Goal: Task Accomplishment & Management: Use online tool/utility

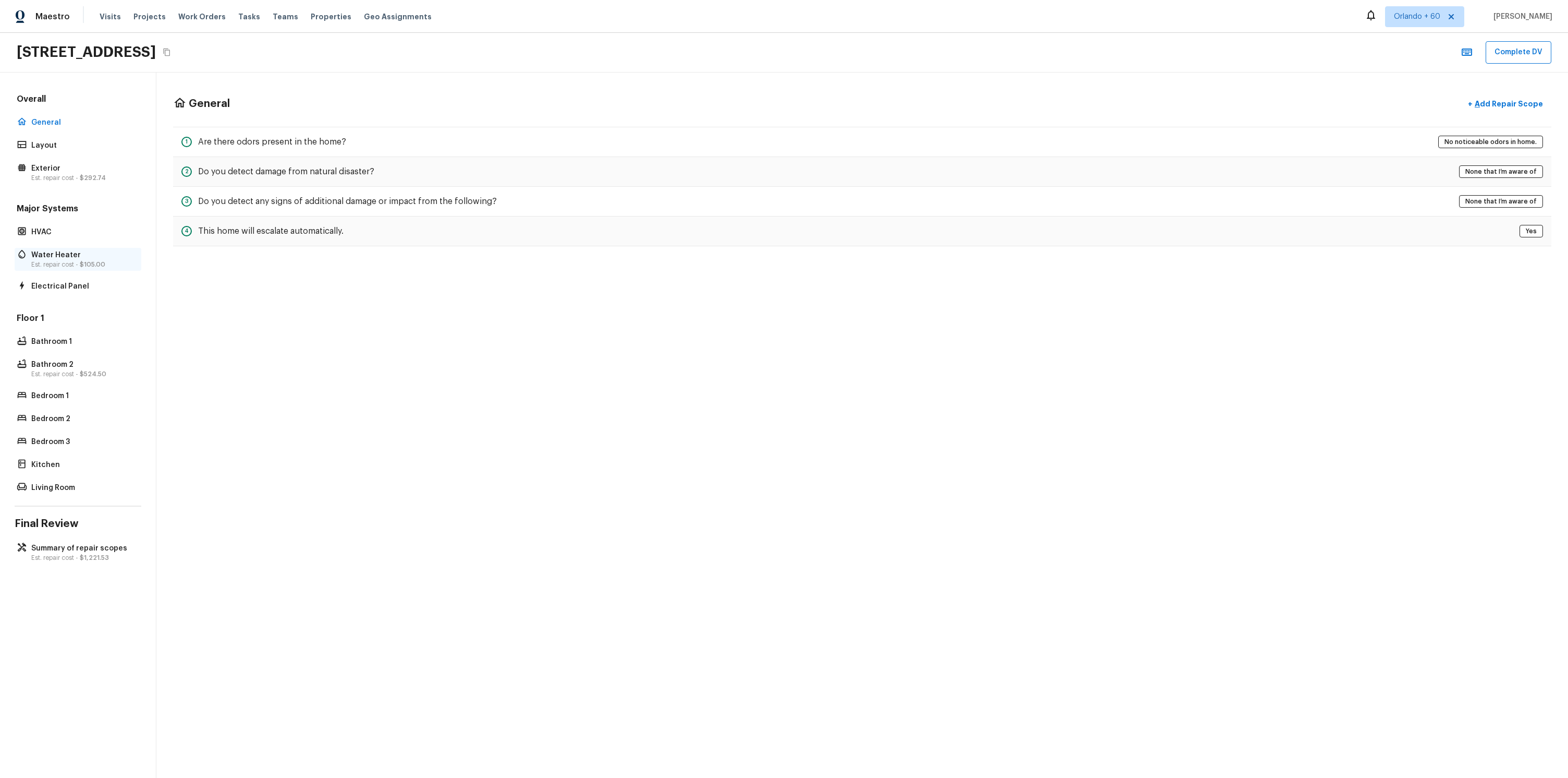
click at [69, 264] on p "Est. repair cost - $105.00" at bounding box center [84, 264] width 104 height 9
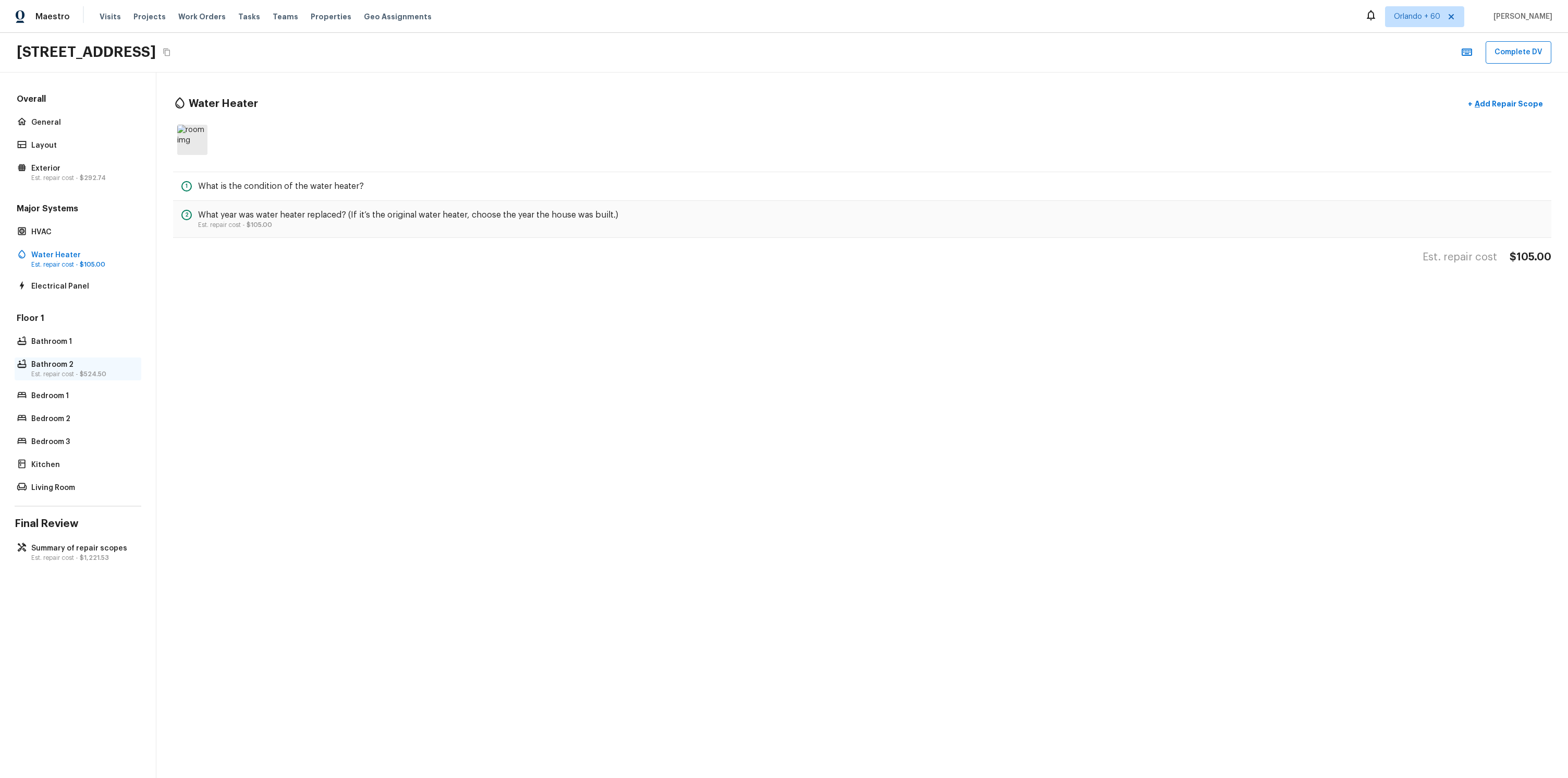
click at [94, 359] on div "Bathroom 2 Est. repair cost - $524.50" at bounding box center [78, 368] width 127 height 23
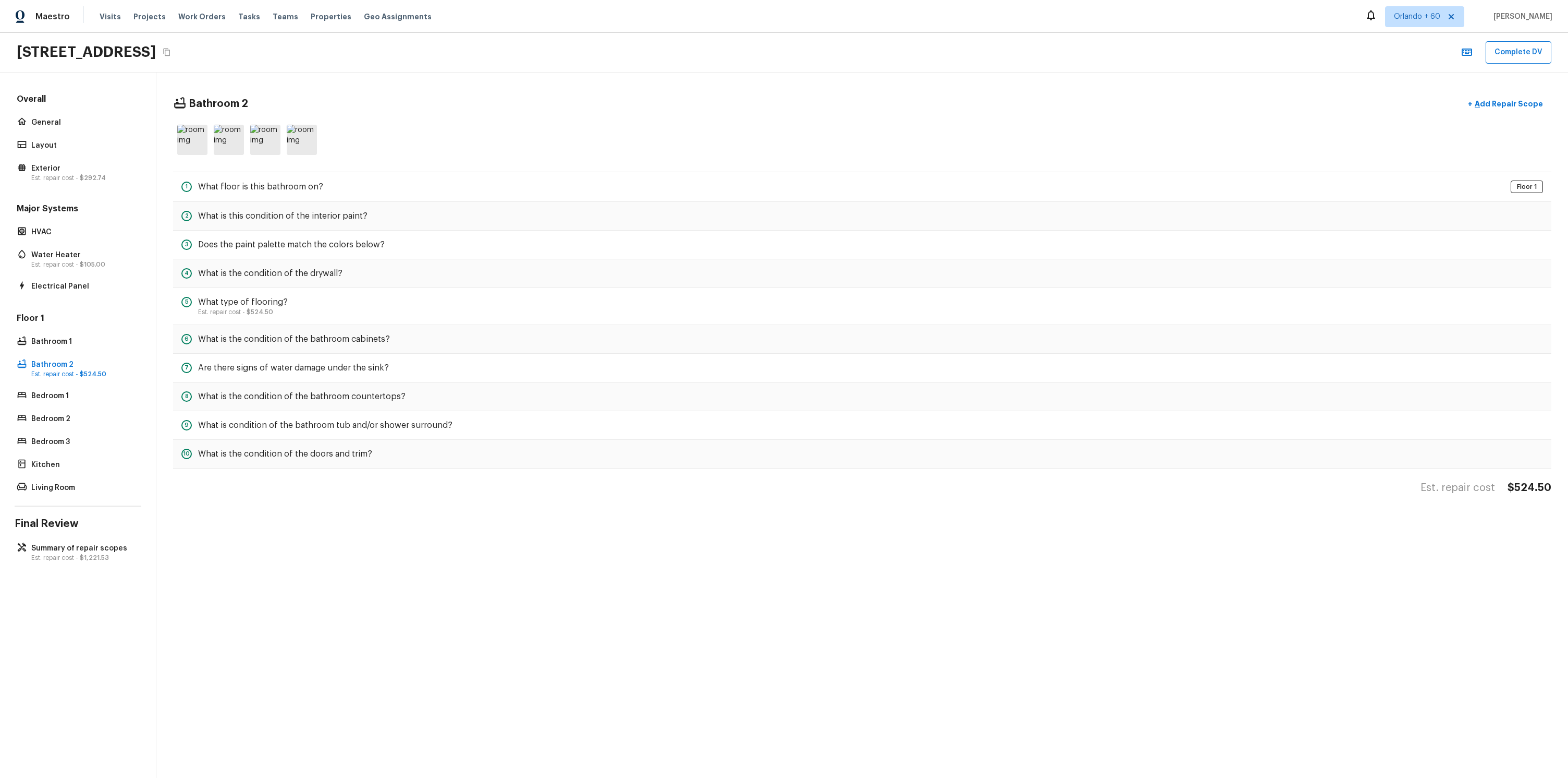
click at [95, 333] on div "Floor 1 Bathroom 1 Bathroom 2 Est. repair cost - $524.50 Bedroom 1 Bedroom 2 Be…" at bounding box center [78, 404] width 127 height 183
click at [93, 336] on div "Bathroom 1" at bounding box center [78, 341] width 127 height 14
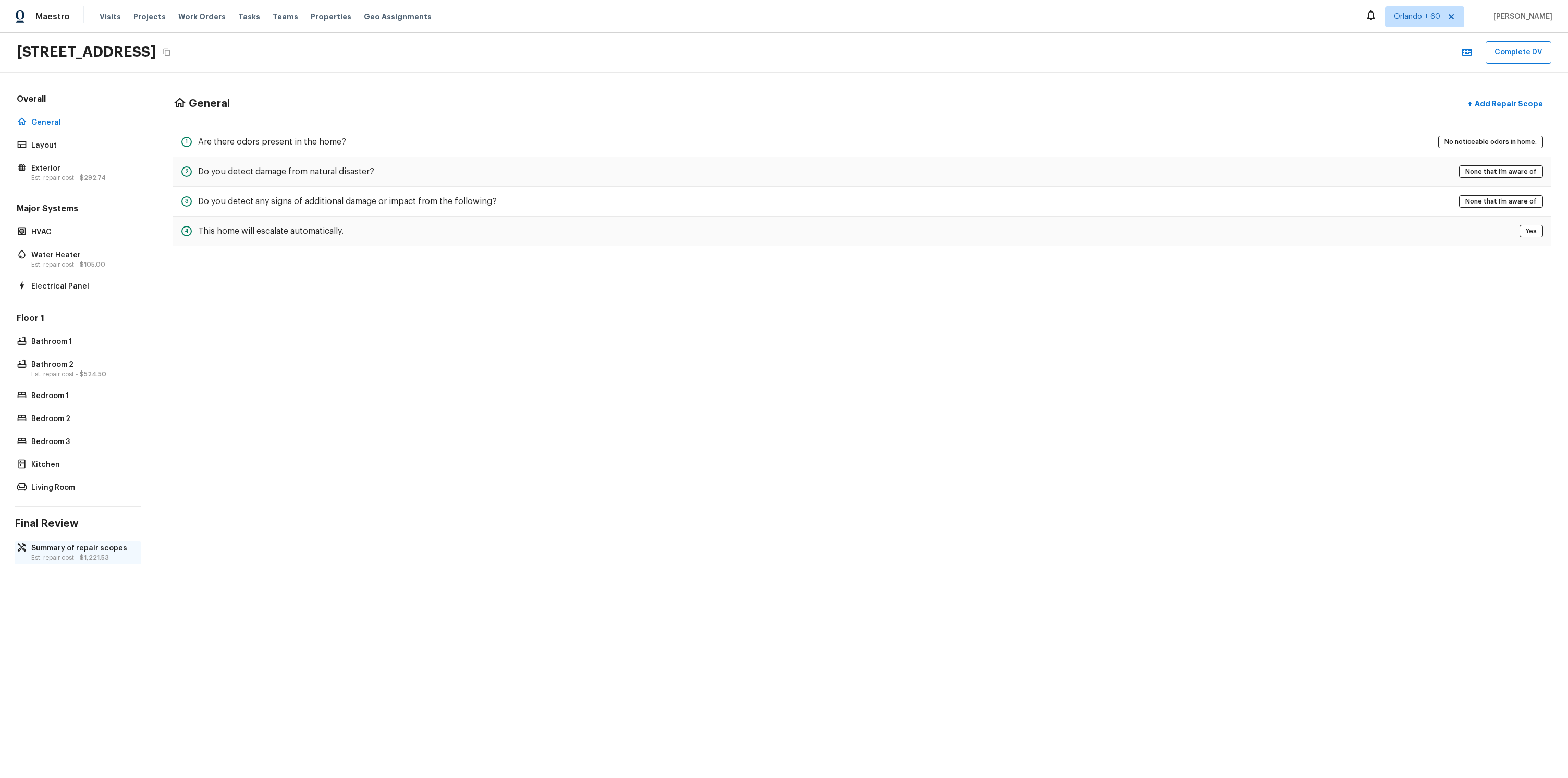
click at [56, 559] on p "Est. repair cost - $1,221.53" at bounding box center [84, 557] width 104 height 9
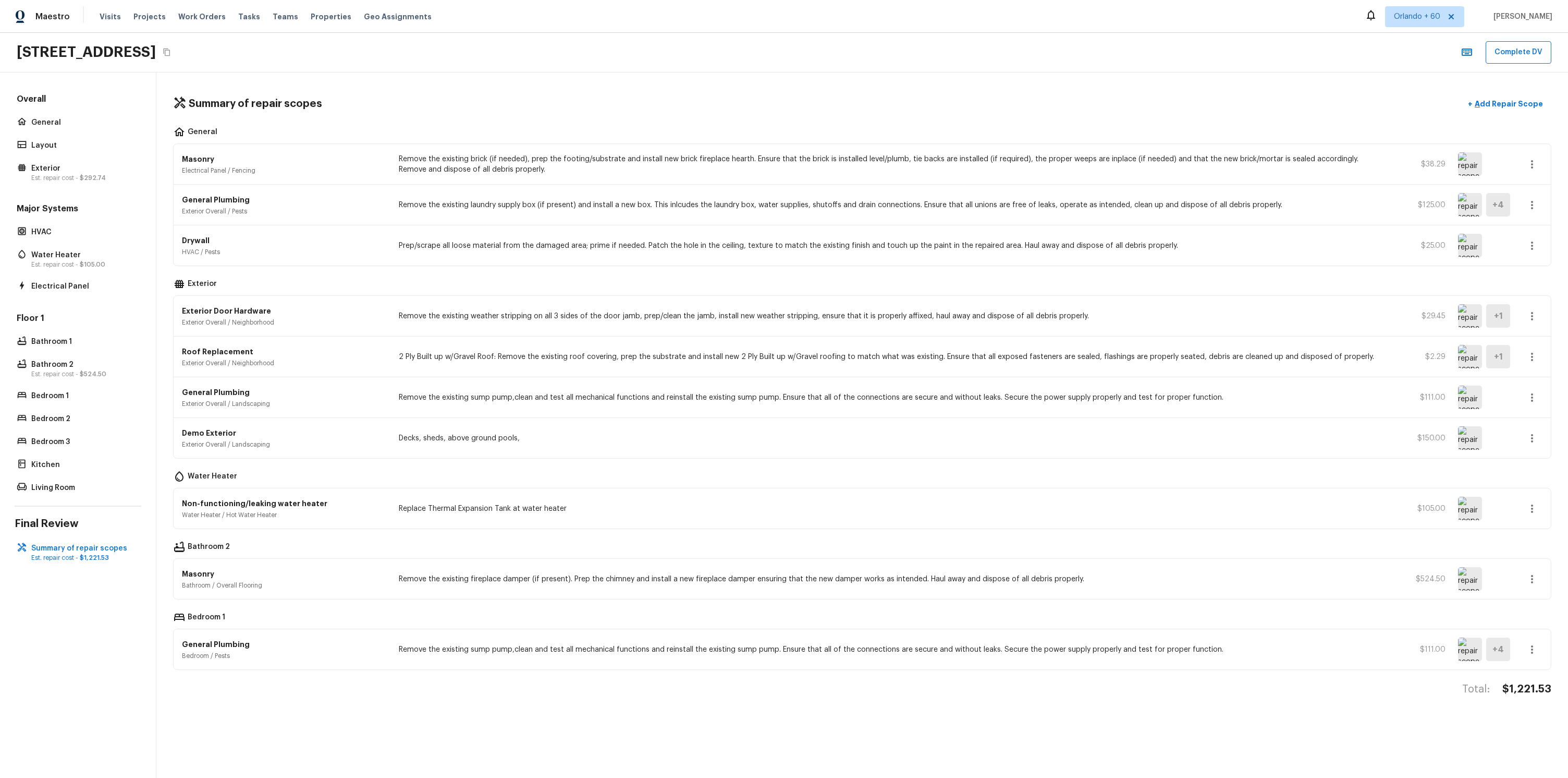
click at [73, 434] on div "Floor 1 Bathroom 1 Bathroom 2 Est. repair cost - $524.50 Bedroom 1 Bedroom 2 Be…" at bounding box center [78, 404] width 127 height 183
click at [66, 447] on div "Bedroom 3" at bounding box center [78, 441] width 127 height 14
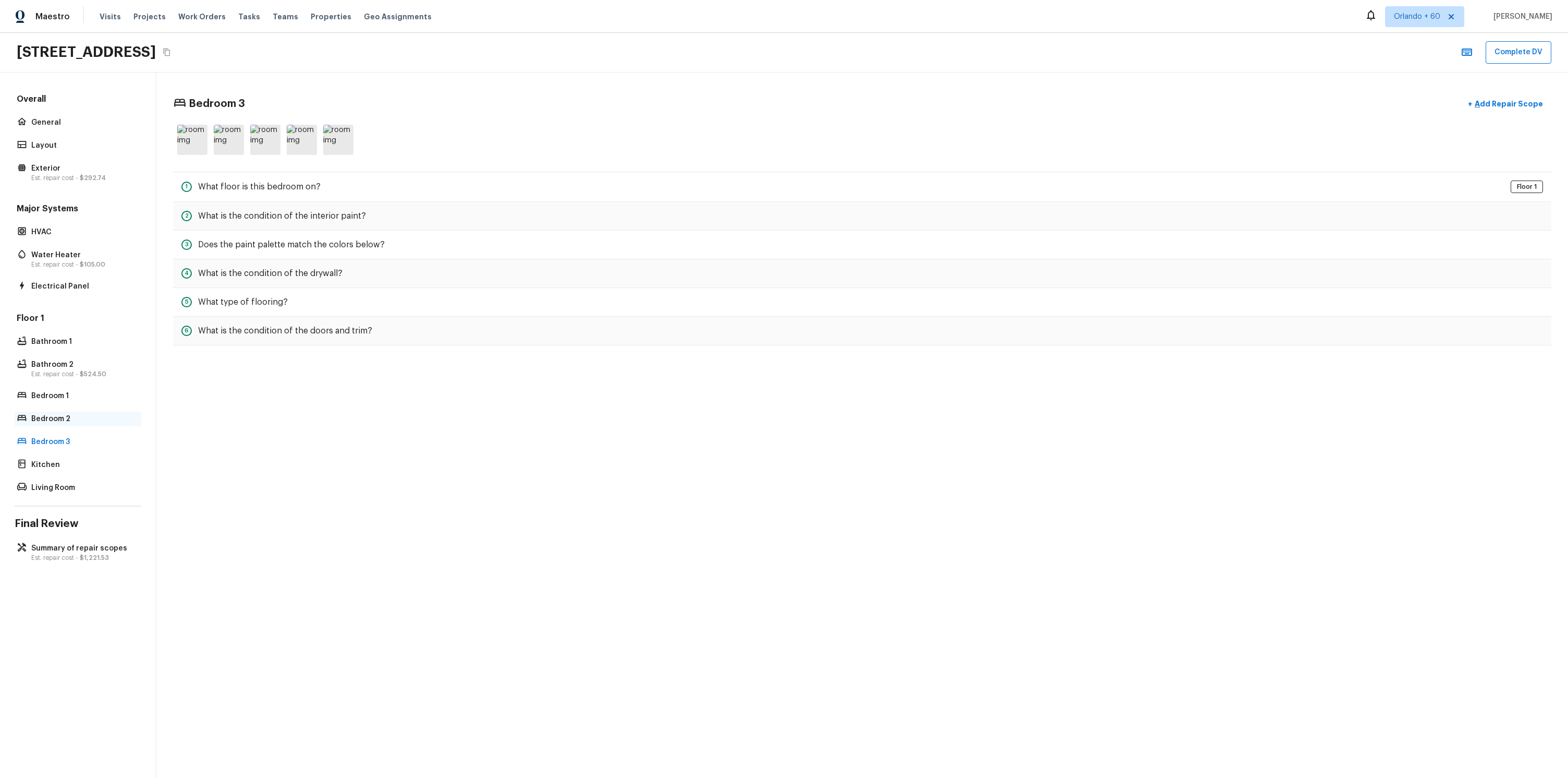
click at [72, 419] on p "Bedroom 2" at bounding box center [84, 418] width 104 height 11
click at [69, 389] on div "Bedroom 1" at bounding box center [78, 395] width 127 height 14
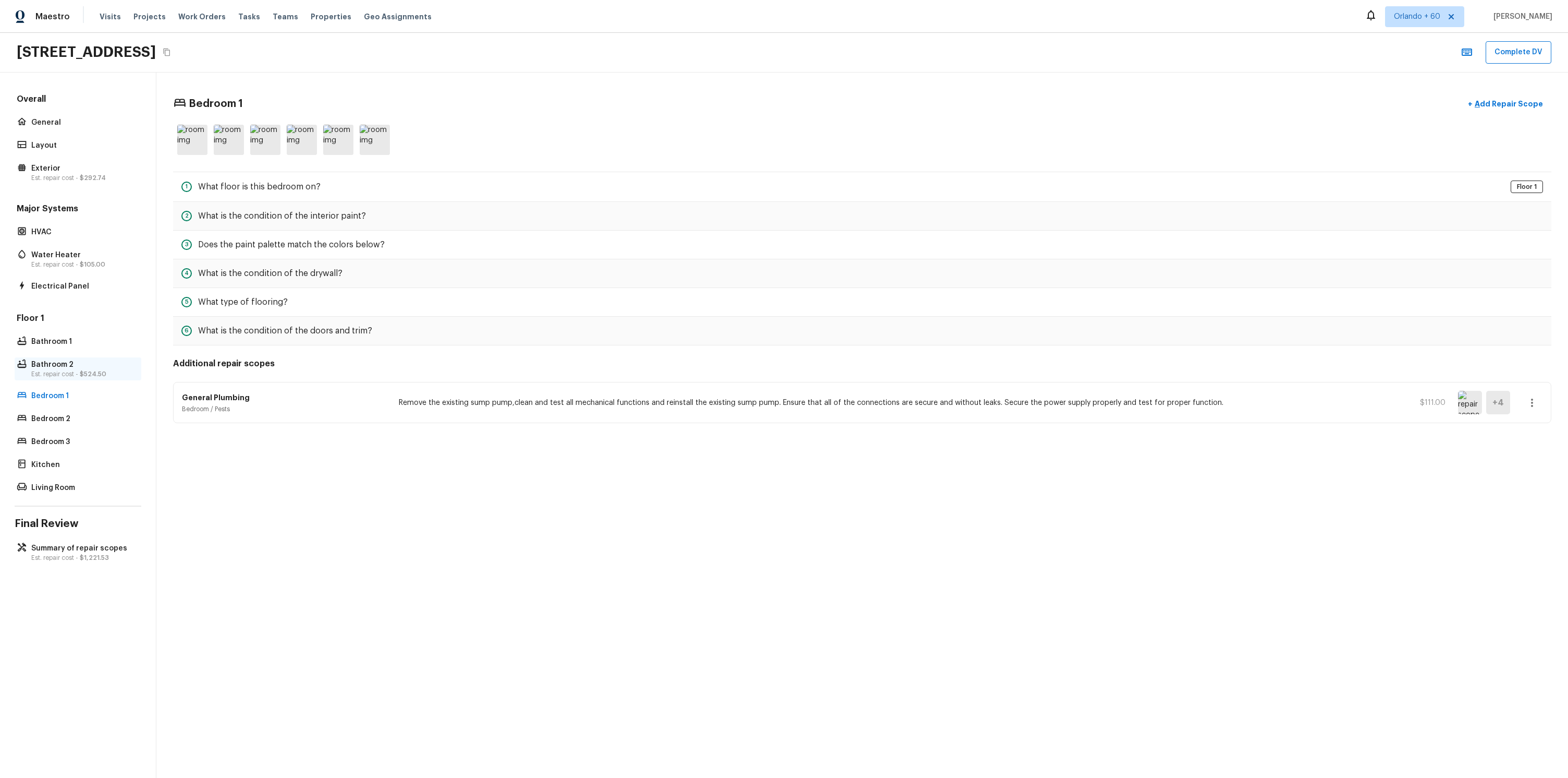
click at [75, 373] on p "Est. repair cost - $524.50" at bounding box center [84, 374] width 104 height 9
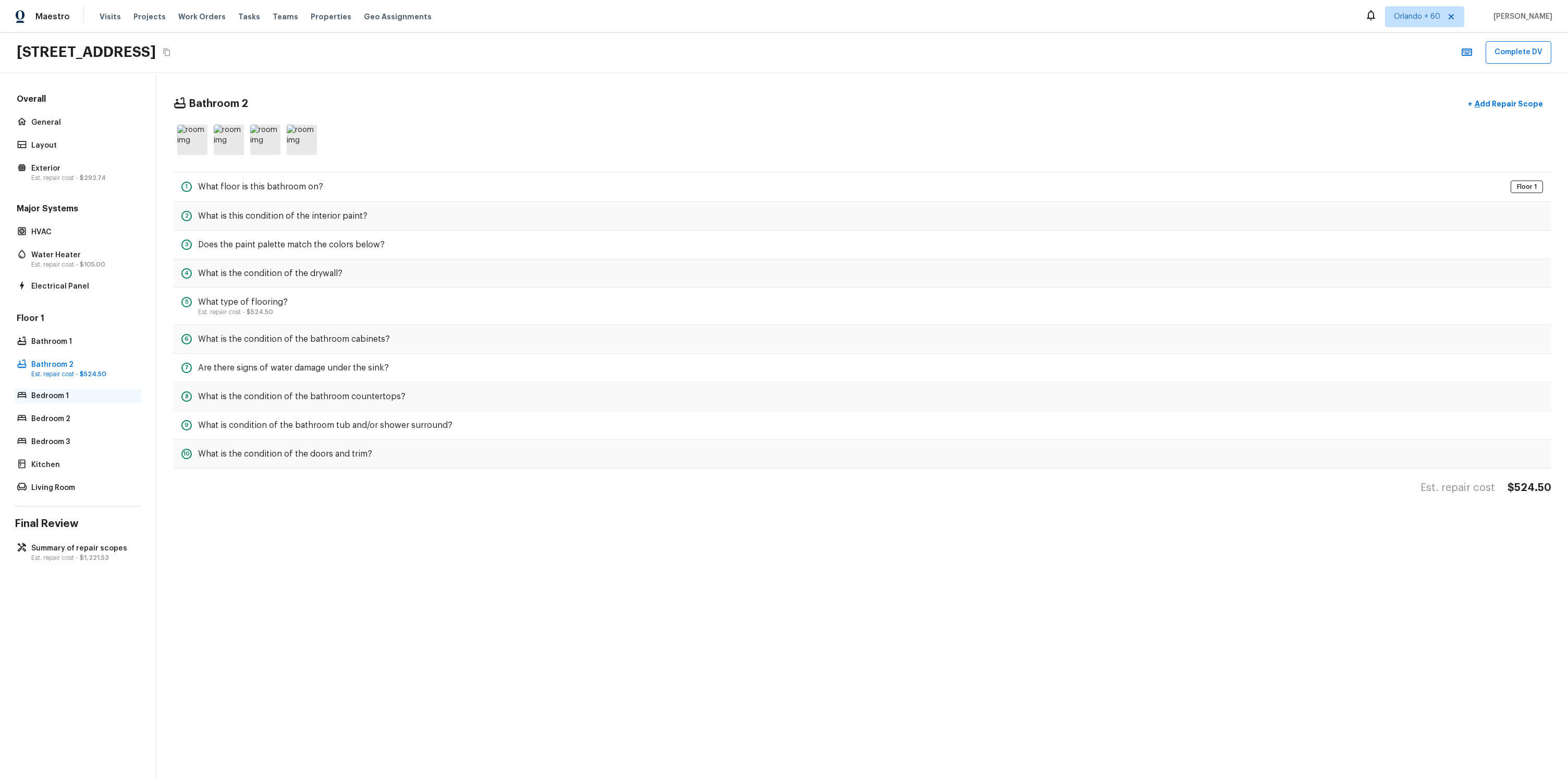
click at [68, 399] on p "Bedroom 1" at bounding box center [84, 395] width 104 height 11
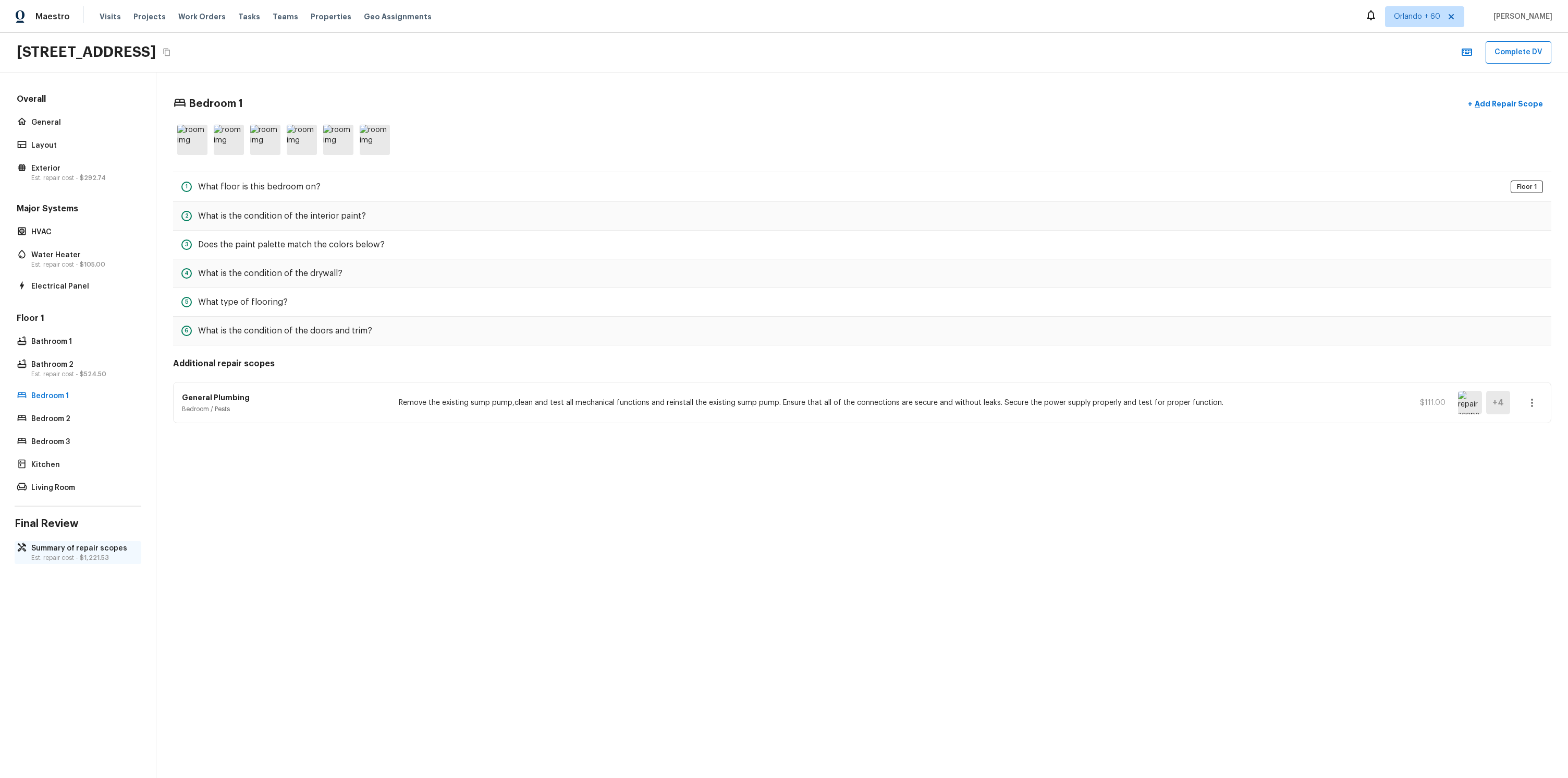
click at [65, 550] on p "Summary of repair scopes" at bounding box center [84, 548] width 104 height 11
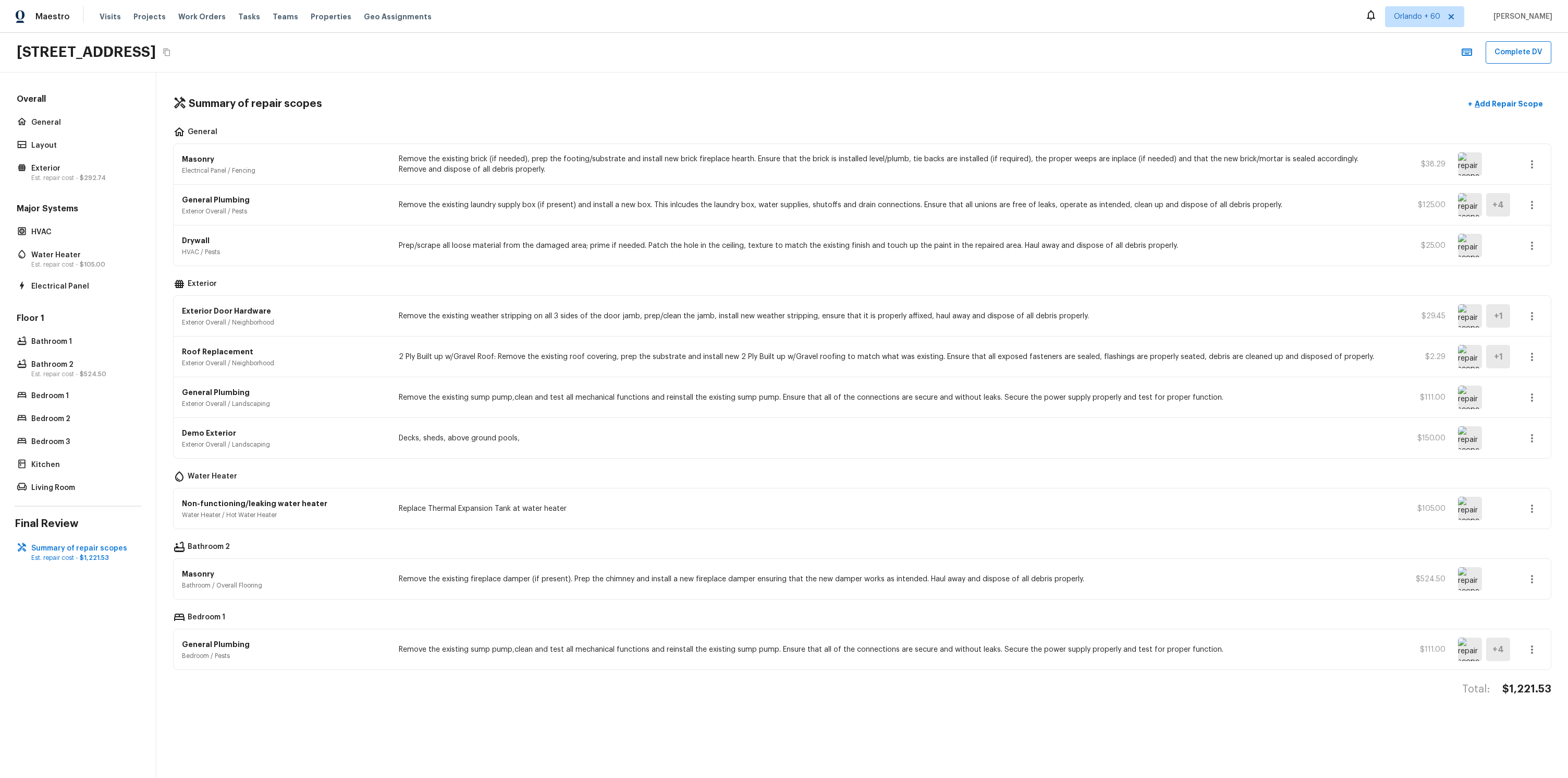
click at [1535, 162] on icon "button" at bounding box center [1531, 163] width 12 height 13
click at [1530, 229] on li "Remove" at bounding box center [1535, 226] width 48 height 32
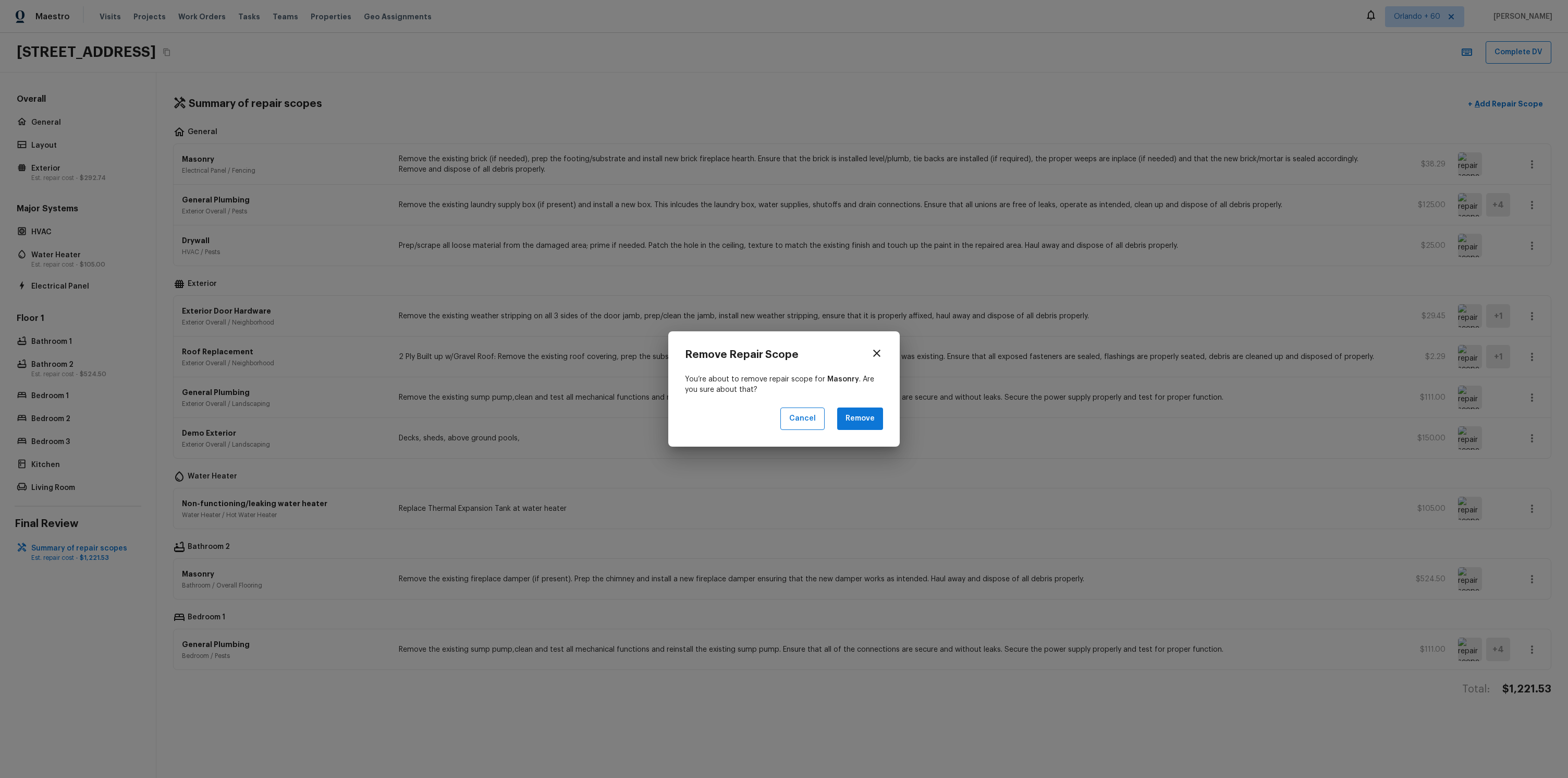
click at [853, 427] on button "Remove" at bounding box center [860, 418] width 46 height 22
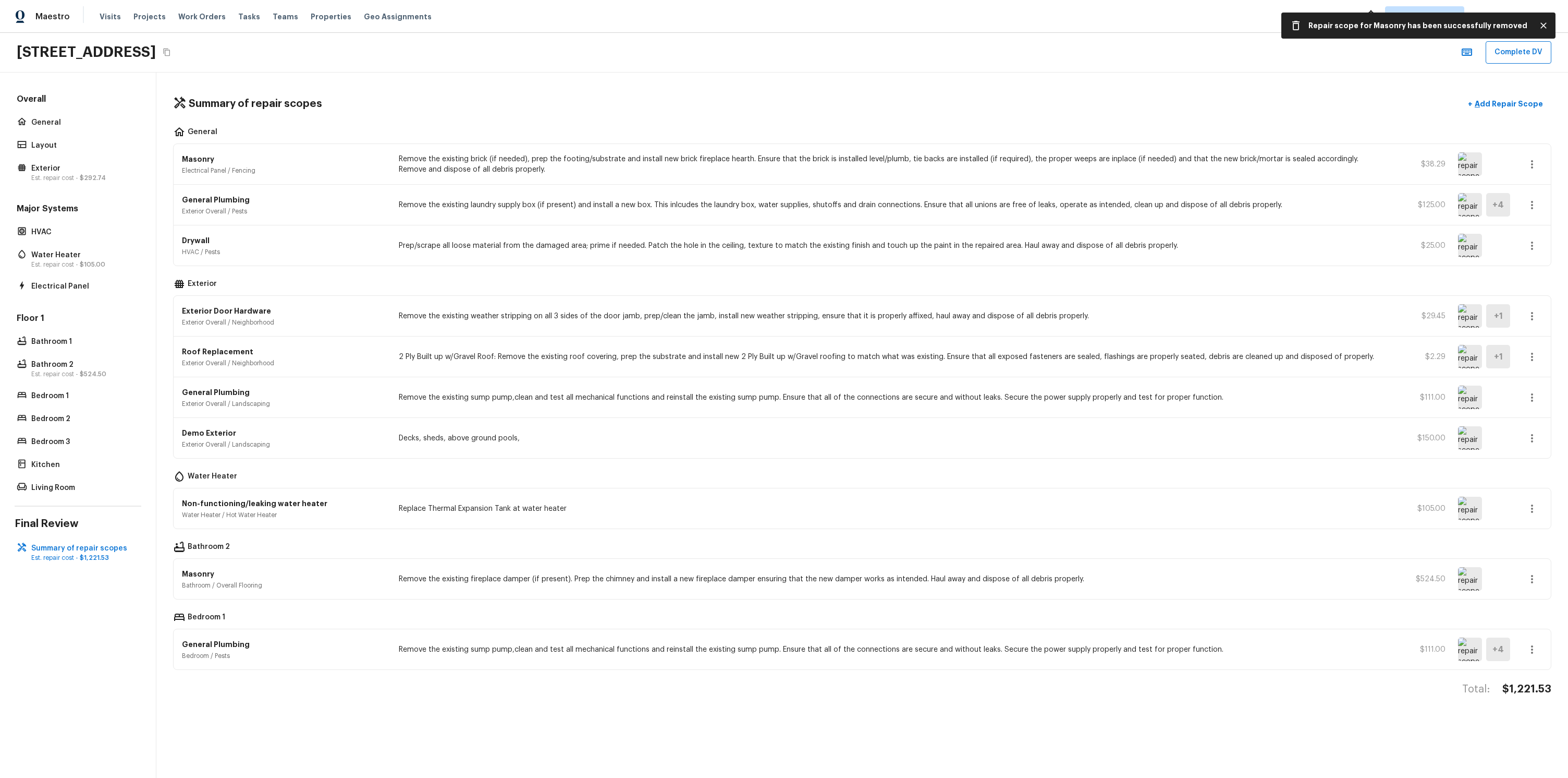
click at [888, 414] on div "Remove Repair Scope You’re about to remove repair scope for . Are you sure abou…" at bounding box center [784, 389] width 232 height 115
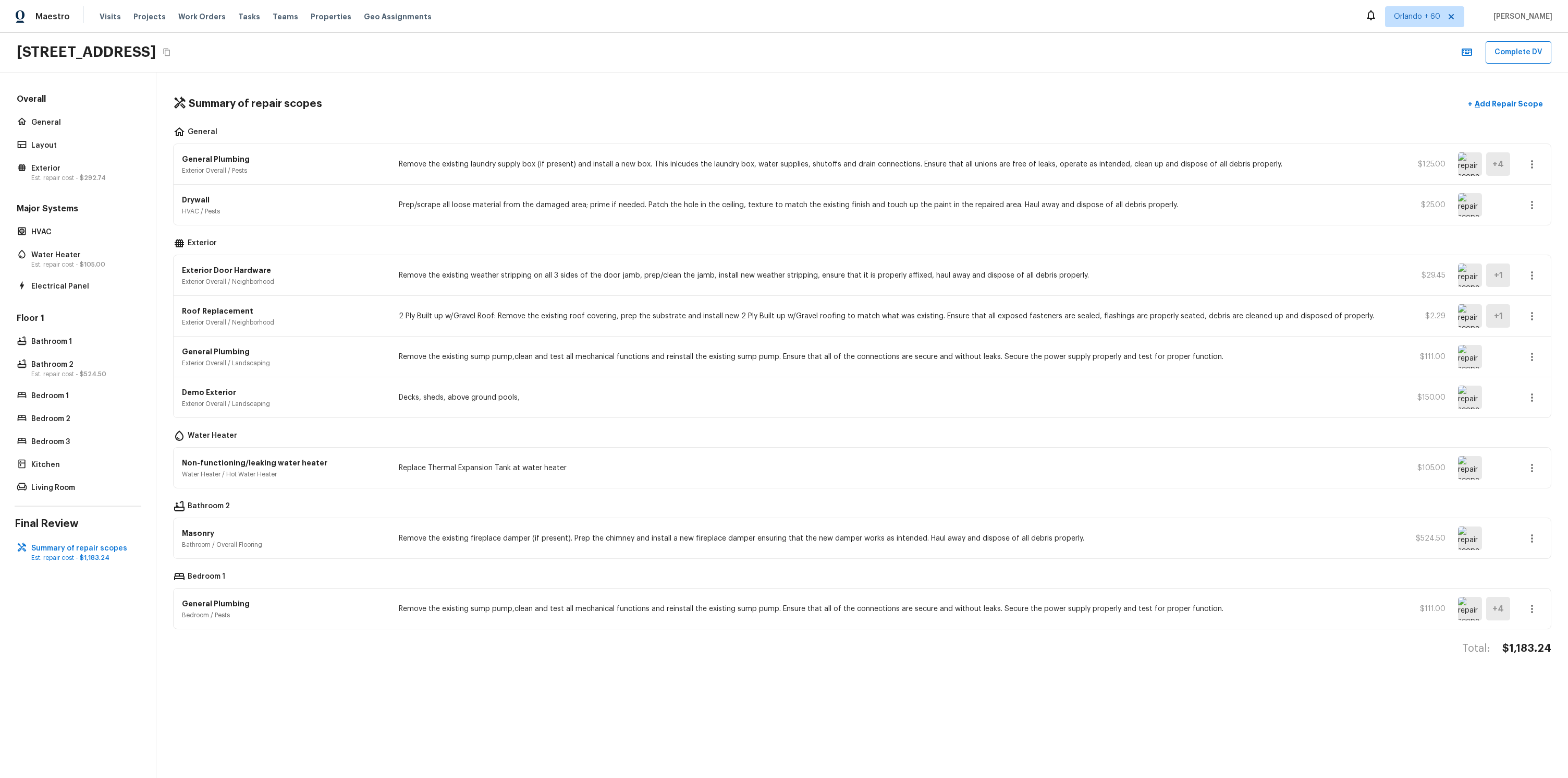
click at [1524, 159] on button "button" at bounding box center [1532, 164] width 21 height 21
click at [1524, 226] on li "Remove" at bounding box center [1535, 226] width 48 height 32
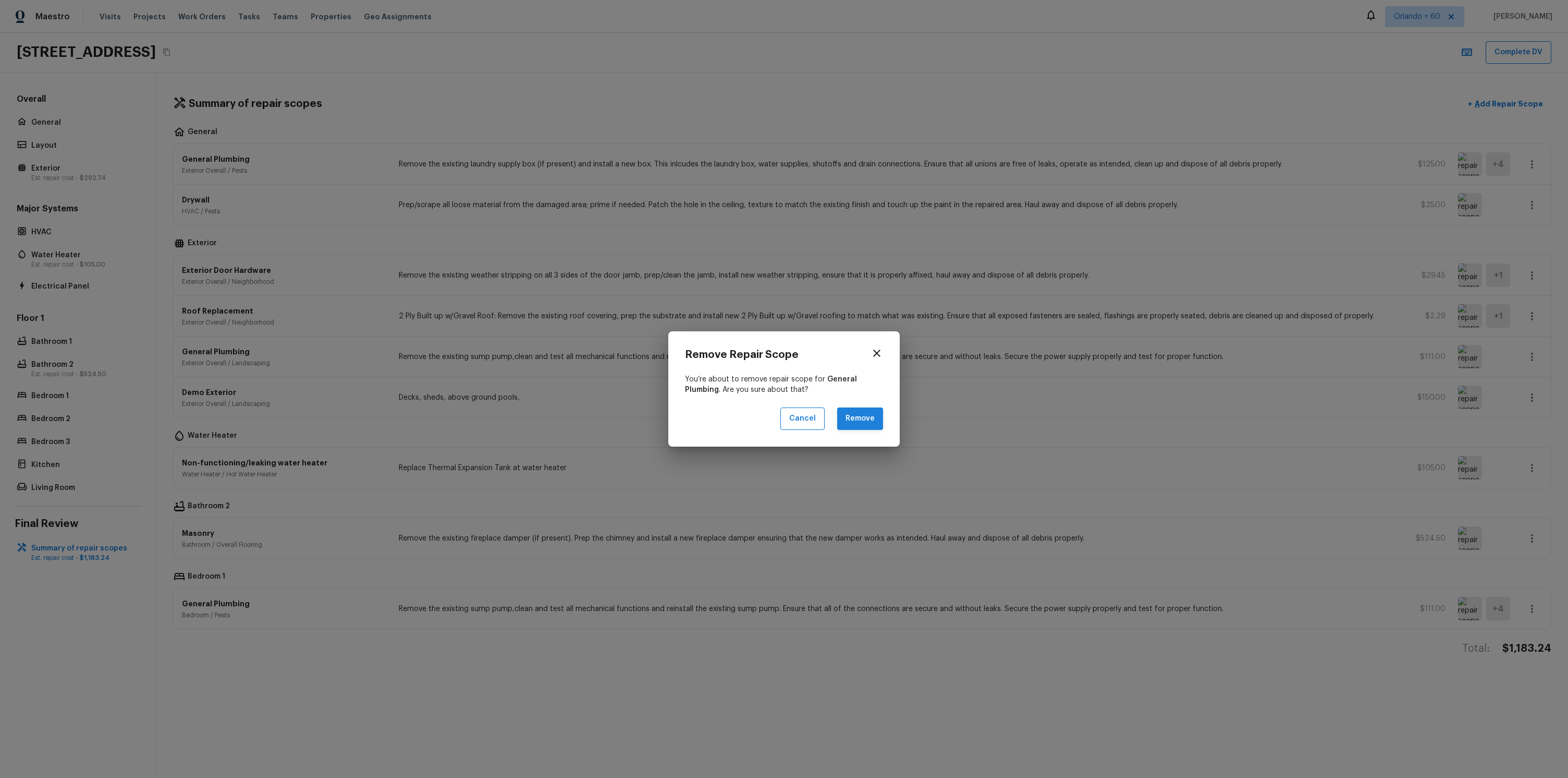
click at [859, 419] on button "Remove" at bounding box center [860, 418] width 46 height 22
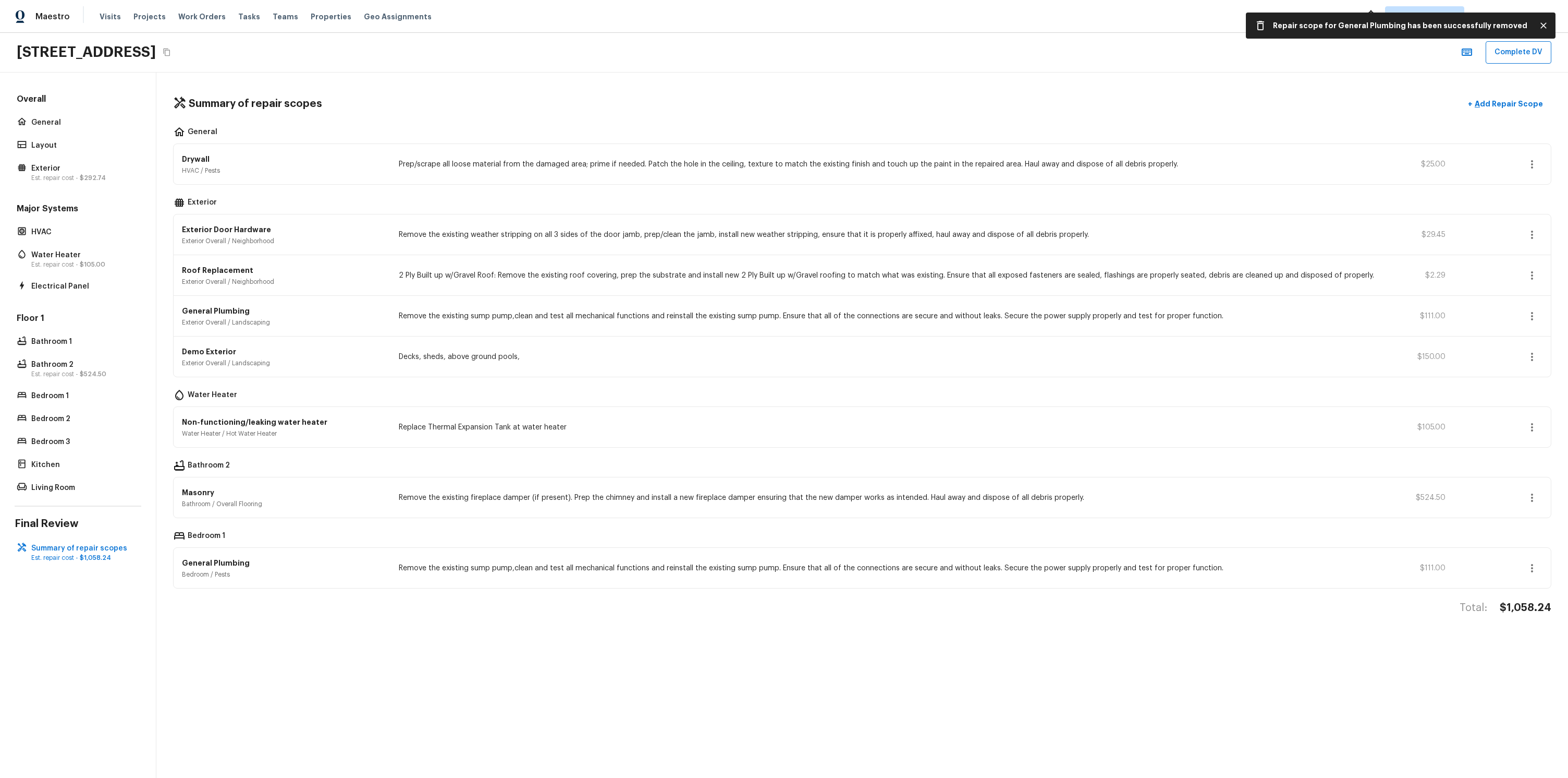
click at [1539, 163] on button "button" at bounding box center [1532, 164] width 21 height 21
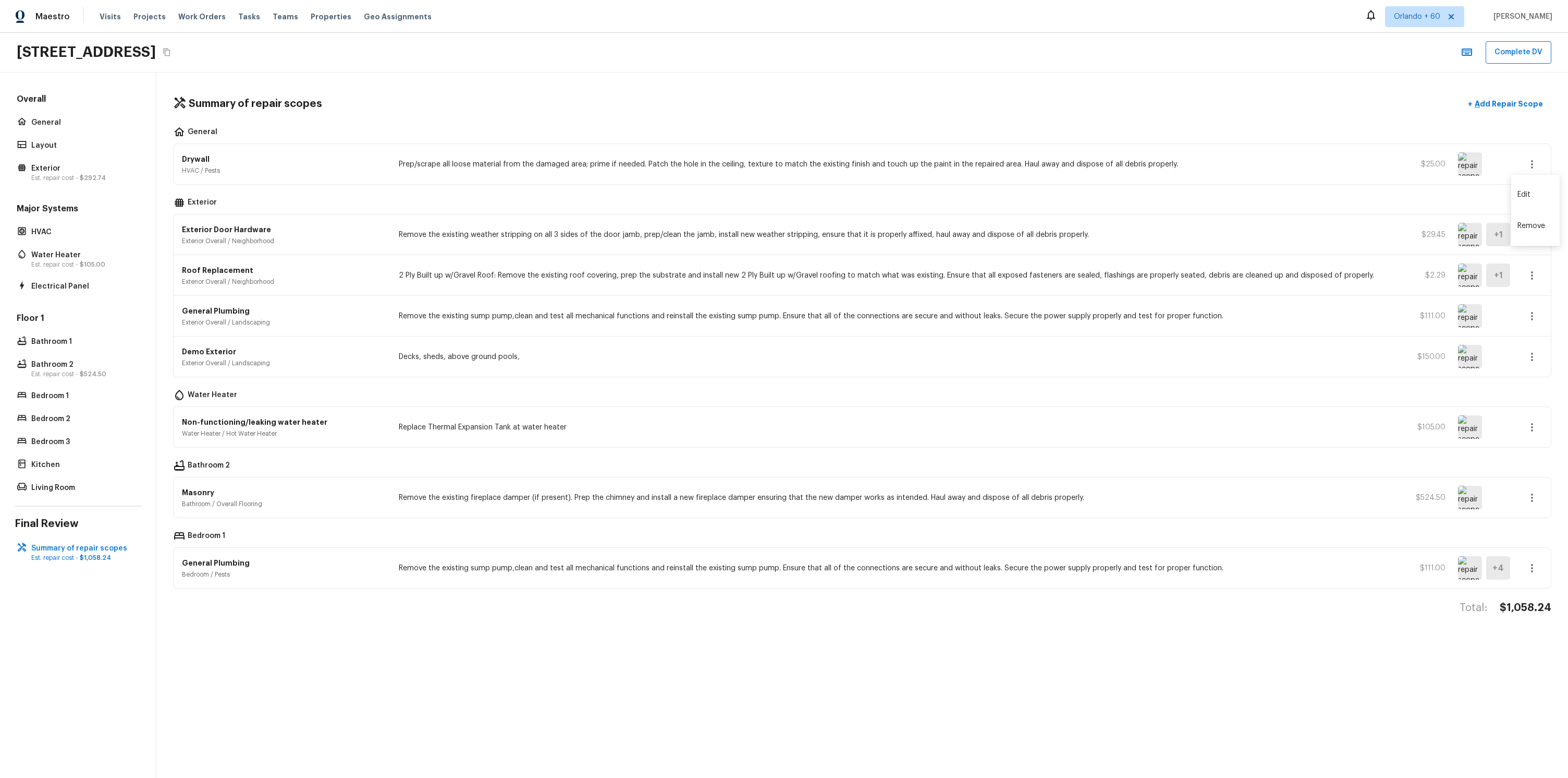
click at [1541, 223] on li "Remove" at bounding box center [1535, 226] width 48 height 32
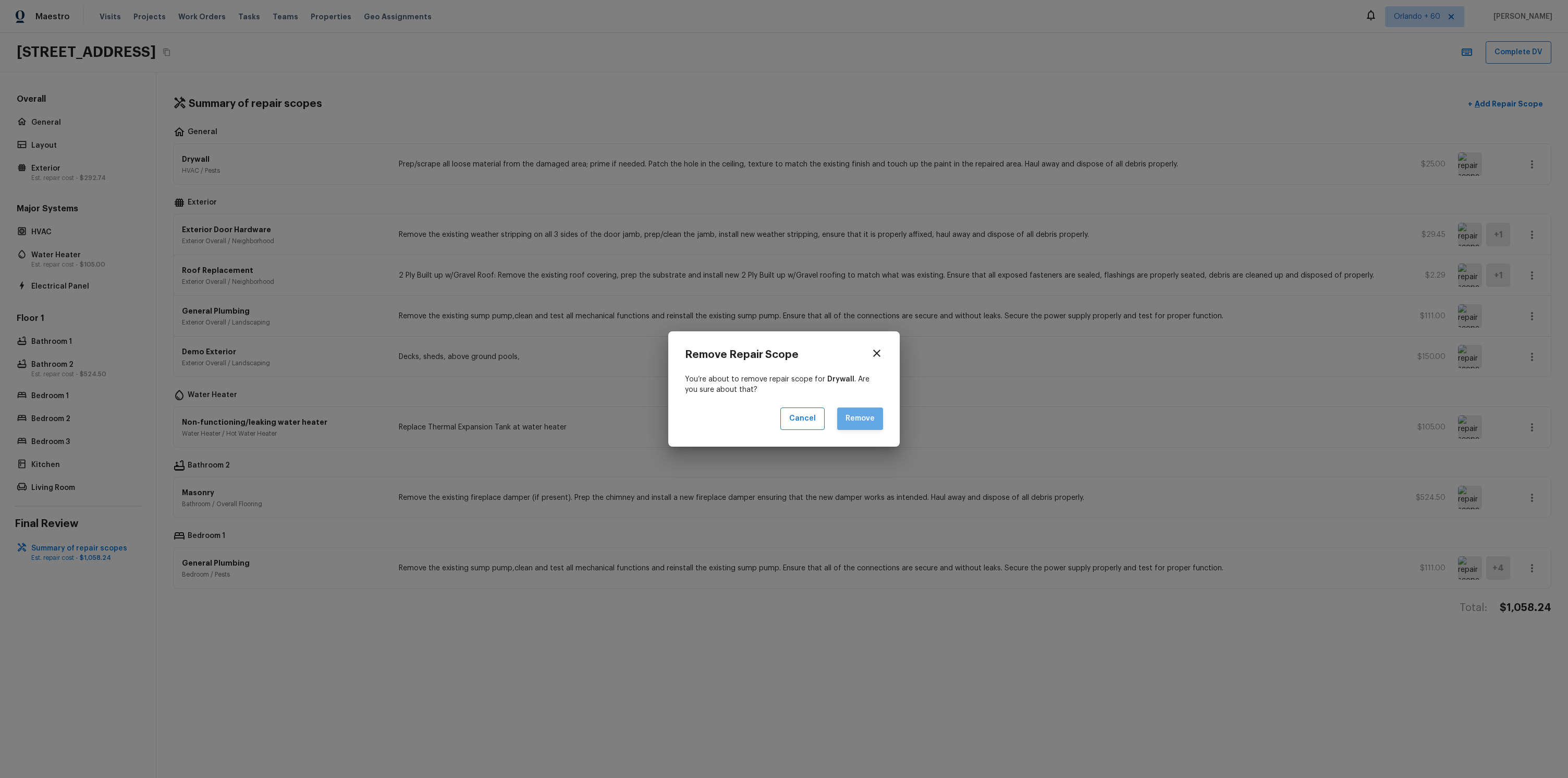
click at [873, 411] on button "Remove" at bounding box center [860, 418] width 46 height 22
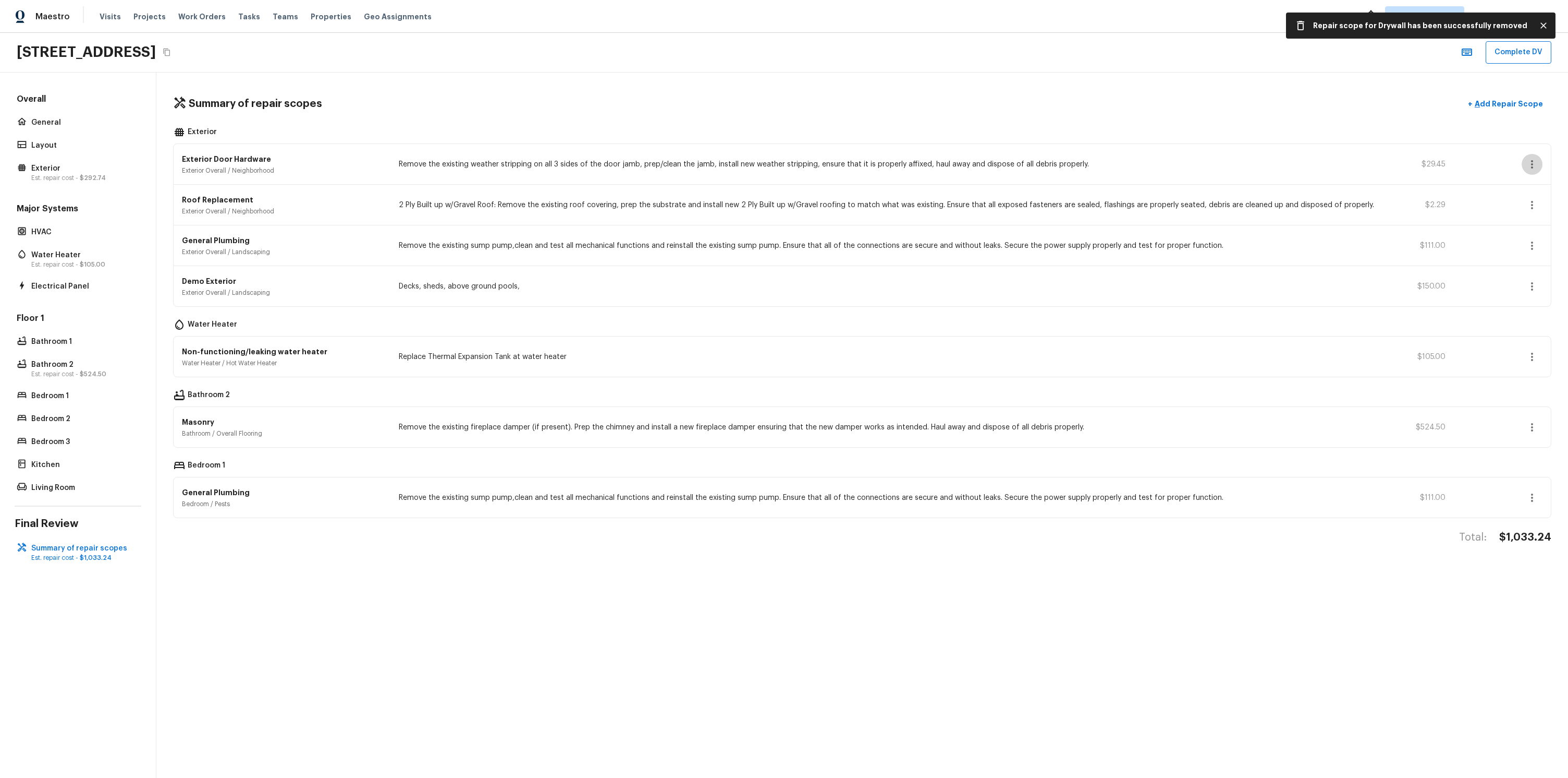
click at [1532, 167] on icon "button" at bounding box center [1532, 163] width 2 height 9
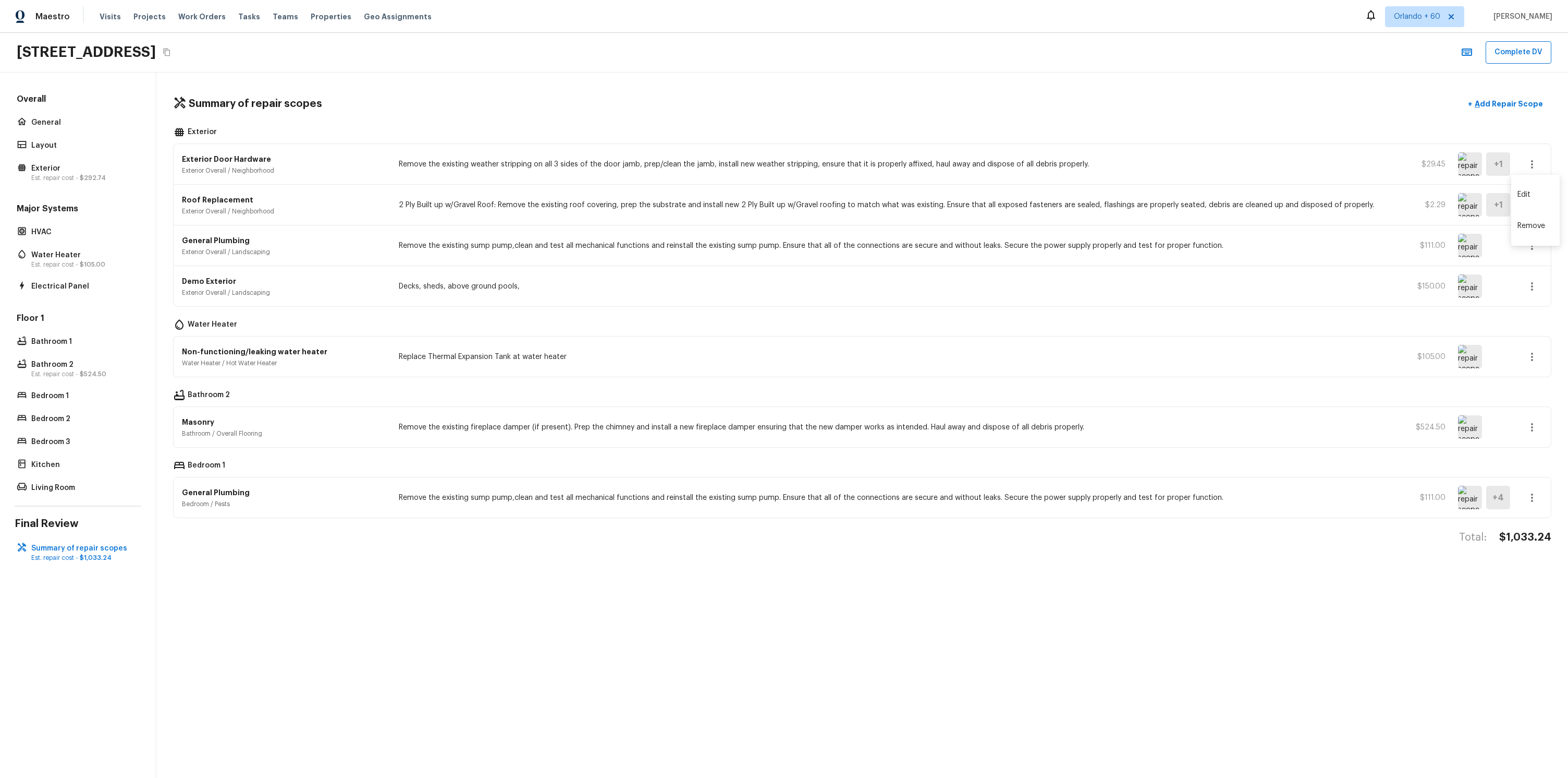
click at [1530, 233] on li "Remove" at bounding box center [1535, 226] width 48 height 32
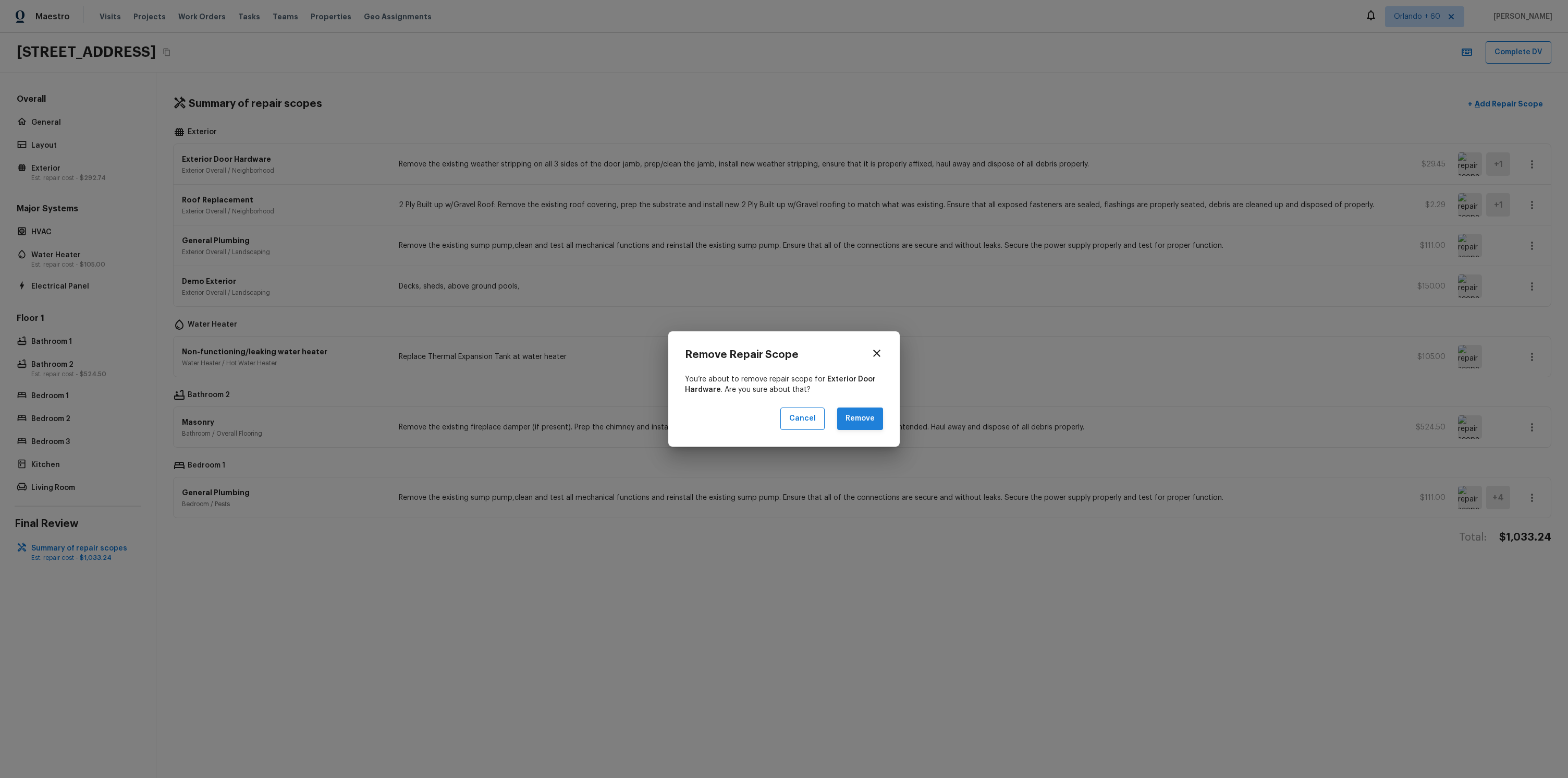
click at [874, 420] on button "Remove" at bounding box center [860, 418] width 46 height 22
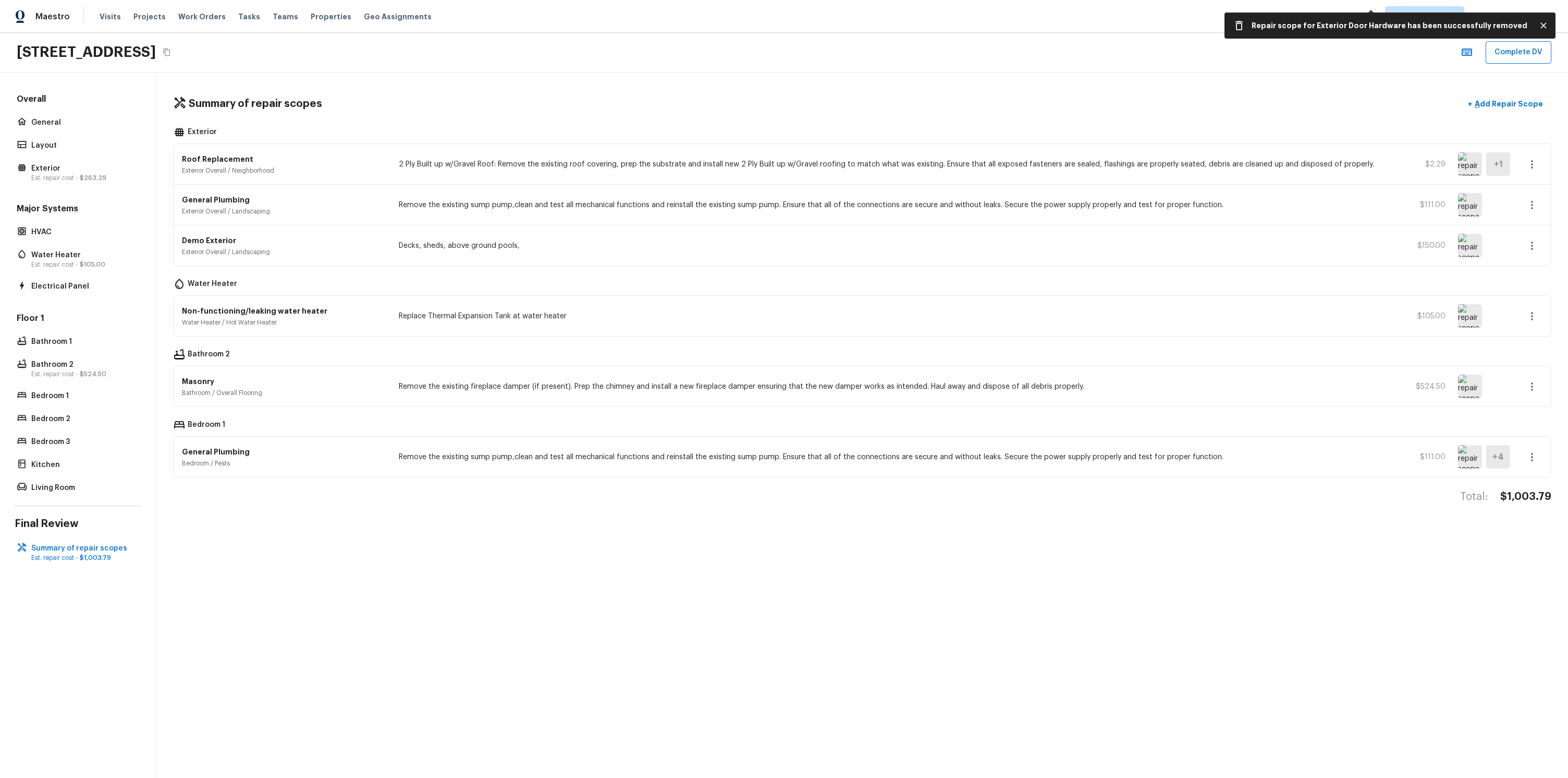
click at [1524, 155] on div "Roof Replacement Exterior Overall / Neighborhood 2 Ply Built up w/Gravel Roof: …" at bounding box center [862, 164] width 1378 height 40
click at [1527, 159] on icon "button" at bounding box center [1531, 163] width 12 height 13
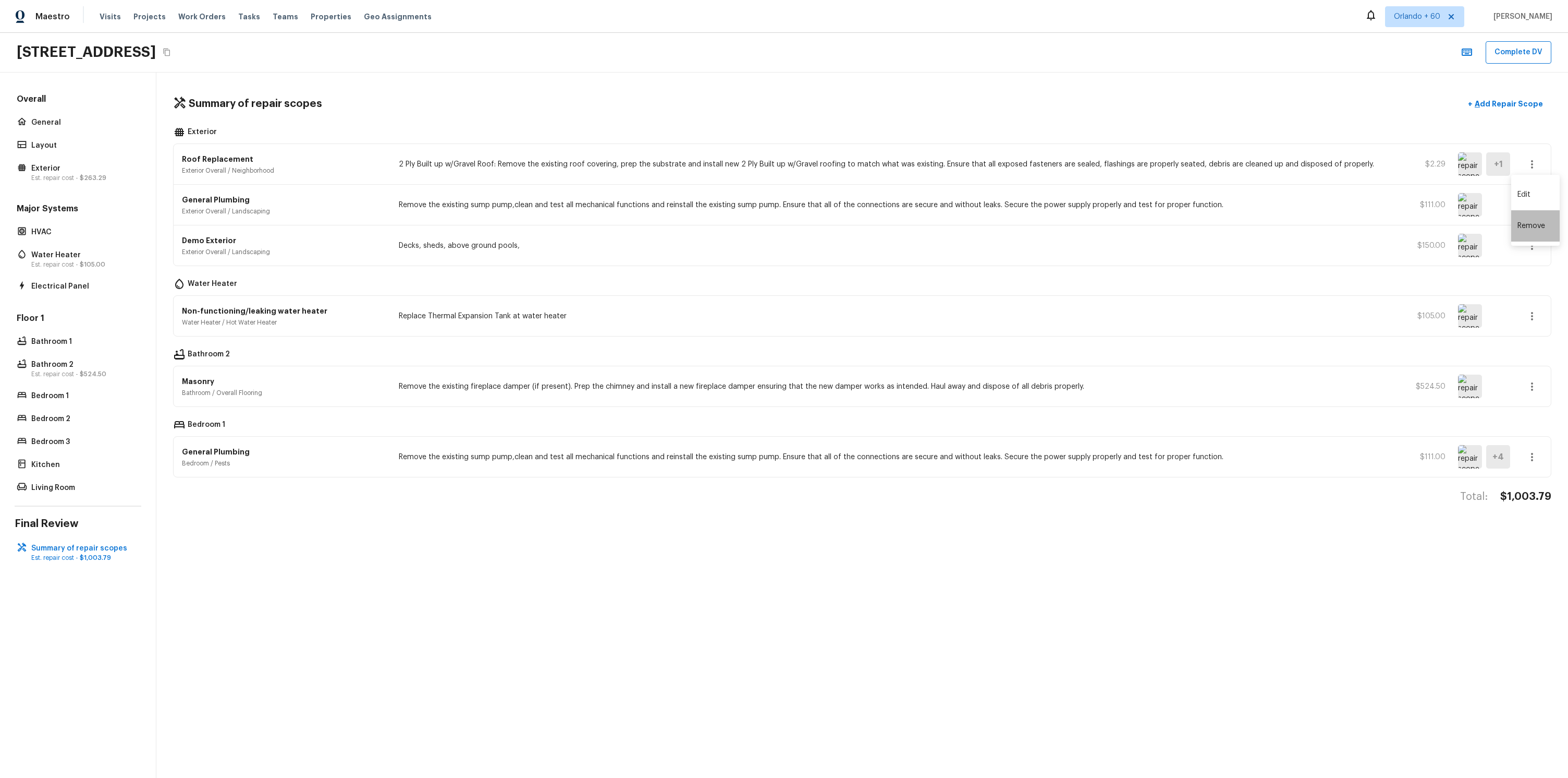
click at [1551, 231] on li "Remove" at bounding box center [1535, 226] width 48 height 32
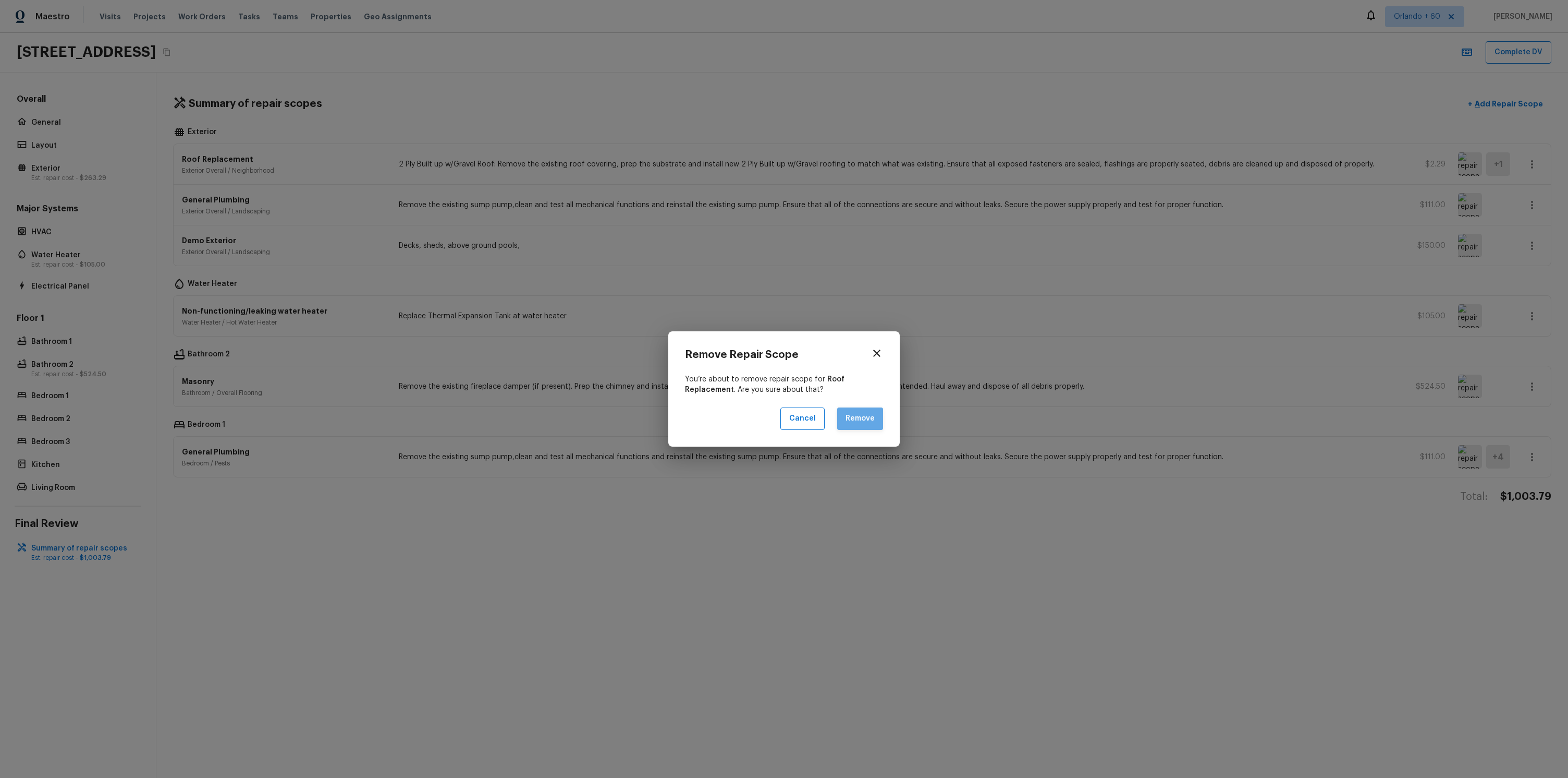
click at [858, 421] on button "Remove" at bounding box center [860, 418] width 46 height 22
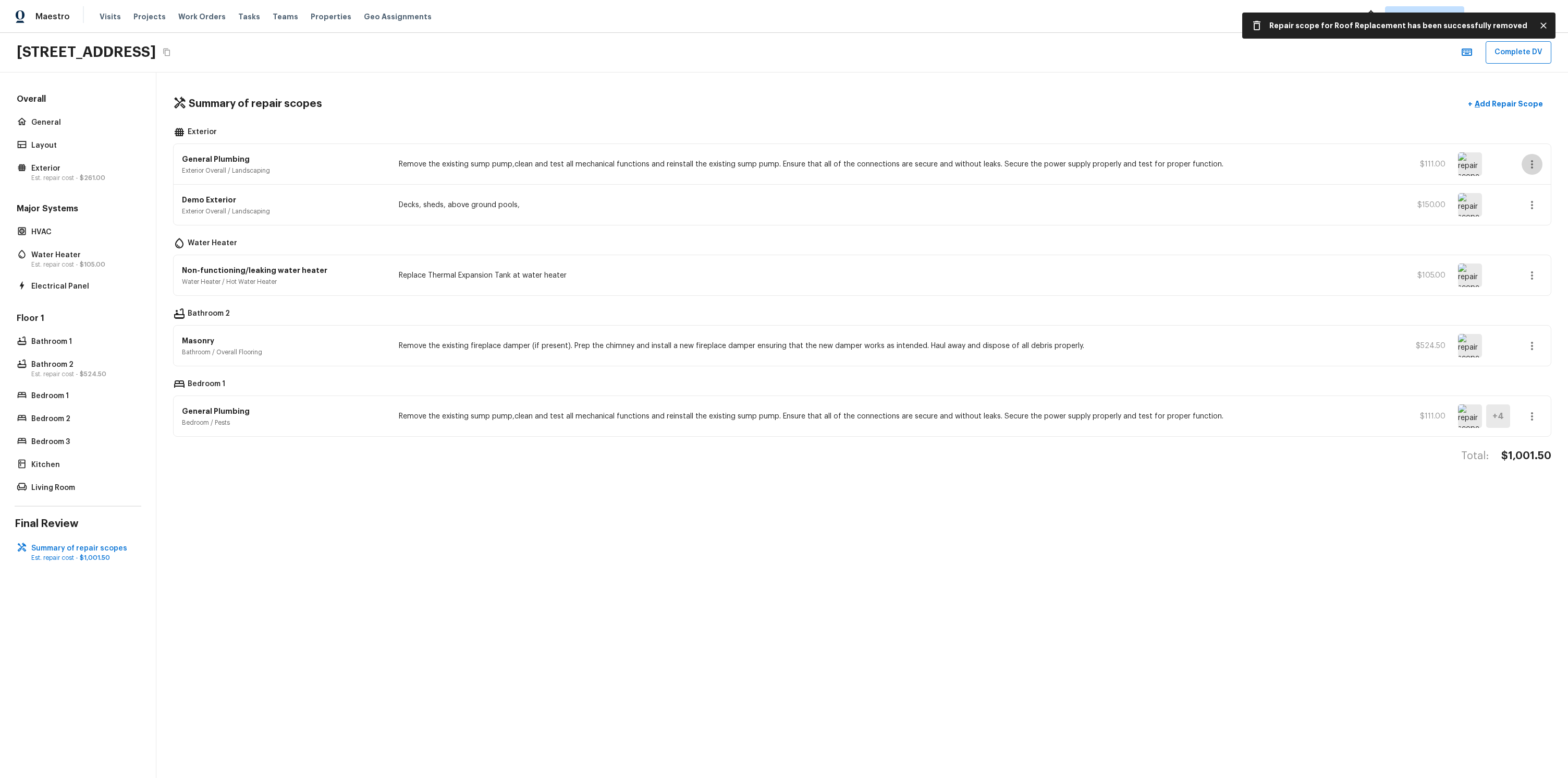
click at [1537, 169] on icon "button" at bounding box center [1531, 163] width 12 height 13
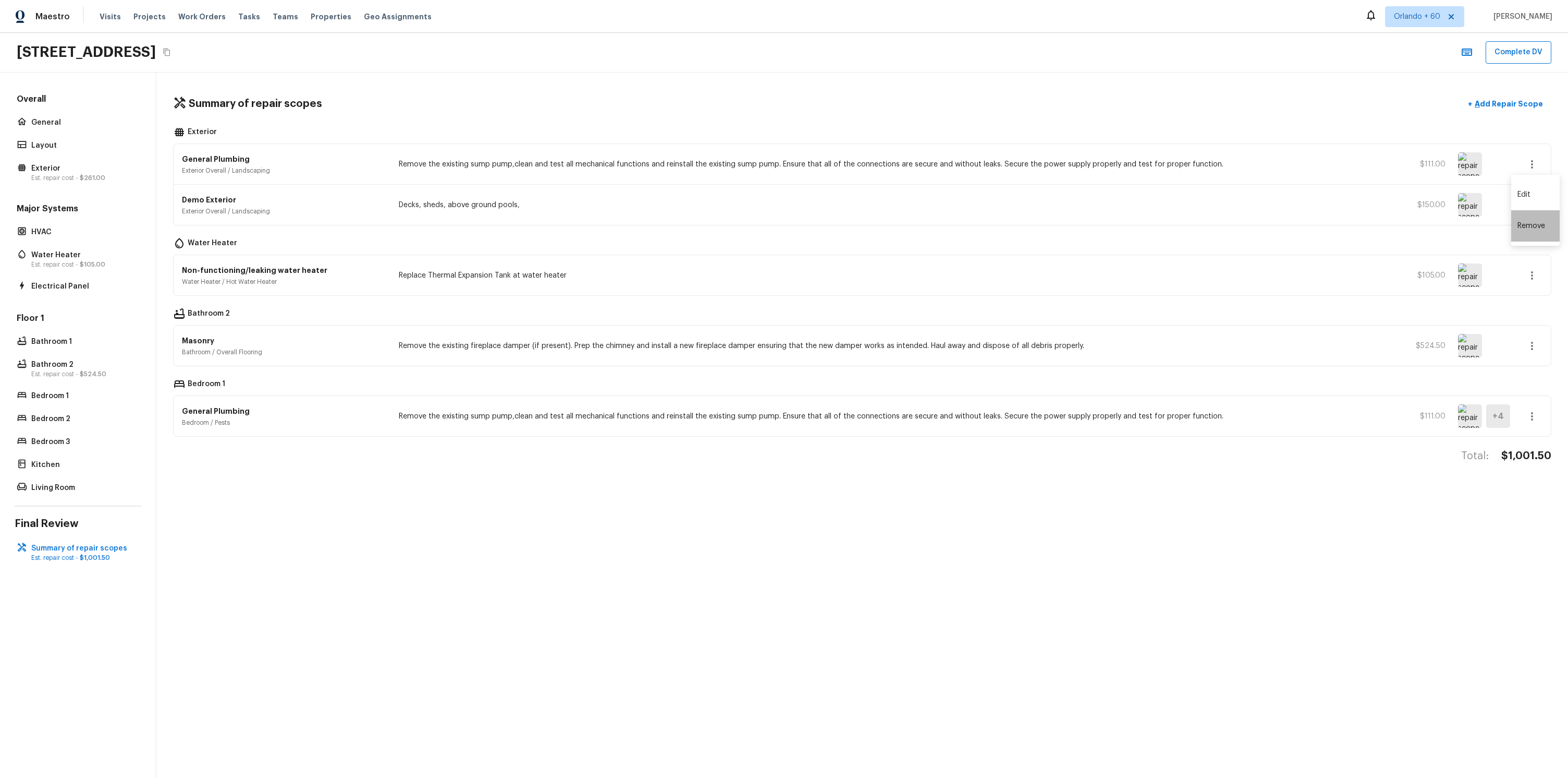
click at [1524, 233] on li "Remove" at bounding box center [1535, 226] width 48 height 32
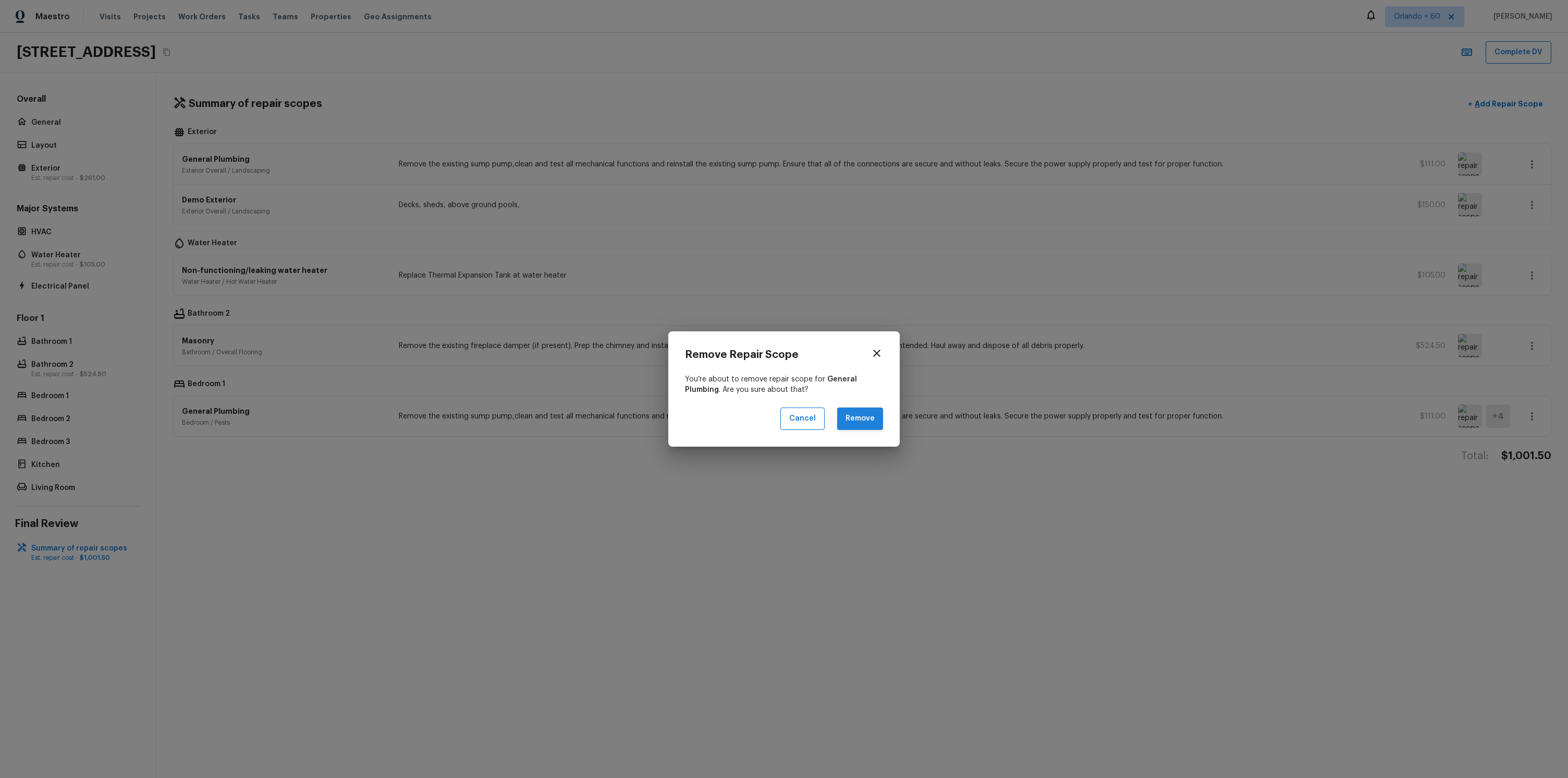
click at [863, 414] on button "Remove" at bounding box center [860, 418] width 46 height 22
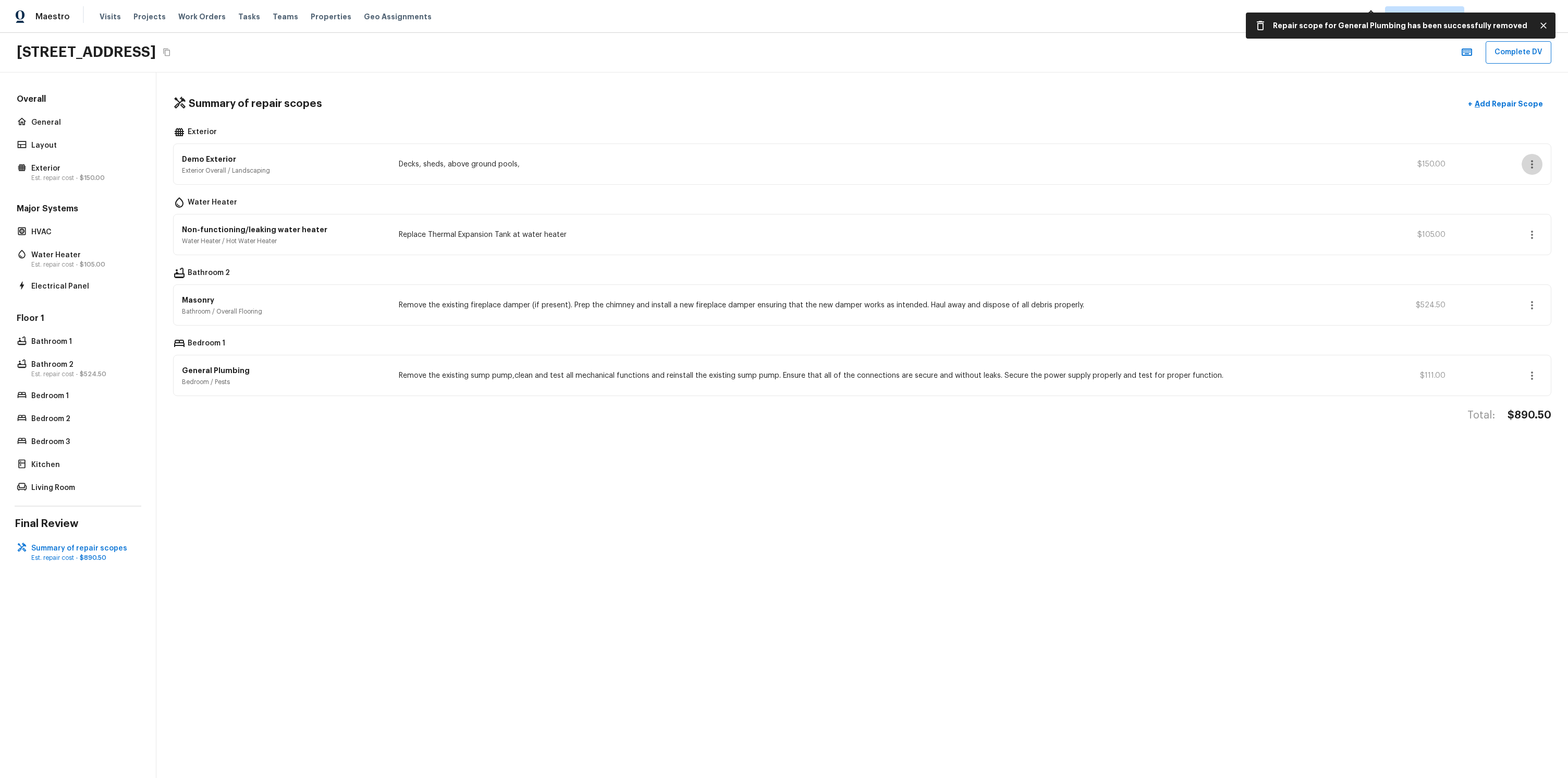
click at [1530, 163] on icon "button" at bounding box center [1531, 163] width 12 height 13
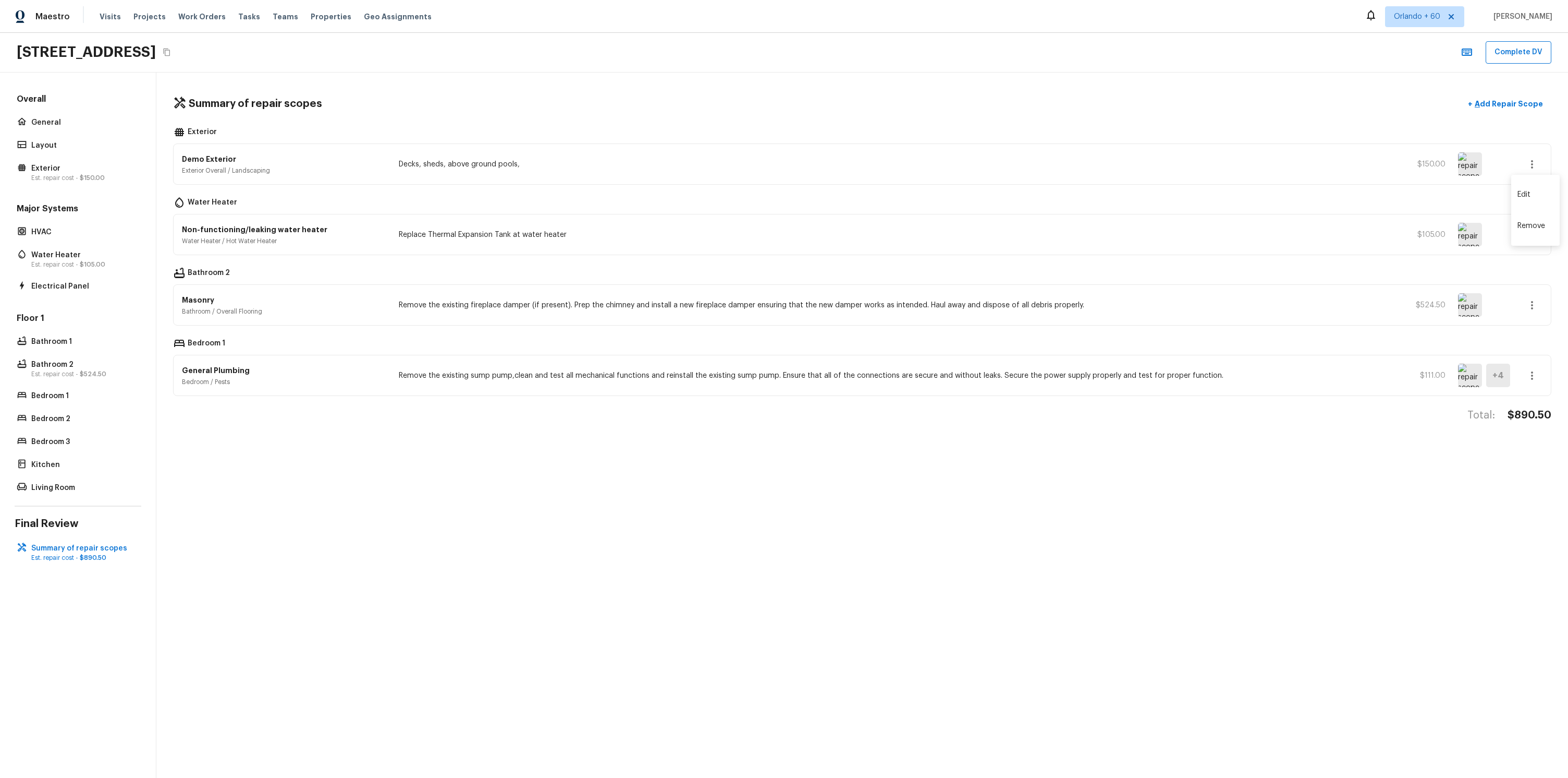
click at [1542, 224] on li "Remove" at bounding box center [1535, 226] width 48 height 32
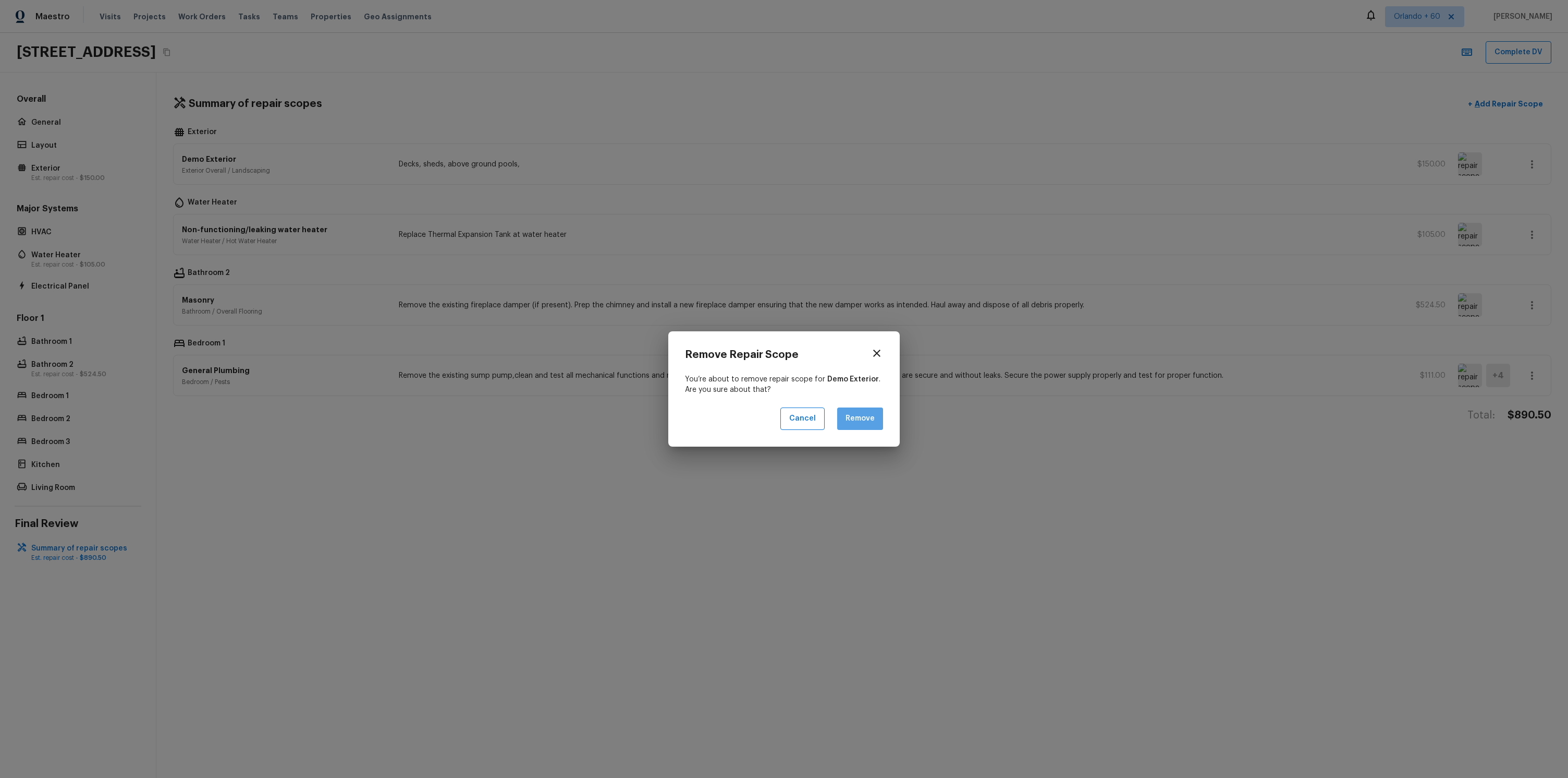
click at [865, 415] on button "Remove" at bounding box center [860, 418] width 46 height 22
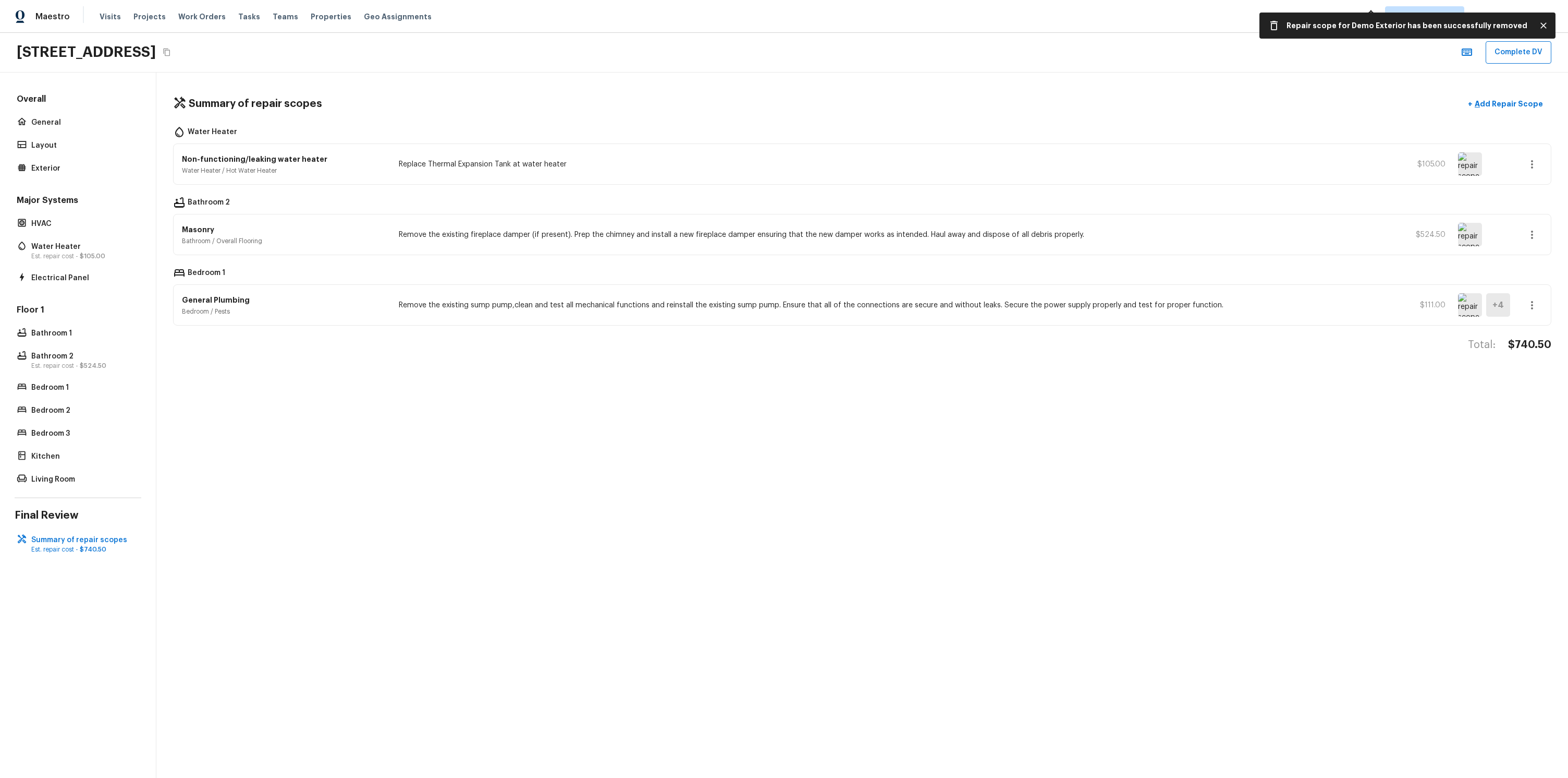
click at [1532, 170] on button "button" at bounding box center [1532, 164] width 21 height 21
click at [1534, 223] on li "Remove" at bounding box center [1535, 226] width 48 height 32
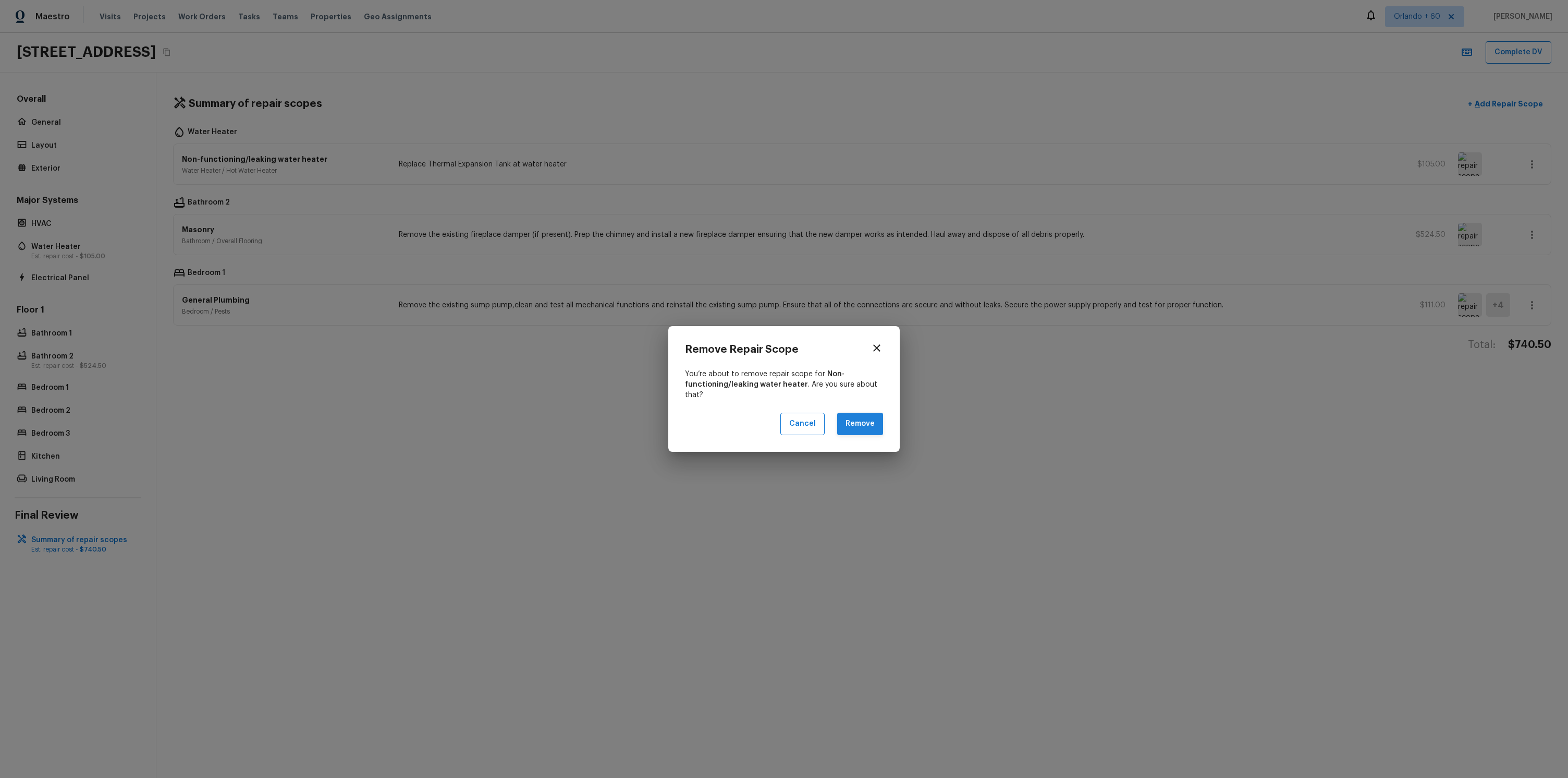
click at [869, 424] on button "Remove" at bounding box center [860, 423] width 46 height 22
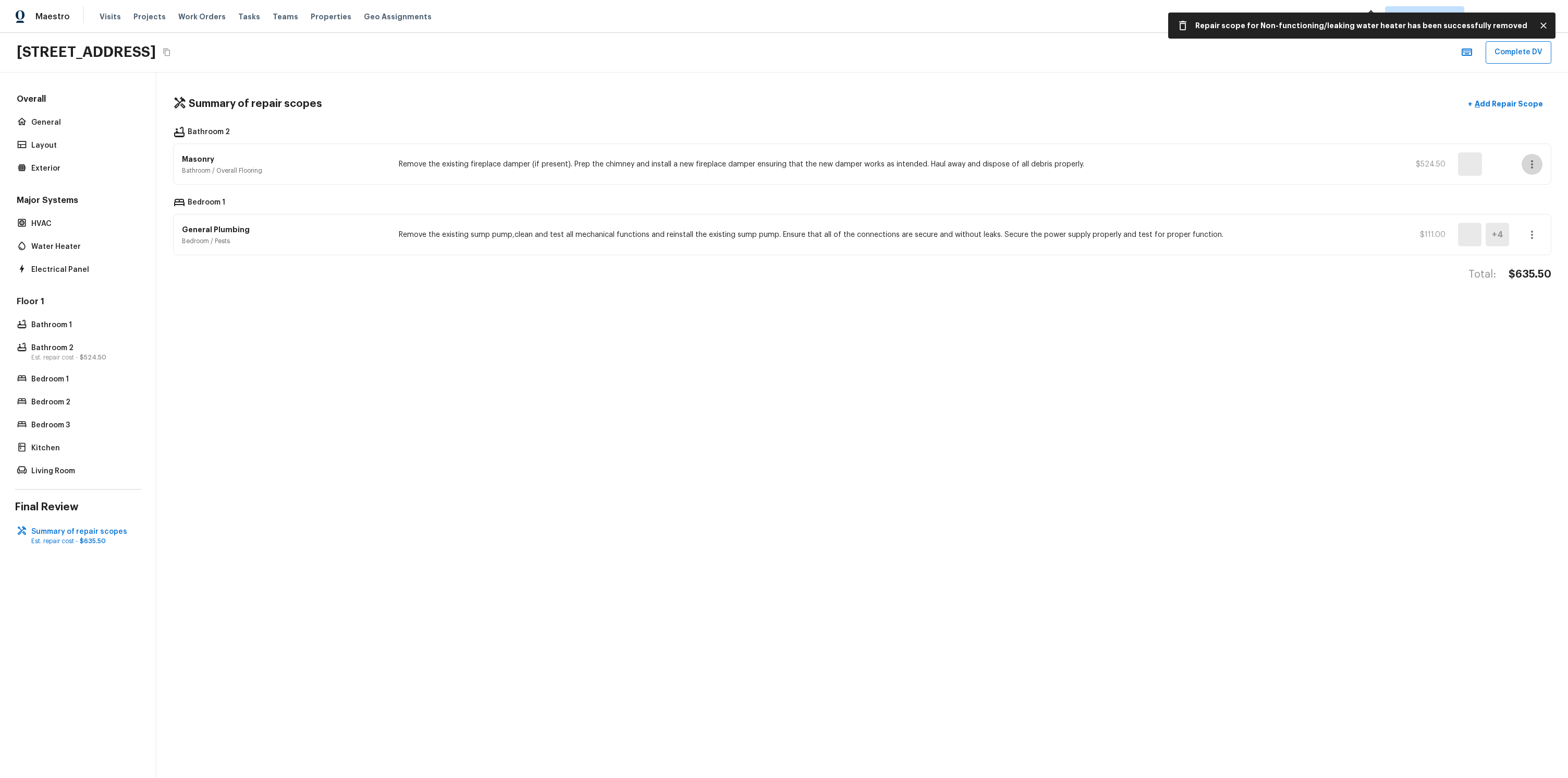
click at [1533, 159] on icon "button" at bounding box center [1531, 163] width 12 height 13
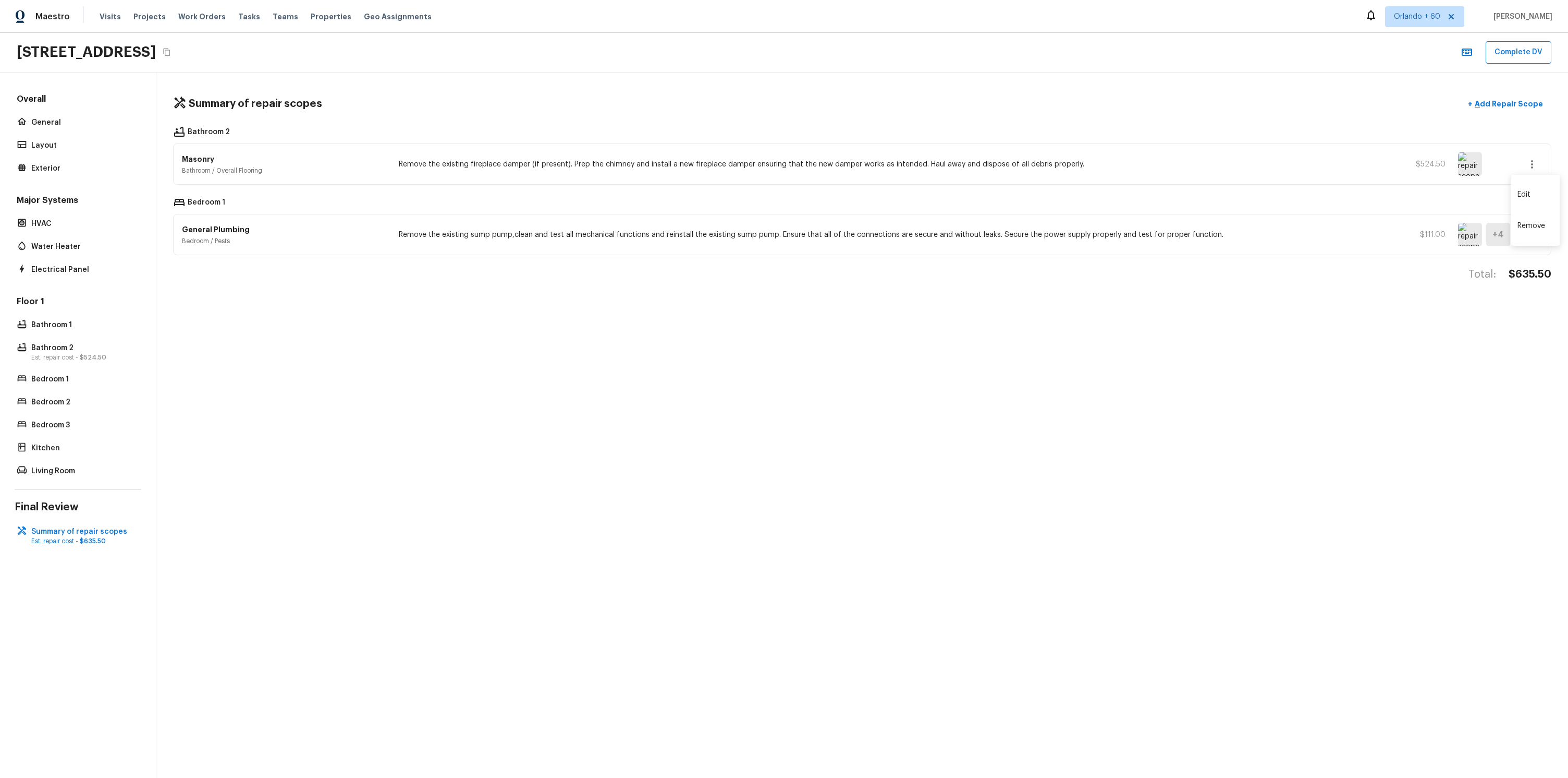
click at [1523, 235] on li "Remove" at bounding box center [1535, 226] width 48 height 32
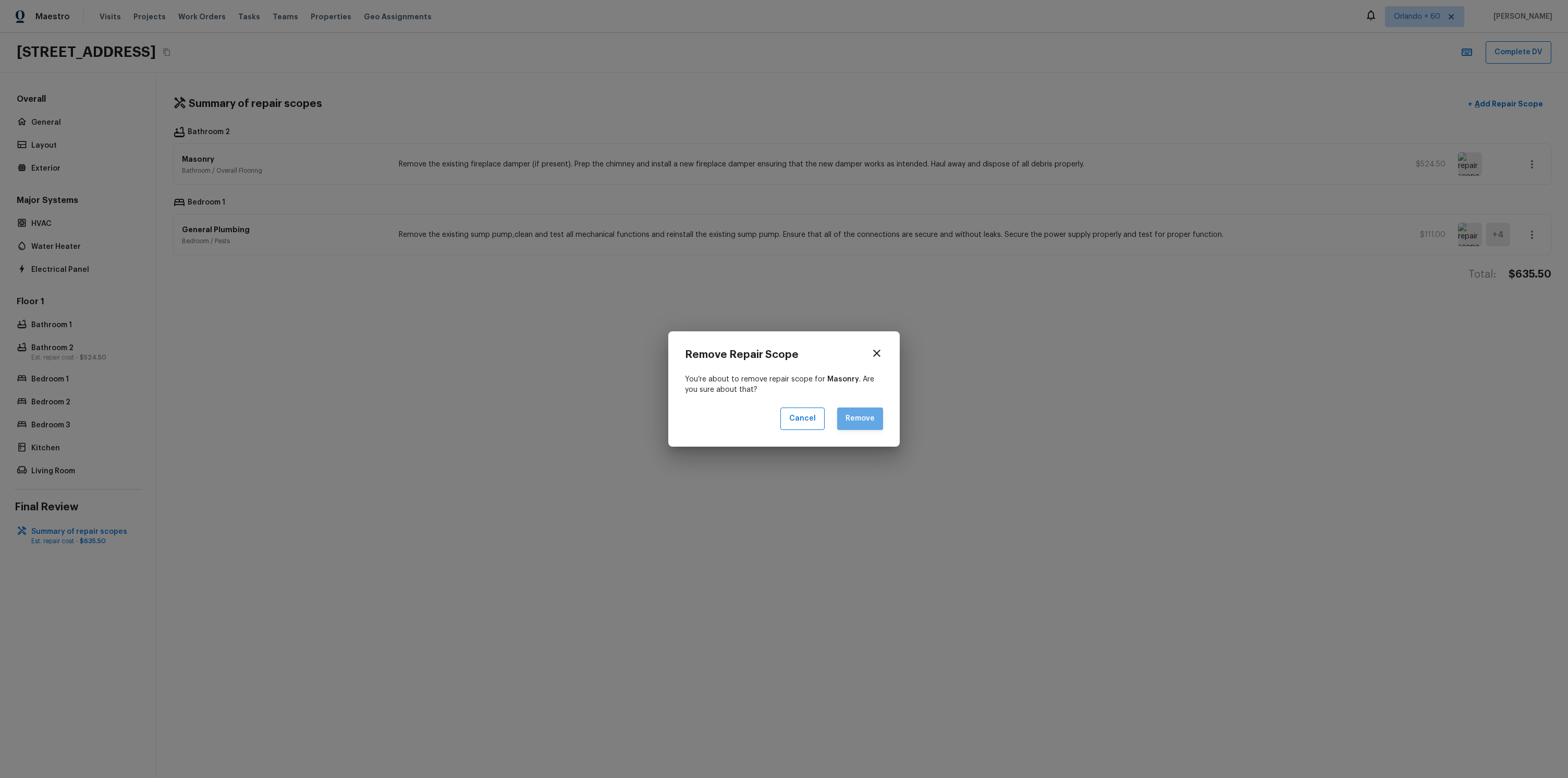
click at [865, 426] on button "Remove" at bounding box center [860, 418] width 46 height 22
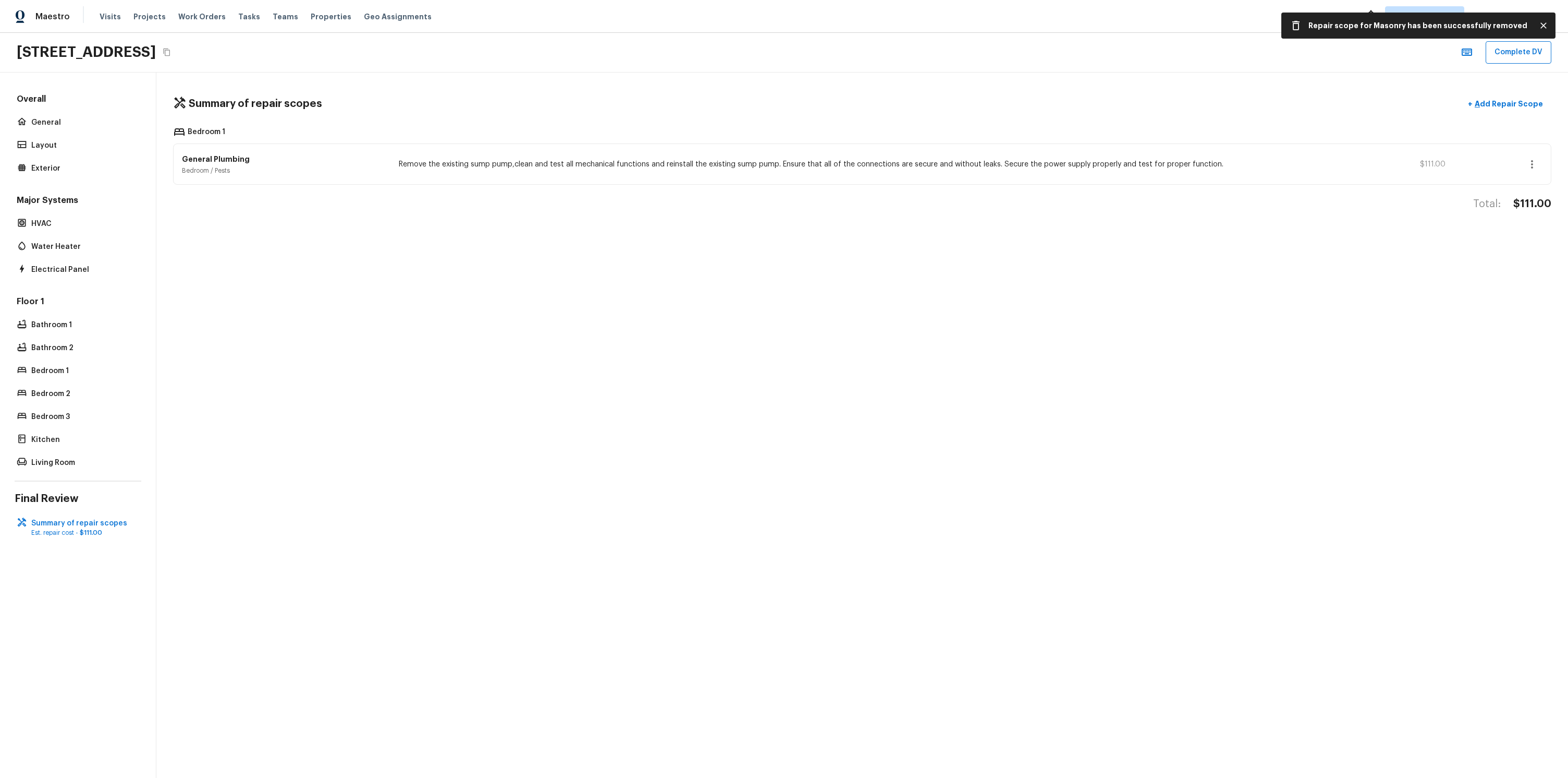
click at [1538, 164] on icon "button" at bounding box center [1531, 163] width 12 height 13
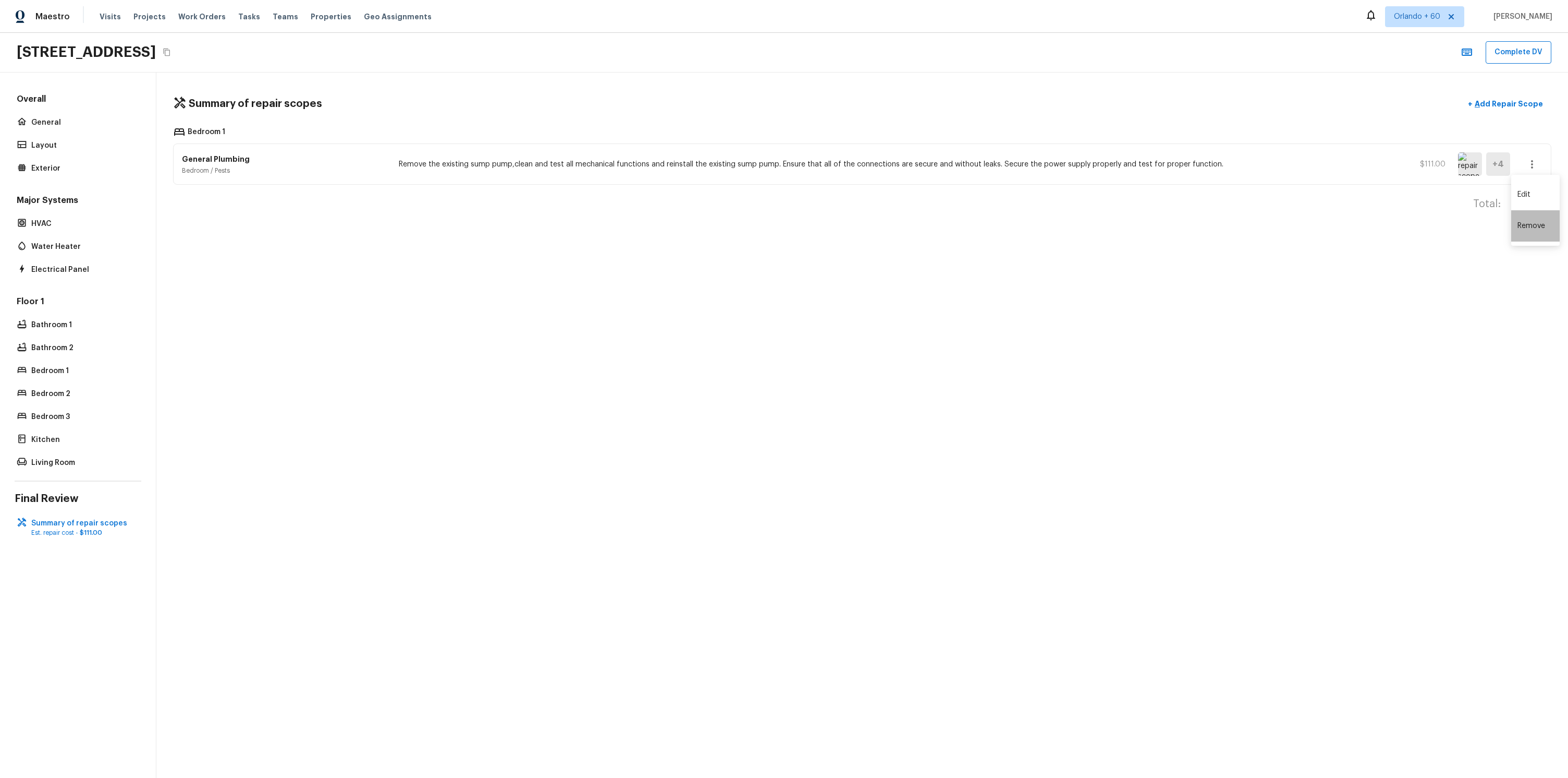
click at [1532, 229] on li "Remove" at bounding box center [1535, 226] width 48 height 32
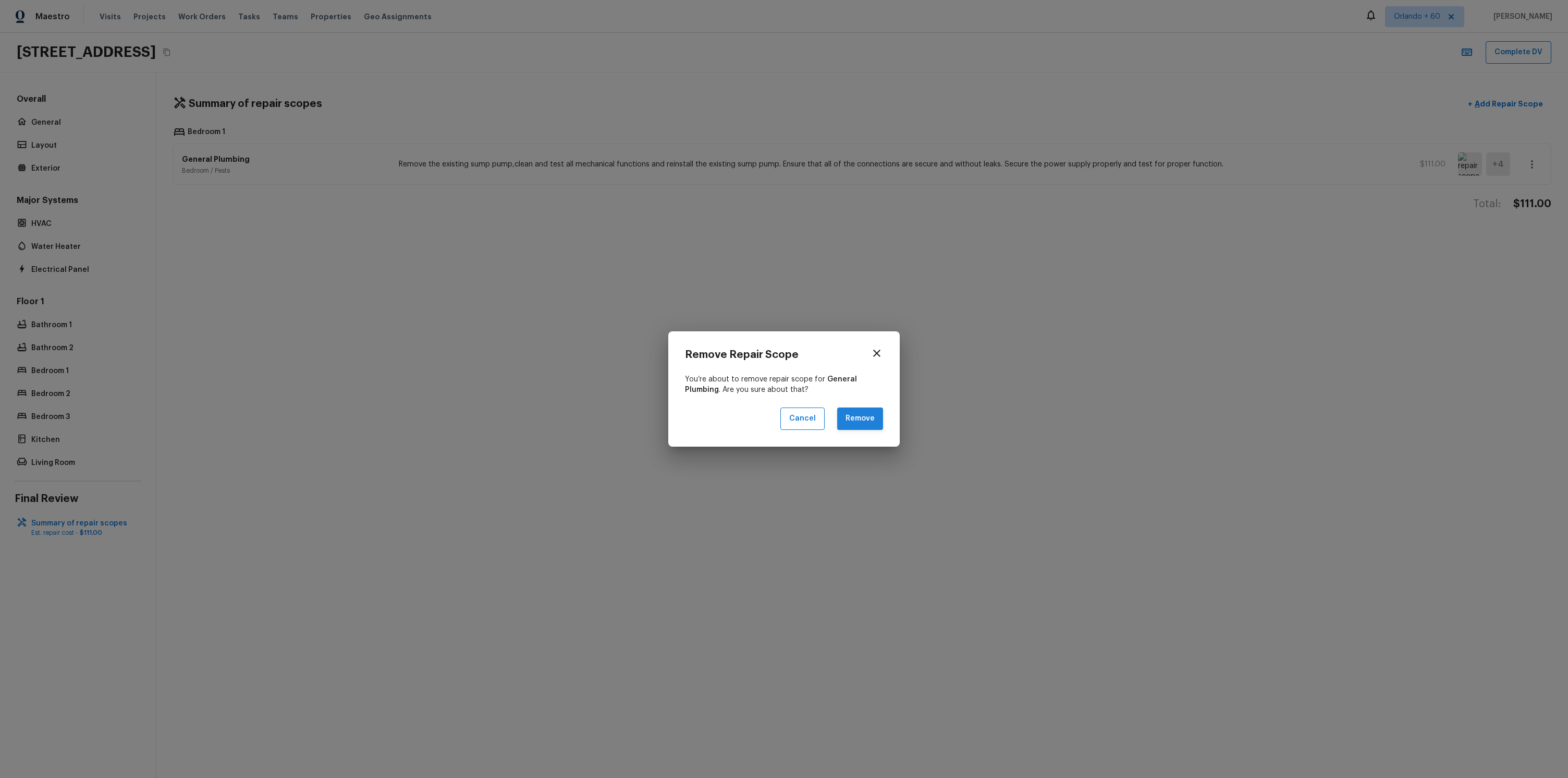
click at [869, 426] on button "Remove" at bounding box center [860, 418] width 46 height 22
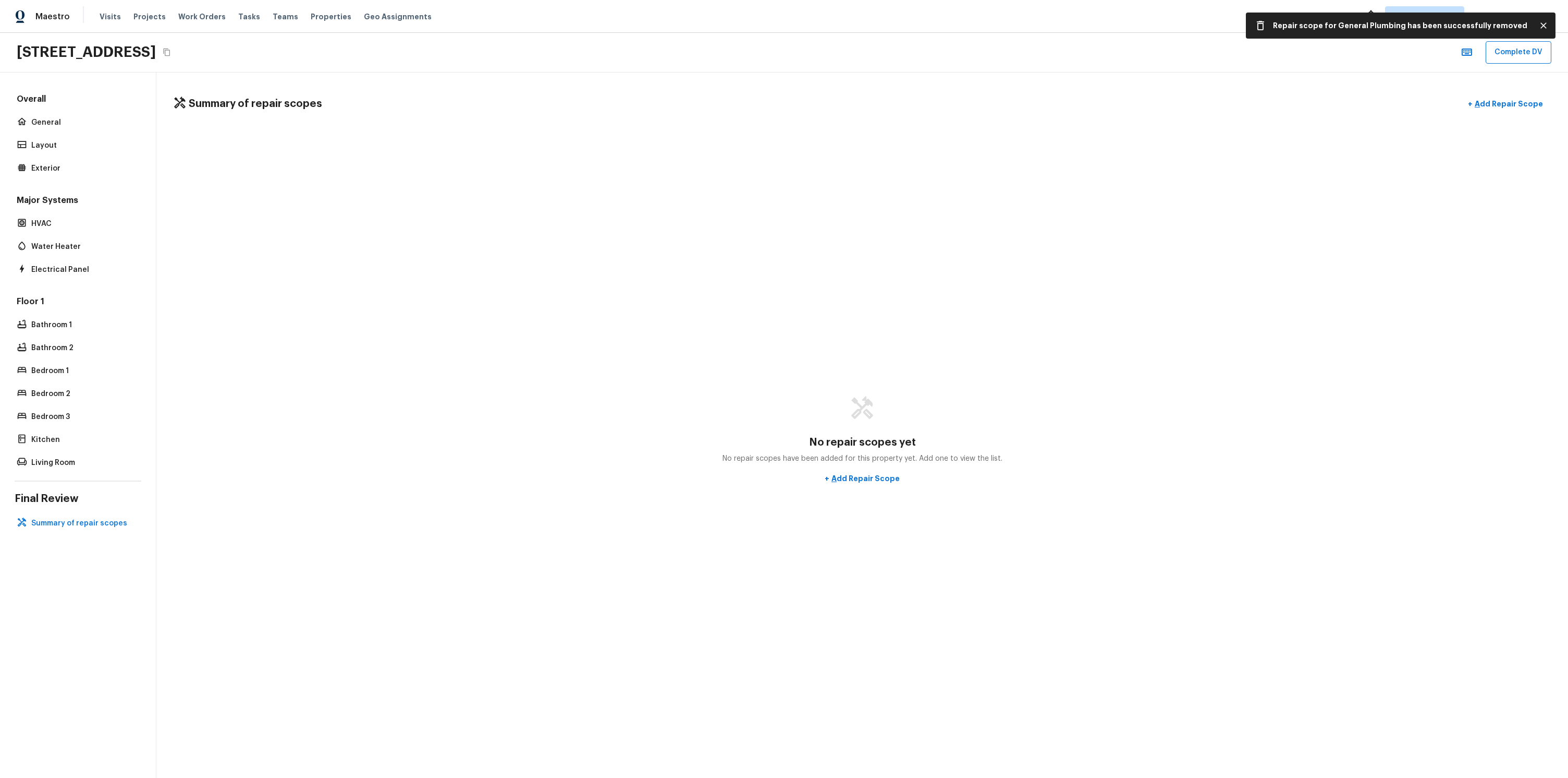
click at [1062, 311] on div "No repair scopes yet No repair scopes have been added for this property yet. Ad…" at bounding box center [862, 441] width 1379 height 630
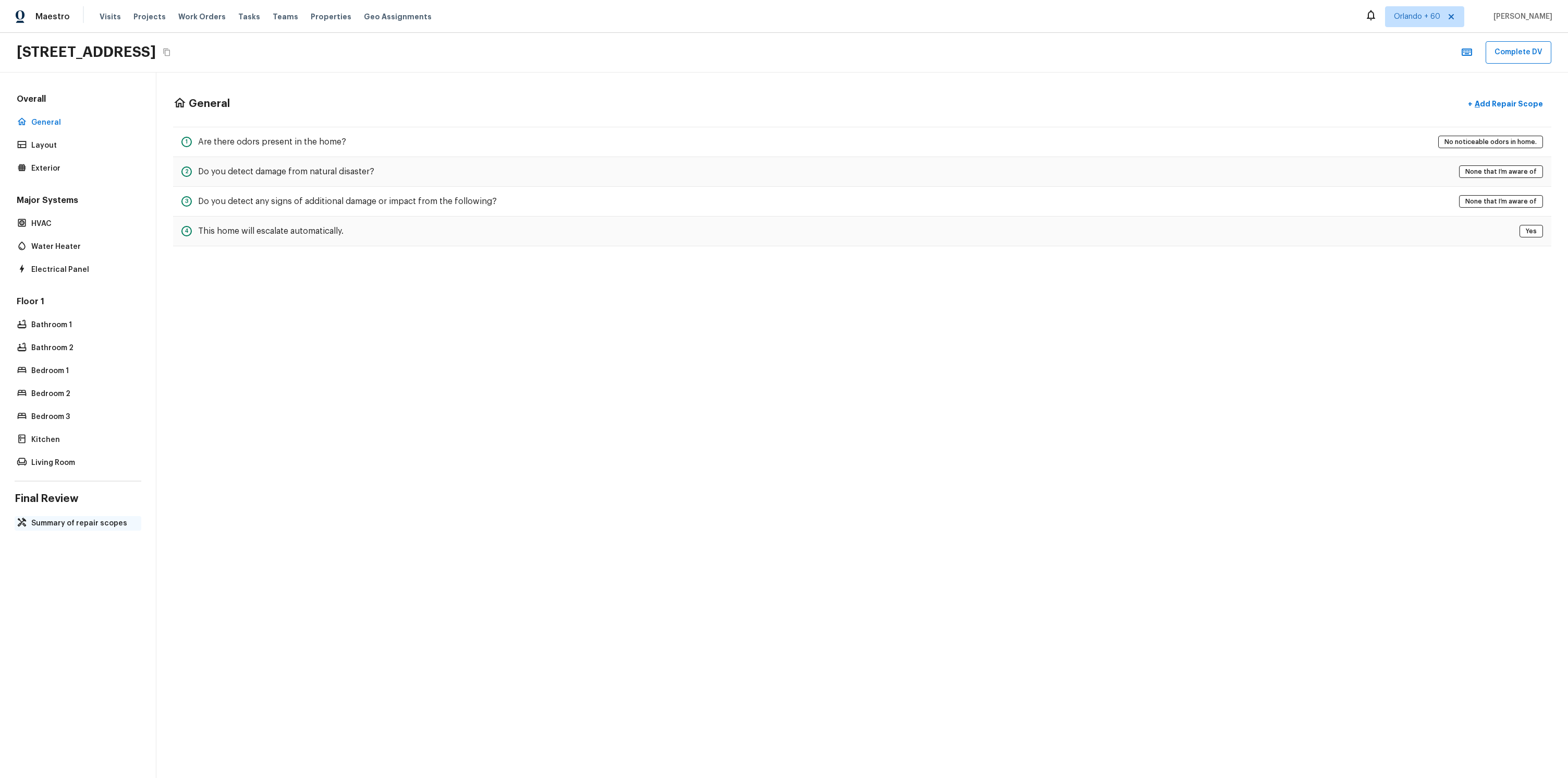
click at [61, 529] on div "Summary of repair scopes" at bounding box center [78, 522] width 127 height 14
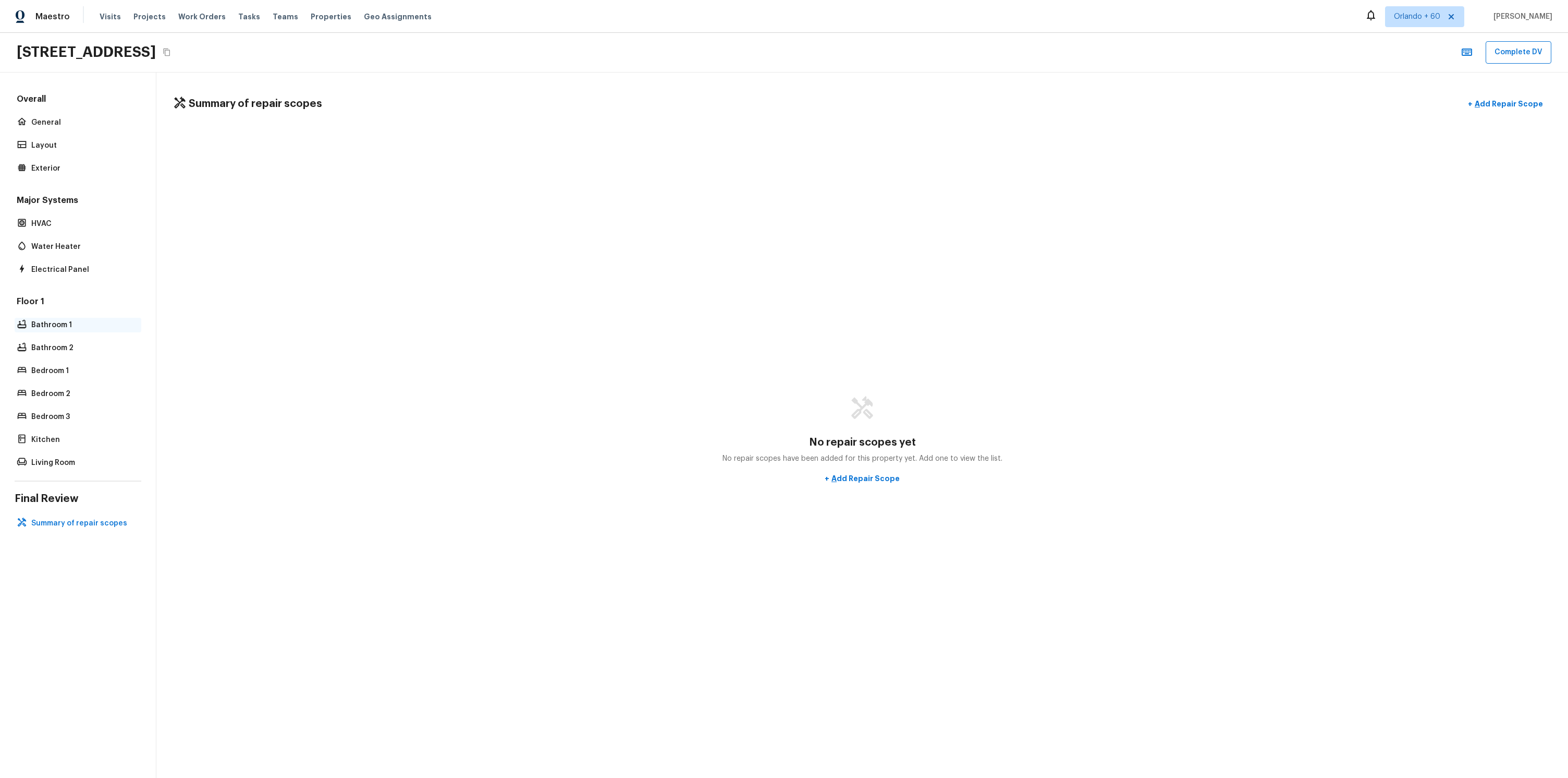
click at [77, 321] on p "Bathroom 1" at bounding box center [84, 324] width 104 height 11
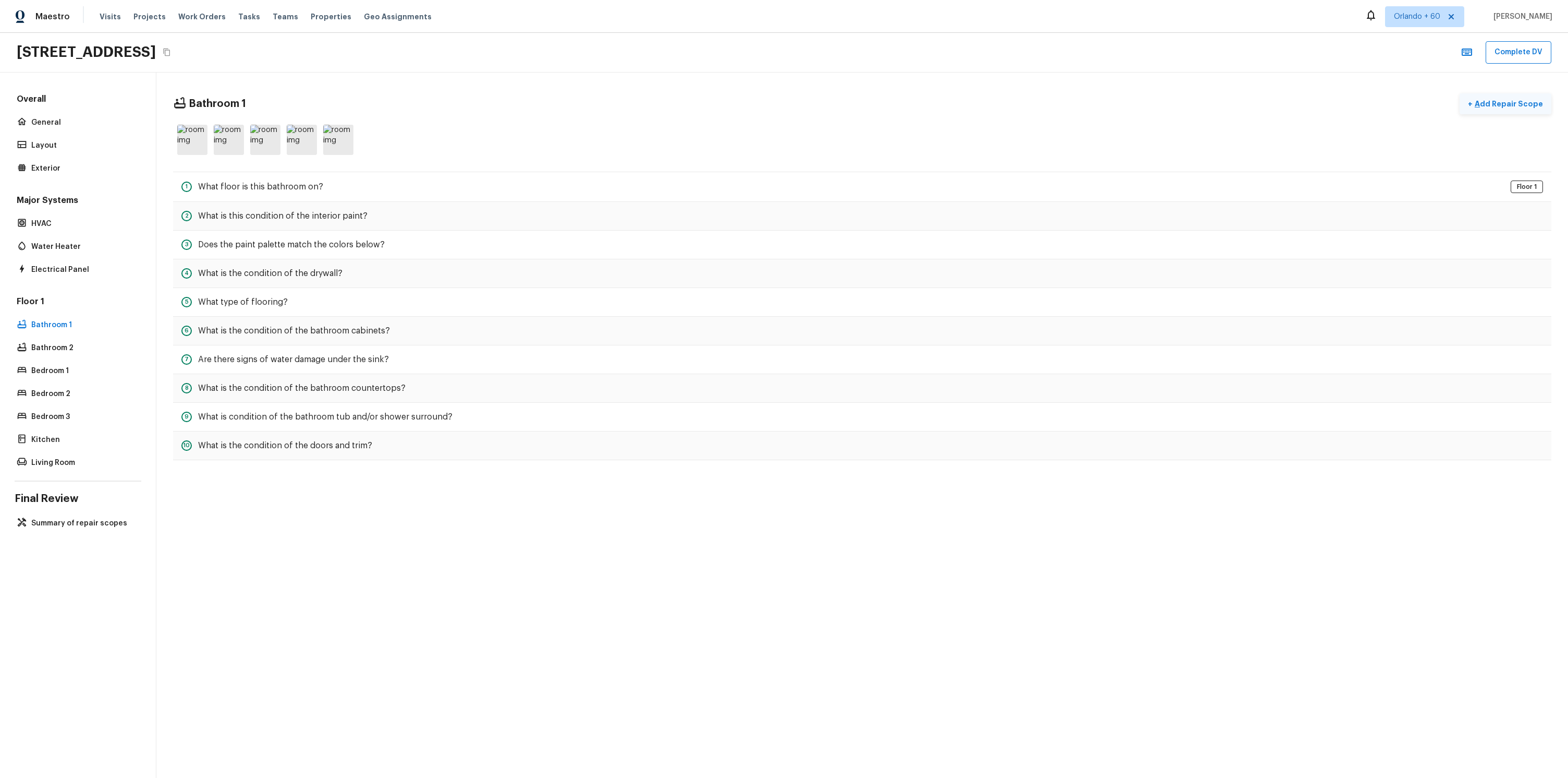
click at [1507, 110] on button "+ Add Repair Scope" at bounding box center [1505, 104] width 91 height 21
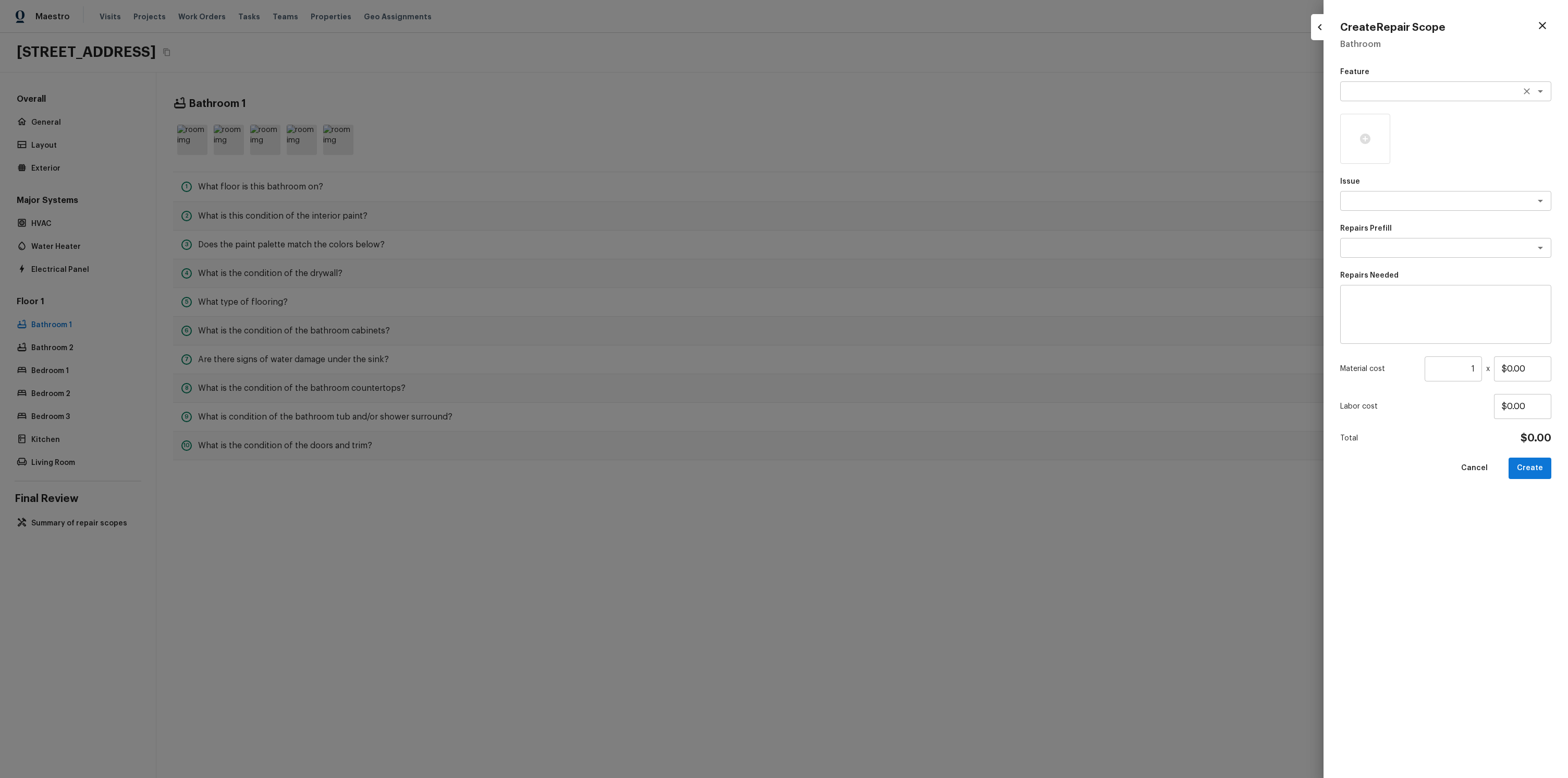
click at [1366, 82] on div "x ​" at bounding box center [1446, 91] width 212 height 20
click at [1372, 116] on li "Fencing" at bounding box center [1446, 113] width 212 height 16
type textarea "Fencing"
click at [1378, 206] on div "x ​" at bounding box center [1446, 200] width 212 height 20
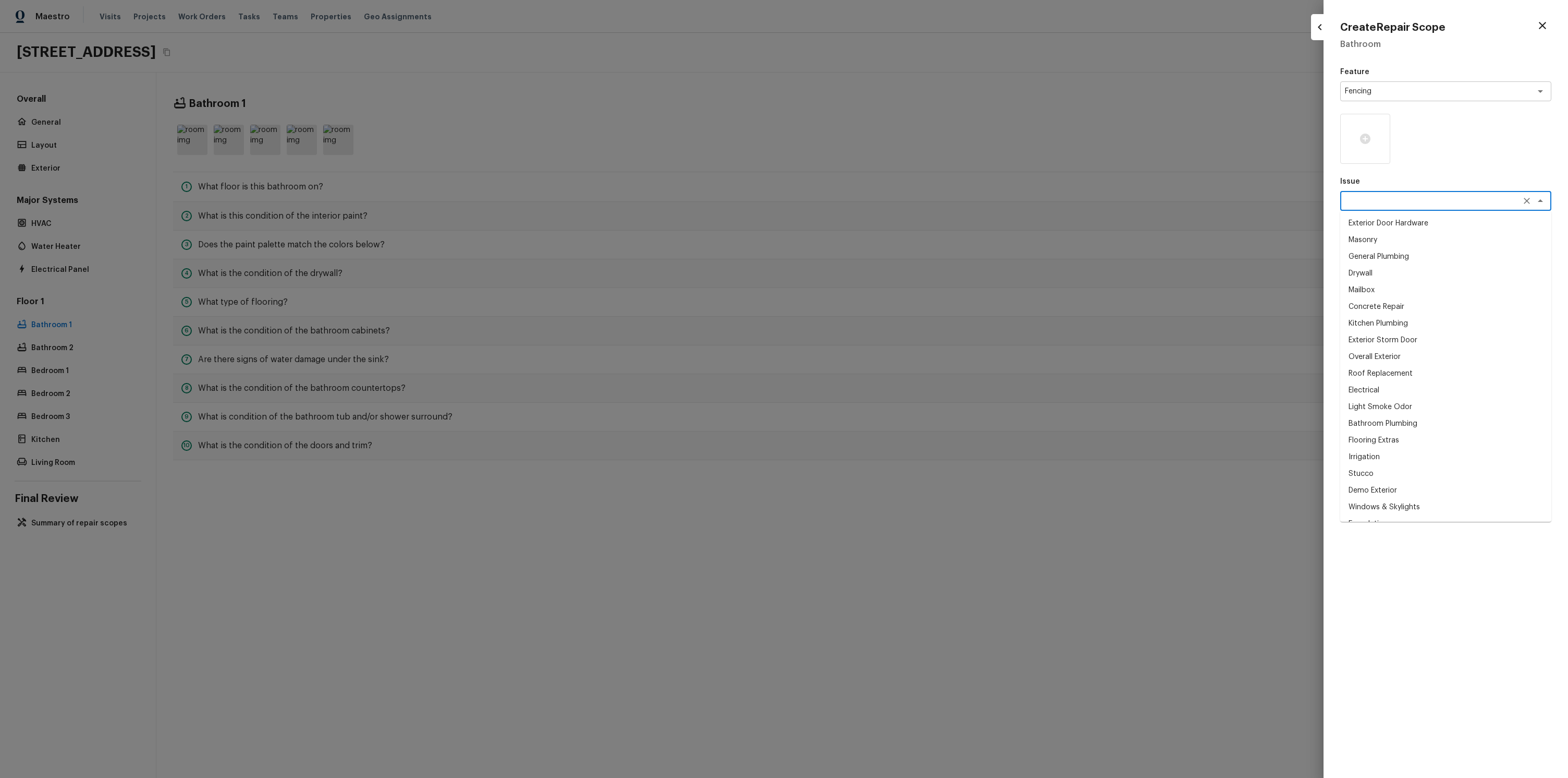
click at [1378, 238] on li "Masonry" at bounding box center [1446, 239] width 212 height 16
type textarea "Masonry"
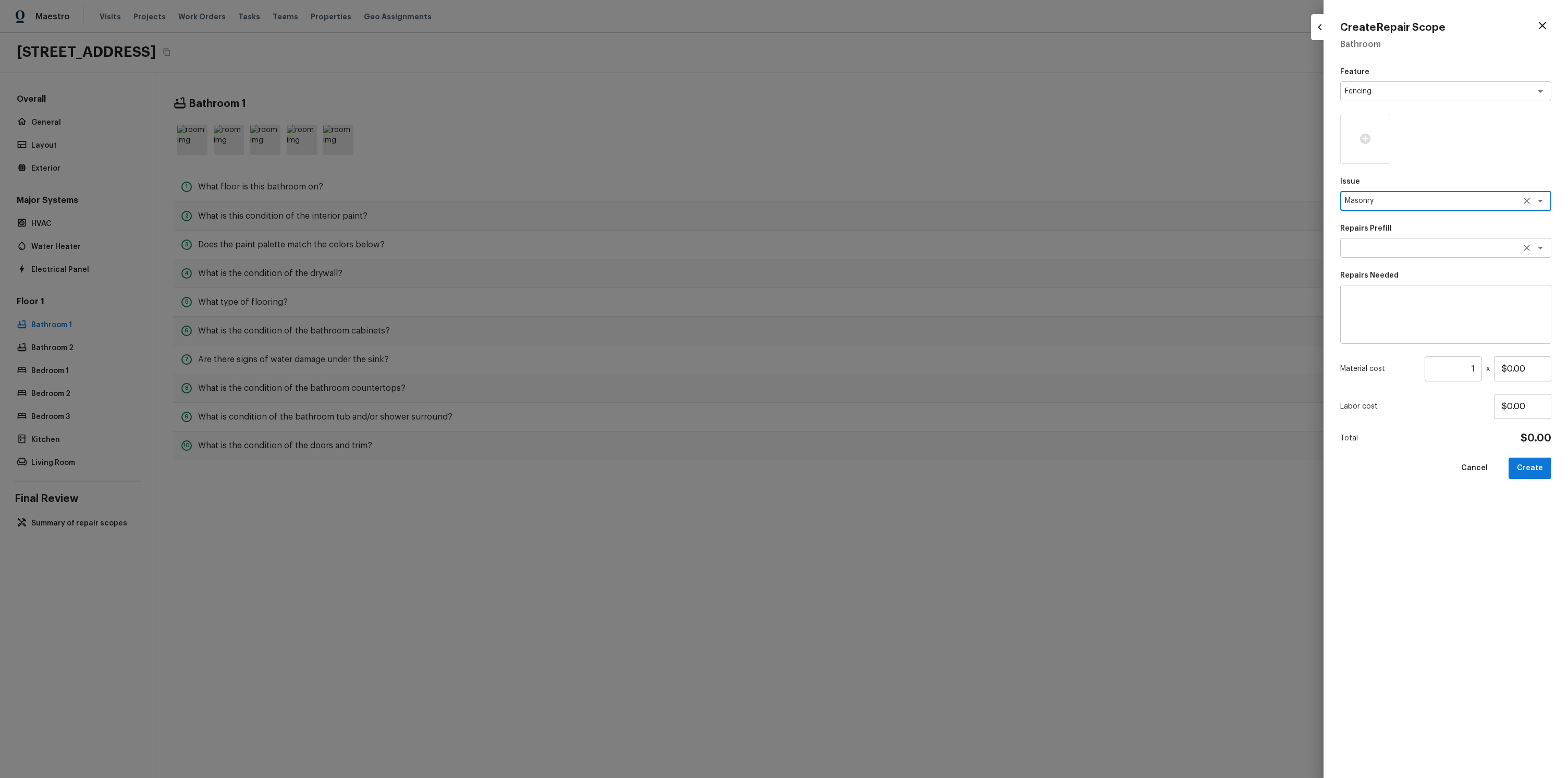
click at [1379, 249] on textarea at bounding box center [1431, 247] width 173 height 11
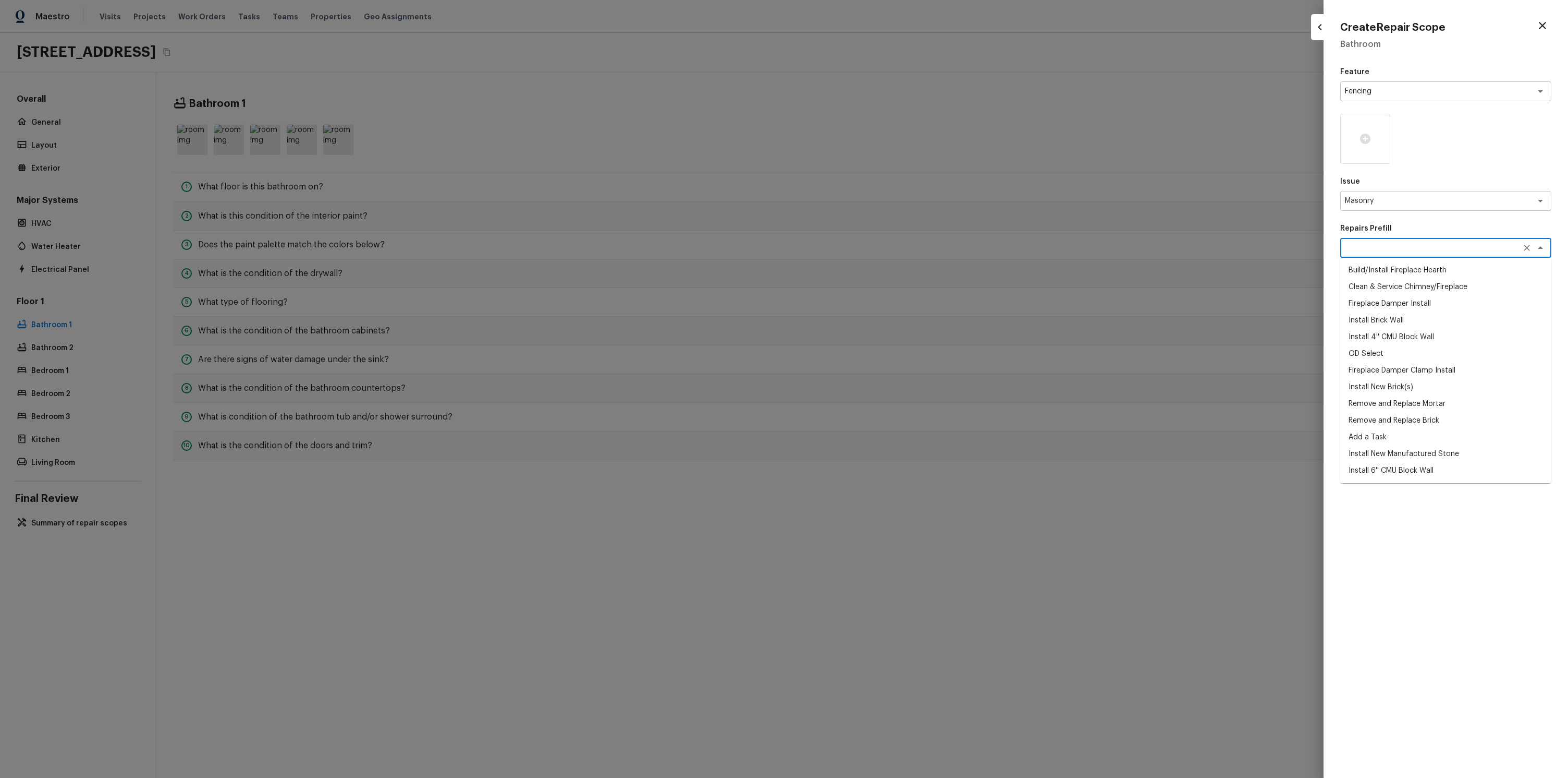
click at [1380, 300] on li "Fireplace Damper Install" at bounding box center [1446, 303] width 212 height 16
type textarea "Fireplace Damper Install"
type textarea "Remove the existing fireplace damper (if present). Prep the chimney and install…"
type input "$424.50"
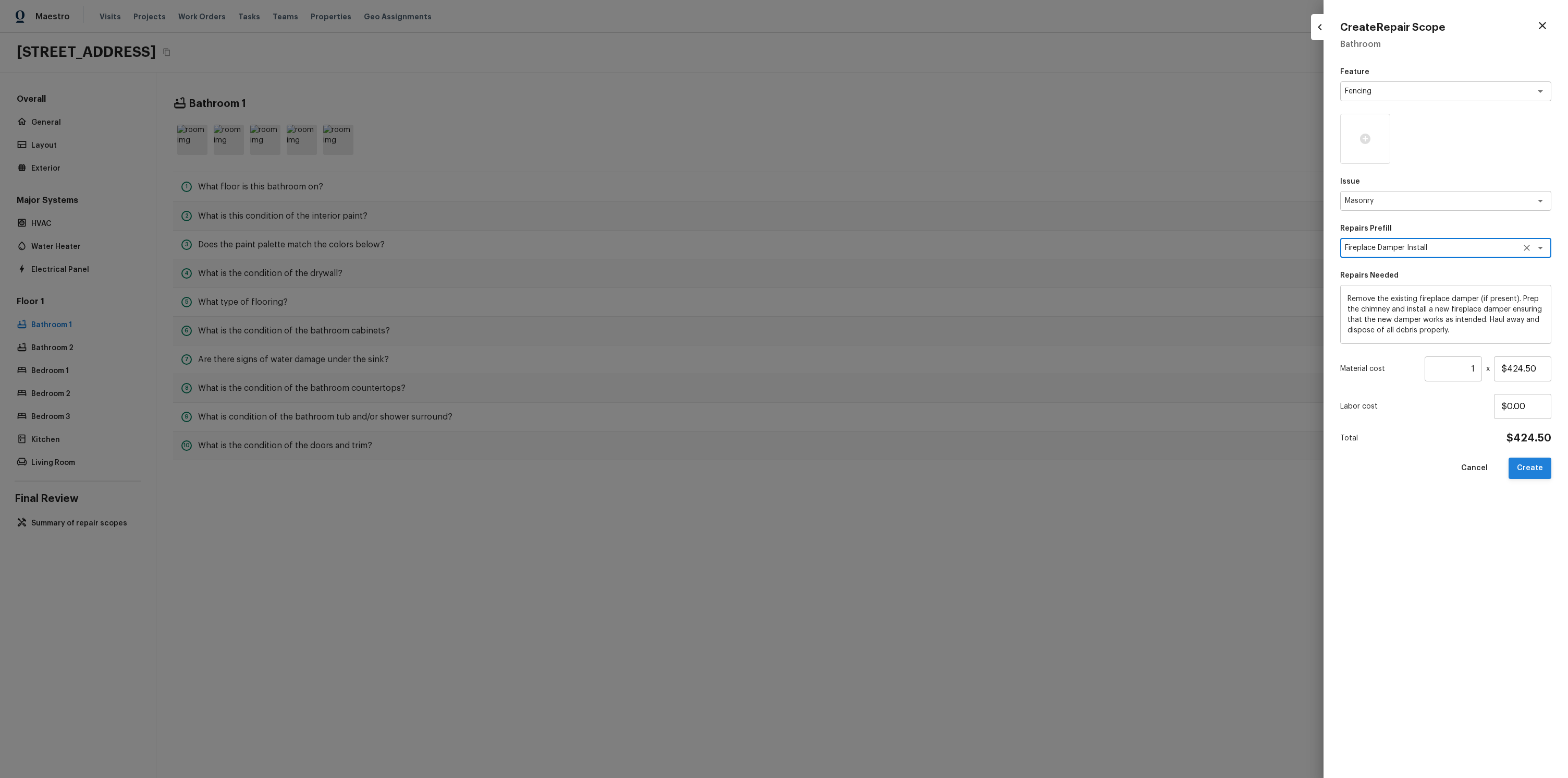
click at [1525, 465] on button "Create" at bounding box center [1530, 468] width 42 height 21
type input "$0.00"
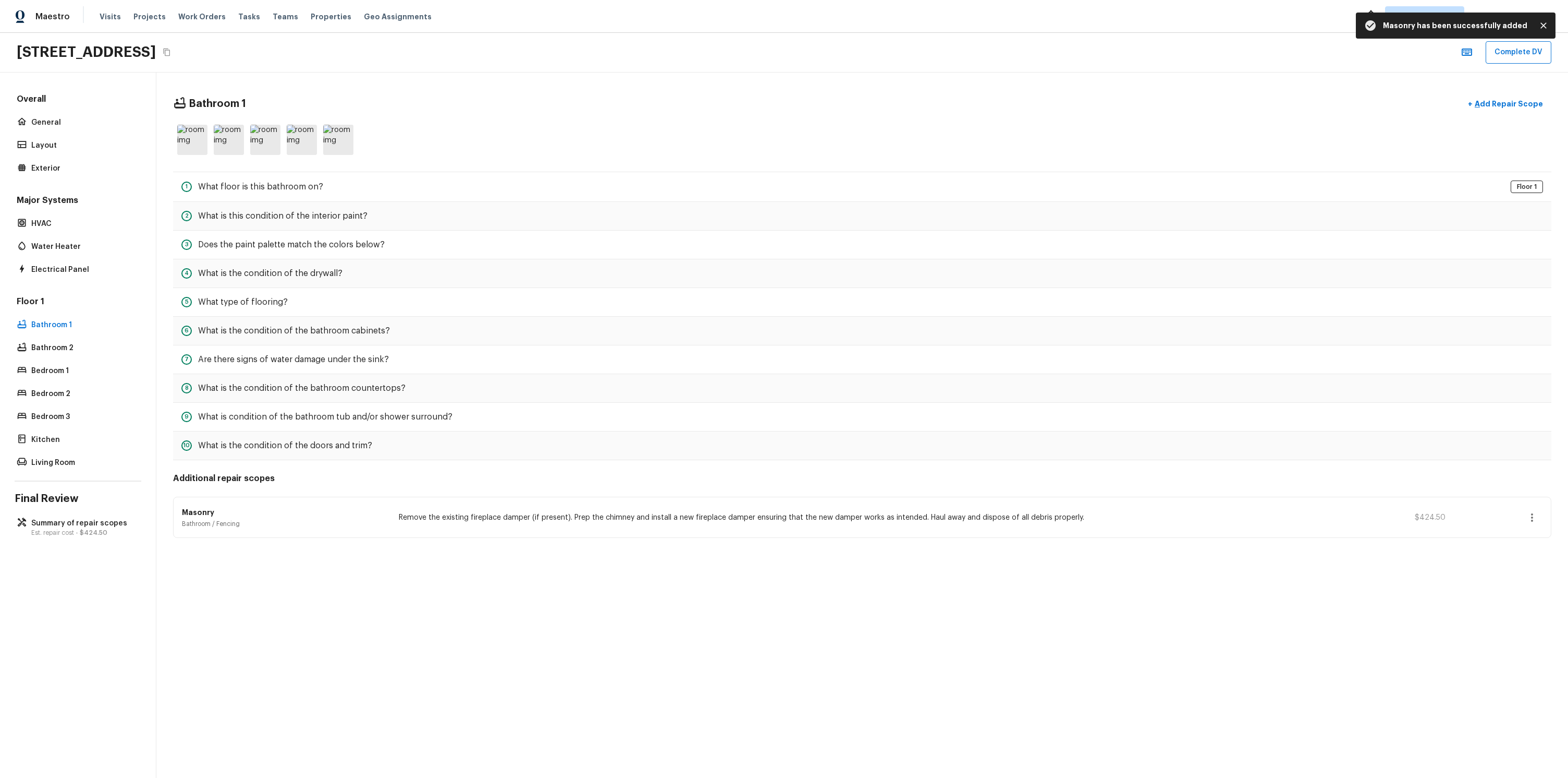
click at [201, 575] on div "Bathroom 1 + Add Repair Scope 1 What floor is this bathroom on? Floor 1 2 What …" at bounding box center [862, 424] width 1412 height 705
click at [89, 515] on div "Summary of repair scopes Est. repair cost - $424.50" at bounding box center [78, 527] width 127 height 23
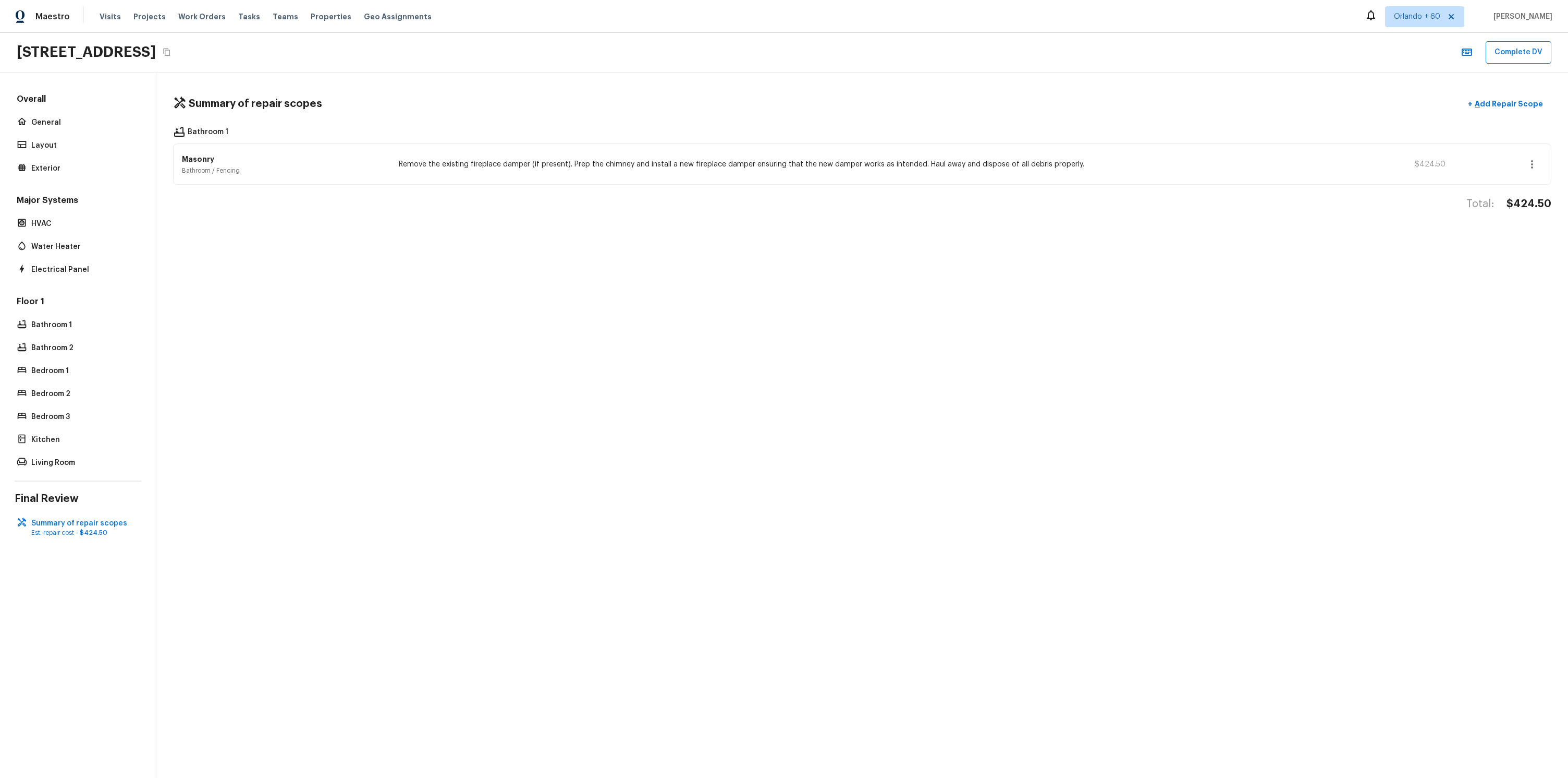
click at [64, 335] on div "Floor 1 Bathroom 1 Bathroom 2 Bedroom 1 Bedroom 2 Bedroom 3 Kitchen Living Room" at bounding box center [78, 382] width 127 height 174
click at [62, 320] on p "Bathroom 1" at bounding box center [84, 324] width 104 height 11
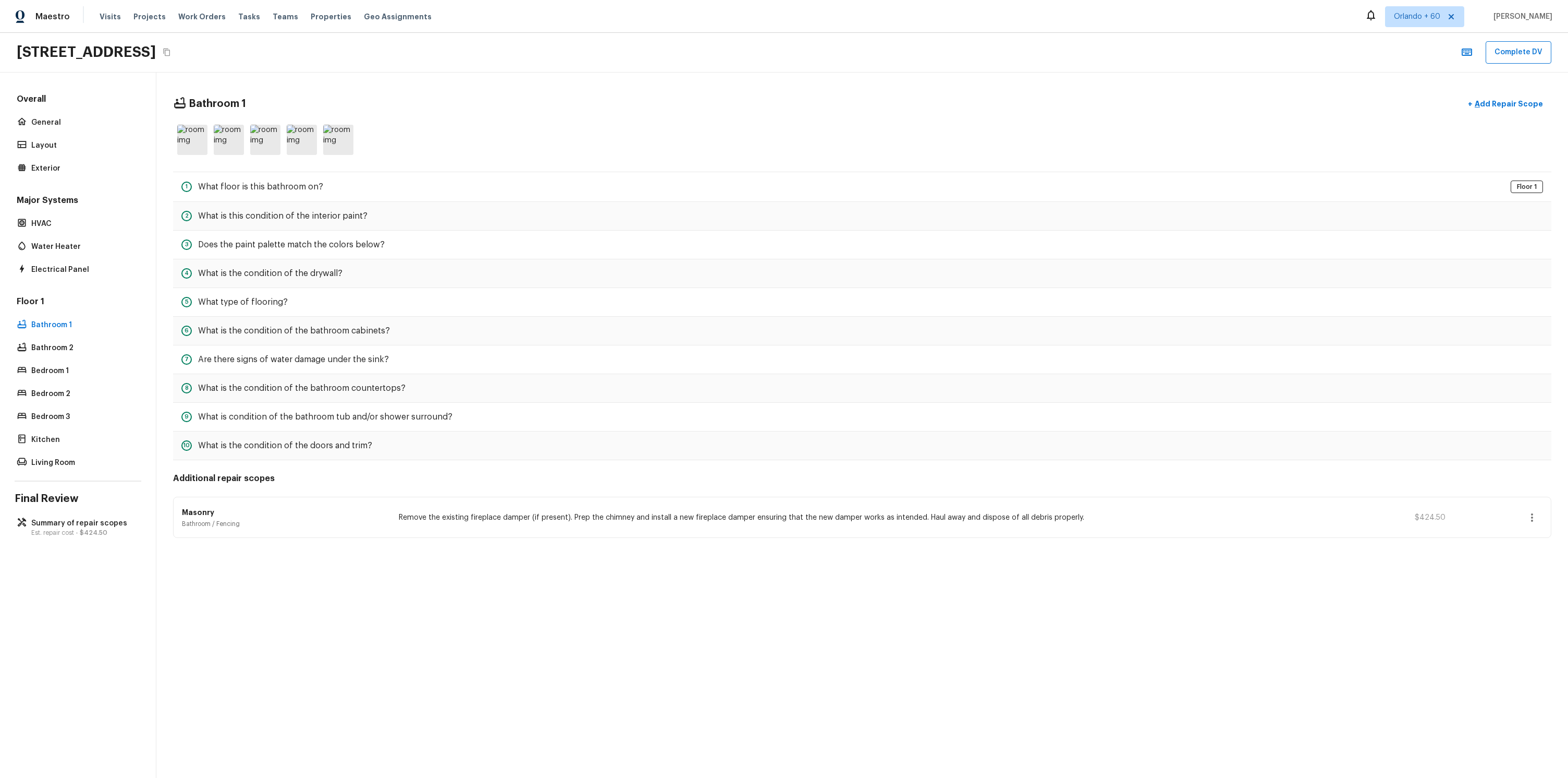
click at [85, 332] on div "Floor 1 Bathroom 1 Bathroom 2 Bedroom 1 Bedroom 2 Bedroom 3 Kitchen Living Room" at bounding box center [78, 382] width 127 height 174
click at [81, 340] on div "Bathroom 2" at bounding box center [78, 347] width 127 height 14
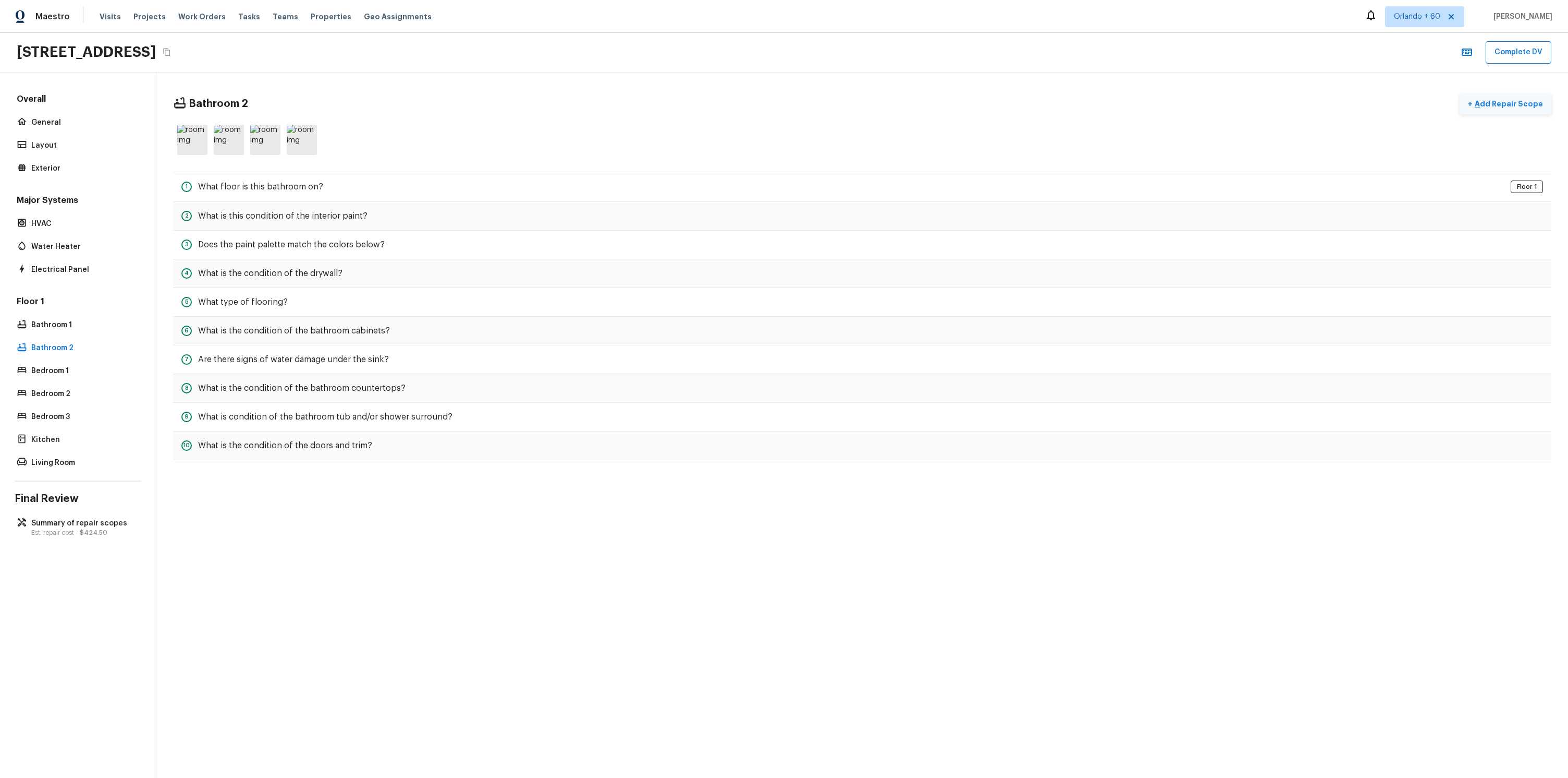
click at [1505, 102] on p "Add Repair Scope" at bounding box center [1507, 103] width 70 height 11
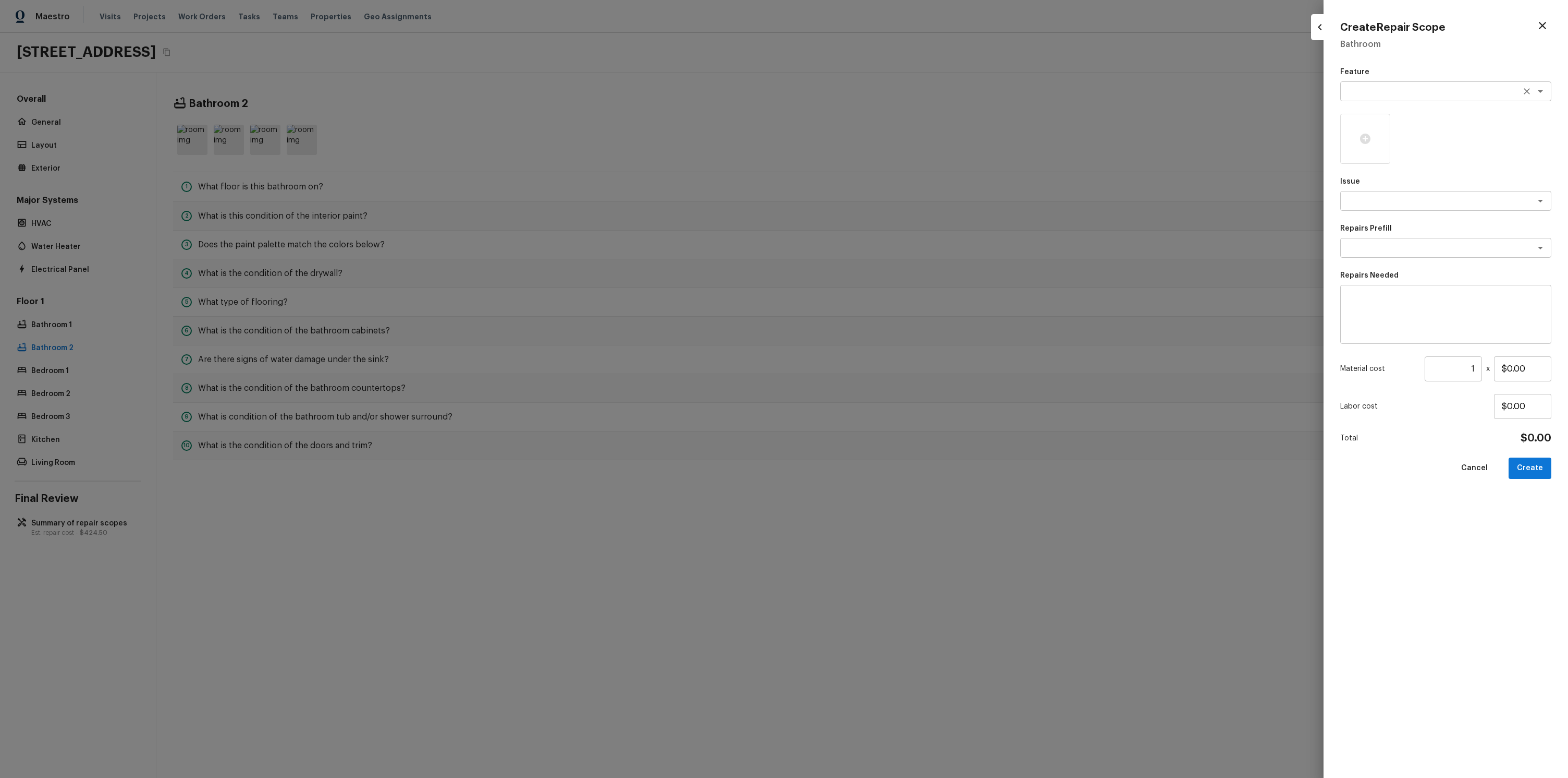
click at [1368, 97] on div "x ​" at bounding box center [1446, 91] width 212 height 20
click at [1369, 156] on li "Deck" at bounding box center [1446, 163] width 212 height 16
type textarea "Deck"
click at [1372, 146] on div at bounding box center [1365, 138] width 50 height 50
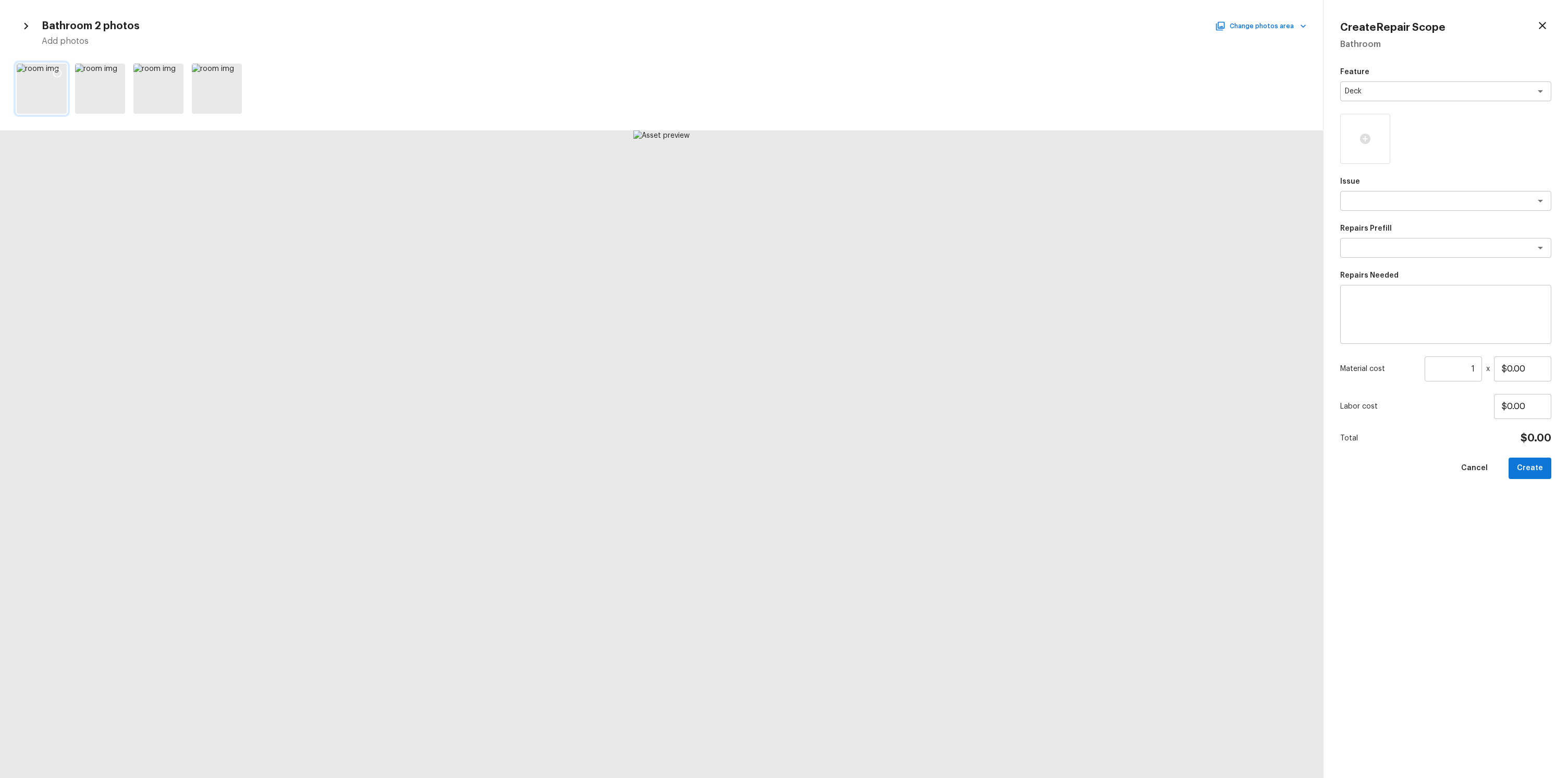
click at [63, 69] on div at bounding box center [58, 74] width 19 height 22
click at [104, 72] on div at bounding box center [100, 88] width 50 height 50
click at [170, 71] on icon at bounding box center [174, 73] width 9 height 9
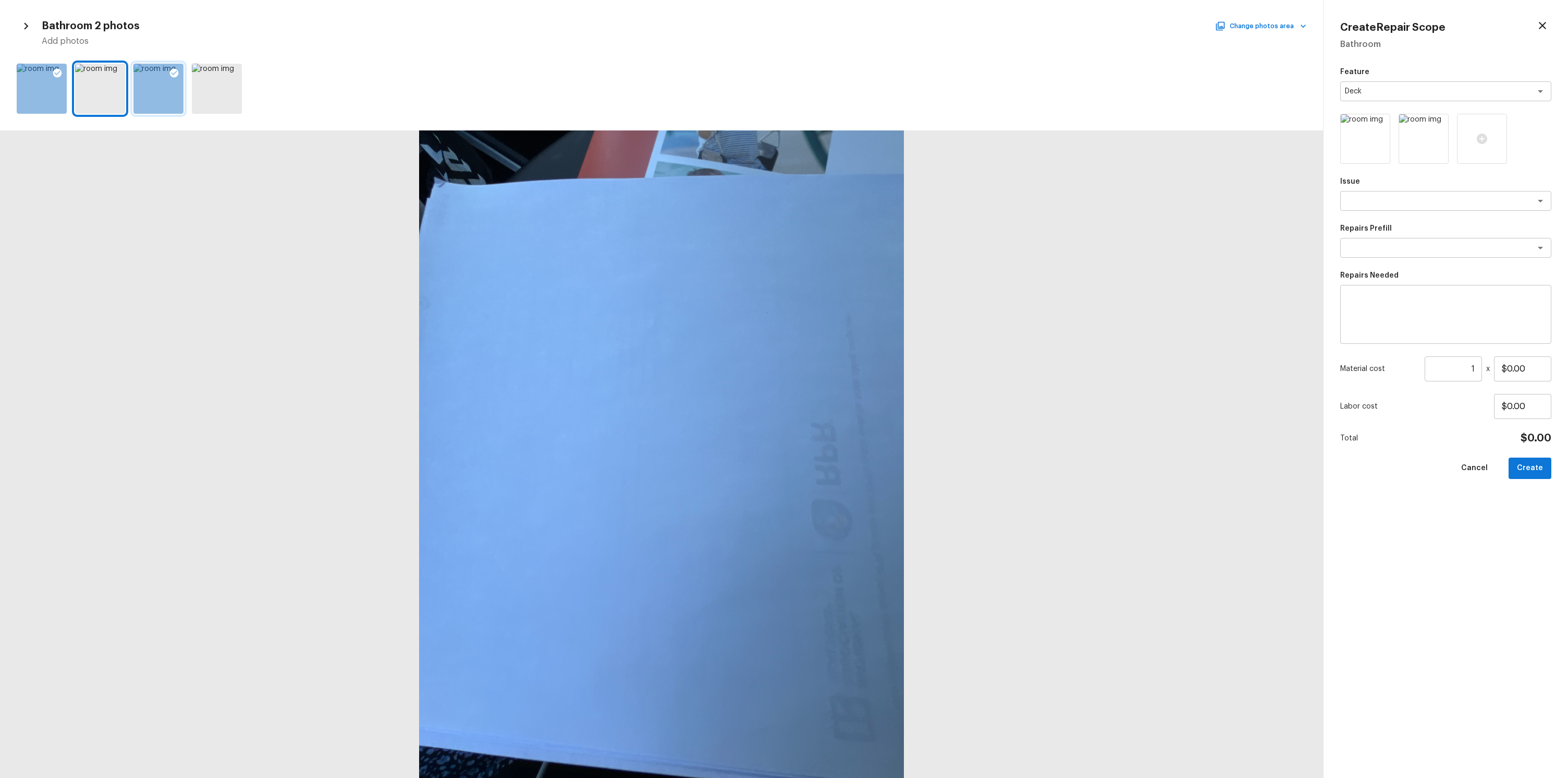
click at [129, 71] on div at bounding box center [661, 88] width 1323 height 59
click at [122, 72] on div at bounding box center [116, 74] width 19 height 22
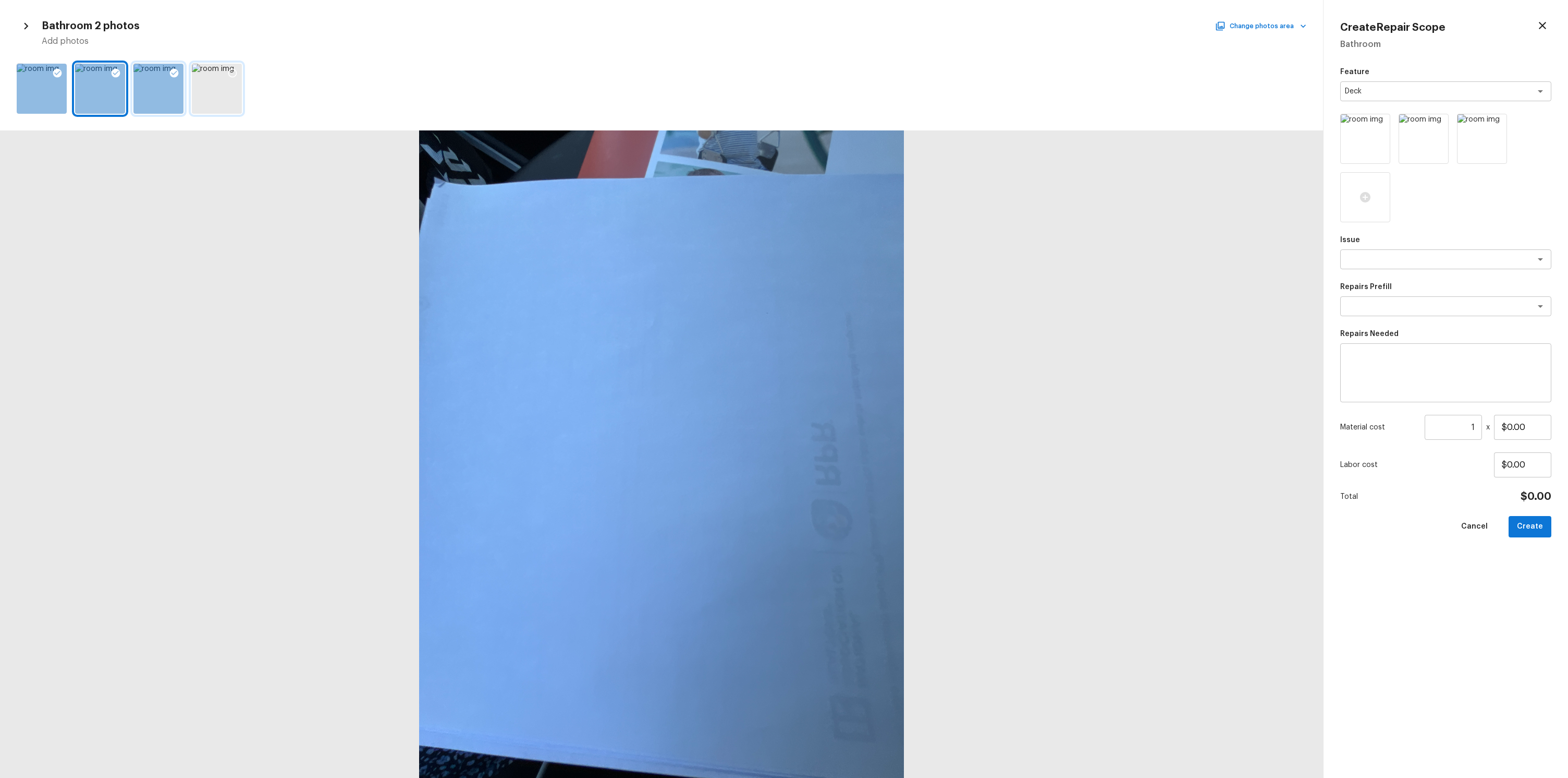
click at [235, 71] on icon at bounding box center [232, 73] width 11 height 11
click at [1531, 533] on button "Create" at bounding box center [1530, 526] width 42 height 21
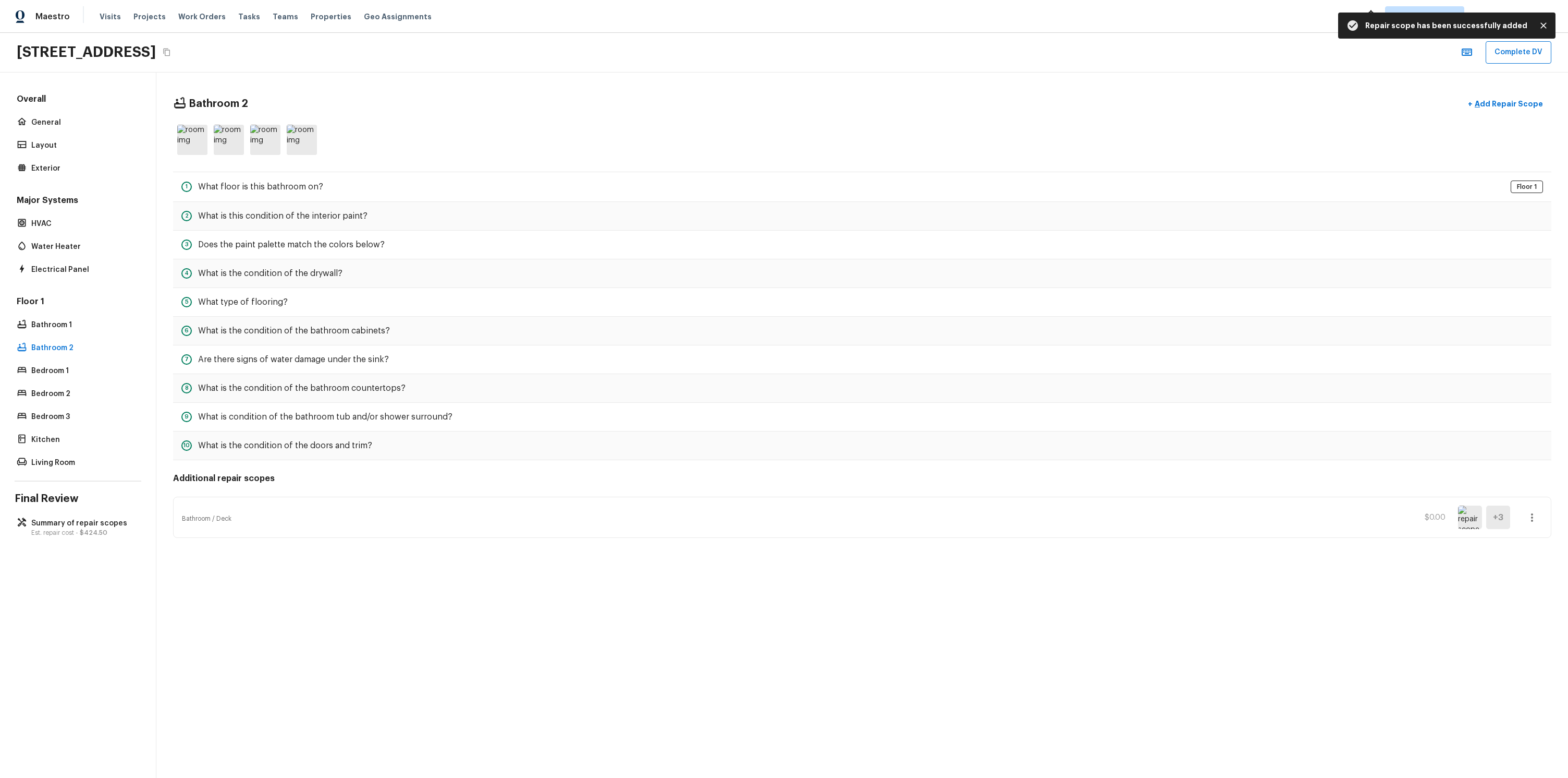
click at [1532, 513] on icon "button" at bounding box center [1531, 516] width 12 height 13
click at [1512, 549] on li "Edit" at bounding box center [1535, 547] width 48 height 32
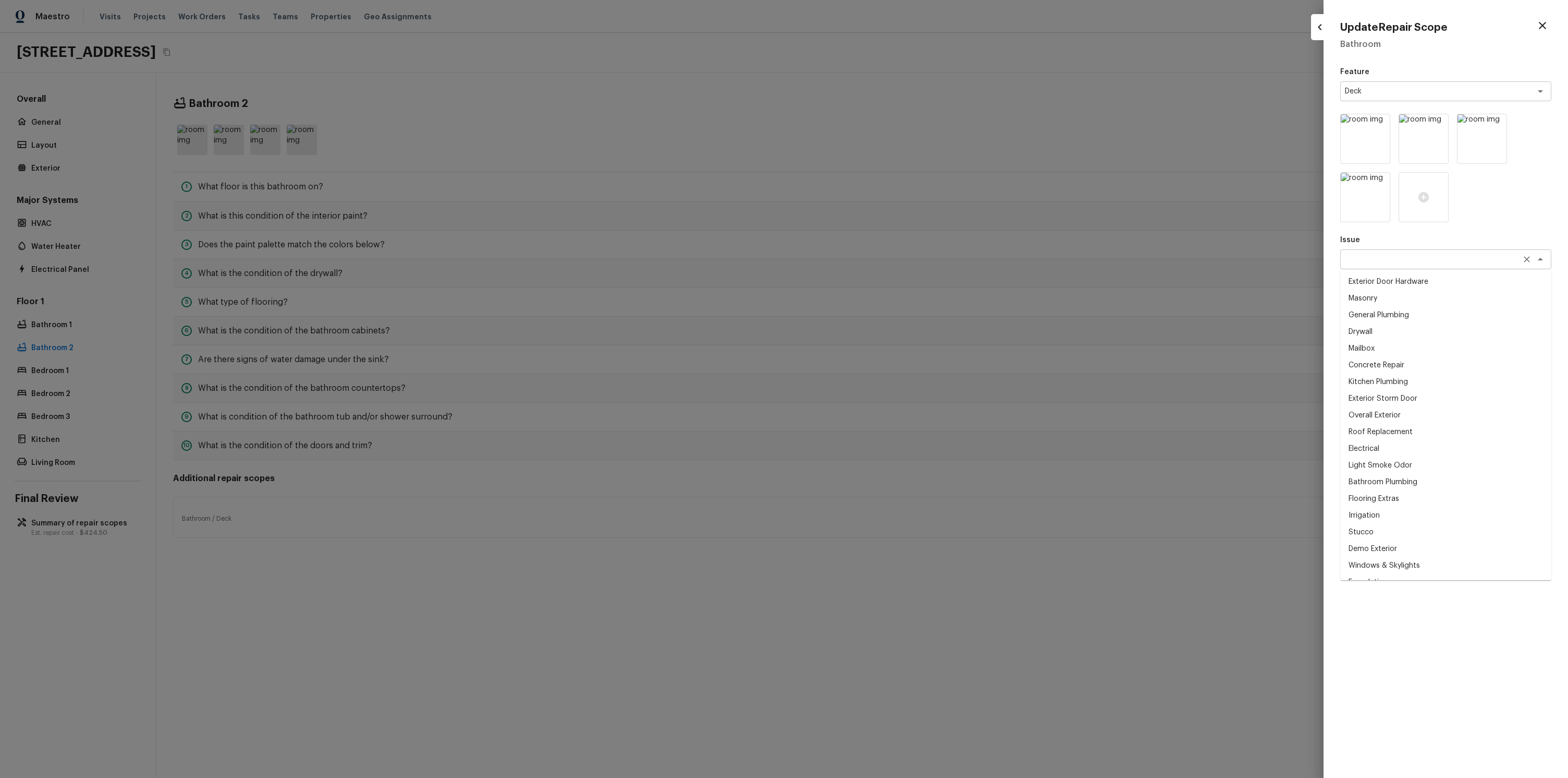
click at [1377, 252] on div "x ​" at bounding box center [1446, 259] width 212 height 20
click at [1384, 323] on li "Drywall" at bounding box center [1446, 331] width 212 height 16
type textarea "Drywall"
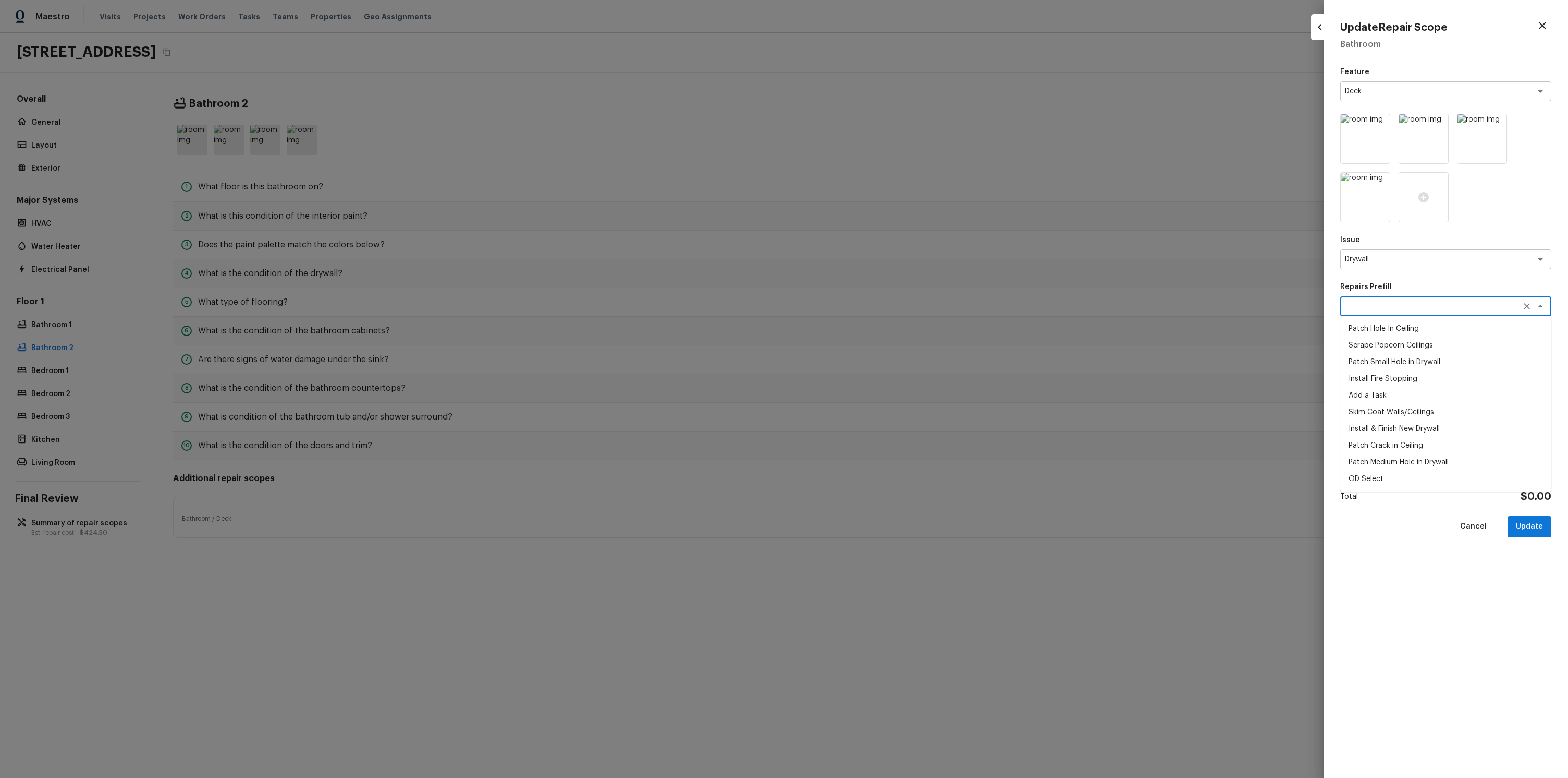
click at [1390, 310] on textarea at bounding box center [1431, 306] width 173 height 11
click at [1389, 354] on li "Patch Small Hole in Drywall" at bounding box center [1446, 362] width 212 height 16
type textarea "Patch Small Hole in Drywall"
type textarea "Prep/scrape all loose material from the damaged area; prime if needed. Patch th…"
type input "$25.00"
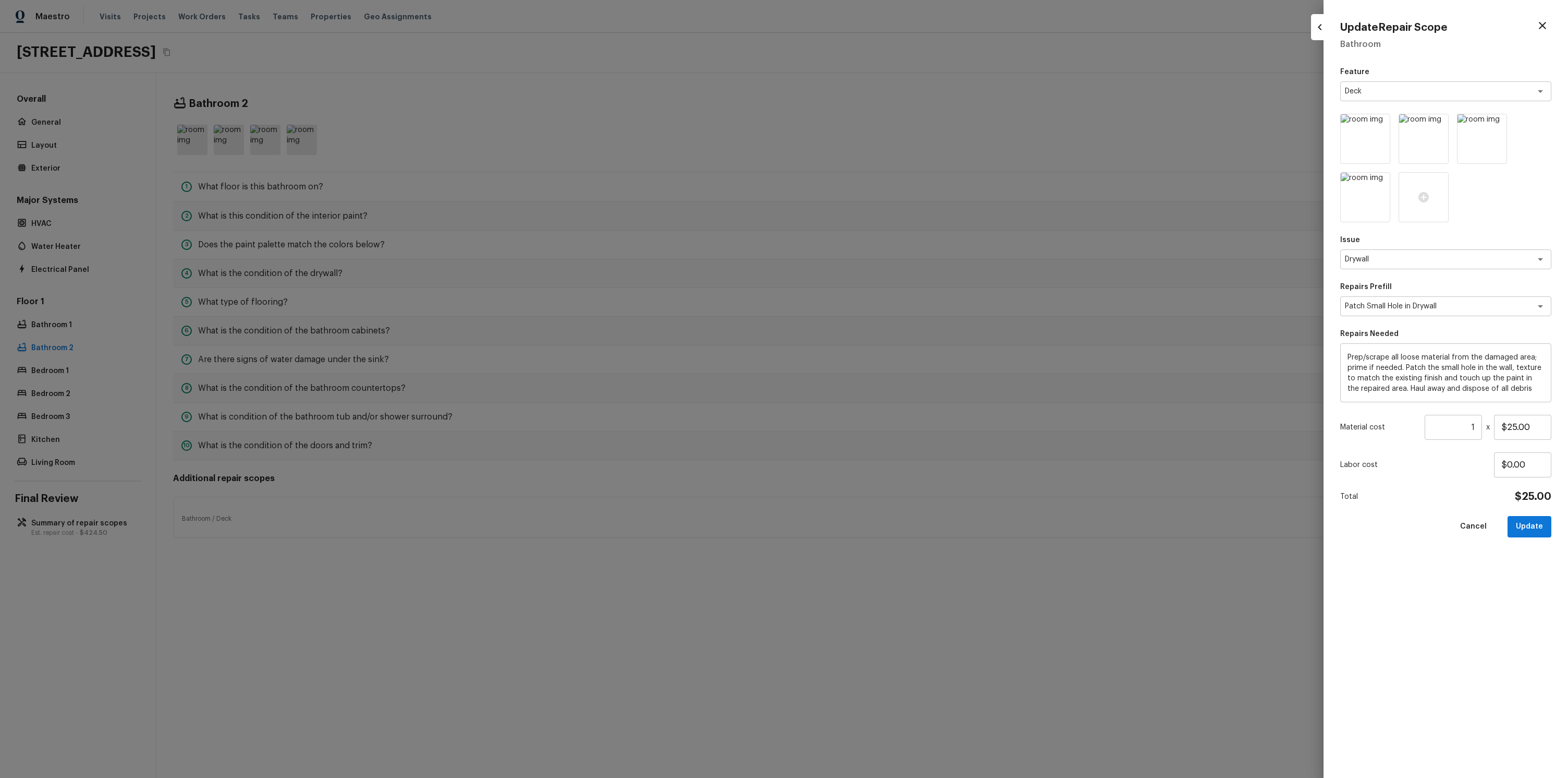
click at [1538, 556] on div "Feature Deck x ​ Issue Drywall x ​ Repairs Prefill Patch Small Hole in Drywall …" at bounding box center [1446, 414] width 212 height 694
click at [1535, 541] on div "Feature Deck x ​ Issue Drywall x ​ Repairs Prefill Patch Small Hole in Drywall …" at bounding box center [1446, 414] width 212 height 694
click at [1532, 535] on button "Update" at bounding box center [1530, 526] width 44 height 21
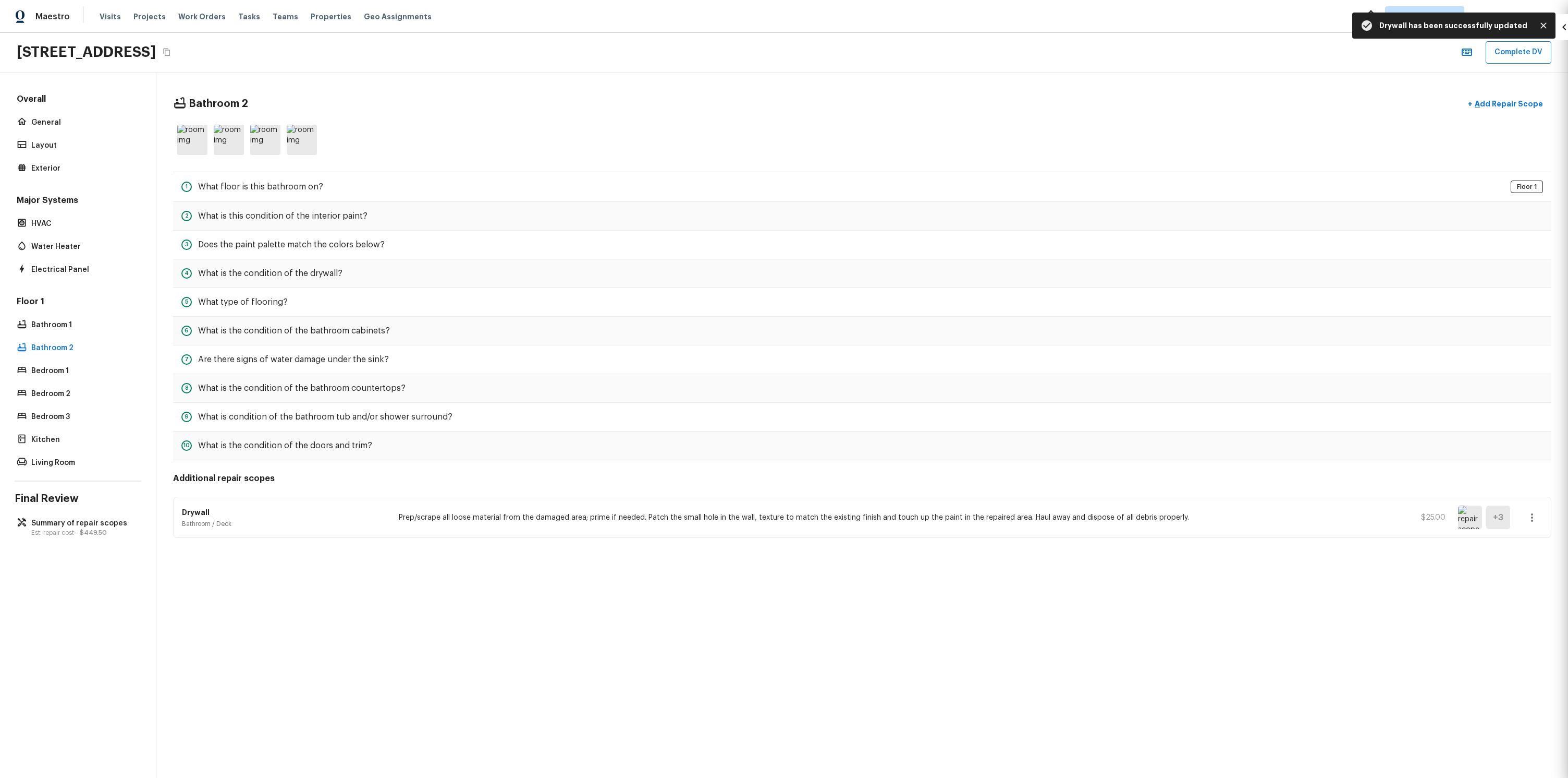
type input "$0.00"
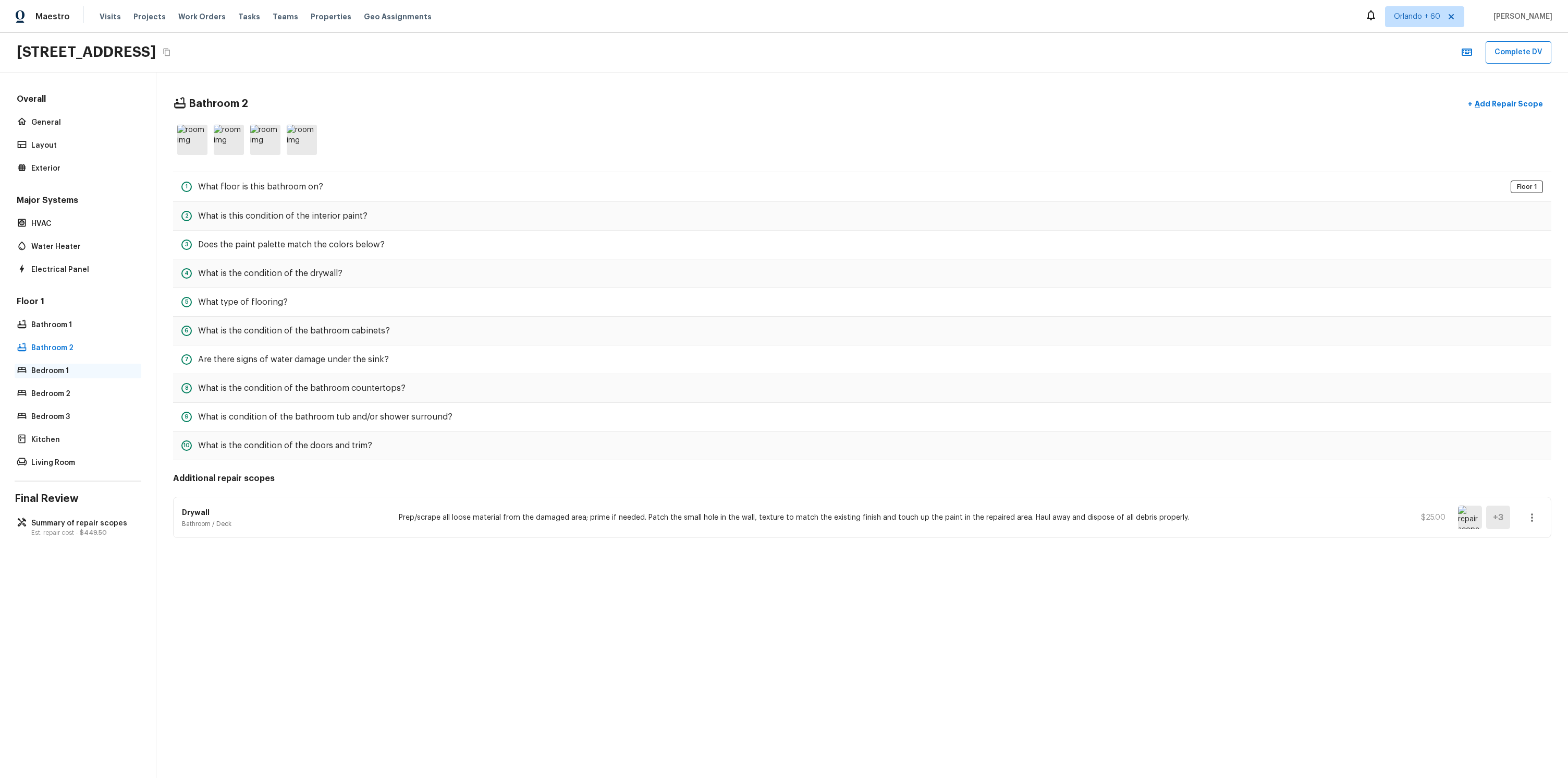
click at [58, 366] on p "Bedroom 1" at bounding box center [84, 370] width 104 height 11
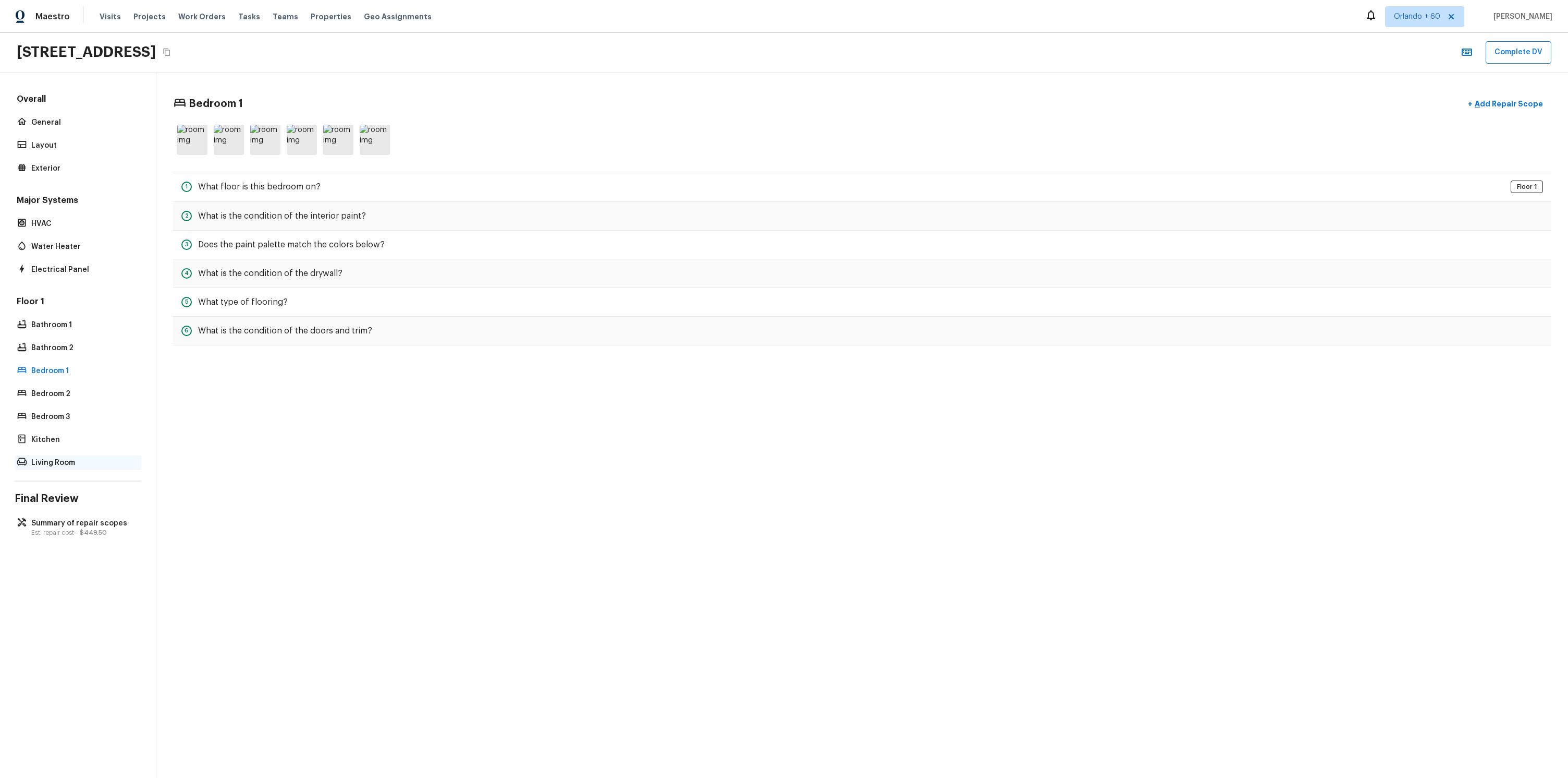
click at [60, 459] on p "Living Room" at bounding box center [84, 463] width 104 height 11
click at [73, 529] on p "Est. repair cost - $449.50" at bounding box center [84, 532] width 104 height 9
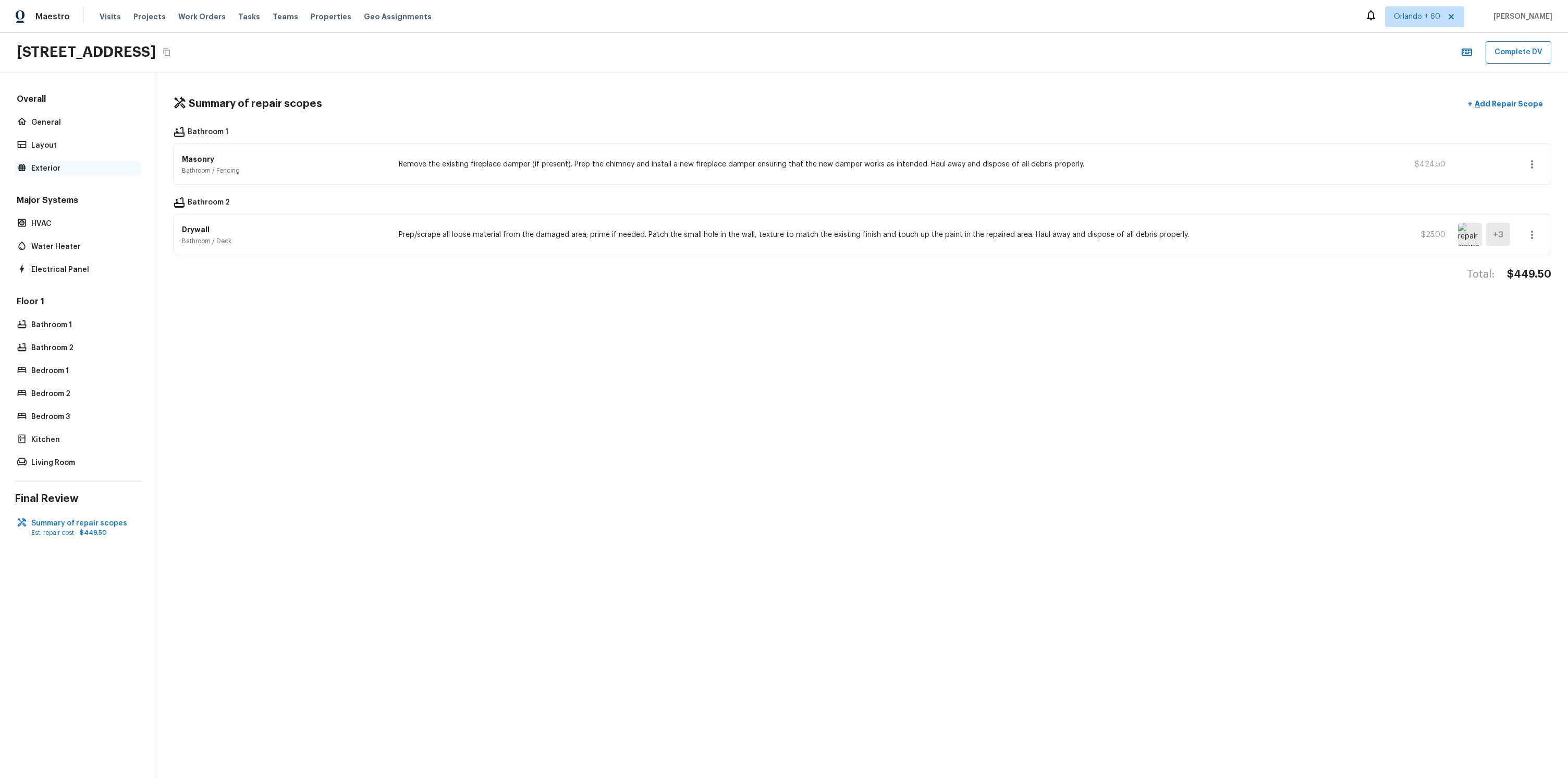
click at [54, 165] on p "Exterior" at bounding box center [84, 168] width 104 height 11
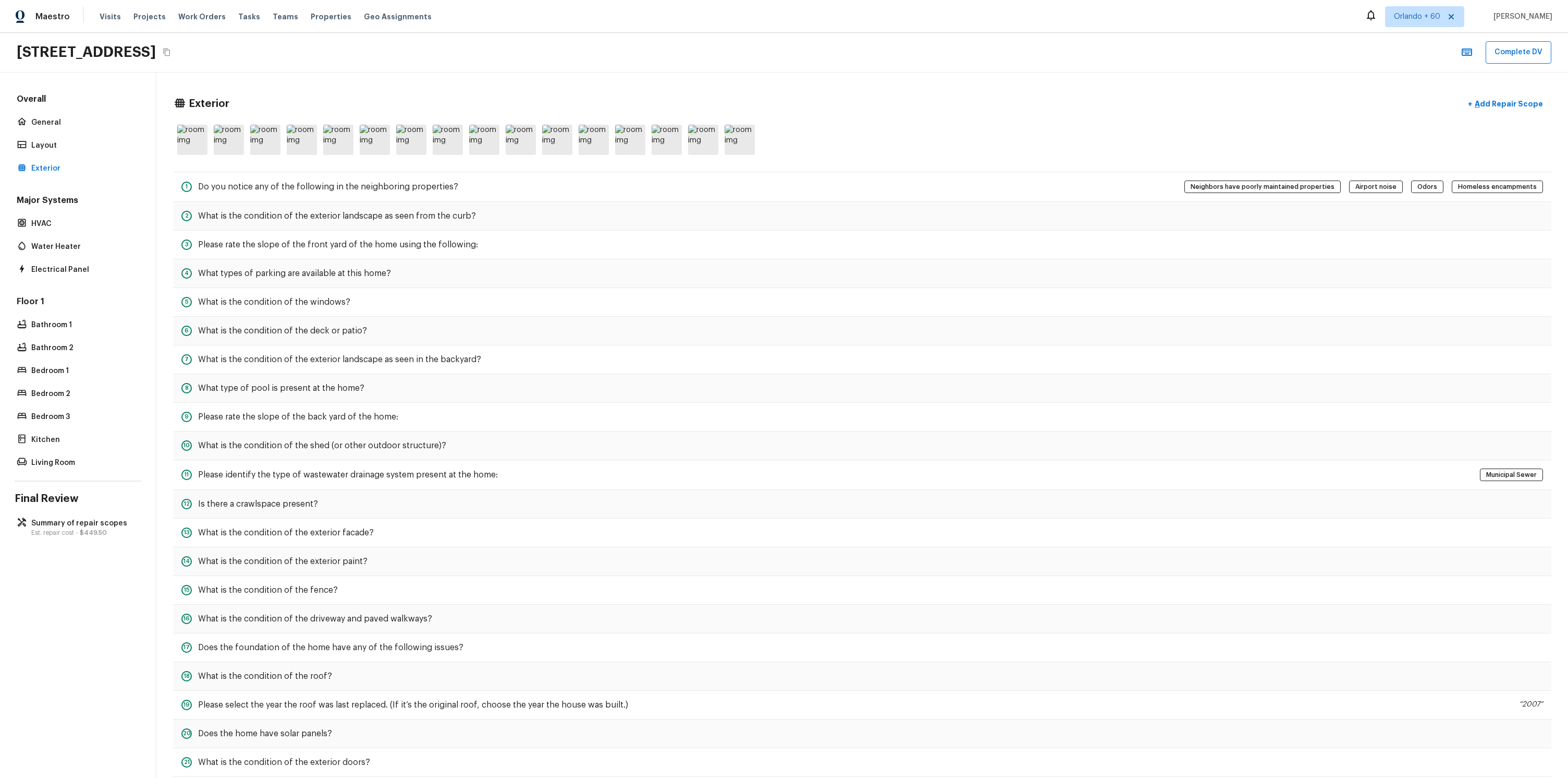
click at [66, 332] on div "Floor 1 Bathroom 1 Bathroom 2 Bedroom 1 Bedroom 2 Bedroom 3 Kitchen Living Room" at bounding box center [78, 382] width 127 height 174
click at [64, 323] on p "Bathroom 1" at bounding box center [84, 324] width 104 height 11
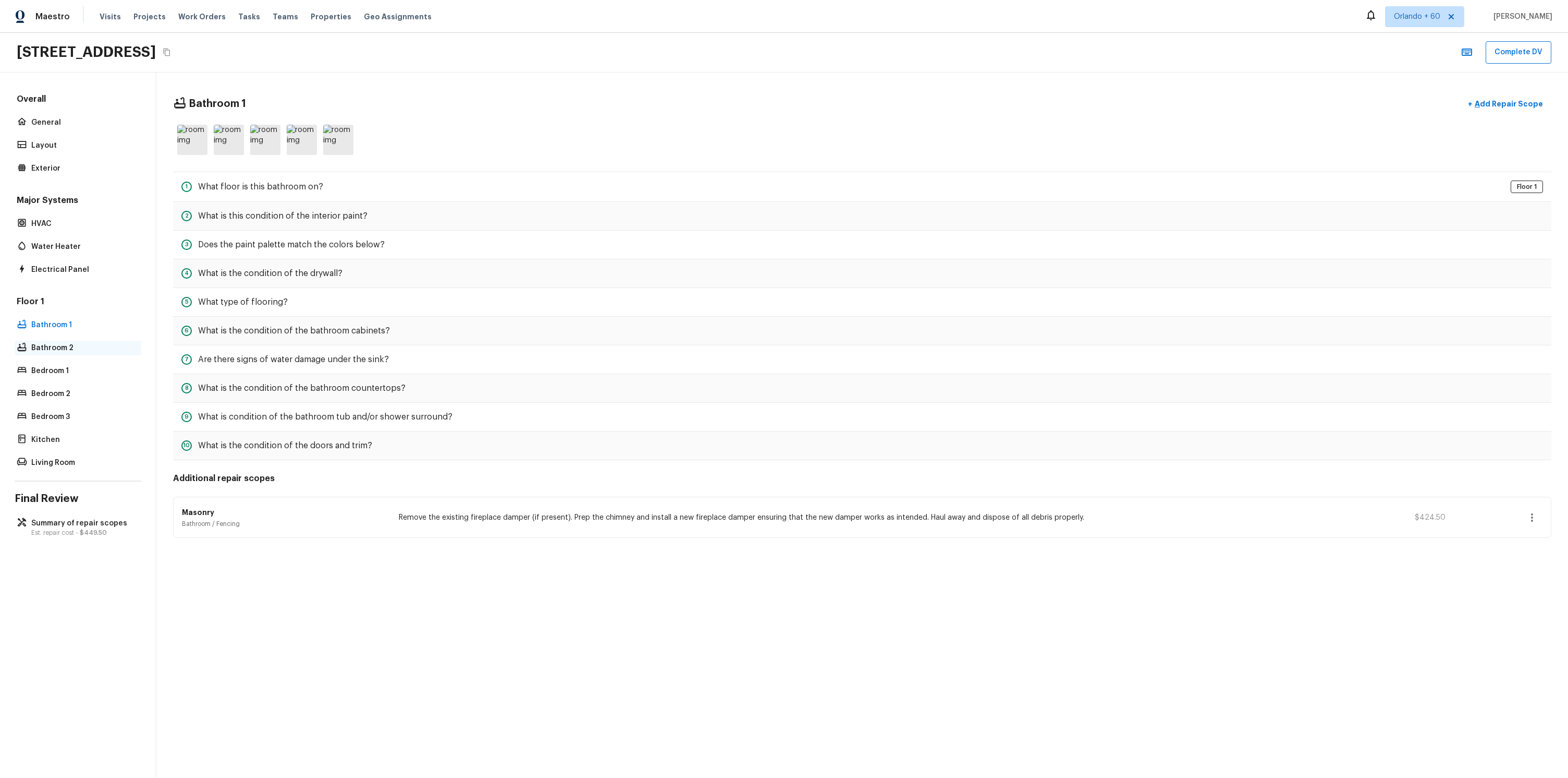
click at [62, 340] on div "Bathroom 2" at bounding box center [78, 347] width 127 height 14
click at [642, 104] on div "Bathroom 2 + Add Repair Scope" at bounding box center [862, 104] width 1379 height 21
click at [1505, 106] on p "Add Repair Scope" at bounding box center [1507, 103] width 70 height 11
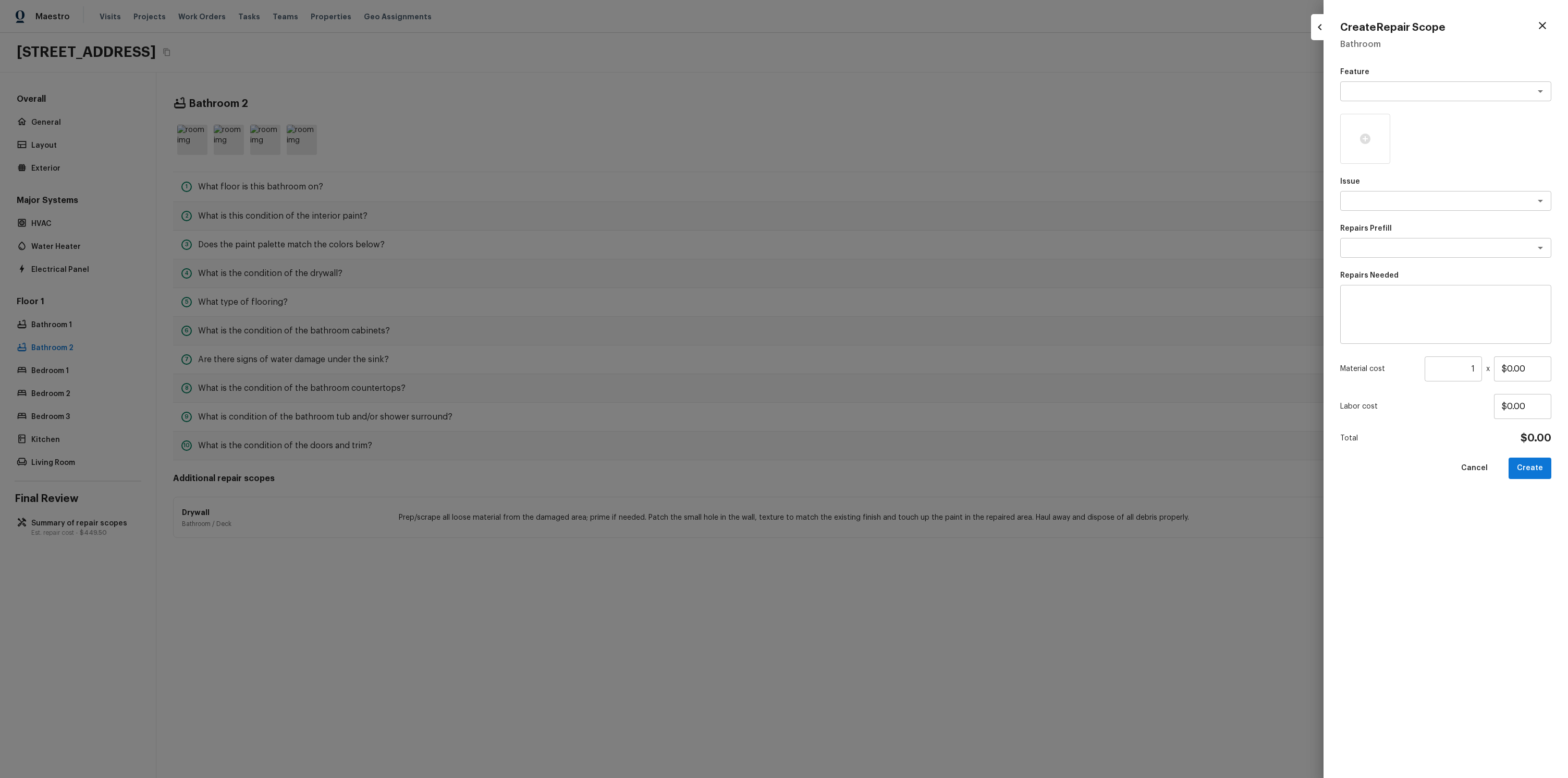
click at [1353, 81] on div "Feature x ​" at bounding box center [1446, 84] width 212 height 35
click at [1357, 88] on textarea at bounding box center [1431, 90] width 173 height 11
click at [1380, 158] on li "Deck" at bounding box center [1446, 163] width 212 height 16
type textarea "Deck"
click at [1377, 140] on div at bounding box center [1365, 138] width 50 height 50
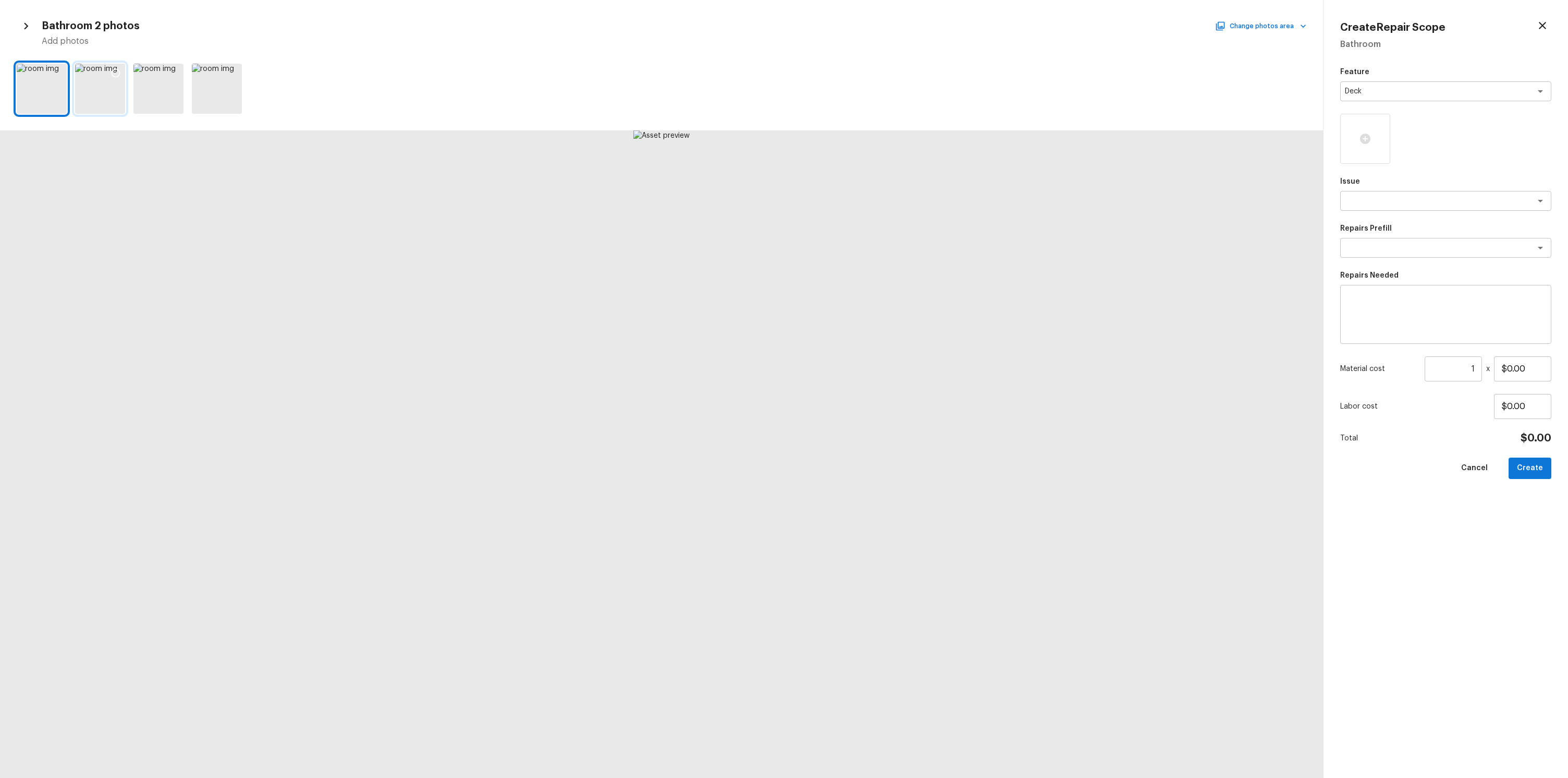
click at [118, 74] on icon at bounding box center [115, 73] width 11 height 11
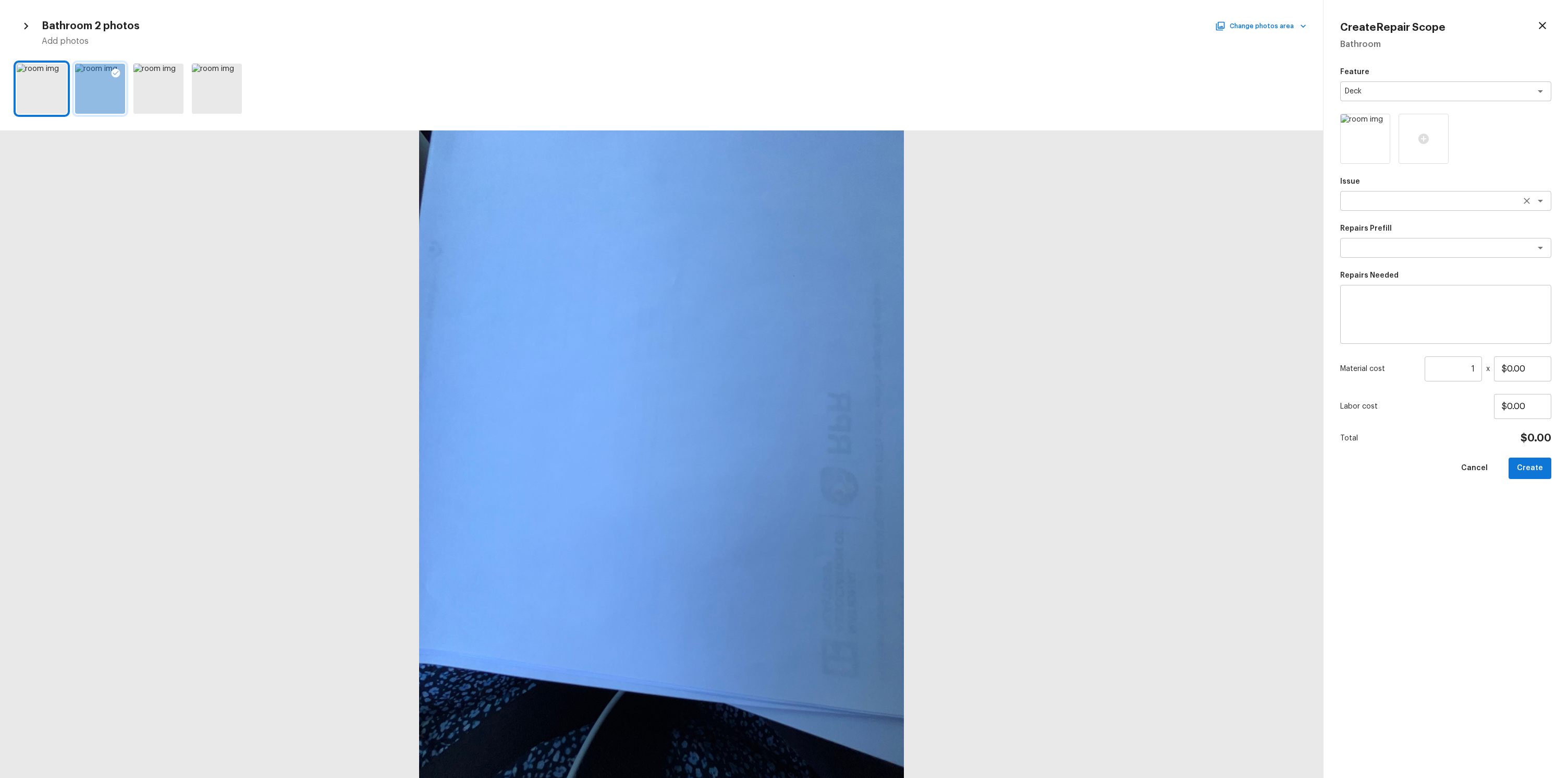
click at [1368, 205] on textarea at bounding box center [1431, 200] width 173 height 11
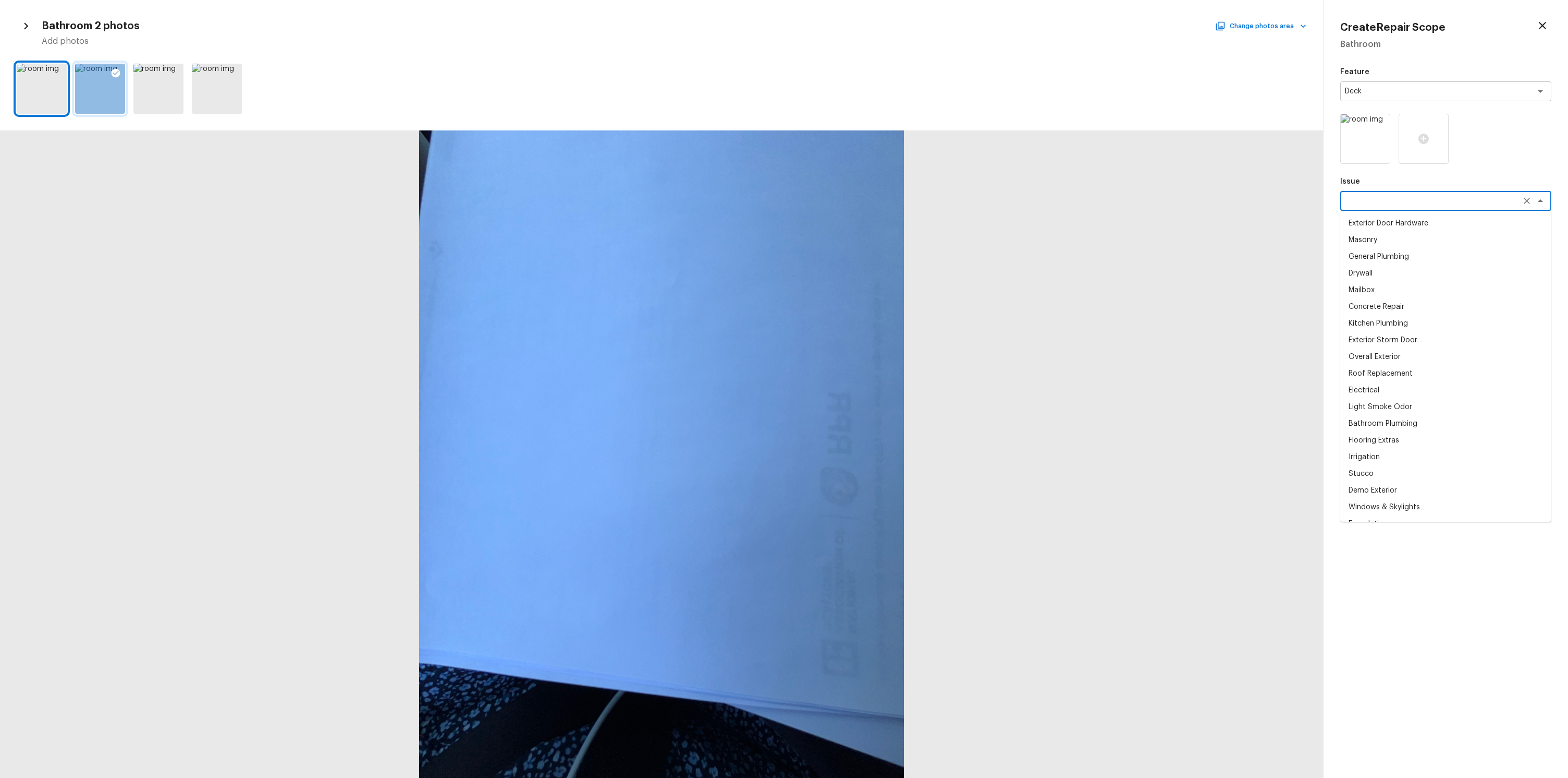
click at [1395, 286] on li "Mailbox" at bounding box center [1446, 289] width 212 height 16
type textarea "Mailbox"
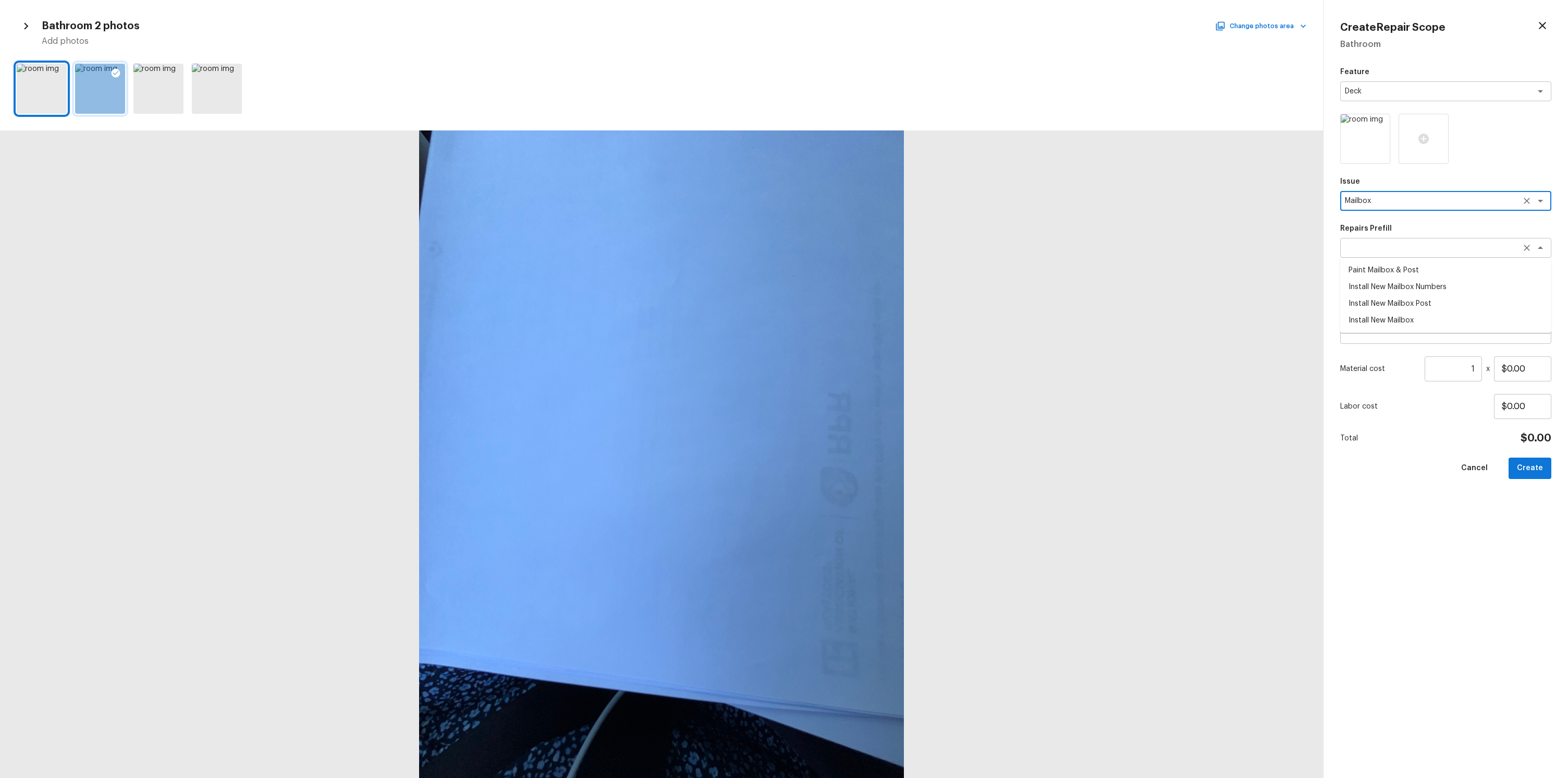
click at [1366, 238] on div "x ​" at bounding box center [1446, 247] width 212 height 20
click at [1390, 387] on div "Feature Deck x ​ Issue Mailbox x ​ Repairs Prefill x ​ Paint Mailbox & Post Ins…" at bounding box center [1446, 414] width 212 height 694
click at [1385, 259] on div "Feature Deck x ​ Issue Mailbox x ​ Repairs Prefill x ​ Repairs Needed x ​ Mater…" at bounding box center [1446, 414] width 212 height 694
click at [1382, 258] on div "Feature Deck x ​ Issue Mailbox x ​ Repairs Prefill x ​ Repairs Needed x ​ Mater…" at bounding box center [1446, 414] width 212 height 694
click at [1378, 257] on div "x ​" at bounding box center [1446, 247] width 212 height 20
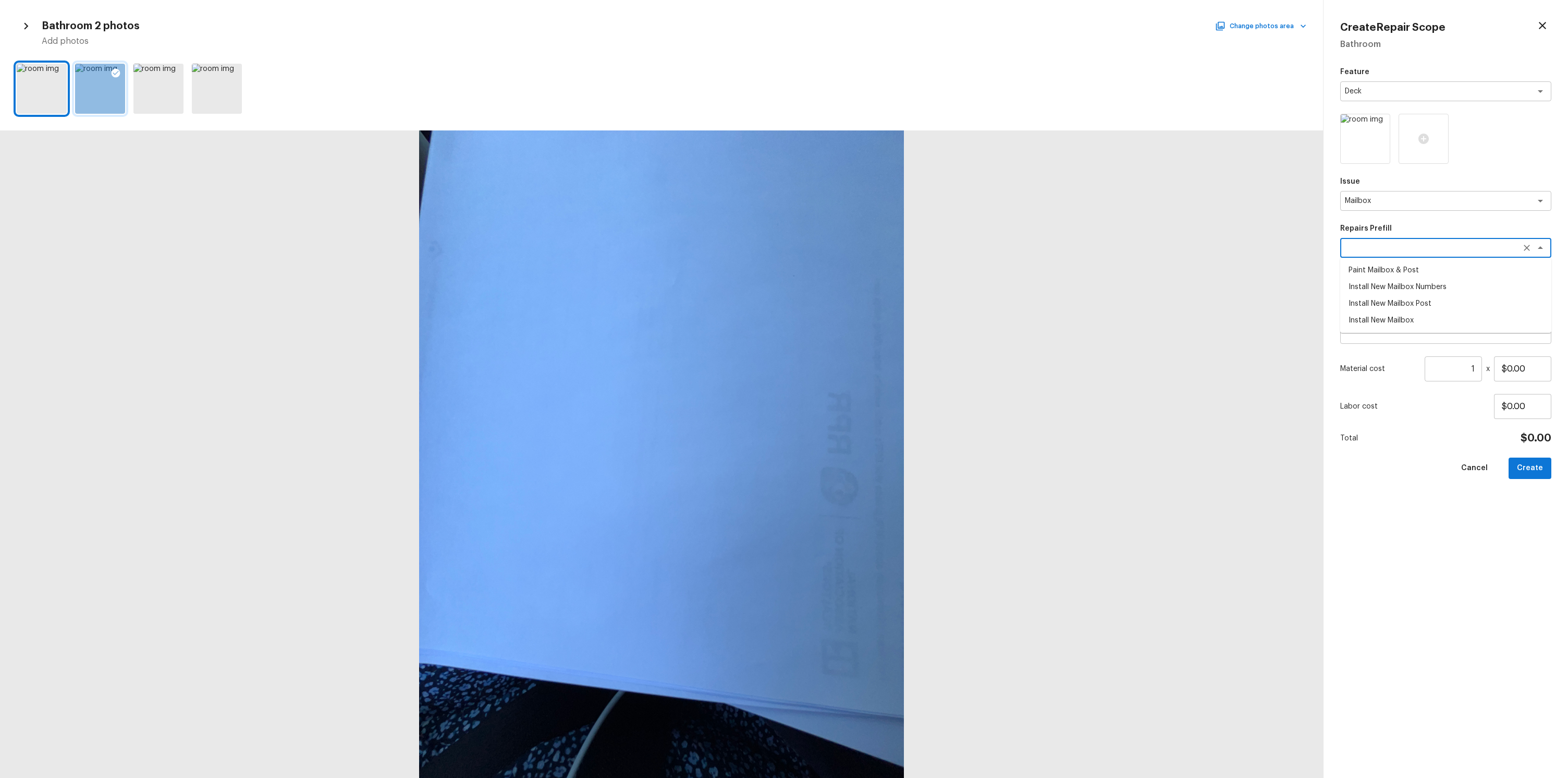
click at [1387, 299] on li "Install New Mailbox Post" at bounding box center [1446, 303] width 212 height 16
type textarea "Install New Mailbox Post"
type textarea "Remove the existing mailbox post and prep the area for a new post. Install a ne…"
type input "$35.00"
click at [1388, 299] on textarea "Remove the existing mailbox post and prep the area for a new post. Install a ne…" at bounding box center [1446, 314] width 196 height 41
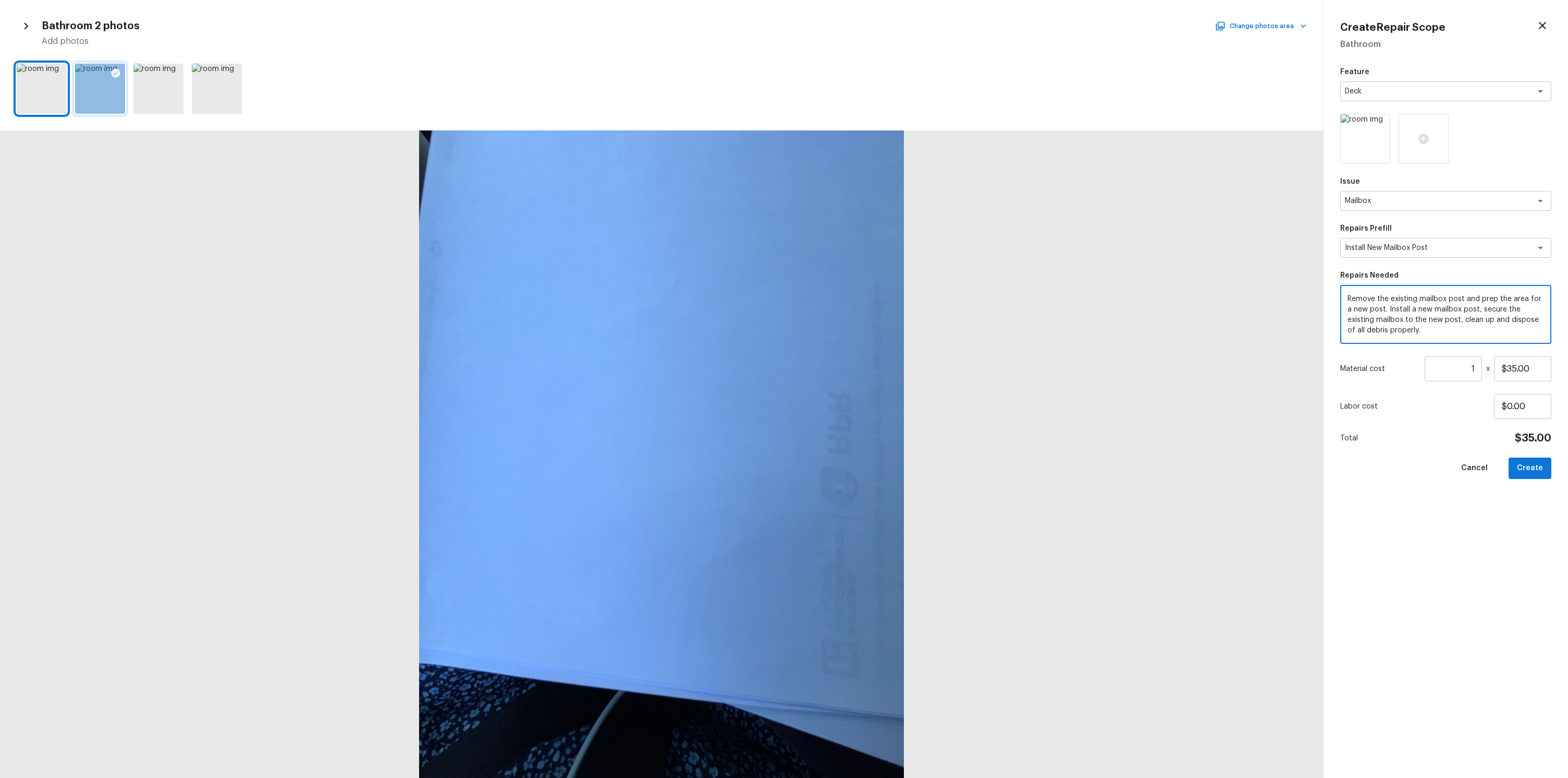
click at [1476, 370] on input "1" at bounding box center [1454, 368] width 58 height 25
drag, startPoint x: 1474, startPoint y: 370, endPoint x: 1458, endPoint y: 369, distance: 16.0
click at [1458, 369] on input "1" at bounding box center [1454, 368] width 58 height 25
type input "10"
click at [1552, 464] on div "Create Repair Scope Bathroom Feature Deck x ​ Issue Mailbox x ​ Repairs Prefill…" at bounding box center [1446, 389] width 244 height 778
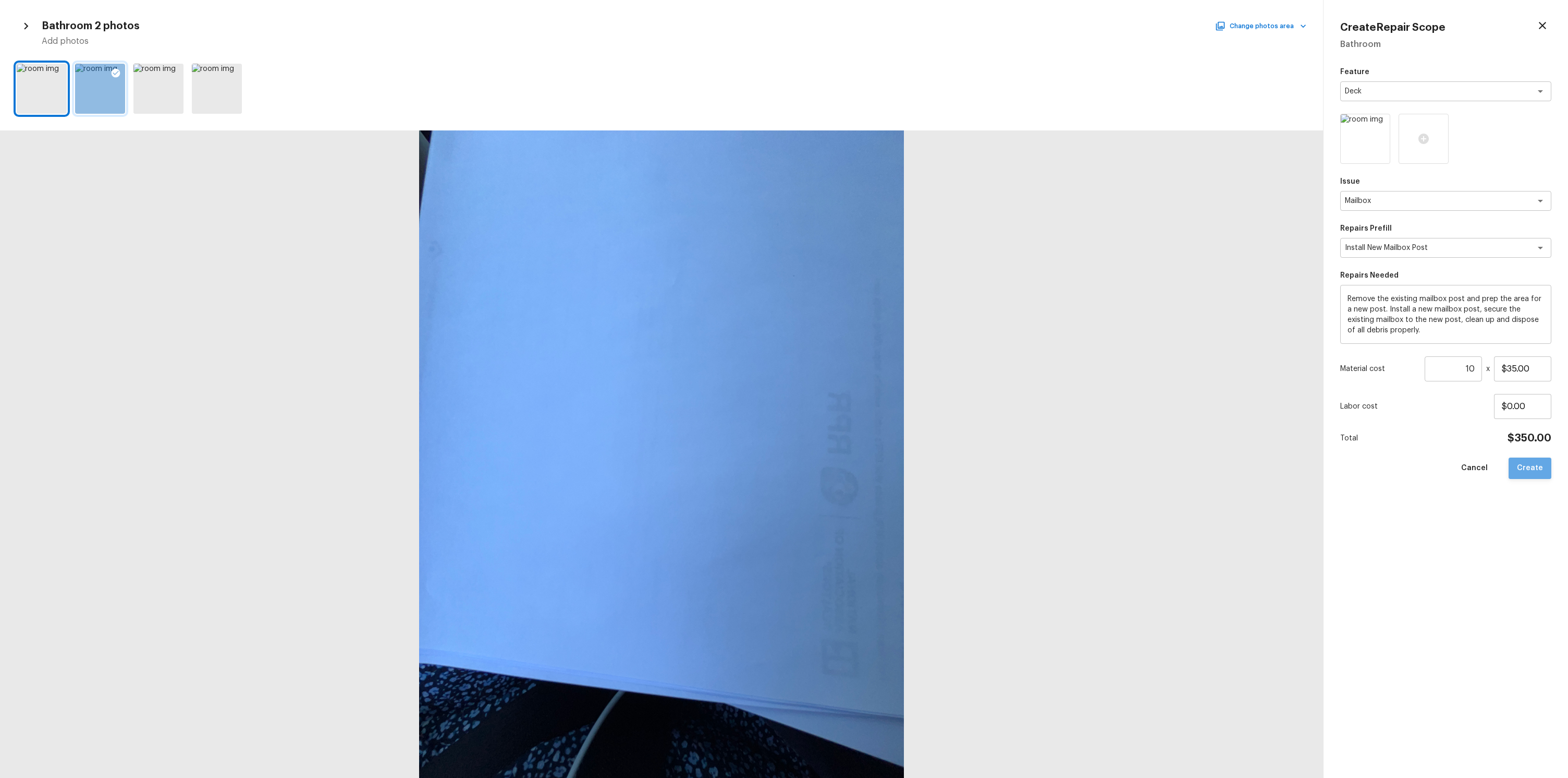
click at [1547, 466] on button "Create" at bounding box center [1530, 468] width 42 height 21
type input "1"
type input "$0.00"
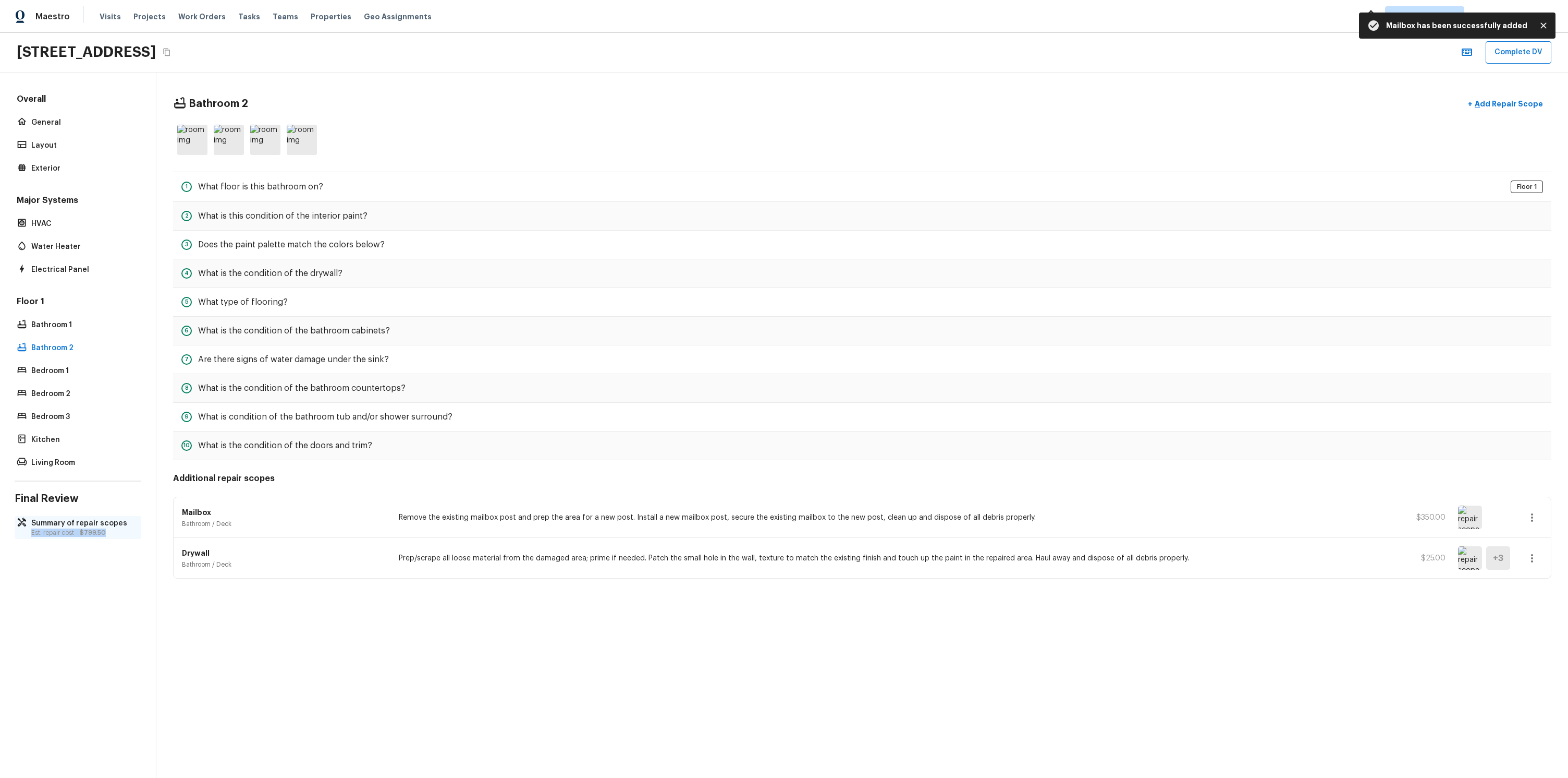
copy p "Est. repair cost - $799.50"
drag, startPoint x: 110, startPoint y: 533, endPoint x: 32, endPoint y: 533, distance: 78.0
click at [32, 533] on p "Est. repair cost - $799.50" at bounding box center [84, 532] width 104 height 9
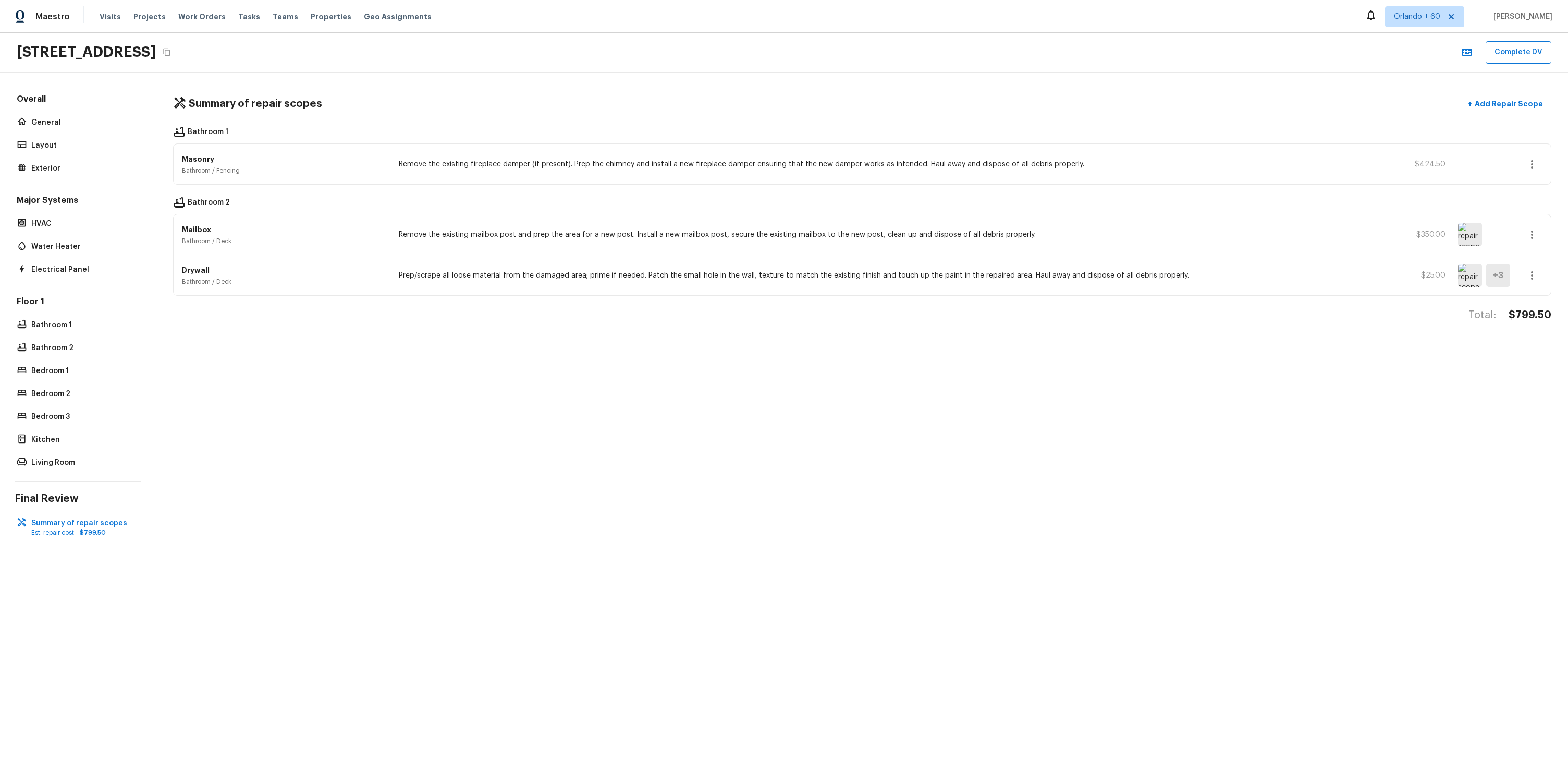
click at [248, 487] on div "Summary of repair scopes + Add Repair Scope Bathroom 1 Masonry Bathroom / Fenci…" at bounding box center [862, 424] width 1412 height 705
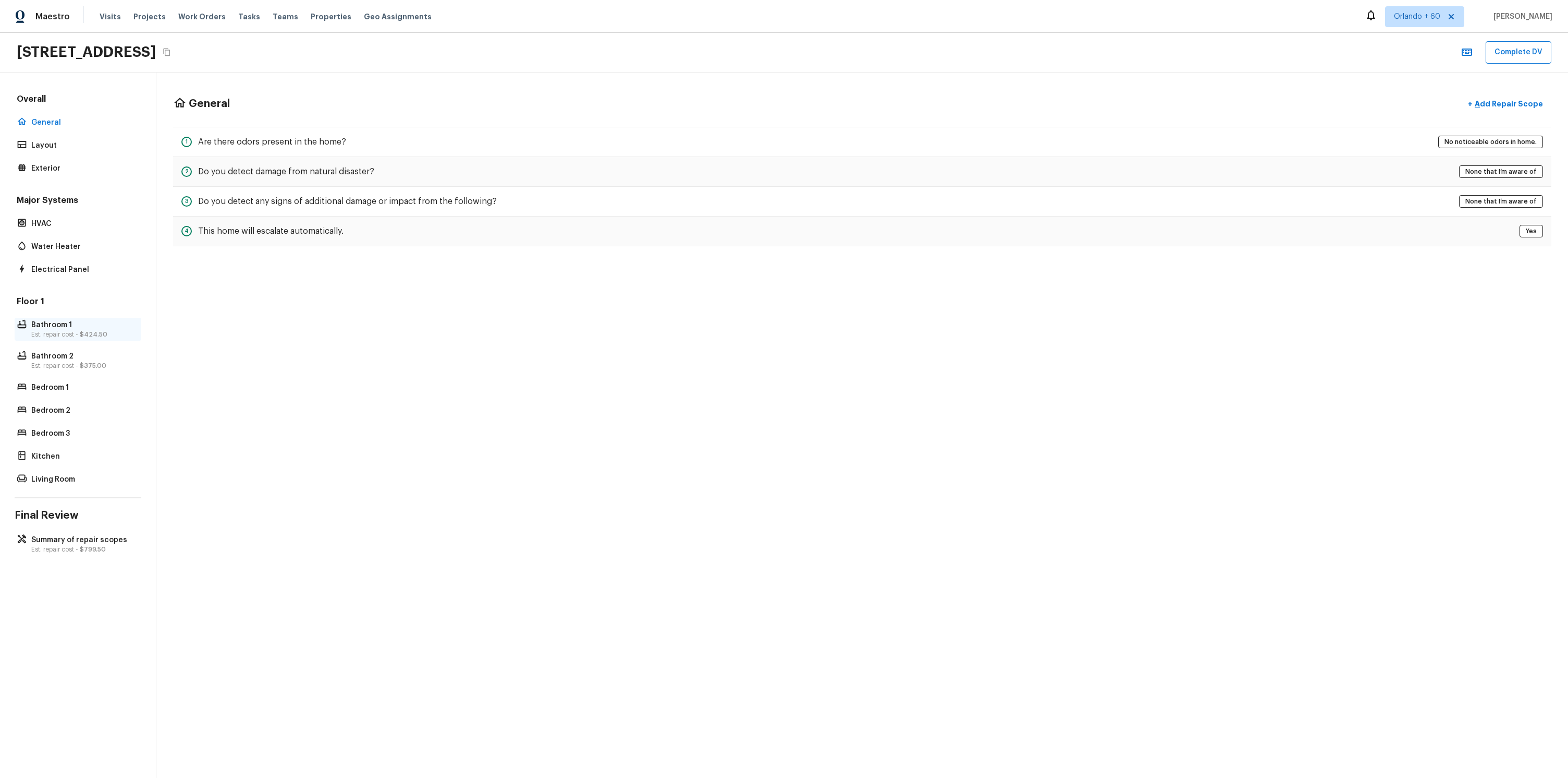
click at [81, 327] on p "Bathroom 1" at bounding box center [84, 324] width 104 height 11
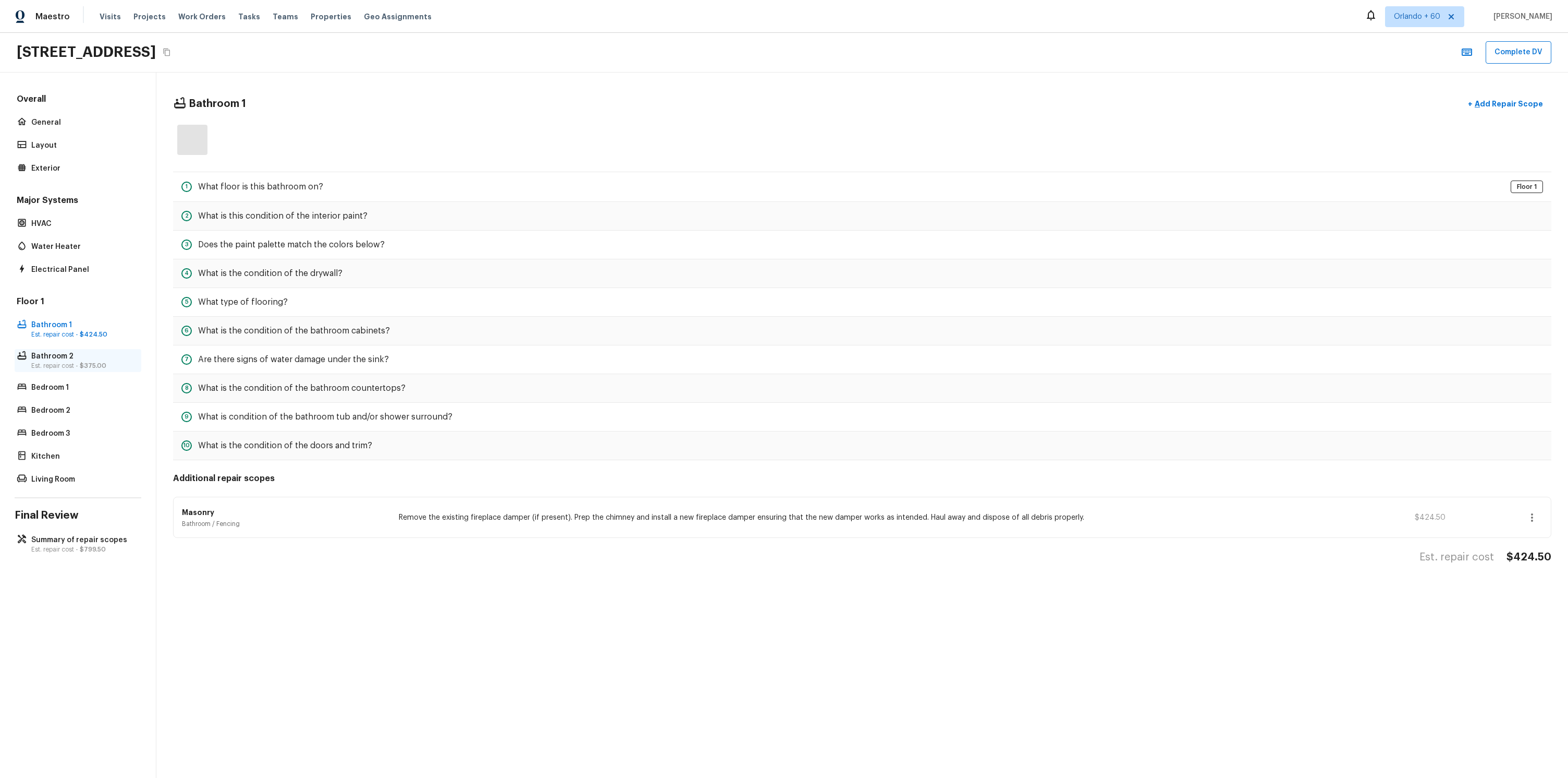
click at [102, 356] on p "Bathroom 2" at bounding box center [84, 356] width 104 height 11
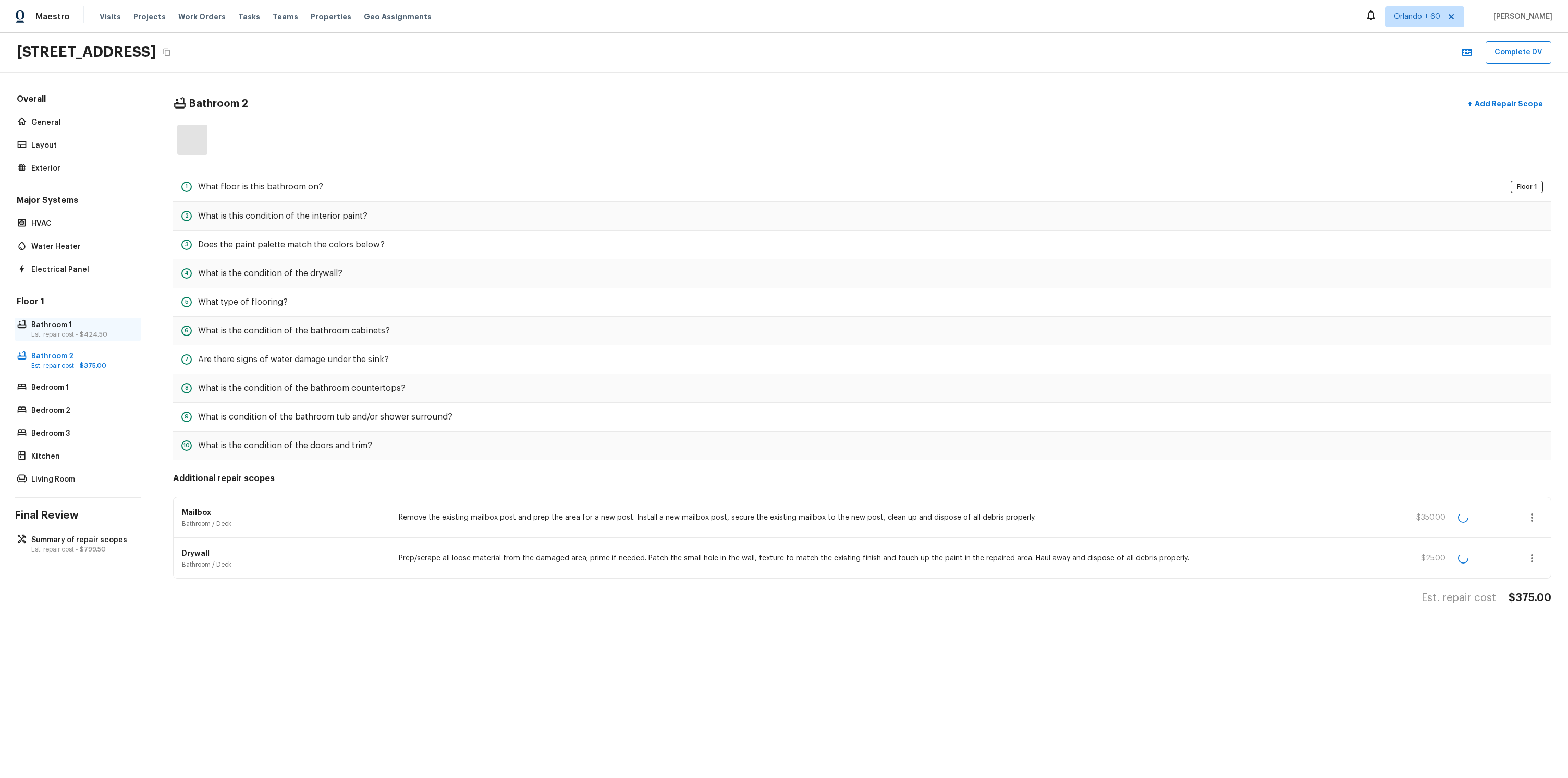
click at [100, 329] on p "Bathroom 1" at bounding box center [84, 324] width 104 height 11
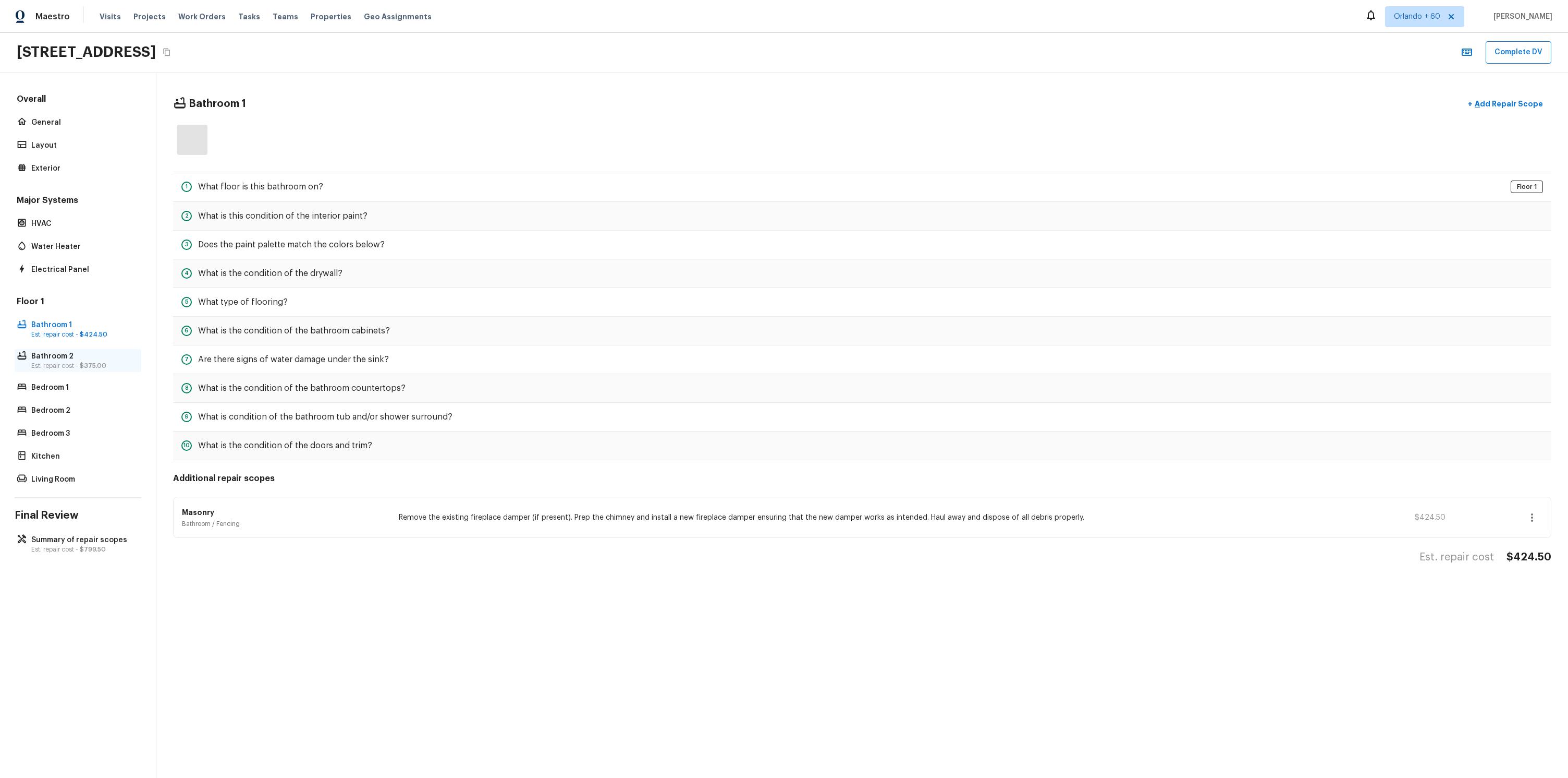
click at [100, 353] on p "Bathroom 2" at bounding box center [84, 356] width 104 height 11
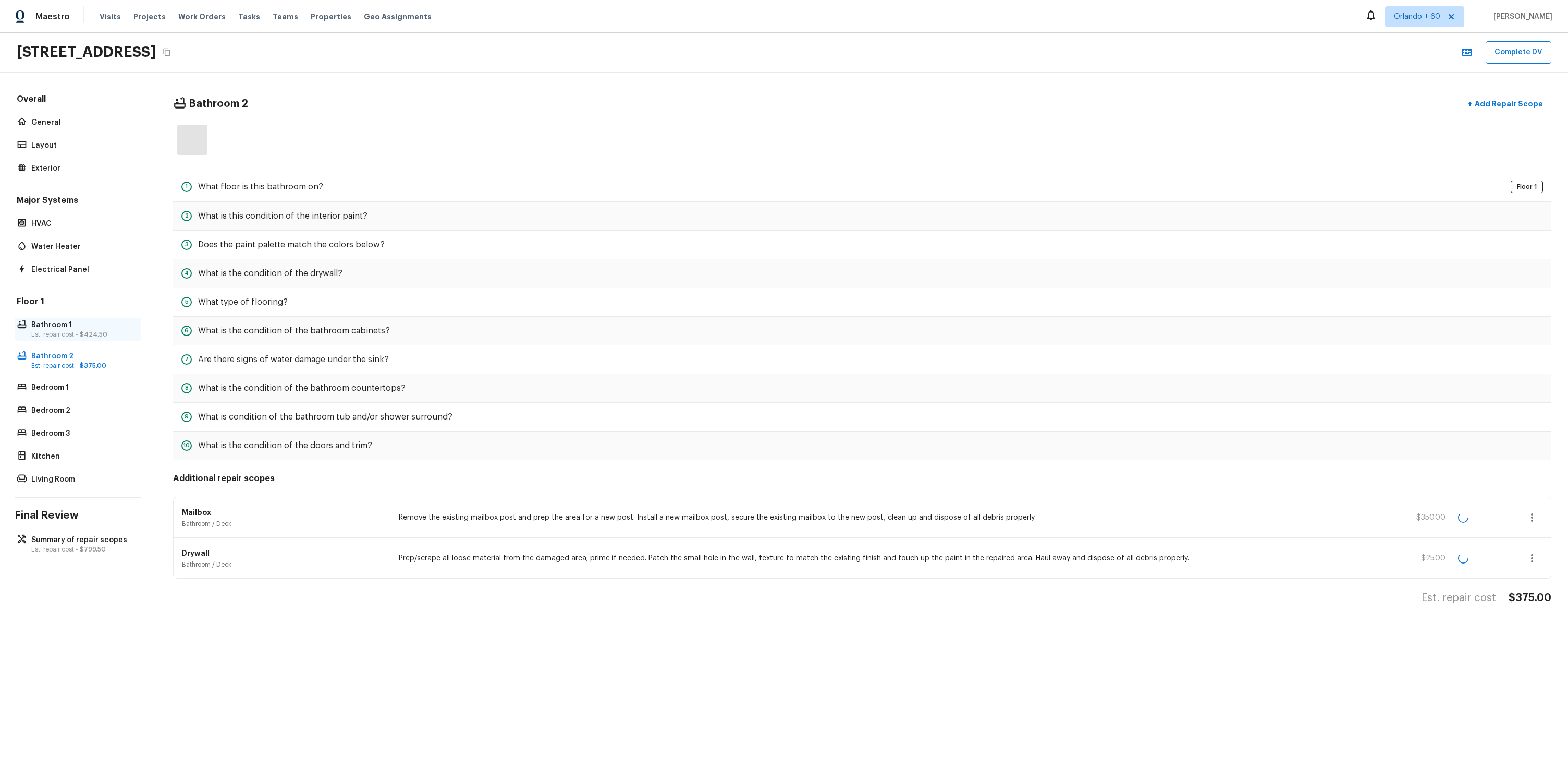
click at [100, 318] on div "Bathroom 1 Est. repair cost - $424.50" at bounding box center [78, 329] width 127 height 23
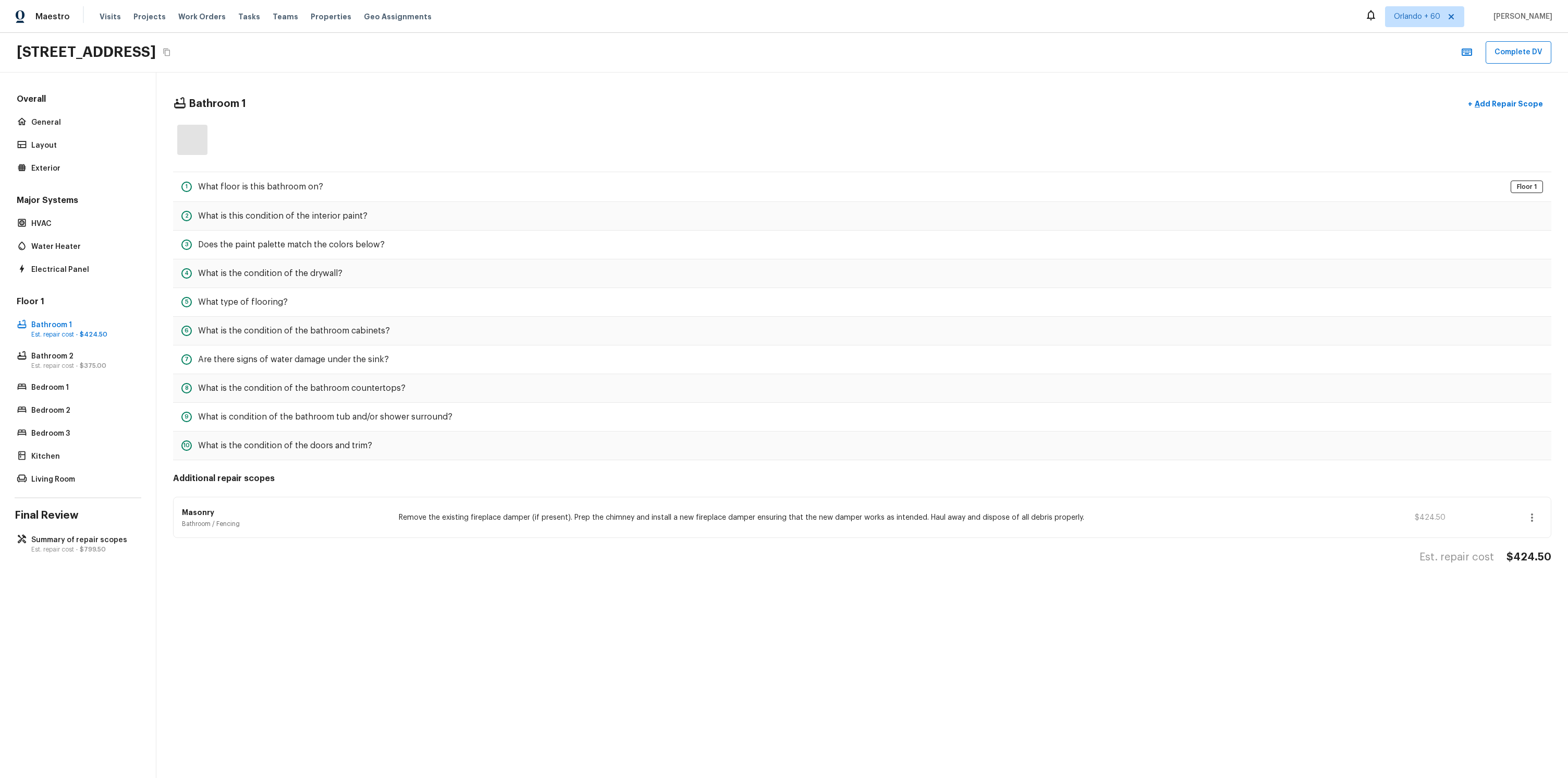
click at [94, 347] on div "Floor 1 Bathroom 1 Est. repair cost - $424.50 Bathroom 2 Est. repair cost - $37…" at bounding box center [78, 390] width 127 height 190
click at [90, 329] on p "Bathroom 1" at bounding box center [84, 324] width 104 height 11
click at [88, 343] on div "Floor 1 Bathroom 1 Est. repair cost - $424.50 Bathroom 2 Est. repair cost - $37…" at bounding box center [78, 390] width 127 height 190
click at [83, 364] on span "$375.00" at bounding box center [93, 365] width 27 height 7
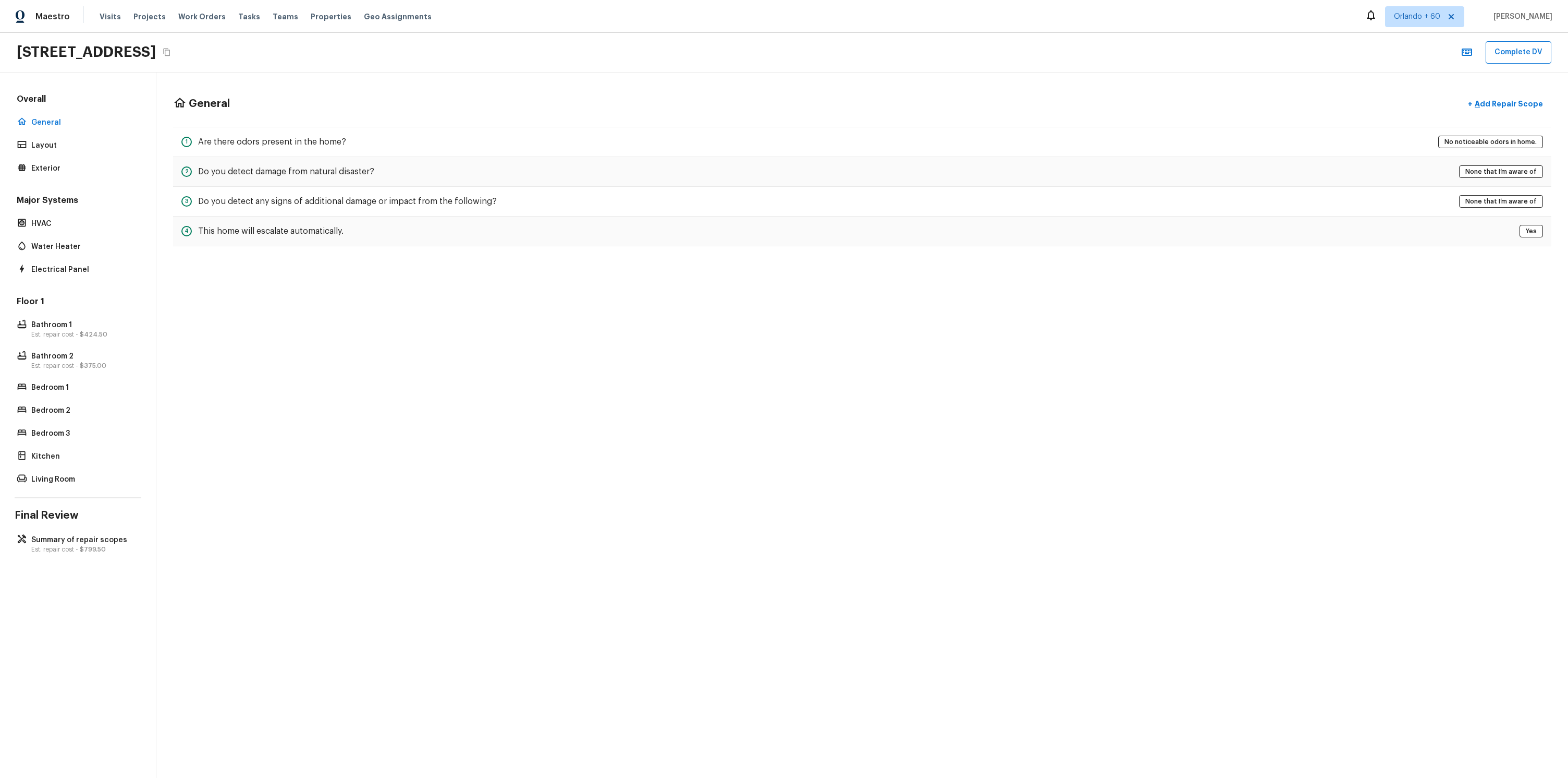
click at [621, 532] on div "General + Add Repair Scope 1 Are there odors present in the home? No noticeable…" at bounding box center [862, 424] width 1412 height 705
click at [109, 506] on div "Overall General Layout Exterior Major Systems HVAC Water Heater Electrical Pane…" at bounding box center [78, 424] width 157 height 705
click at [97, 349] on div "Bathroom 2 Est. repair cost - $375.00" at bounding box center [78, 361] width 127 height 23
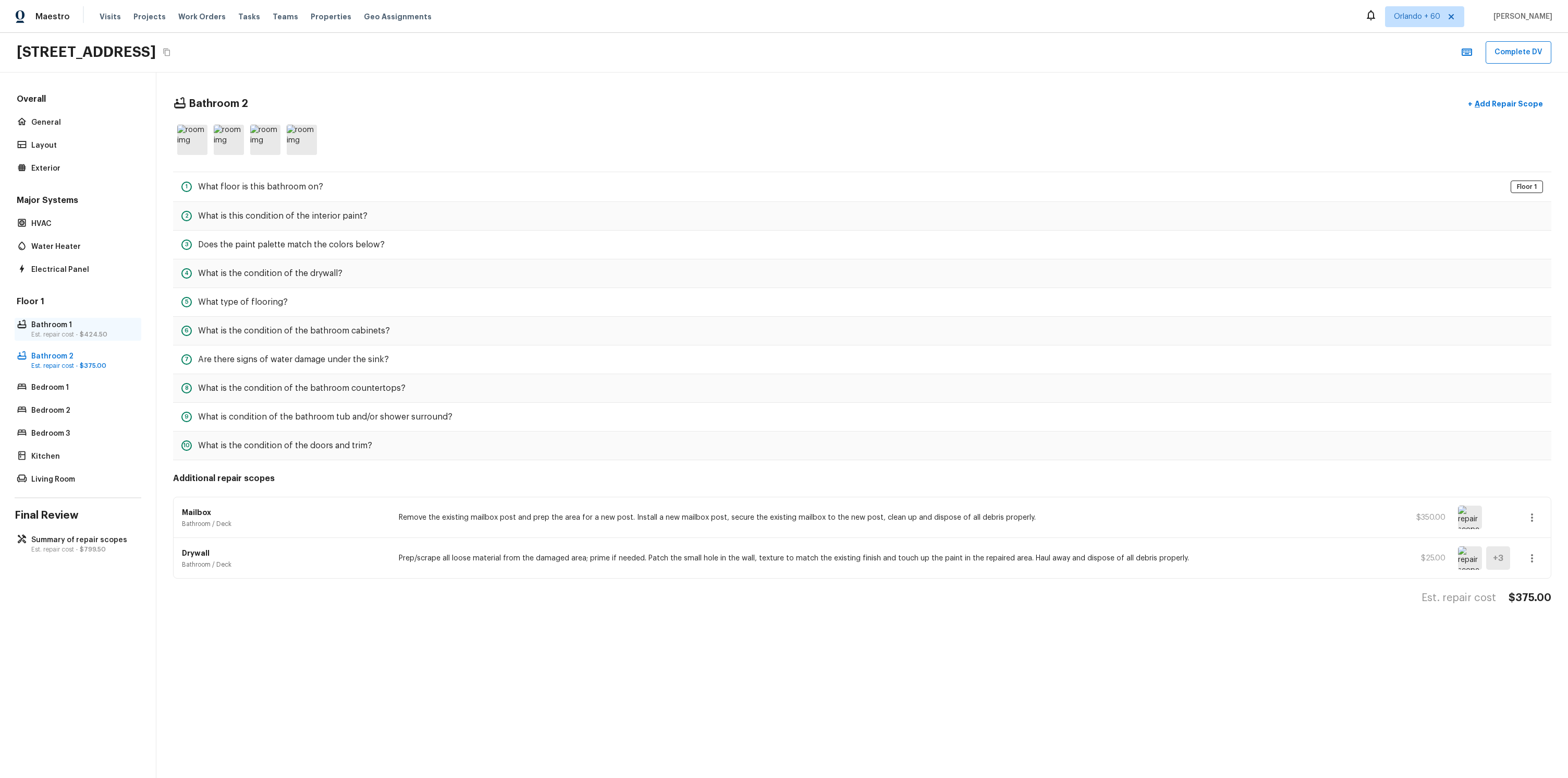
click at [86, 336] on span "$424.50" at bounding box center [93, 334] width 28 height 7
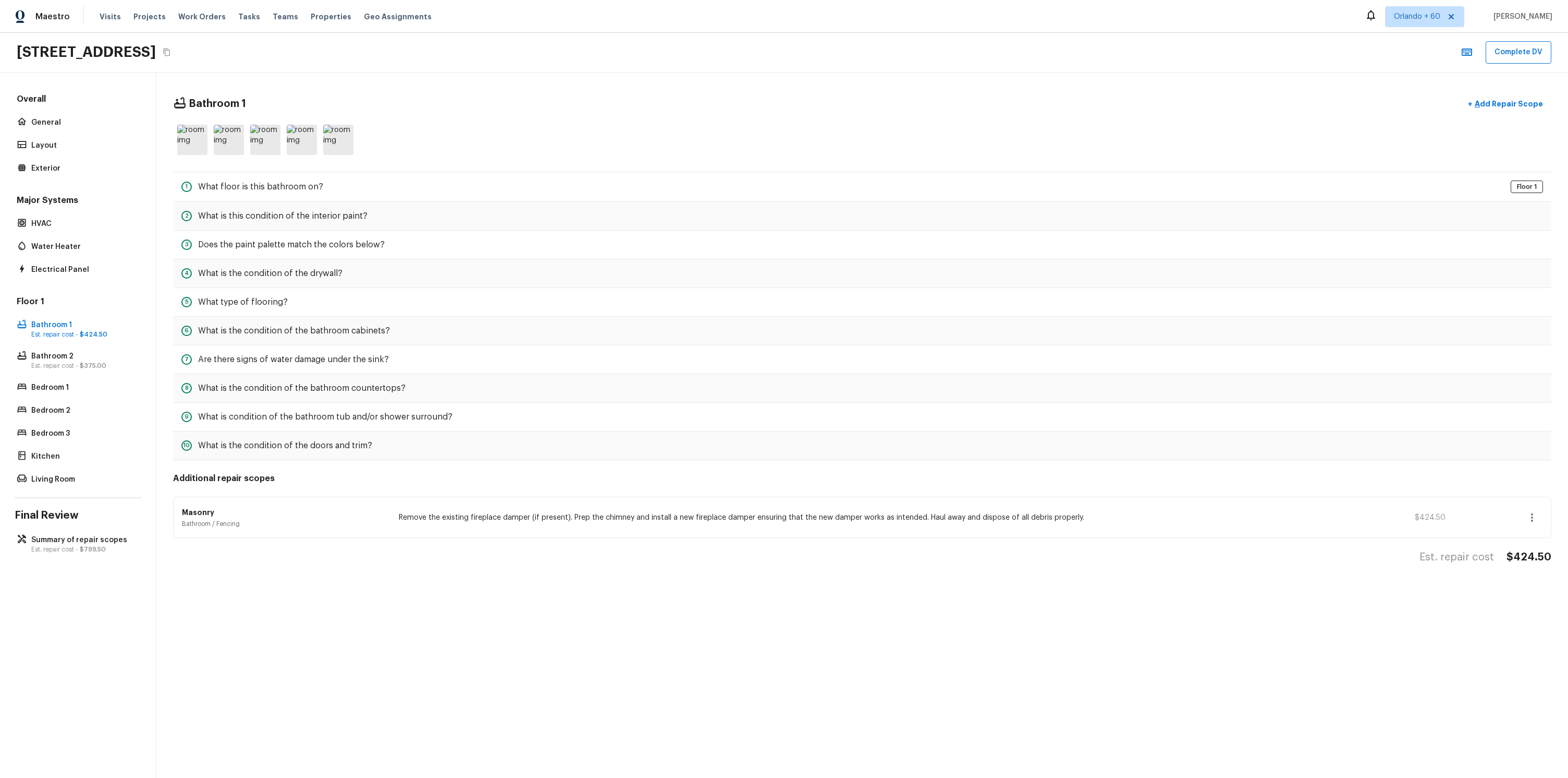
click at [86, 347] on div "Floor 1 Bathroom 1 Est. repair cost - $424.50 Bathroom 2 Est. repair cost - $37…" at bounding box center [78, 390] width 127 height 190
click at [82, 359] on p "Bathroom 2" at bounding box center [84, 356] width 104 height 11
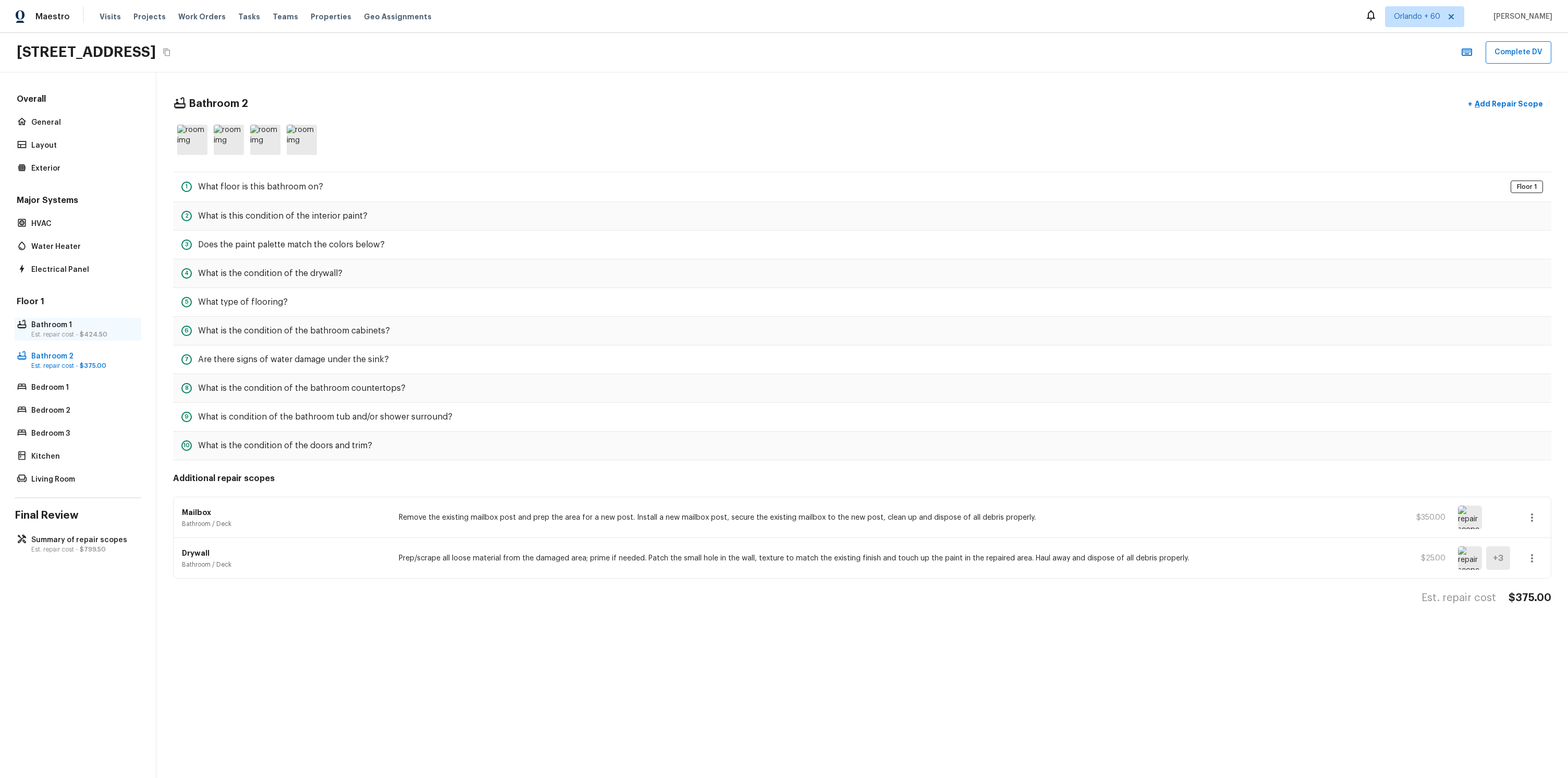
click at [75, 323] on p "Bathroom 1" at bounding box center [84, 324] width 104 height 11
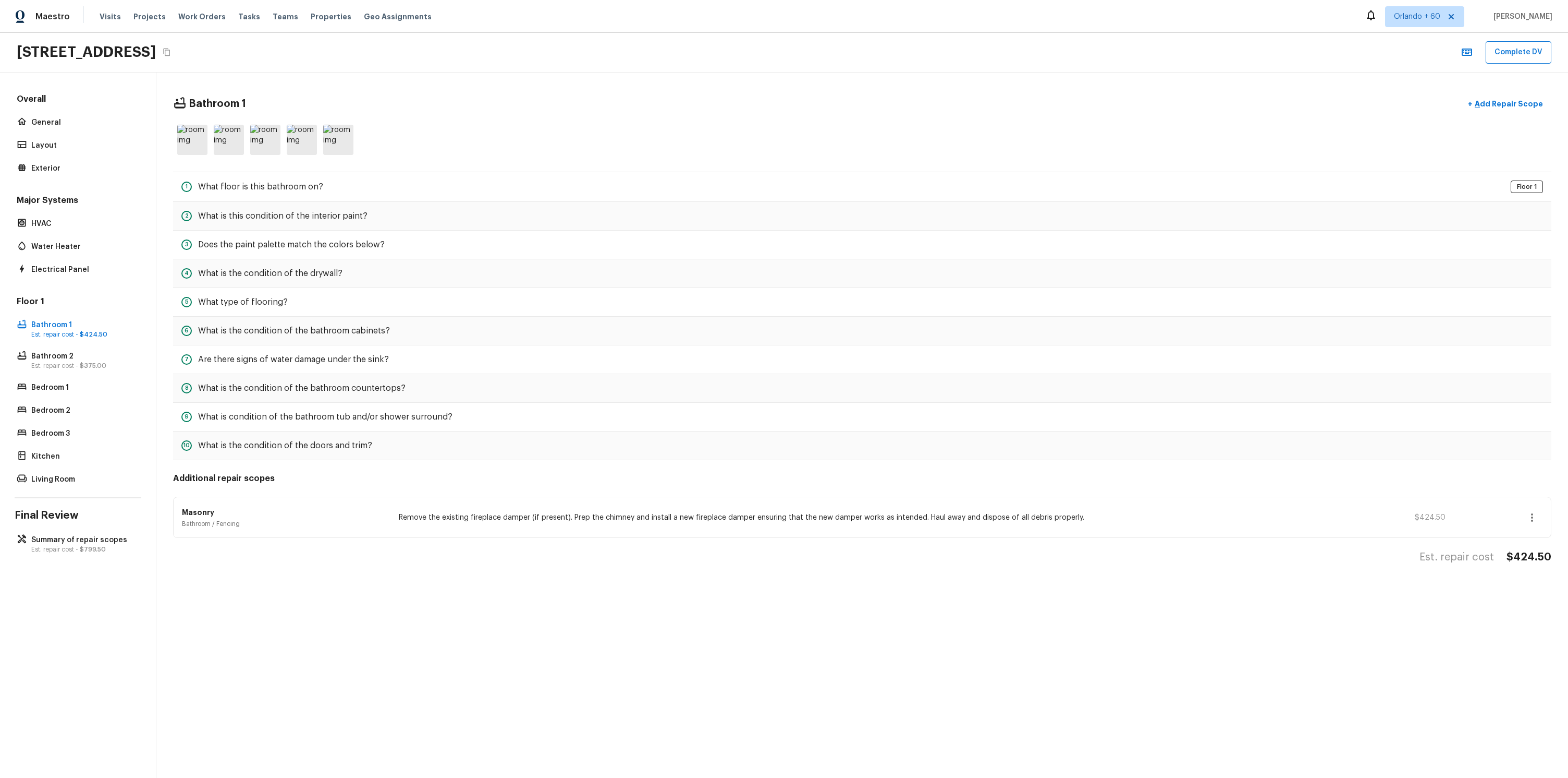
click at [75, 346] on div "Floor 1 Bathroom 1 Est. repair cost - $424.50 Bathroom 2 Est. repair cost - $37…" at bounding box center [78, 390] width 127 height 190
click at [73, 349] on div "Bathroom 2 Est. repair cost - $375.00" at bounding box center [78, 361] width 127 height 23
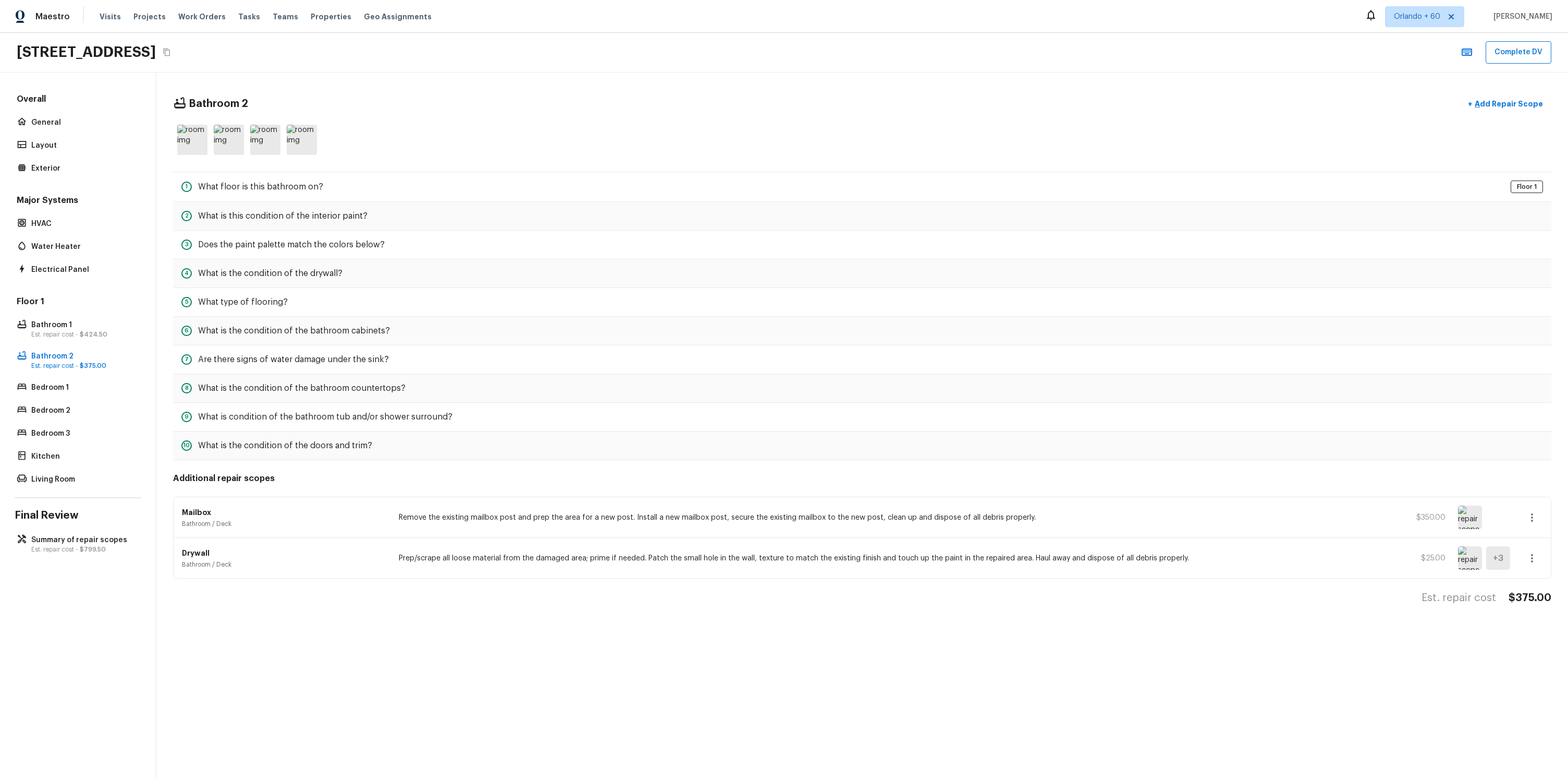
click at [71, 316] on div "Floor 1 Bathroom 1 Est. repair cost - $424.50 Bathroom 2 Est. repair cost - $37…" at bounding box center [78, 390] width 127 height 190
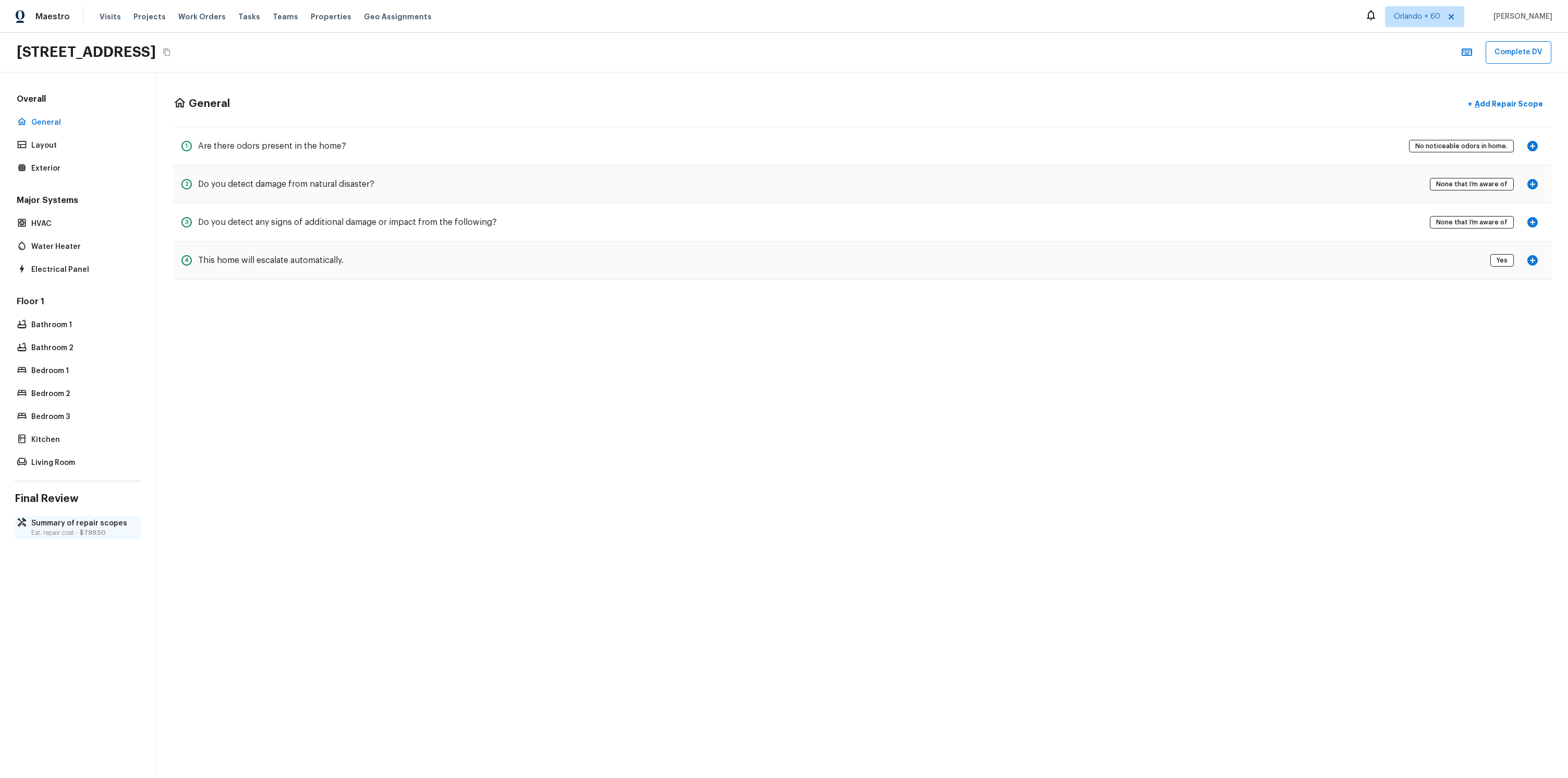
click at [77, 524] on p "Summary of repair scopes" at bounding box center [84, 523] width 104 height 11
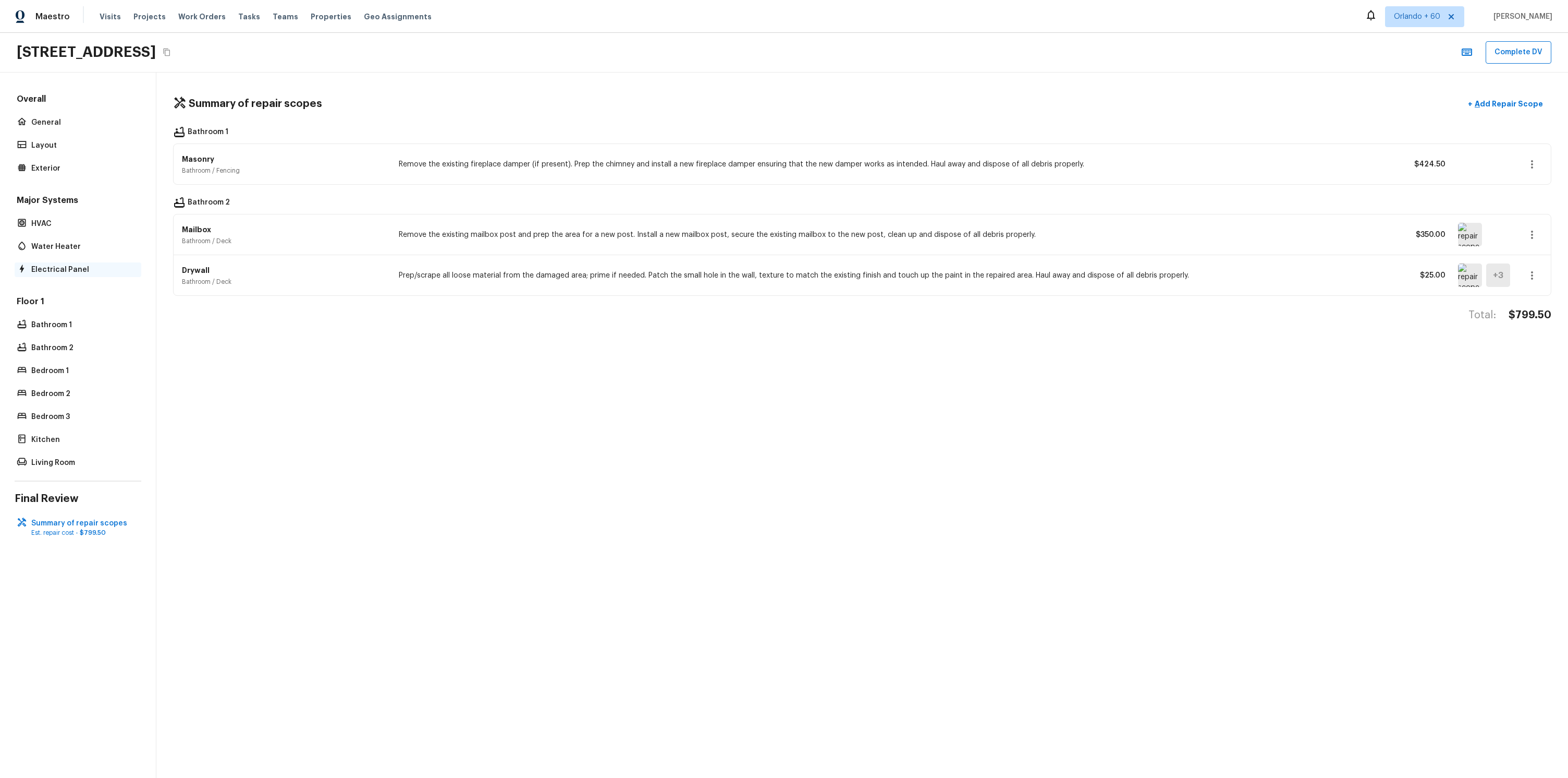
click at [52, 274] on div "Electrical Panel" at bounding box center [78, 269] width 127 height 14
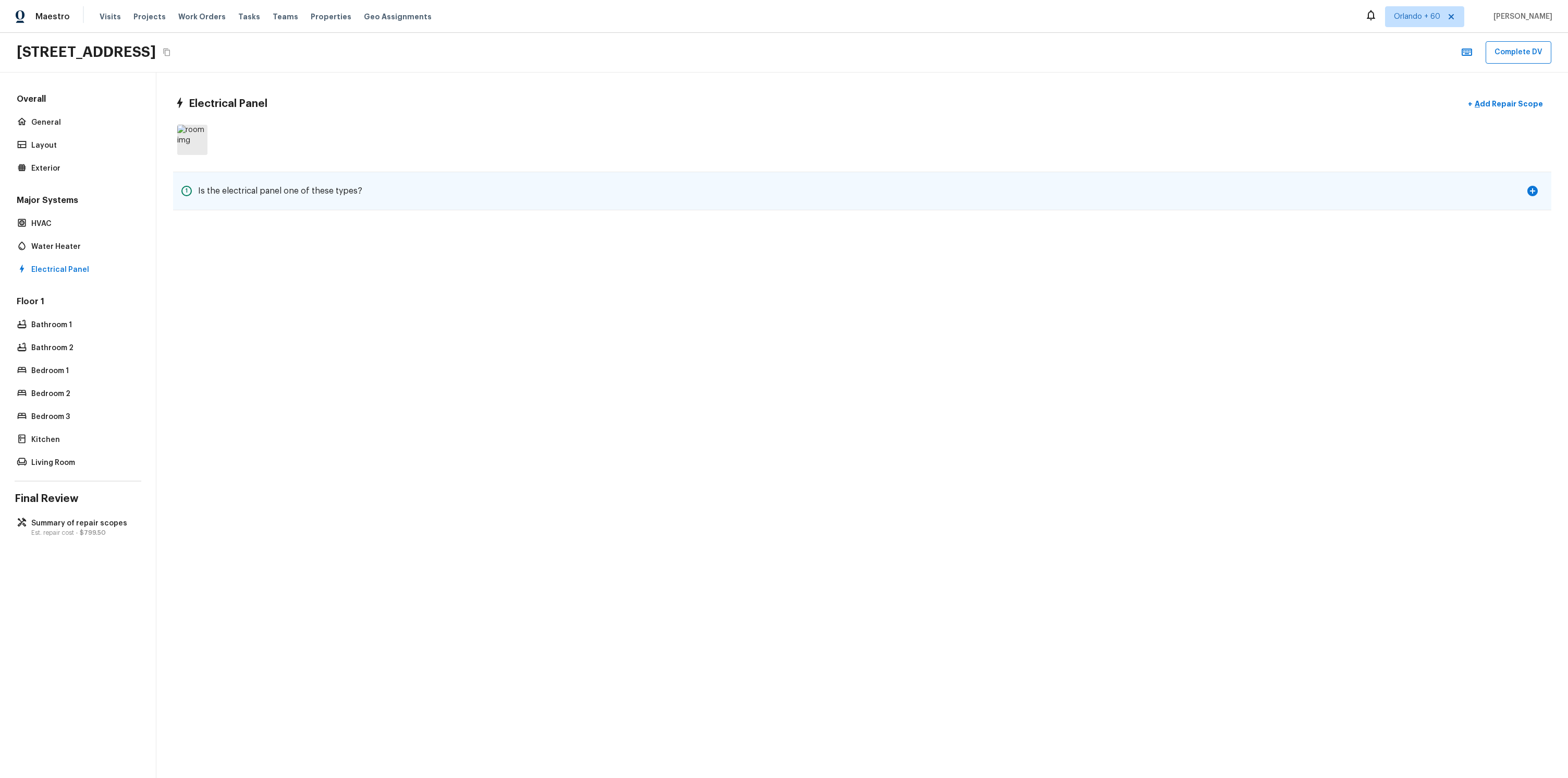
click at [1529, 192] on icon "button" at bounding box center [1532, 190] width 11 height 11
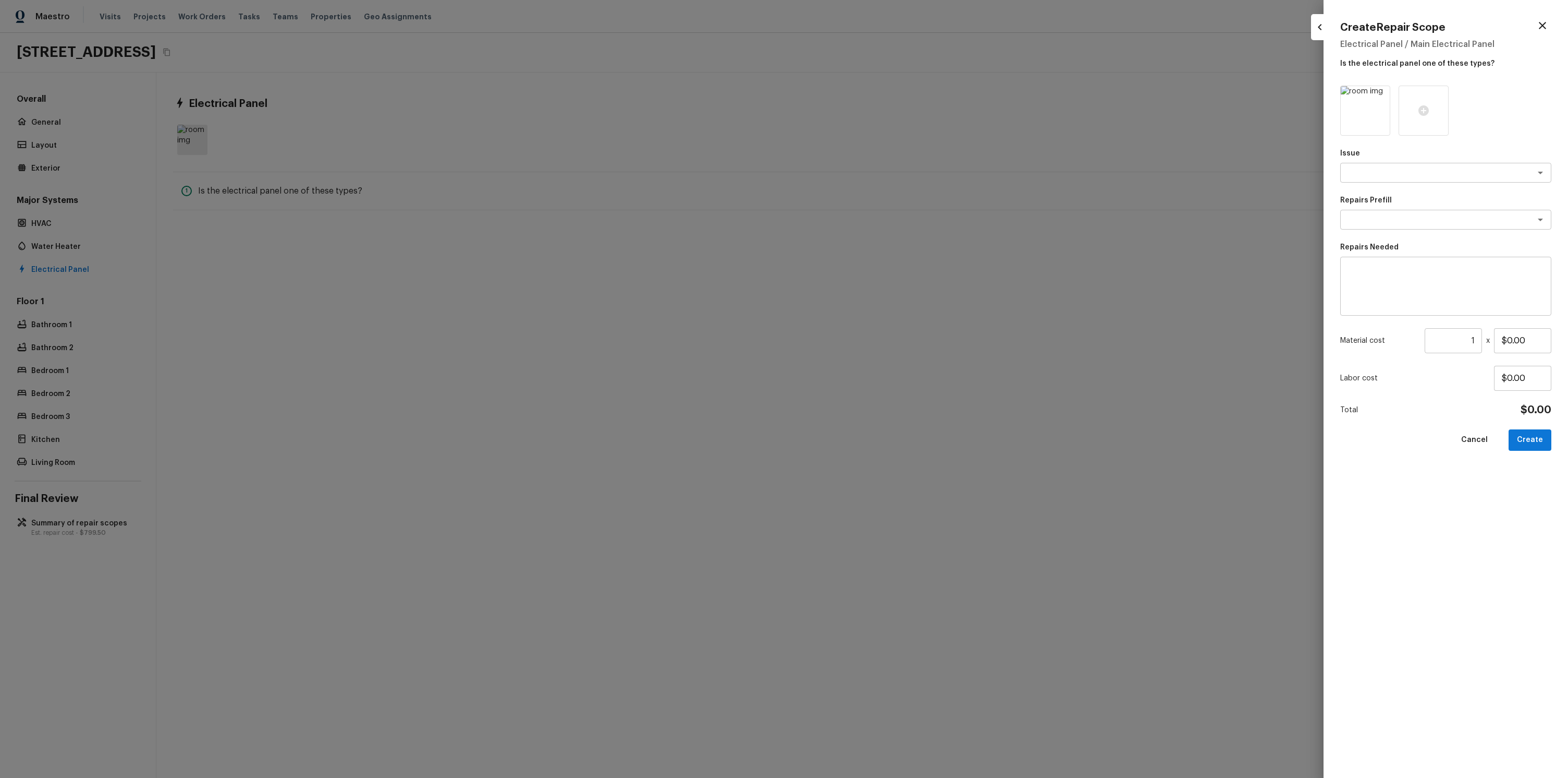
click at [1207, 209] on div at bounding box center [784, 389] width 1568 height 778
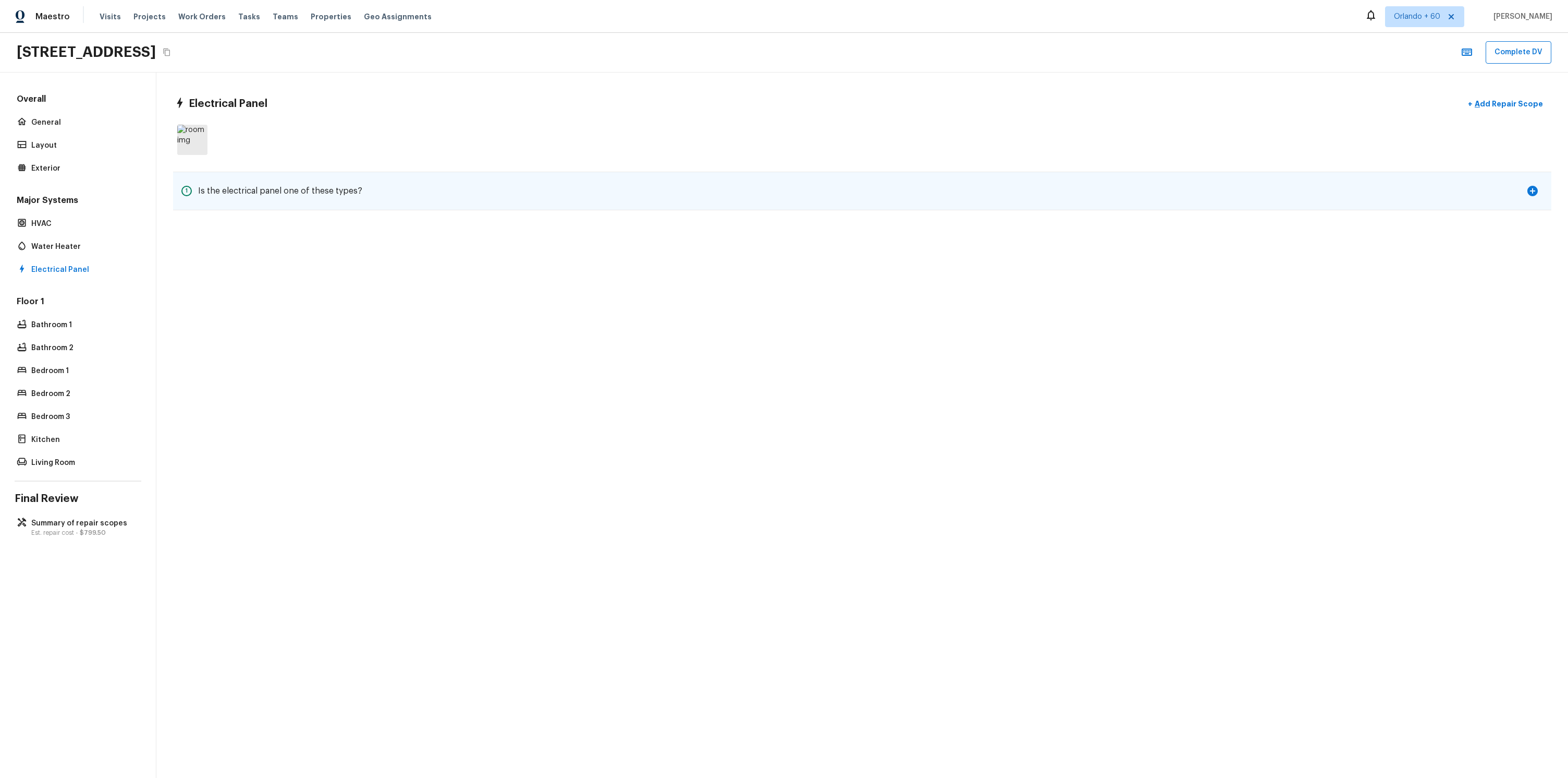
click at [371, 207] on div "1 Is the electrical panel one of these types?" at bounding box center [862, 190] width 1379 height 38
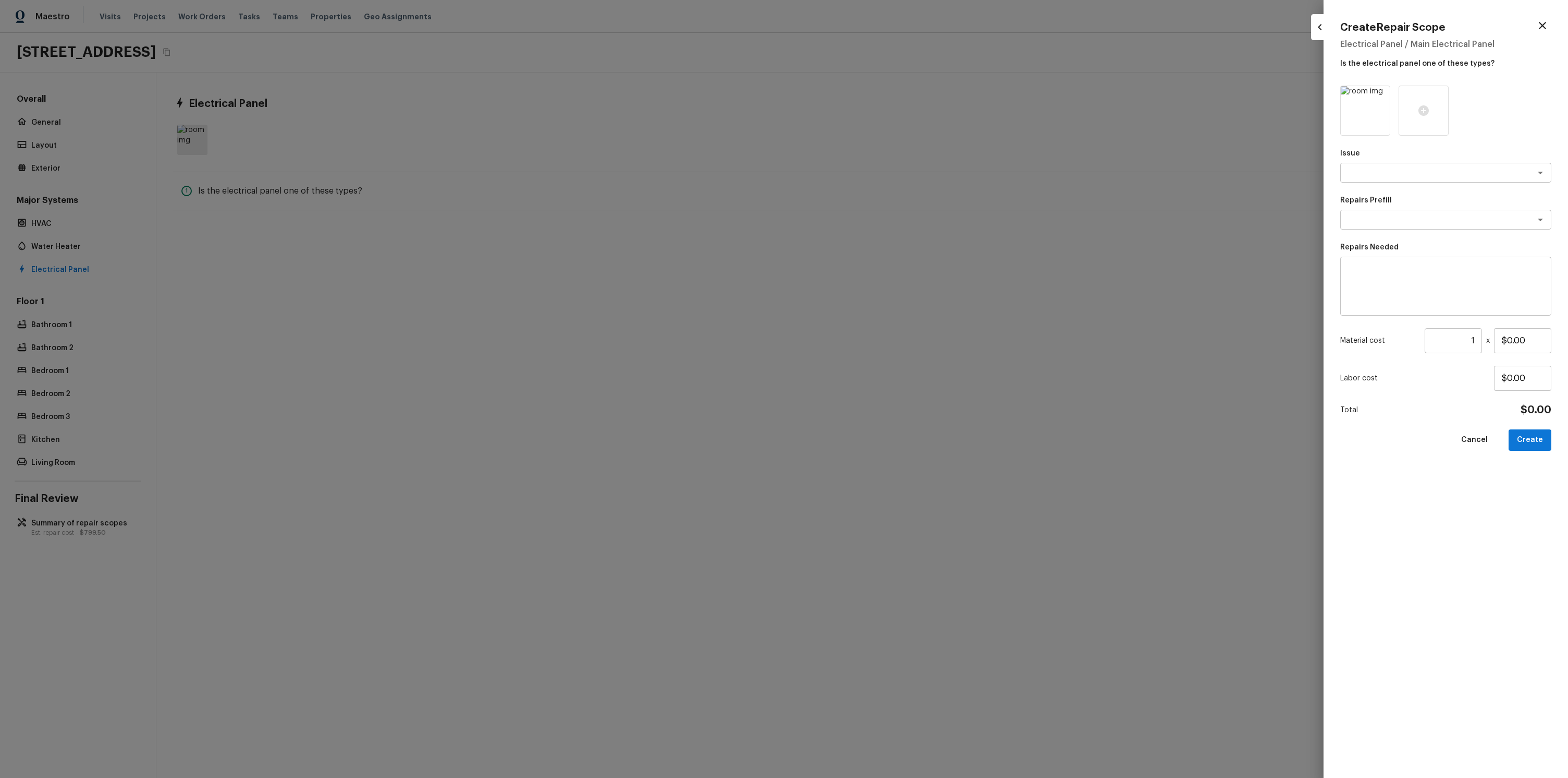
click at [382, 223] on div at bounding box center [784, 389] width 1568 height 778
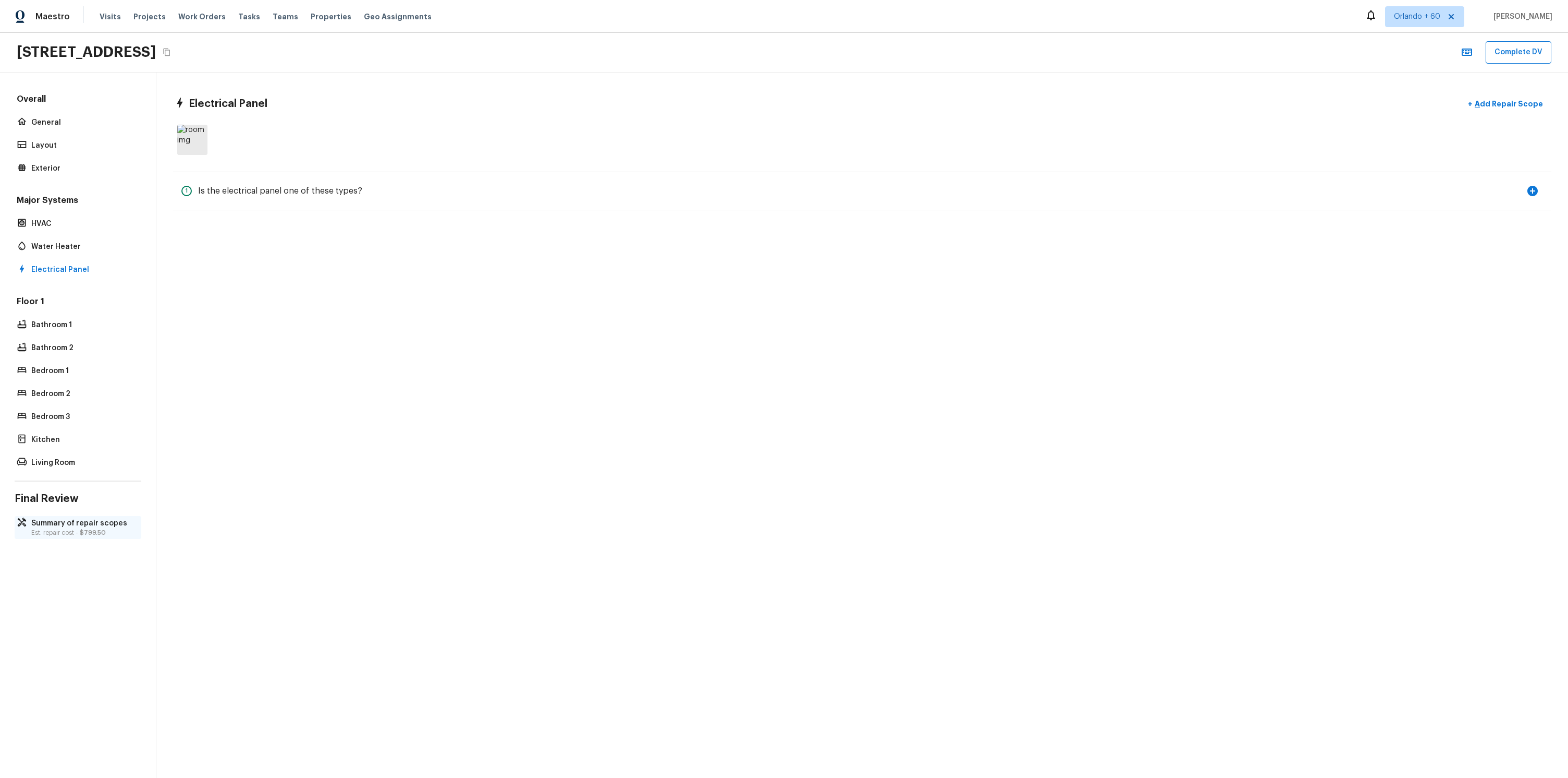
click at [81, 523] on p "Summary of repair scopes" at bounding box center [84, 523] width 104 height 11
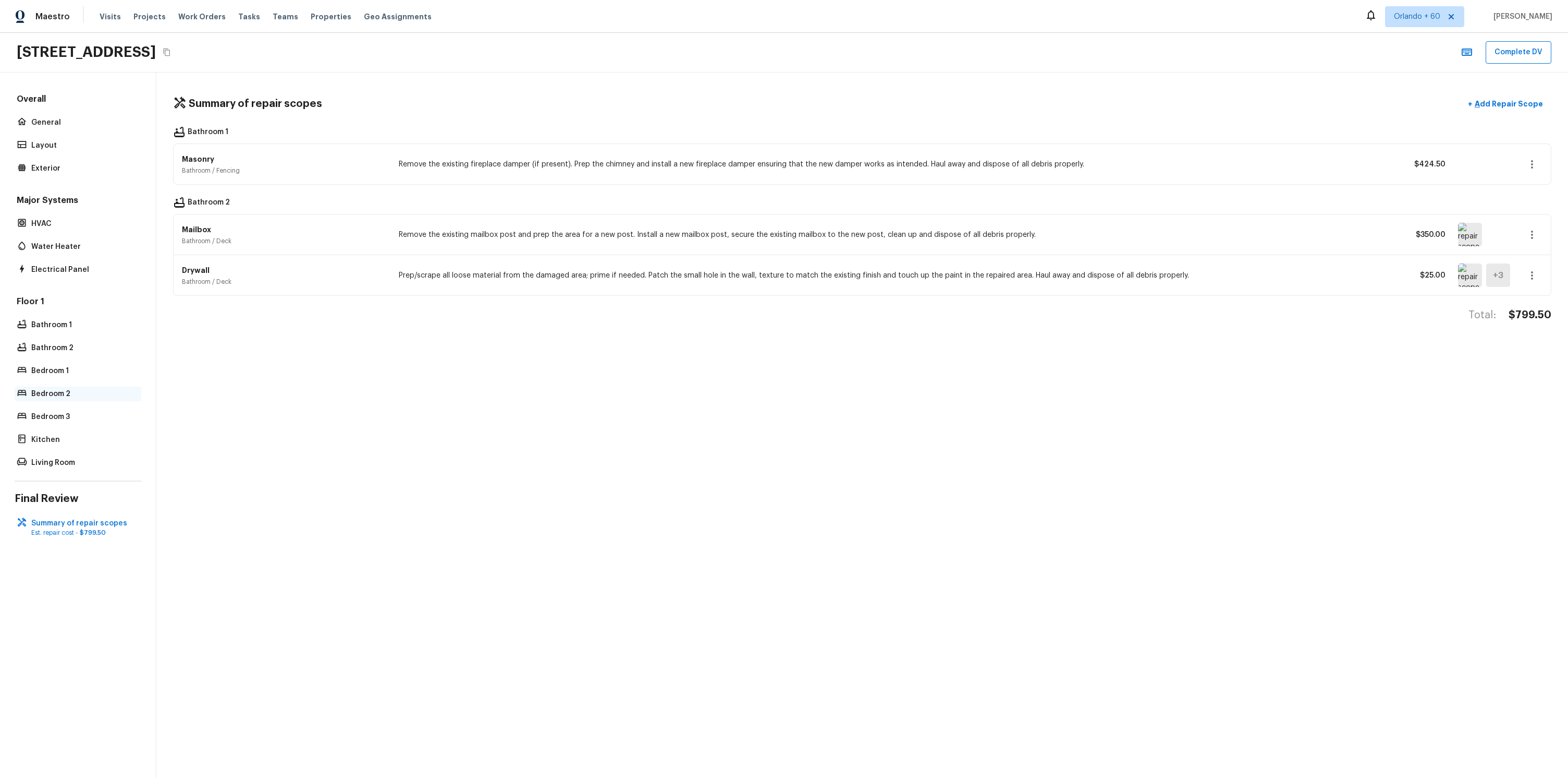
click at [54, 388] on div "Bedroom 2" at bounding box center [78, 393] width 127 height 14
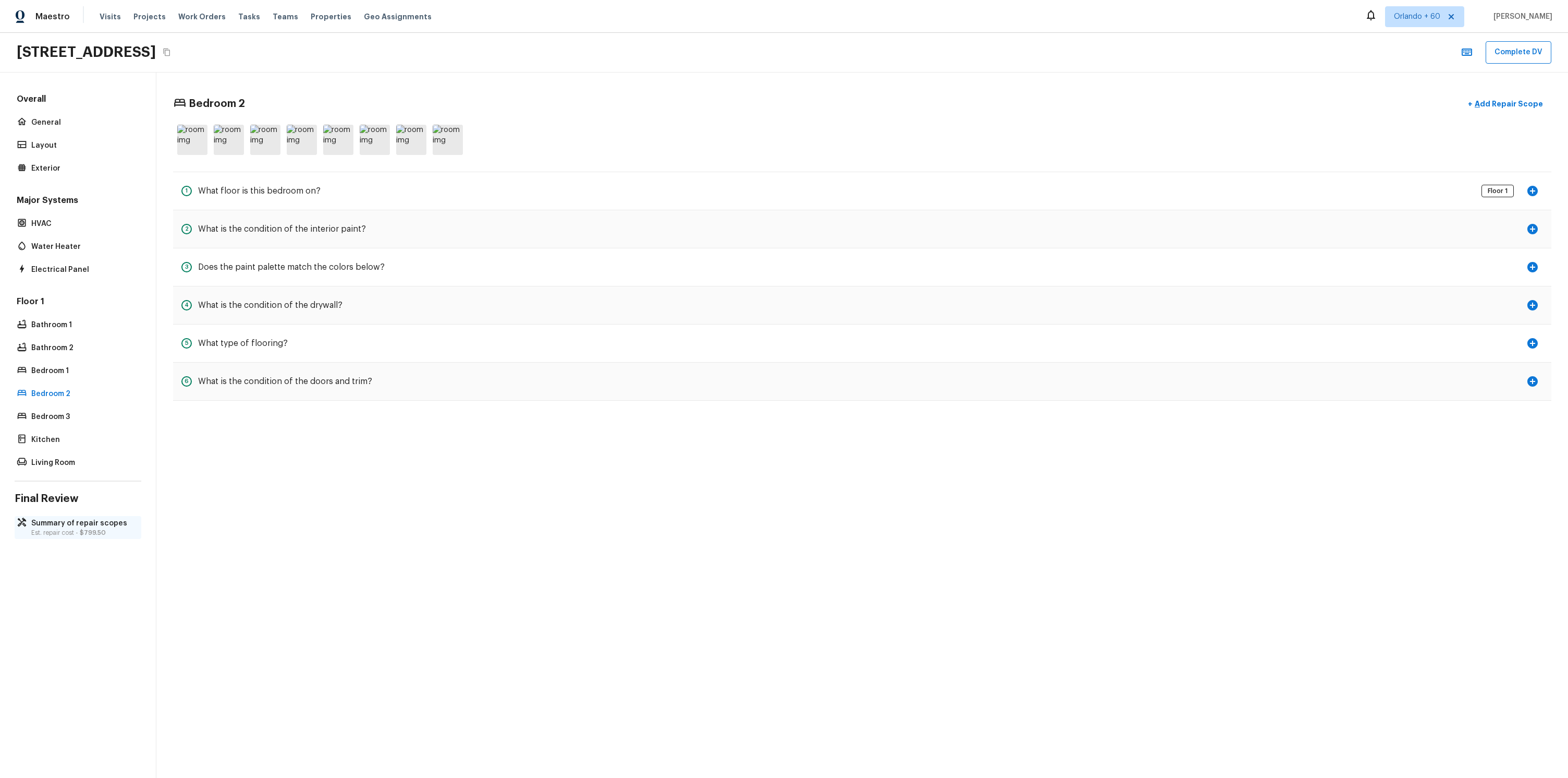
click at [73, 523] on p "Summary of repair scopes" at bounding box center [84, 523] width 104 height 11
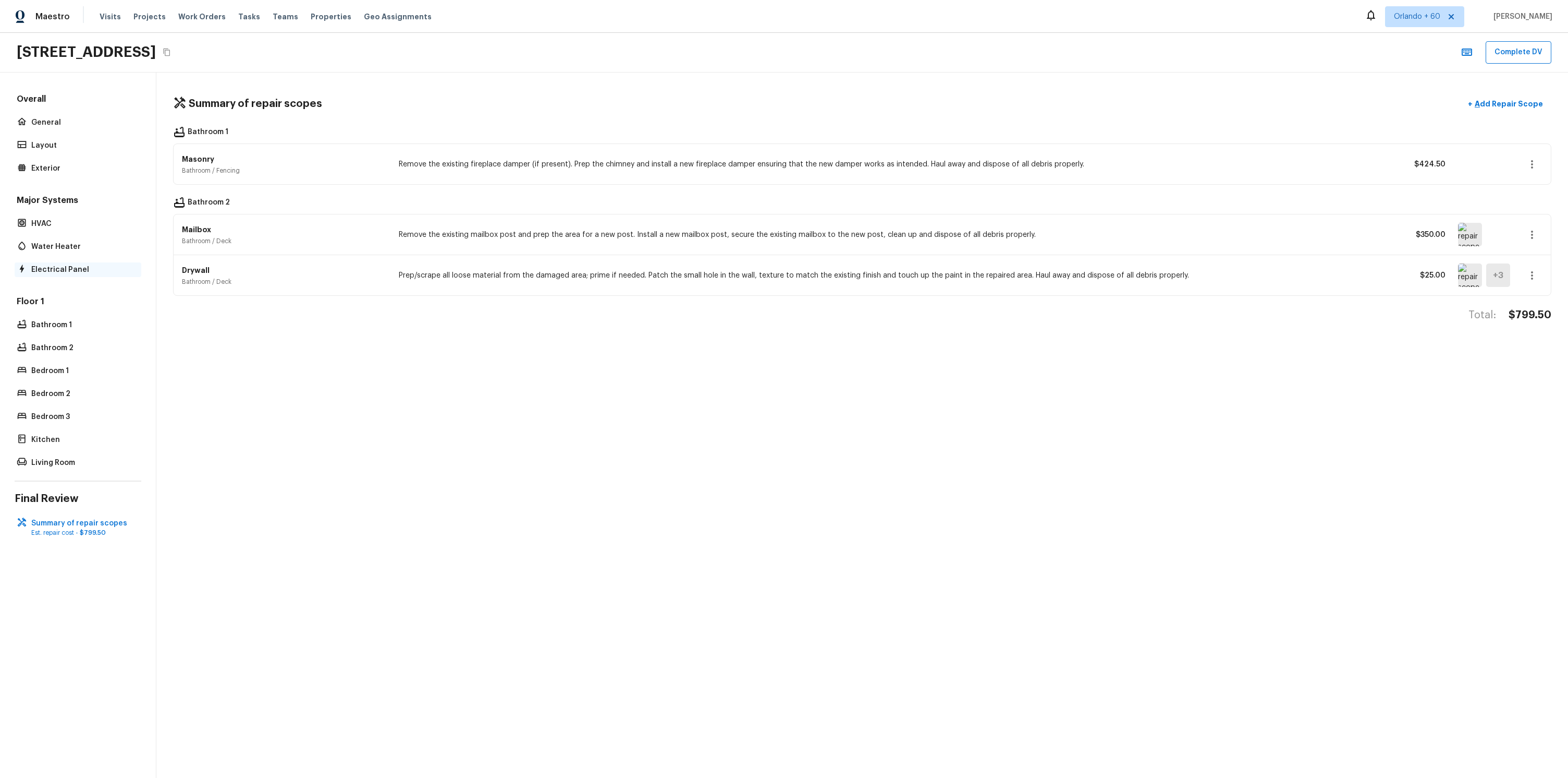
click at [89, 274] on p "Electrical Panel" at bounding box center [84, 269] width 104 height 11
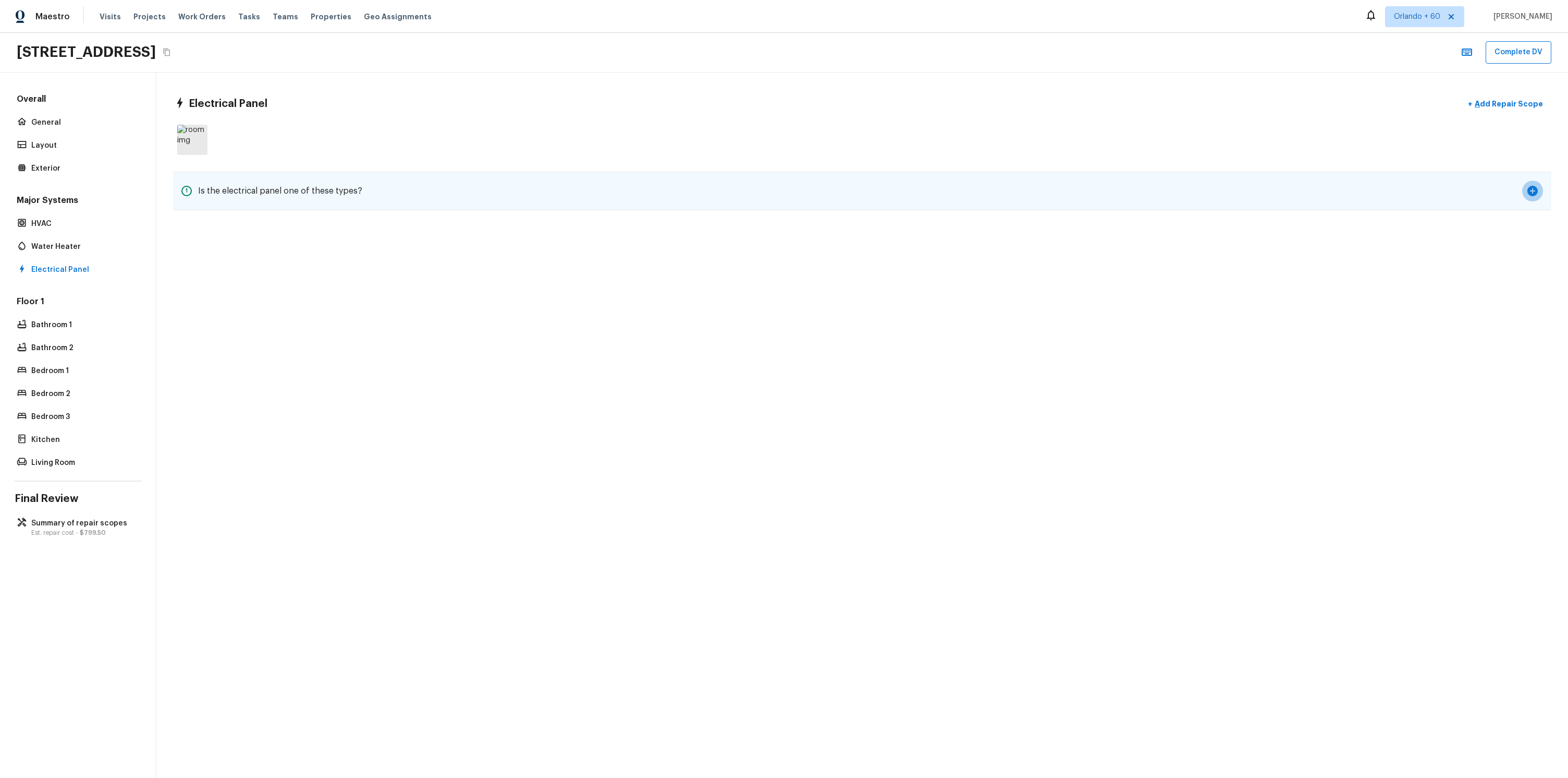
click at [1537, 189] on icon "button" at bounding box center [1532, 190] width 11 height 11
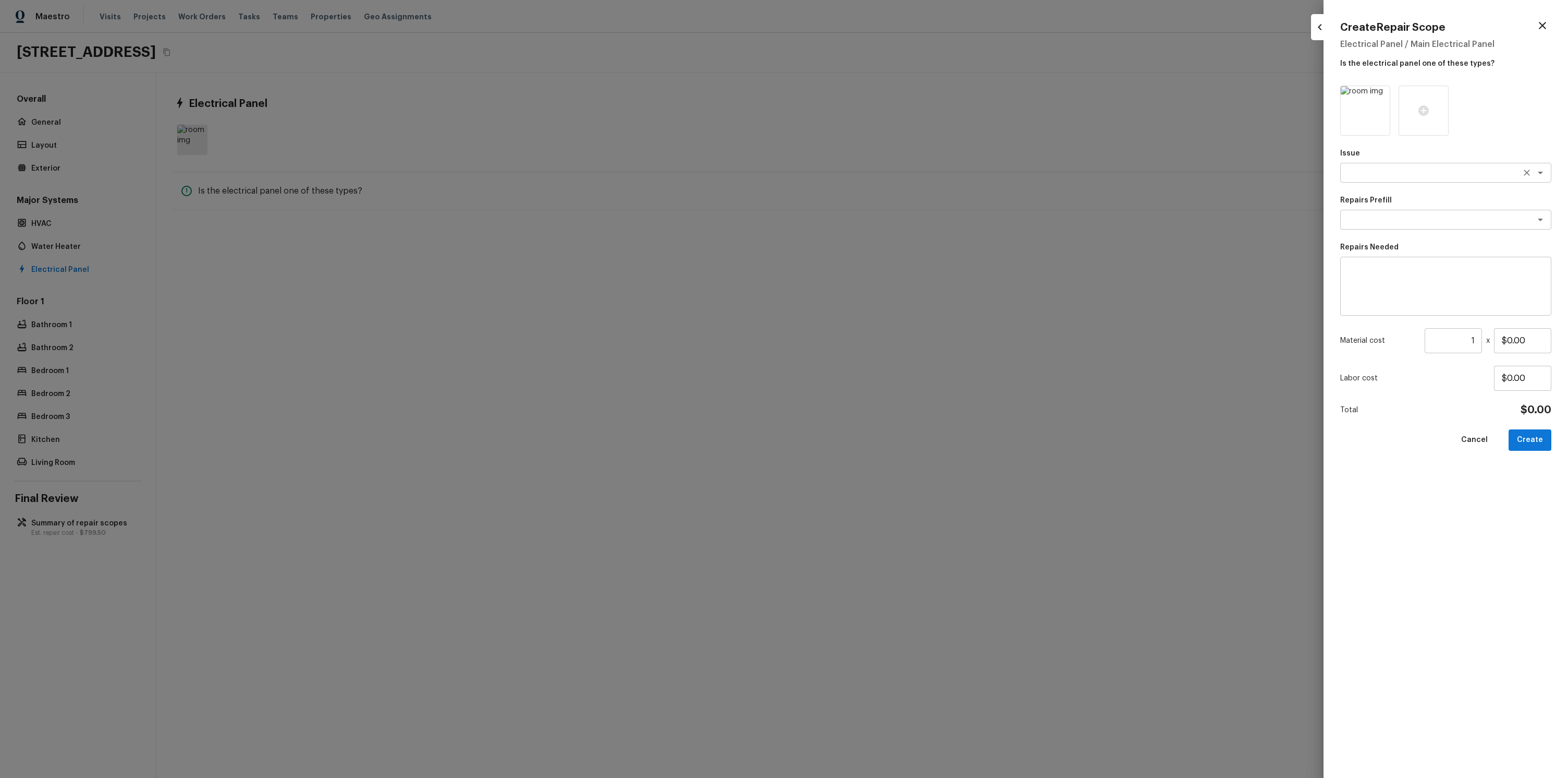
click at [1409, 177] on textarea at bounding box center [1431, 172] width 173 height 11
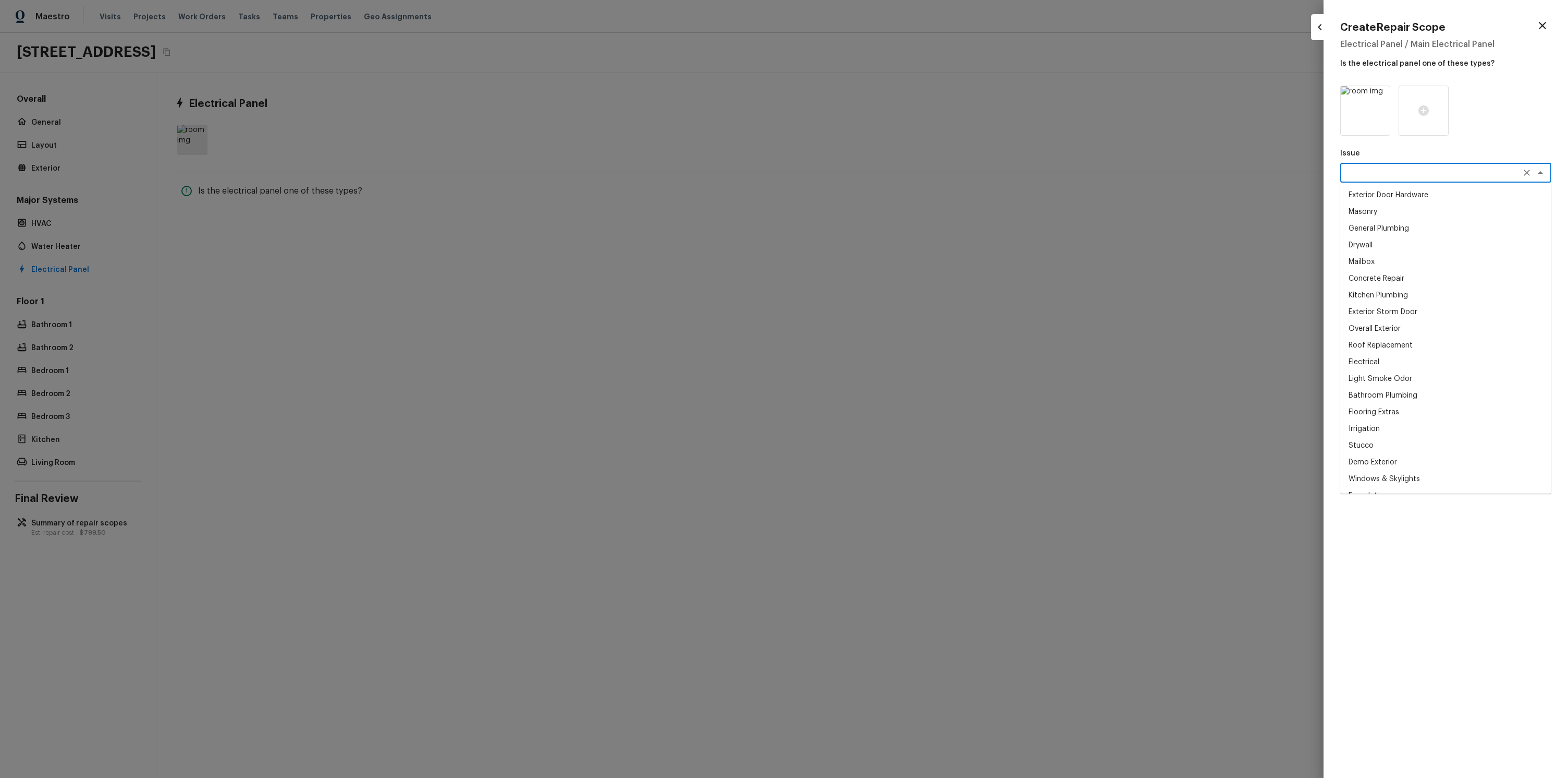
click at [1381, 242] on li "Drywall" at bounding box center [1446, 244] width 212 height 16
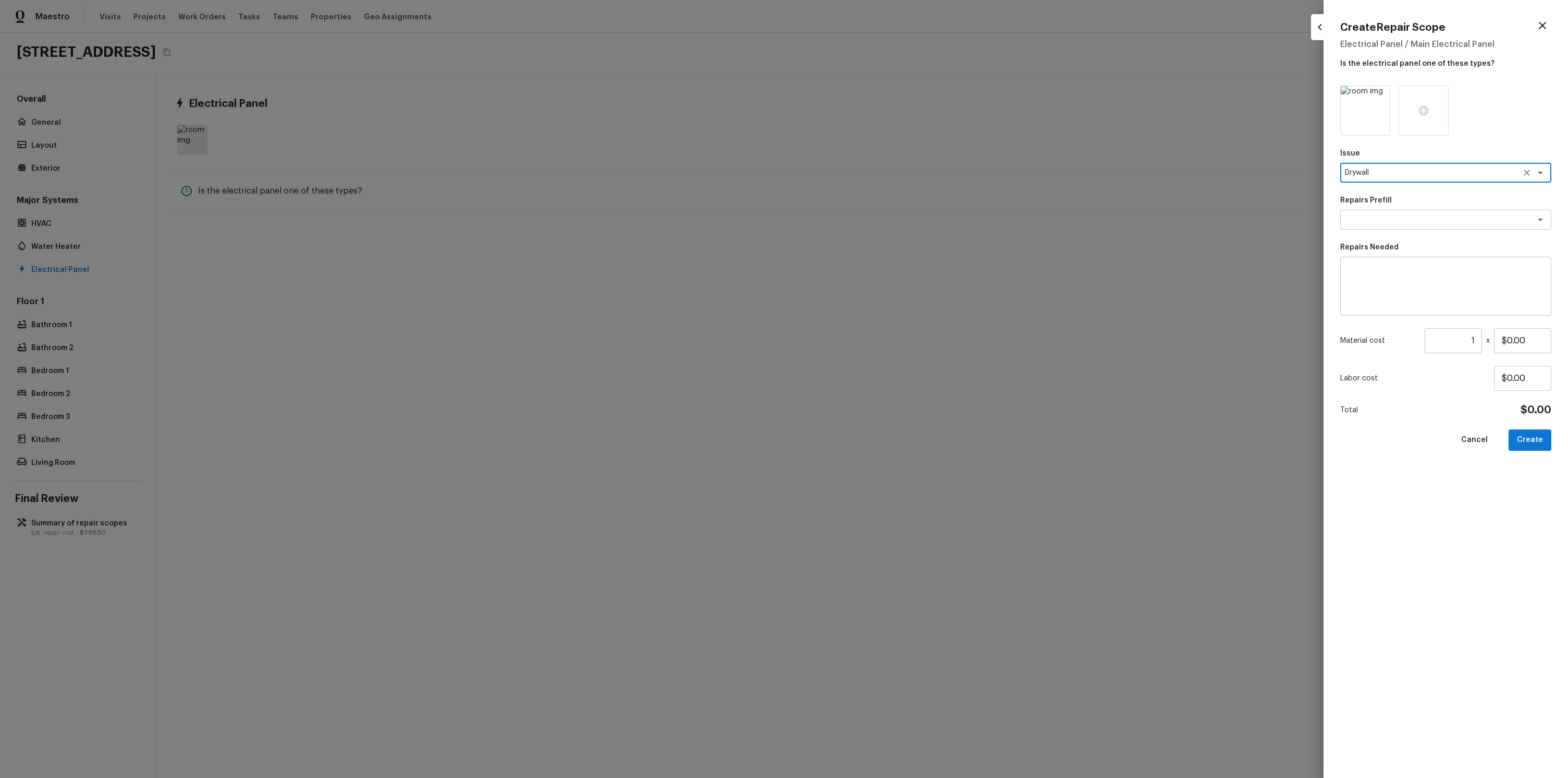
type textarea "Drywall"
click at [1407, 224] on textarea at bounding box center [1431, 219] width 173 height 11
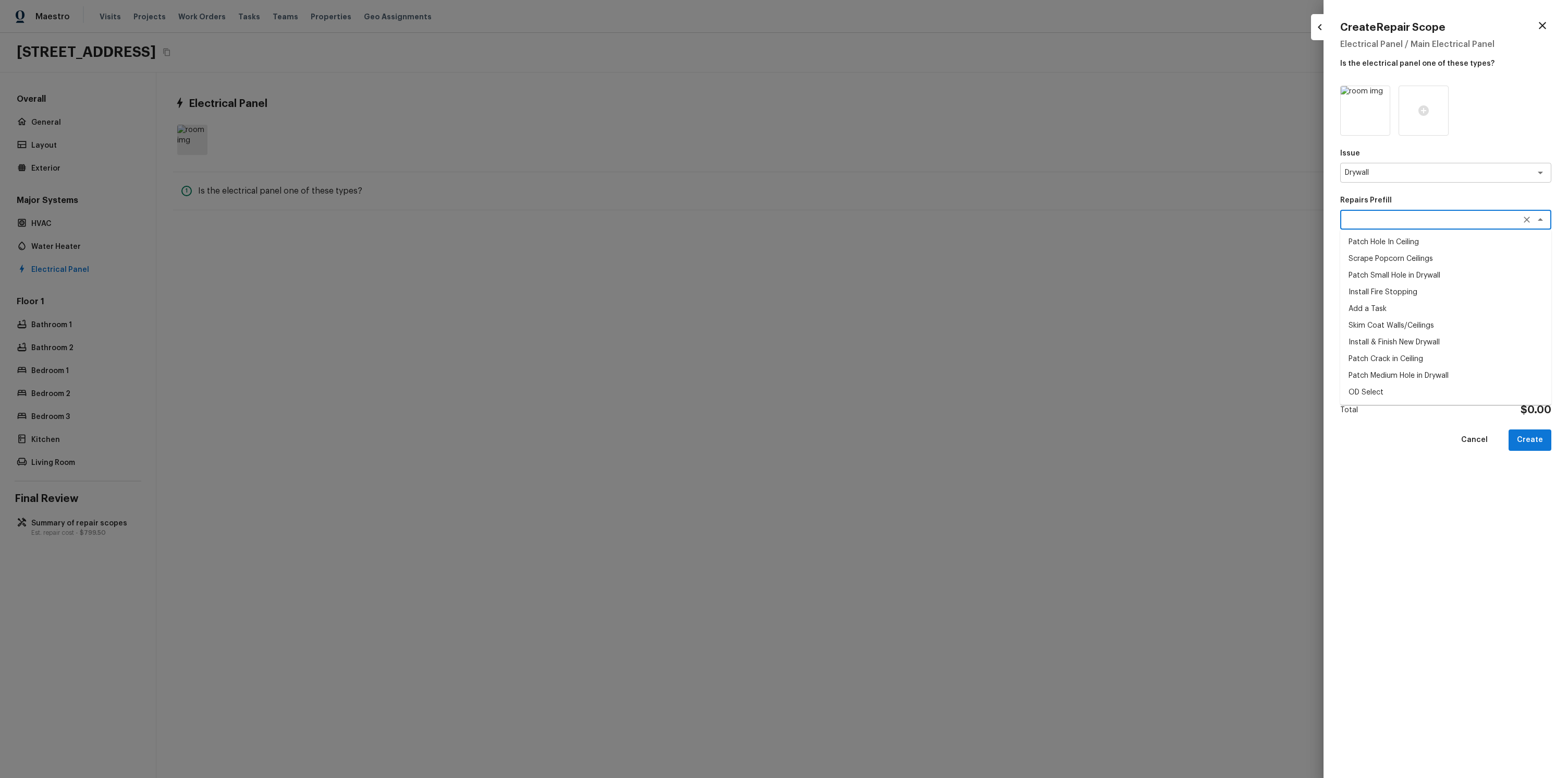
click at [1394, 278] on li "Patch Small Hole in Drywall" at bounding box center [1446, 275] width 212 height 16
type textarea "Patch Small Hole in Drywall"
type textarea "Prep/scrape all loose material from the damaged area; prime if needed. Patch th…"
type input "$25.00"
click at [1522, 440] on button "Create" at bounding box center [1530, 439] width 42 height 21
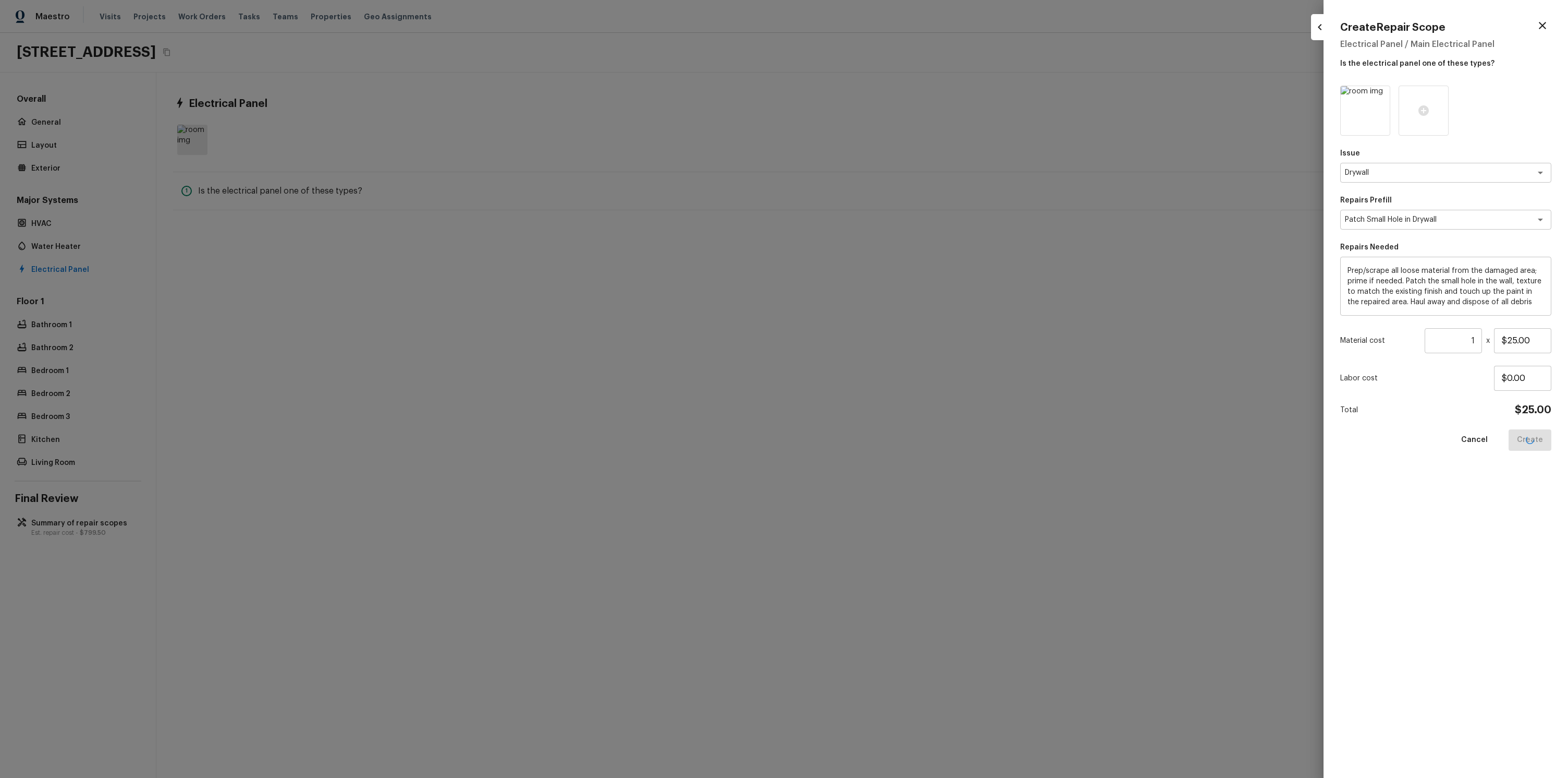
type input "$0.00"
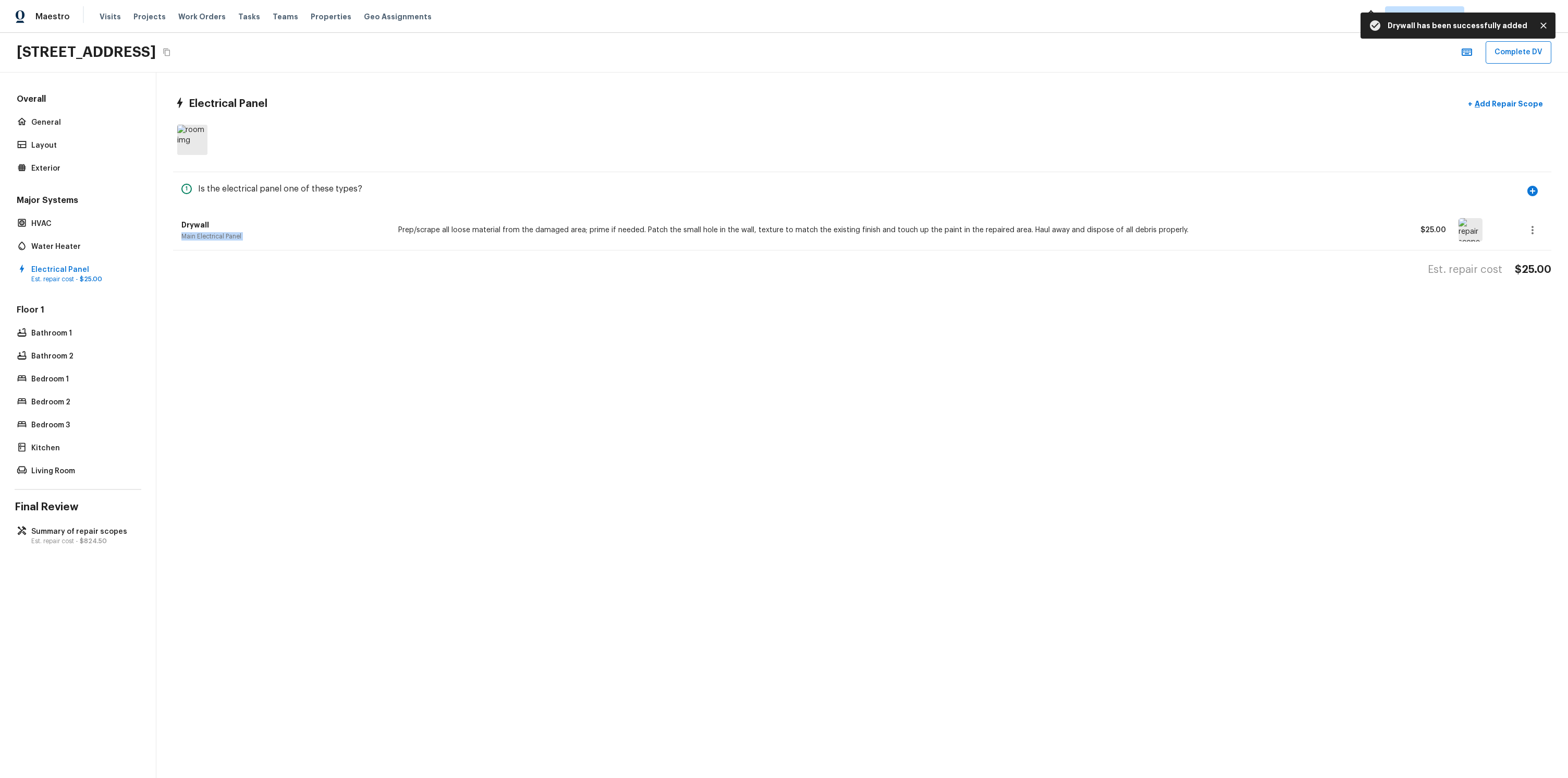
drag, startPoint x: 316, startPoint y: 225, endPoint x: 723, endPoint y: 222, distance: 407.0
click at [723, 221] on div "Drywall Main Electrical Panel Prep/scrape all loose material from the damaged a…" at bounding box center [862, 230] width 1362 height 40
click at [723, 223] on div "Drywall Main Electrical Panel Prep/scrape all loose material from the damaged a…" at bounding box center [862, 230] width 1362 height 40
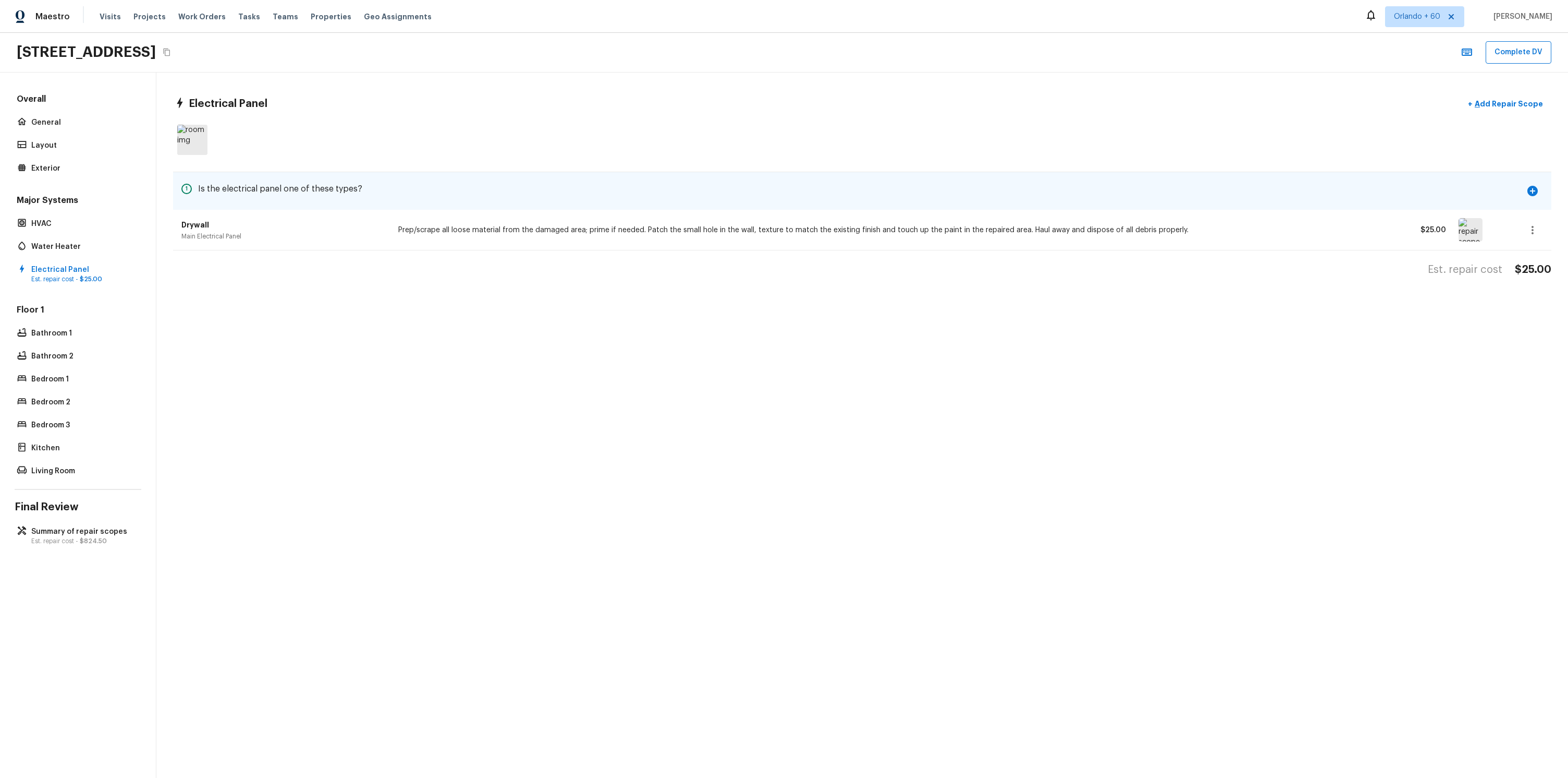
click at [1524, 186] on button "button" at bounding box center [1533, 191] width 21 height 21
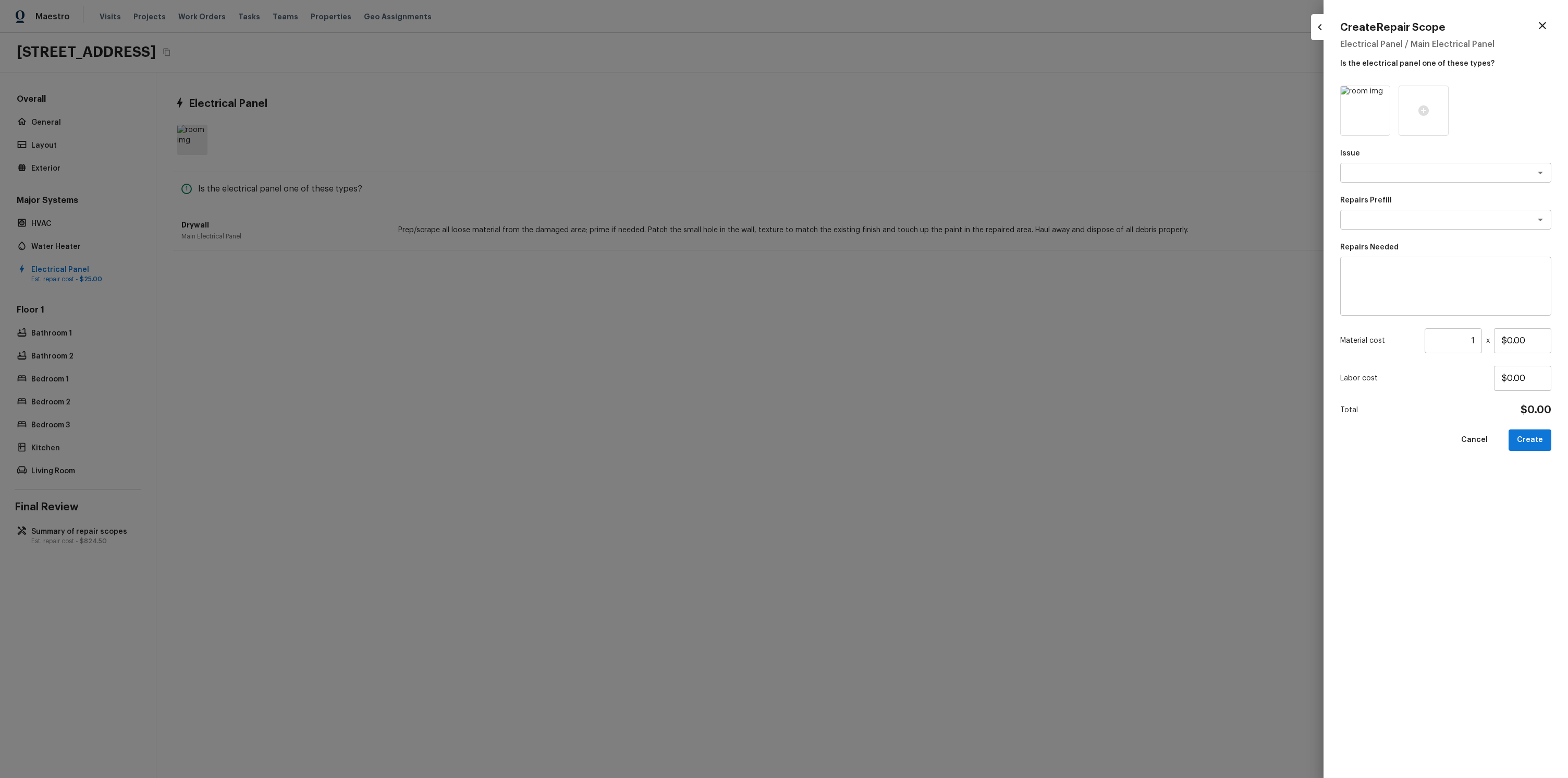
click at [1372, 189] on div "Issue x ​ Repairs Prefill x ​ Repairs Needed x ​ Material cost 1 ​ x $0.00 Labo…" at bounding box center [1446, 423] width 212 height 675
click at [1369, 181] on div "x ​" at bounding box center [1446, 172] width 212 height 20
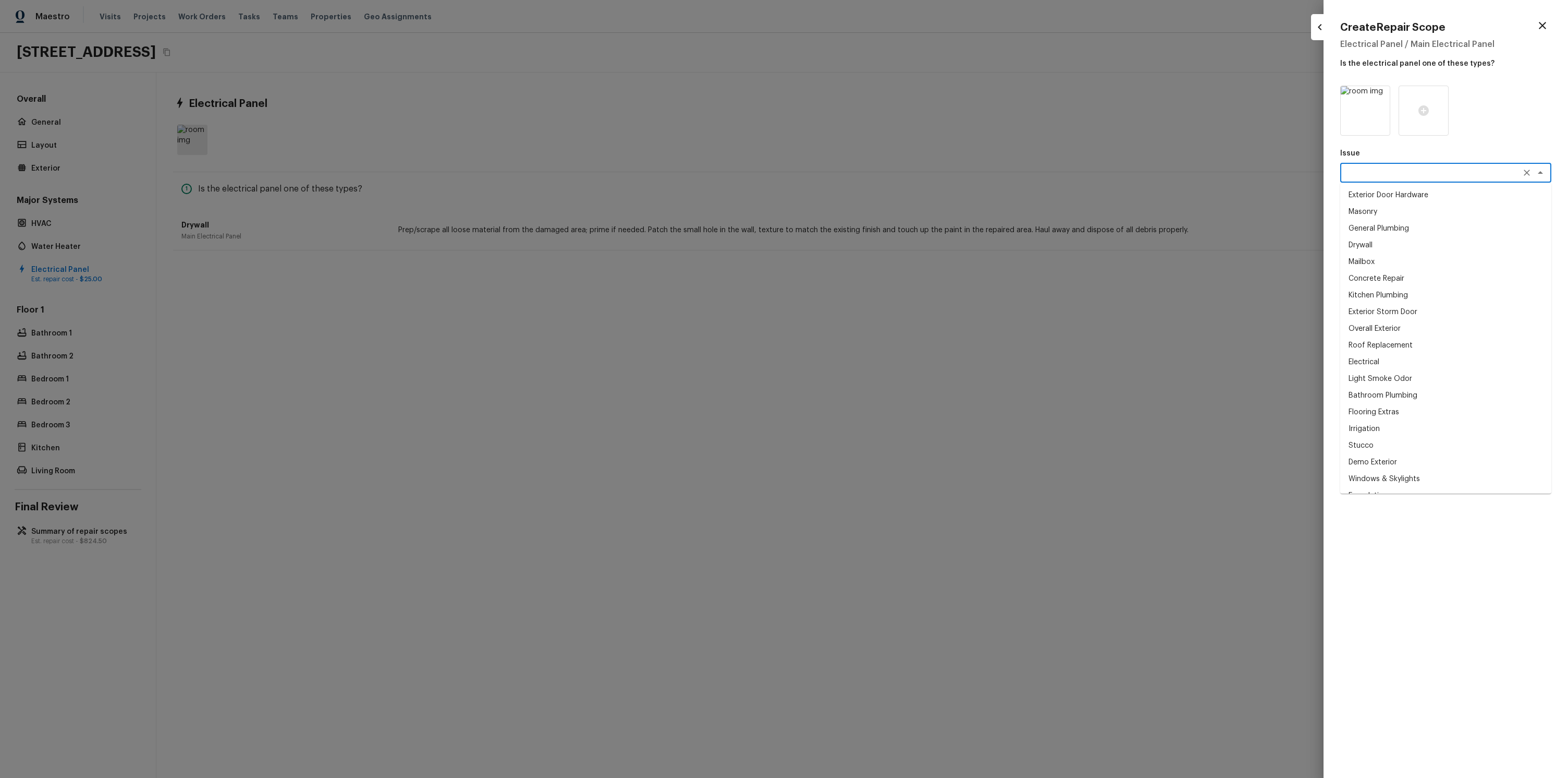
click at [1395, 264] on li "Mailbox" at bounding box center [1446, 262] width 212 height 16
type textarea "Mailbox"
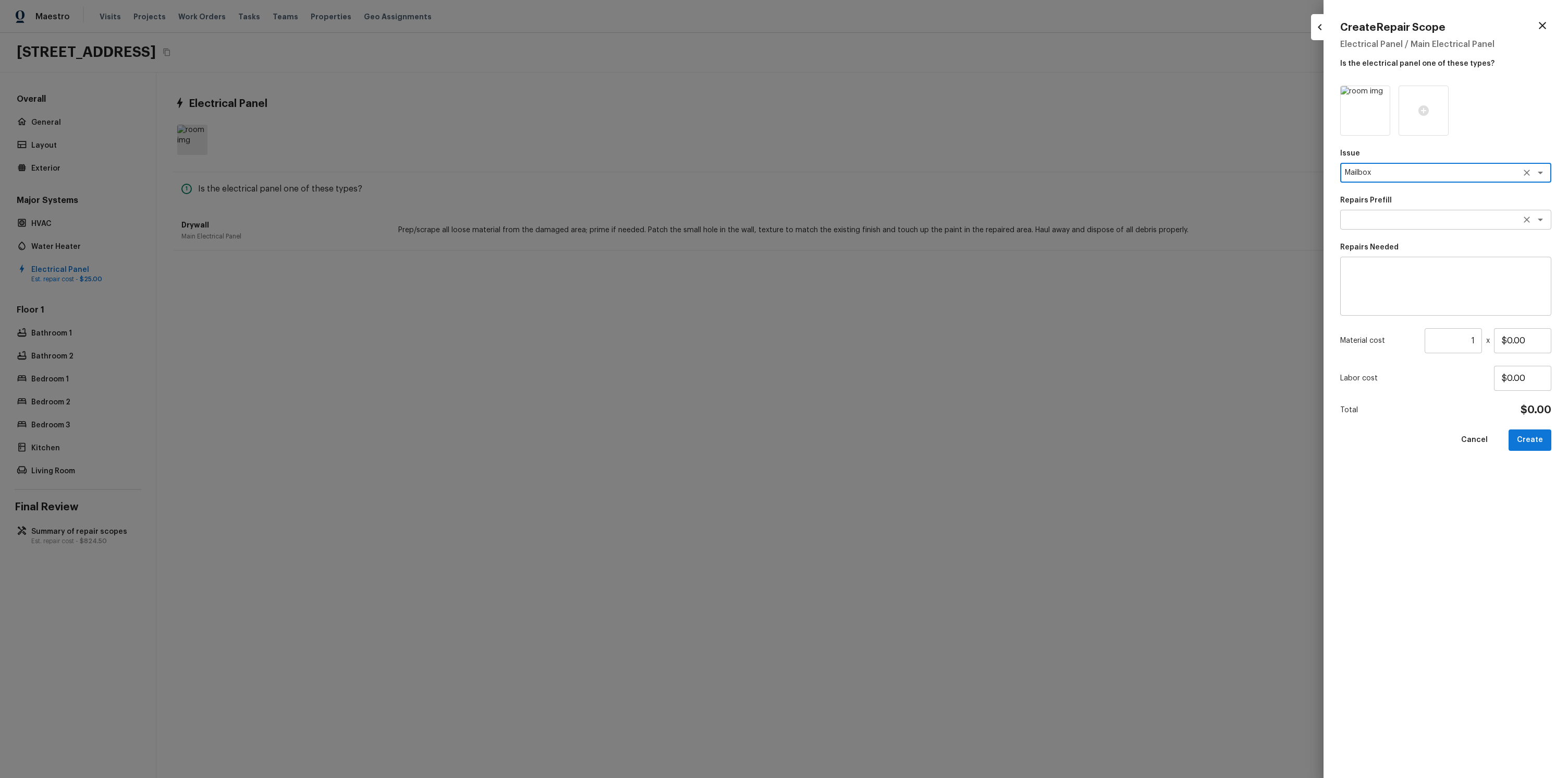
click at [1383, 218] on textarea at bounding box center [1431, 219] width 173 height 11
click at [1393, 301] on ul "Paint Mailbox & Post Install New Mailbox Numbers Install New Mailbox Post Insta…" at bounding box center [1446, 267] width 212 height 75
click at [1387, 287] on li "Install New Mailbox" at bounding box center [1446, 291] width 212 height 16
type textarea "Install New Mailbox"
type textarea "Remove the existing mailbox from the post and prep the area for a new mailbox. …"
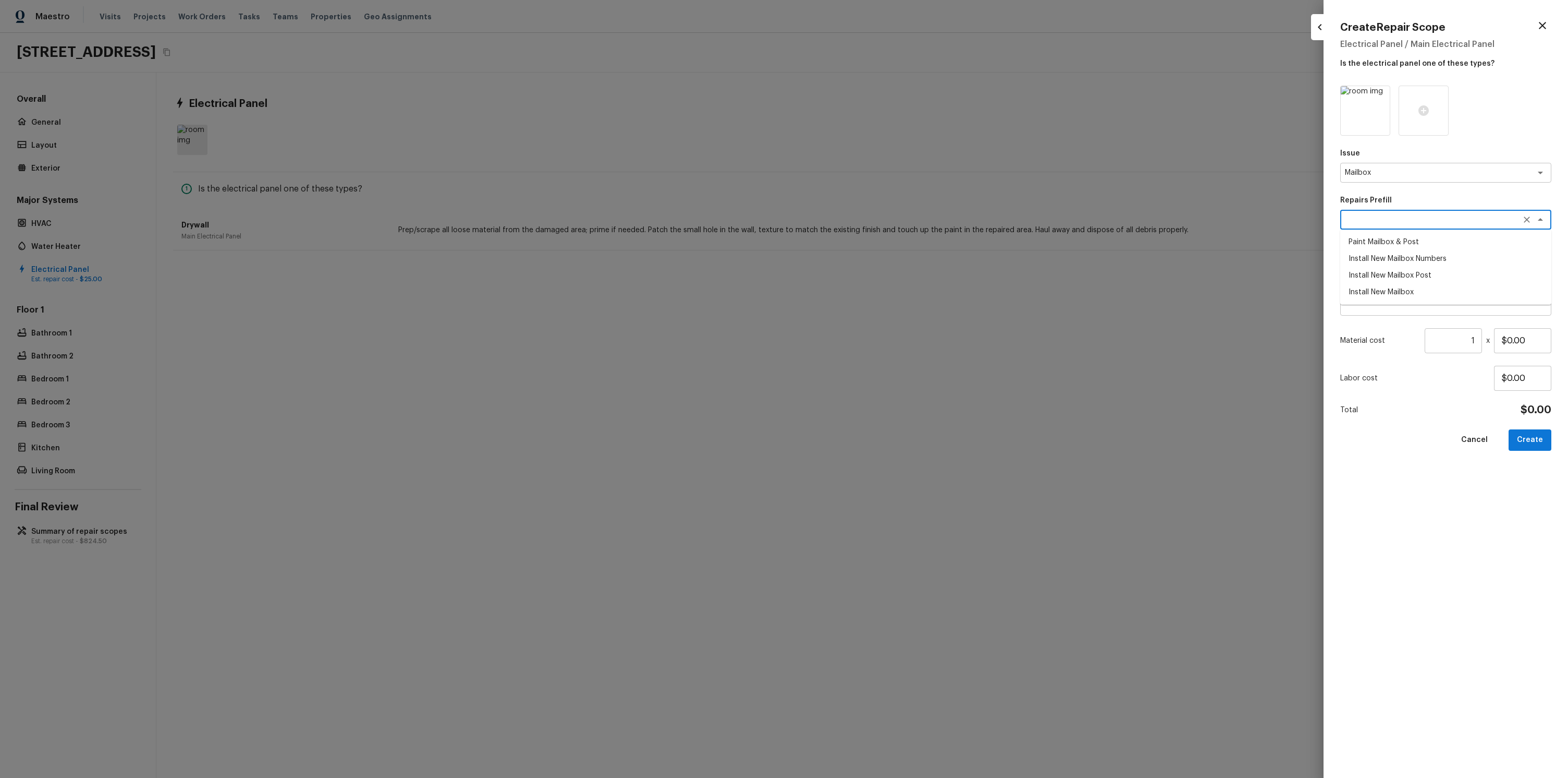
type input "$50.00"
click at [1530, 441] on button "Create" at bounding box center [1530, 439] width 42 height 21
type input "$0.00"
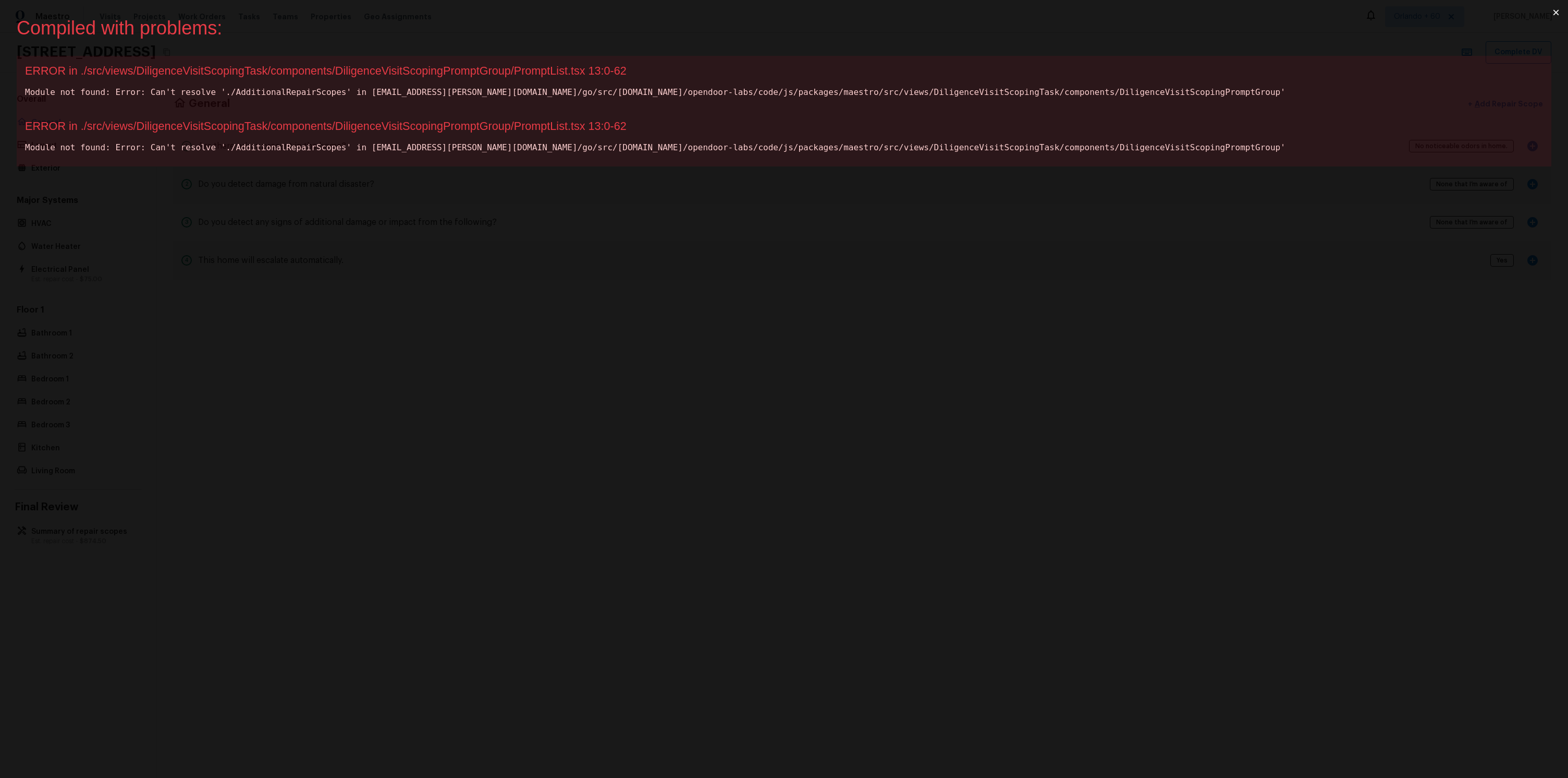
click at [274, 213] on div "Compiled with problems: × ERROR in ./src/views/DiligenceVisitScopingTask/compon…" at bounding box center [784, 389] width 1568 height 778
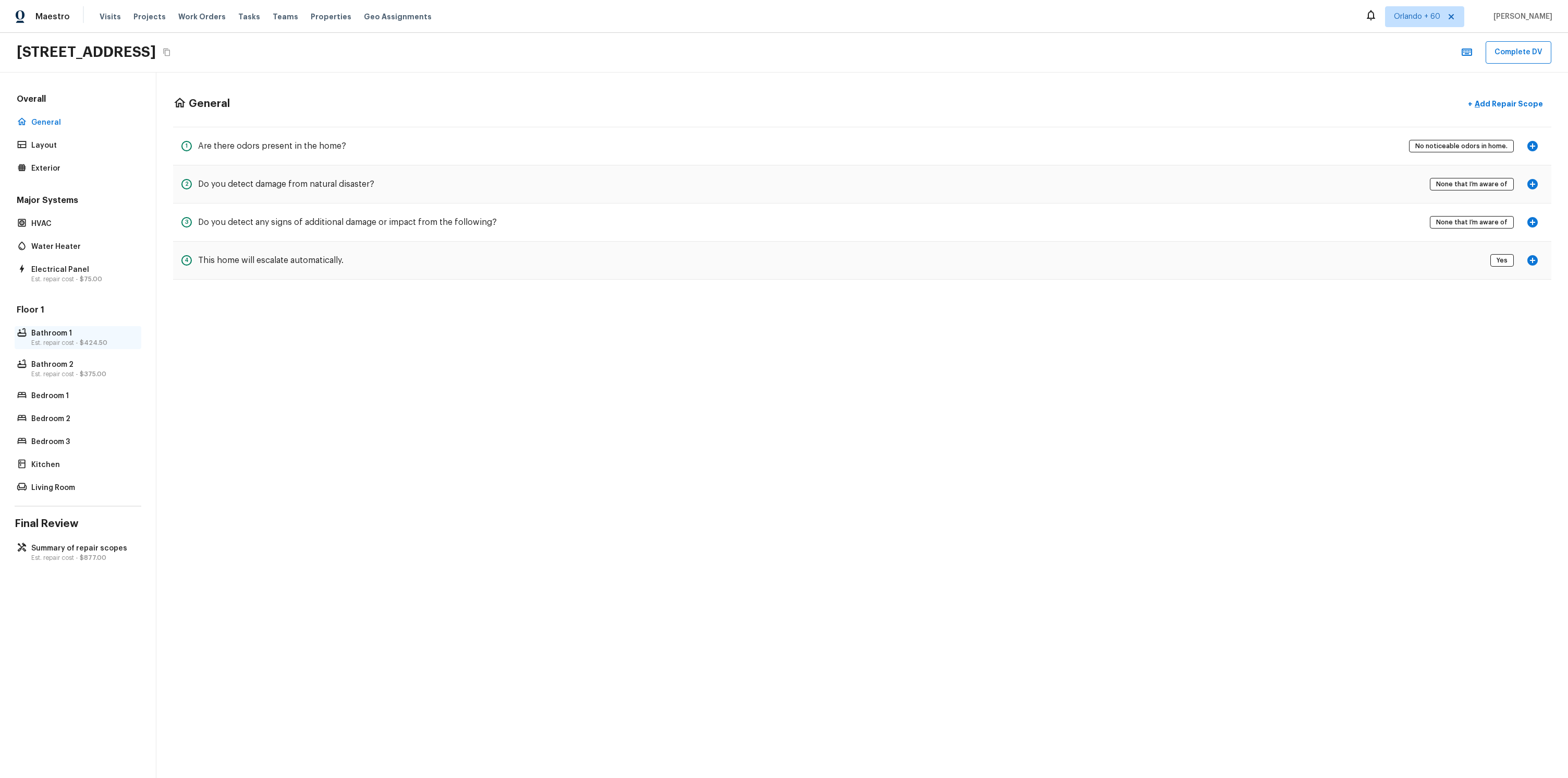
click at [63, 334] on p "Bathroom 1" at bounding box center [84, 333] width 104 height 11
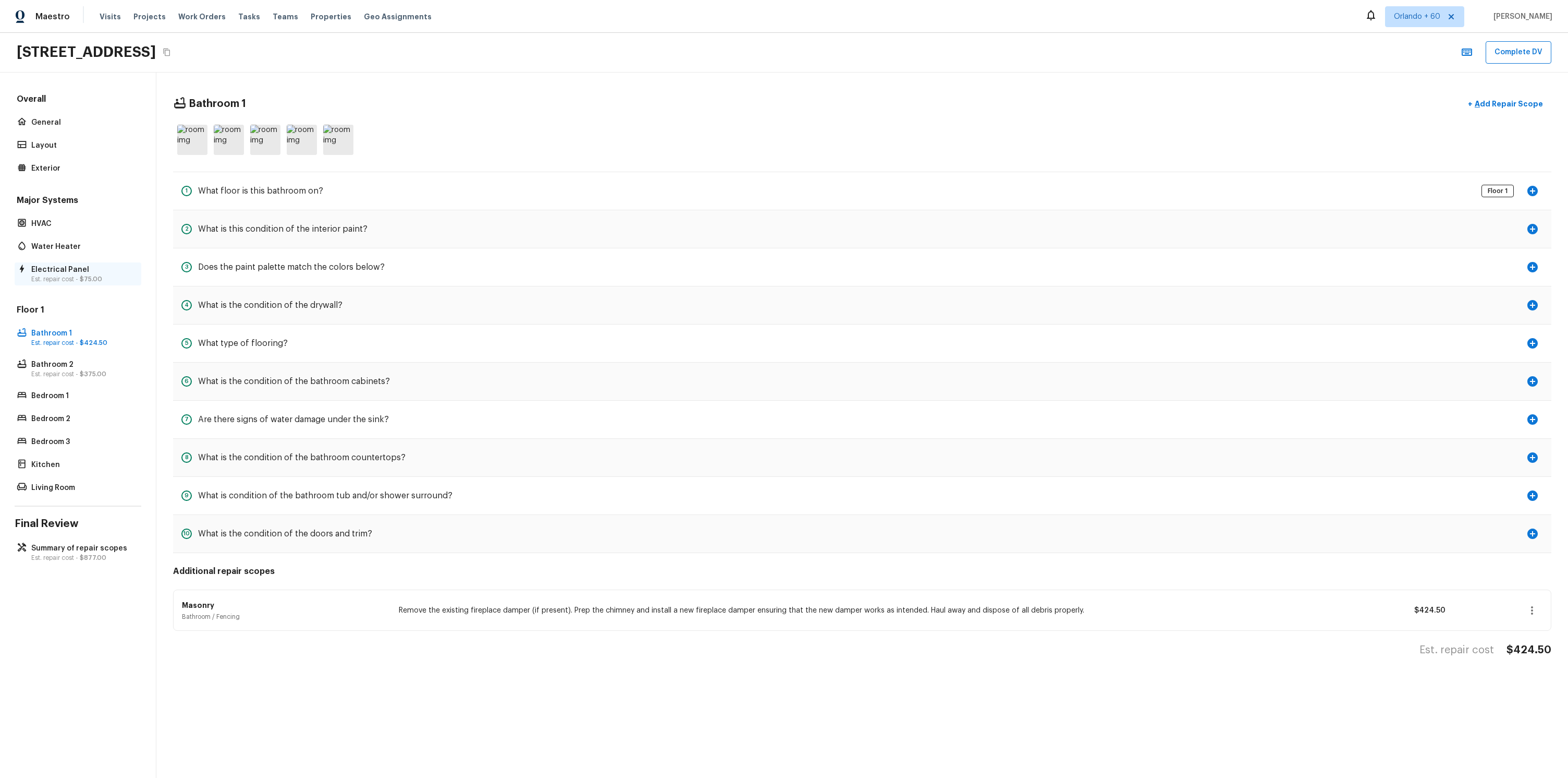
click at [62, 272] on p "Electrical Panel" at bounding box center [84, 269] width 104 height 11
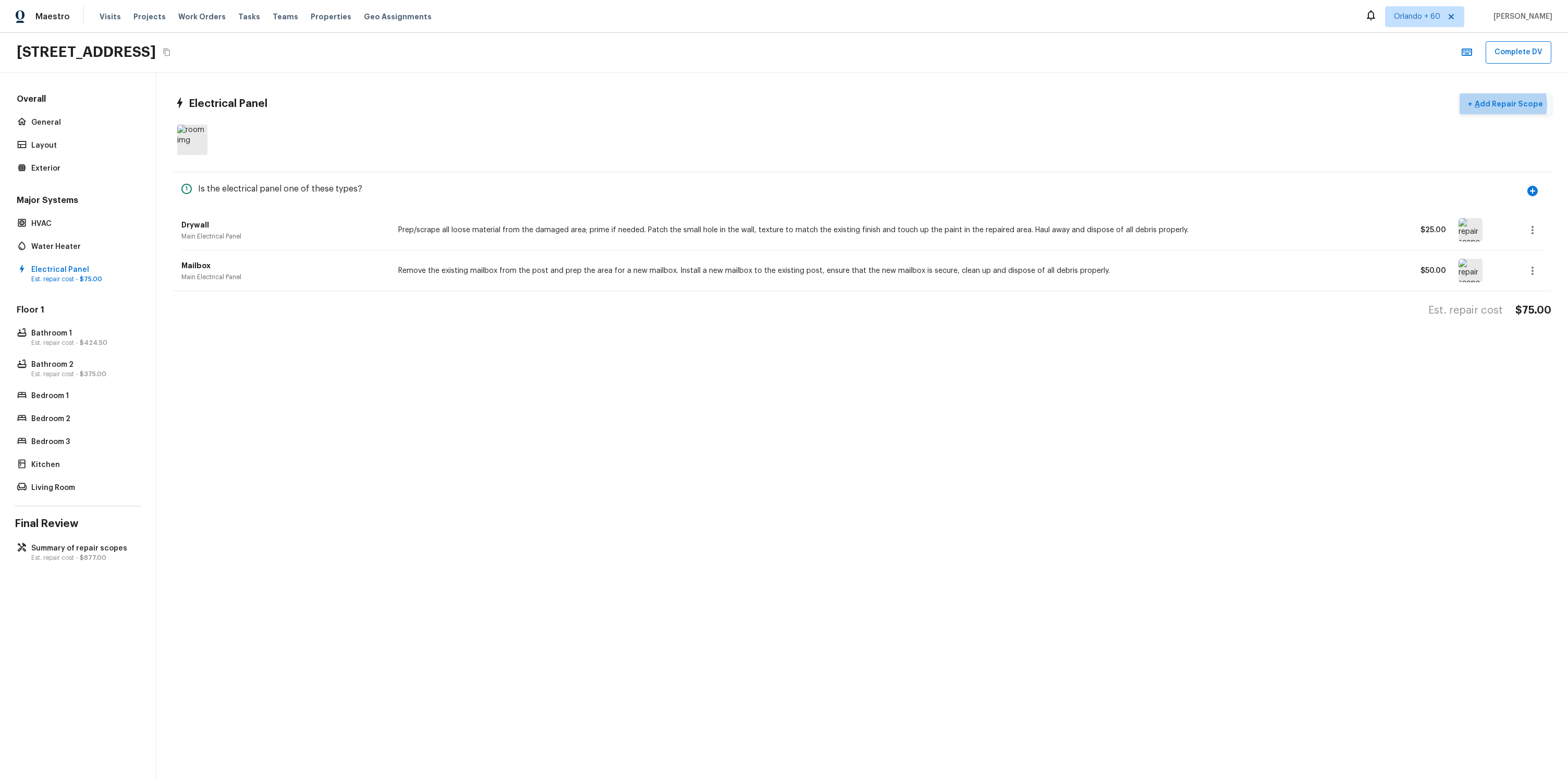
click at [1501, 104] on p "Add Repair Scope" at bounding box center [1507, 103] width 70 height 11
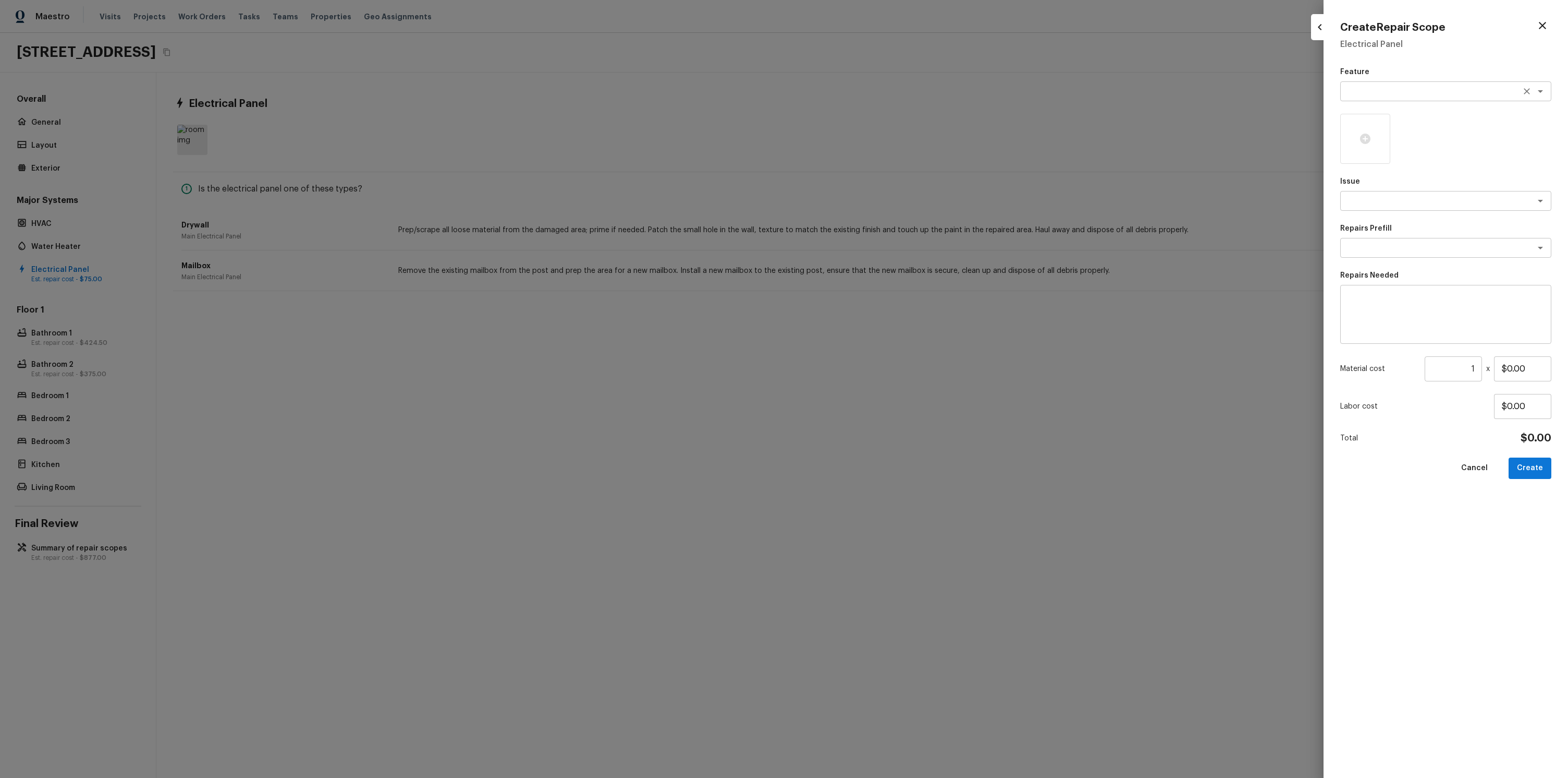
click at [1385, 86] on textarea at bounding box center [1431, 90] width 173 height 11
click at [1378, 167] on li "Deck" at bounding box center [1446, 163] width 212 height 16
type textarea "Deck"
click at [1382, 214] on div "Feature Deck x ​ Issue x ​ Repairs Prefill x ​ Repairs Needed x ​ Material cost…" at bounding box center [1446, 414] width 212 height 694
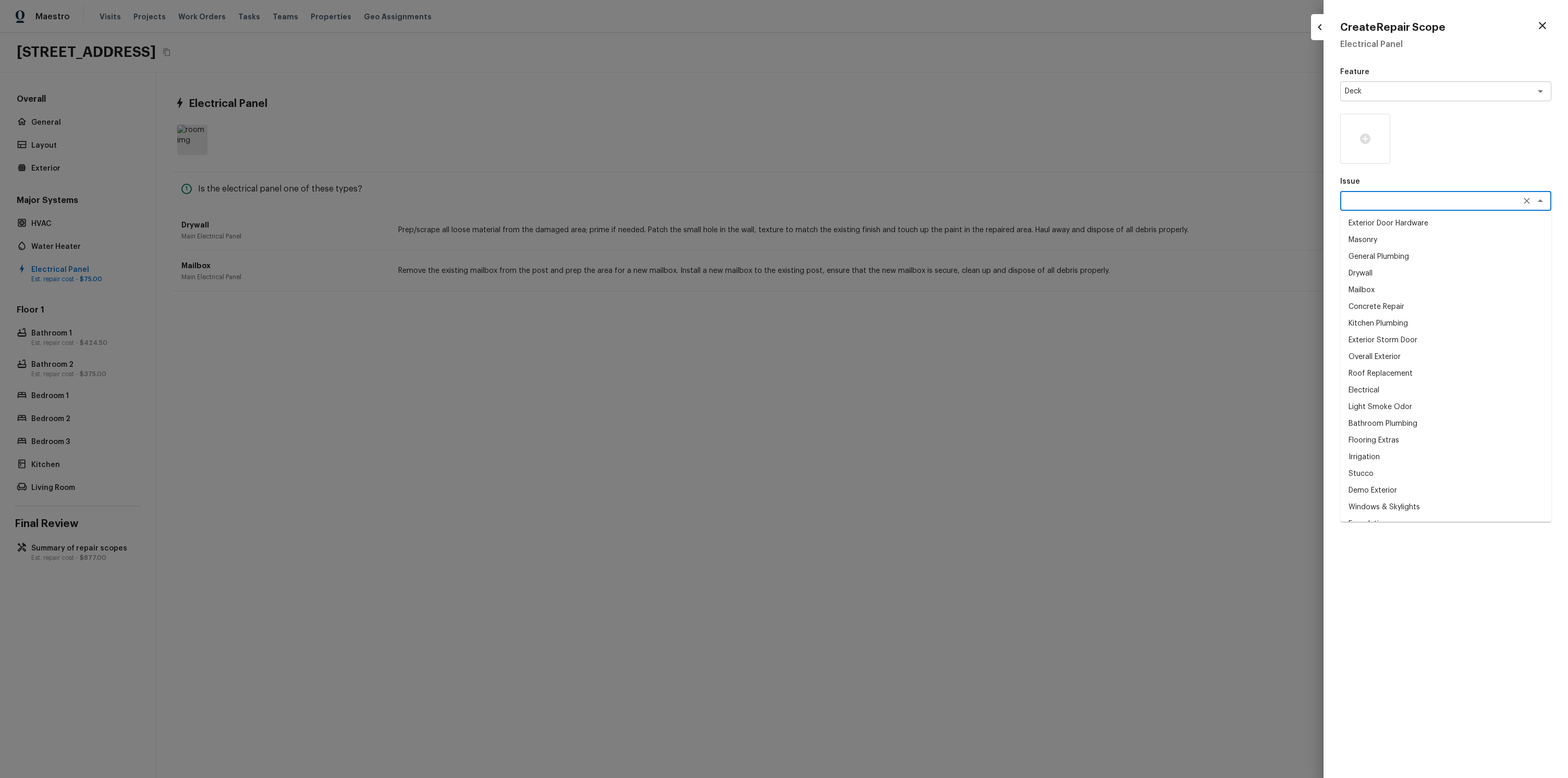
click at [1381, 203] on textarea at bounding box center [1431, 200] width 173 height 11
click at [1379, 289] on li "Mailbox" at bounding box center [1446, 289] width 212 height 16
type textarea "Mailbox"
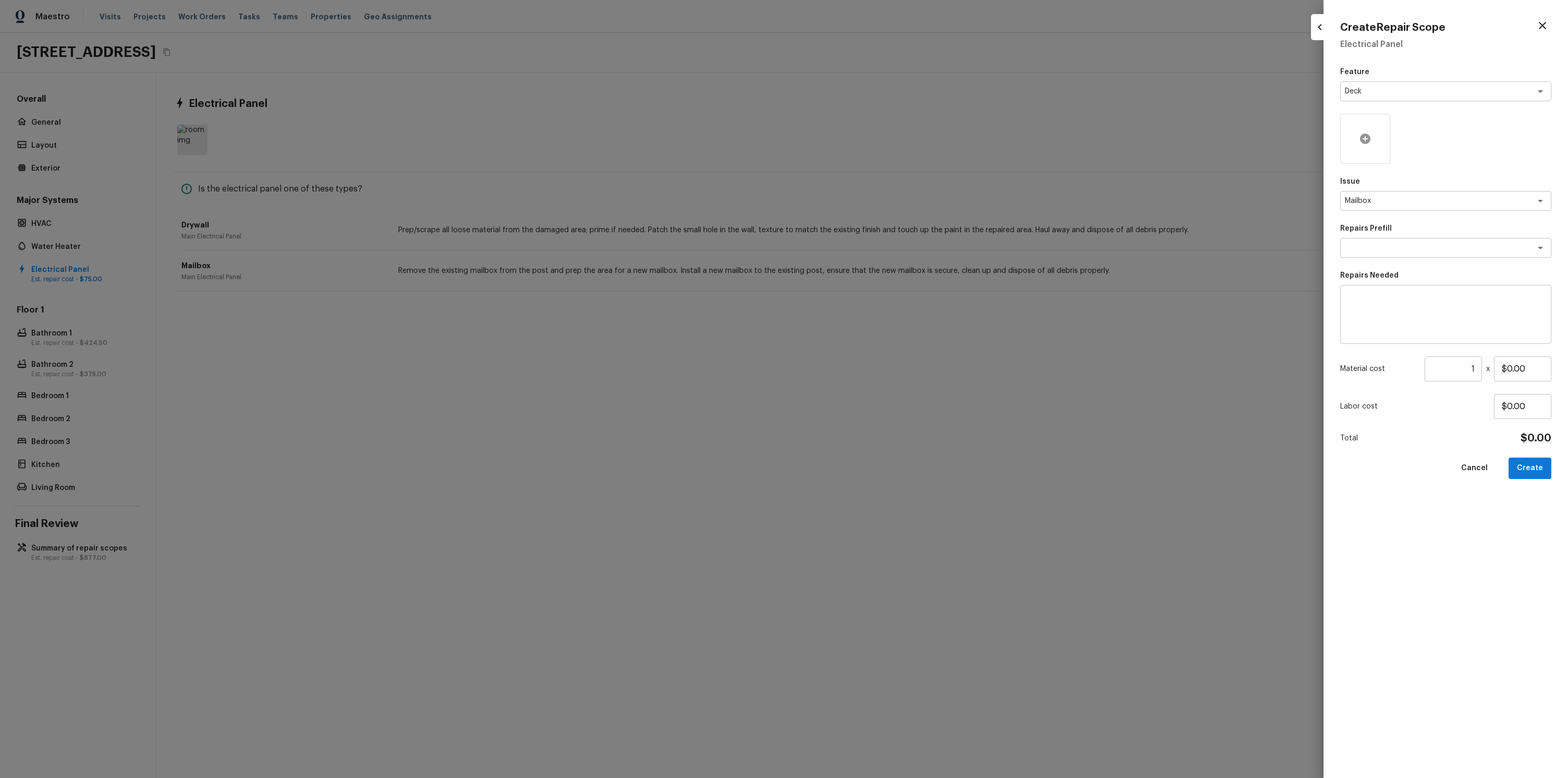
click at [1361, 157] on div at bounding box center [1365, 138] width 50 height 50
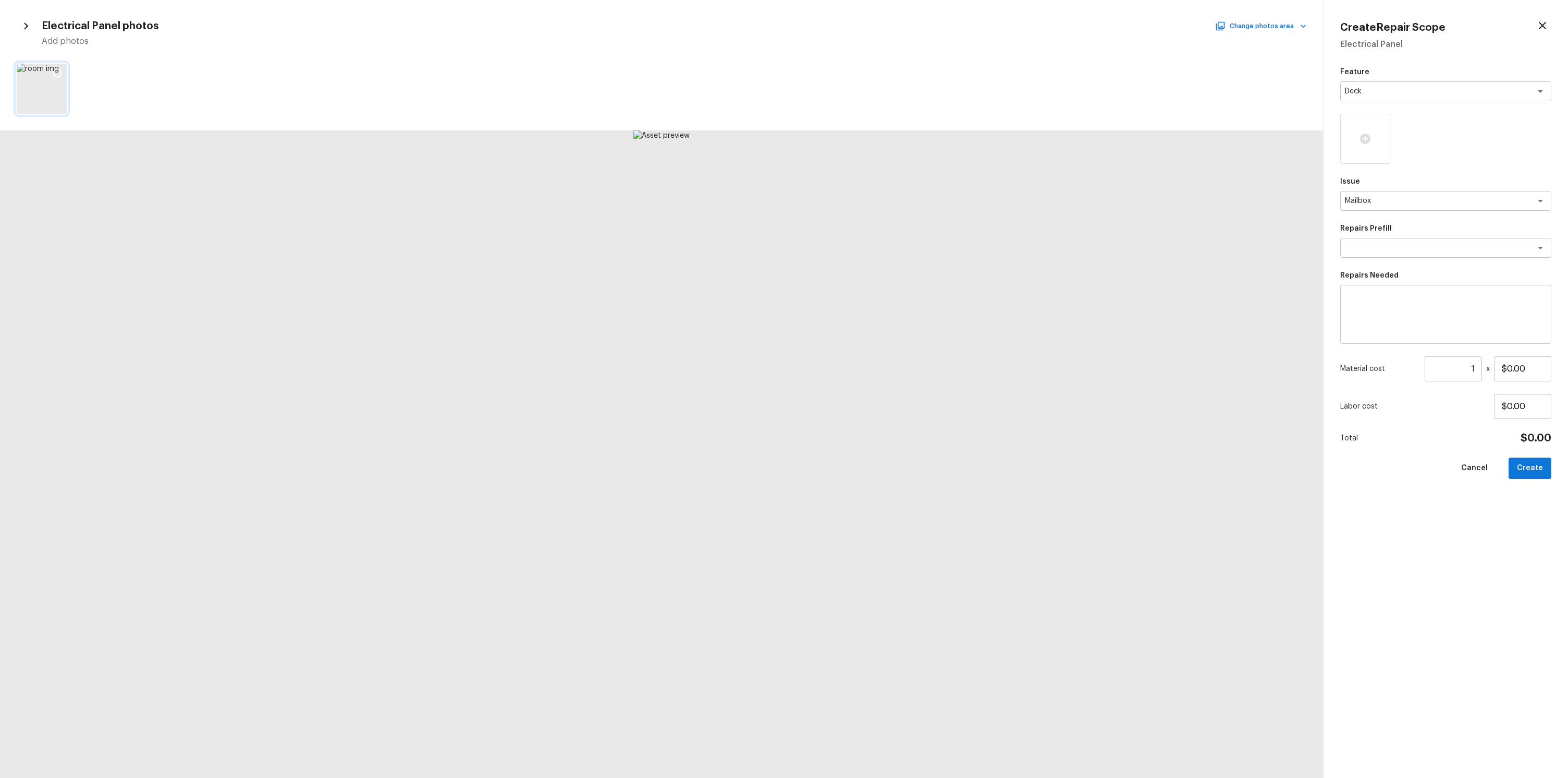
click at [62, 75] on div at bounding box center [58, 74] width 19 height 22
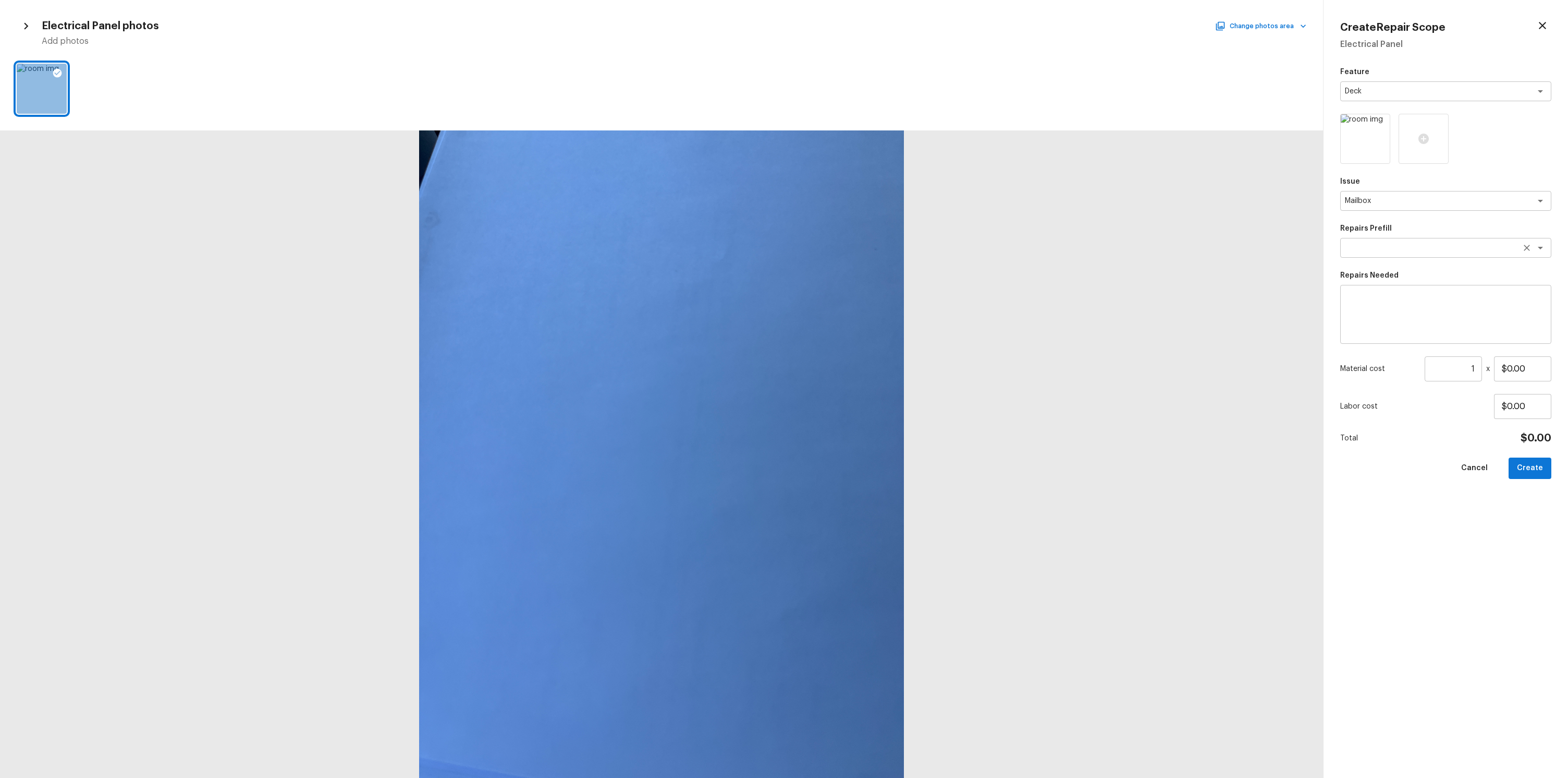
click at [1392, 251] on textarea at bounding box center [1431, 247] width 173 height 11
click at [1381, 324] on li "Install New Mailbox" at bounding box center [1446, 319] width 212 height 16
type textarea "Install New Mailbox"
type textarea "Remove the existing mailbox from the post and prep the area for a new mailbox. …"
type input "$50.00"
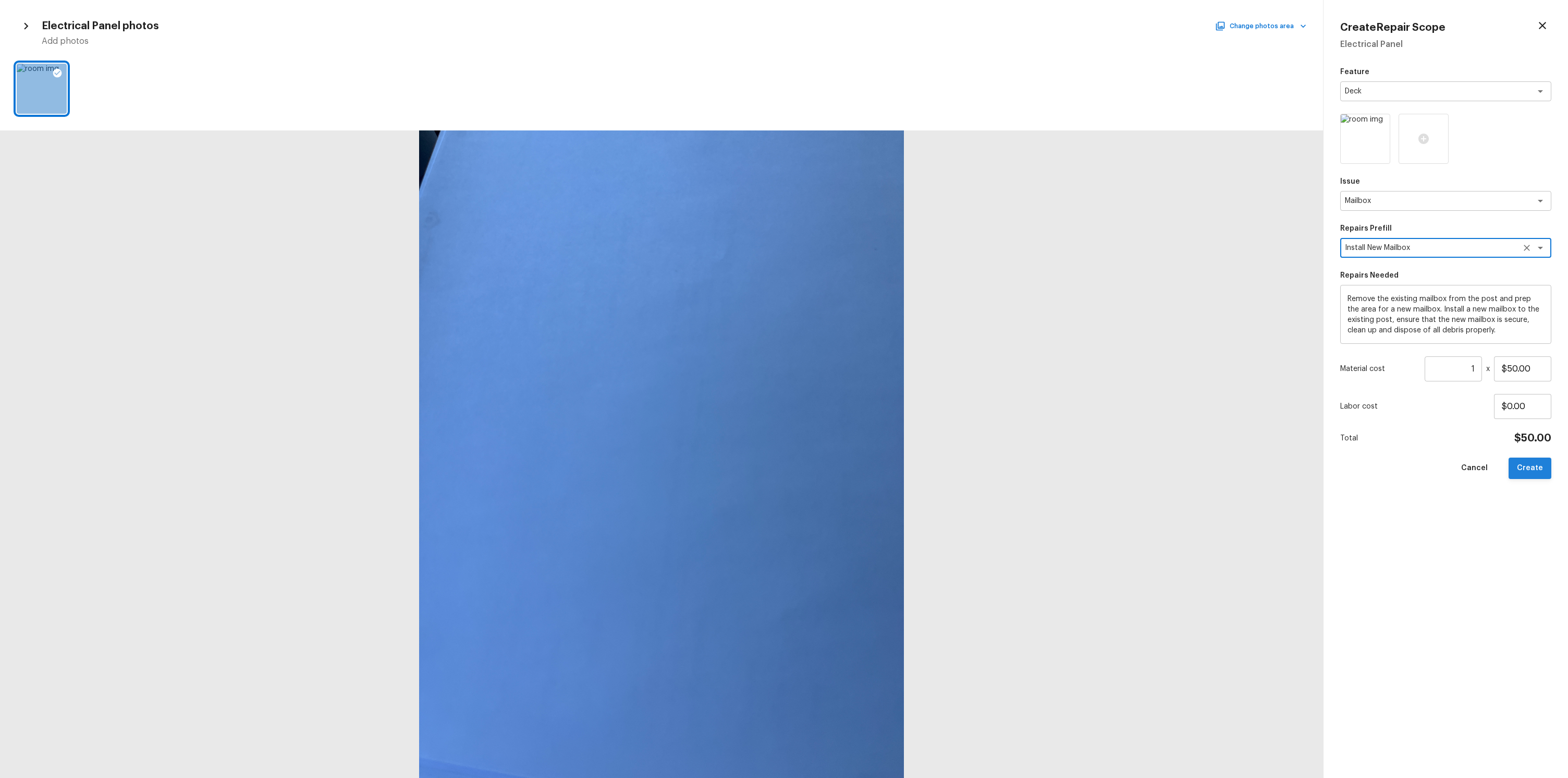
click at [1539, 462] on button "Create" at bounding box center [1530, 468] width 42 height 21
type input "$0.00"
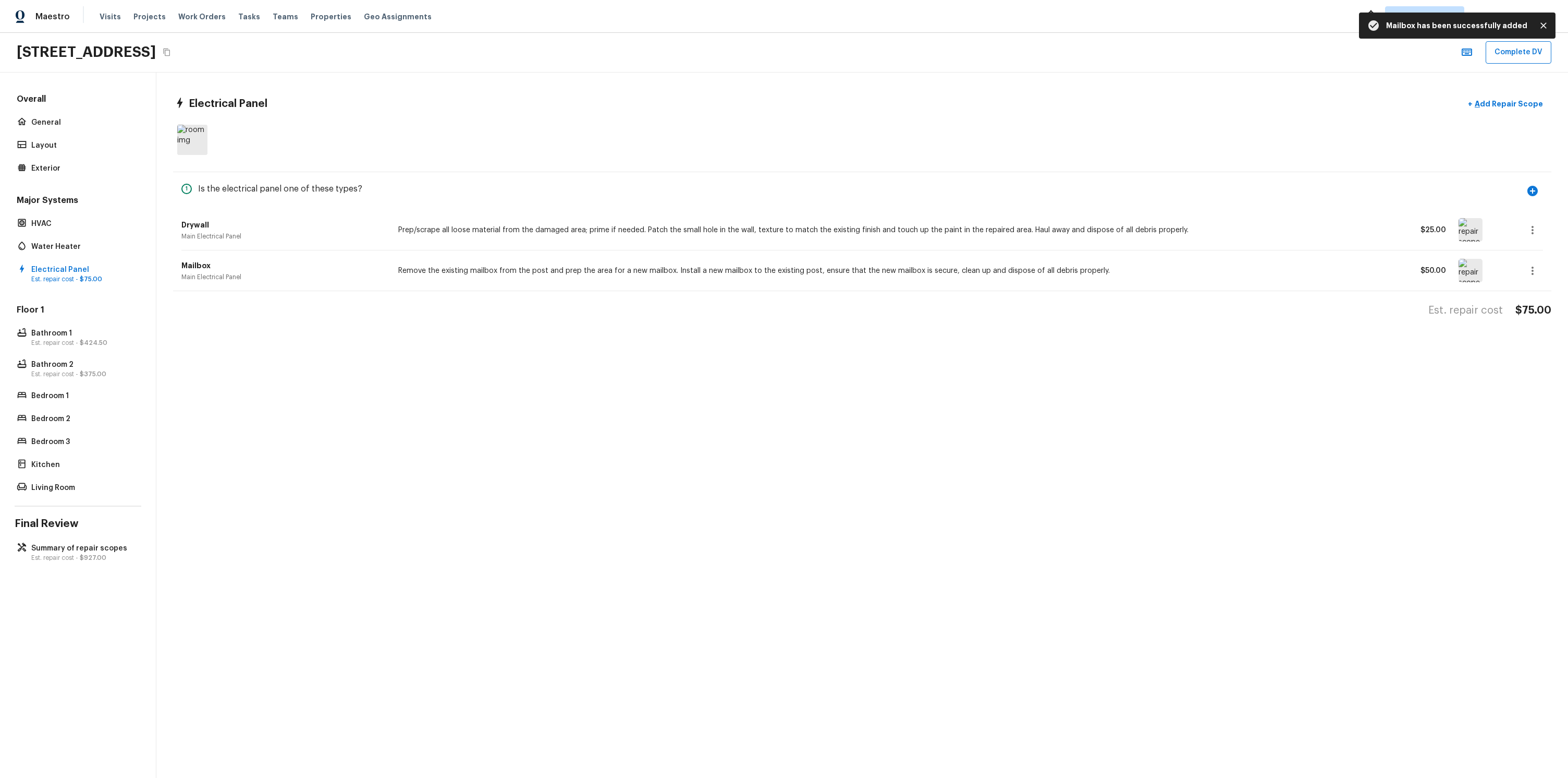
click at [1124, 480] on div "Electrical Panel + Add Repair Scope 1 Is the electrical panel one of these type…" at bounding box center [862, 424] width 1412 height 705
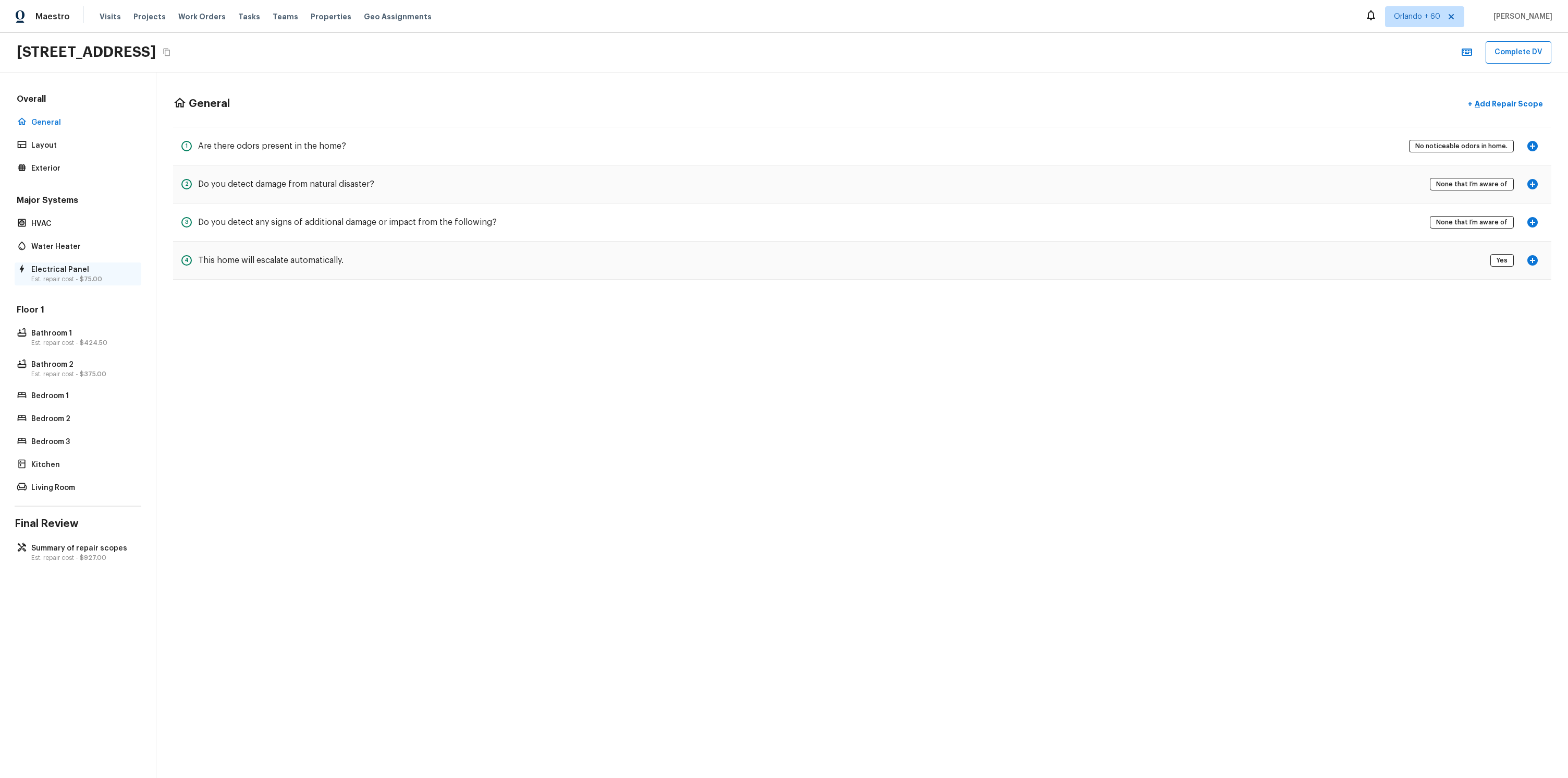
click at [87, 276] on span "$75.00" at bounding box center [90, 279] width 22 height 7
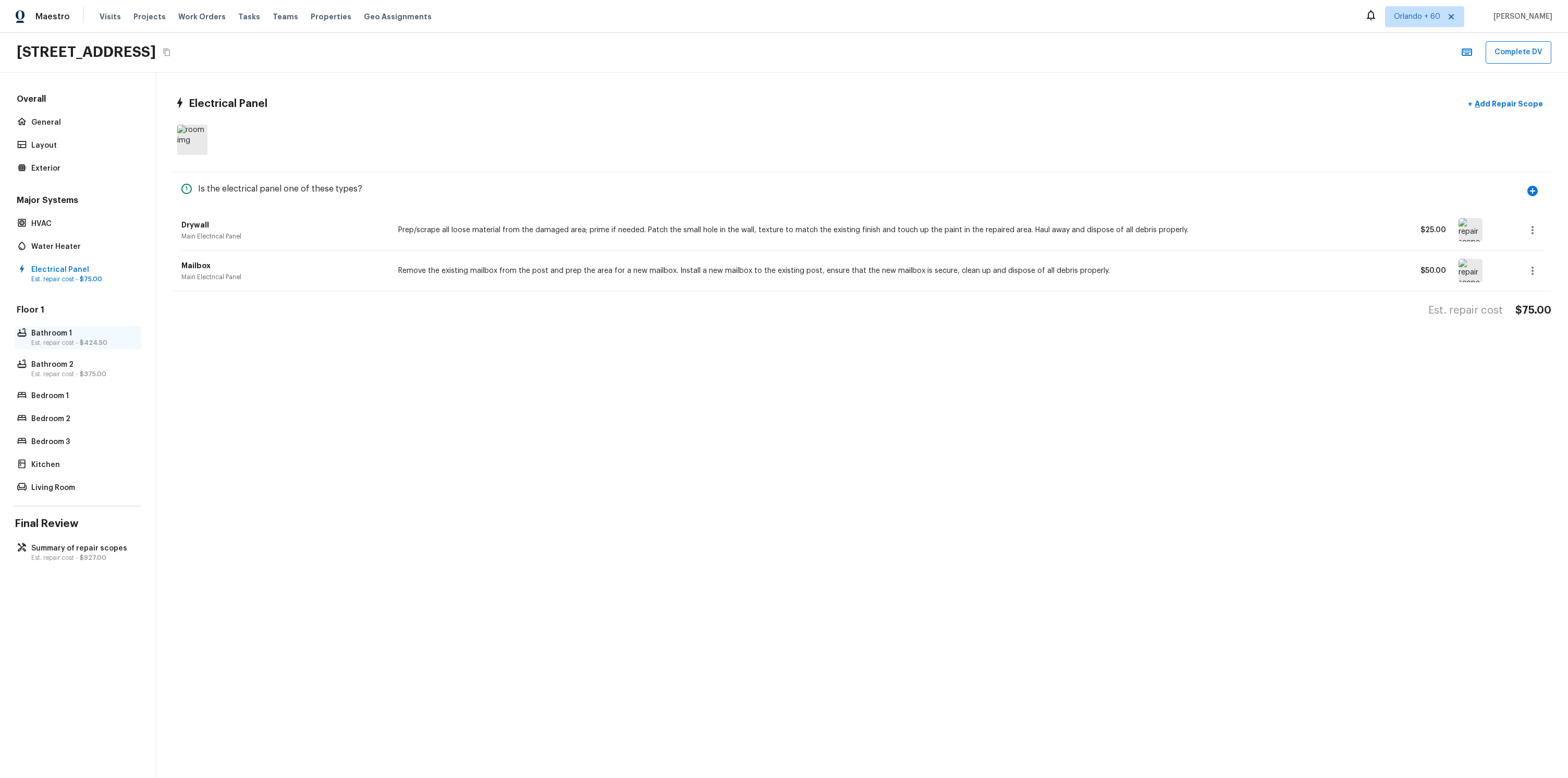
click at [96, 339] on p "Est. repair cost - $424.50" at bounding box center [84, 342] width 104 height 9
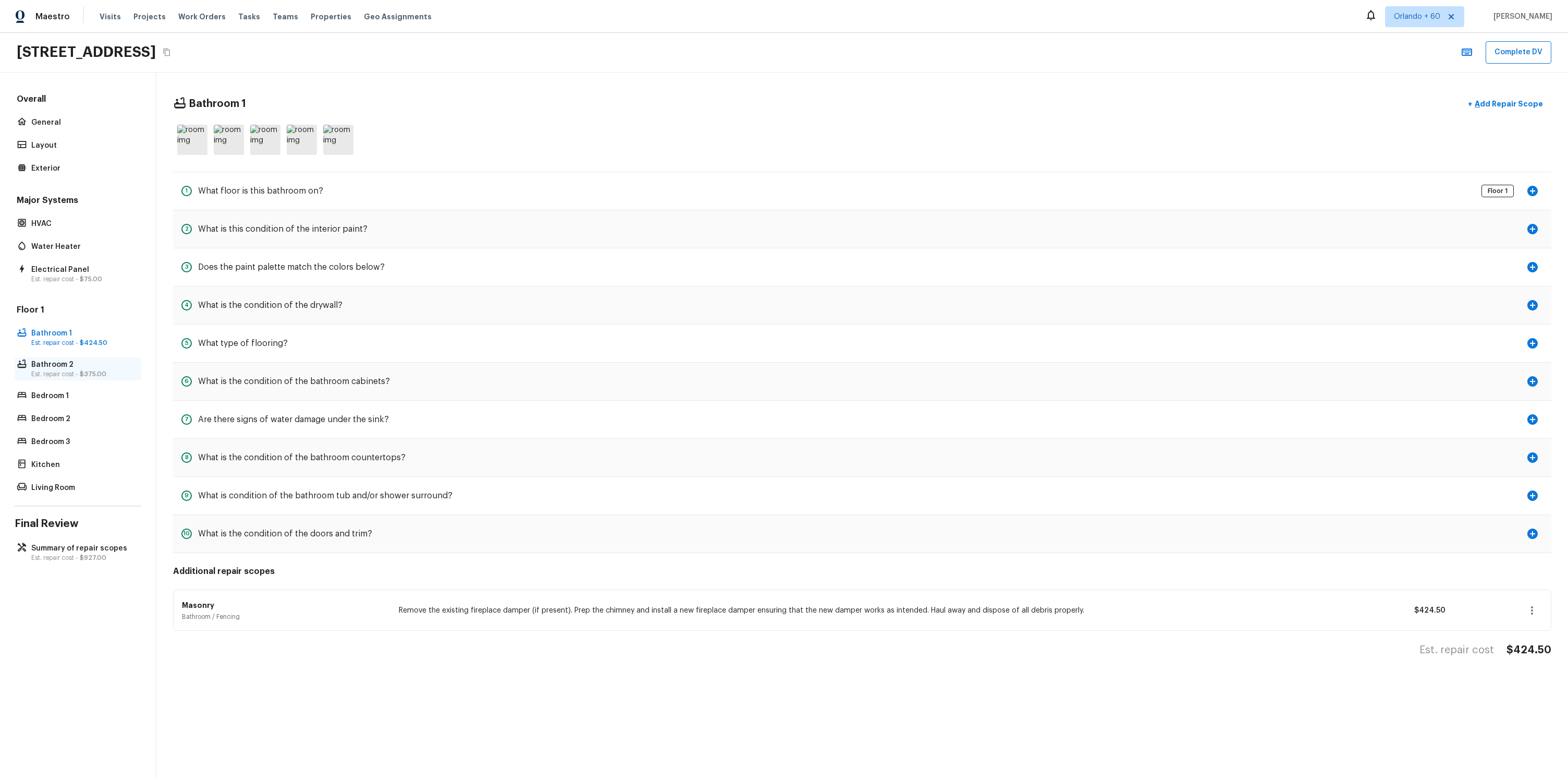
click at [91, 368] on p "Bathroom 2" at bounding box center [84, 364] width 104 height 11
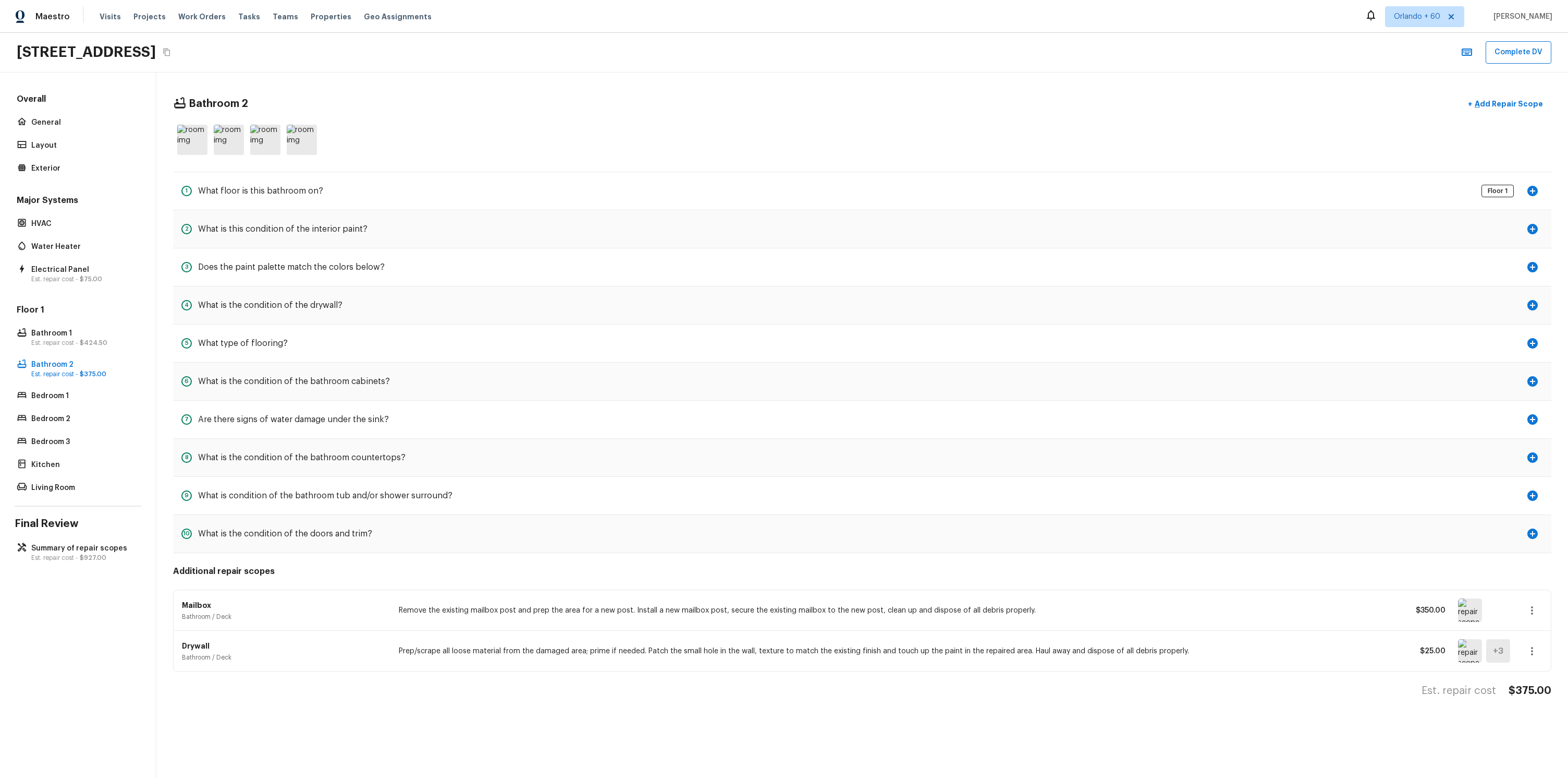
click at [83, 354] on div "Floor 1 Bathroom 1 Est. repair cost - $424.50 Bathroom 2 Est. repair cost - $37…" at bounding box center [78, 399] width 127 height 190
click at [78, 346] on p "Est. repair cost - $424.50" at bounding box center [84, 342] width 104 height 9
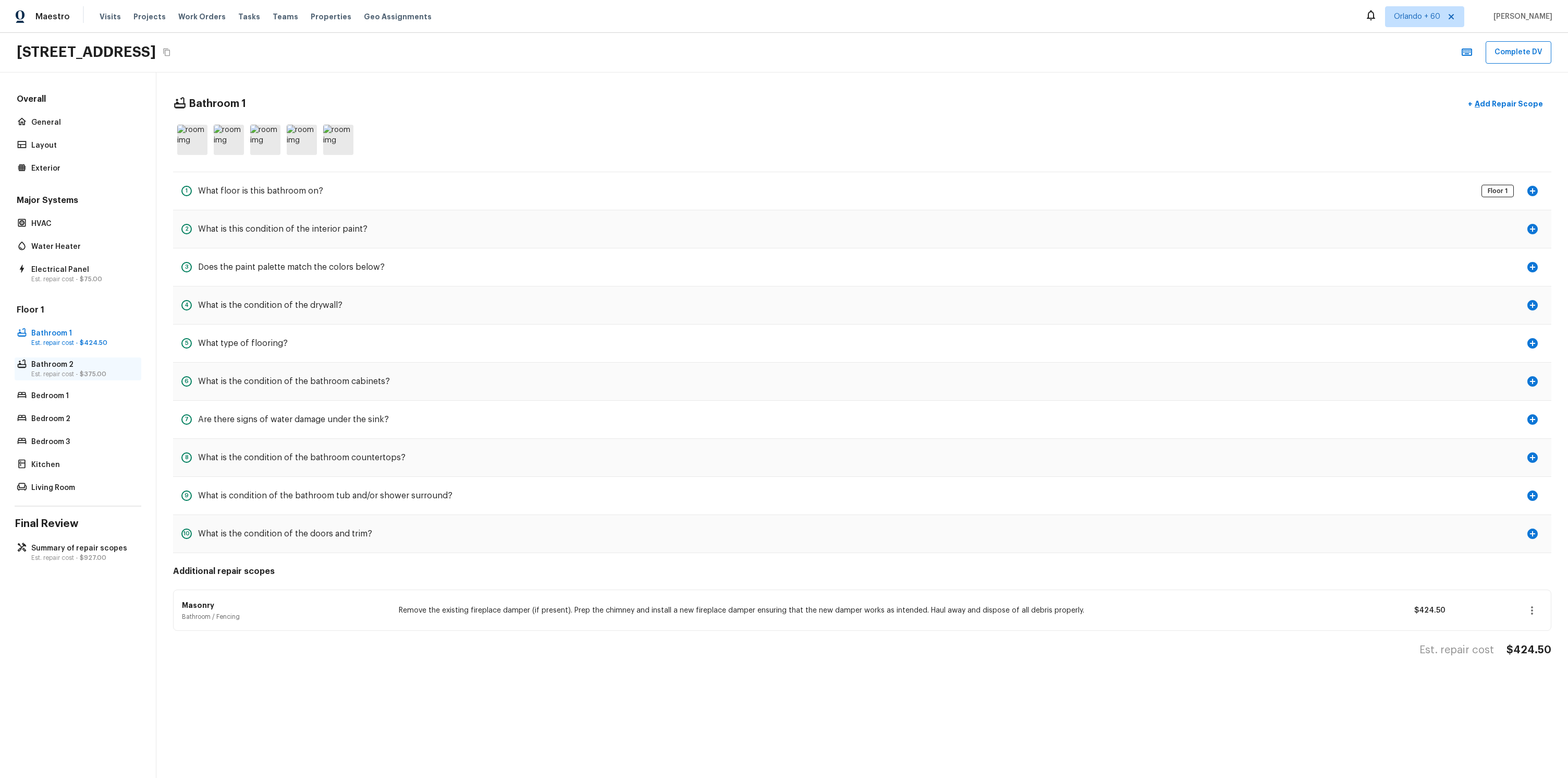
click at [81, 370] on p "Est. repair cost - $375.00" at bounding box center [84, 374] width 104 height 9
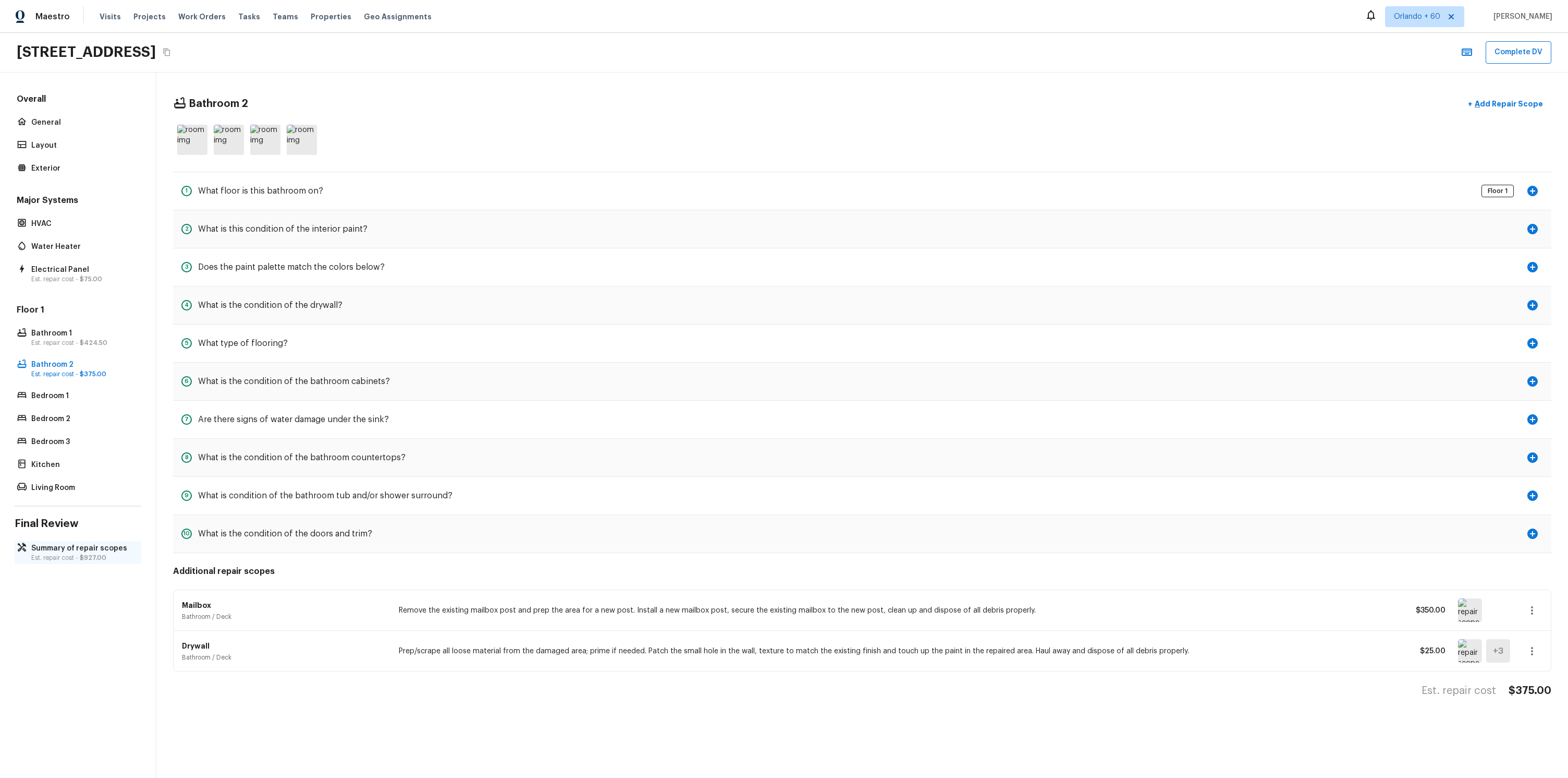
click at [77, 549] on p "Summary of repair scopes" at bounding box center [84, 548] width 104 height 11
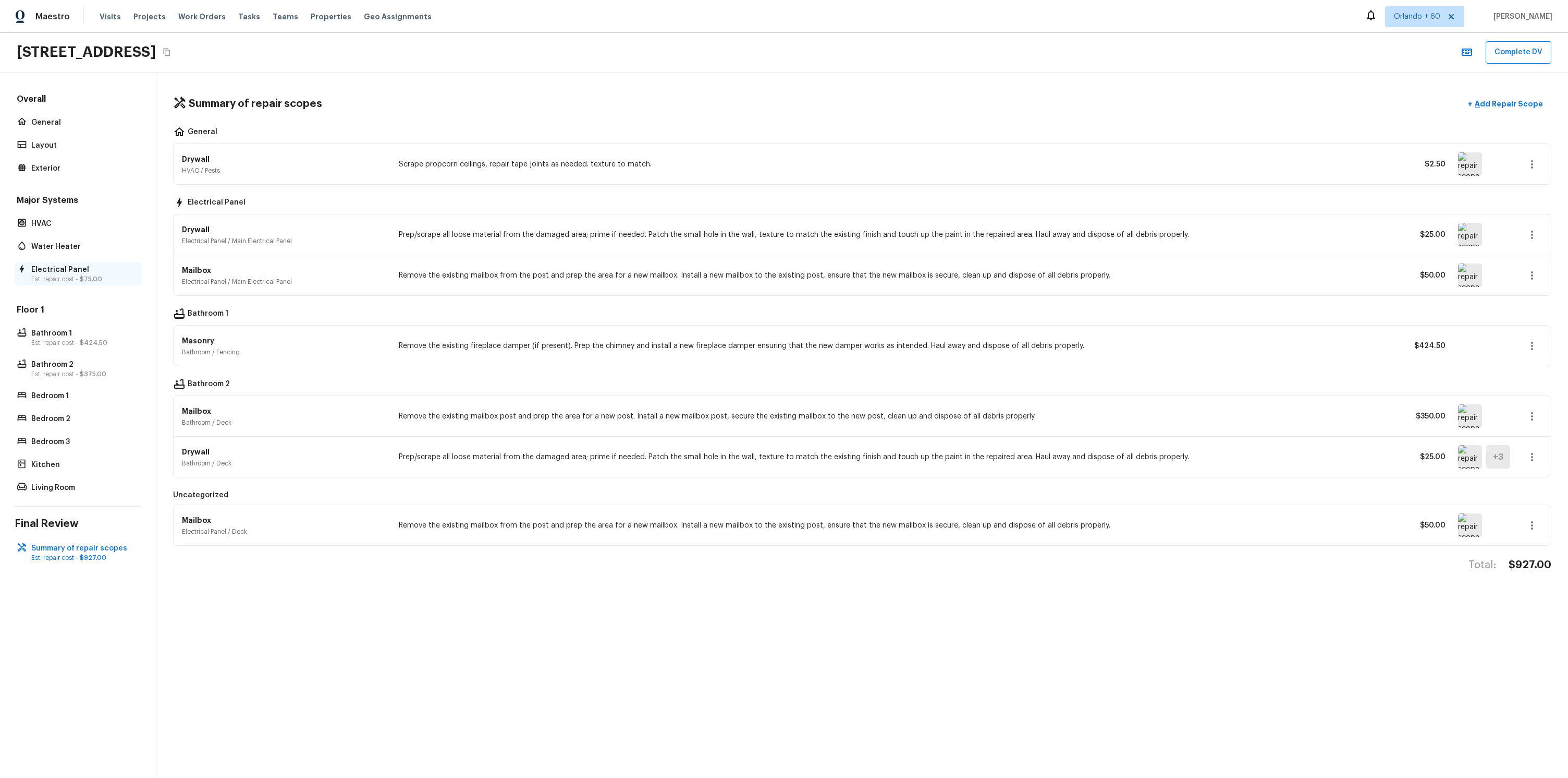
click at [84, 279] on span "$75.00" at bounding box center [90, 279] width 22 height 7
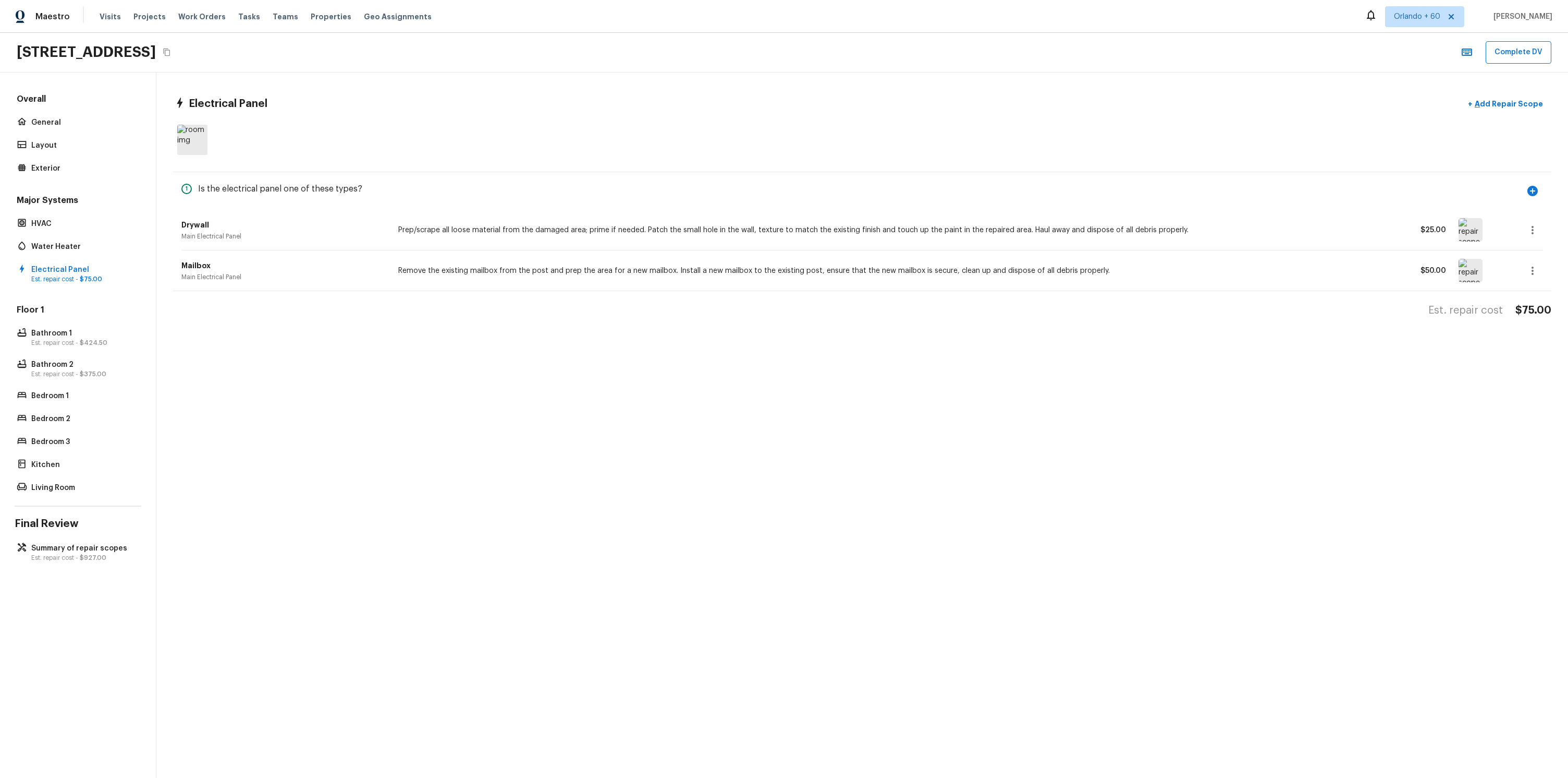
click at [1538, 270] on icon "button" at bounding box center [1532, 270] width 12 height 13
click at [1548, 332] on li "Remove" at bounding box center [1535, 332] width 48 height 32
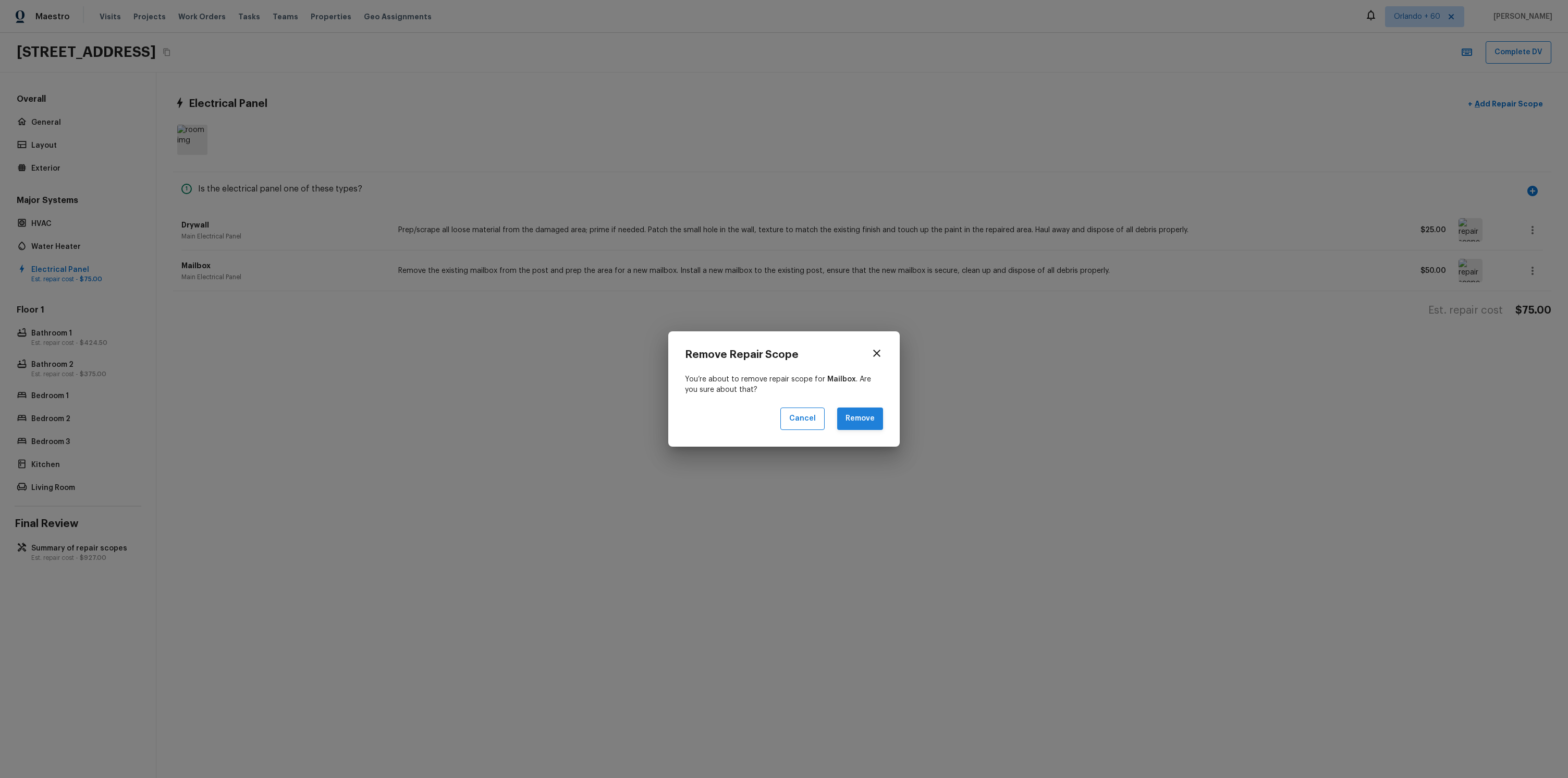
click at [840, 423] on button "Remove" at bounding box center [860, 418] width 46 height 22
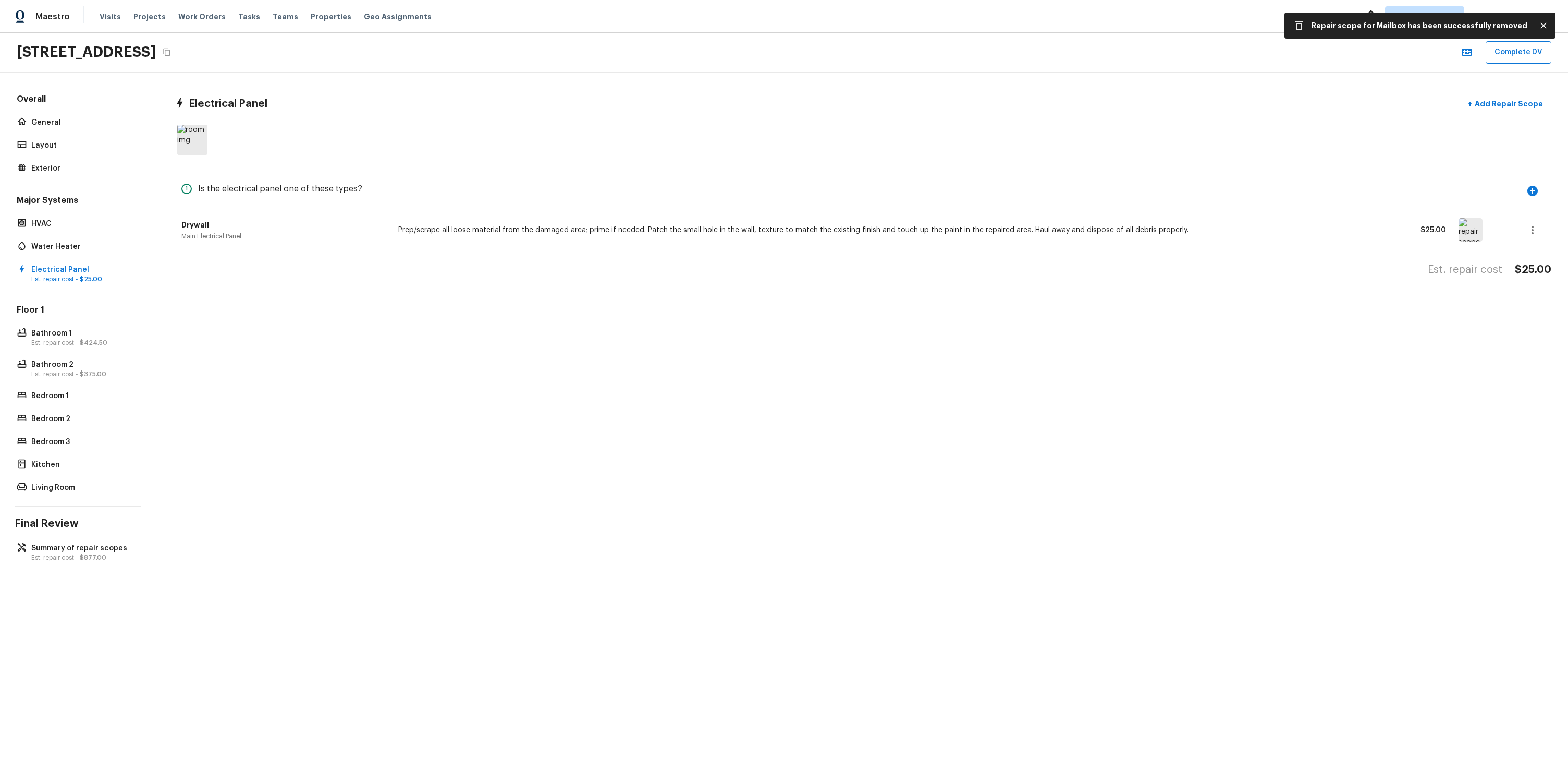
click at [77, 350] on div "Floor 1 Bathroom 1 Est. repair cost - $424.50 Bathroom 2 Est. repair cost - $37…" at bounding box center [78, 399] width 127 height 190
click at [68, 365] on p "Bathroom 2" at bounding box center [84, 364] width 104 height 11
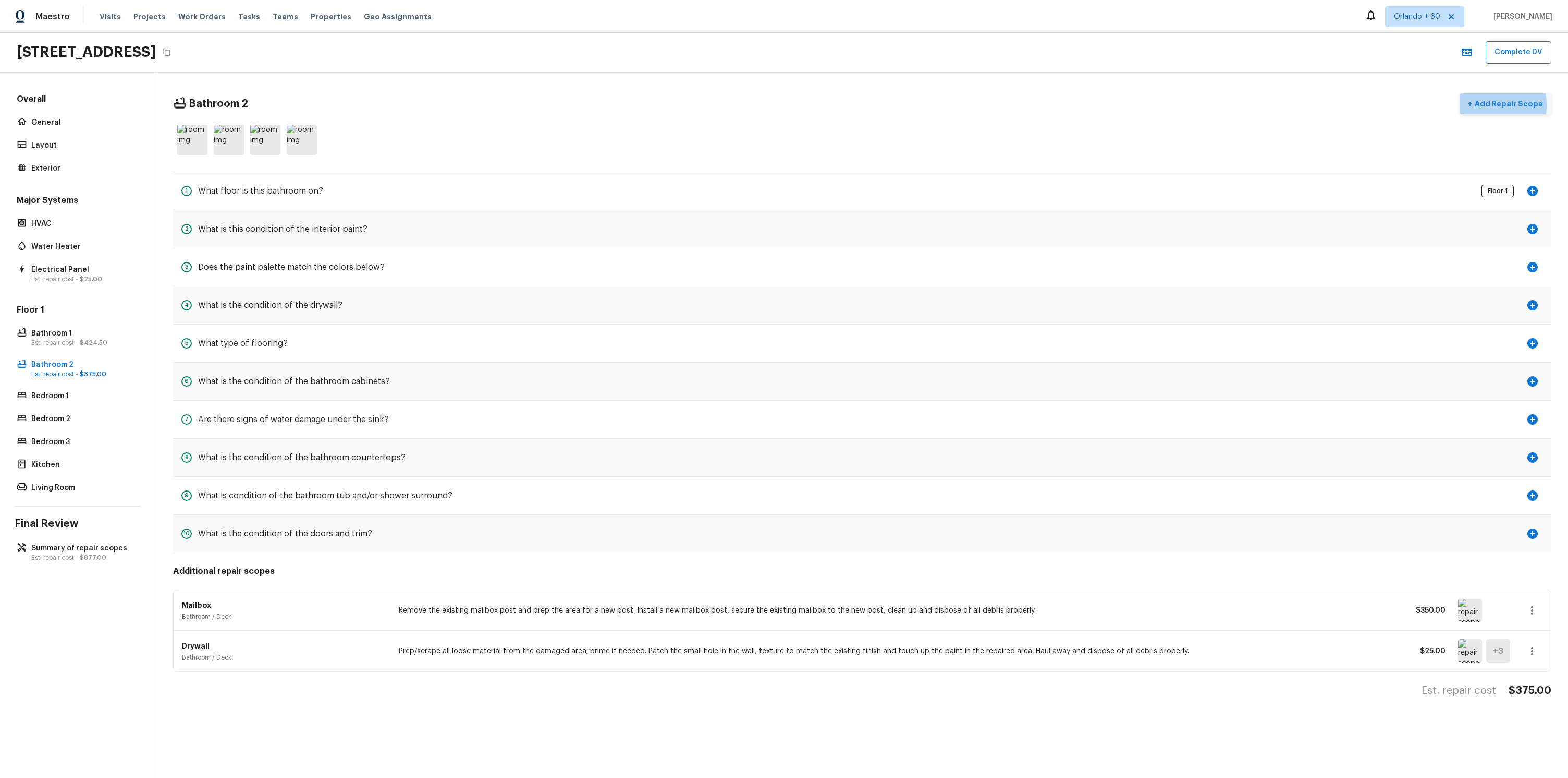
click at [1490, 105] on p "Add Repair Scope" at bounding box center [1507, 103] width 70 height 11
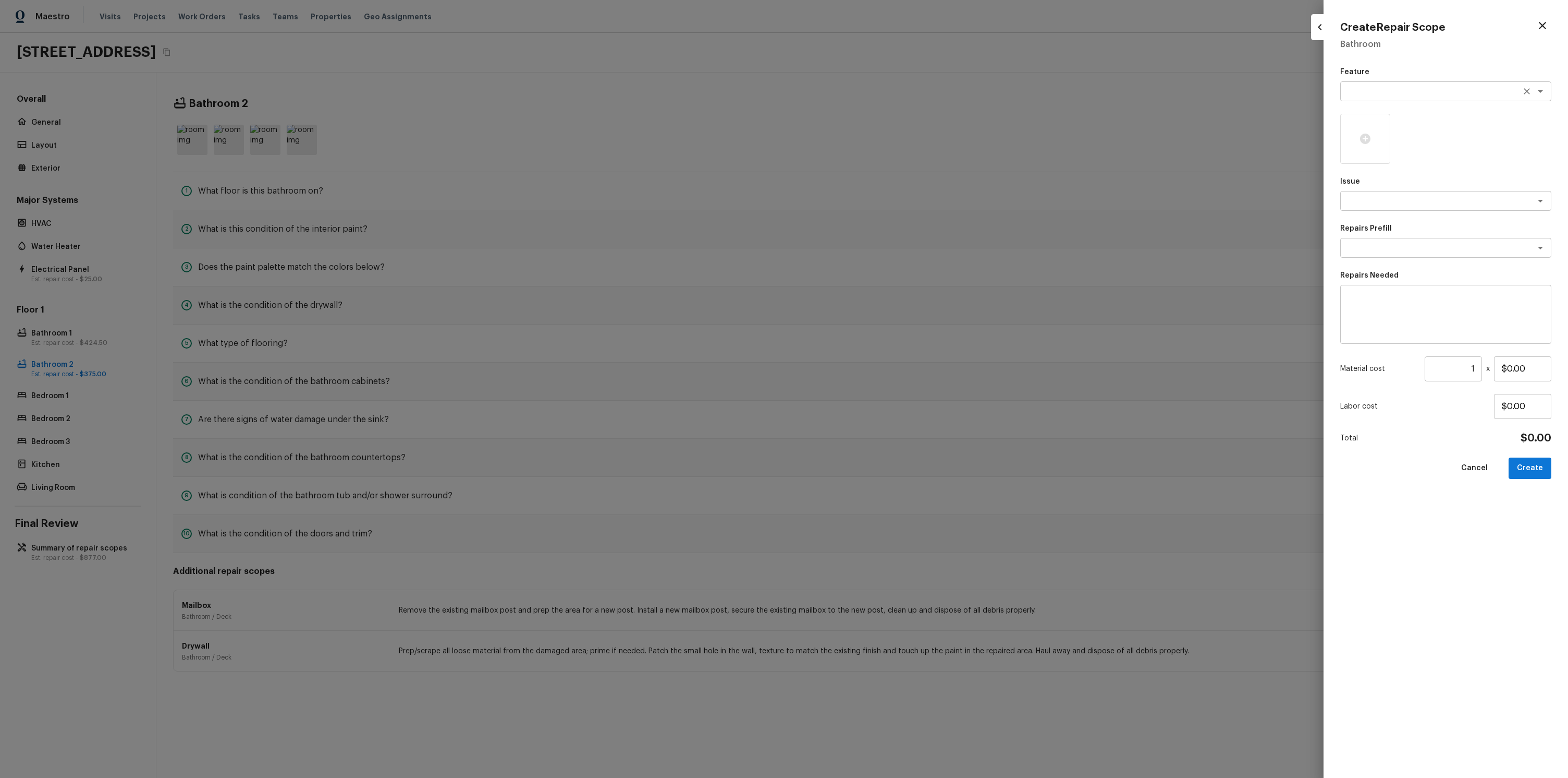
click at [1387, 88] on textarea at bounding box center [1431, 90] width 173 height 11
click at [1371, 133] on li "Irrigation" at bounding box center [1446, 130] width 212 height 16
type textarea "Irrigation"
click at [1431, 190] on div "Issue x ​" at bounding box center [1446, 193] width 212 height 35
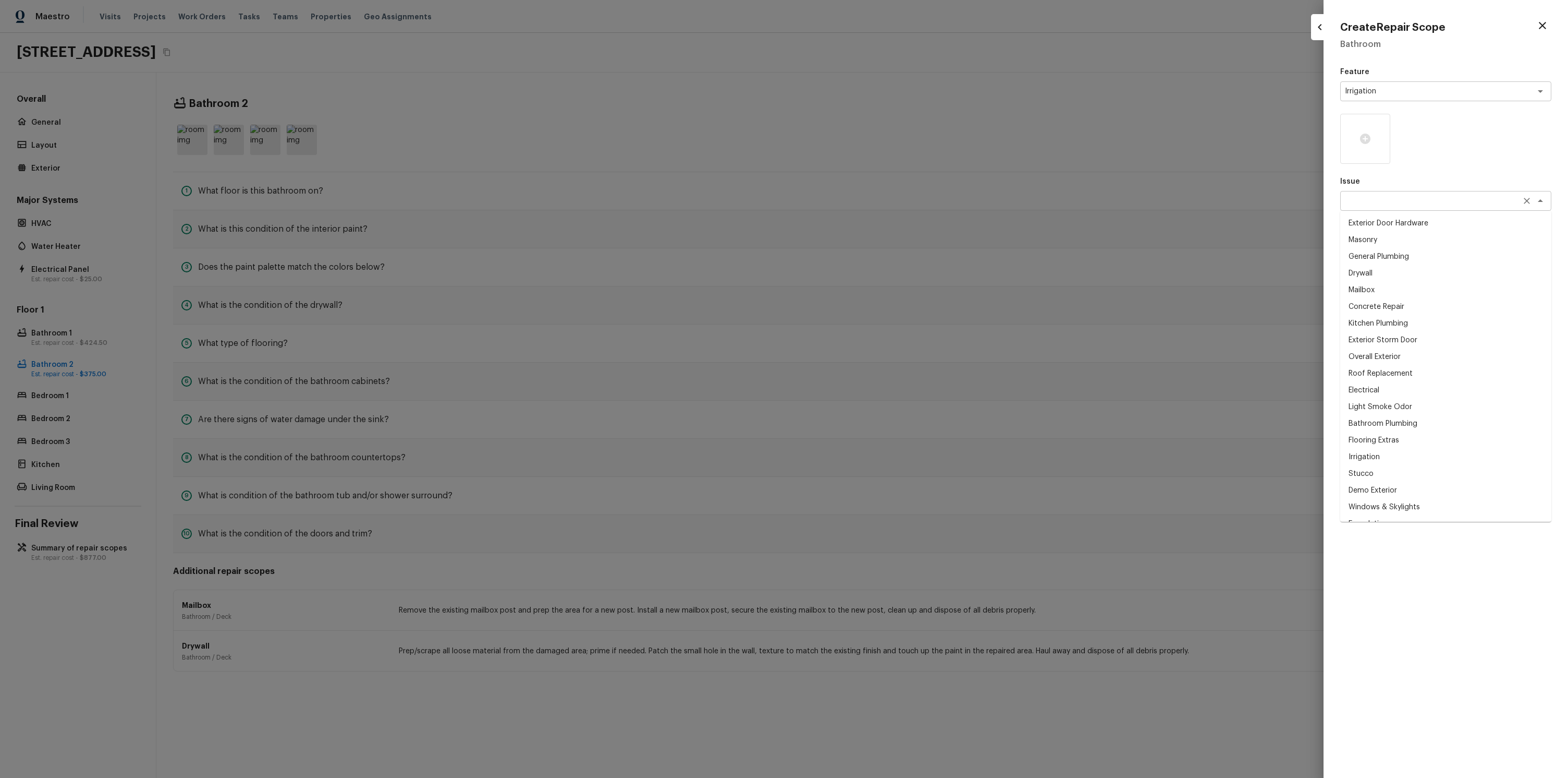
click at [1431, 208] on div "x ​" at bounding box center [1446, 200] width 212 height 20
click at [1414, 266] on li "Drywall" at bounding box center [1446, 272] width 212 height 16
type textarea "Drywall"
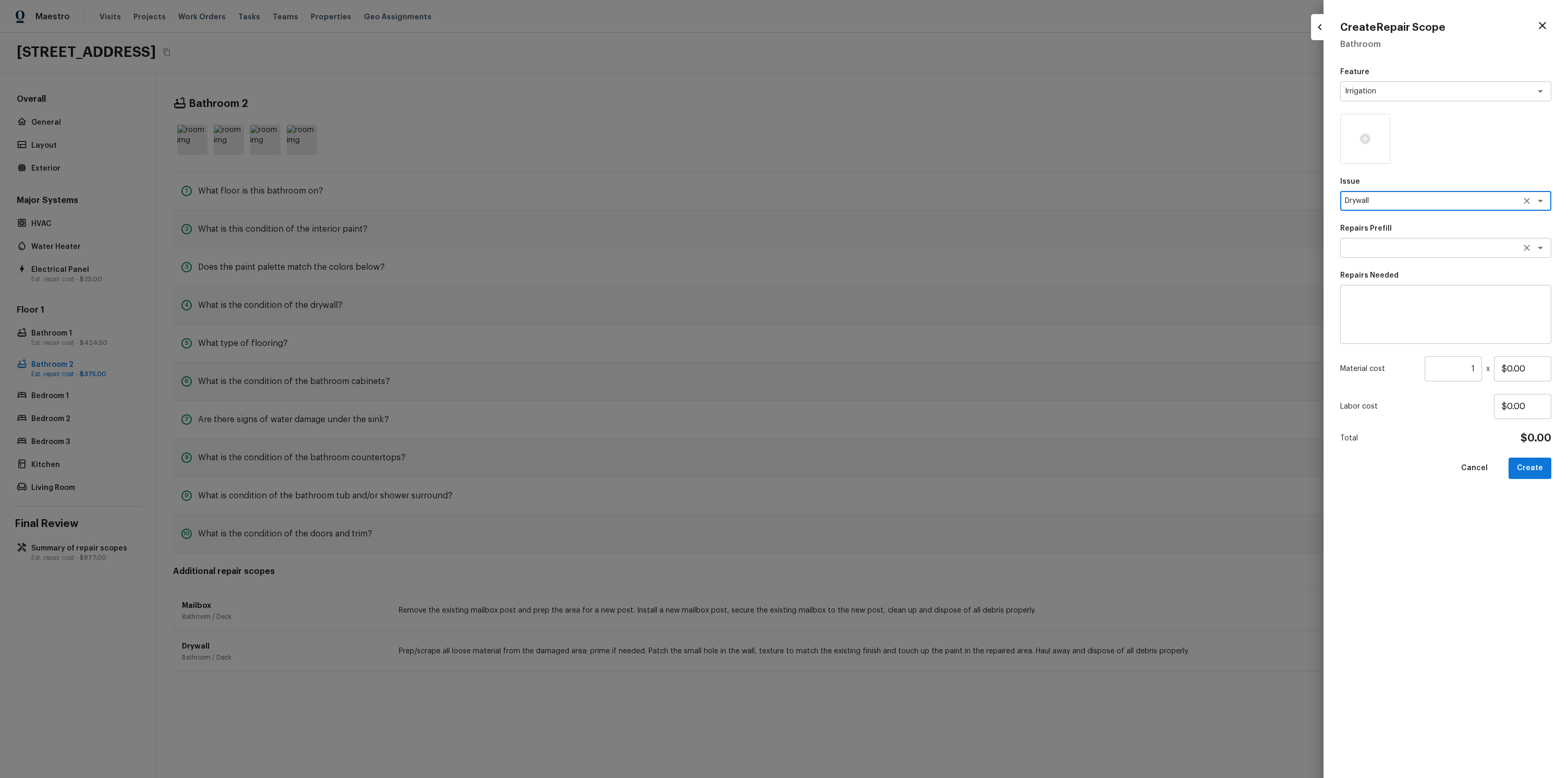
click at [1395, 247] on textarea at bounding box center [1431, 247] width 173 height 11
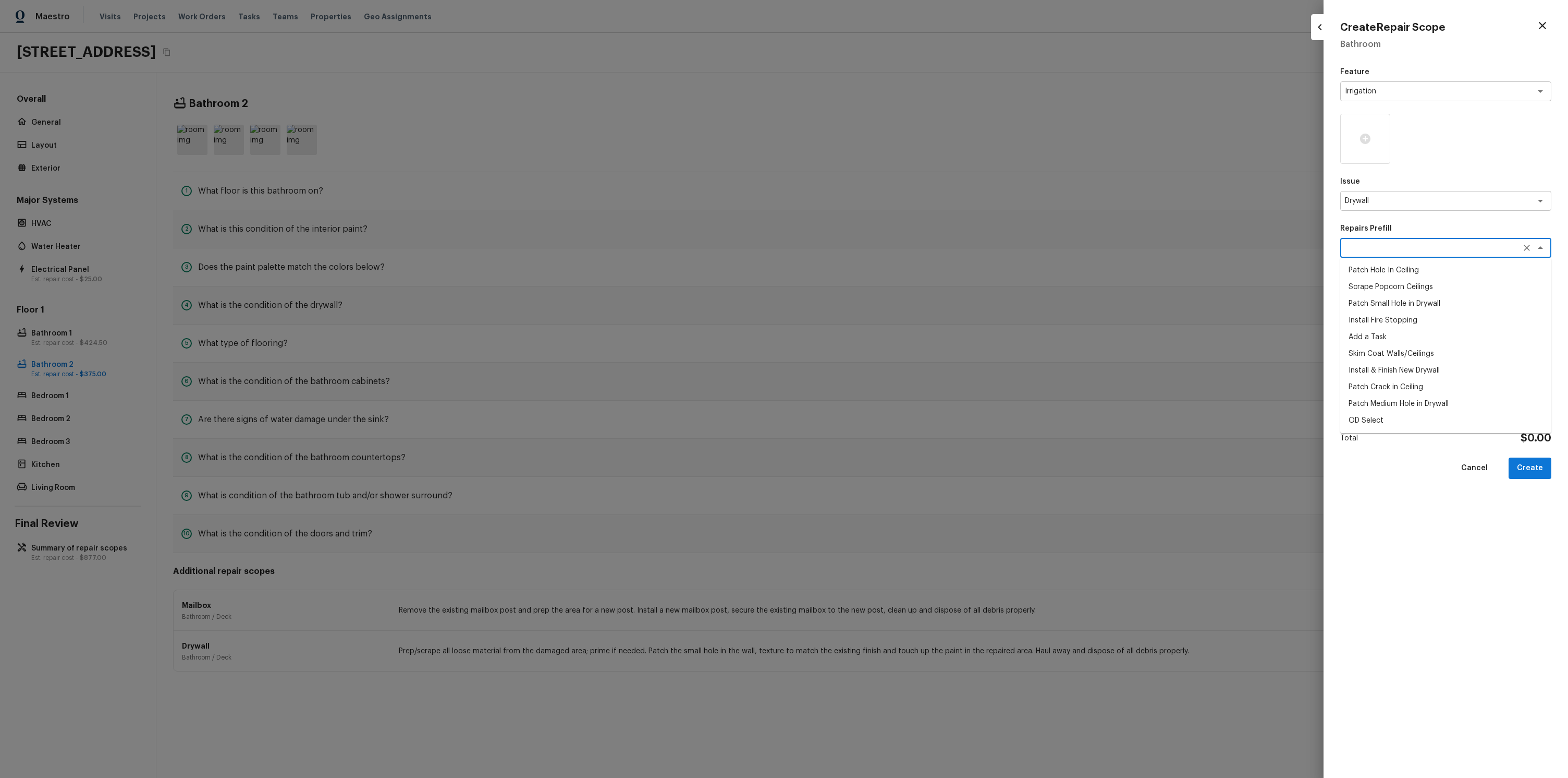
click at [1404, 313] on li "Install Fire Stopping" at bounding box center [1446, 319] width 212 height 16
type textarea "Install Fire Stopping"
type textarea "Install proper fire stopping at all openings in ceiling, floors, walls or openi…"
type input "$10.00"
click at [1545, 464] on button "Create" at bounding box center [1530, 468] width 42 height 21
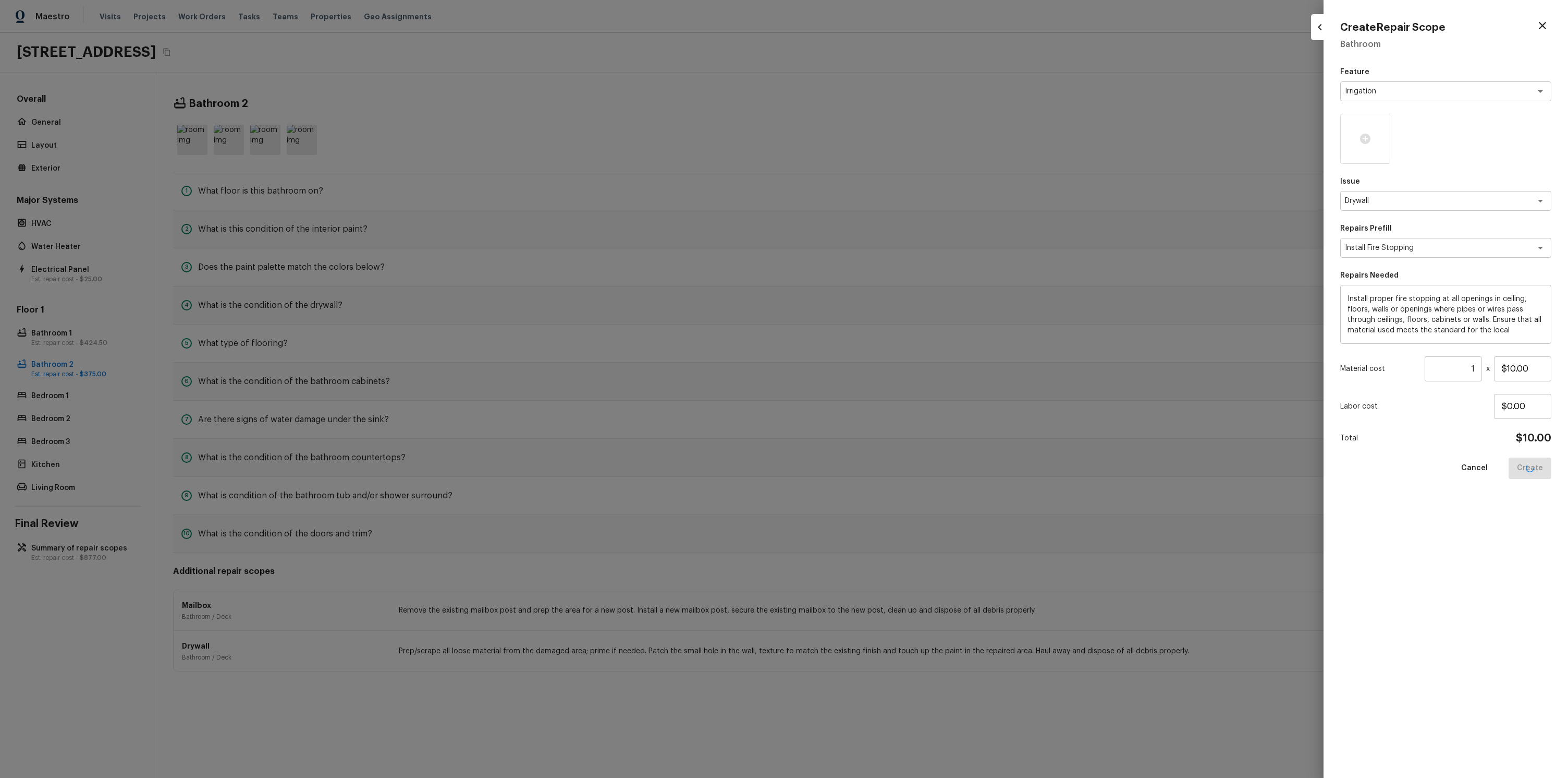
type input "$0.00"
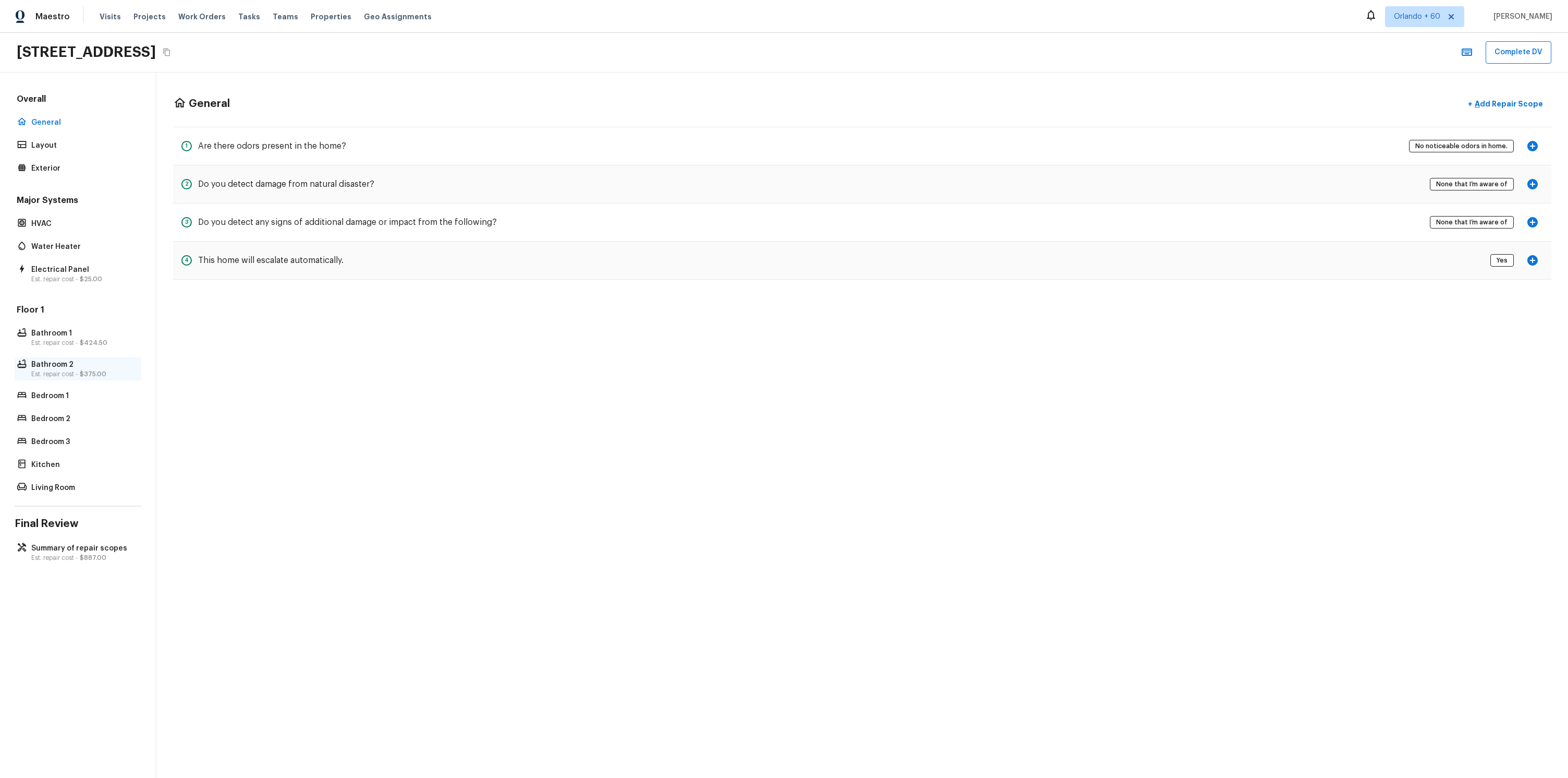
click at [86, 371] on span "$375.00" at bounding box center [93, 374] width 27 height 7
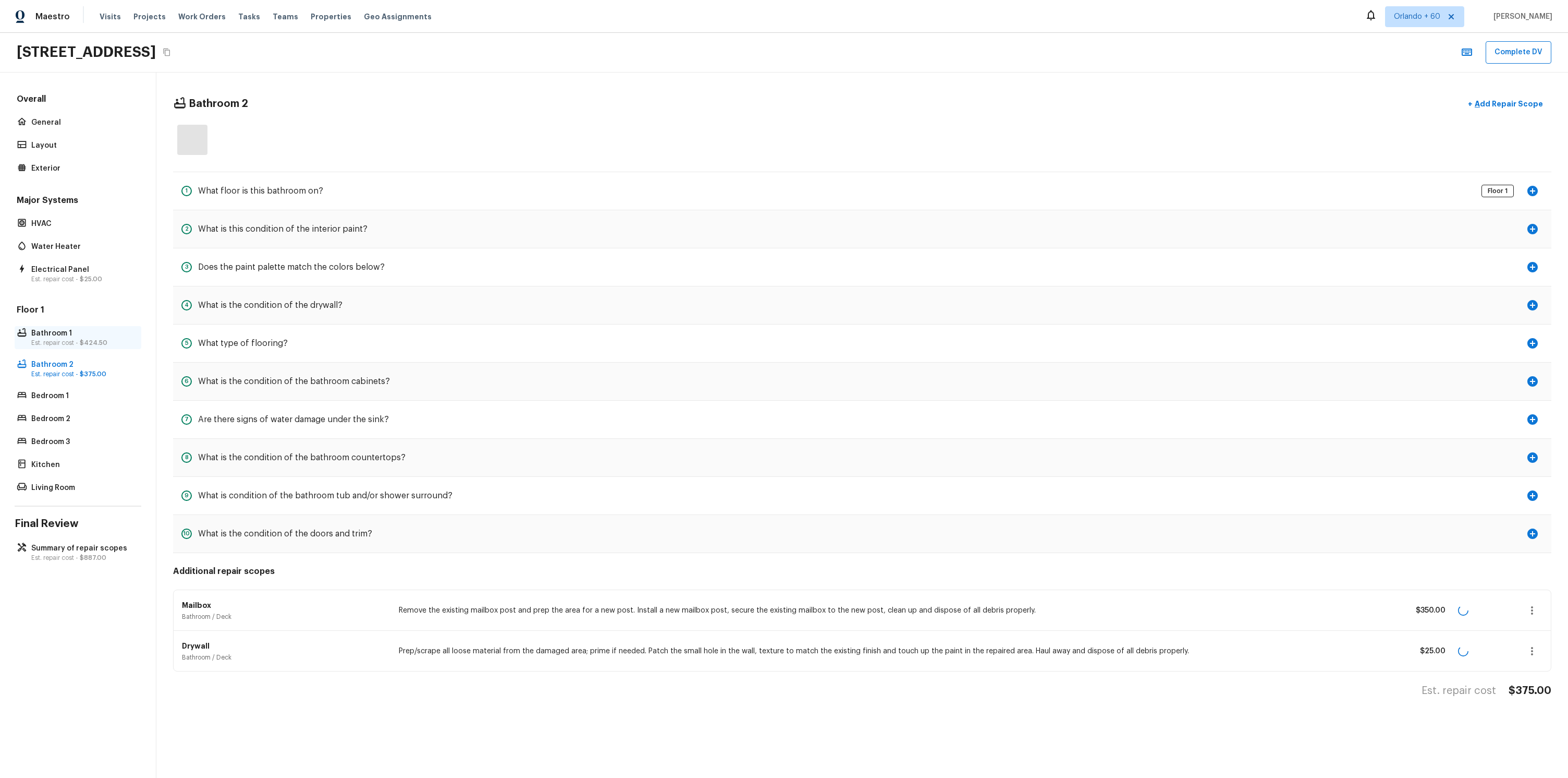
click at [93, 335] on p "Bathroom 1" at bounding box center [84, 333] width 104 height 11
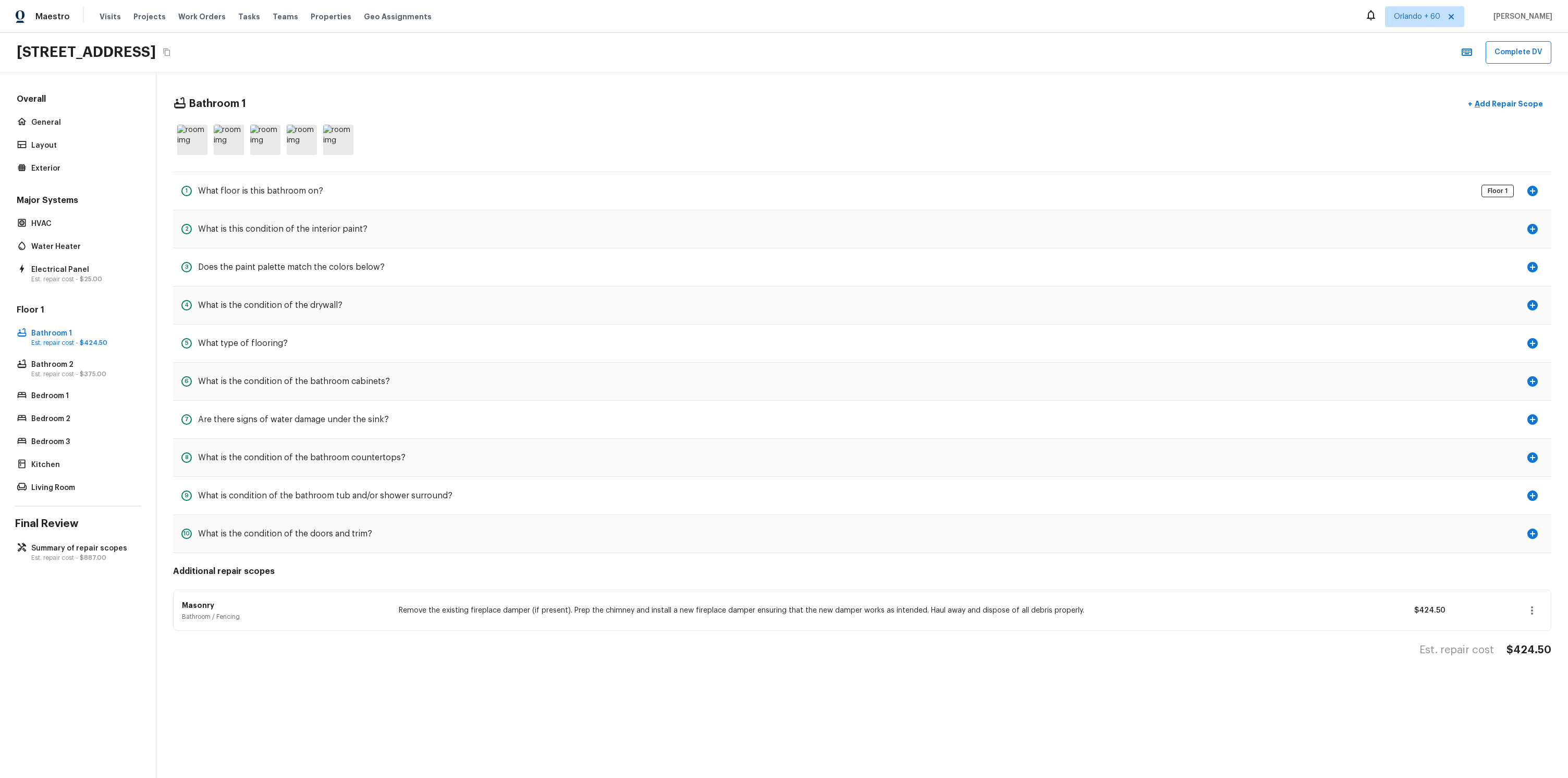
click at [88, 352] on div "Floor 1 Bathroom 1 Est. repair cost - $424.50 Bathroom 2 Est. repair cost - $37…" at bounding box center [78, 399] width 127 height 190
click at [87, 360] on p "Bathroom 2" at bounding box center [84, 364] width 104 height 11
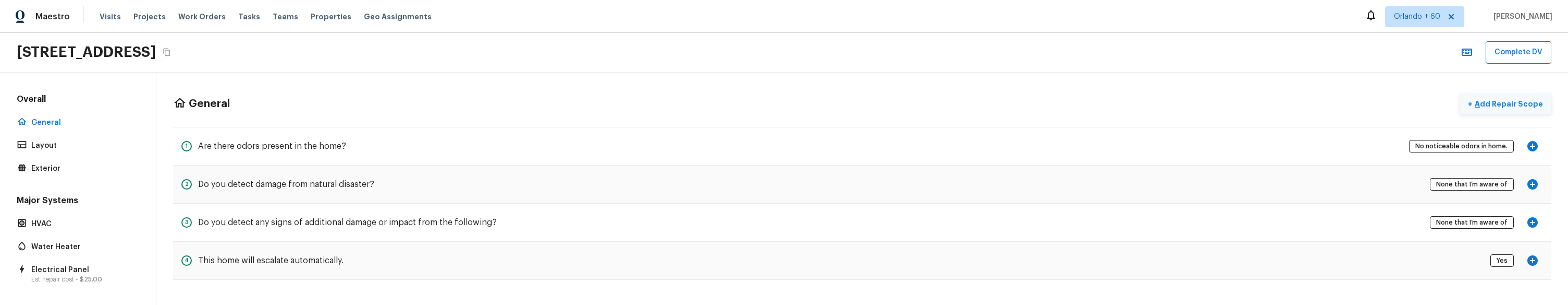
click at [1488, 106] on p "Add Repair Scope" at bounding box center [1507, 103] width 70 height 11
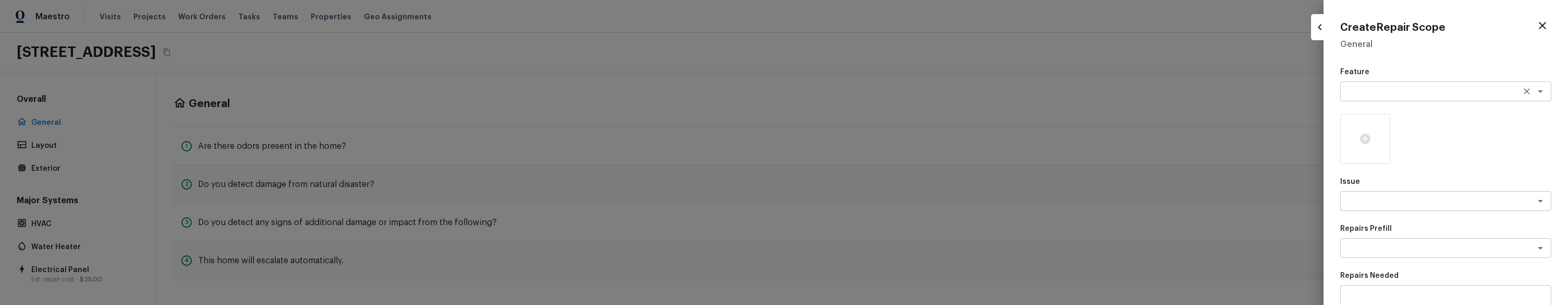
click at [1369, 91] on textarea at bounding box center [1431, 90] width 173 height 11
click at [1411, 130] on li "Irrigation" at bounding box center [1446, 130] width 212 height 16
type textarea "Irrigation"
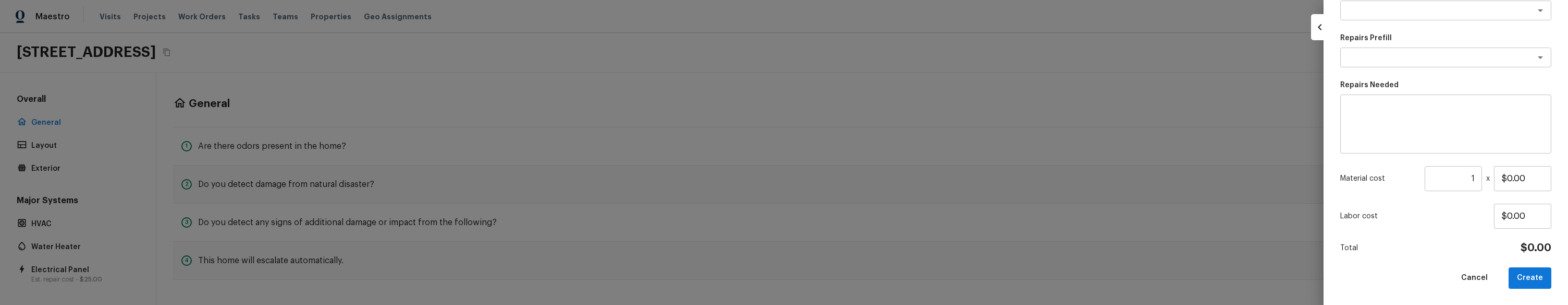
scroll to position [140, 0]
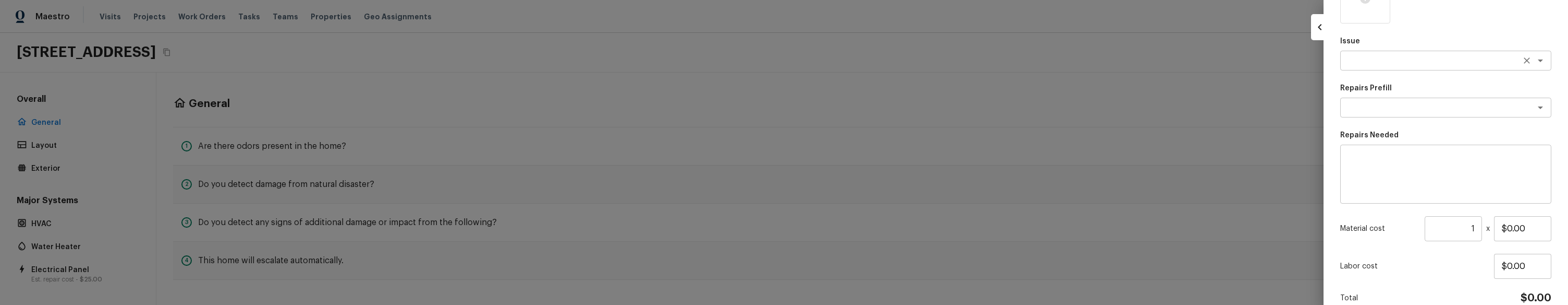
click at [1401, 66] on div "x ​" at bounding box center [1446, 61] width 212 height 20
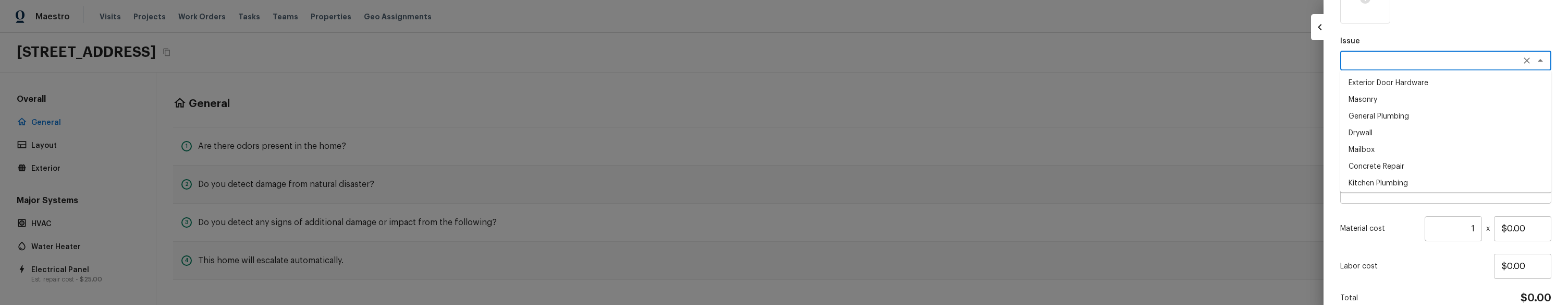
click at [1404, 105] on li "Masonry" at bounding box center [1446, 99] width 212 height 16
type textarea "Masonry"
click at [1401, 109] on textarea at bounding box center [1431, 107] width 173 height 11
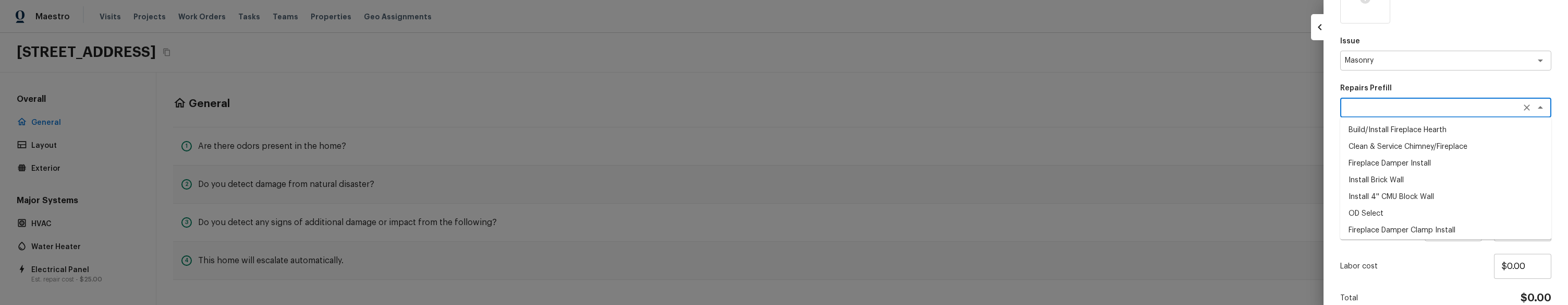
click at [1404, 156] on li "Fireplace Damper Install" at bounding box center [1446, 163] width 212 height 16
type textarea "Fireplace Damper Install"
type textarea "Remove the existing fireplace damper (if present). Prep the chimney and install…"
type input "$424.50"
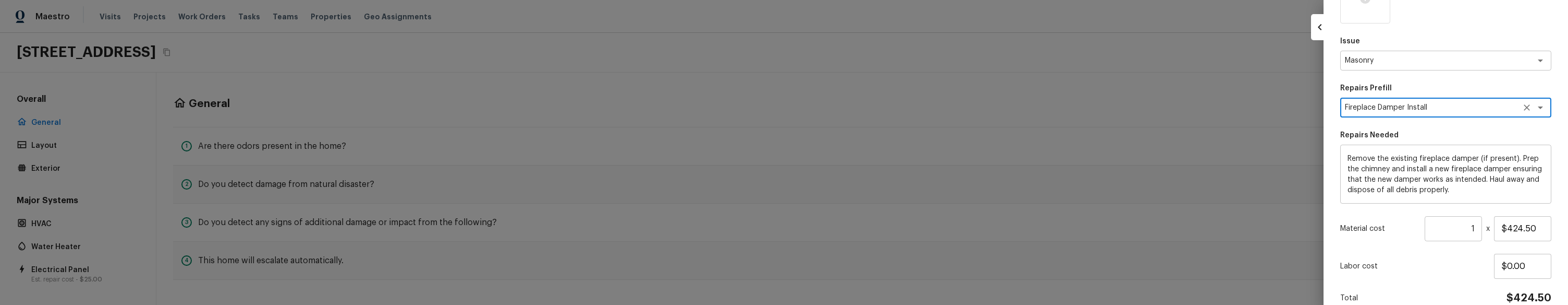
scroll to position [191, 0]
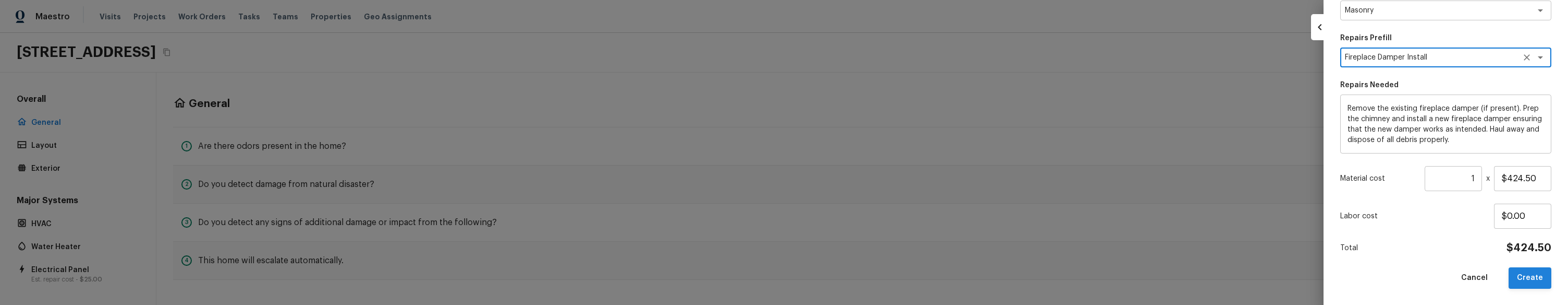
click at [1533, 277] on button "Create" at bounding box center [1530, 278] width 42 height 21
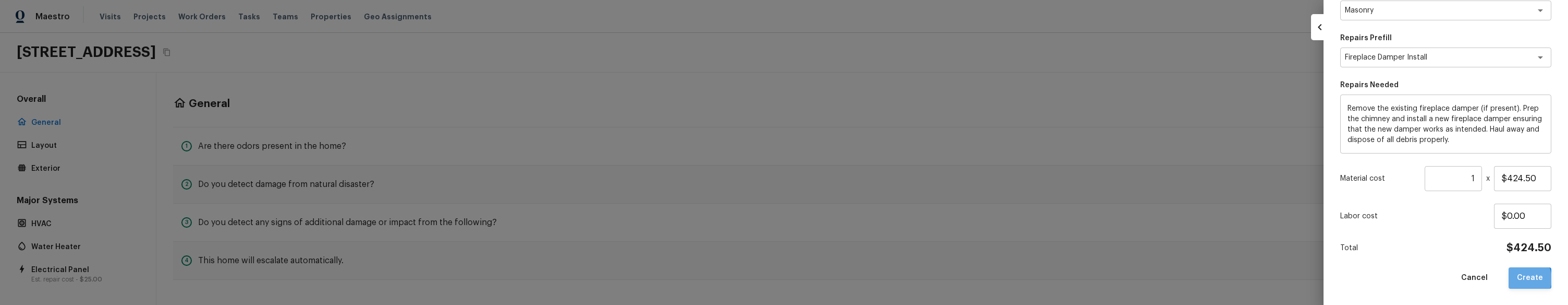
click at [1526, 278] on button "Create" at bounding box center [1530, 278] width 42 height 21
click at [1527, 267] on button "Create" at bounding box center [1530, 278] width 42 height 21
click at [1526, 267] on button "Create" at bounding box center [1530, 278] width 42 height 21
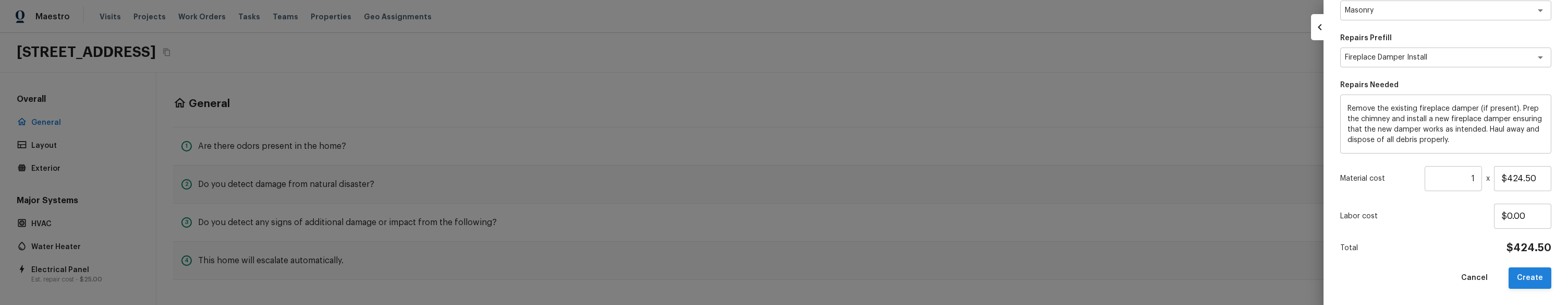
click at [1526, 267] on button "Create" at bounding box center [1530, 278] width 42 height 21
click at [1530, 280] on button "Create" at bounding box center [1530, 278] width 42 height 21
click at [1524, 276] on button "Create" at bounding box center [1530, 278] width 42 height 21
click at [830, 285] on div at bounding box center [784, 152] width 1568 height 305
type input "$0.00"
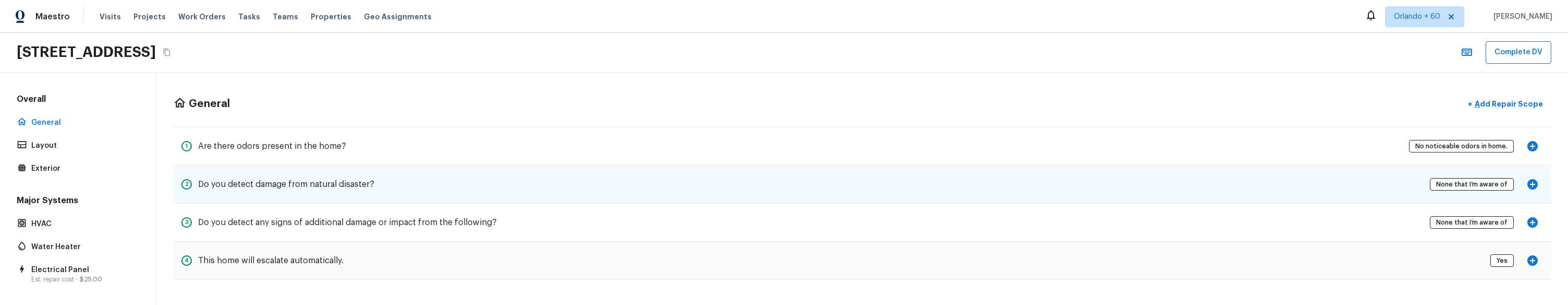
click at [585, 170] on div "2 Do you detect damage from natural disaster? None that I’m aware of" at bounding box center [862, 184] width 1379 height 38
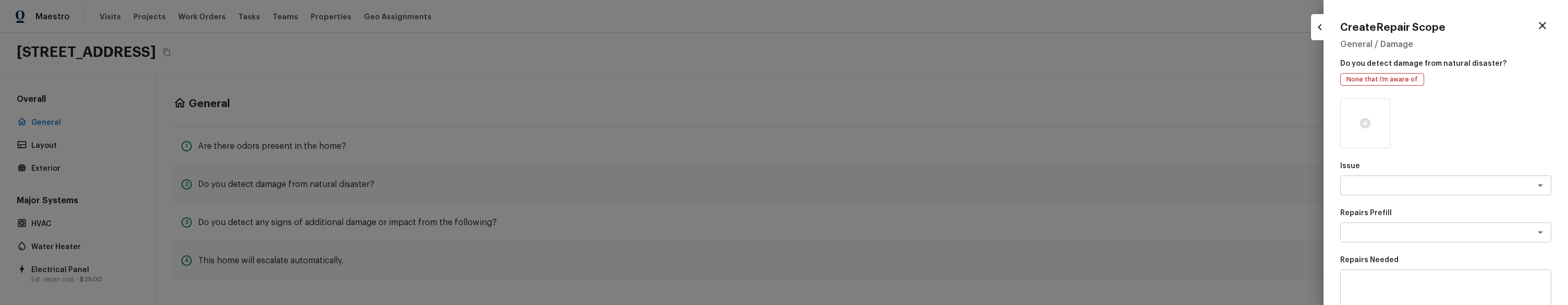
click at [645, 94] on div at bounding box center [784, 152] width 1568 height 305
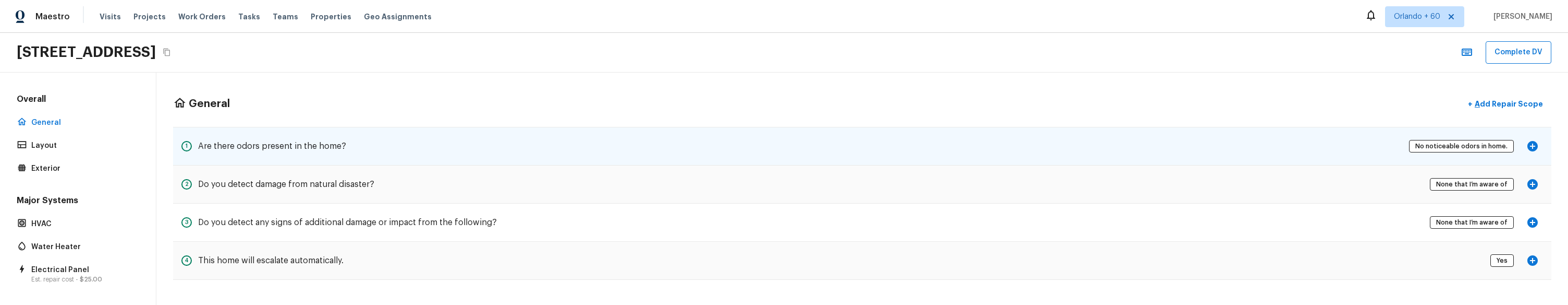
click at [1535, 144] on icon "button" at bounding box center [1532, 145] width 11 height 11
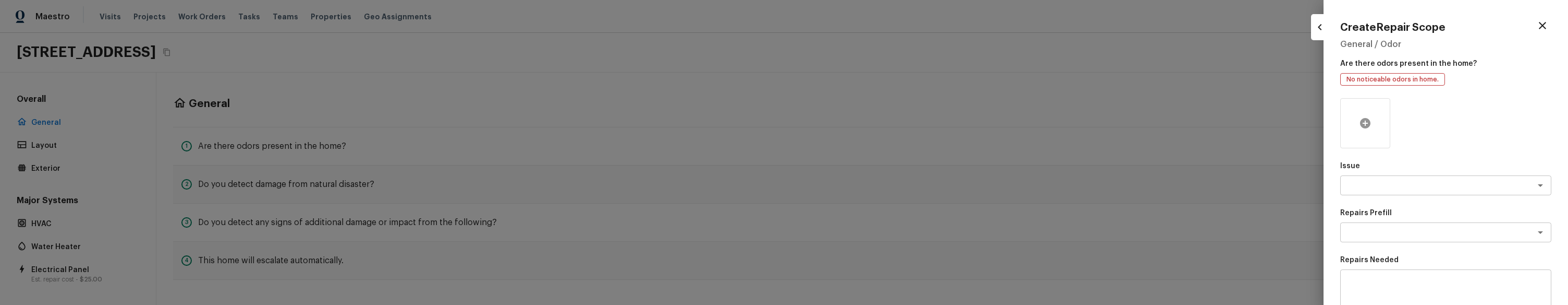
click at [1368, 133] on div at bounding box center [1365, 123] width 50 height 50
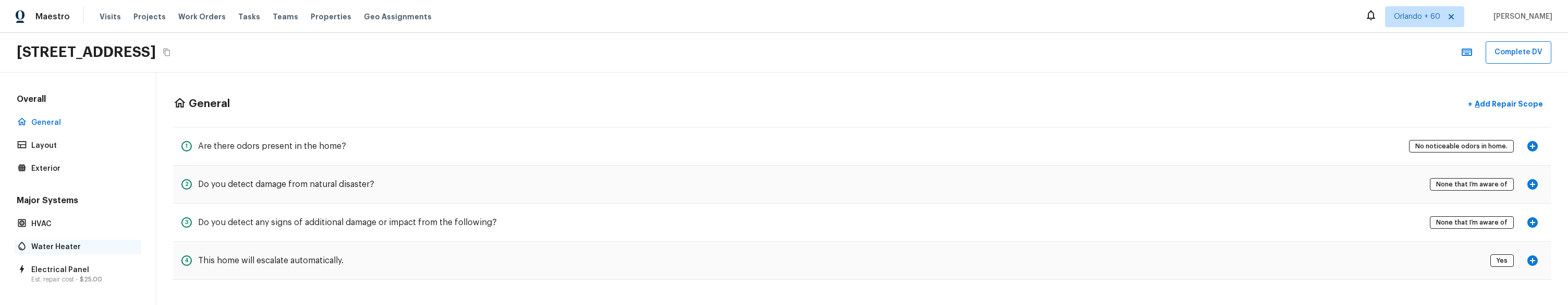
click at [99, 252] on div "Water Heater" at bounding box center [78, 246] width 127 height 14
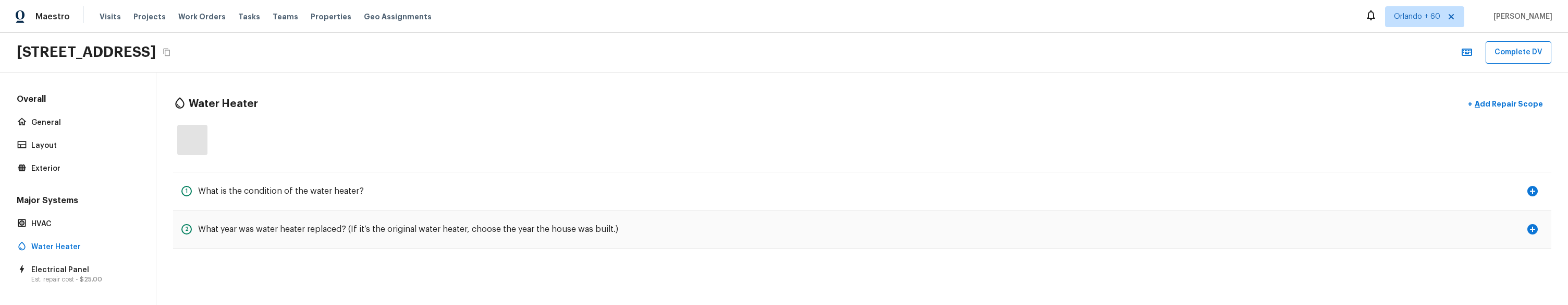
click at [94, 261] on div "Major Systems HVAC Water Heater Electrical Panel Est. repair cost - $25.00" at bounding box center [78, 240] width 127 height 90
click at [87, 271] on p "Electrical Panel" at bounding box center [84, 269] width 104 height 11
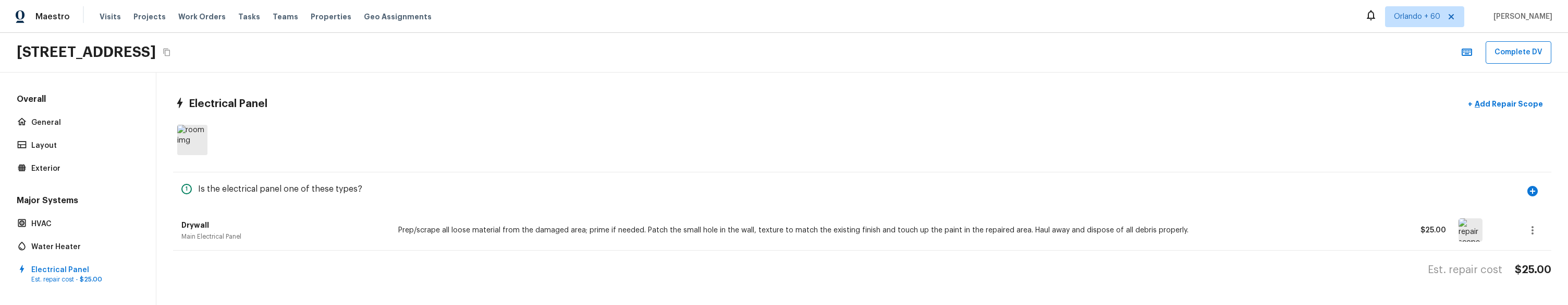
click at [1544, 235] on div "Drywall Main Electrical Panel Prep/scrape all loose material from the damaged a…" at bounding box center [862, 230] width 1379 height 40
click at [1540, 233] on button "button" at bounding box center [1533, 230] width 21 height 21
click at [1512, 276] on li "Remove" at bounding box center [1535, 276] width 48 height 32
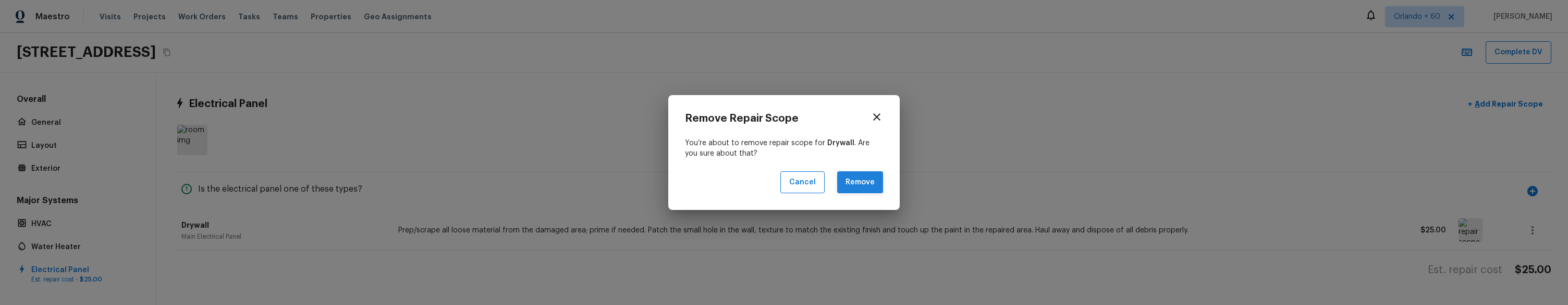
click at [848, 176] on button "Remove" at bounding box center [860, 182] width 46 height 22
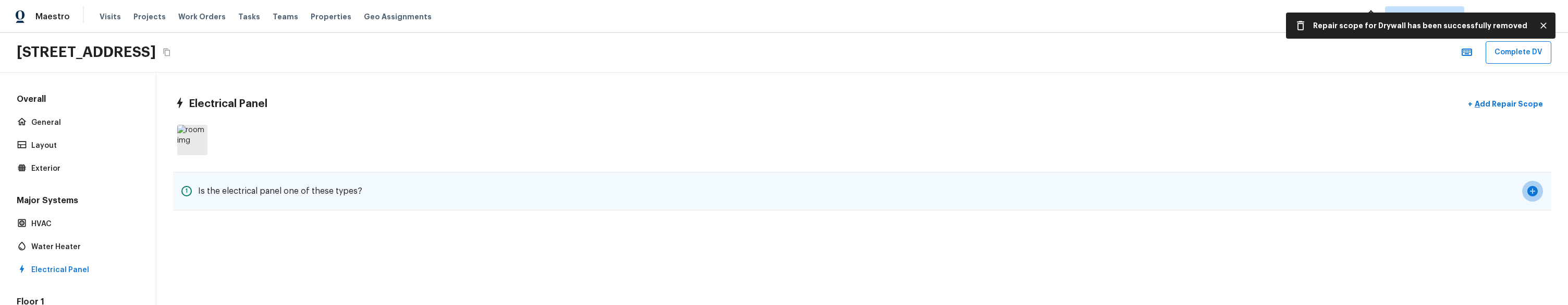
click at [1534, 199] on button "button" at bounding box center [1533, 191] width 21 height 21
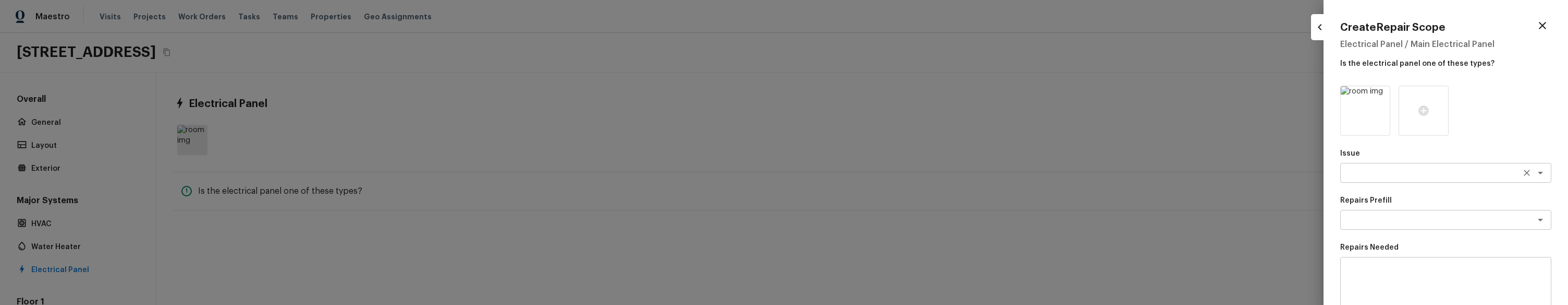
click at [1390, 174] on textarea at bounding box center [1431, 172] width 173 height 11
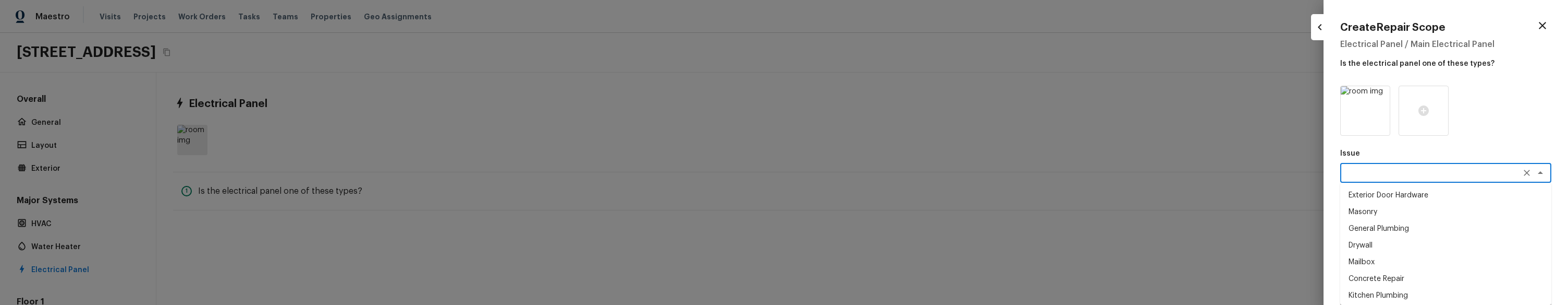
click at [1356, 213] on li "Masonry" at bounding box center [1446, 212] width 212 height 16
type textarea "Masonry"
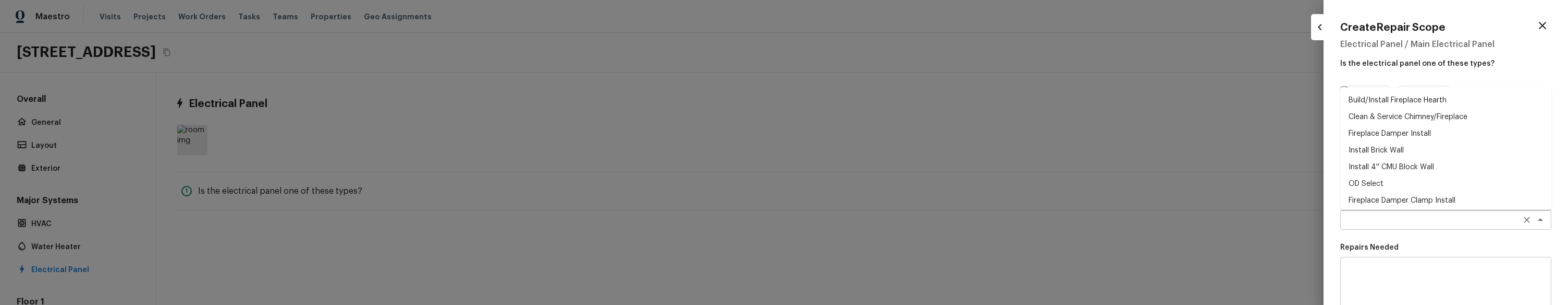
click at [1384, 227] on div "x ​" at bounding box center [1446, 219] width 212 height 20
click at [1381, 198] on li "Fireplace Damper Clamp Install" at bounding box center [1446, 200] width 212 height 16
type textarea "Fireplace Damper Clamp Install"
type textarea "Install clamp on the chimney damper to keep it in an open position."
type input "$20.00"
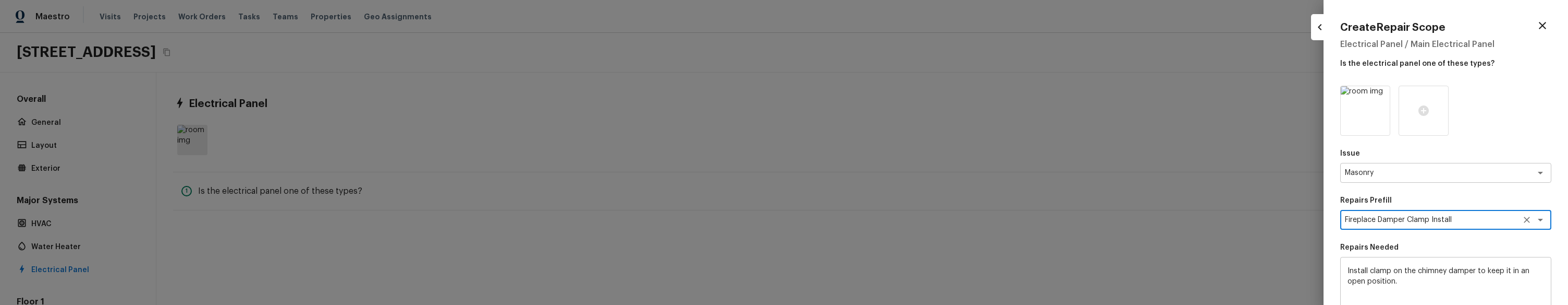
scroll to position [163, 0]
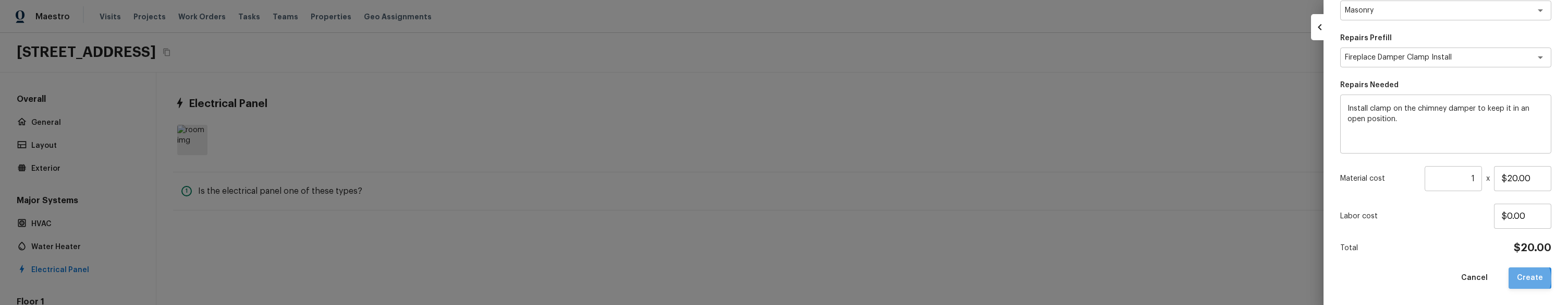
click at [1523, 278] on button "Create" at bounding box center [1530, 278] width 42 height 21
type input "$0.00"
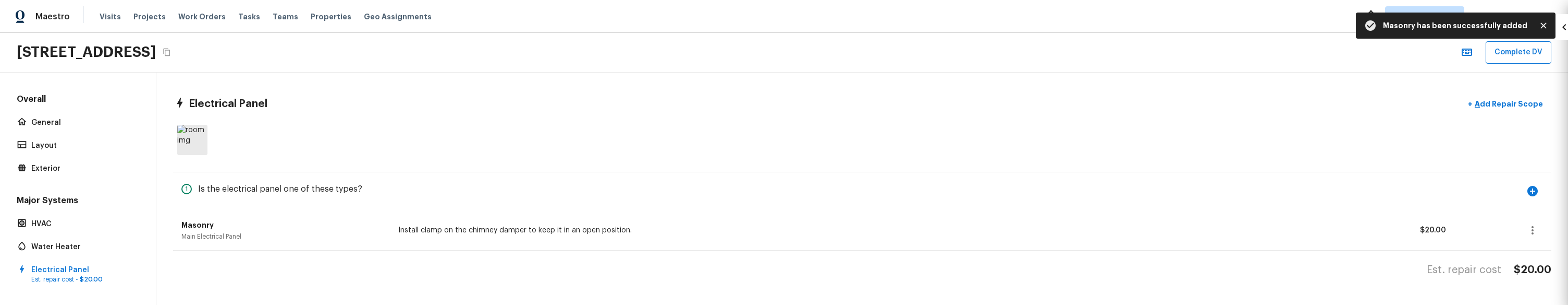
scroll to position [191, 0]
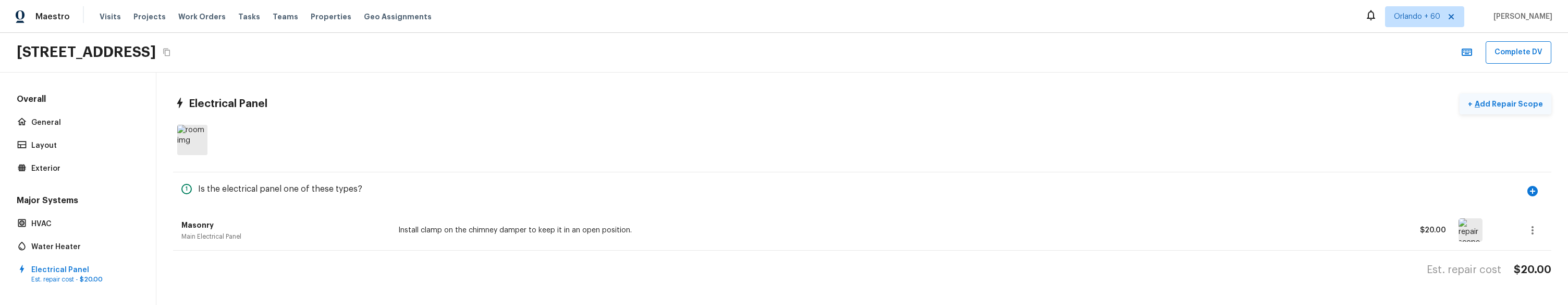
click at [1512, 107] on p "Add Repair Scope" at bounding box center [1507, 103] width 70 height 11
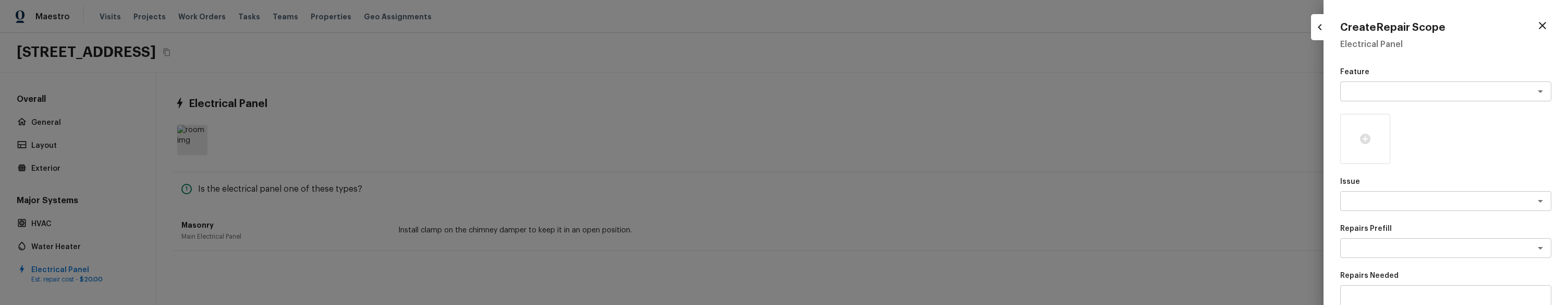
click at [1359, 101] on div "Feature x ​ Issue x ​ Repairs Prefill x ​ Repairs Needed x ​ Material cost 1 ​ …" at bounding box center [1446, 272] width 212 height 412
click at [1390, 87] on textarea at bounding box center [1431, 90] width 173 height 11
click at [1381, 141] on li "Pests" at bounding box center [1446, 146] width 212 height 16
type textarea "Pests"
click at [1372, 210] on div "x ​" at bounding box center [1446, 200] width 212 height 20
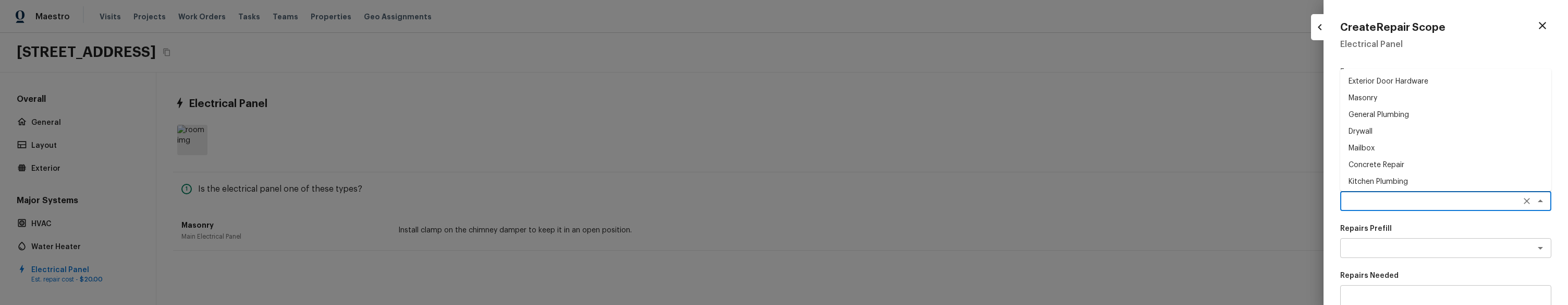
click at [1362, 165] on li "Concrete Repair" at bounding box center [1446, 165] width 212 height 16
type textarea "Concrete Repair"
click at [1391, 241] on div "x ​" at bounding box center [1446, 247] width 212 height 20
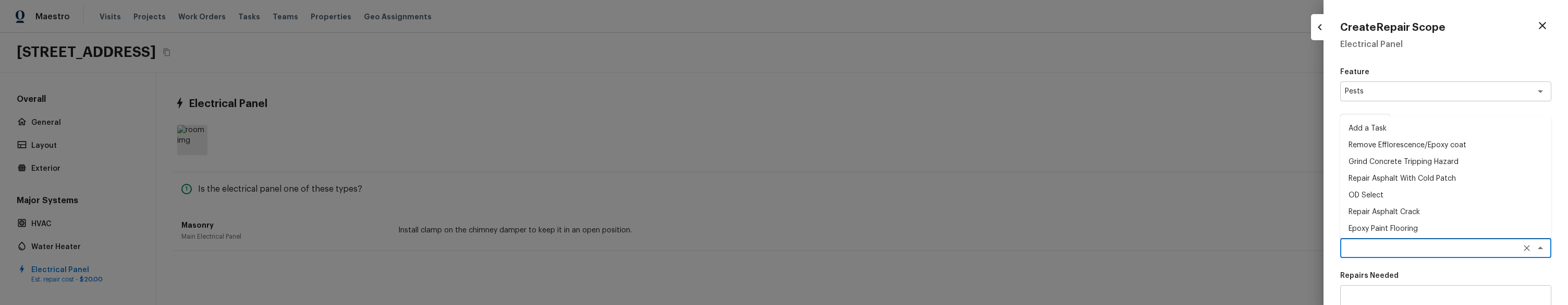
click at [1395, 196] on li "OD Select" at bounding box center [1446, 194] width 212 height 16
type textarea "OD Select"
type textarea "Refer to the agreed upon scope document for further details."
type input "$1.00"
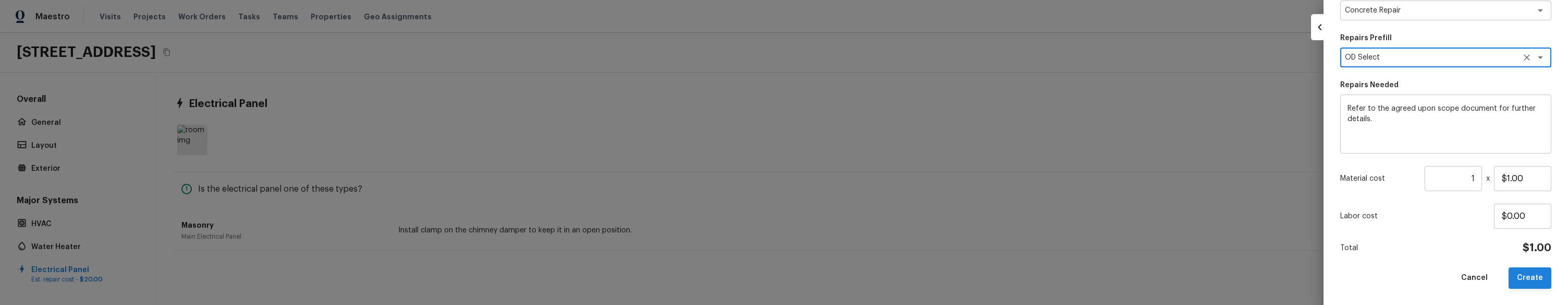
click at [1519, 282] on button "Create" at bounding box center [1530, 278] width 42 height 21
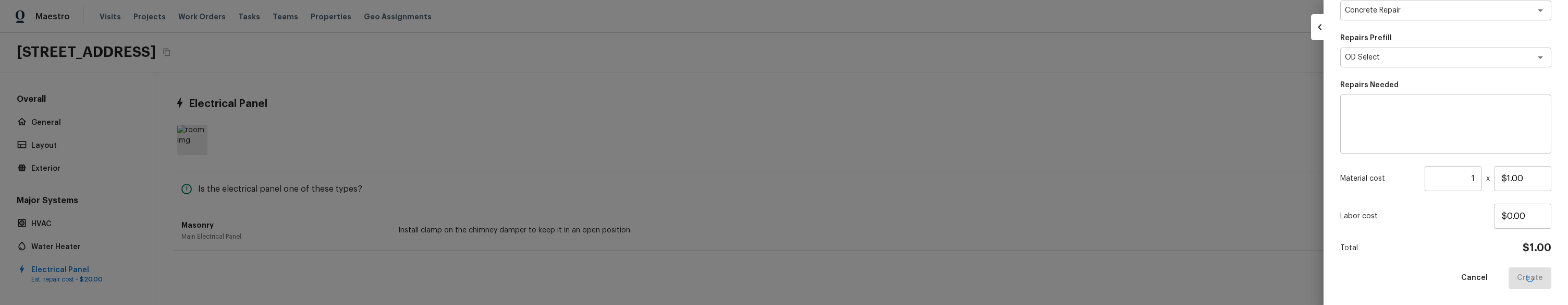
type input "$0.00"
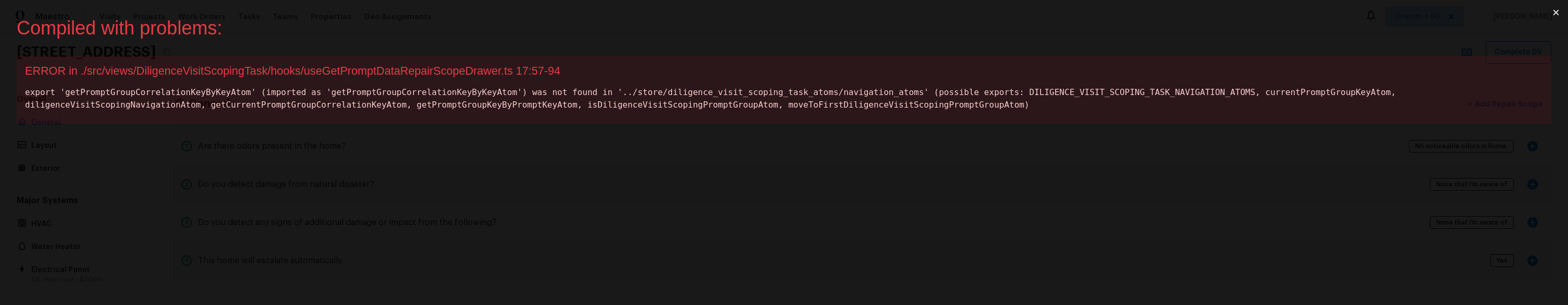
scroll to position [0, 0]
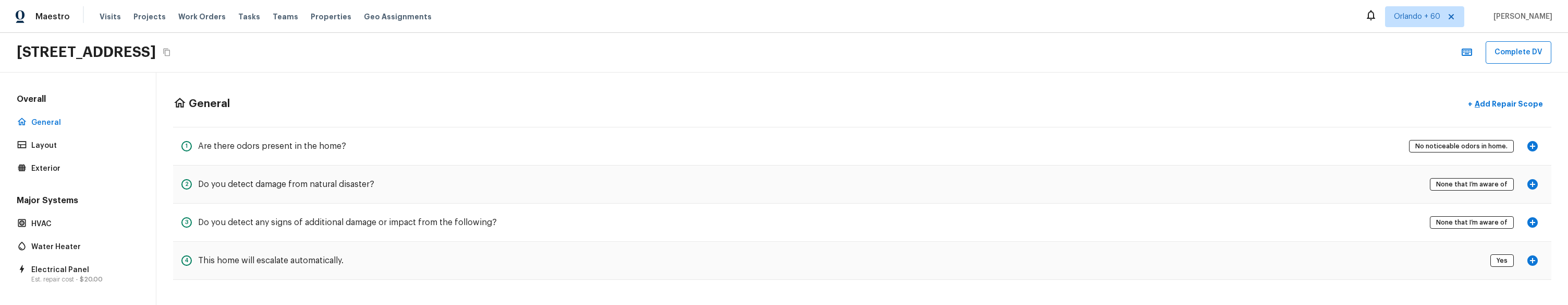
click at [262, 284] on div "General + Add Repair Scope 1 Are there odors present in the home? No noticeable…" at bounding box center [862, 187] width 1412 height 229
click at [248, 267] on div "4 This home will escalate automatically." at bounding box center [262, 261] width 162 height 21
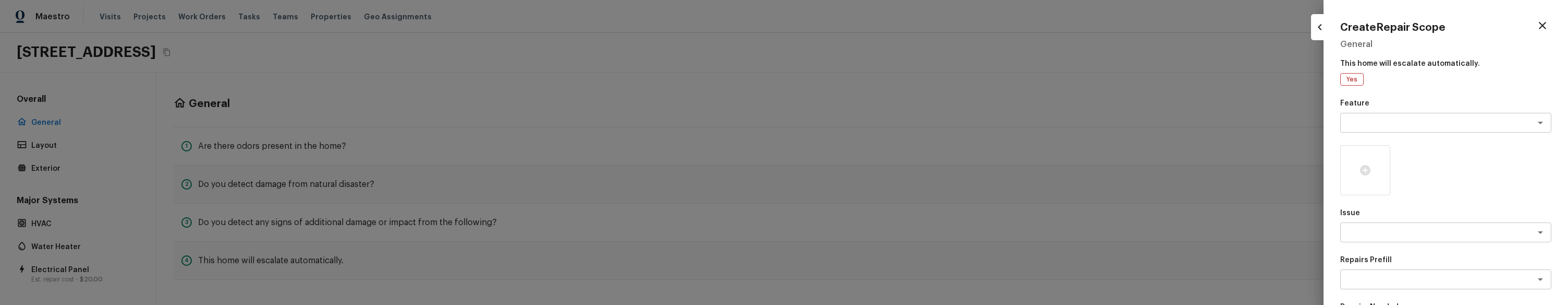
click at [276, 285] on div at bounding box center [784, 152] width 1568 height 305
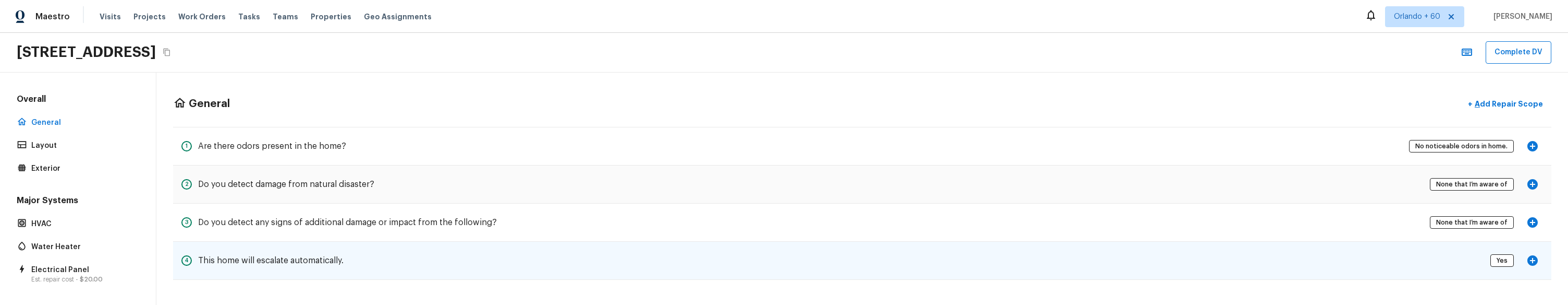
click at [1534, 259] on icon "button" at bounding box center [1532, 260] width 11 height 11
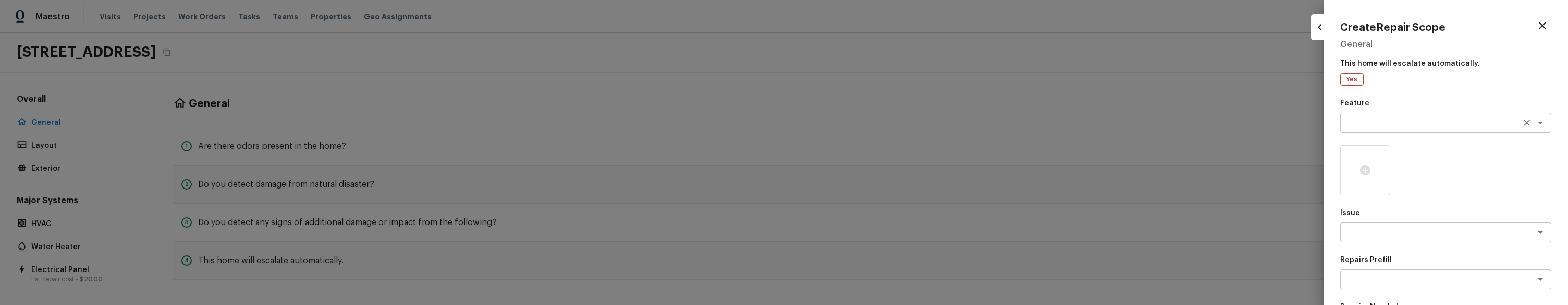
click at [1363, 127] on textarea at bounding box center [1431, 122] width 173 height 11
click at [1367, 162] on li "Irrigation" at bounding box center [1446, 161] width 212 height 16
type textarea "Irrigation"
click at [1443, 232] on textarea at bounding box center [1431, 232] width 173 height 11
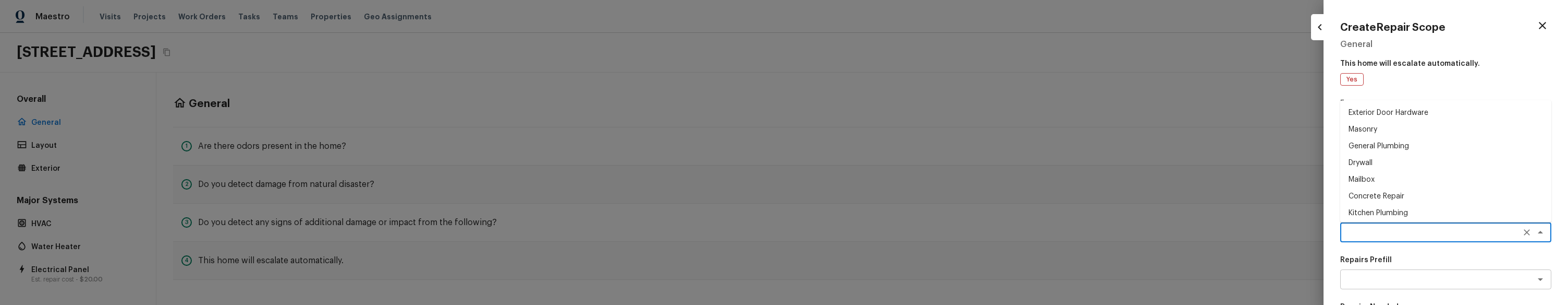
click at [1389, 195] on li "Concrete Repair" at bounding box center [1446, 195] width 212 height 16
type textarea "Concrete Repair"
click at [1401, 274] on textarea at bounding box center [1431, 279] width 173 height 11
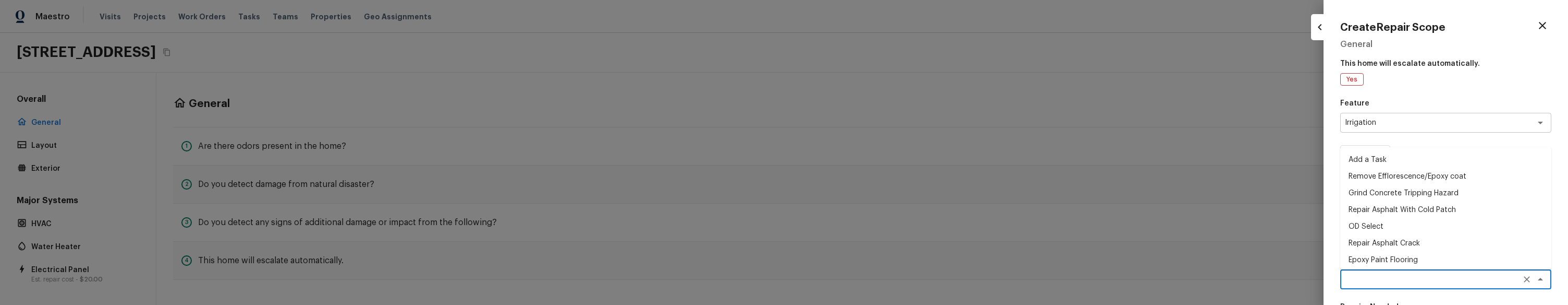
click at [1393, 217] on li "Repair Asphalt With Cold Patch" at bounding box center [1446, 209] width 212 height 16
type textarea "Repair Asphalt With Cold Patch"
type textarea "Prep and clean the hole/indentation in the asphalt thoroughly. Apply an asphalt…"
type input "$11.15"
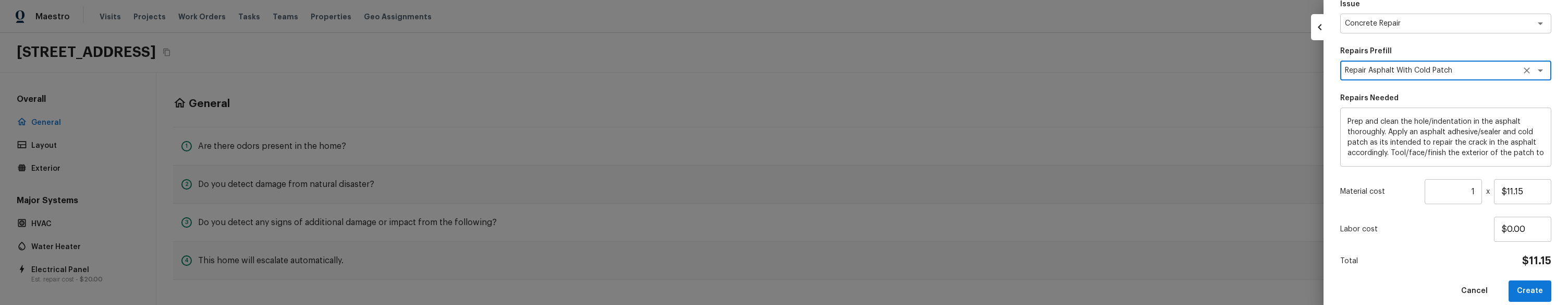
scroll to position [221, 0]
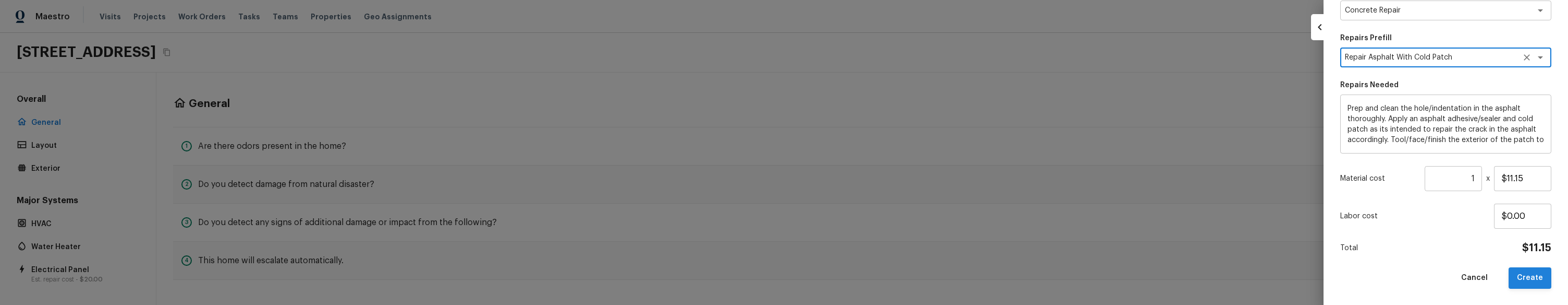
click at [1516, 273] on button "Create" at bounding box center [1530, 278] width 42 height 21
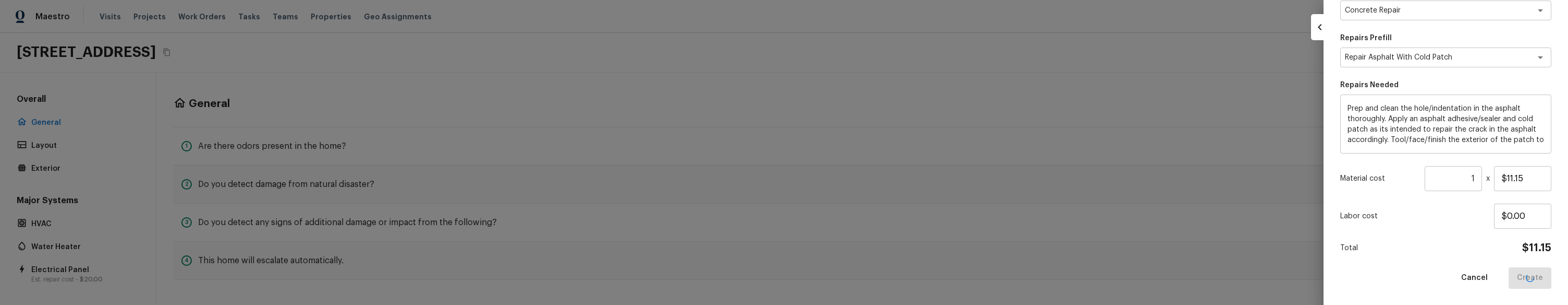
type input "$0.00"
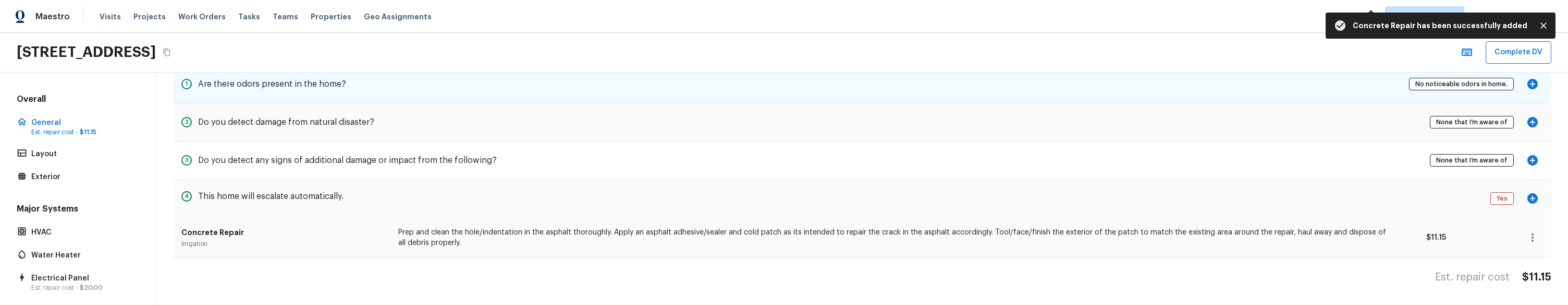
scroll to position [0, 0]
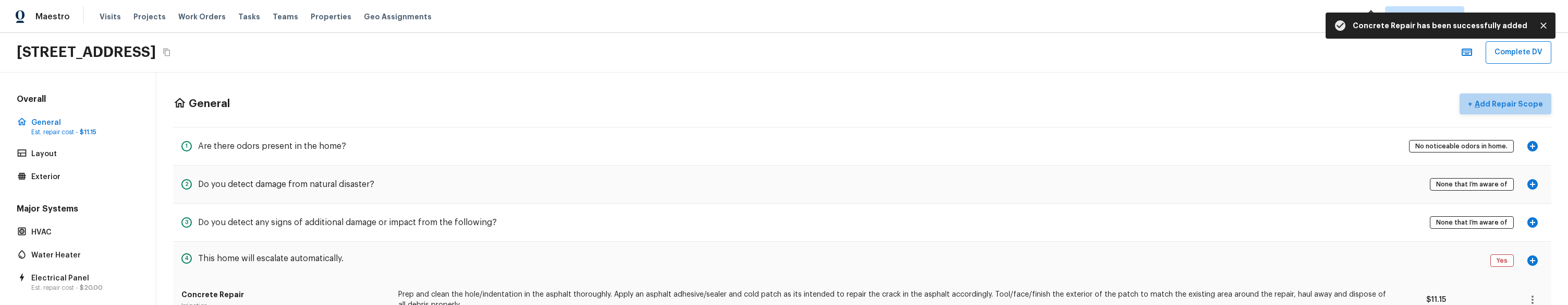
click at [1517, 106] on p "Add Repair Scope" at bounding box center [1507, 103] width 70 height 11
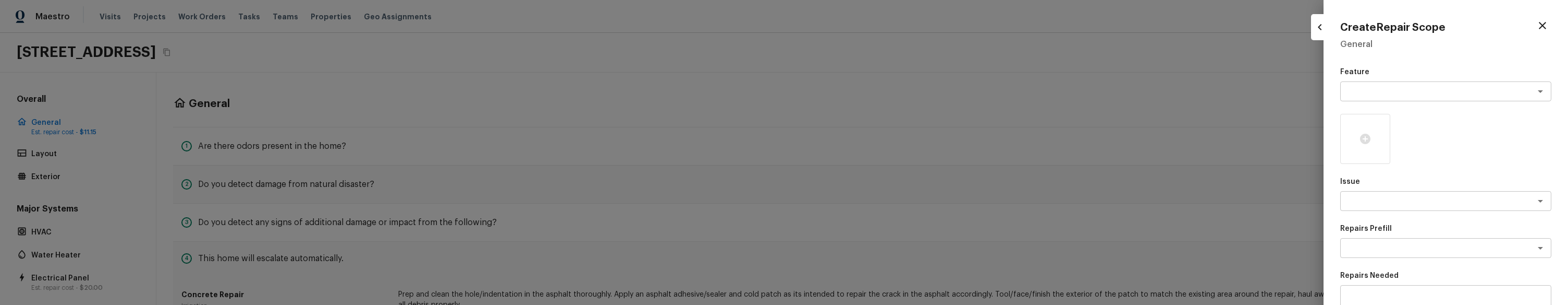
click at [1398, 102] on div "Feature x ​ Issue x ​ Repairs Prefill x ​ Repairs Needed x ​ Material cost 1 ​ …" at bounding box center [1446, 272] width 212 height 412
click at [1383, 96] on textarea at bounding box center [1431, 90] width 173 height 11
click at [1385, 144] on li "Pests" at bounding box center [1446, 146] width 212 height 16
type textarea "Pests"
click at [1390, 189] on div "Issue x ​" at bounding box center [1446, 193] width 212 height 35
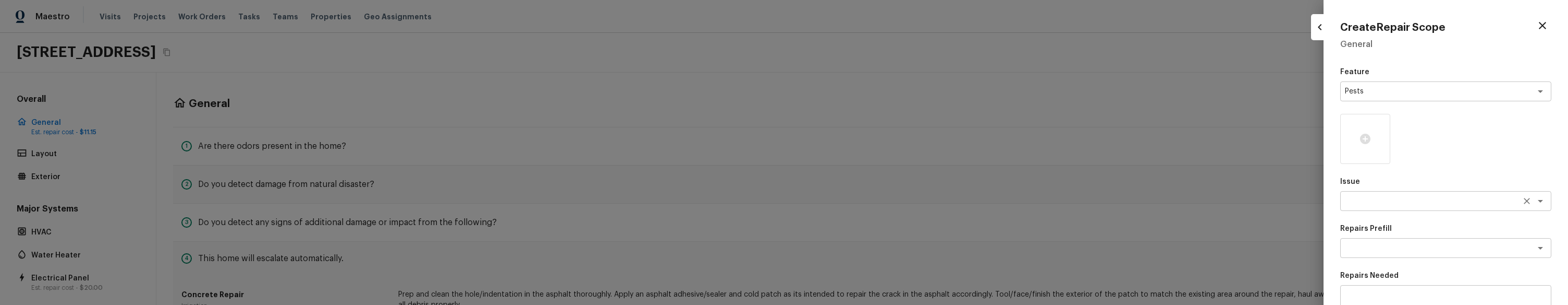
click at [1393, 201] on textarea at bounding box center [1431, 200] width 173 height 11
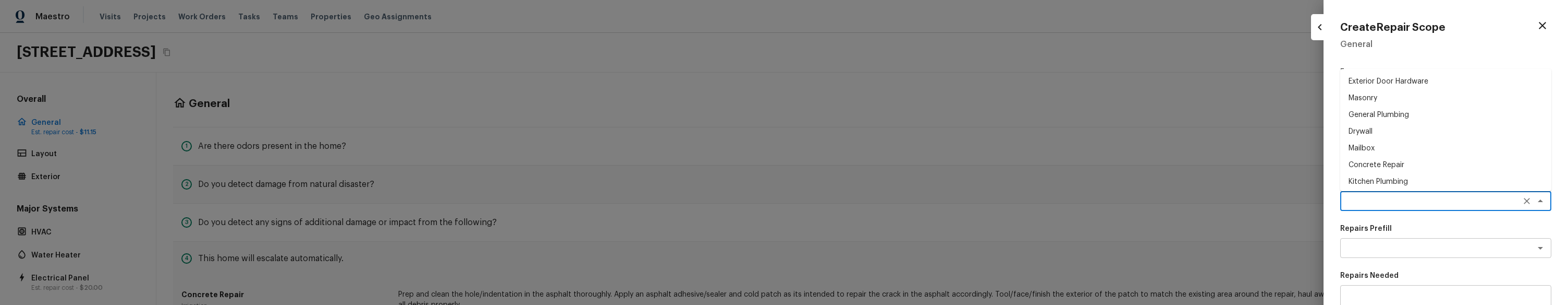
click at [1368, 160] on li "Concrete Repair" at bounding box center [1446, 165] width 212 height 16
type textarea "Concrete Repair"
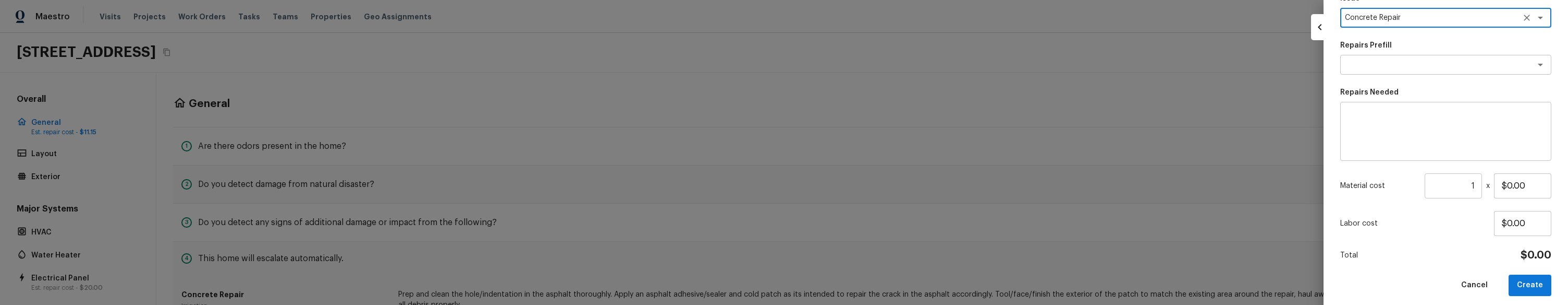
scroll to position [191, 0]
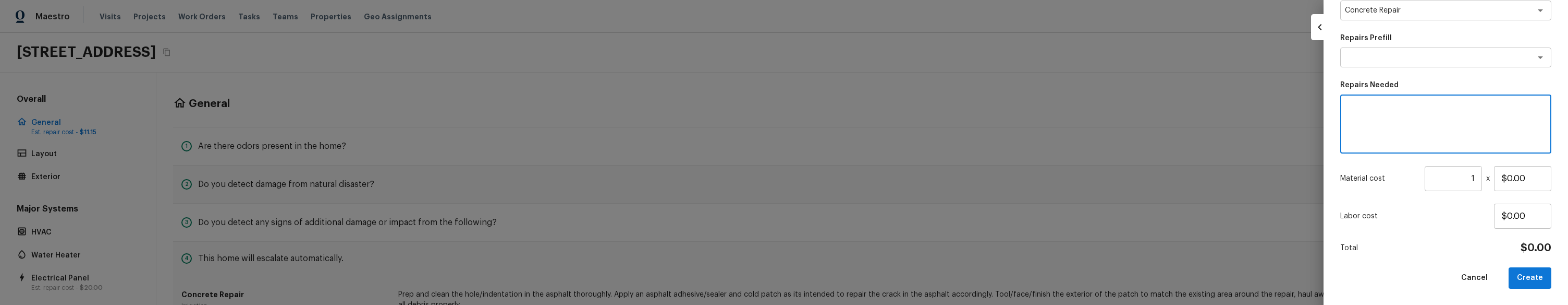
click at [1391, 114] on textarea at bounding box center [1446, 123] width 196 height 41
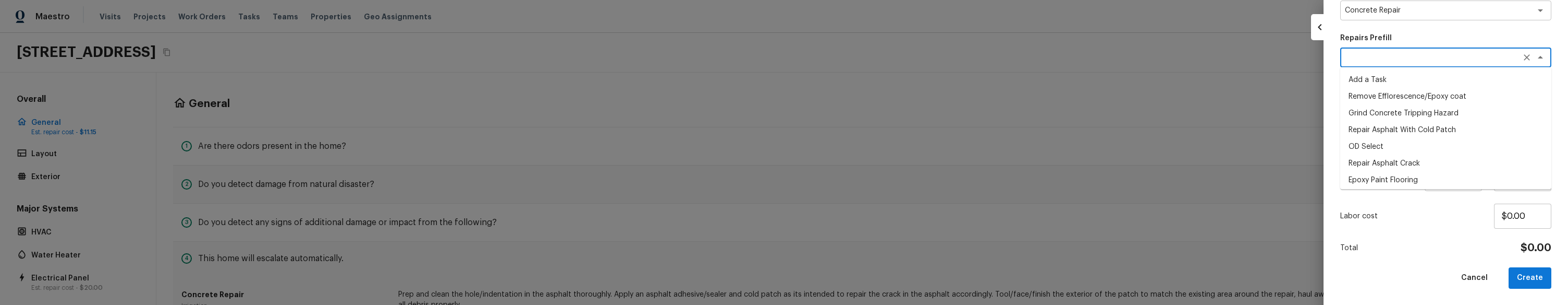
click at [1433, 53] on textarea at bounding box center [1431, 57] width 173 height 11
click at [1403, 94] on li "Remove Efflorescence/Epoxy coat" at bounding box center [1446, 96] width 212 height 16
type textarea "Remove Efflorescence/Epoxy coat"
type textarea "Prep the surface and remove the efflorescence with a wire brush from the concre…"
type input "$8.00"
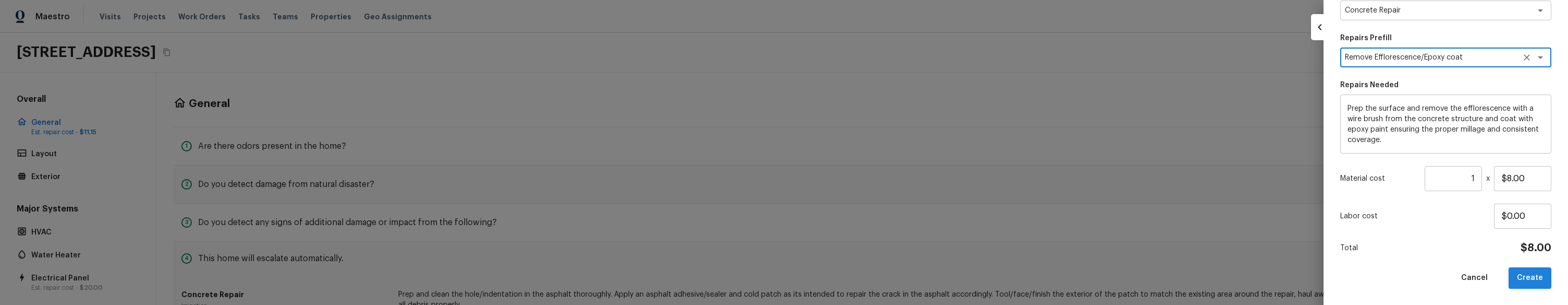
click at [1531, 274] on button "Create" at bounding box center [1530, 278] width 42 height 21
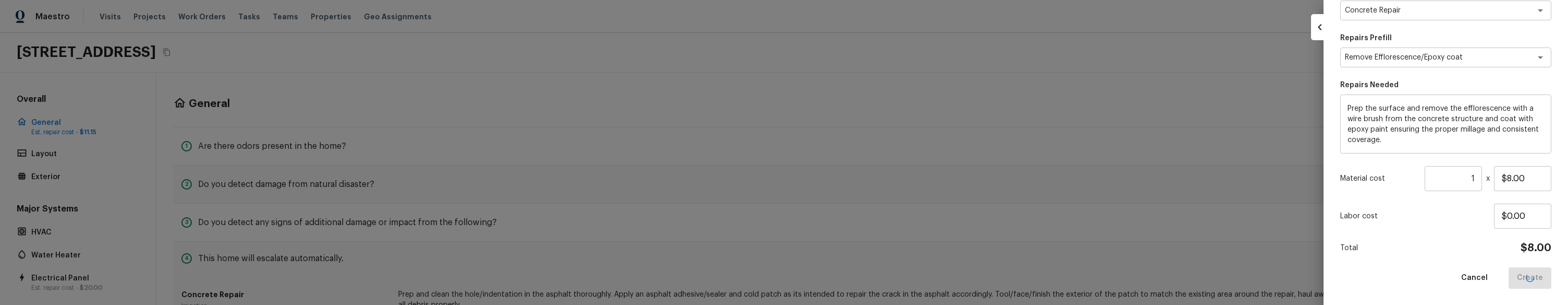
type input "$0.00"
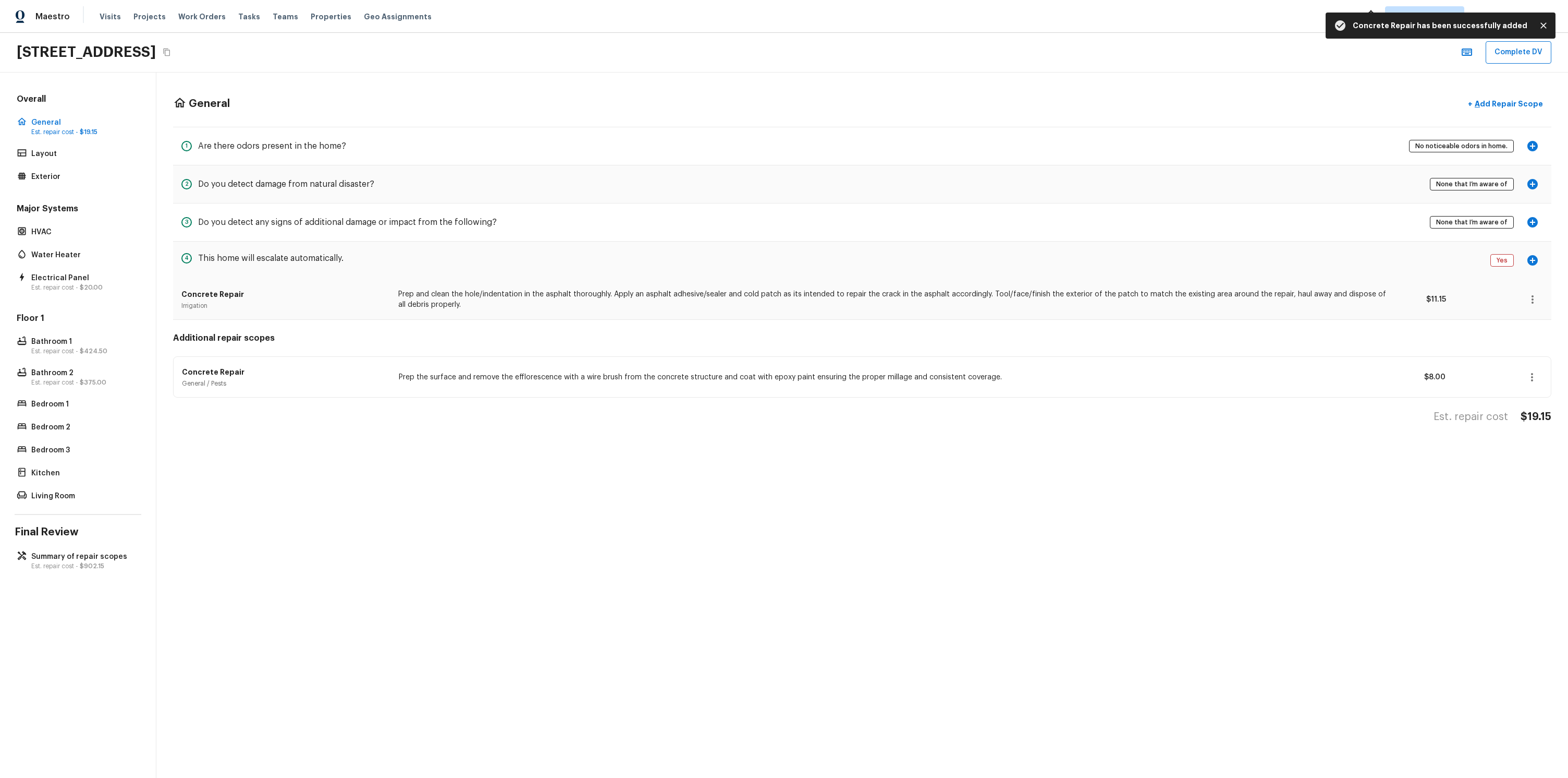
scroll to position [0, 0]
click at [92, 304] on div "Overall General Est. repair cost - $19.15 Layout Exterior Major Systems HVAC Wa…" at bounding box center [78, 424] width 157 height 705
click at [99, 304] on p "Summary of repair scopes" at bounding box center [84, 556] width 104 height 11
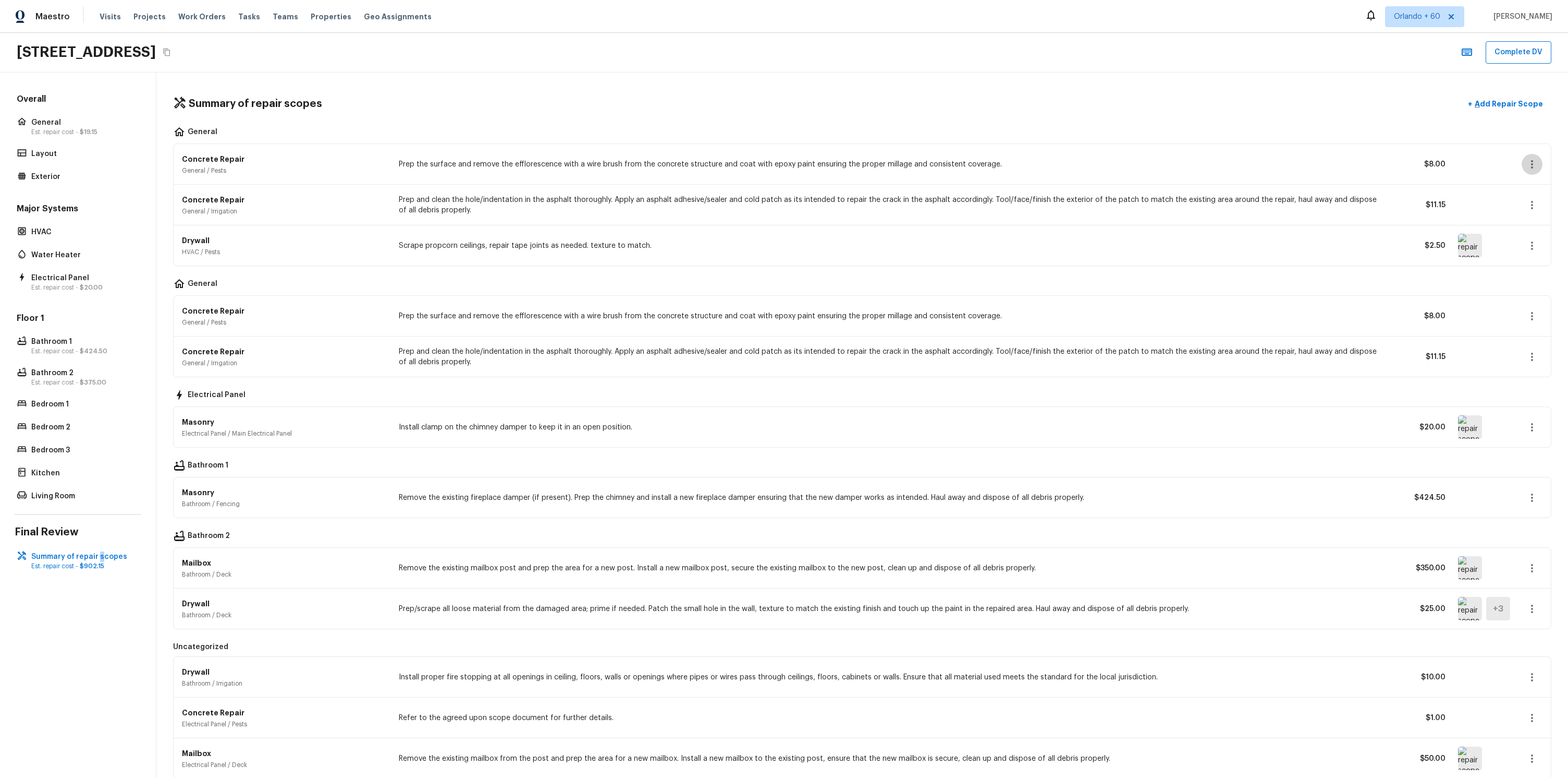
click at [1537, 165] on icon "button" at bounding box center [1531, 163] width 12 height 13
click at [1519, 230] on li "Remove" at bounding box center [1535, 226] width 48 height 32
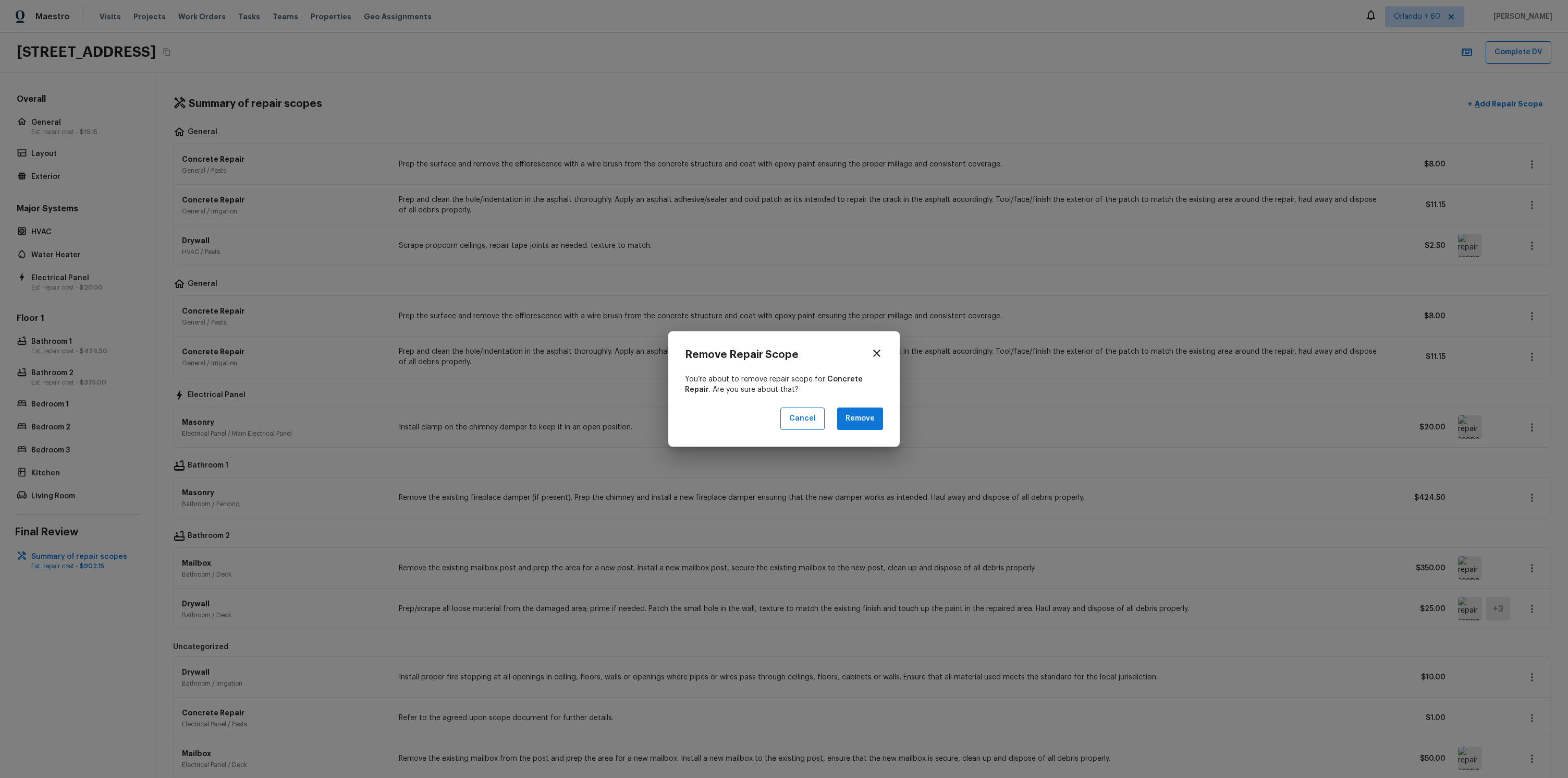
click at [849, 304] on div "Remove Repair Scope You’re about to remove repair scope for Concrete Repair . A…" at bounding box center [784, 389] width 232 height 115
drag, startPoint x: 860, startPoint y: 418, endPoint x: 983, endPoint y: 363, distance: 134.7
click at [860, 304] on button "Remove" at bounding box center [860, 418] width 46 height 22
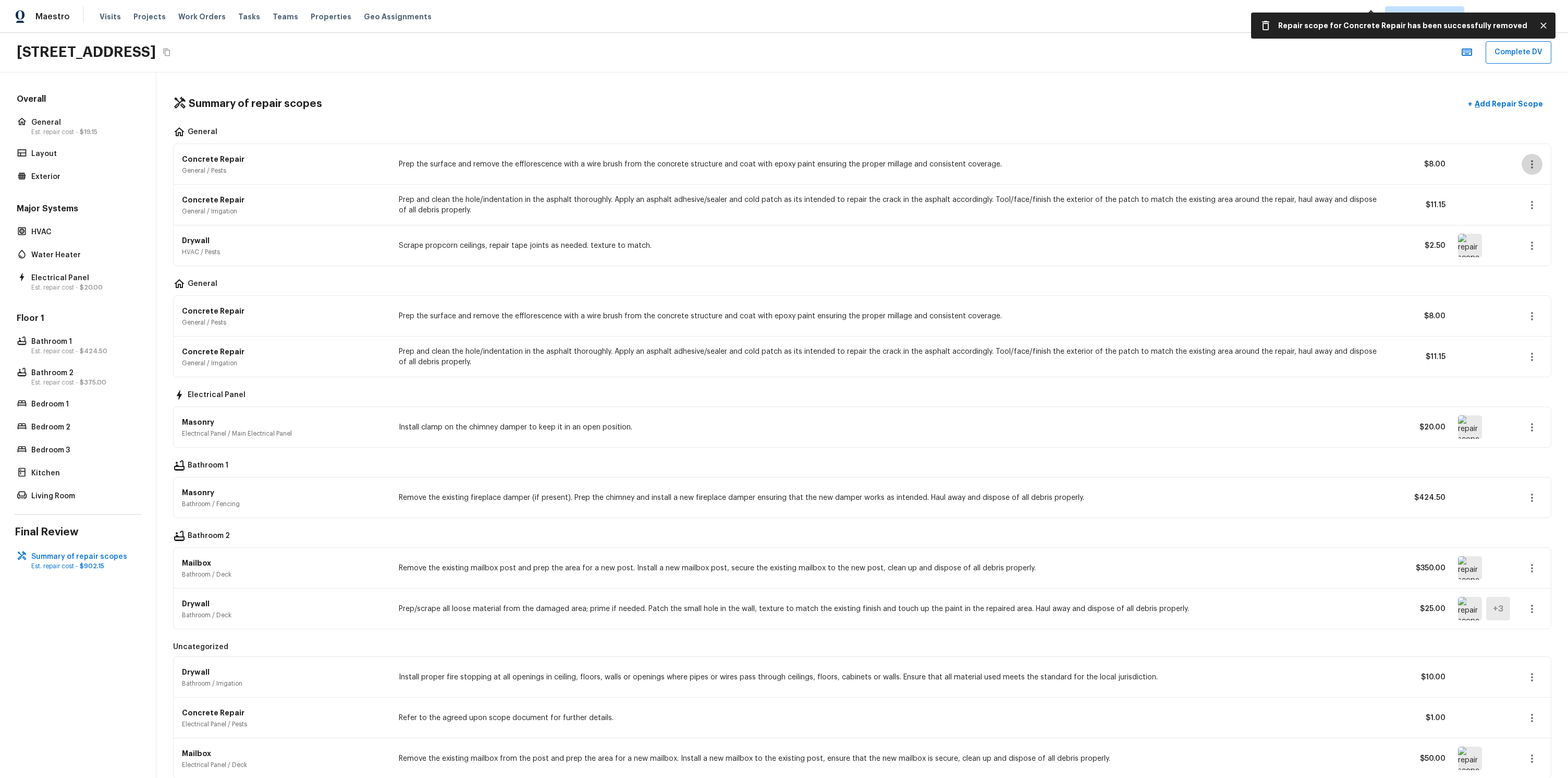
click at [1534, 163] on icon "button" at bounding box center [1531, 163] width 12 height 13
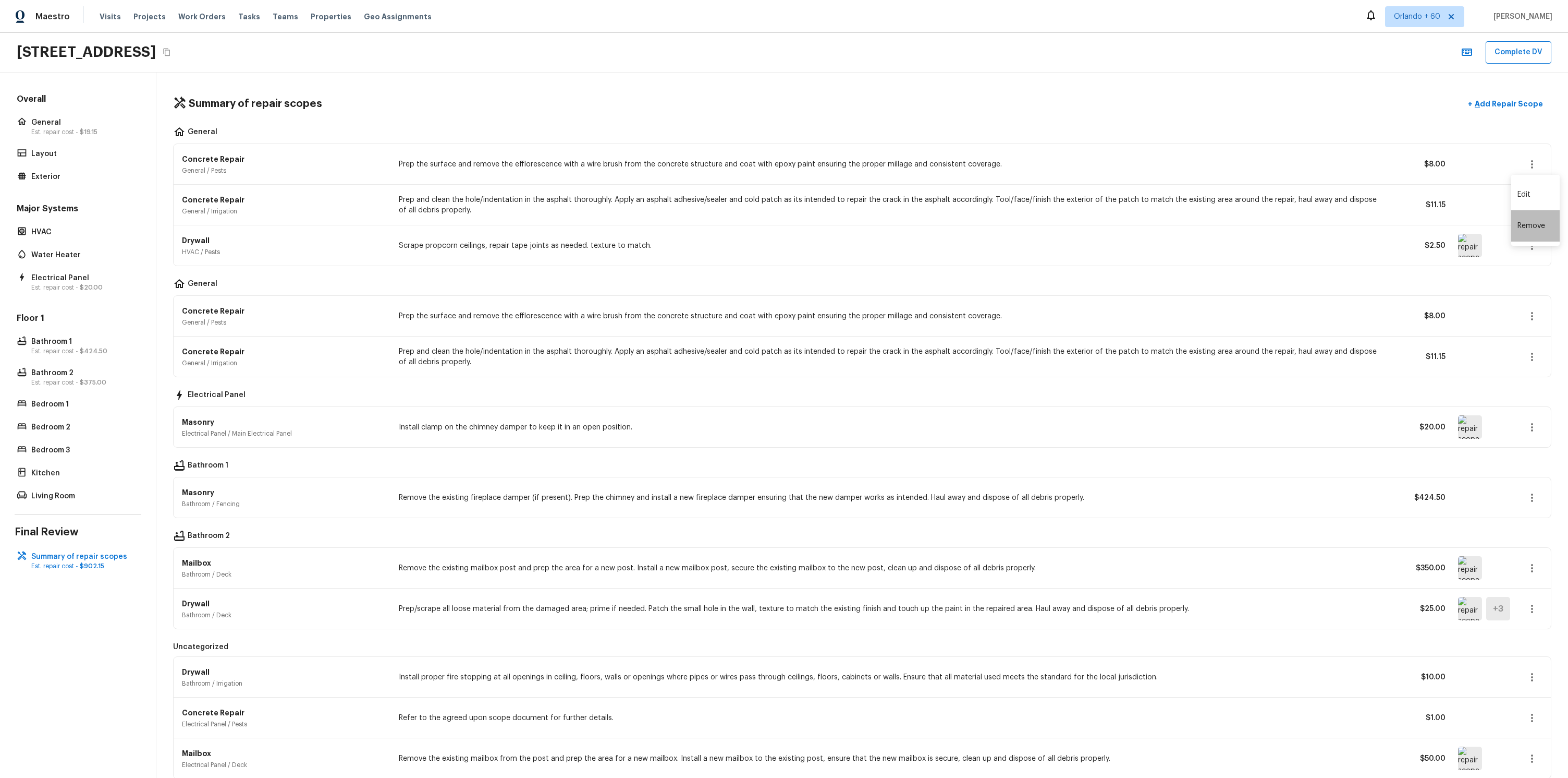
click at [1536, 226] on li "Remove" at bounding box center [1535, 226] width 48 height 32
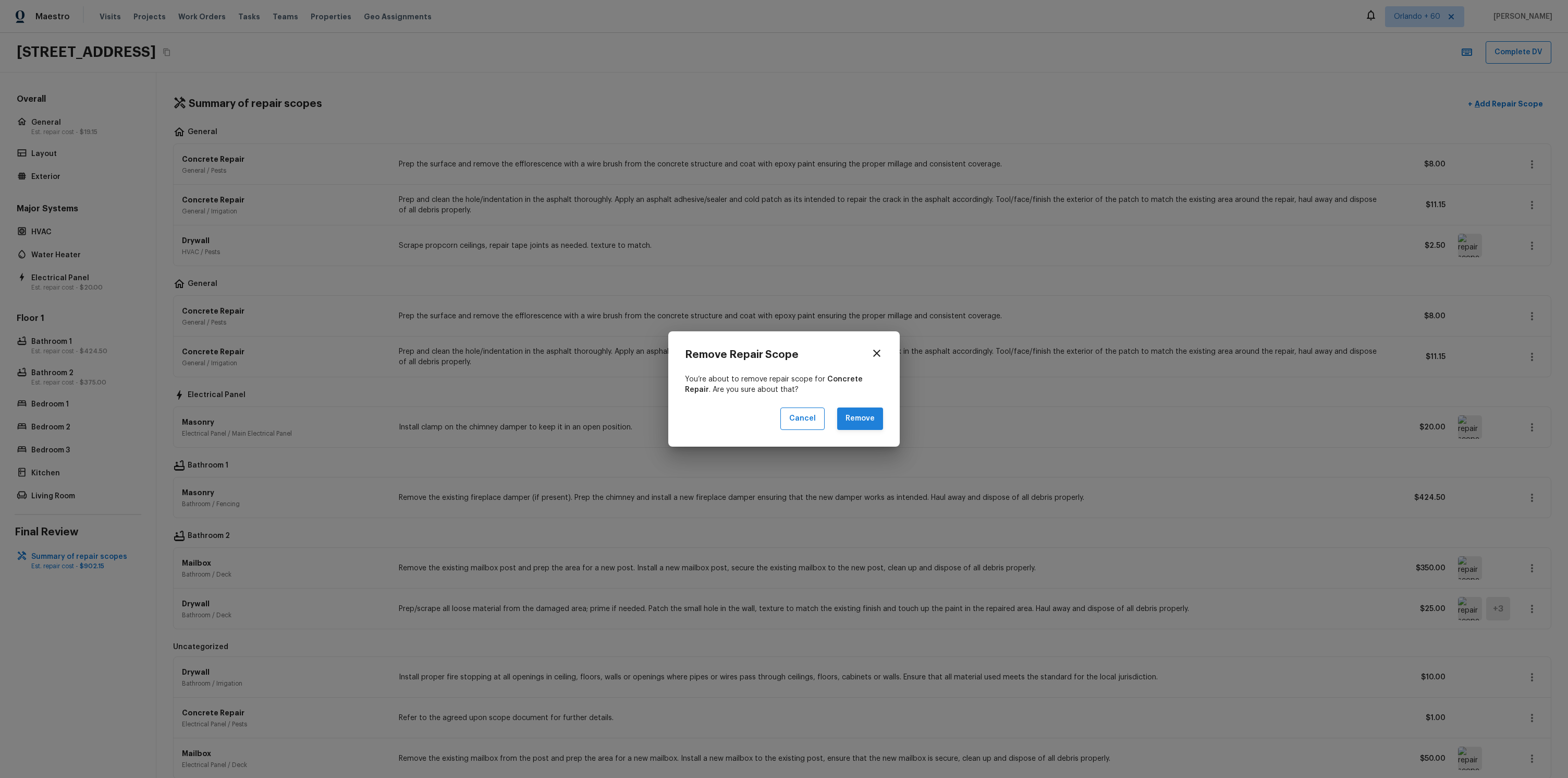
click at [867, 304] on button "Remove" at bounding box center [860, 418] width 46 height 22
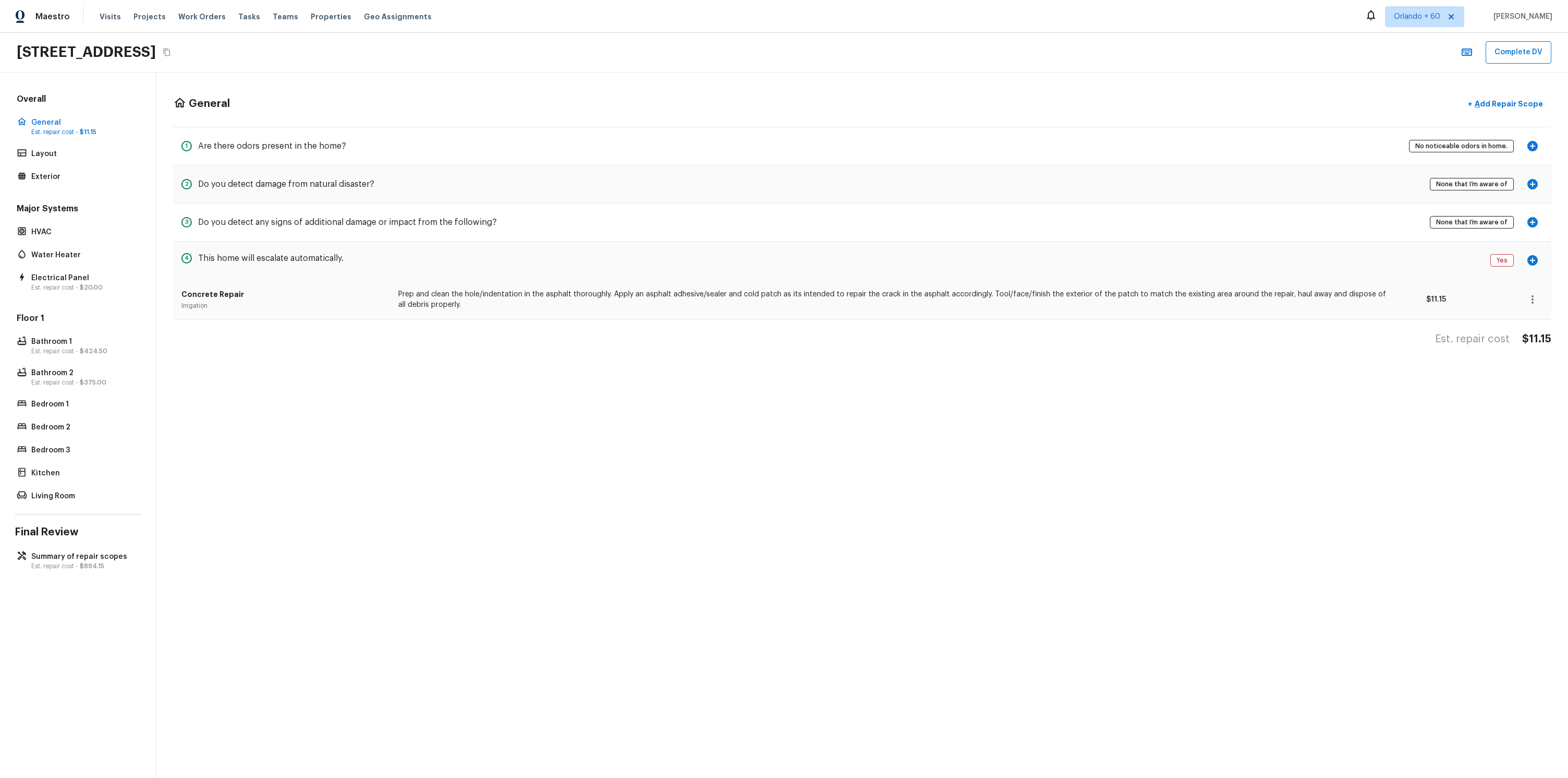
click at [115, 544] on div "Overall General Est. repair cost - $11.15 Layout Exterior Major Systems HVAC Wa…" at bounding box center [78, 424] width 157 height 705
click at [112, 546] on div "Overall General Est. repair cost - $11.15 Layout Exterior Major Systems HVAC Wa…" at bounding box center [78, 424] width 157 height 705
click at [101, 555] on p "Summary of repair scopes" at bounding box center [84, 556] width 104 height 11
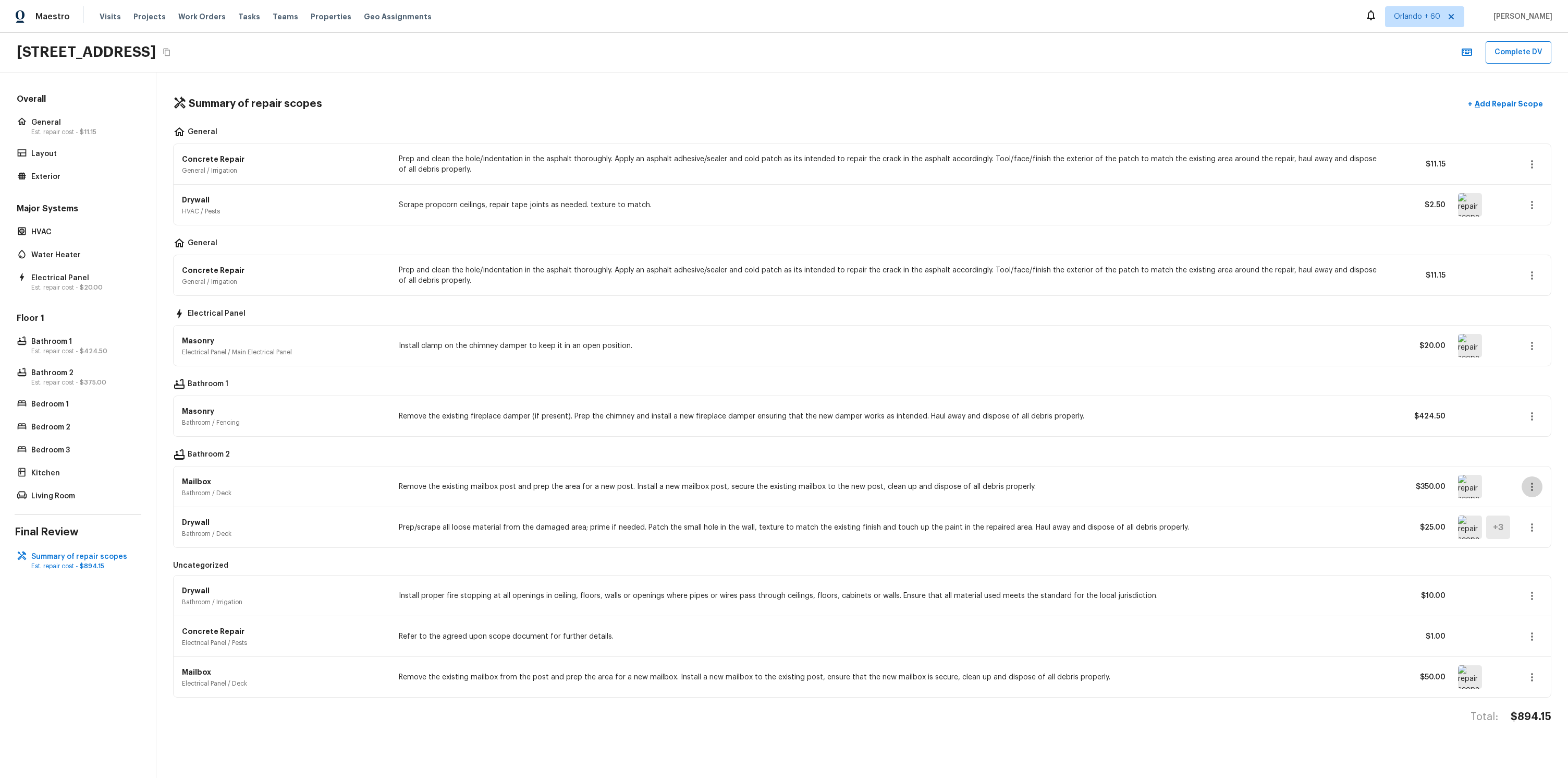
click at [1533, 489] on icon "button" at bounding box center [1531, 486] width 12 height 13
click at [1525, 552] on li "Remove" at bounding box center [1535, 548] width 48 height 32
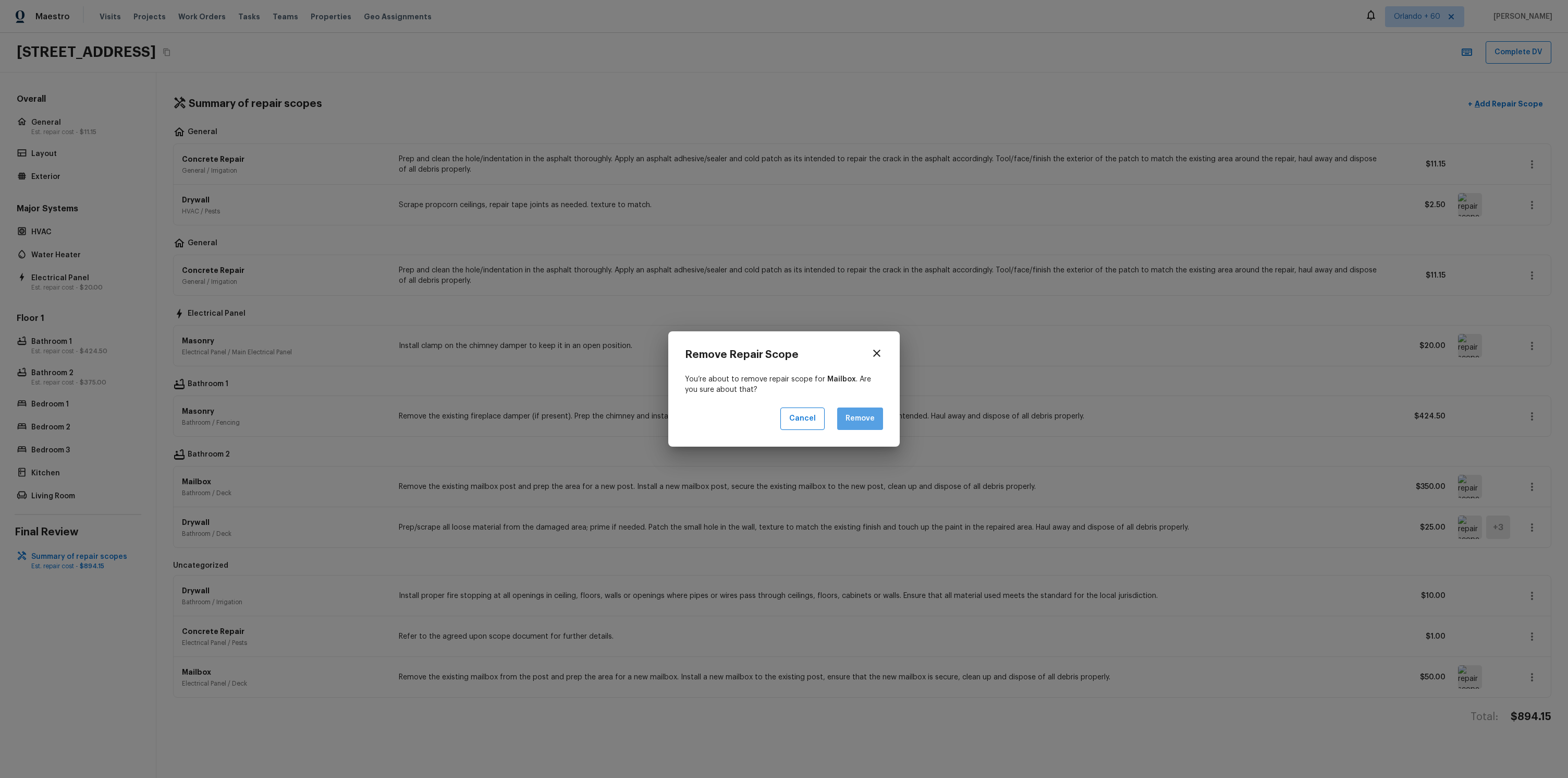
drag, startPoint x: 856, startPoint y: 411, endPoint x: 925, endPoint y: 414, distance: 69.1
click at [856, 411] on button "Remove" at bounding box center [860, 418] width 46 height 22
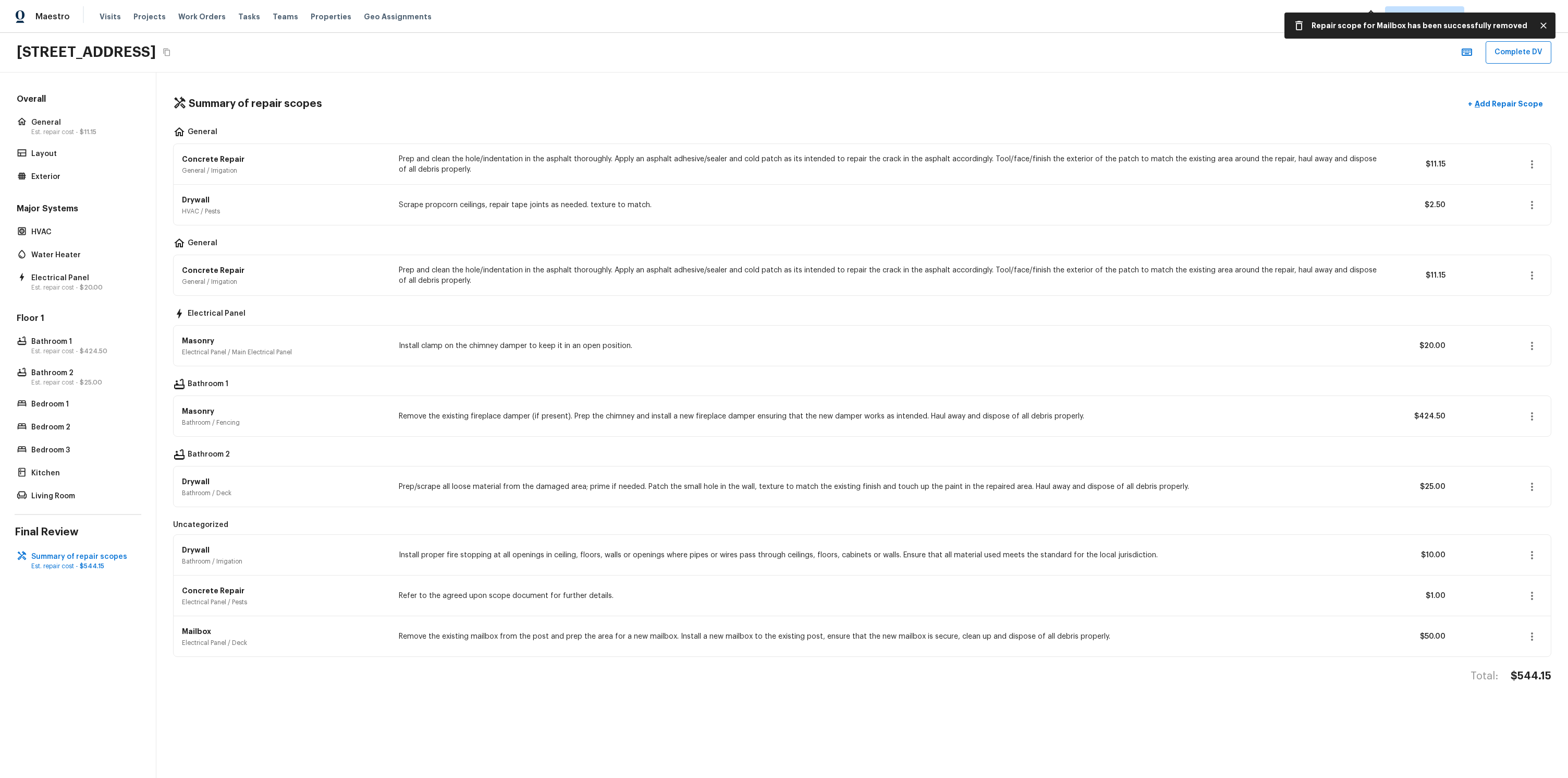
click at [1534, 347] on icon "button" at bounding box center [1531, 345] width 12 height 13
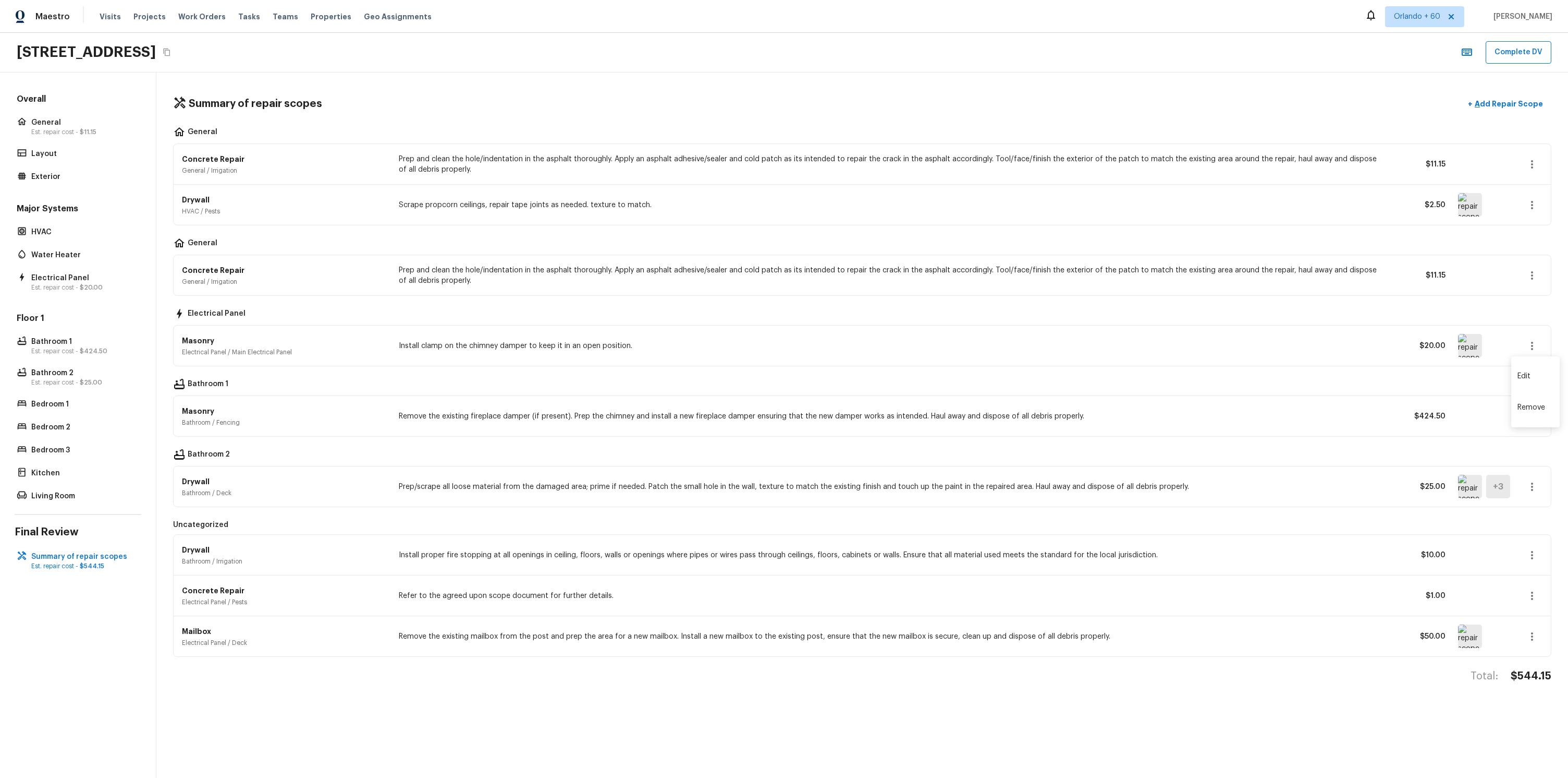
click at [1524, 413] on li "Remove" at bounding box center [1535, 407] width 48 height 32
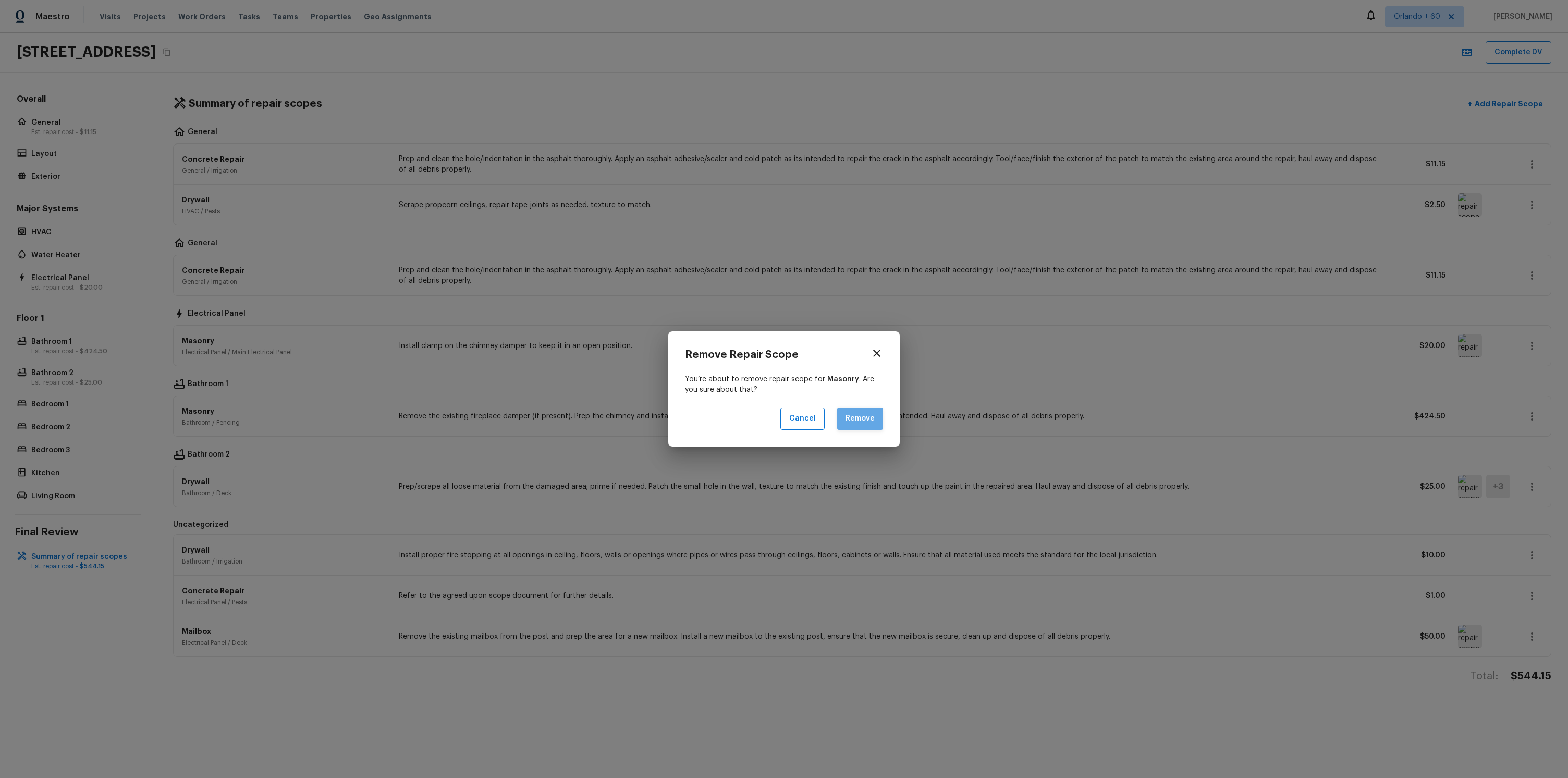
click at [859, 425] on button "Remove" at bounding box center [860, 418] width 46 height 22
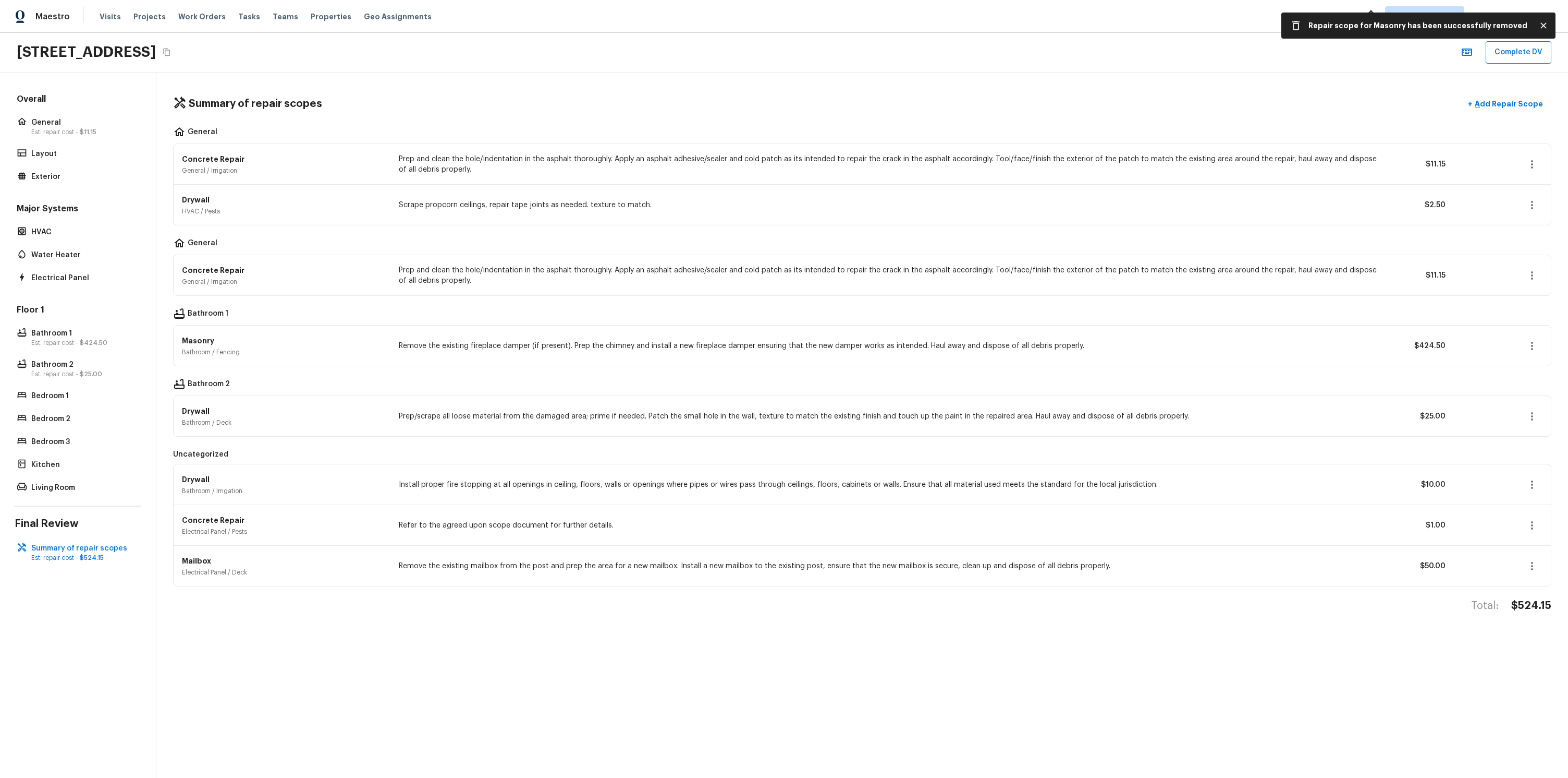
click at [1533, 345] on icon "button" at bounding box center [1531, 345] width 12 height 13
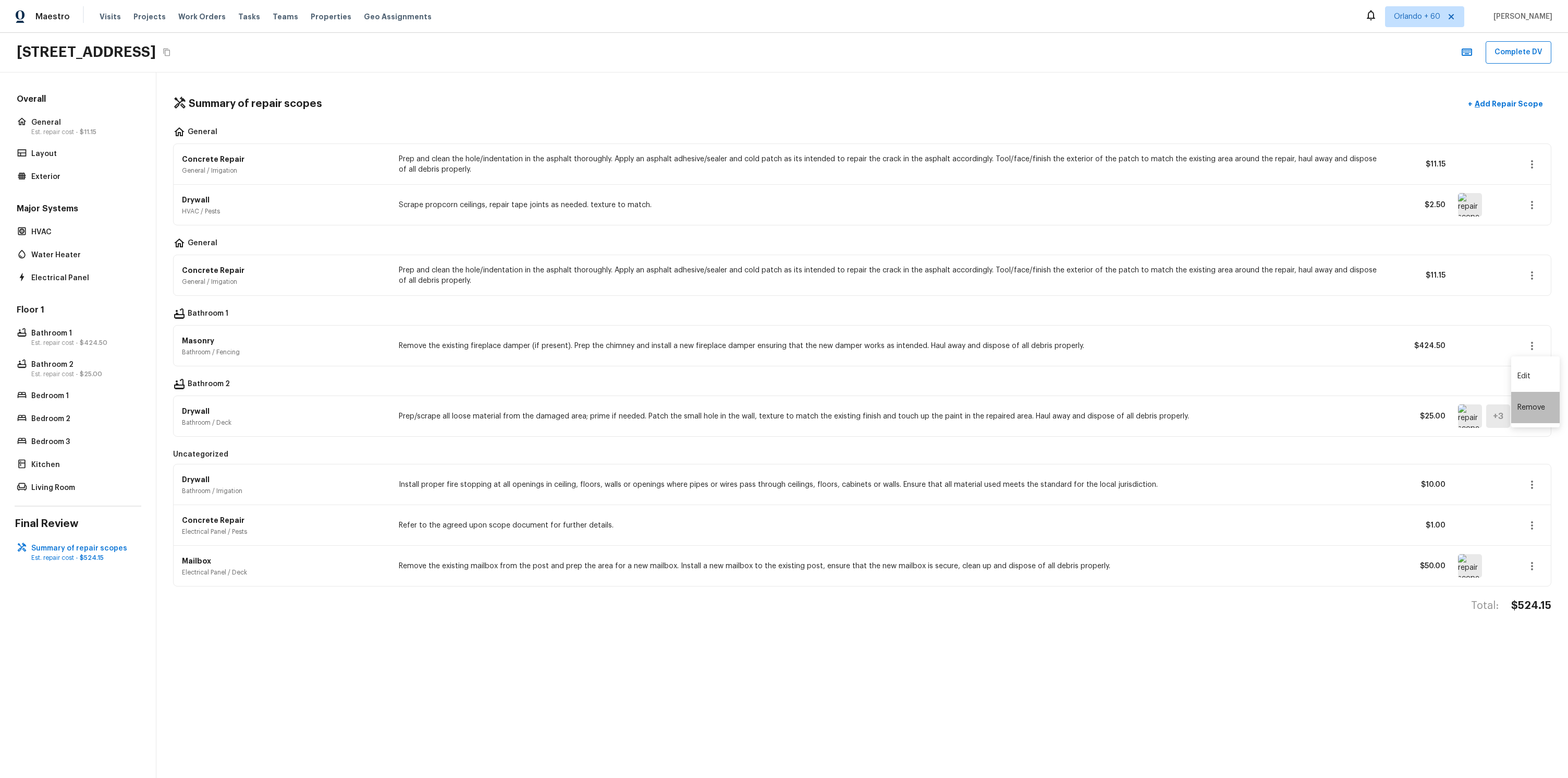
click at [1513, 395] on li "Remove" at bounding box center [1535, 407] width 48 height 32
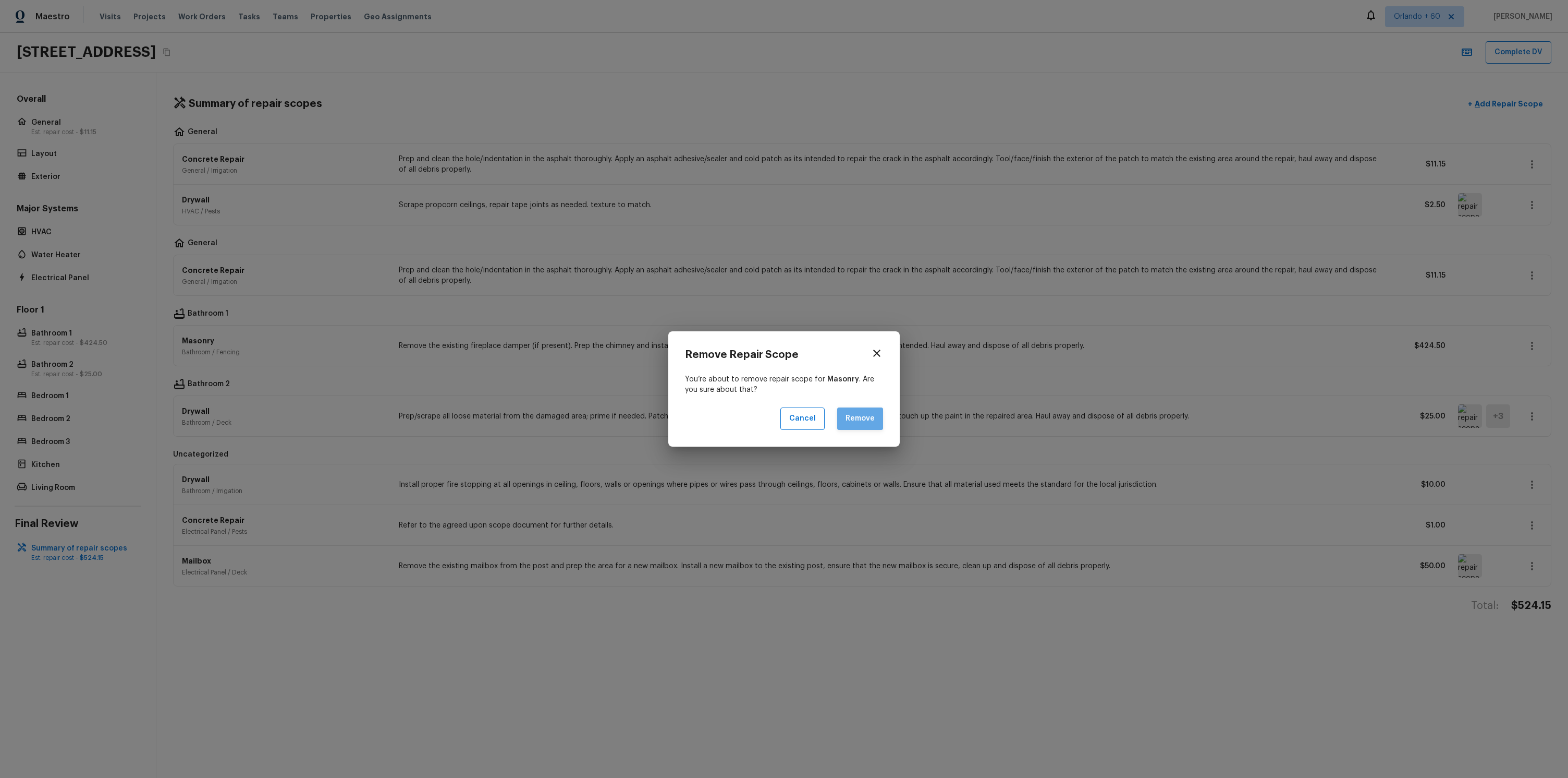
click at [865, 424] on button "Remove" at bounding box center [860, 418] width 46 height 22
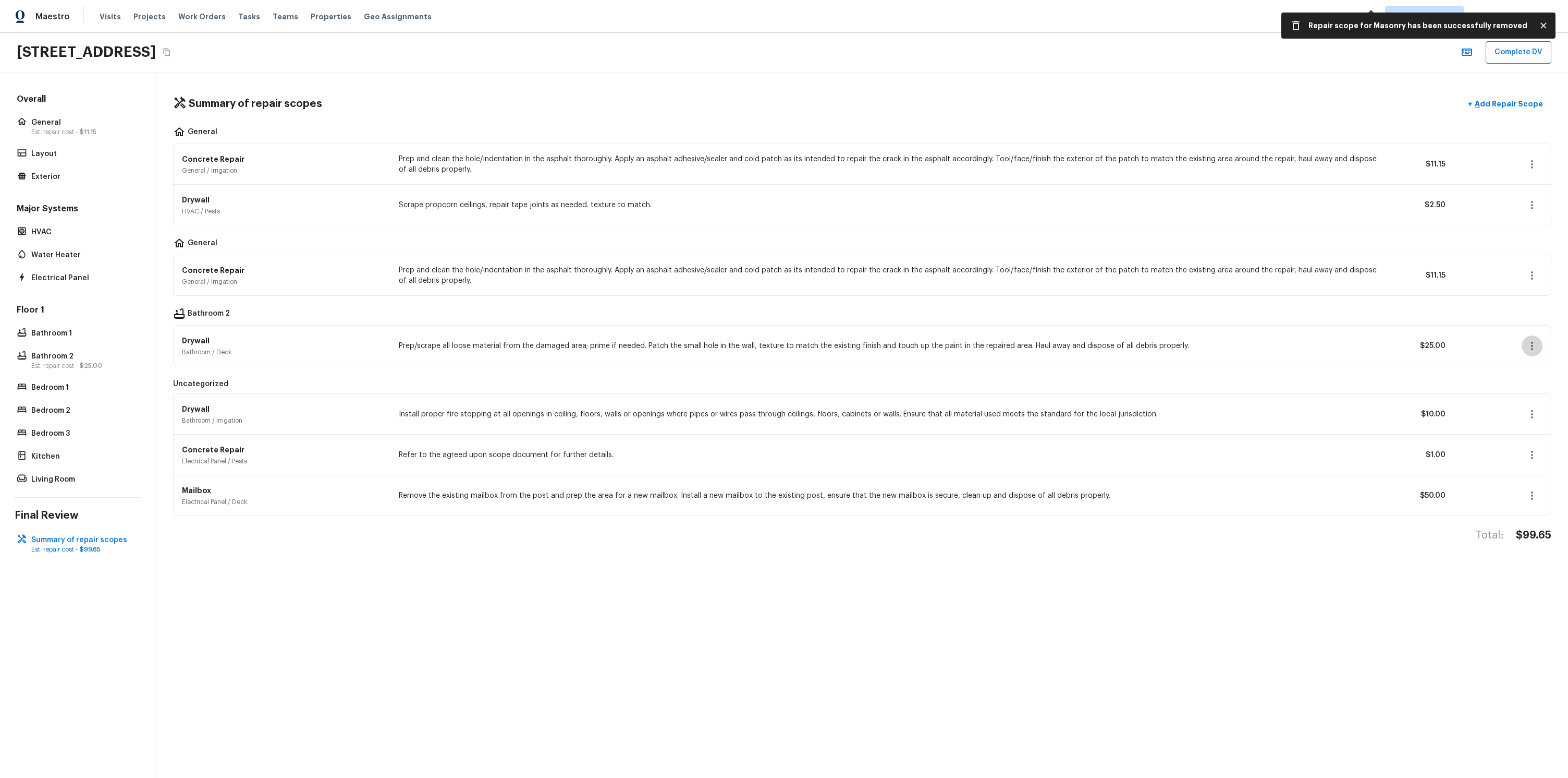
click at [1532, 350] on icon "button" at bounding box center [1531, 345] width 12 height 13
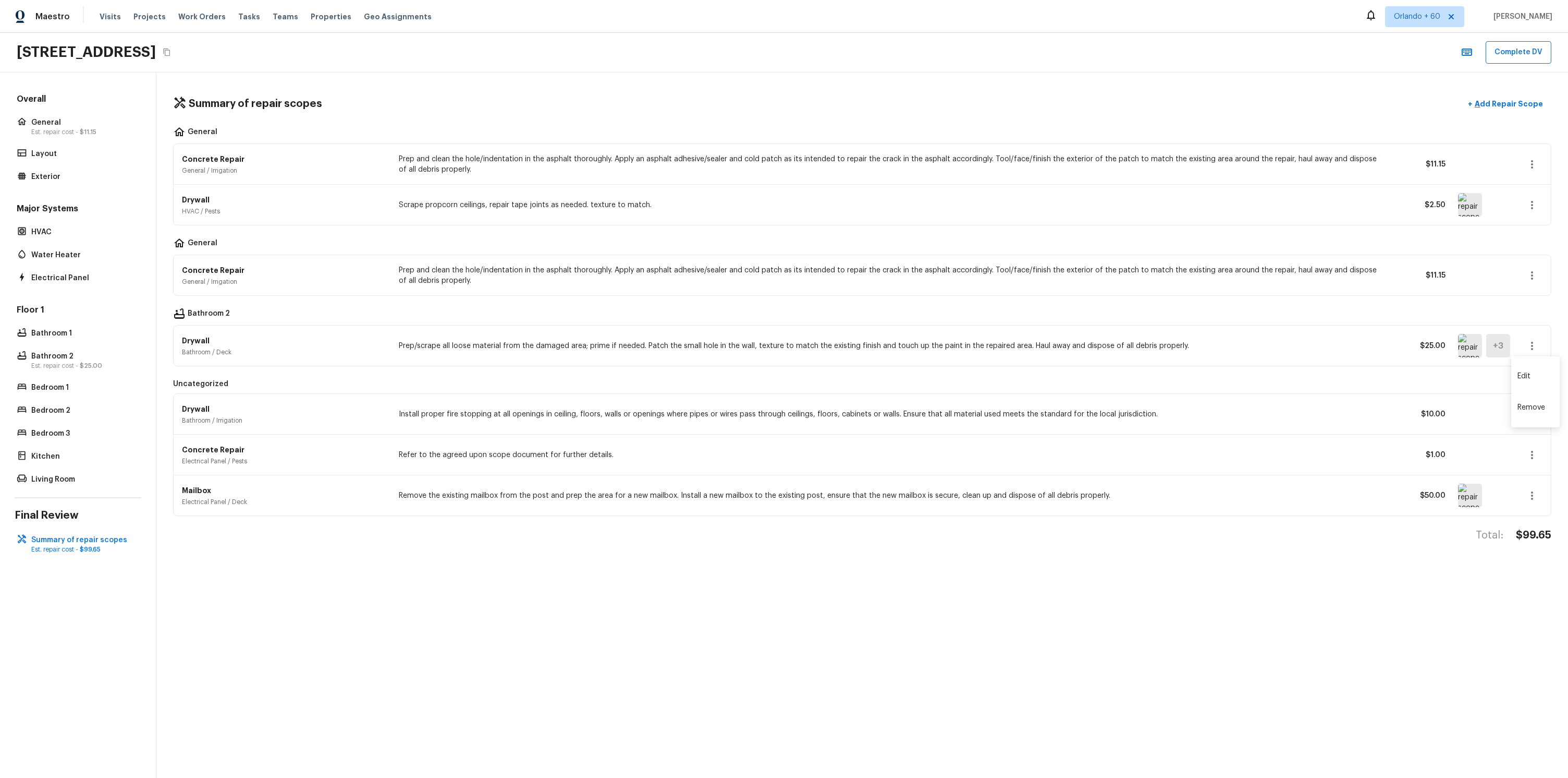
click at [1526, 404] on li "Remove" at bounding box center [1535, 407] width 48 height 32
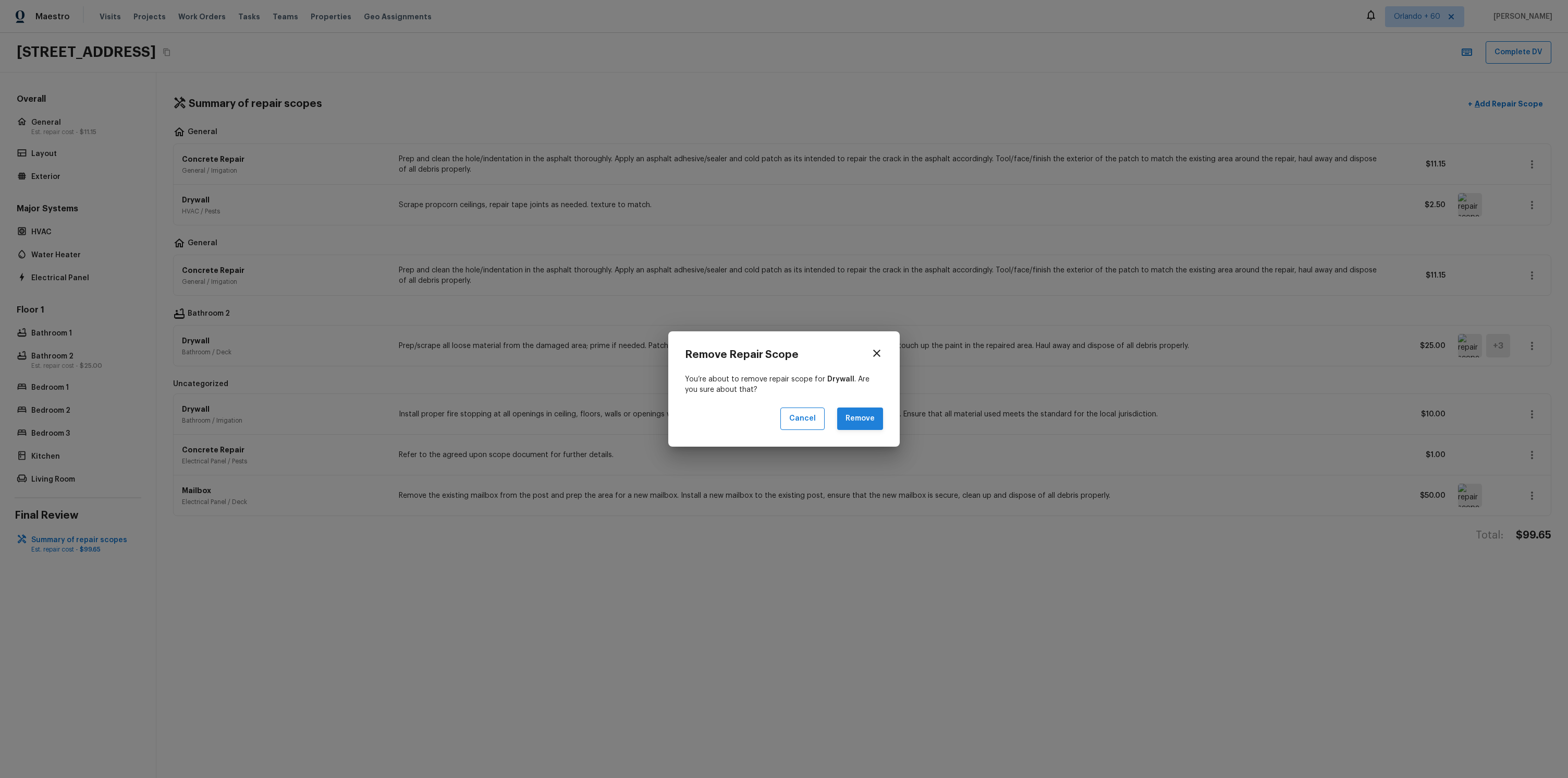
click at [854, 415] on button "Remove" at bounding box center [860, 418] width 46 height 22
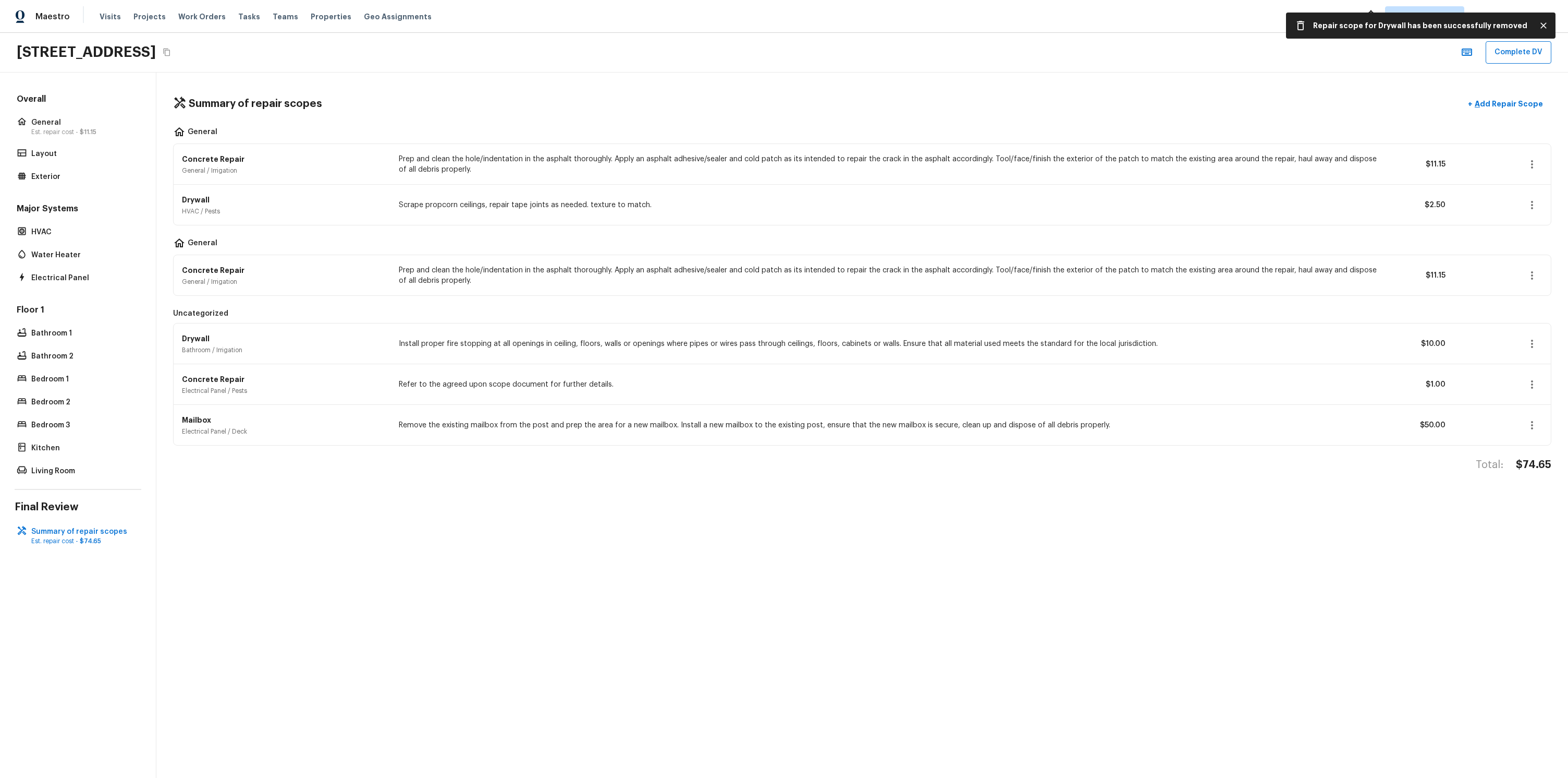
click at [1542, 342] on button "button" at bounding box center [1532, 344] width 21 height 21
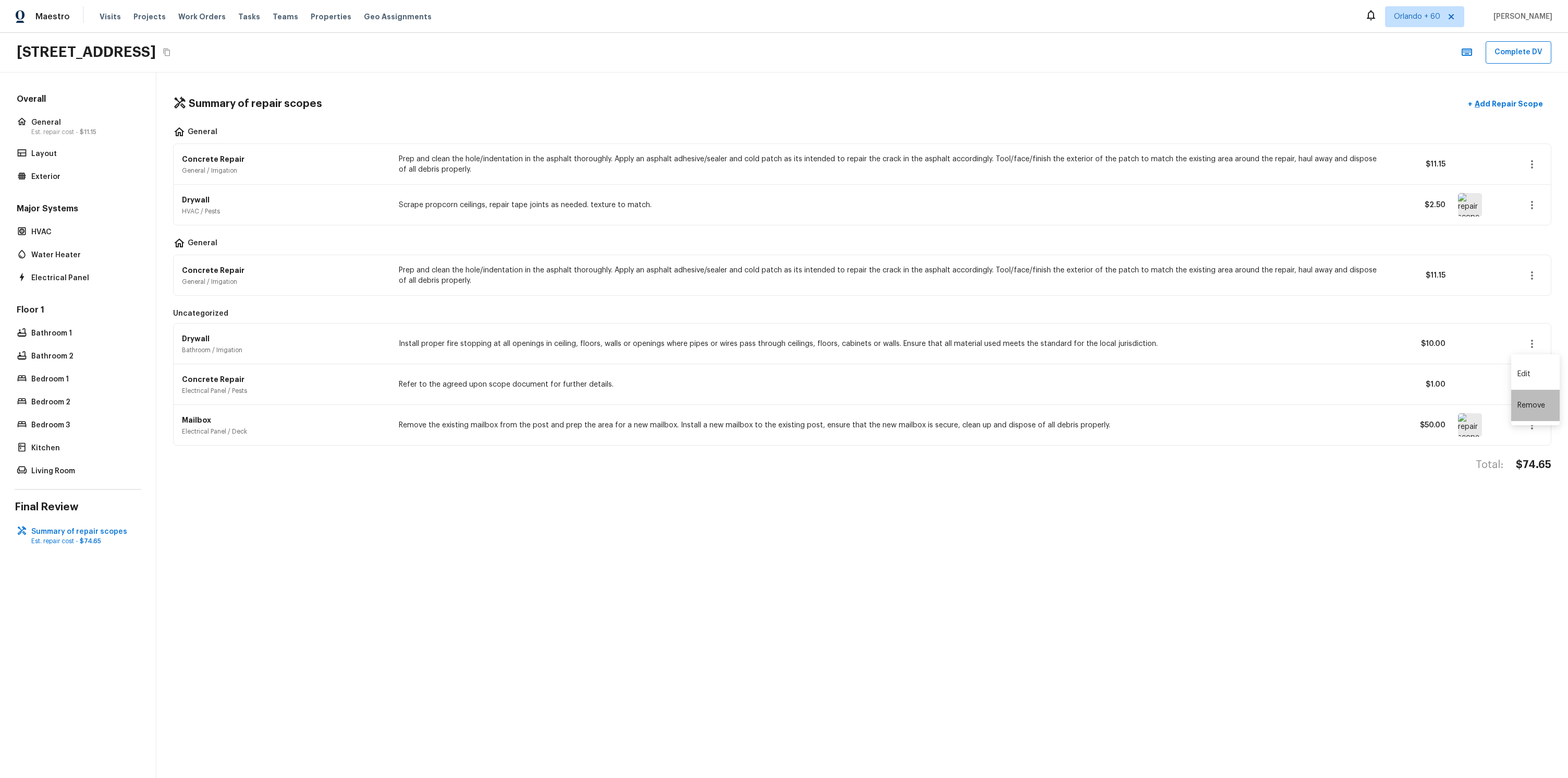
click at [1542, 410] on li "Remove" at bounding box center [1535, 405] width 48 height 32
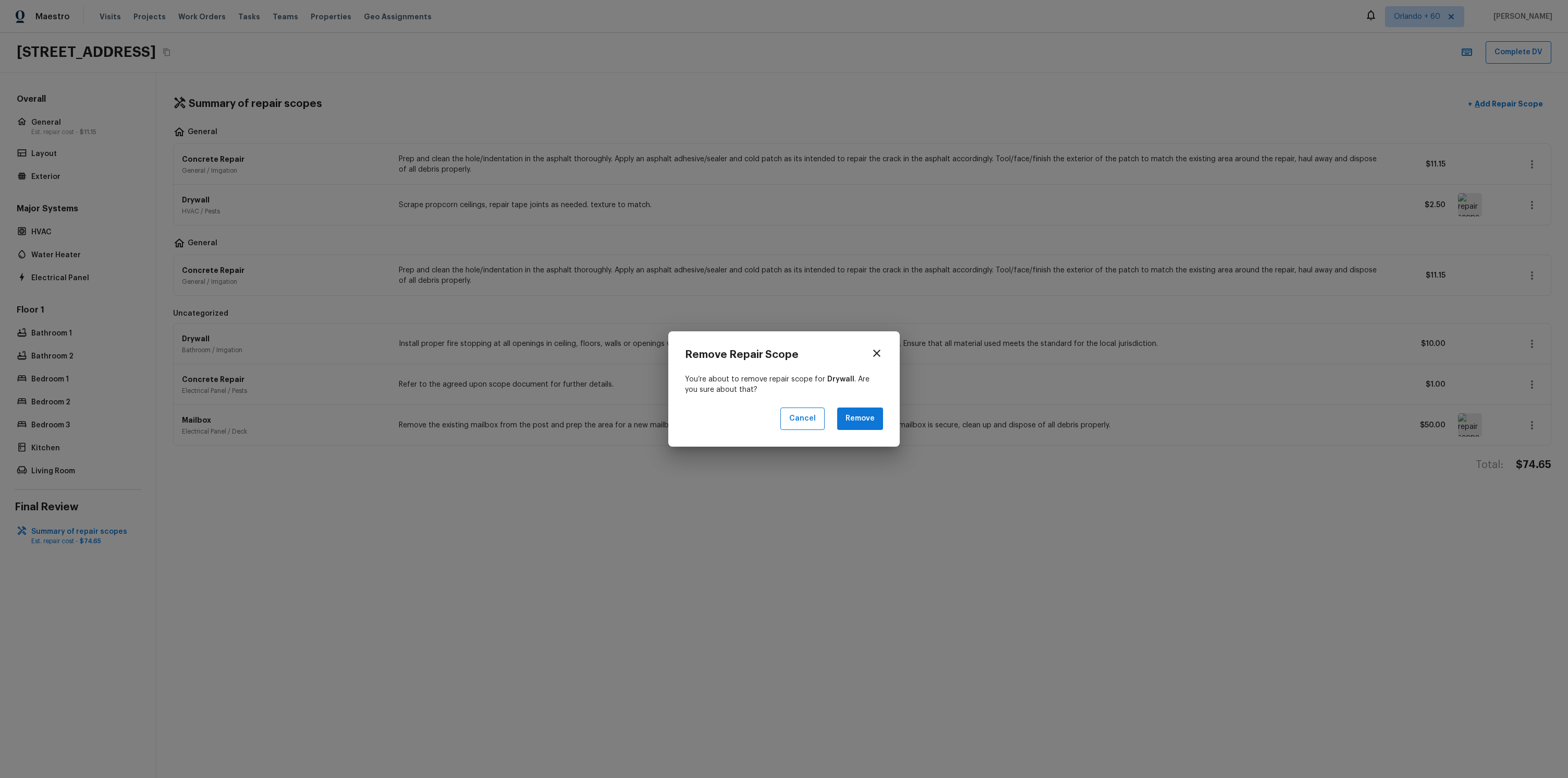
drag, startPoint x: 860, startPoint y: 414, endPoint x: 913, endPoint y: 401, distance: 54.6
click at [860, 414] on button "Remove" at bounding box center [860, 418] width 46 height 22
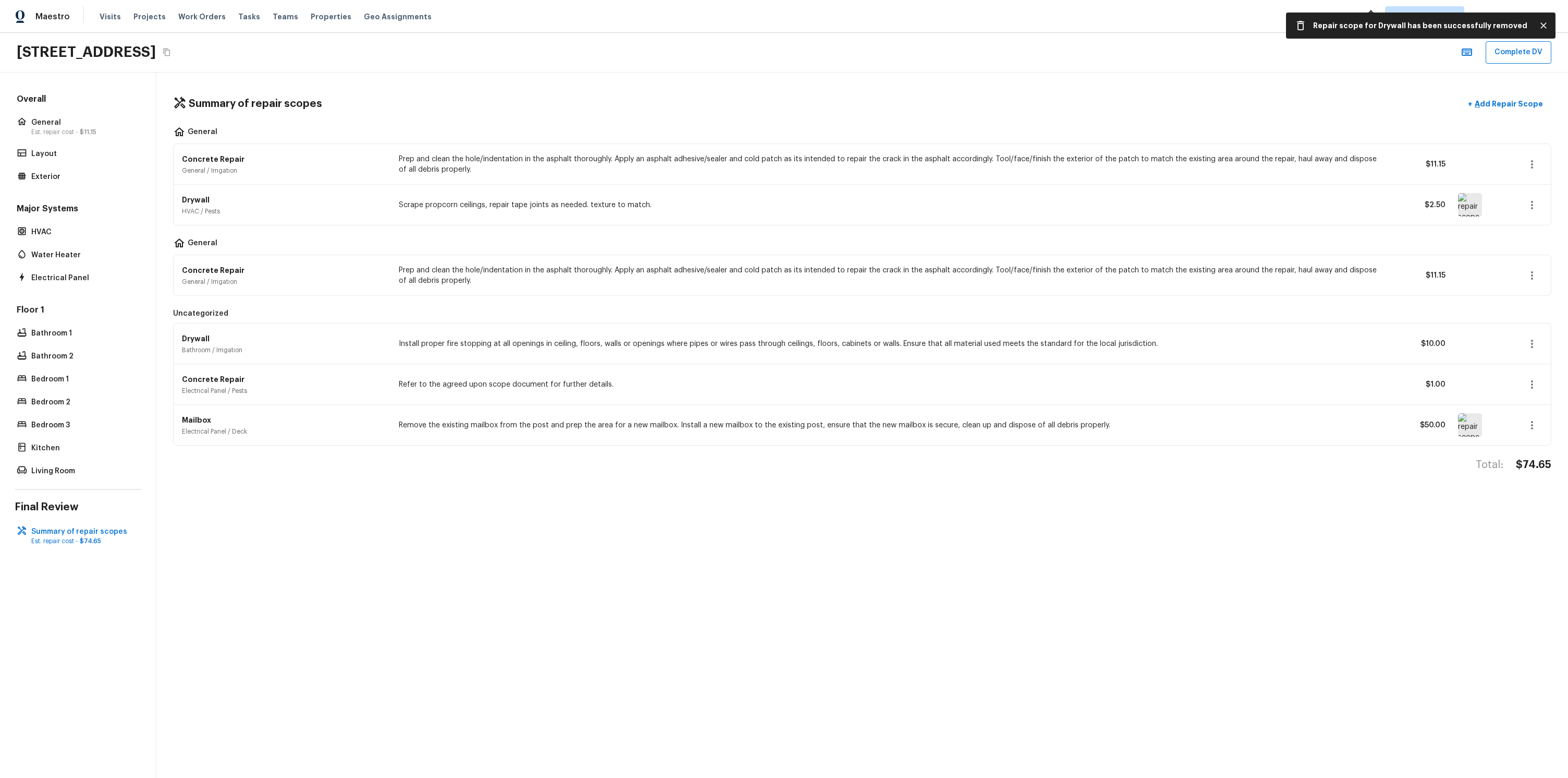
click at [1523, 272] on button "button" at bounding box center [1532, 275] width 21 height 21
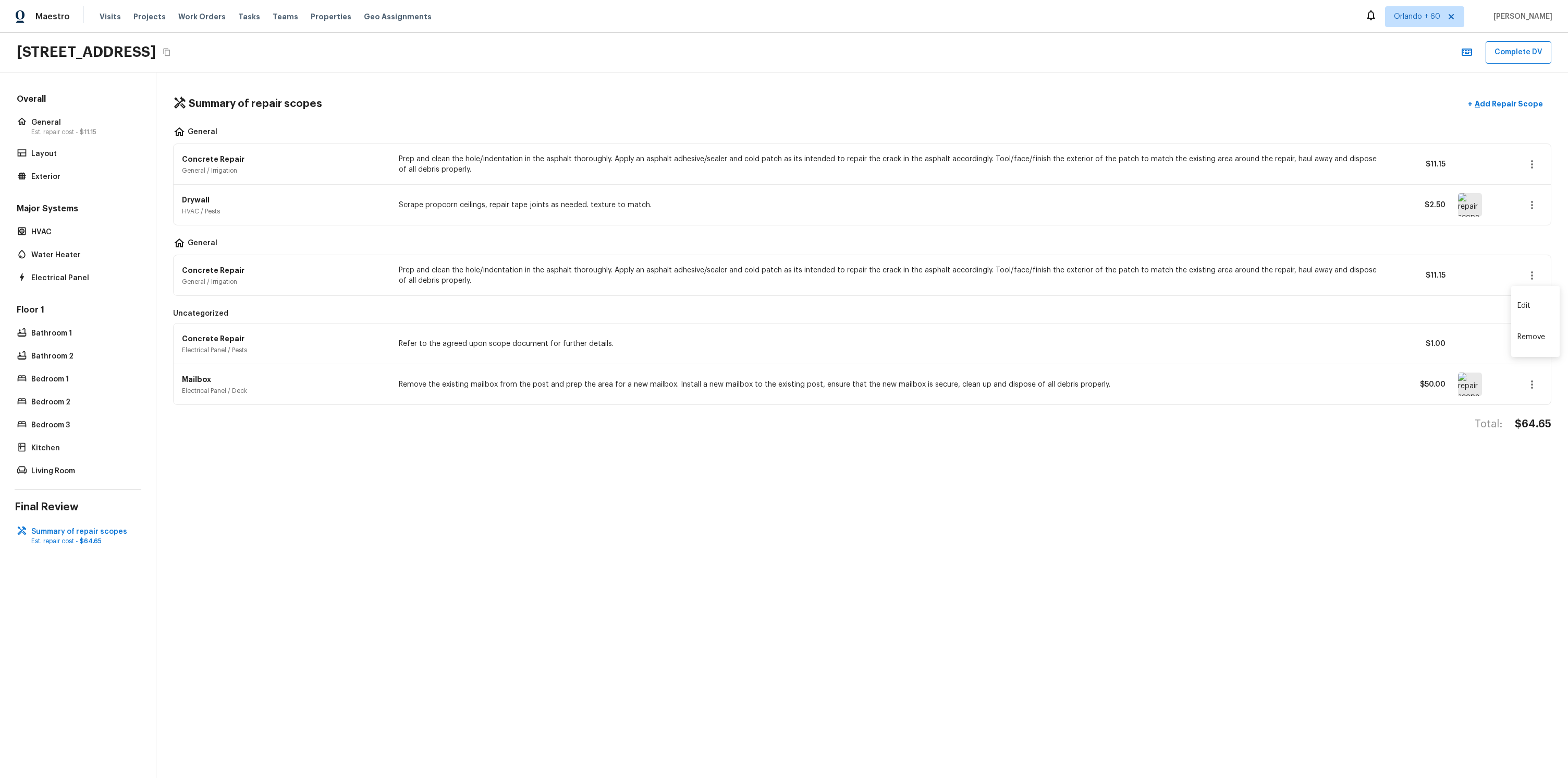
click at [1543, 342] on li "Remove" at bounding box center [1535, 337] width 48 height 32
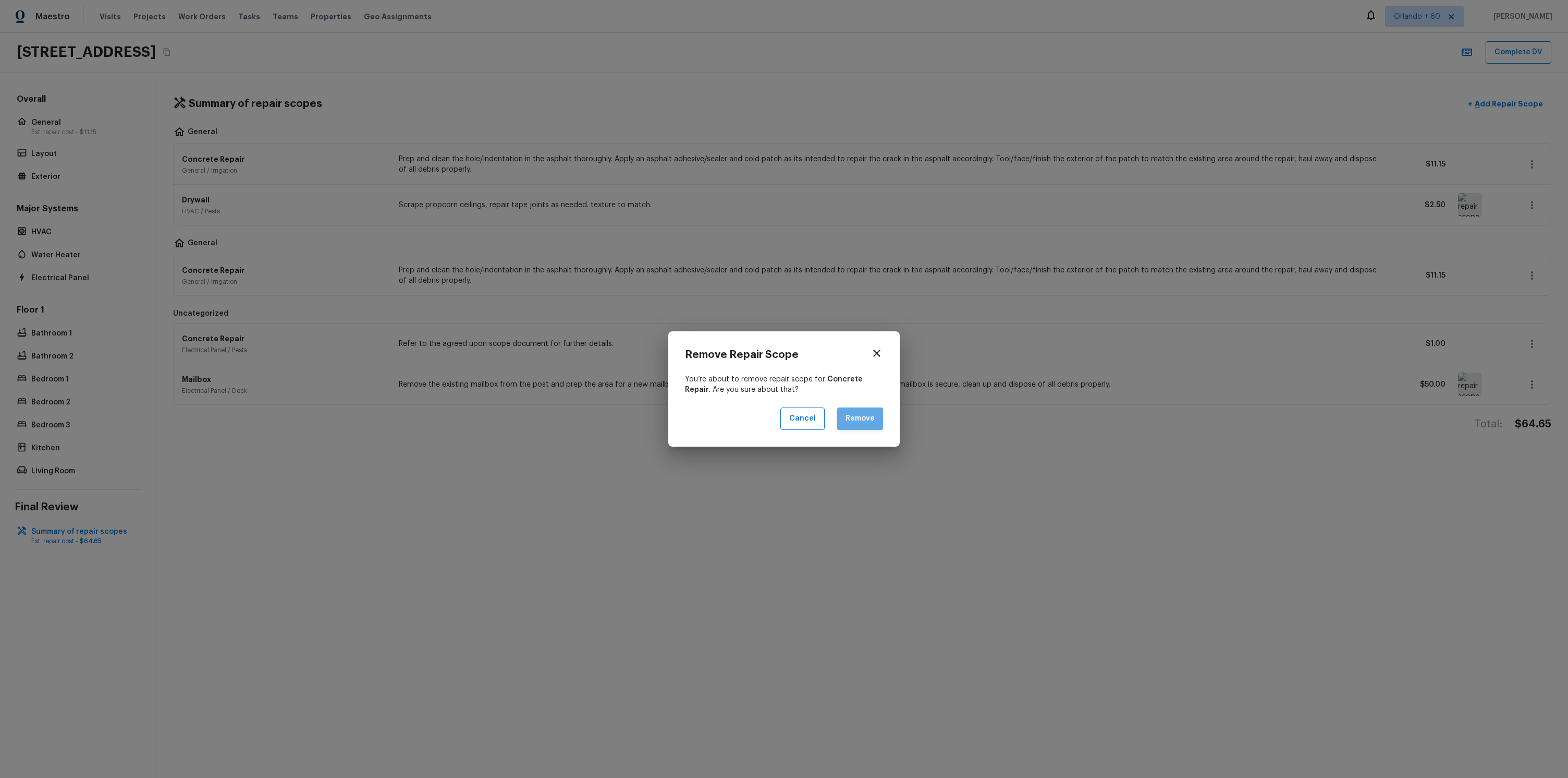
click at [861, 414] on button "Remove" at bounding box center [860, 418] width 46 height 22
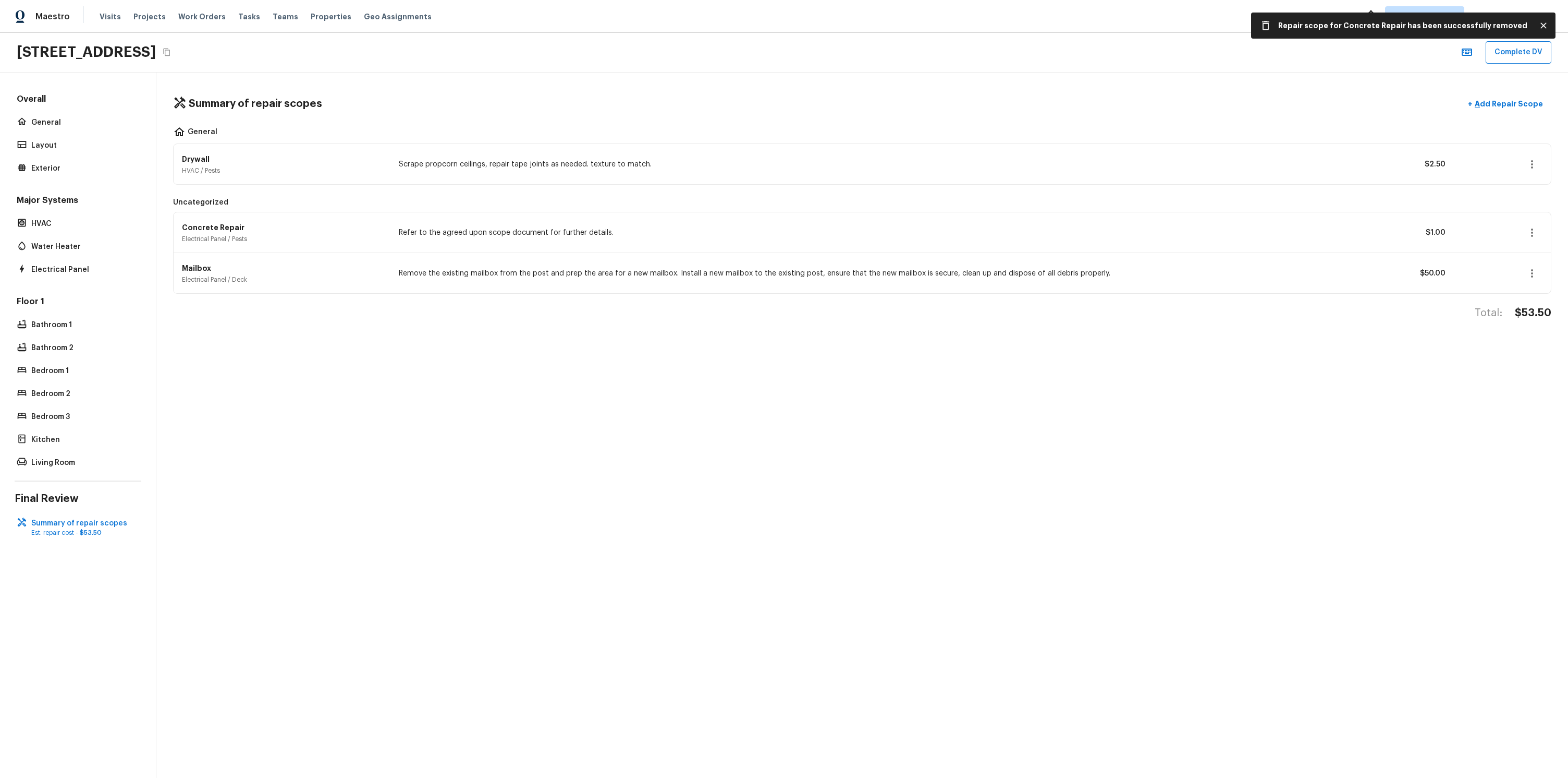
click at [1542, 168] on div "Drywall HVAC / Pests Scrape propcorn ceilings, repair tape joints as needed. te…" at bounding box center [861, 164] width 1360 height 40
click at [1530, 170] on button "button" at bounding box center [1532, 164] width 21 height 21
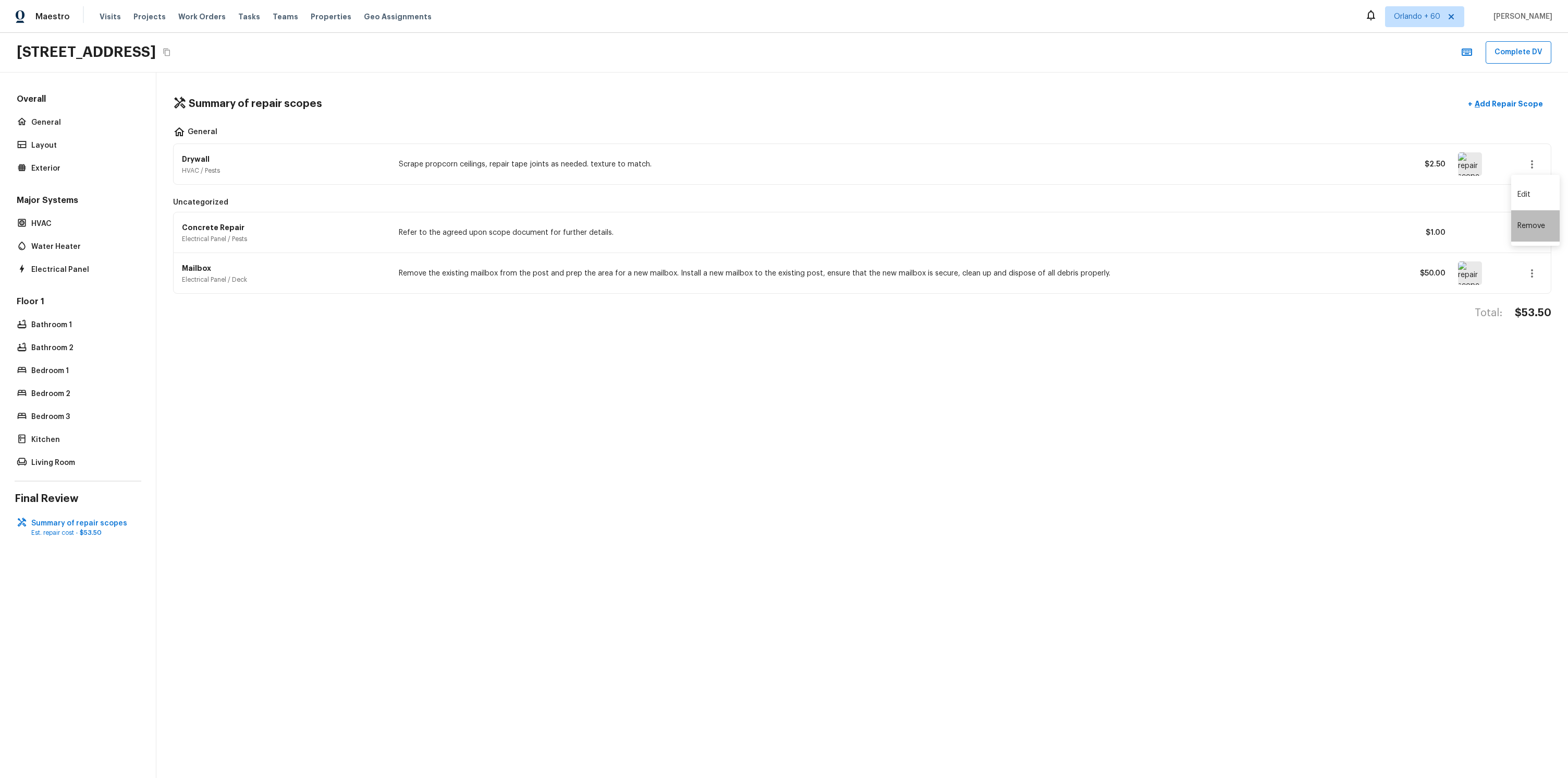
click at [1523, 221] on li "Remove" at bounding box center [1535, 226] width 48 height 32
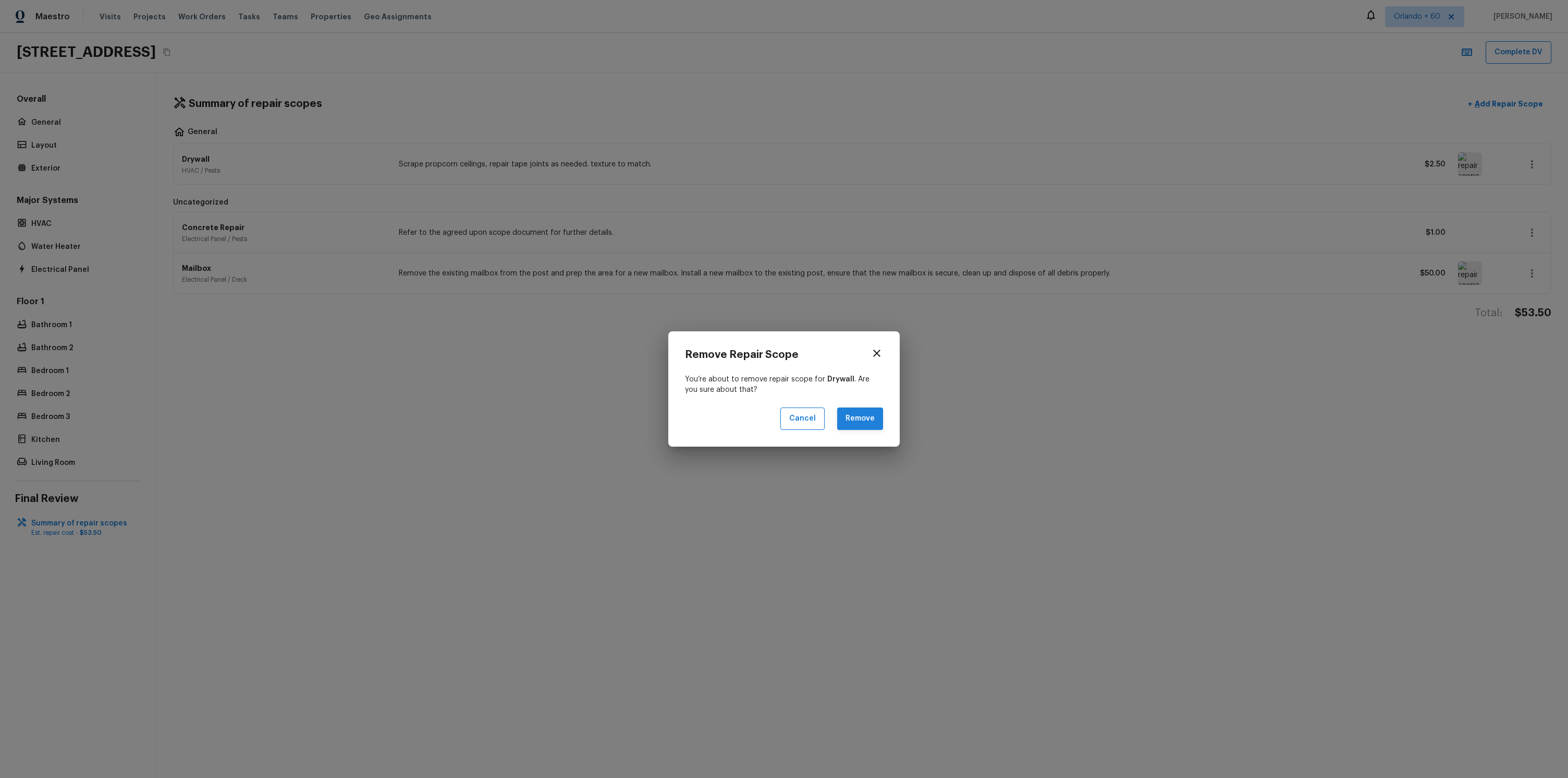
click at [851, 414] on button "Remove" at bounding box center [860, 418] width 46 height 22
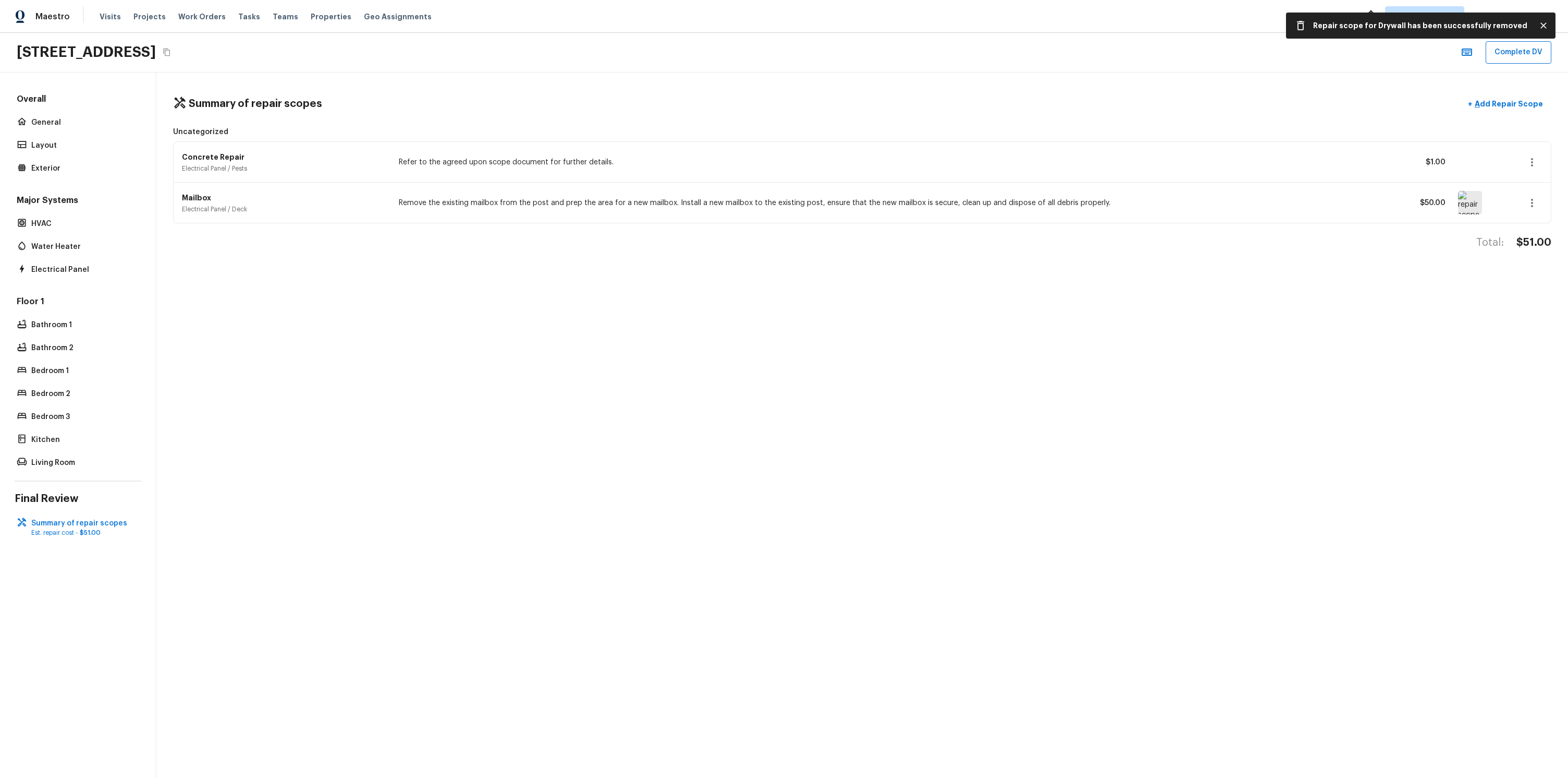
drag, startPoint x: 343, startPoint y: 289, endPoint x: 305, endPoint y: 260, distance: 47.8
click at [343, 288] on div "Summary of repair scopes + Add Repair Scope Uncategorized Concrete Repair Elect…" at bounding box center [862, 424] width 1412 height 705
click at [175, 134] on p "Uncategorized" at bounding box center [200, 132] width 55 height 11
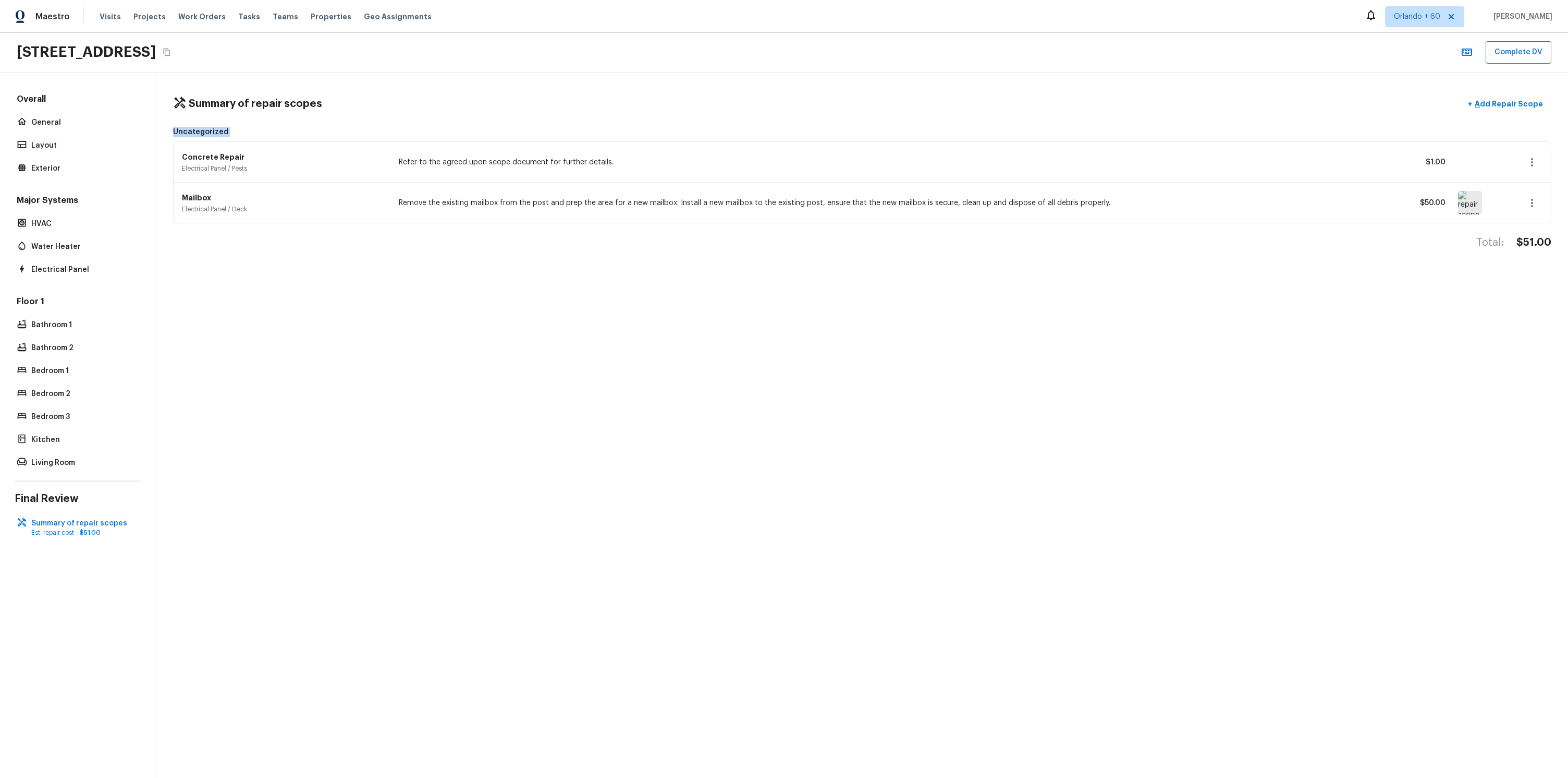
click at [267, 127] on div "Uncategorized" at bounding box center [862, 132] width 1379 height 11
click at [68, 454] on div "Floor 1 Bathroom 1 Bathroom 2 Bedroom 1 Bedroom 2 Bedroom 3 Kitchen Living Room" at bounding box center [78, 382] width 127 height 174
click at [68, 459] on p "Living Room" at bounding box center [84, 463] width 104 height 11
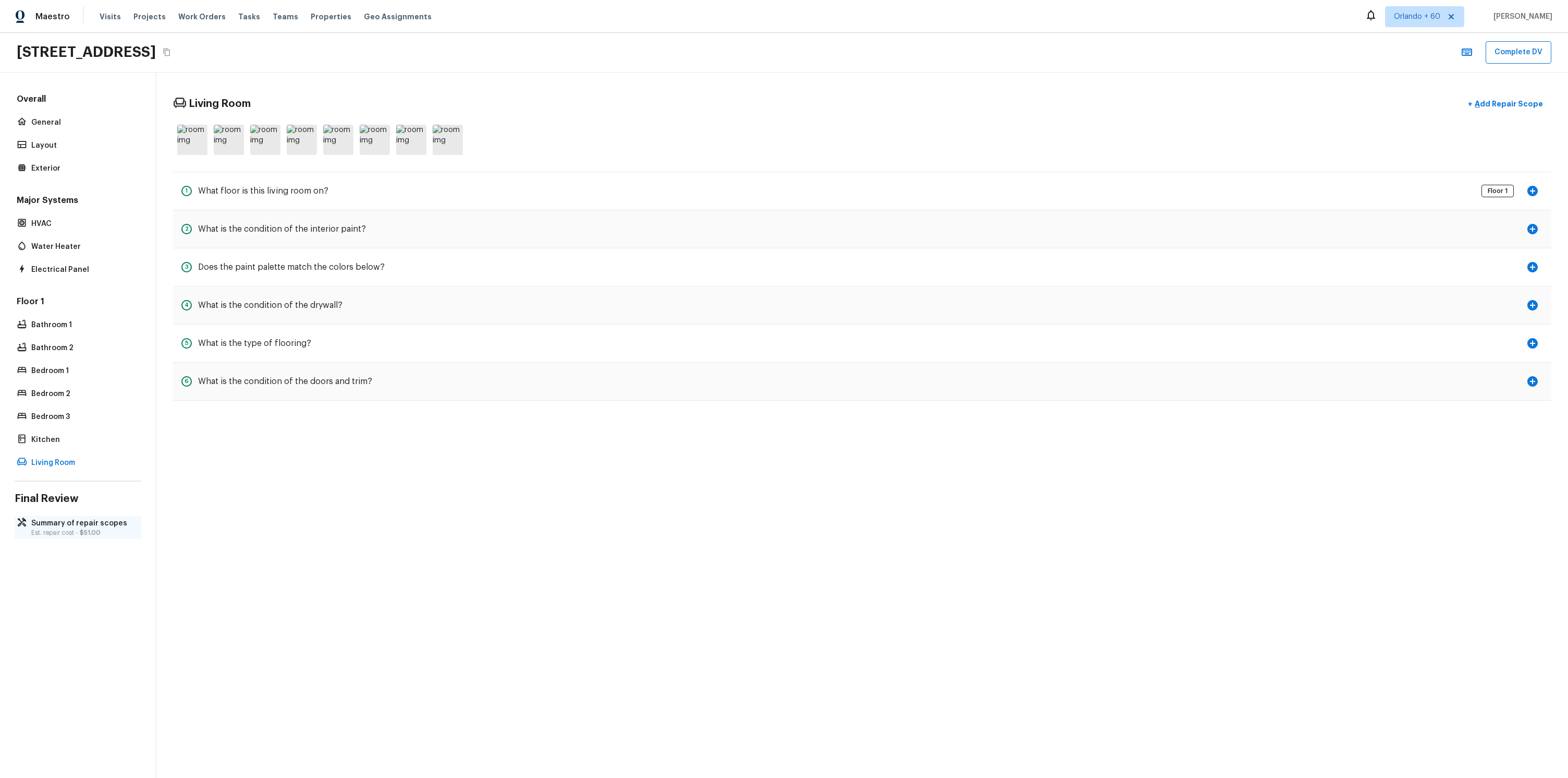
click at [85, 525] on p "Summary of repair scopes" at bounding box center [84, 523] width 104 height 11
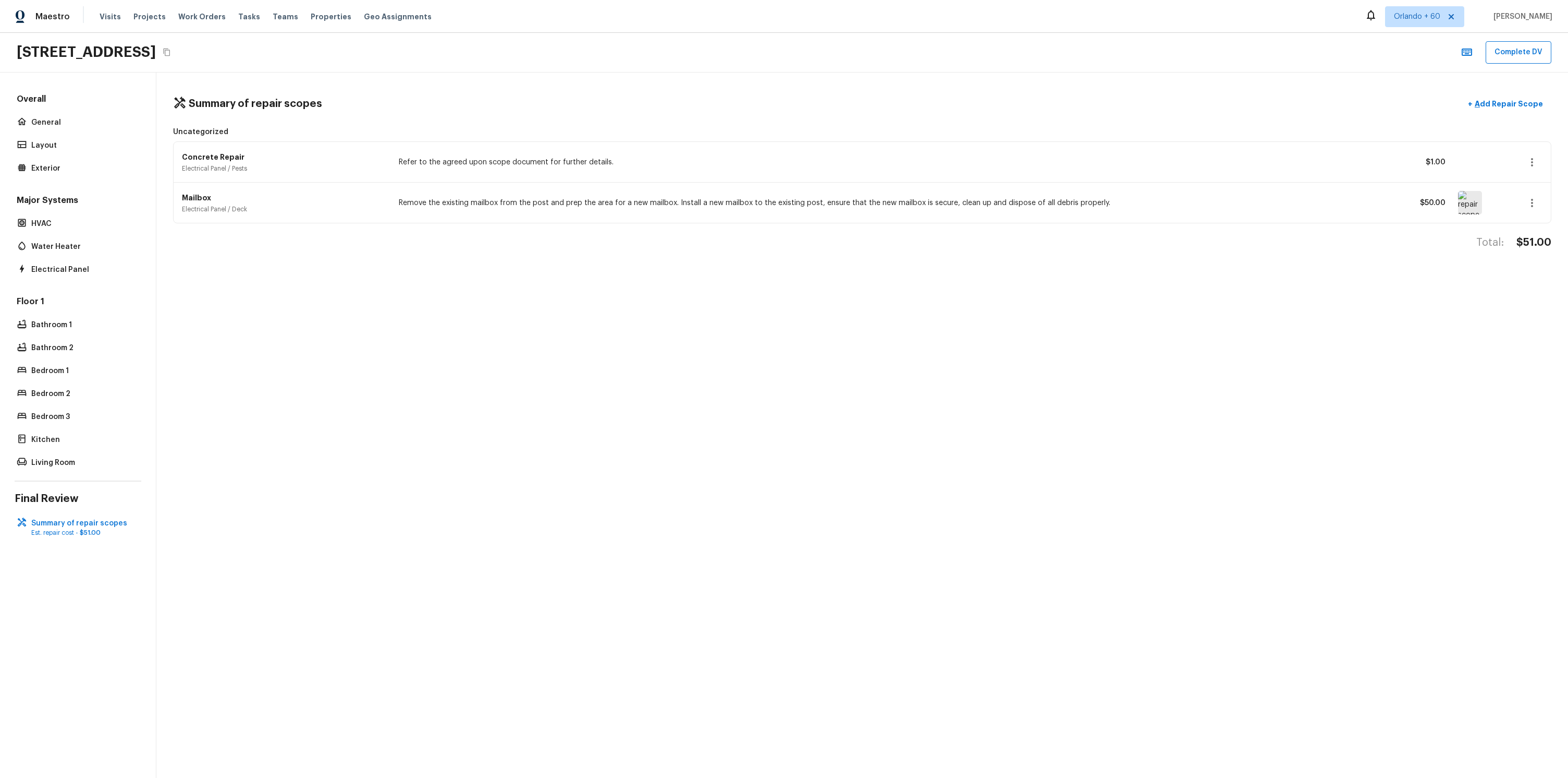
click at [1523, 153] on div "Concrete Repair Electrical Panel / Pests Refer to the agreed upon scope documen…" at bounding box center [861, 163] width 1360 height 40
click at [1525, 155] on button "button" at bounding box center [1532, 163] width 21 height 21
click at [1526, 227] on li "Remove" at bounding box center [1535, 223] width 48 height 32
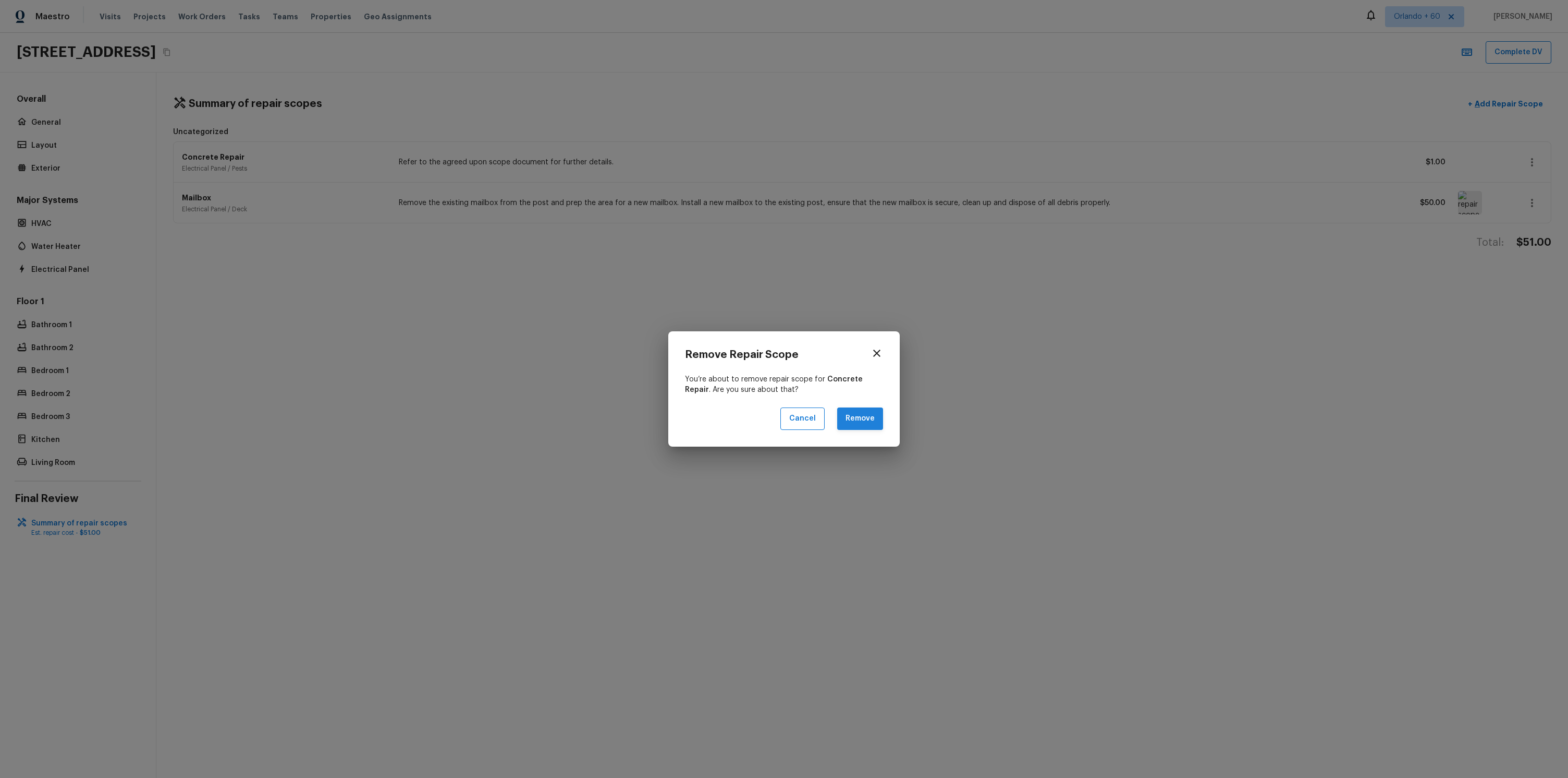
click at [881, 429] on button "Remove" at bounding box center [860, 418] width 46 height 22
click at [860, 415] on div "Cancel Remove" at bounding box center [784, 418] width 198 height 22
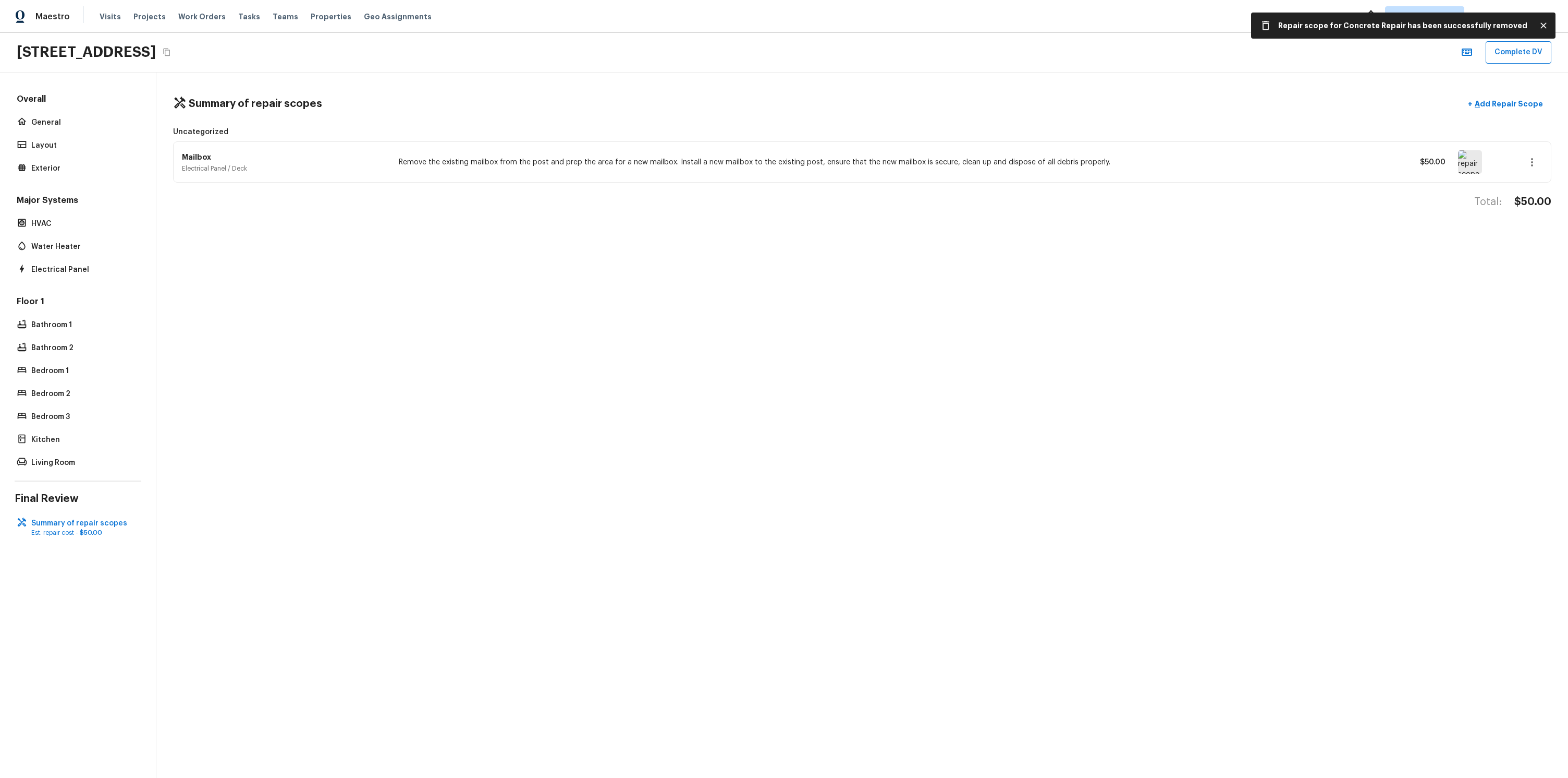
click at [1531, 156] on icon "button" at bounding box center [1531, 162] width 12 height 13
click at [1545, 227] on li "Remove" at bounding box center [1535, 223] width 48 height 32
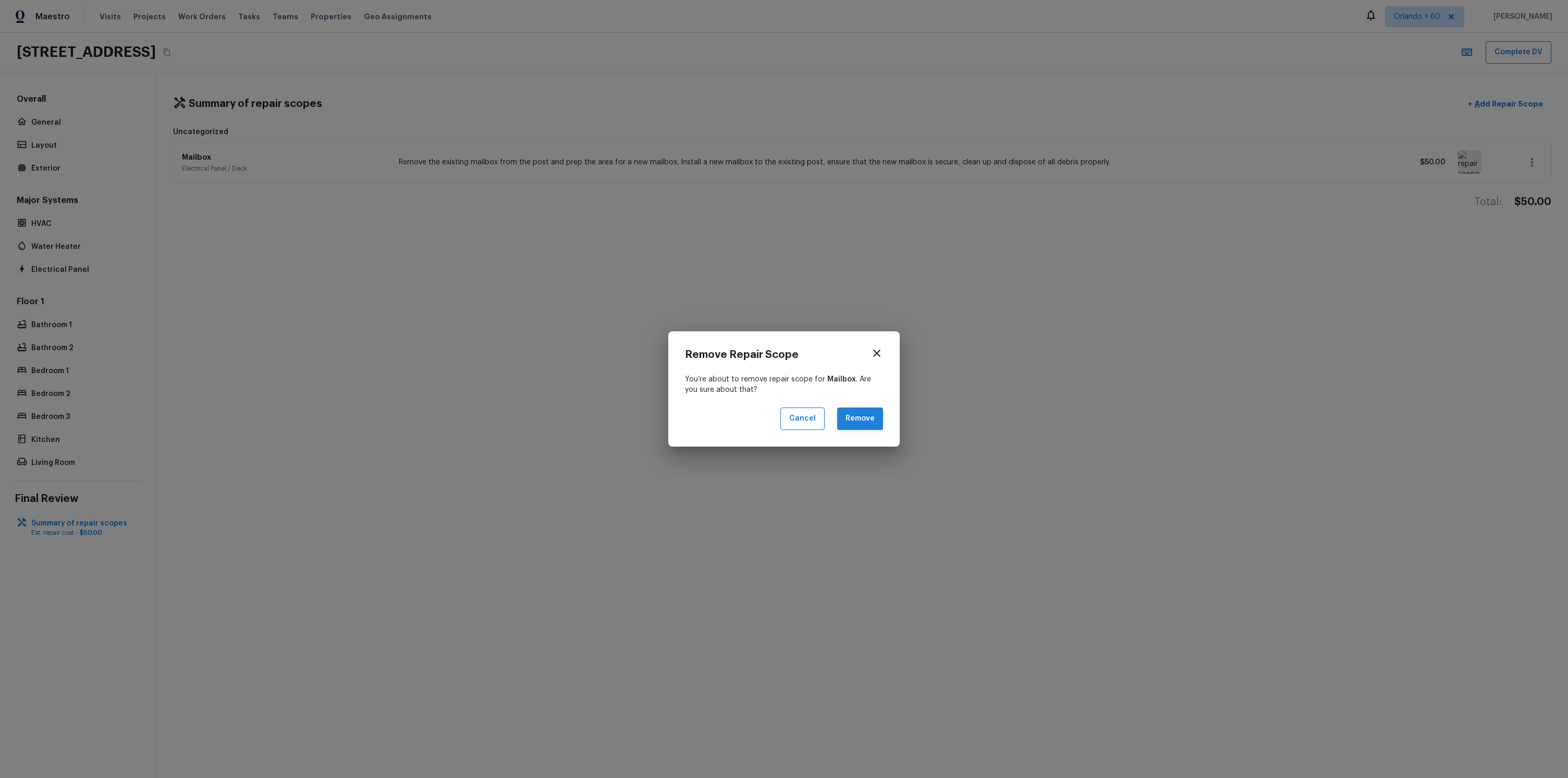
click at [869, 428] on button "Remove" at bounding box center [860, 418] width 46 height 22
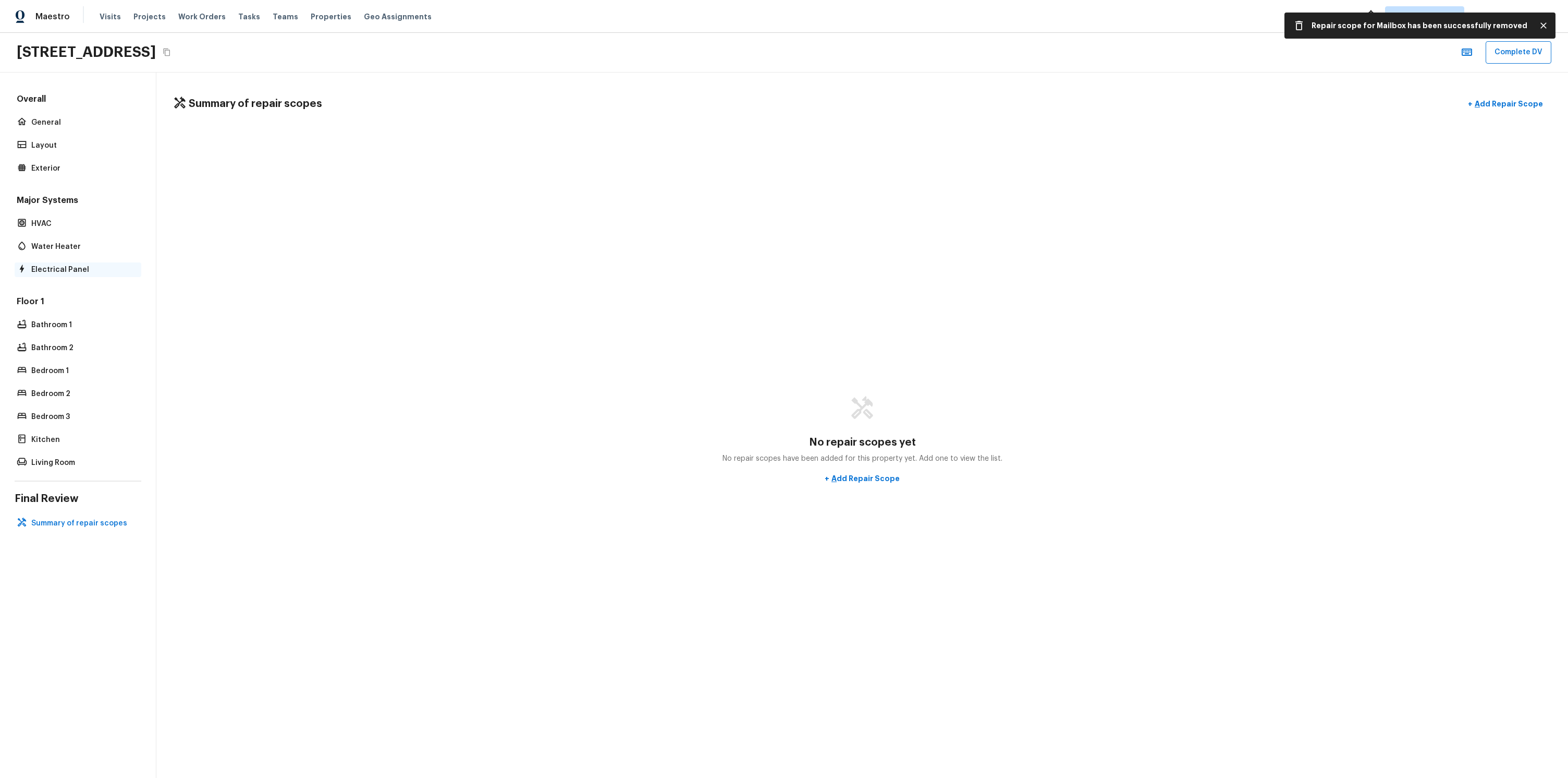
click at [52, 267] on p "Electrical Panel" at bounding box center [84, 269] width 104 height 11
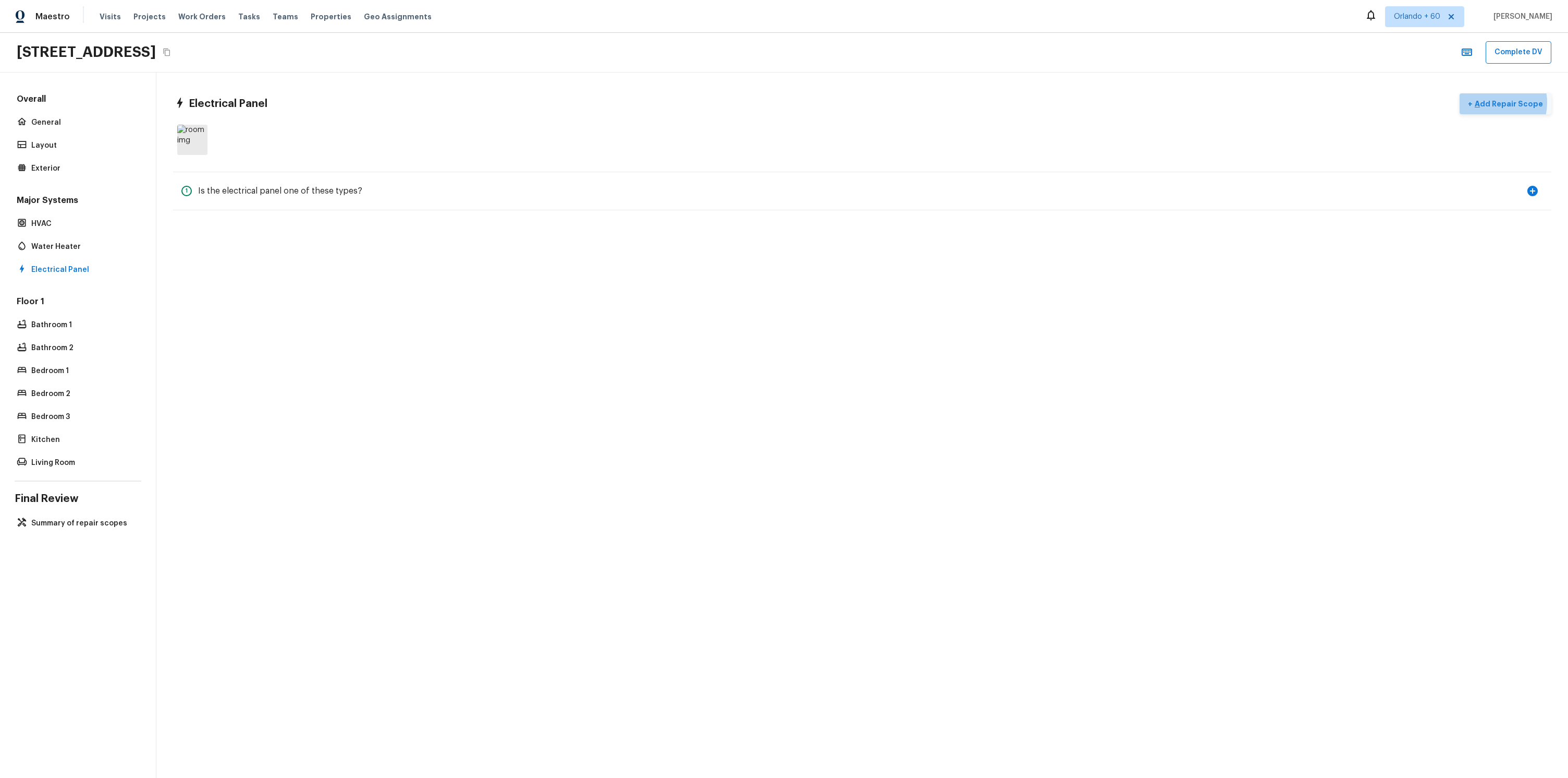
click at [1495, 102] on p "Add Repair Scope" at bounding box center [1507, 103] width 70 height 11
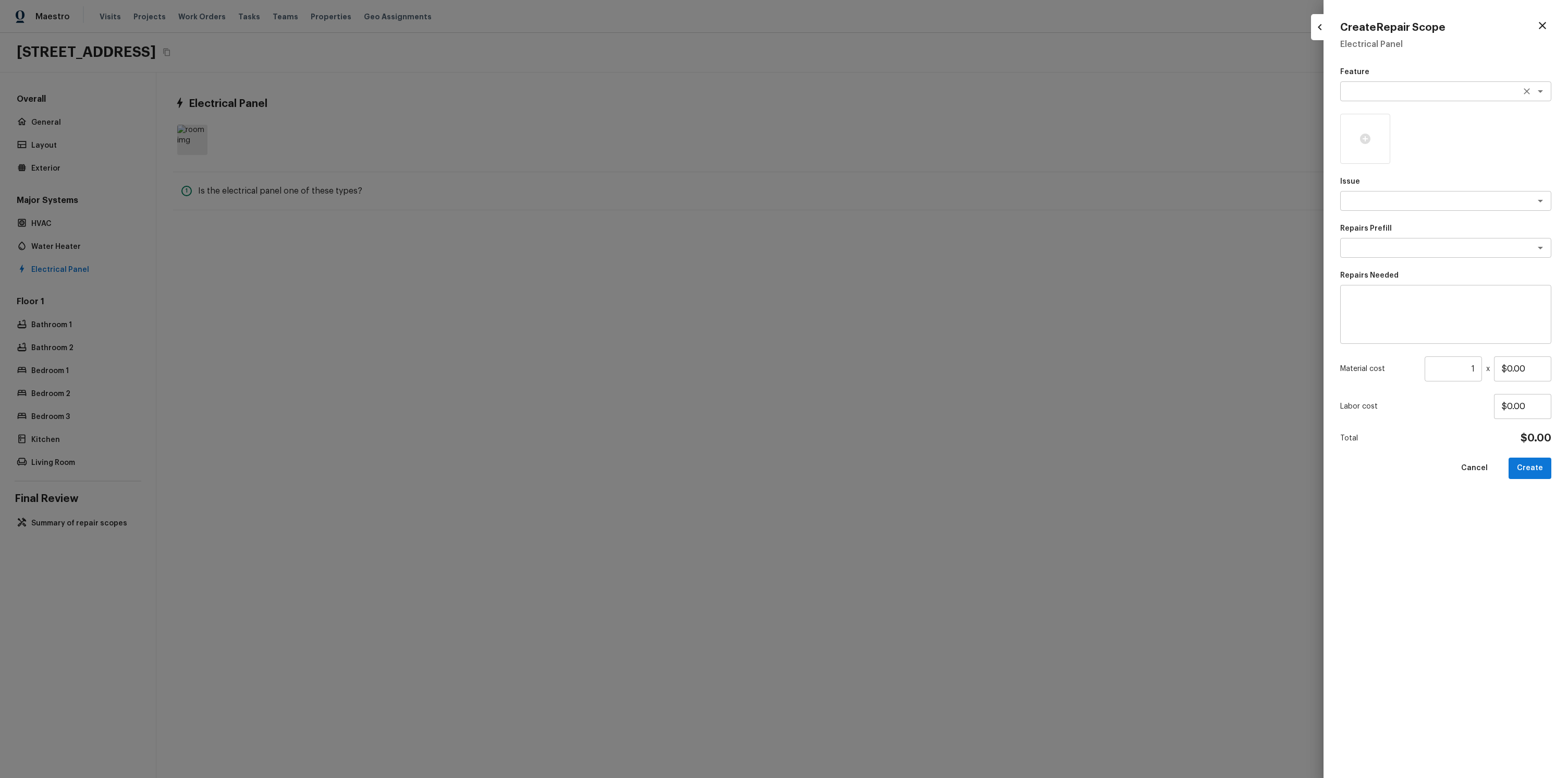
click at [1381, 99] on div "x ​" at bounding box center [1446, 91] width 212 height 20
click at [1378, 136] on li "Irrigation" at bounding box center [1446, 130] width 212 height 16
type textarea "Irrigation"
click at [1399, 230] on p "Repairs Prefill" at bounding box center [1446, 228] width 212 height 11
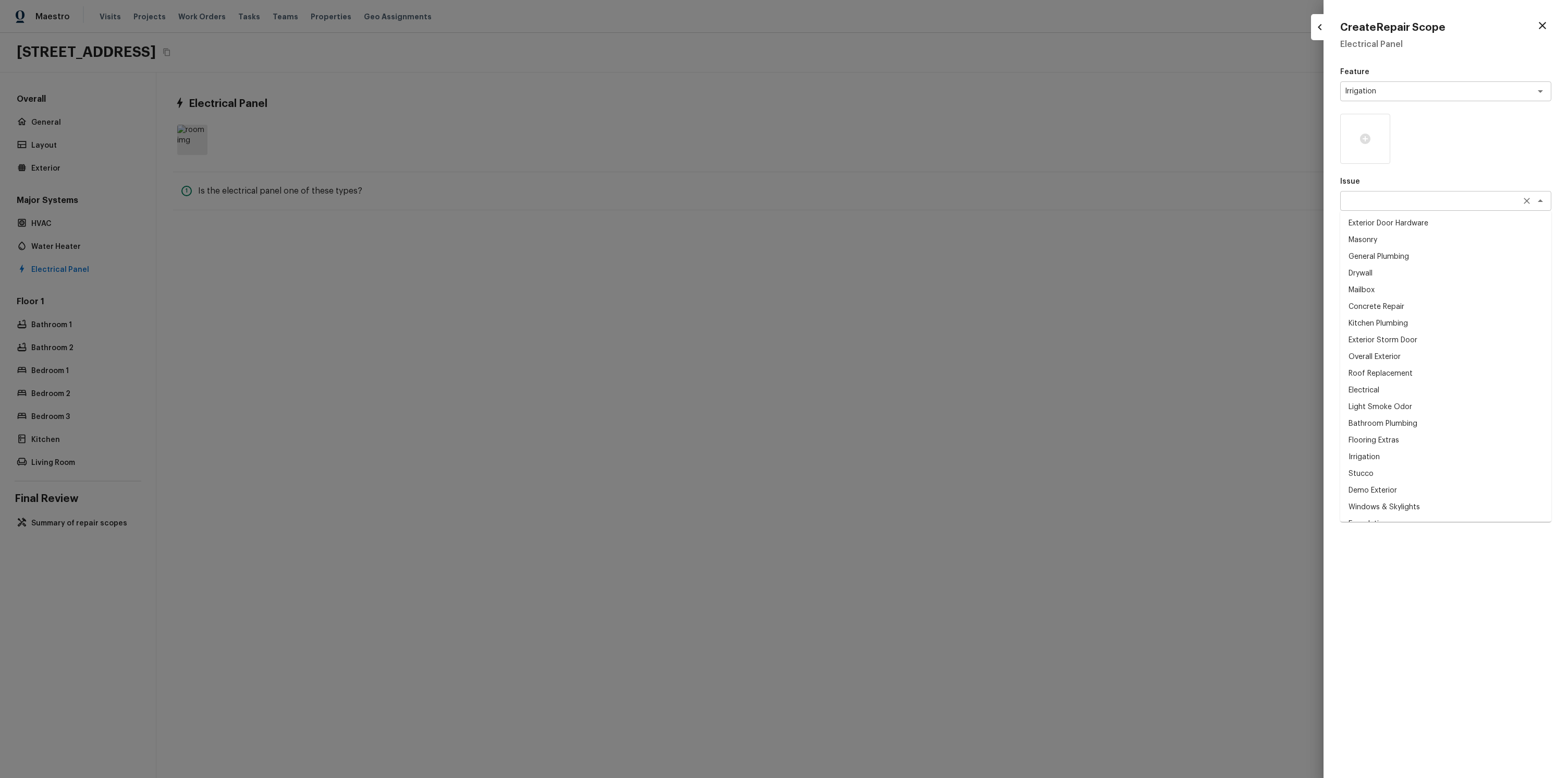
click at [1378, 193] on div "x ​" at bounding box center [1446, 200] width 212 height 20
click at [1368, 244] on li "Masonry" at bounding box center [1446, 239] width 212 height 16
type textarea "Masonry"
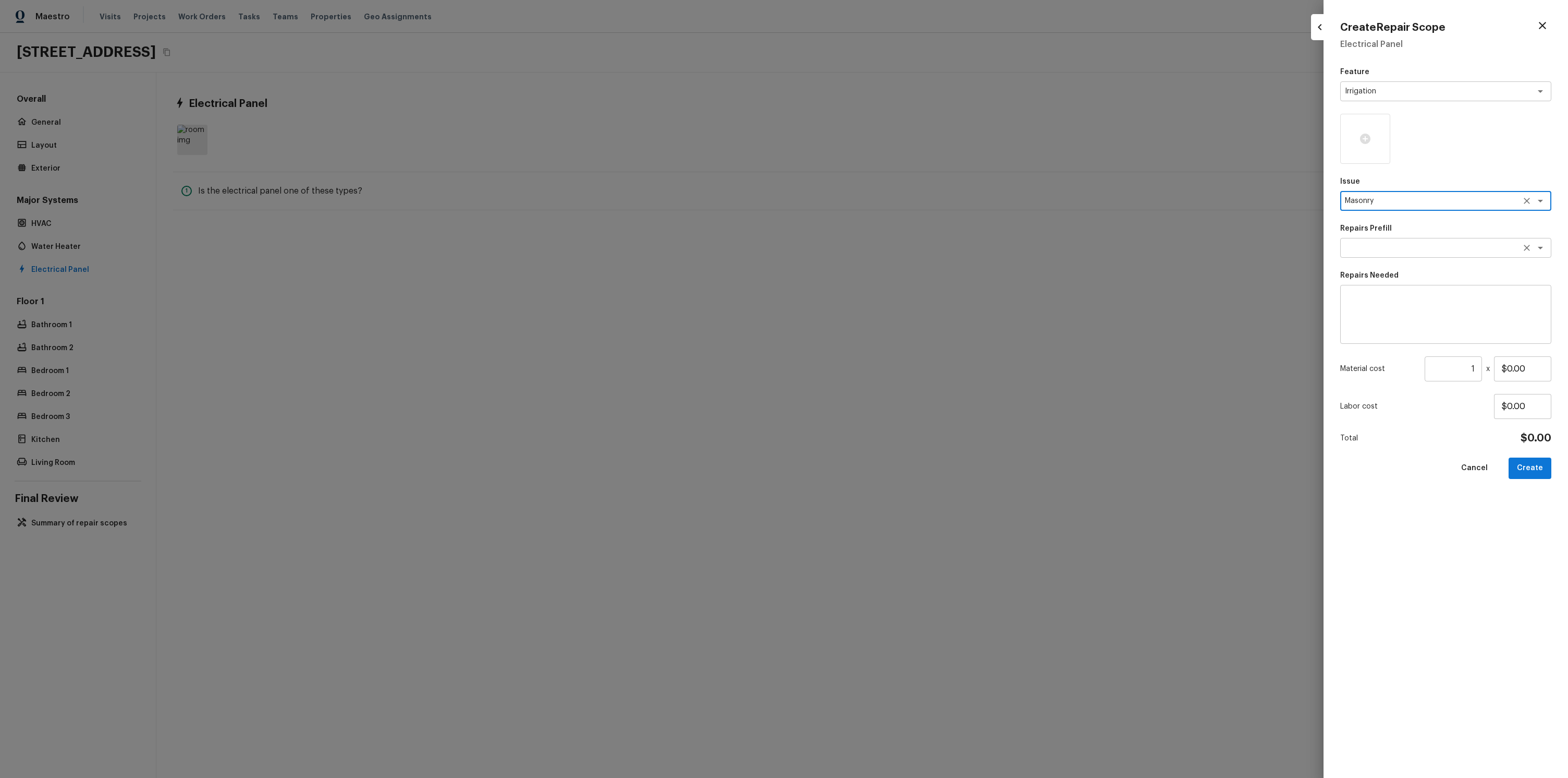
click at [1381, 252] on textarea at bounding box center [1431, 247] width 173 height 11
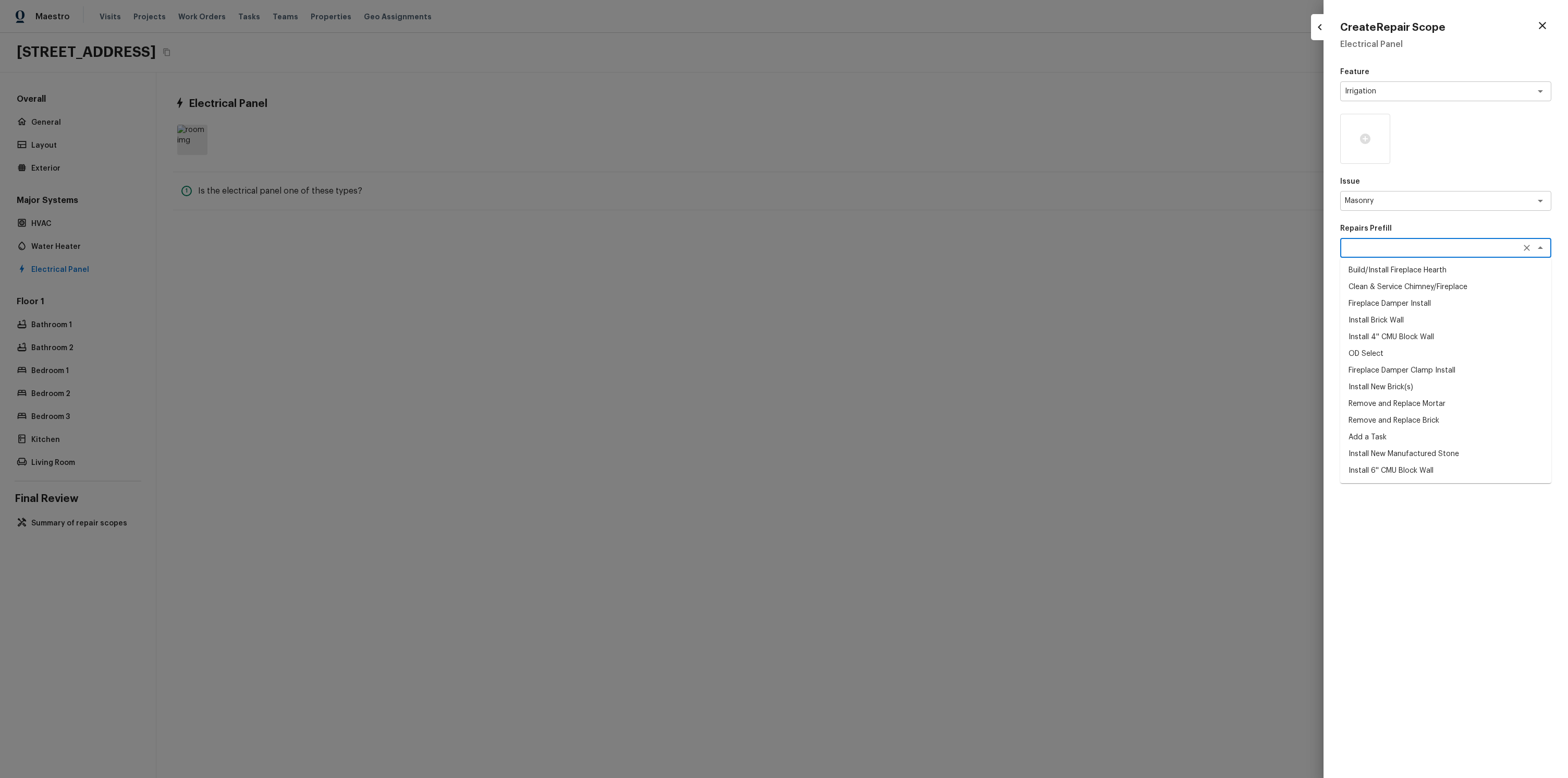
click at [1383, 299] on li "Fireplace Damper Install" at bounding box center [1446, 303] width 212 height 16
type textarea "Fireplace Damper Install"
type textarea "Remove the existing fireplace damper (if present). Prep the chimney and install…"
type input "$424.50"
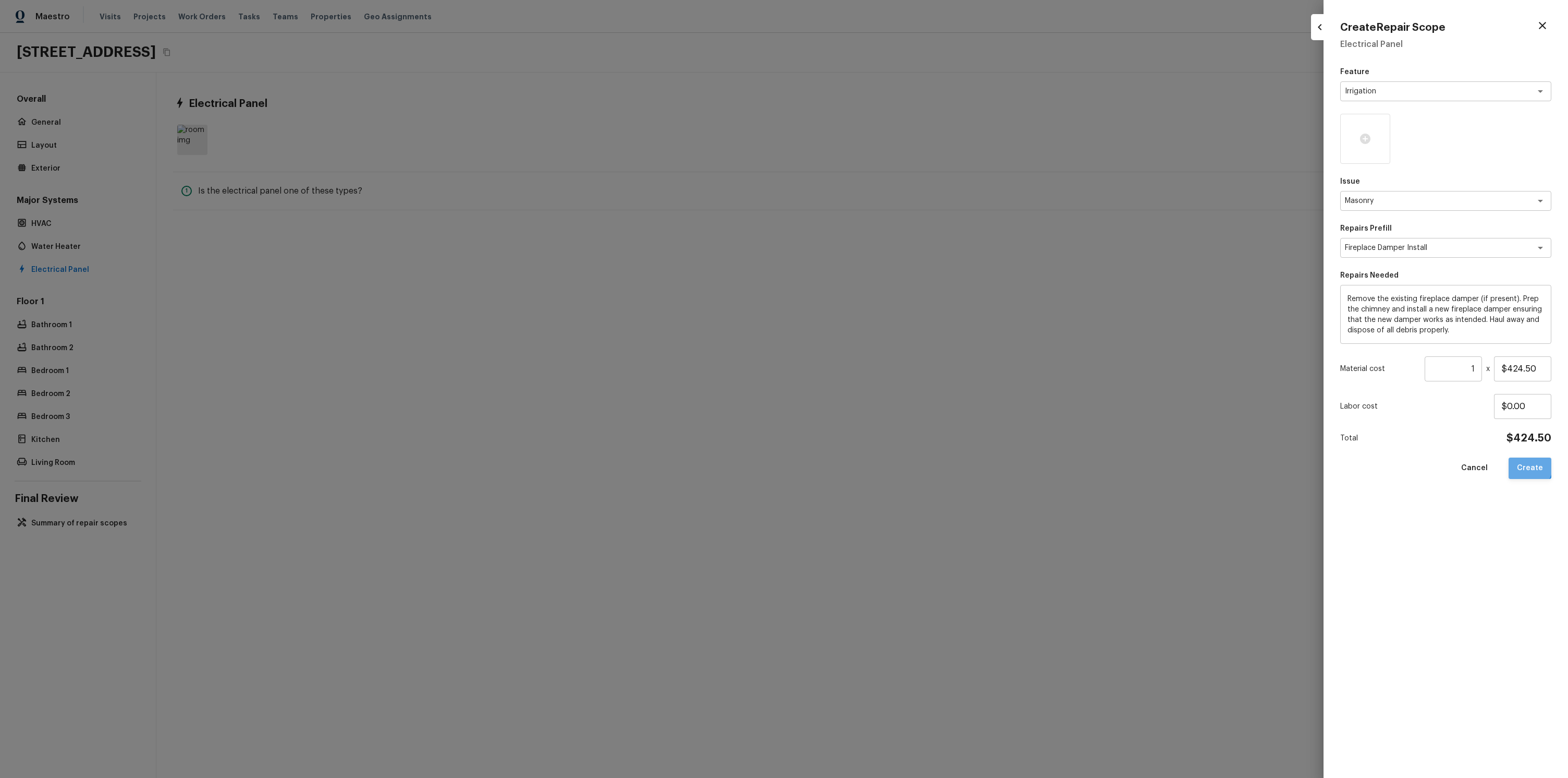
click at [1526, 464] on button "Create" at bounding box center [1530, 468] width 42 height 21
type input "$0.00"
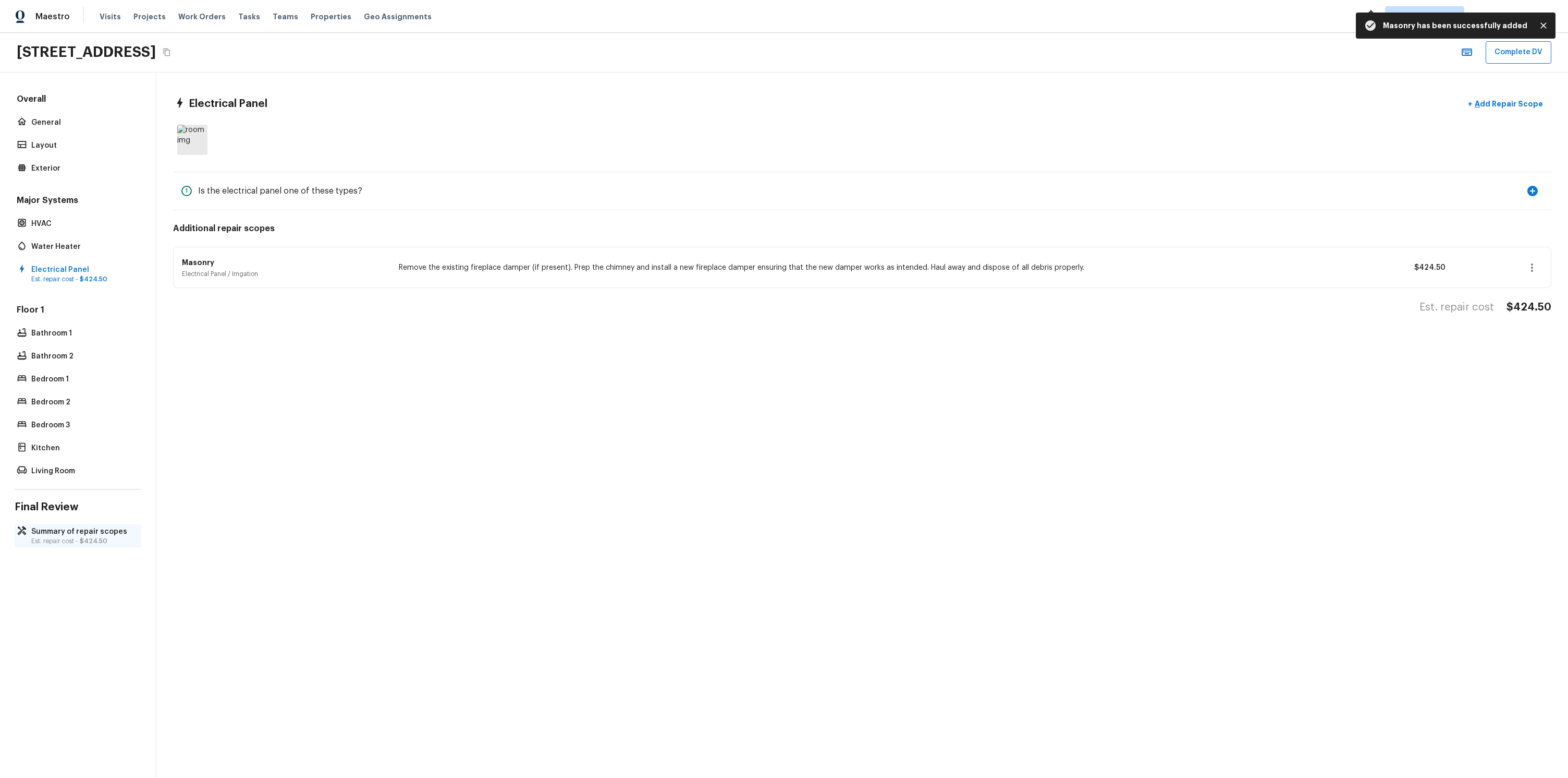
click at [57, 537] on p "Est. repair cost - $424.50" at bounding box center [84, 540] width 104 height 9
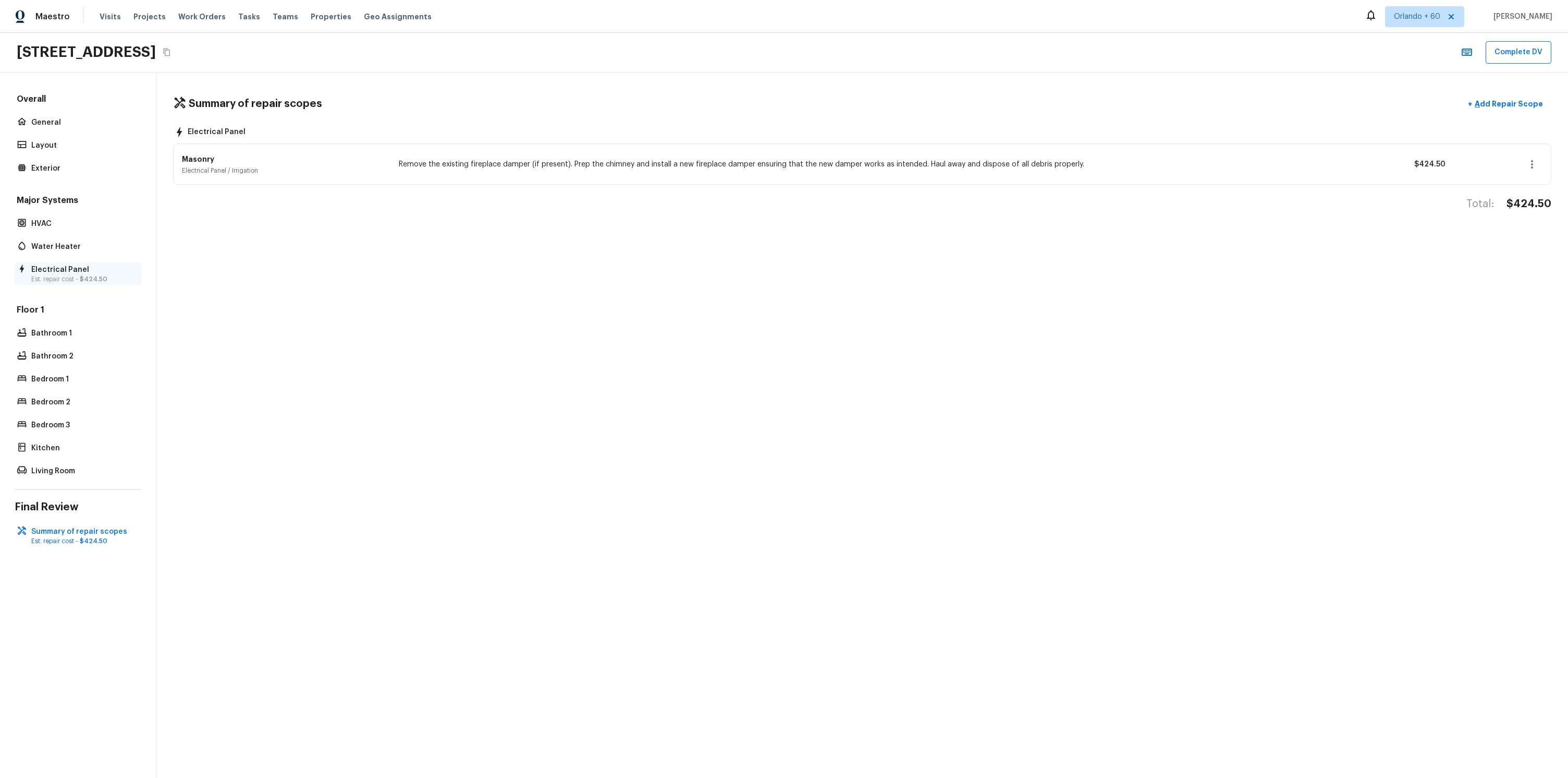
click at [70, 271] on p "Electrical Panel" at bounding box center [84, 269] width 104 height 11
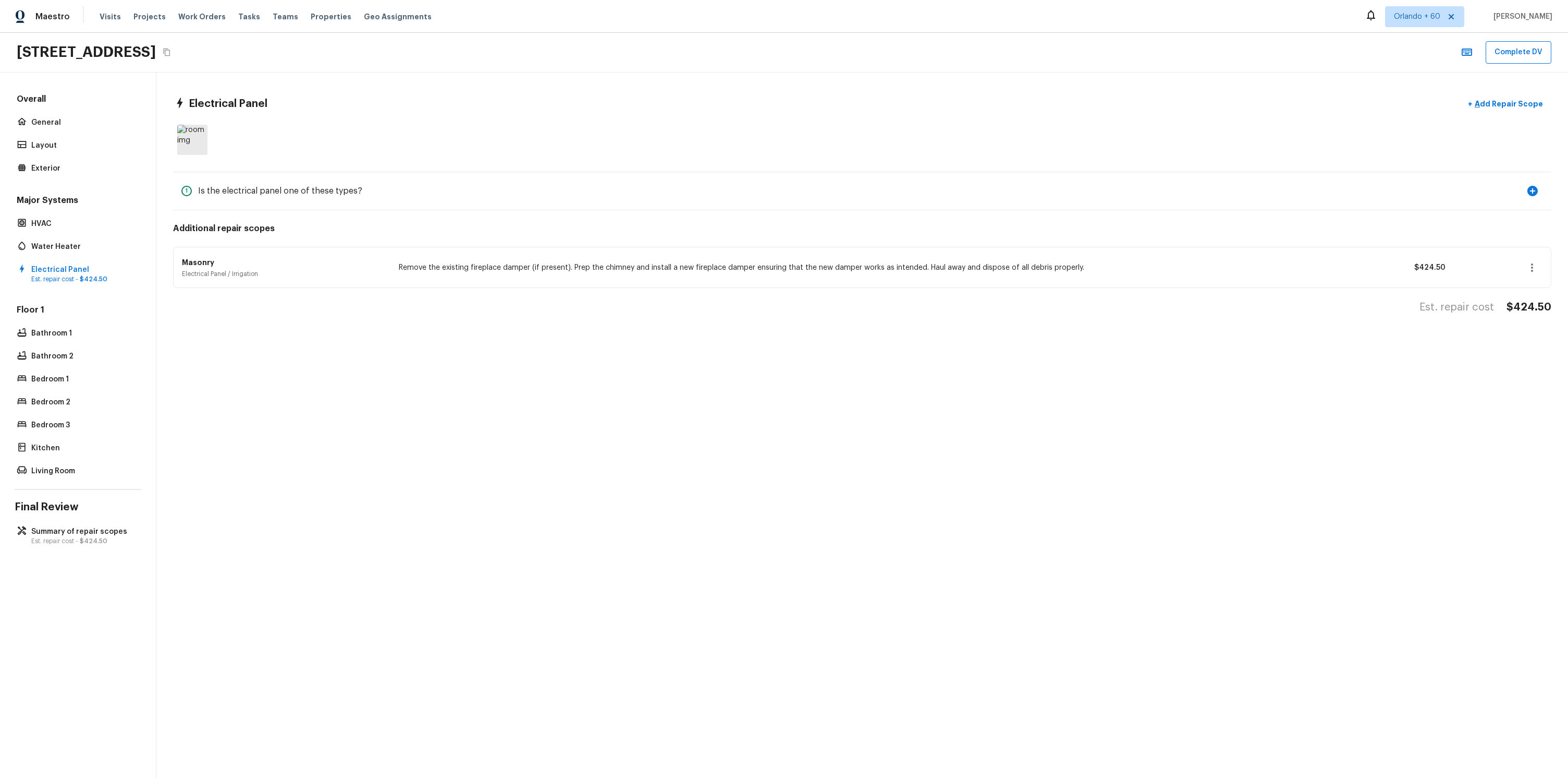
click at [45, 215] on div "Major Systems HVAC Water Heater Electrical Panel Est. repair cost - $424.50" at bounding box center [78, 239] width 127 height 90
click at [44, 218] on p "HVAC" at bounding box center [84, 223] width 104 height 11
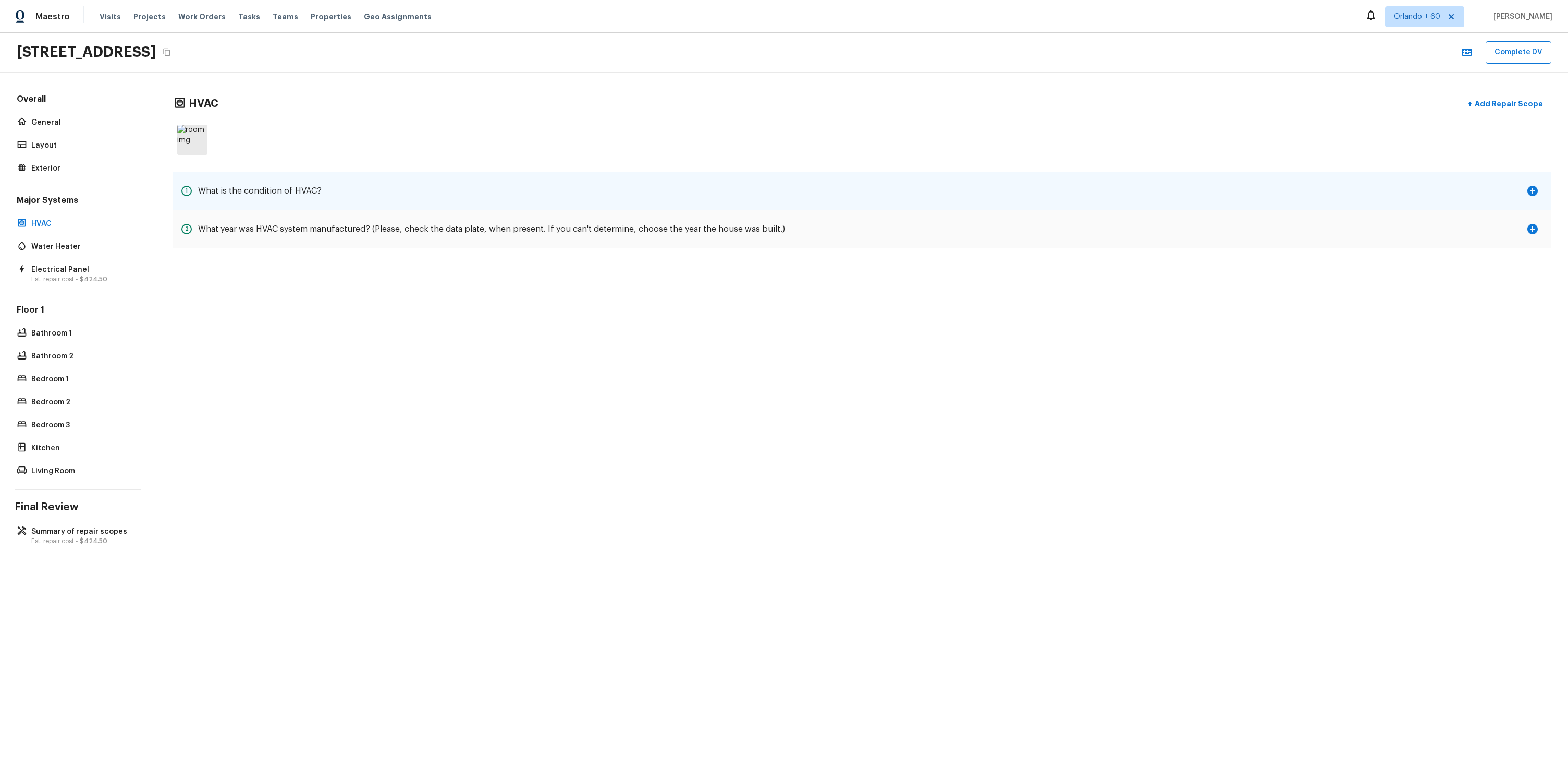
click at [1536, 188] on icon "button" at bounding box center [1532, 190] width 11 height 11
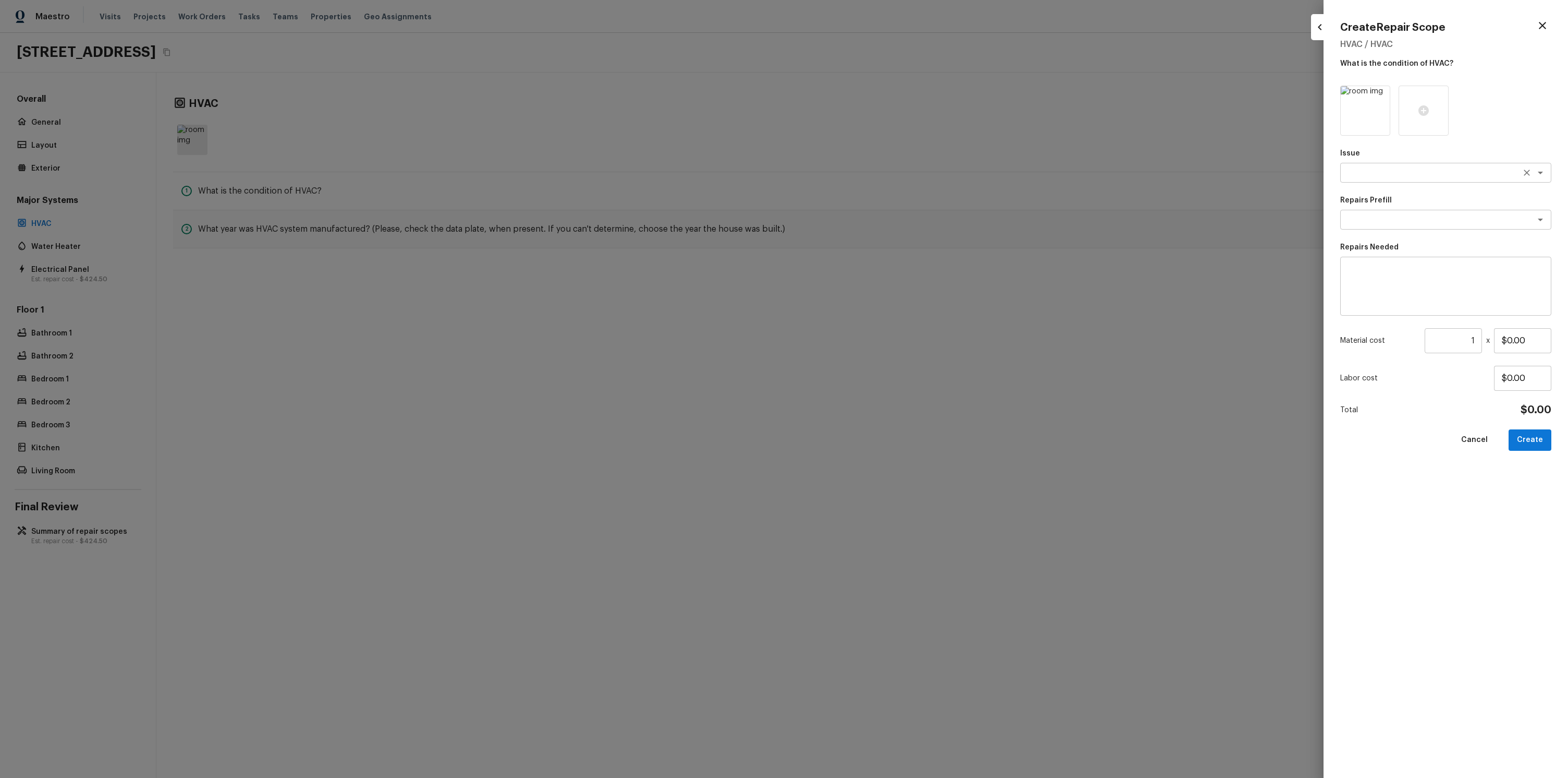
click at [1421, 179] on div "x ​" at bounding box center [1446, 172] width 212 height 20
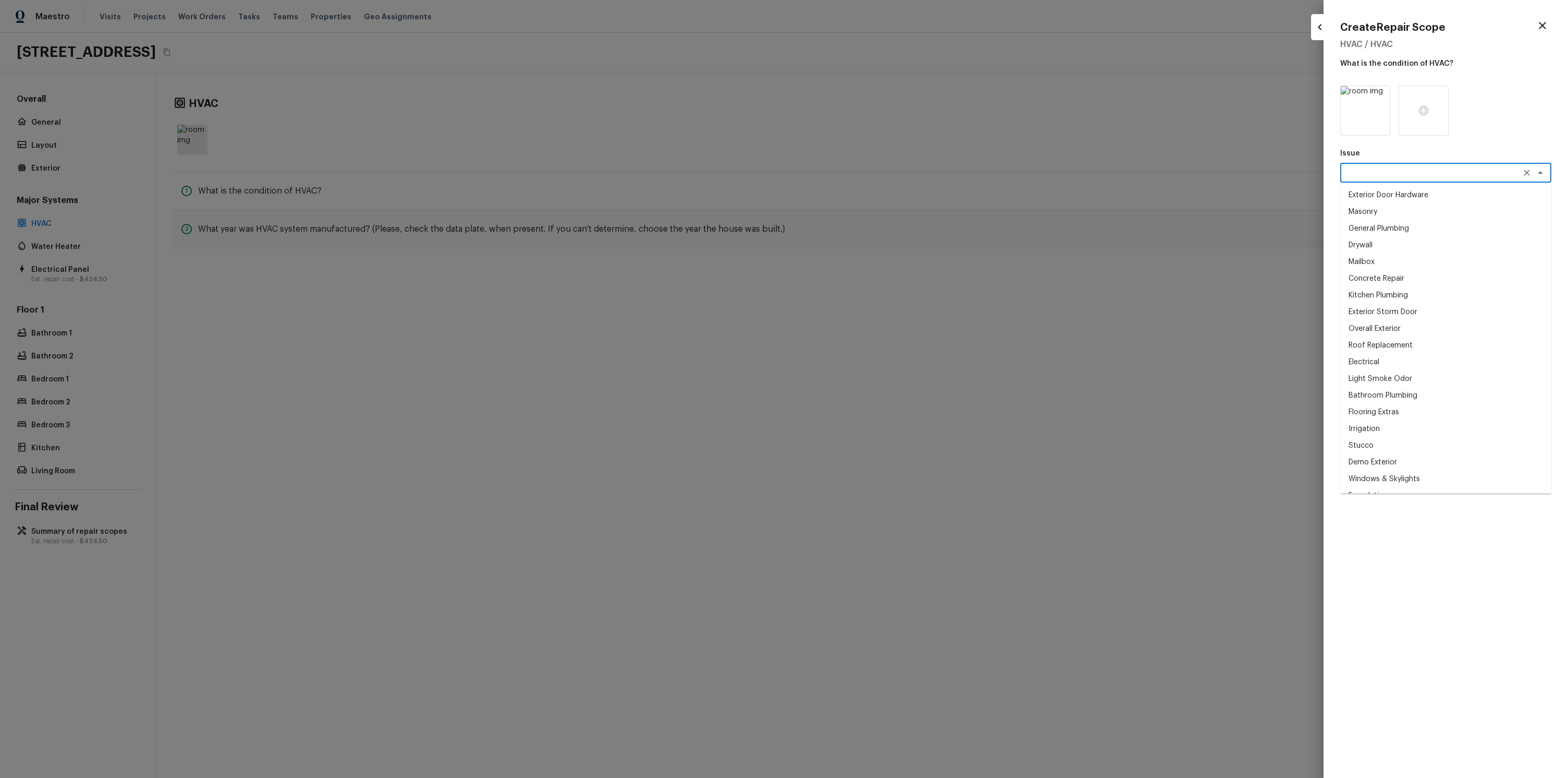
click at [1402, 222] on li "General Plumbing" at bounding box center [1446, 228] width 212 height 16
type textarea "General Plumbing"
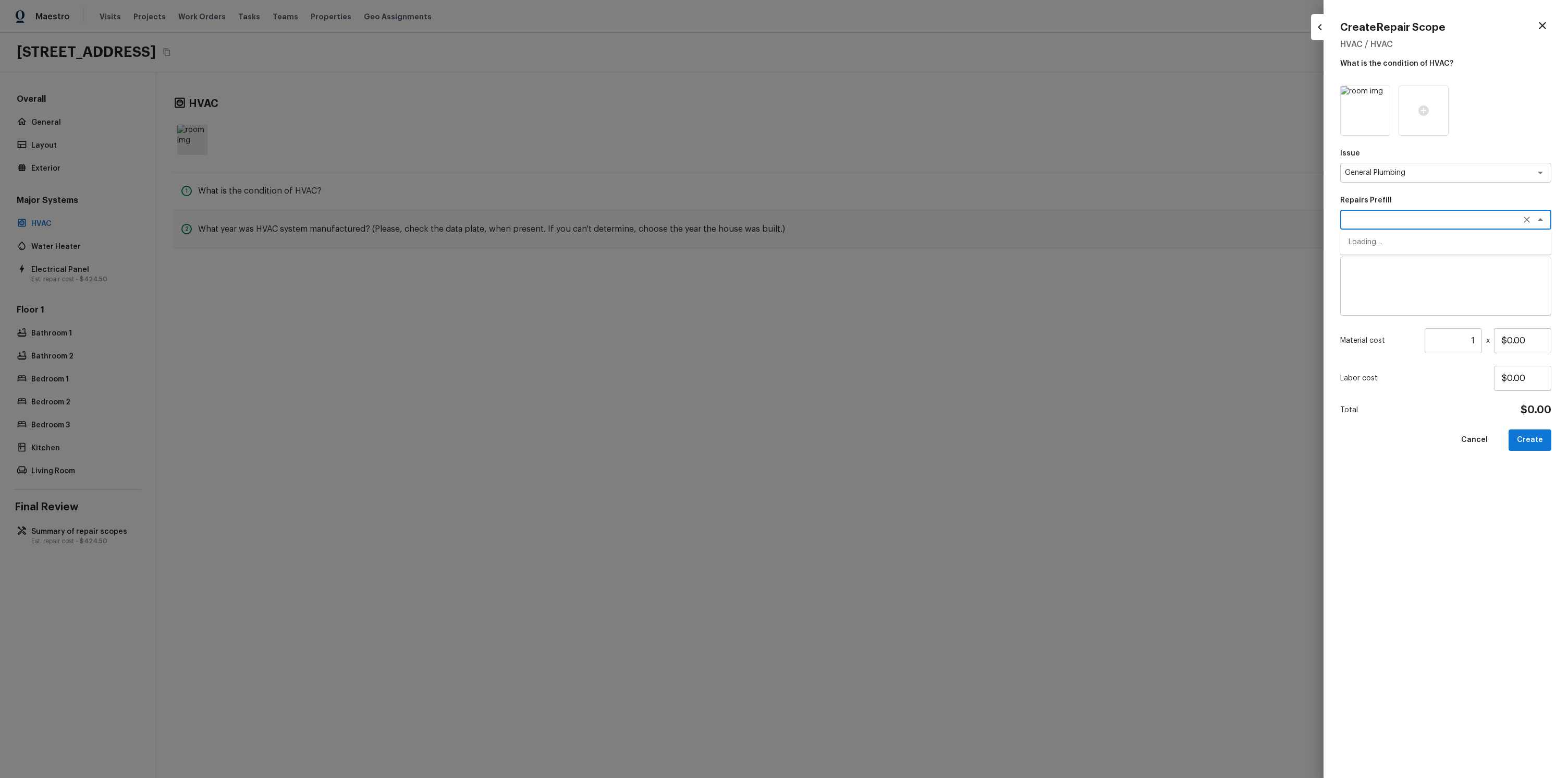
click at [1387, 220] on textarea at bounding box center [1431, 219] width 173 height 11
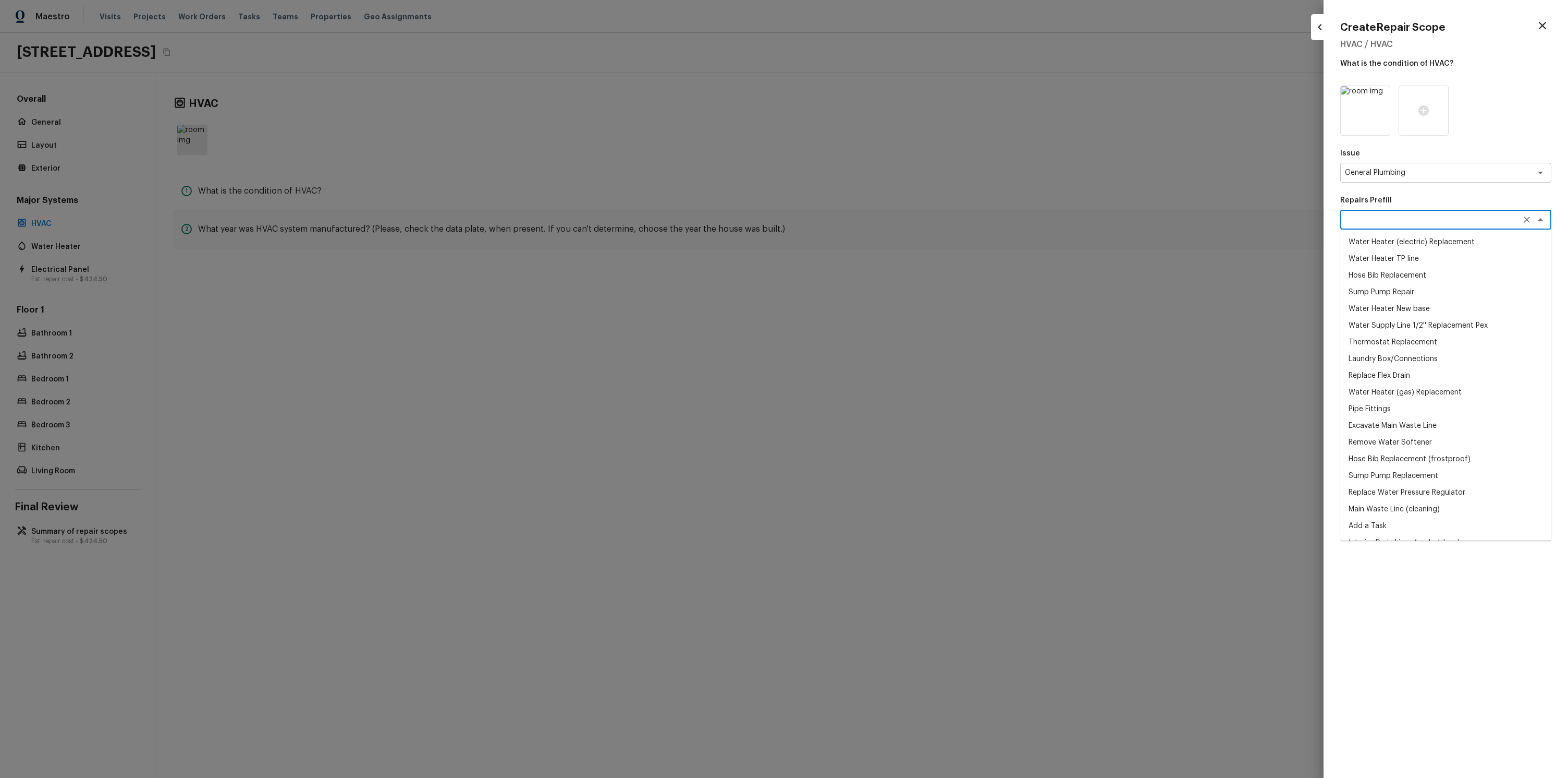
click at [1388, 278] on li "Hose Bib Replacement" at bounding box center [1446, 275] width 212 height 16
type textarea "Hose Bib Replacement"
type textarea "Remove the existing hose bib and replace it with a new hose bib. Ensure that th…"
type input "$54.85"
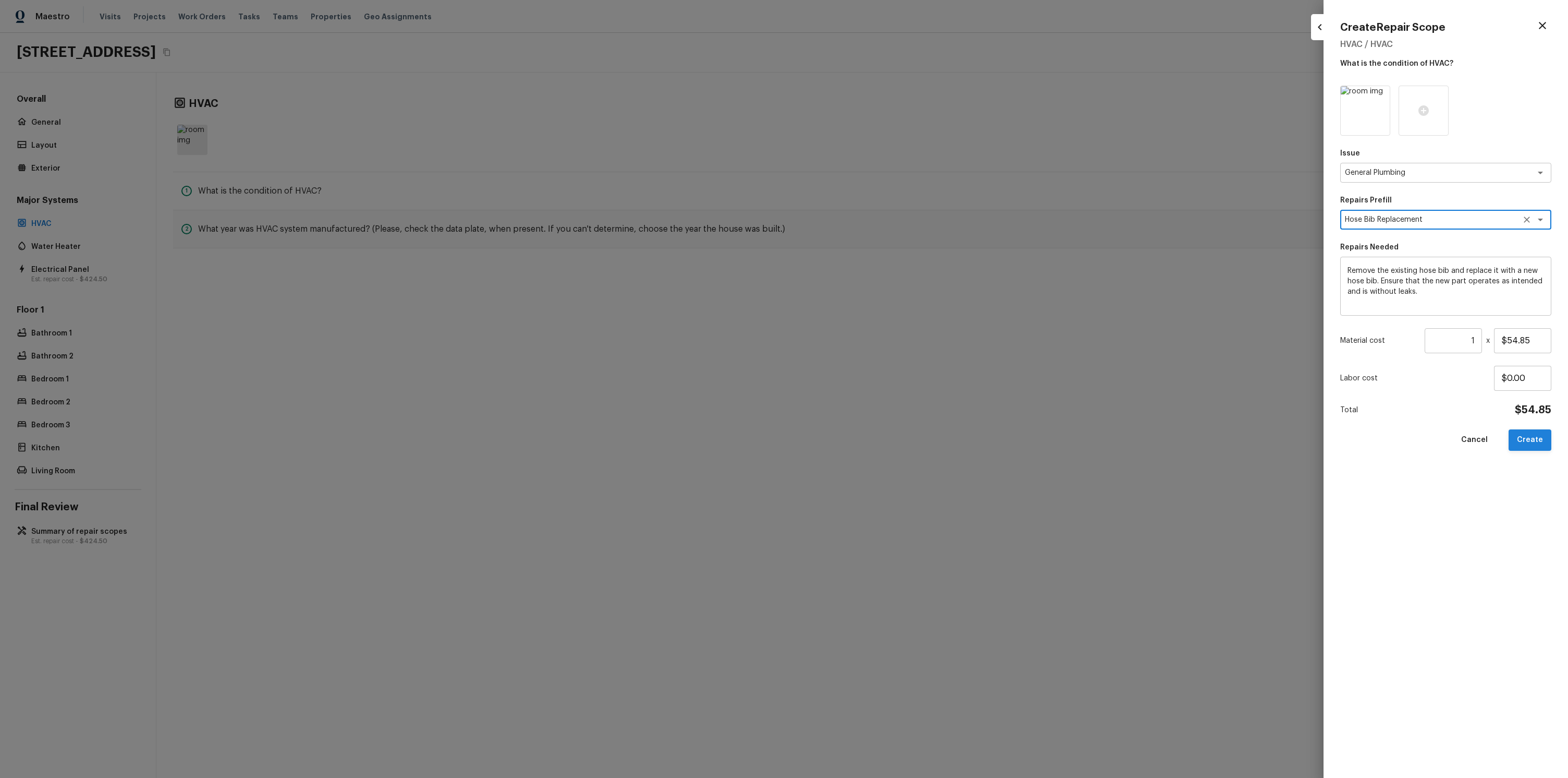
click at [1531, 437] on button "Create" at bounding box center [1530, 439] width 42 height 21
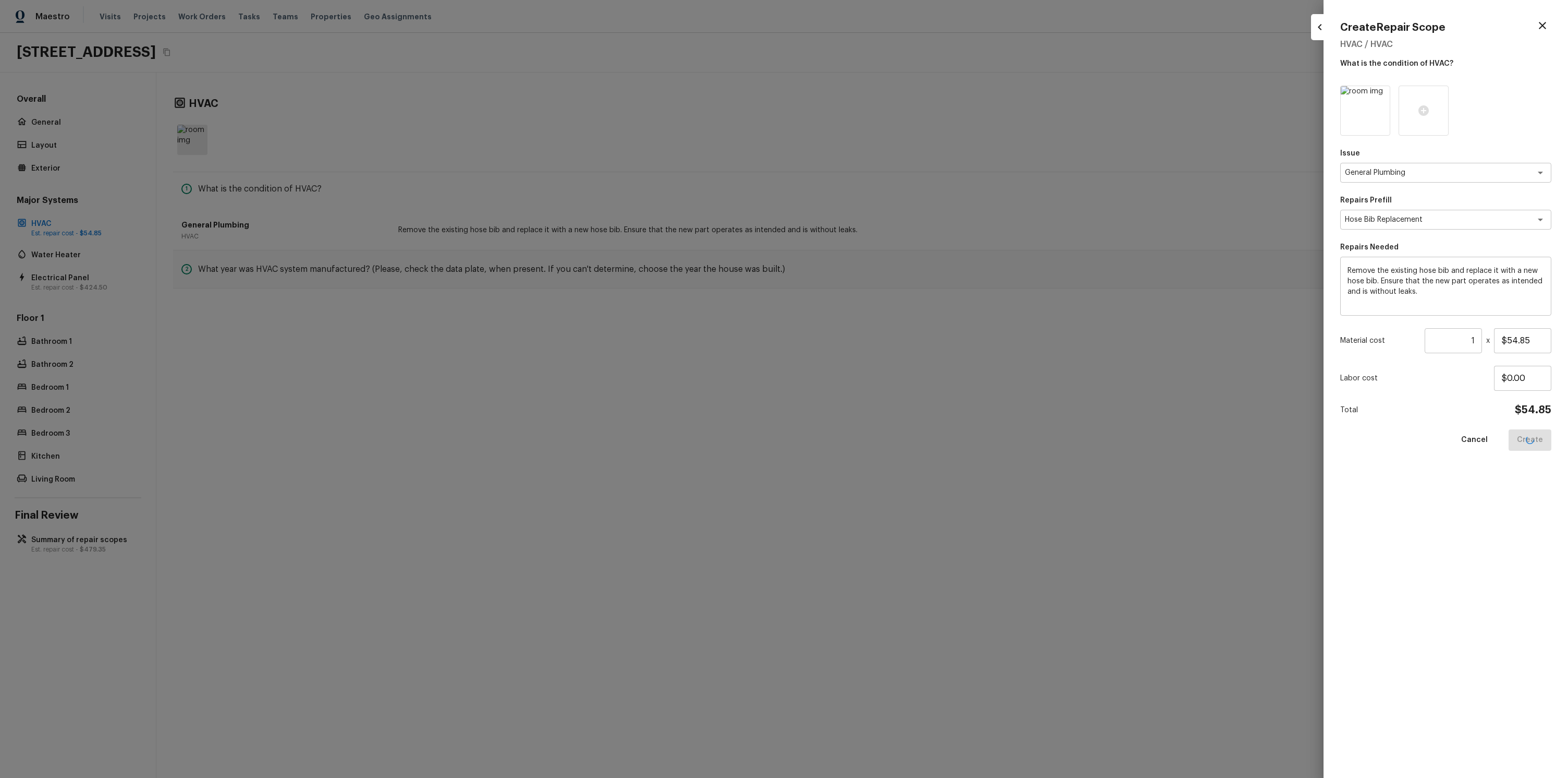
type input "$0.00"
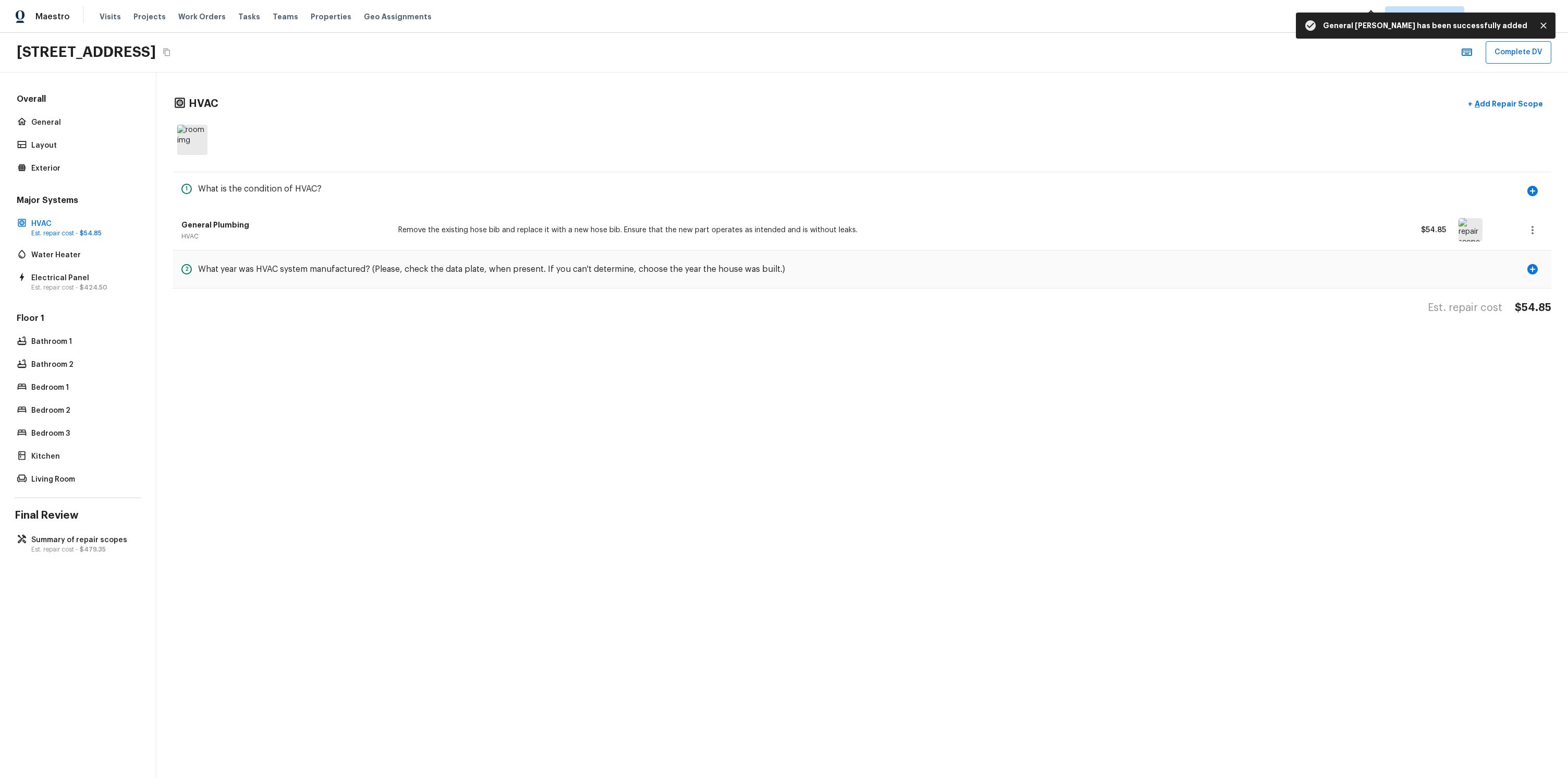
click at [782, 442] on div "HVAC + Add Repair Scope 1 What is the condition of HVAC? General Plumbing HVAC …" at bounding box center [862, 424] width 1412 height 705
click at [1507, 96] on button "+ Add Repair Scope" at bounding box center [1505, 104] width 91 height 21
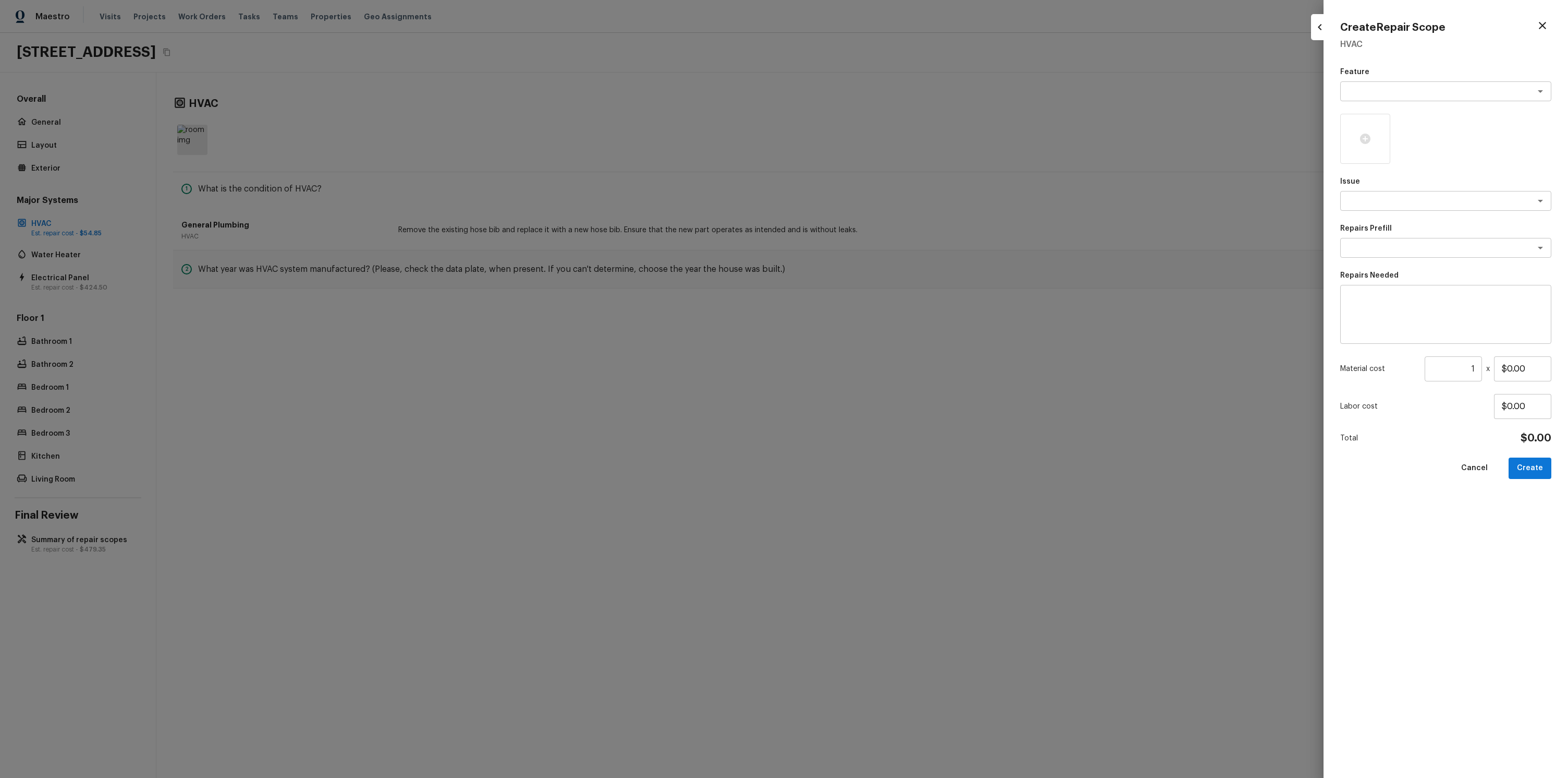
click at [1391, 104] on div "Feature x ​ Issue x ​ Repairs Prefill x ​ Repairs Needed x ​ Material cost 1 ​ …" at bounding box center [1446, 414] width 212 height 694
click at [1387, 98] on div "x ​" at bounding box center [1446, 91] width 212 height 20
click at [1406, 191] on li "Tile" at bounding box center [1446, 196] width 212 height 16
type textarea "Tile"
click at [1392, 205] on textarea at bounding box center [1431, 200] width 173 height 11
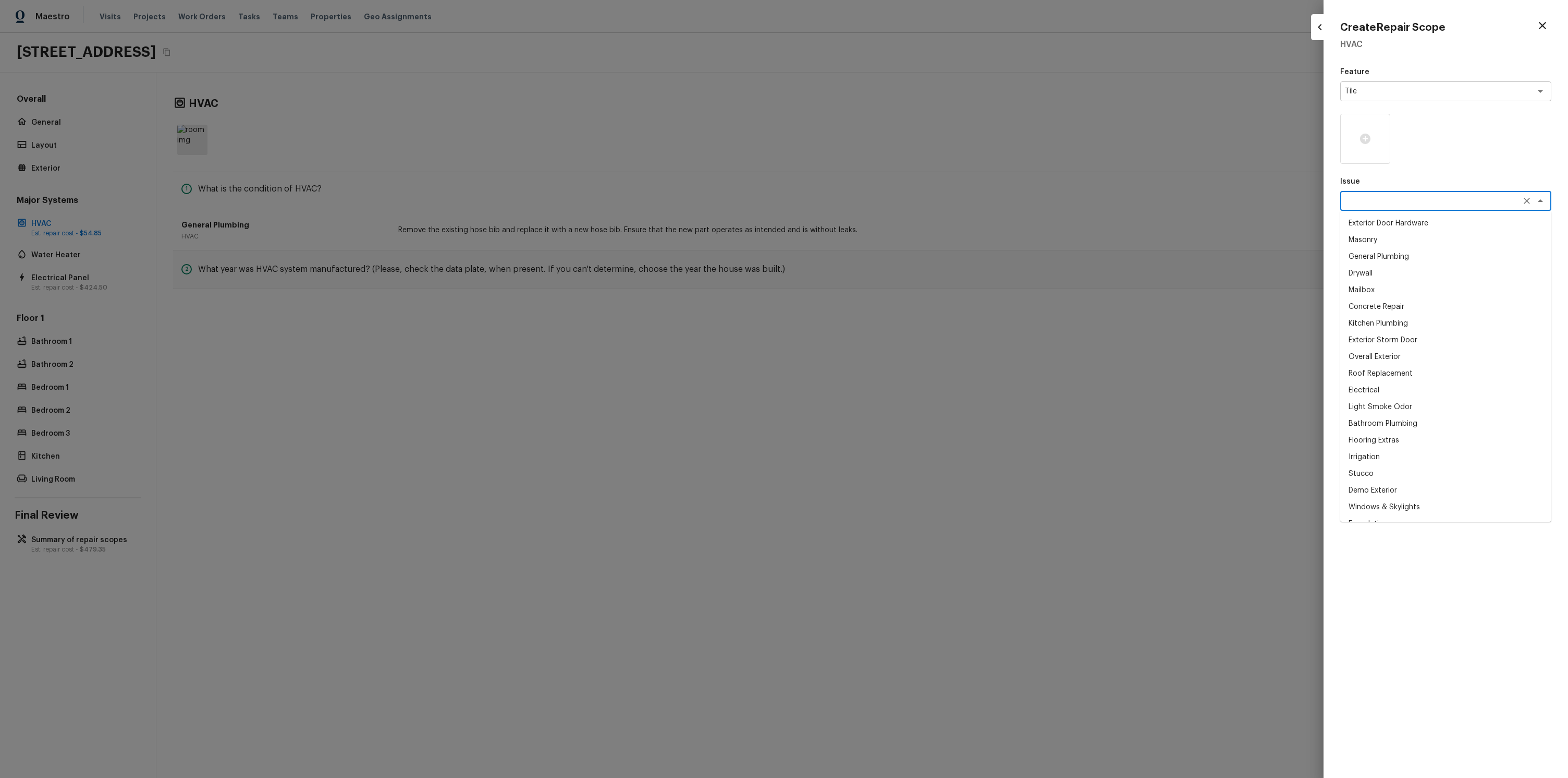
click at [1395, 257] on li "General Plumbing" at bounding box center [1446, 256] width 212 height 16
type textarea "General Plumbing"
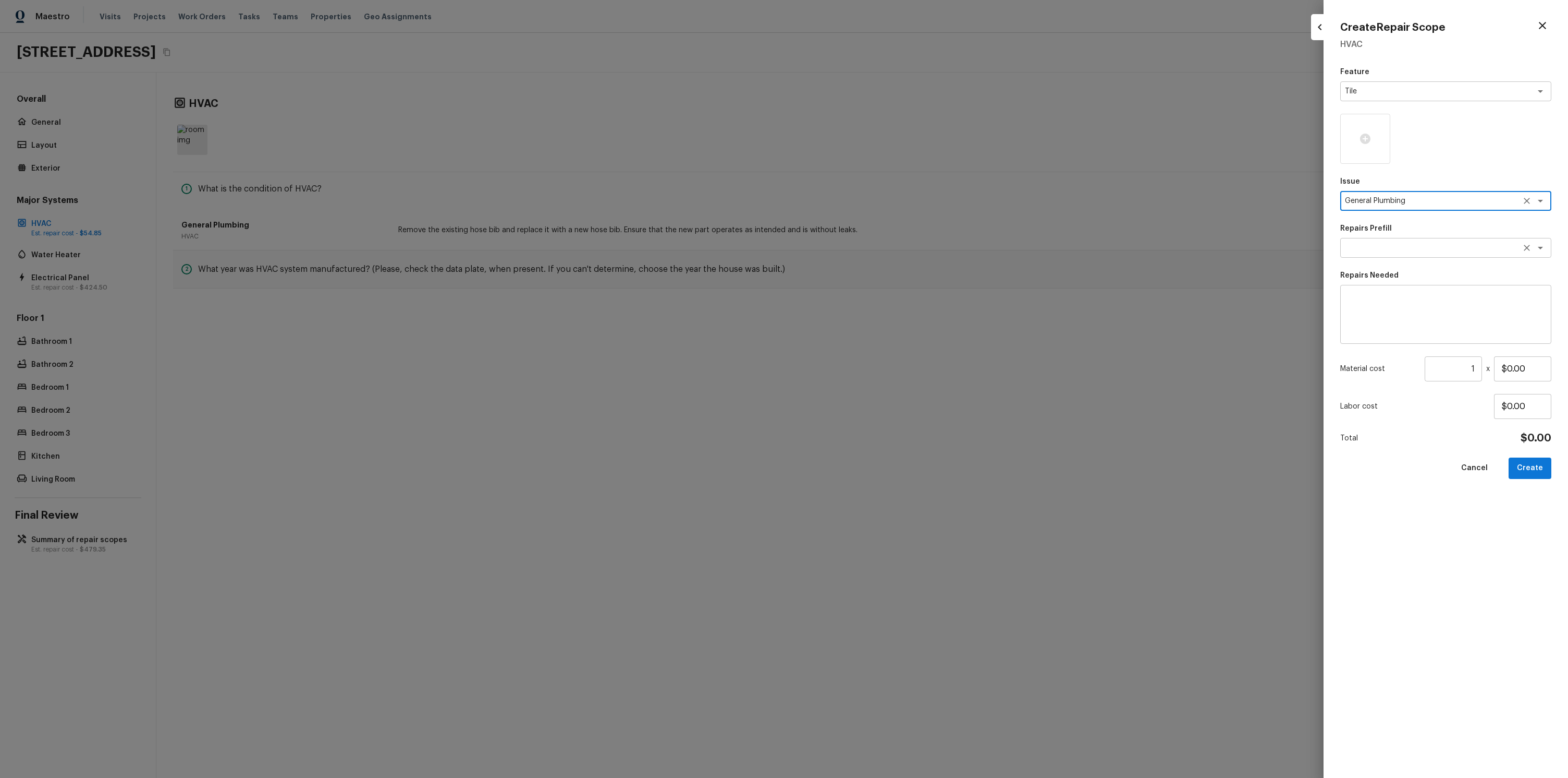
click at [1394, 248] on textarea at bounding box center [1431, 247] width 173 height 11
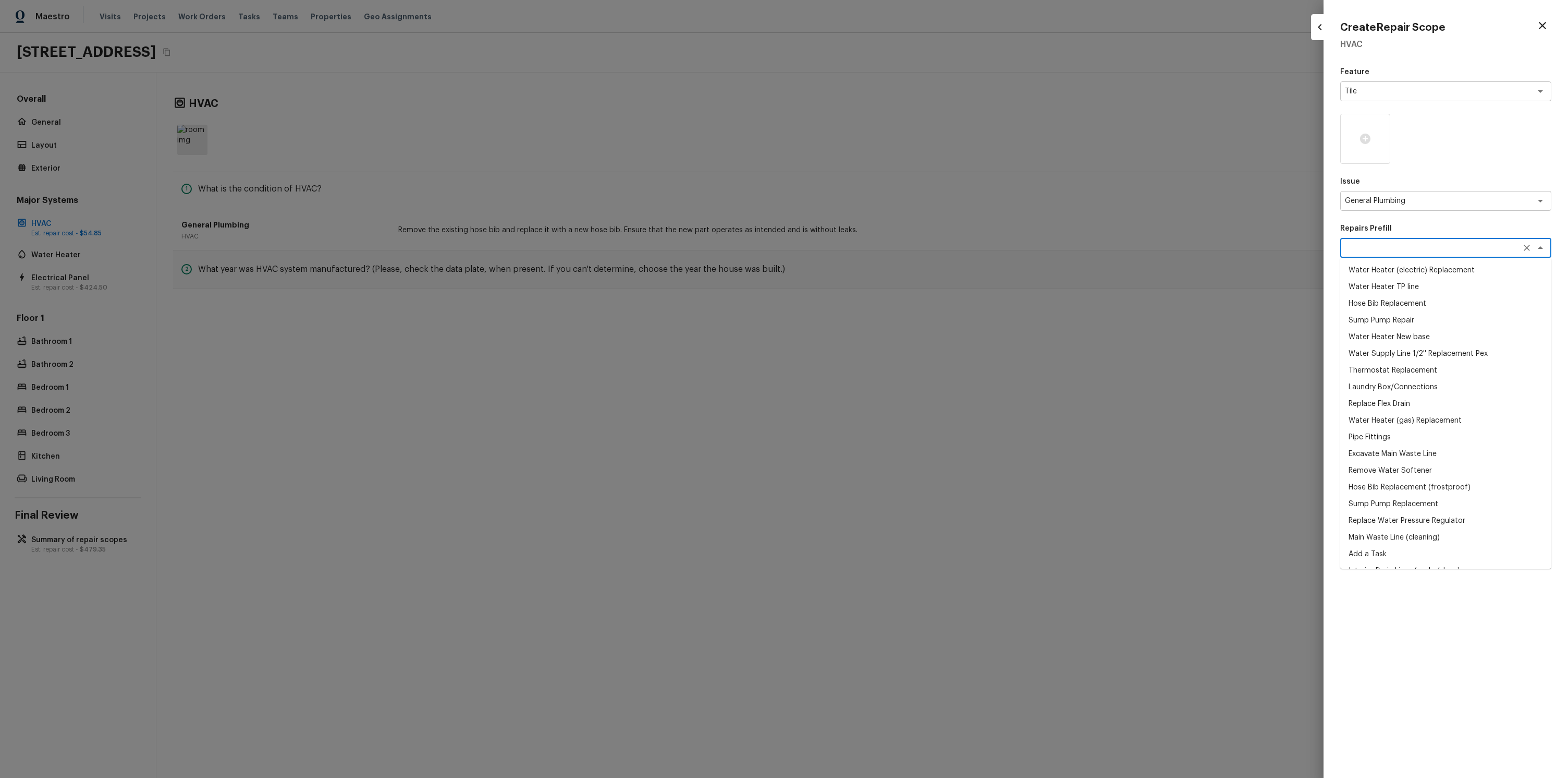
click at [1391, 309] on li "Hose Bib Replacement" at bounding box center [1446, 303] width 212 height 16
type textarea "Hose Bib Replacement"
type textarea "Remove the existing hose bib and replace it with a new hose bib. Ensure that th…"
type input "$54.85"
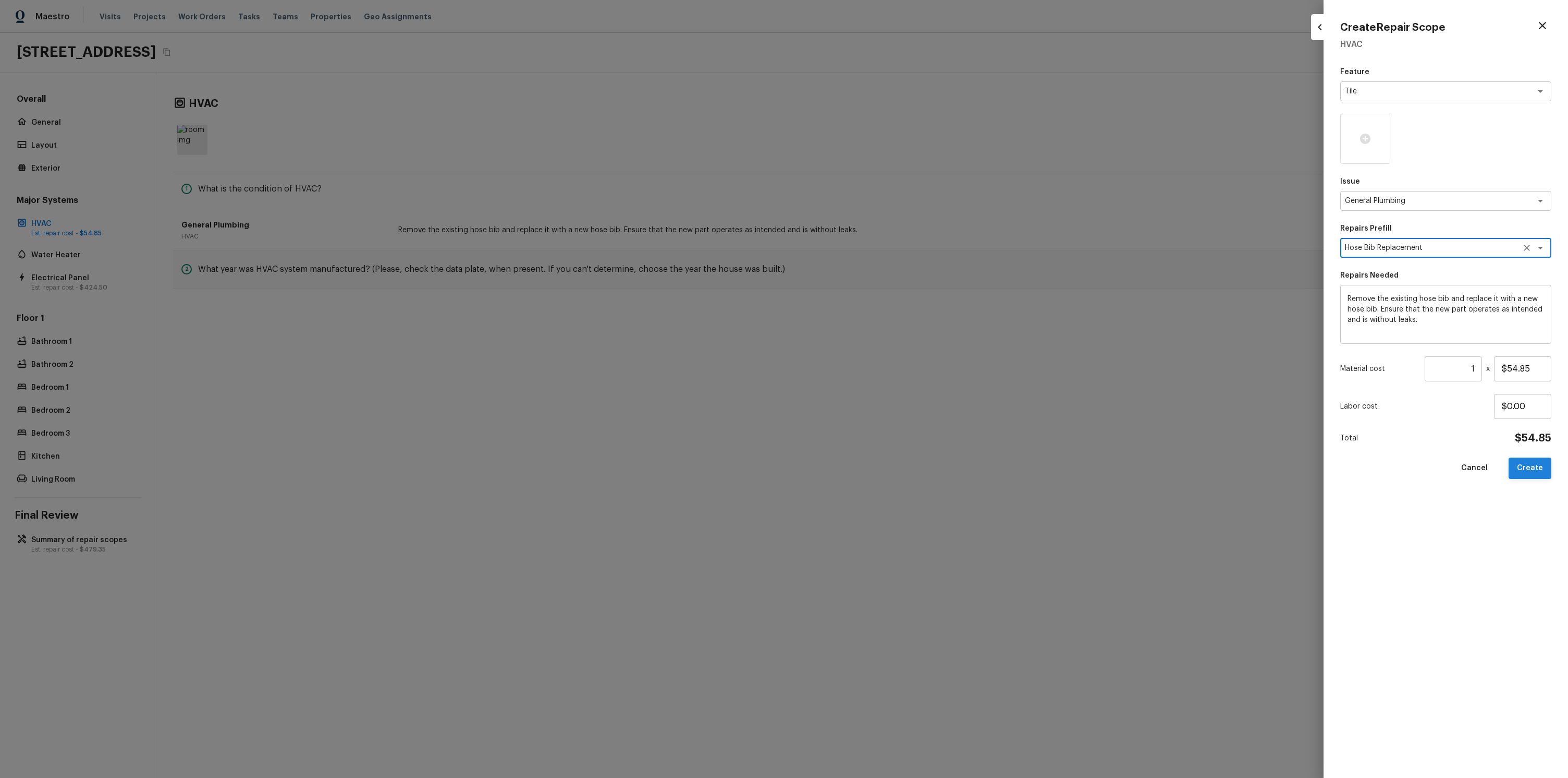
click at [1526, 464] on button "Create" at bounding box center [1530, 468] width 42 height 21
type input "$0.00"
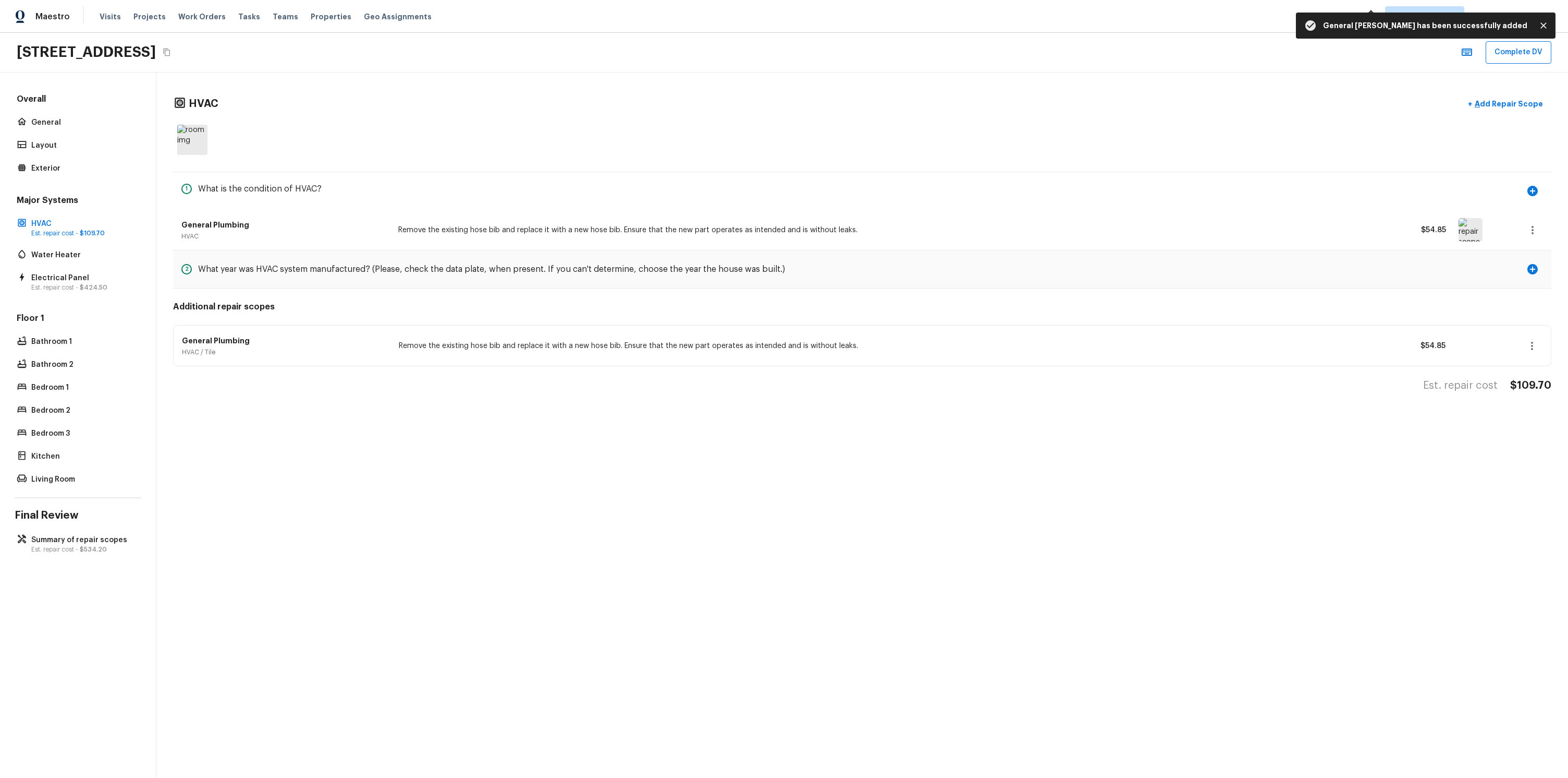
drag, startPoint x: 332, startPoint y: 402, endPoint x: 338, endPoint y: 398, distance: 7.2
click at [332, 402] on div "HVAC + Add Repair Scope 1 What is the condition of HVAC? General Plumbing HVAC …" at bounding box center [862, 242] width 1412 height 341
click at [86, 541] on p "Summary of repair scopes" at bounding box center [84, 540] width 104 height 11
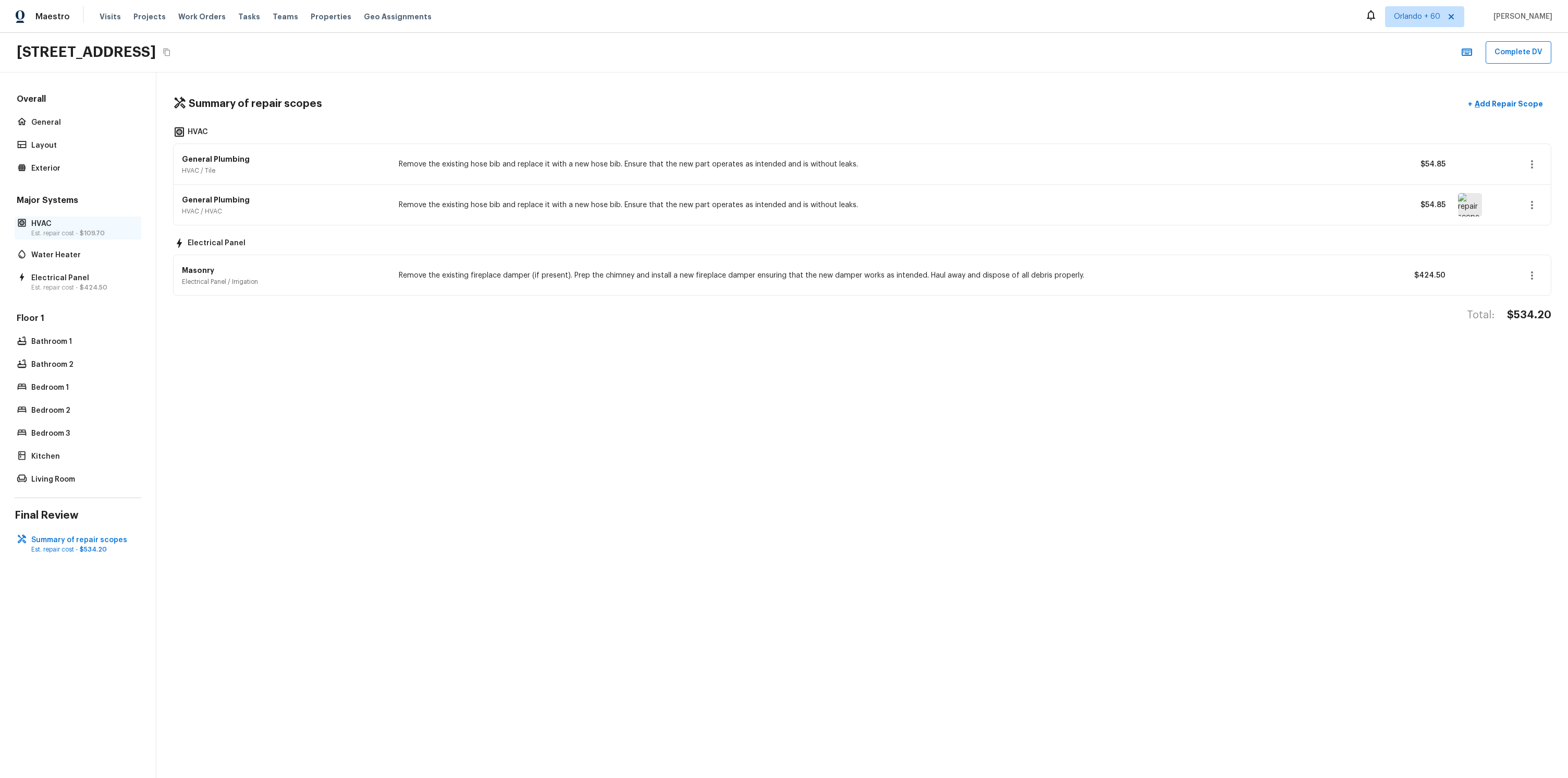
click at [106, 224] on p "HVAC" at bounding box center [84, 223] width 104 height 11
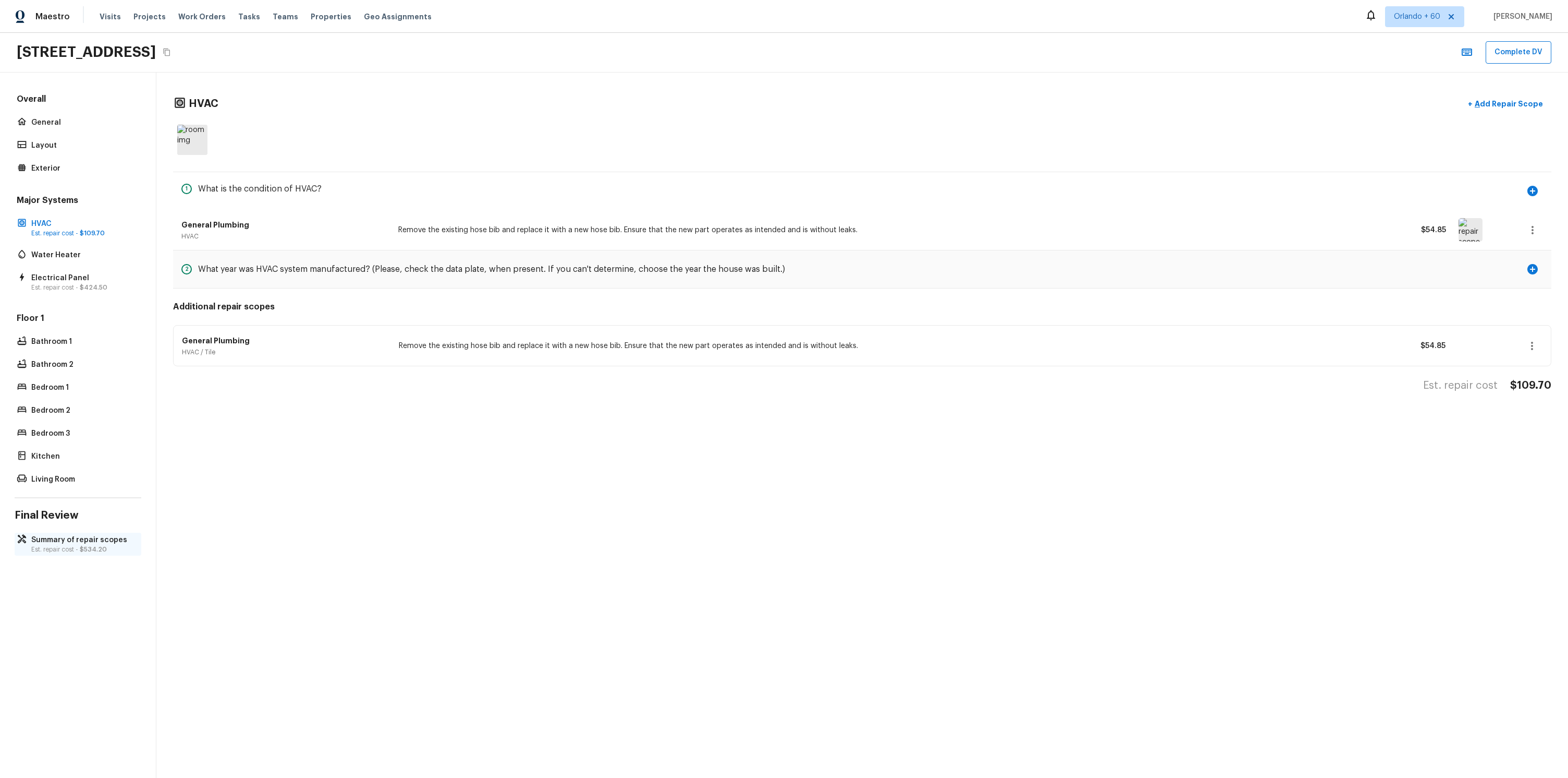
click at [87, 533] on div "Summary of repair scopes Est. repair cost - $534.20" at bounding box center [78, 544] width 127 height 23
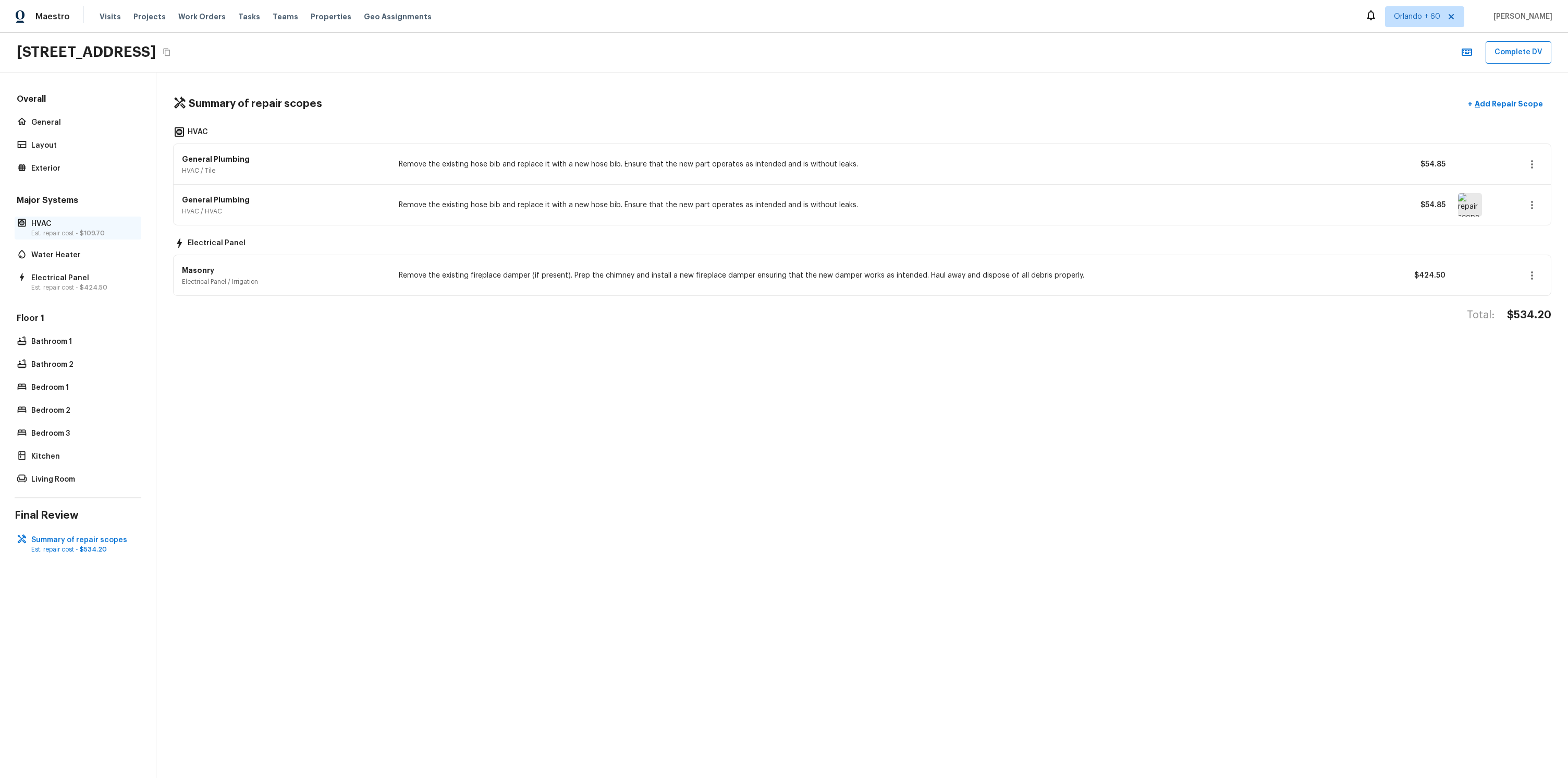
click at [75, 227] on p "HVAC" at bounding box center [84, 223] width 104 height 11
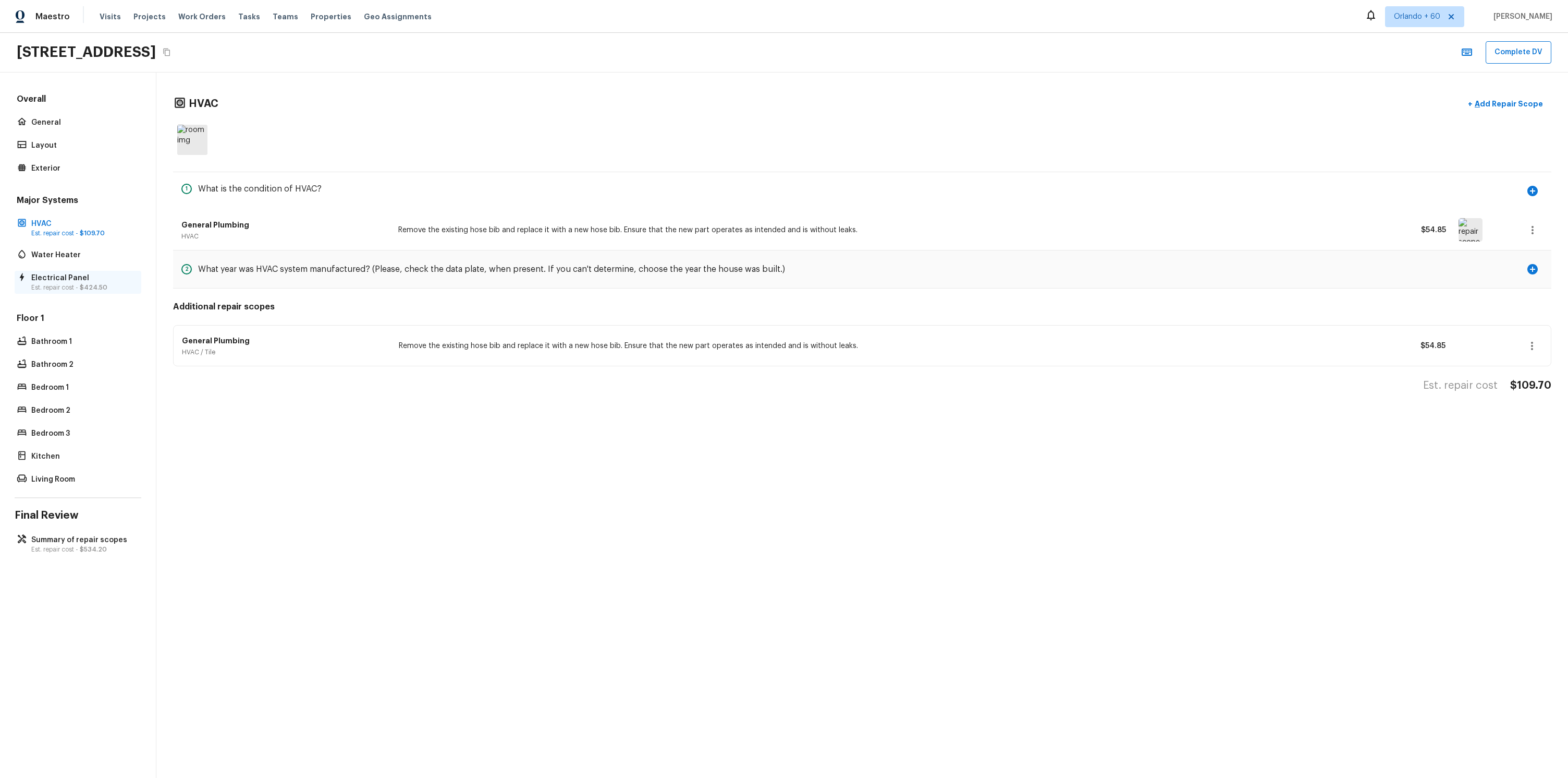
click at [82, 279] on p "Electrical Panel" at bounding box center [84, 278] width 104 height 11
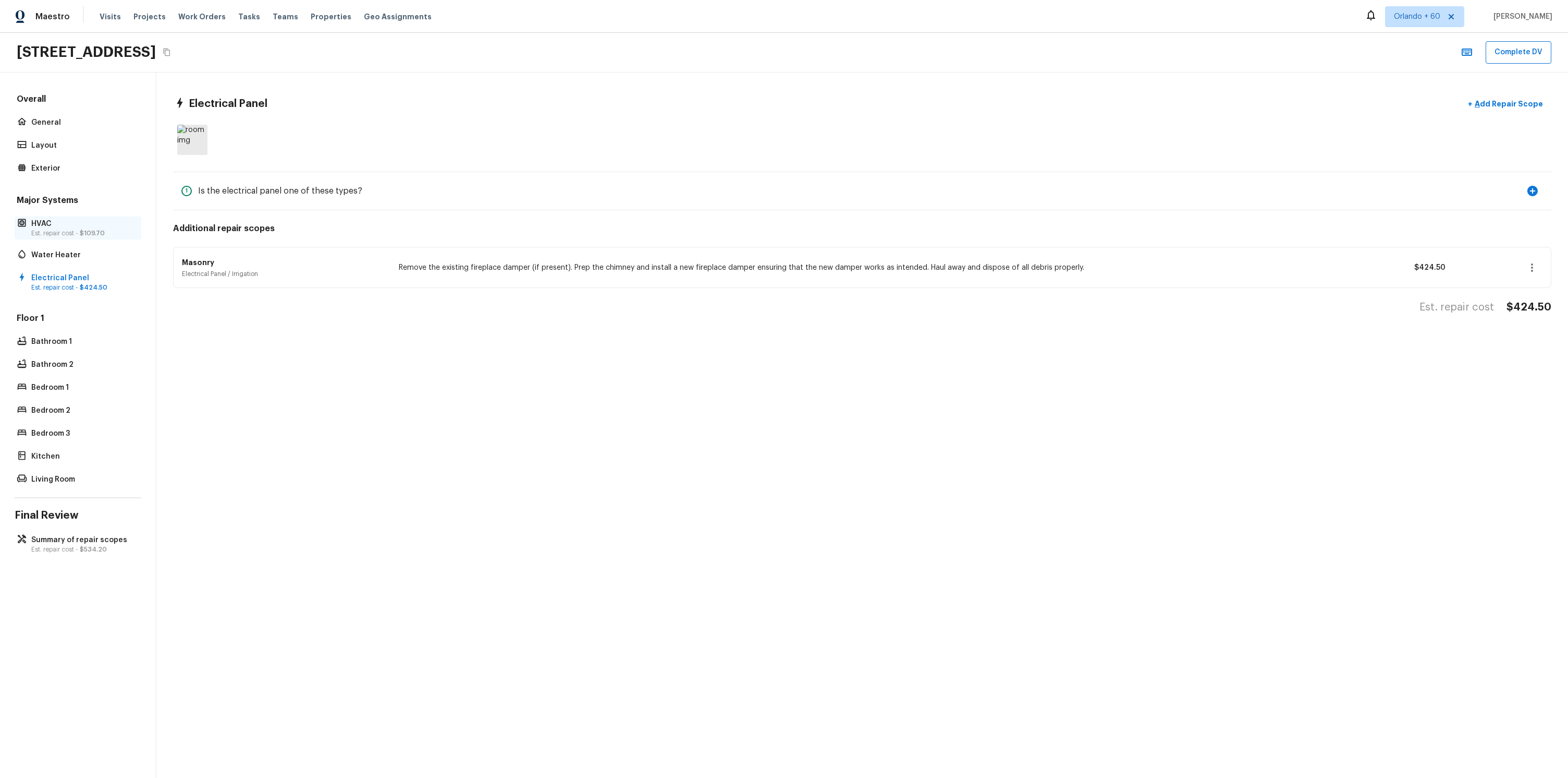
click at [75, 228] on p "HVAC" at bounding box center [84, 223] width 104 height 11
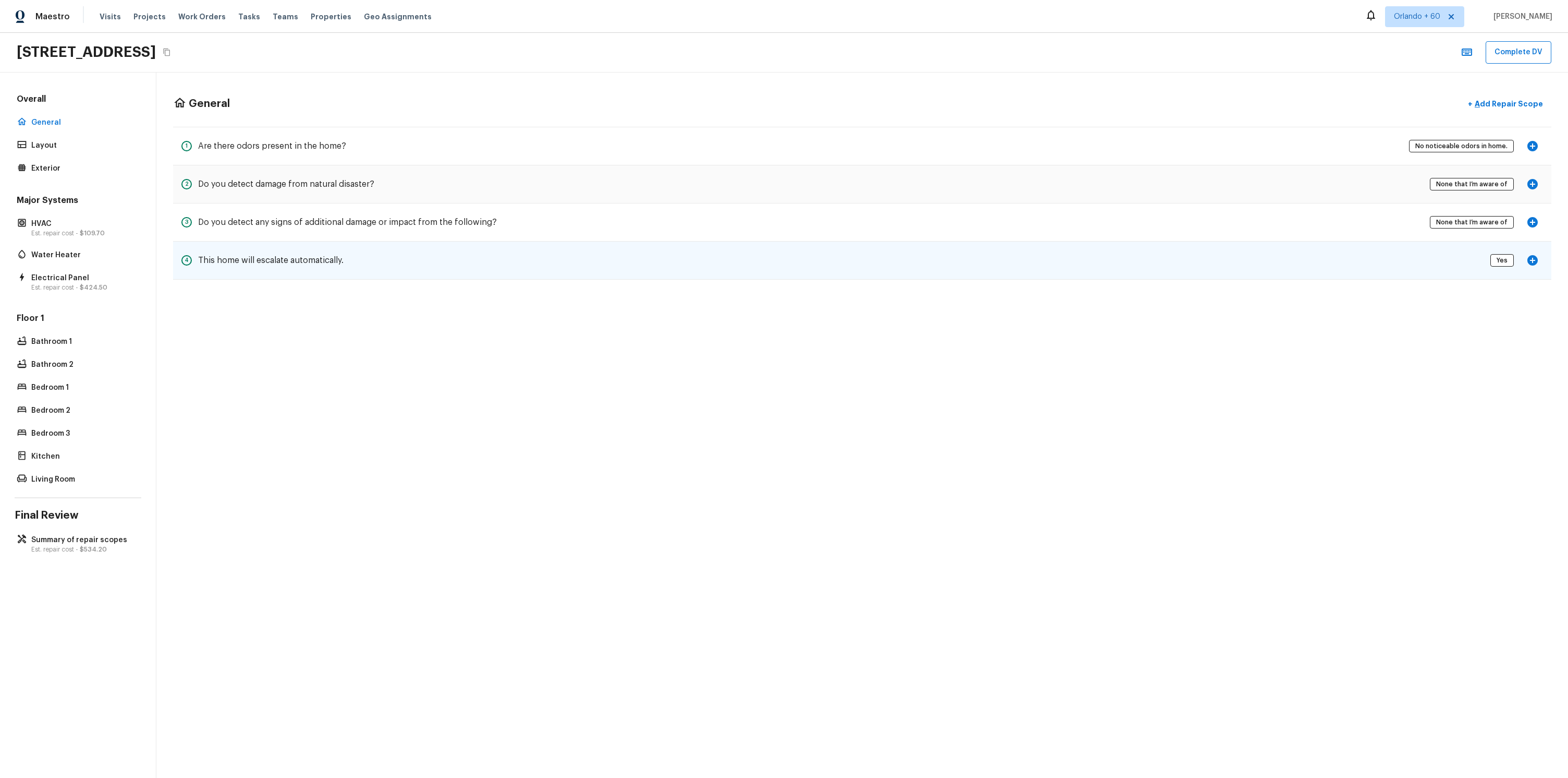
click at [588, 276] on div "4 This home will escalate automatically. Yes" at bounding box center [862, 260] width 1379 height 38
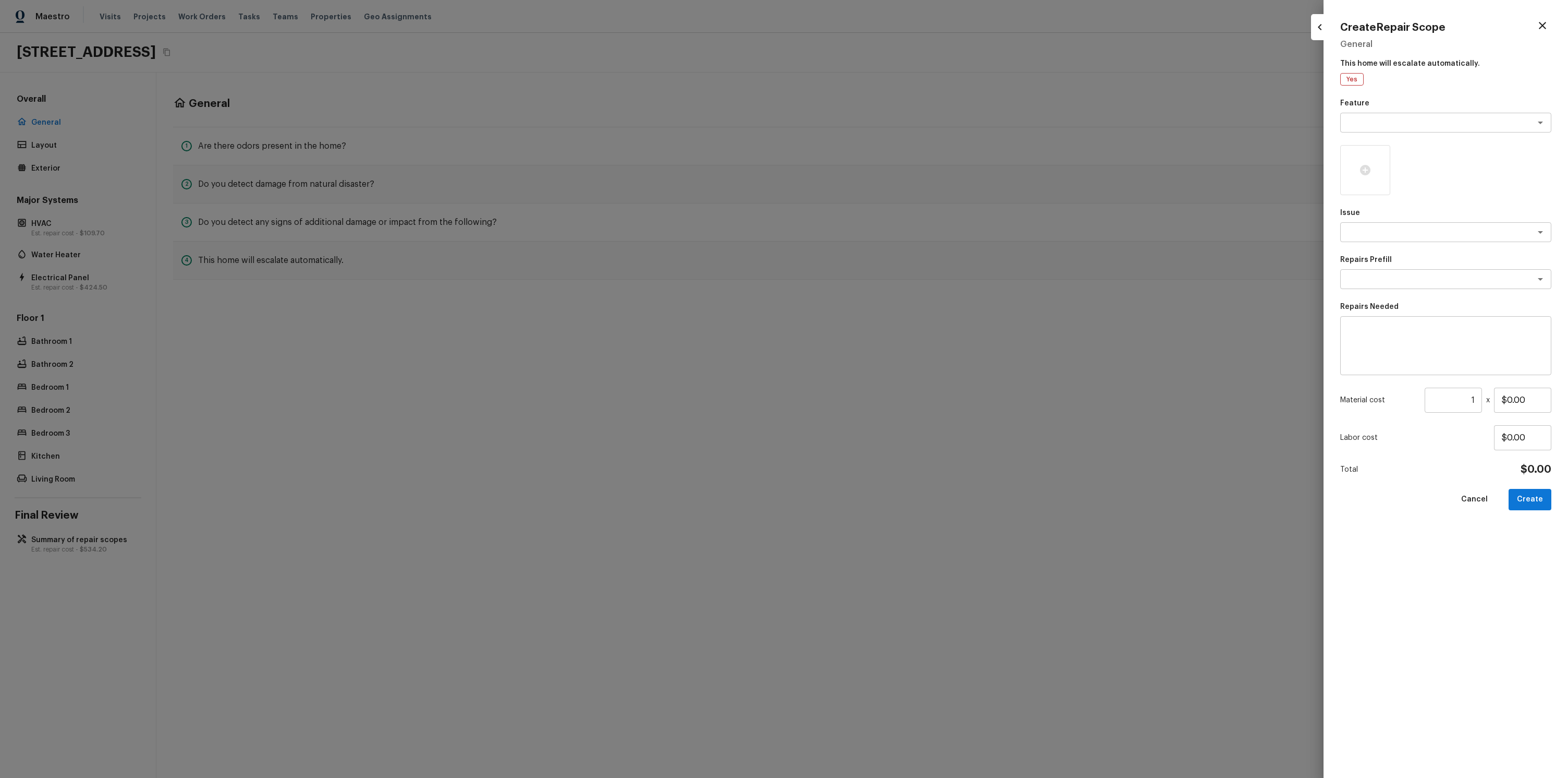
click at [501, 330] on div at bounding box center [784, 389] width 1568 height 778
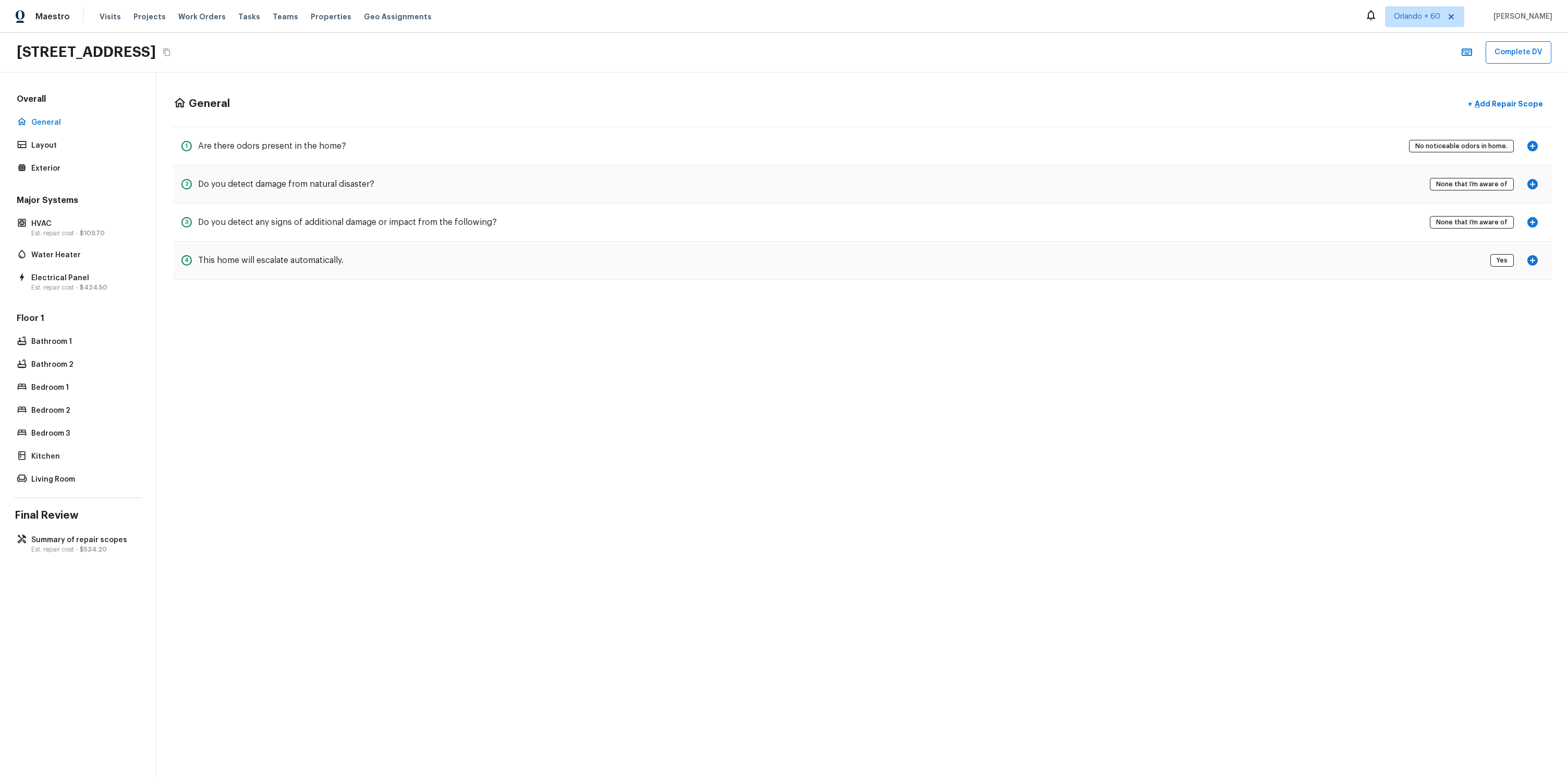
click at [675, 354] on div "General + Add Repair Scope 1 Are there odors present in the home? No noticeable…" at bounding box center [862, 424] width 1412 height 705
click at [278, 376] on div "General + Add Repair Scope 1 Are there odors present in the home? No noticeable…" at bounding box center [862, 424] width 1412 height 705
click at [103, 540] on p "Summary of repair scopes" at bounding box center [84, 540] width 104 height 11
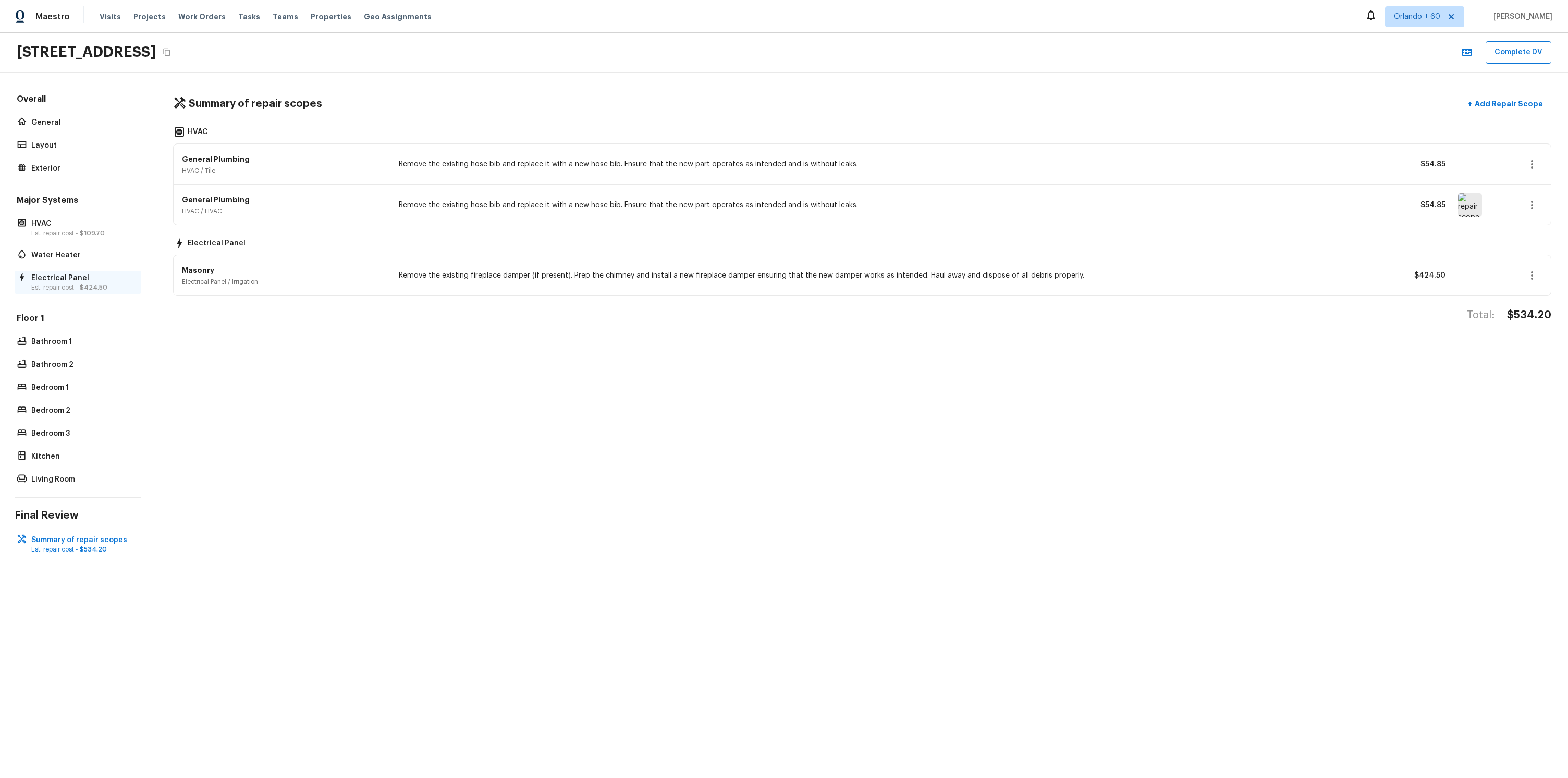
click at [93, 290] on p "Est. repair cost - $424.50" at bounding box center [84, 287] width 104 height 9
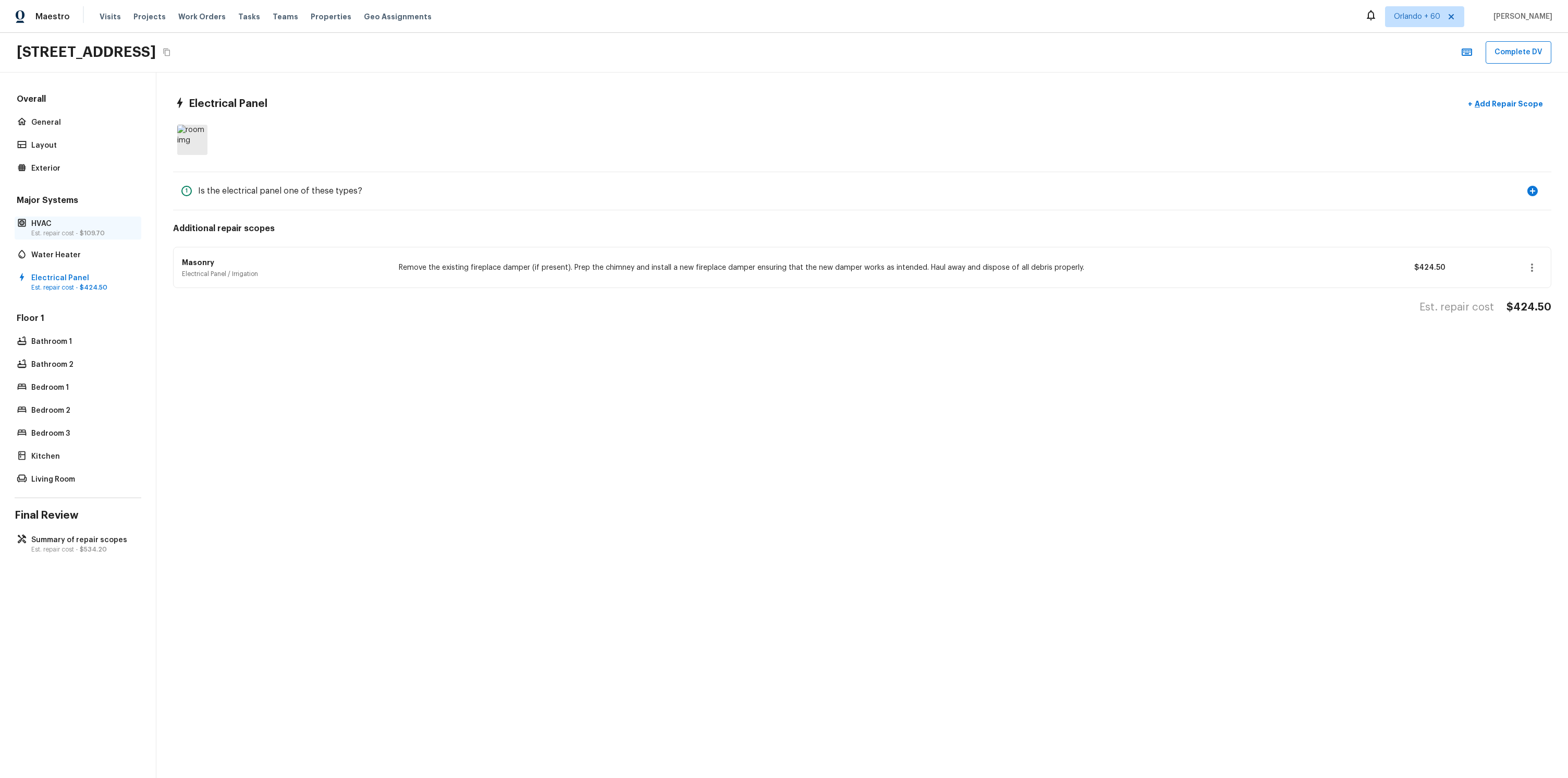
click at [106, 236] on p "Est. repair cost - $109.70" at bounding box center [84, 233] width 104 height 9
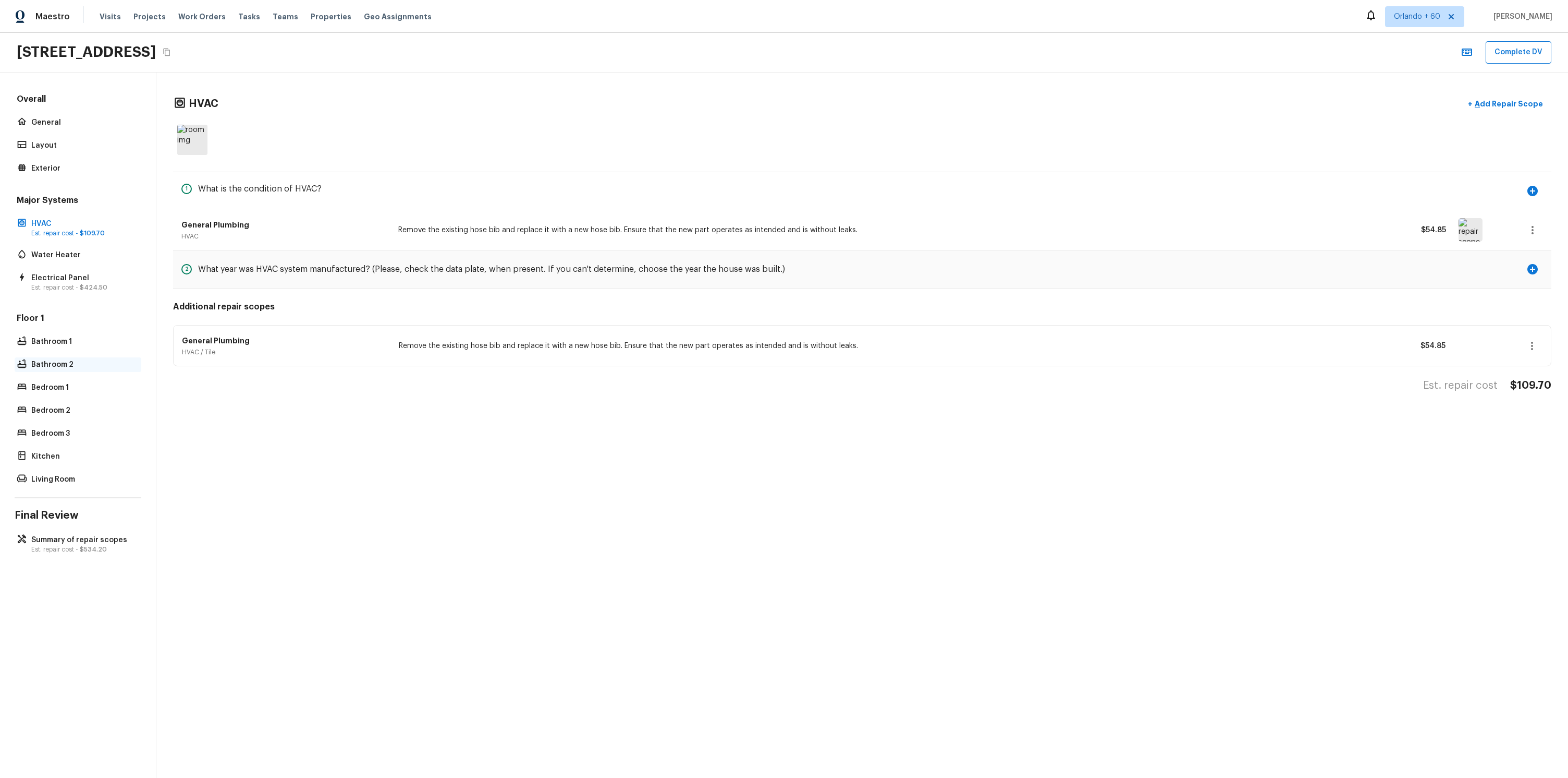
click at [78, 357] on div "Bathroom 2" at bounding box center [78, 364] width 127 height 14
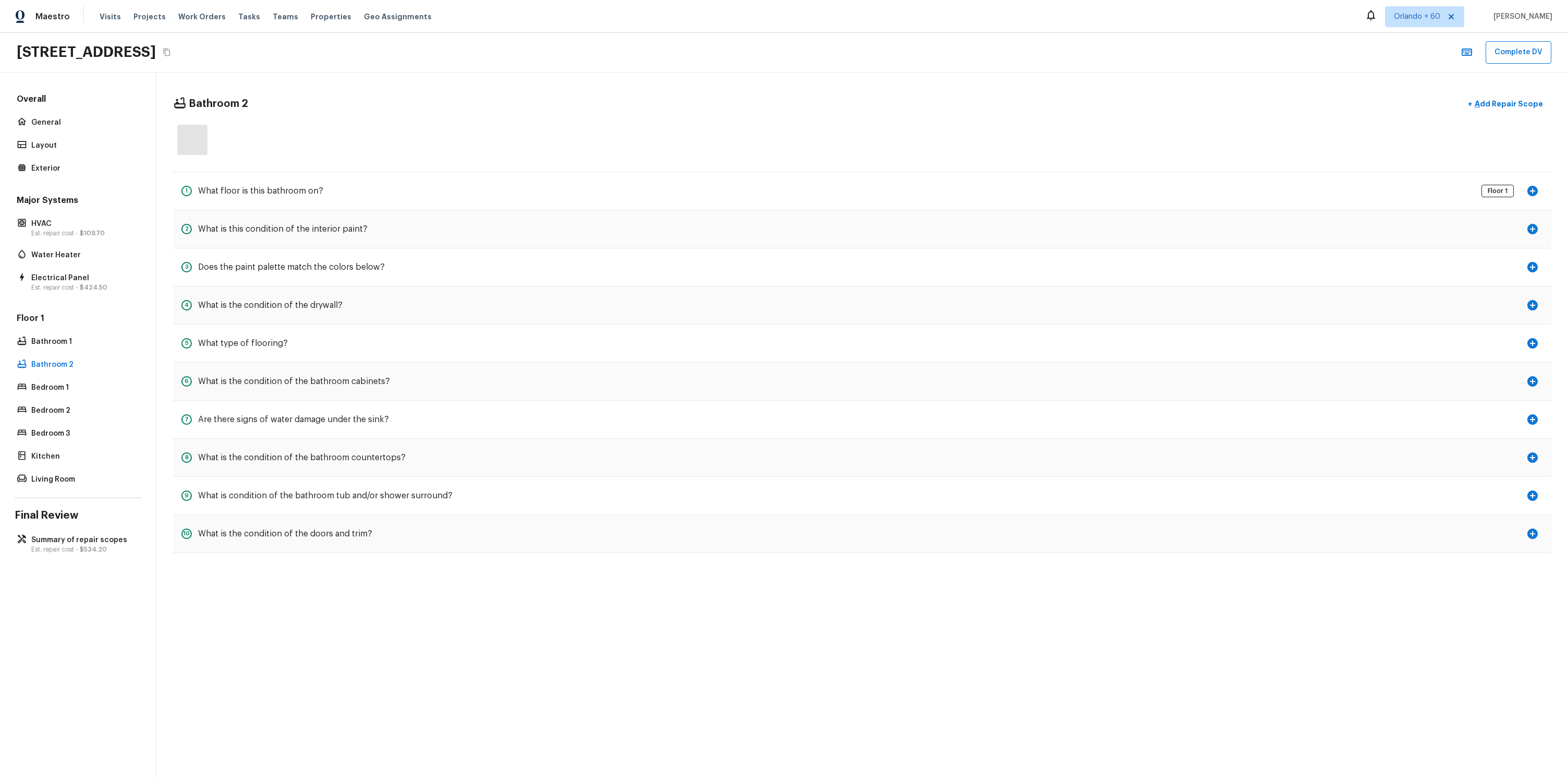
click at [80, 351] on div "Floor 1 Bathroom 1 Bathroom 2 Bedroom 1 Bedroom 2 Bedroom 3 Kitchen Living Room" at bounding box center [78, 399] width 127 height 174
click at [83, 339] on p "Bathroom 1" at bounding box center [84, 341] width 104 height 11
click at [1536, 387] on icon "button" at bounding box center [1532, 381] width 12 height 13
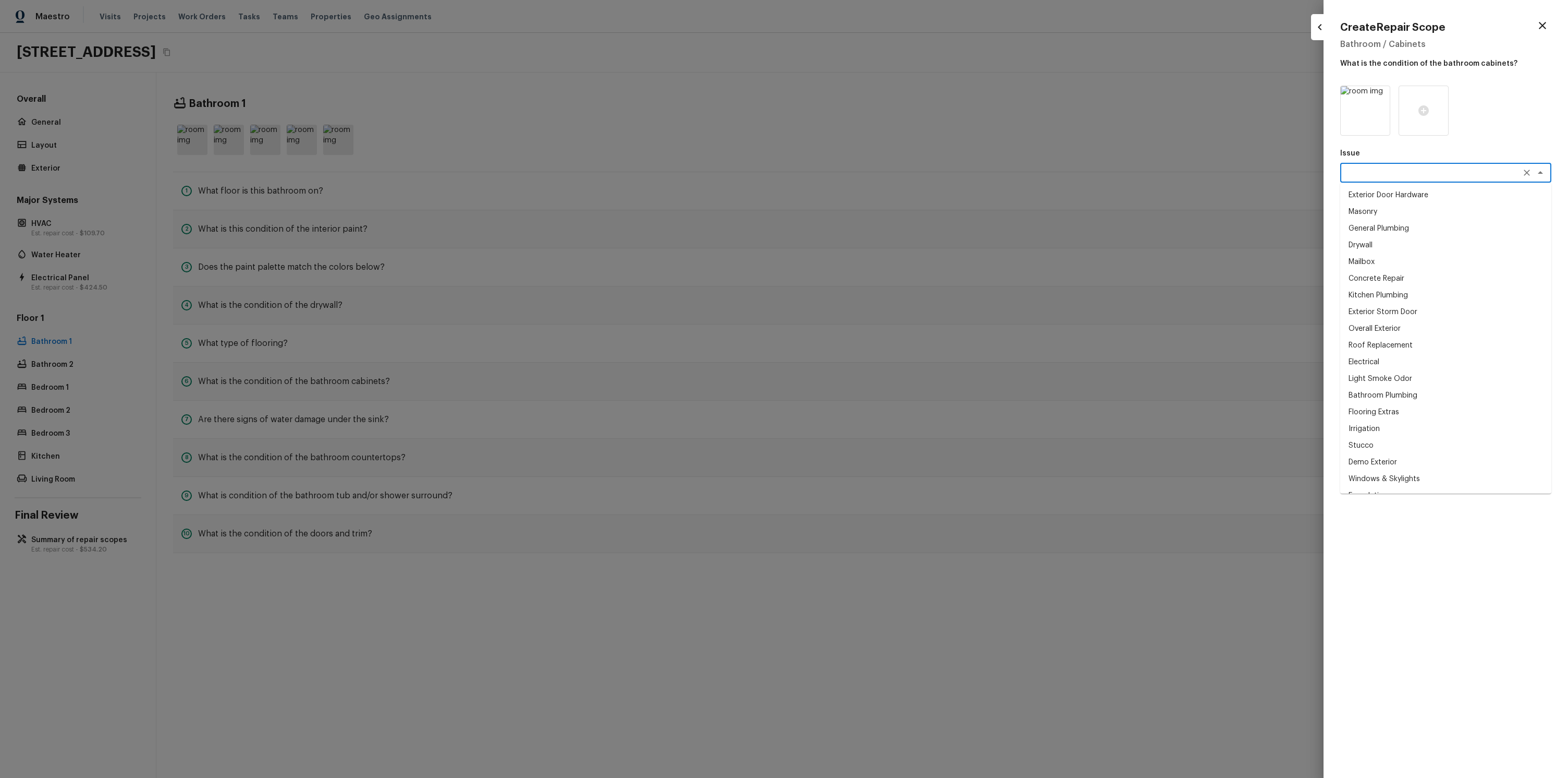
click at [1391, 173] on textarea at bounding box center [1431, 172] width 173 height 11
click at [1387, 227] on li "General Plumbing" at bounding box center [1446, 228] width 212 height 16
type textarea "General Plumbing"
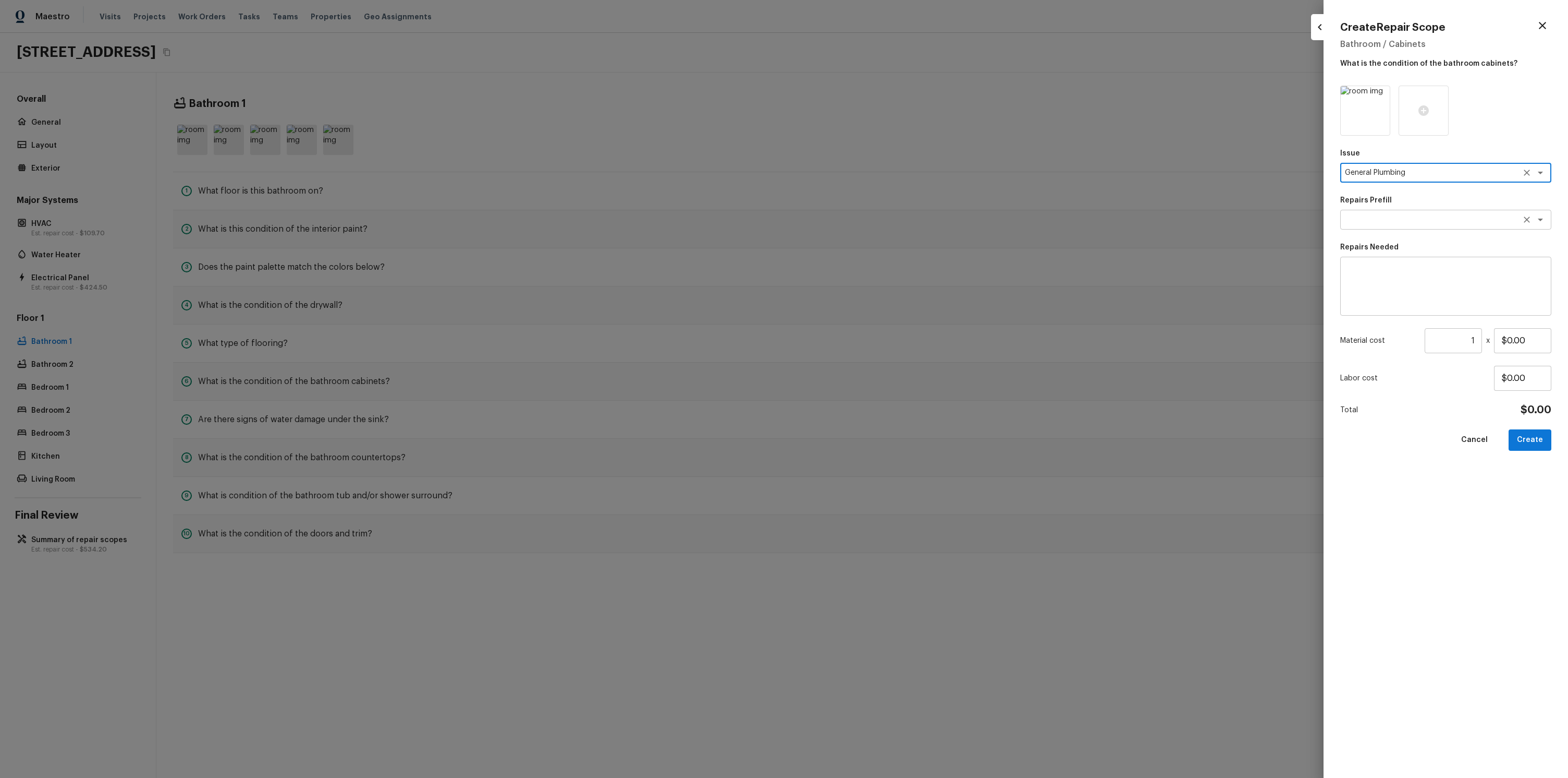
click at [1394, 226] on div "x ​" at bounding box center [1446, 219] width 212 height 20
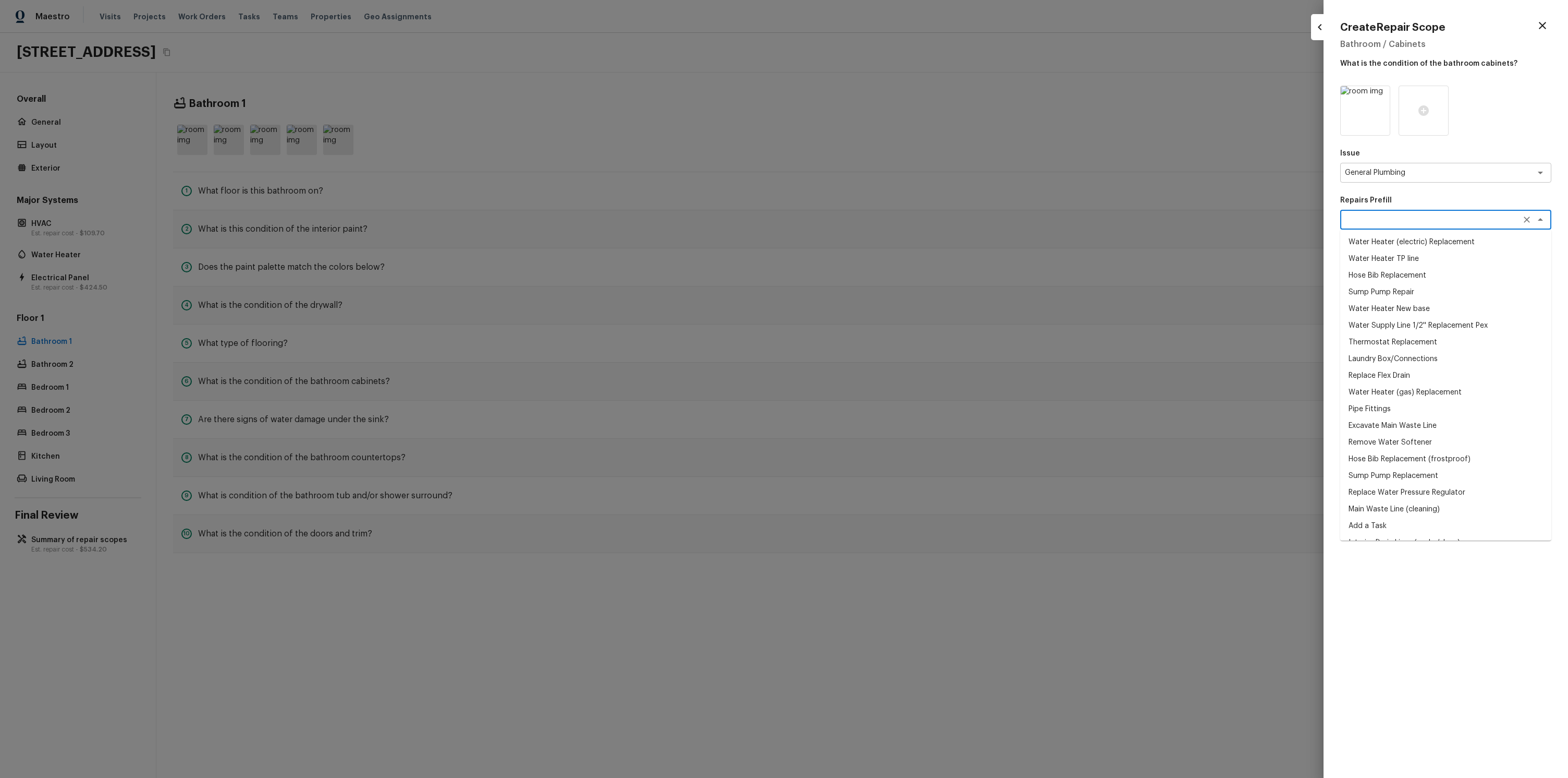
click at [1376, 281] on li "Hose Bib Replacement" at bounding box center [1446, 275] width 212 height 16
type textarea "Hose Bib Replacement"
type textarea "Remove the existing hose bib and replace it with a new hose bib. Ensure that th…"
type input "$54.85"
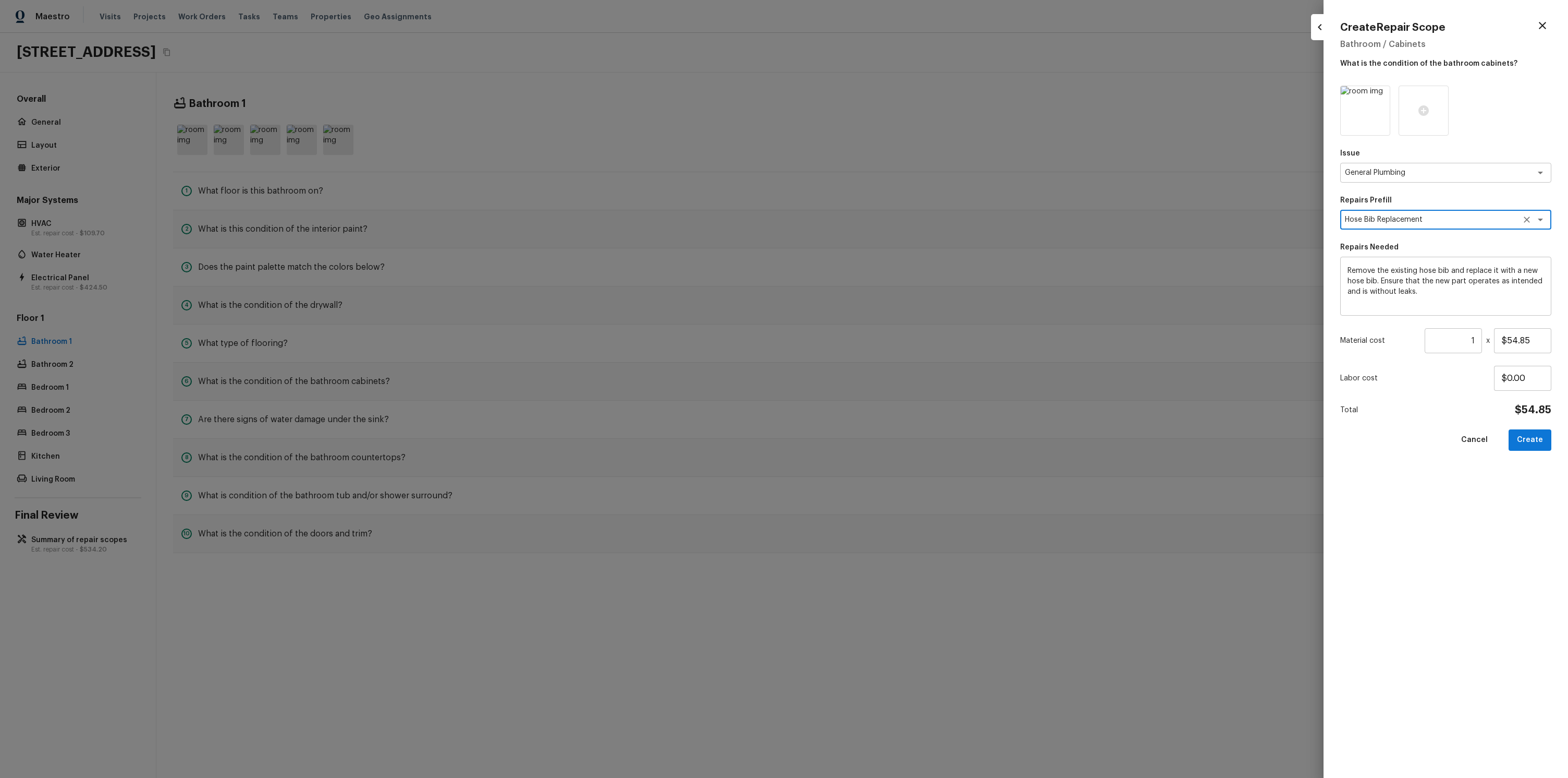
click at [1529, 445] on button "Create" at bounding box center [1530, 439] width 42 height 21
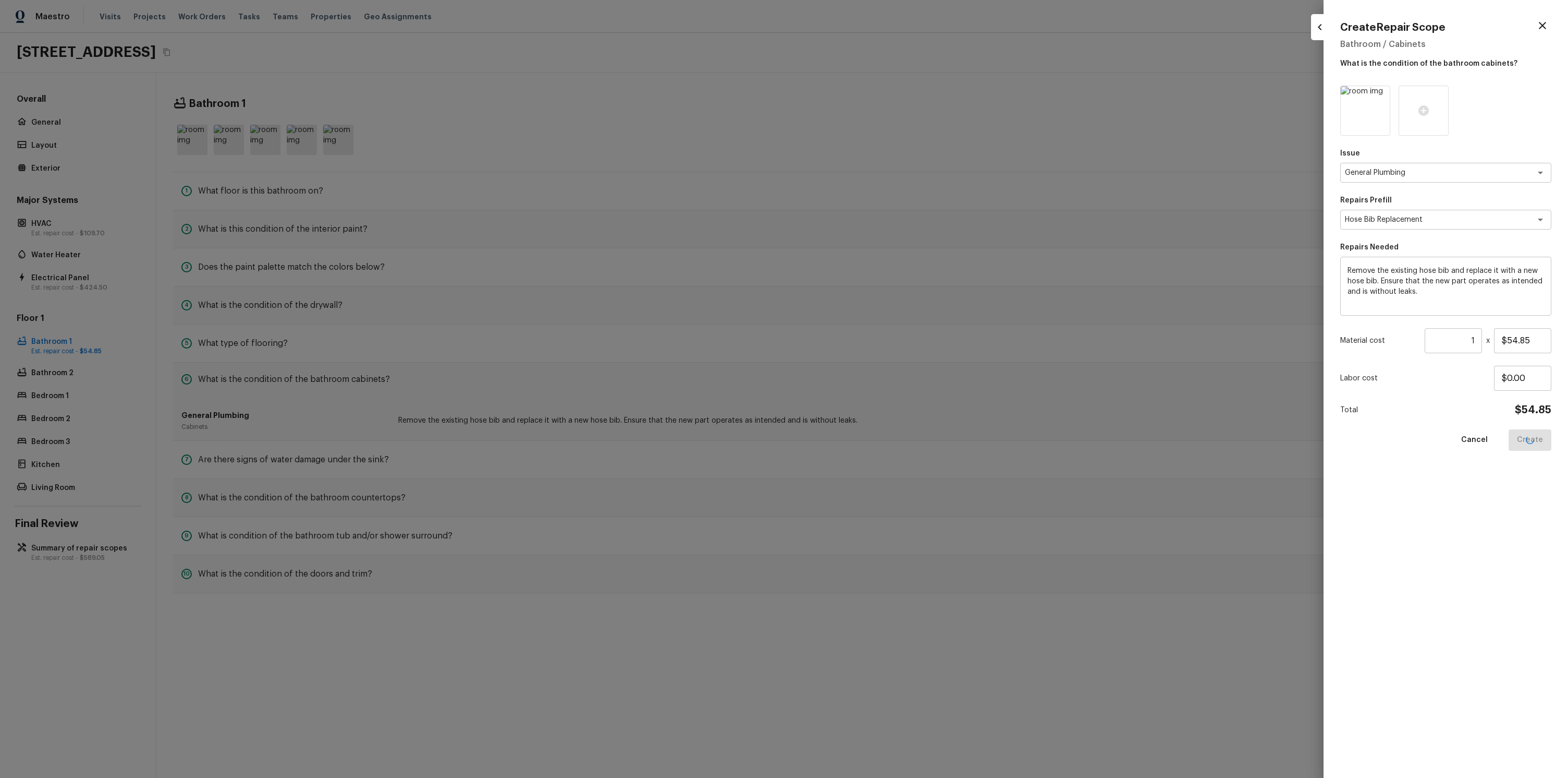
type input "$0.00"
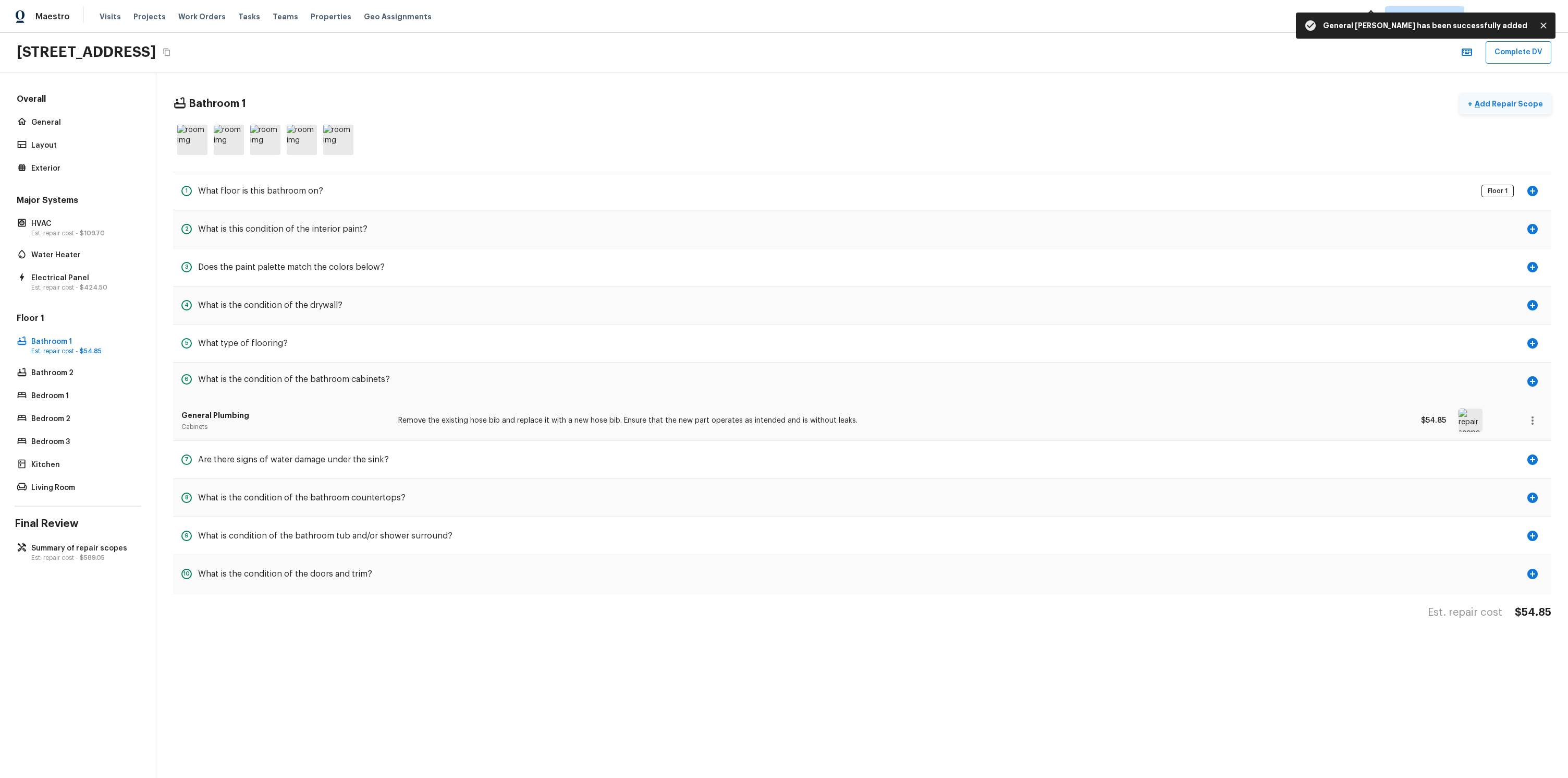
click at [1507, 107] on p "Add Repair Scope" at bounding box center [1507, 103] width 70 height 11
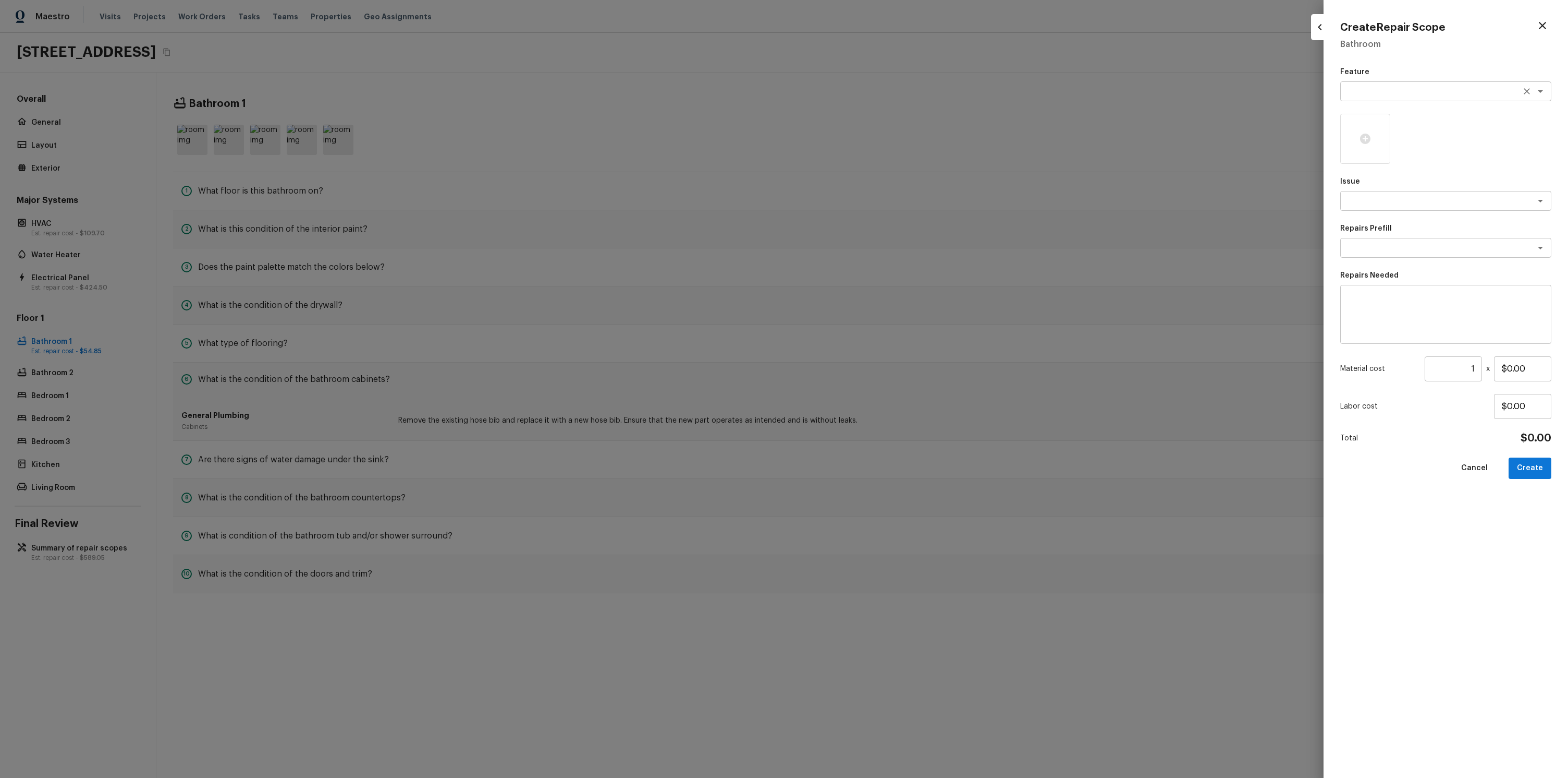
click at [1385, 90] on textarea at bounding box center [1431, 90] width 173 height 11
click at [1384, 169] on li "Deck" at bounding box center [1446, 163] width 212 height 16
type textarea "Deck"
click at [1383, 207] on div "x ​" at bounding box center [1446, 200] width 212 height 20
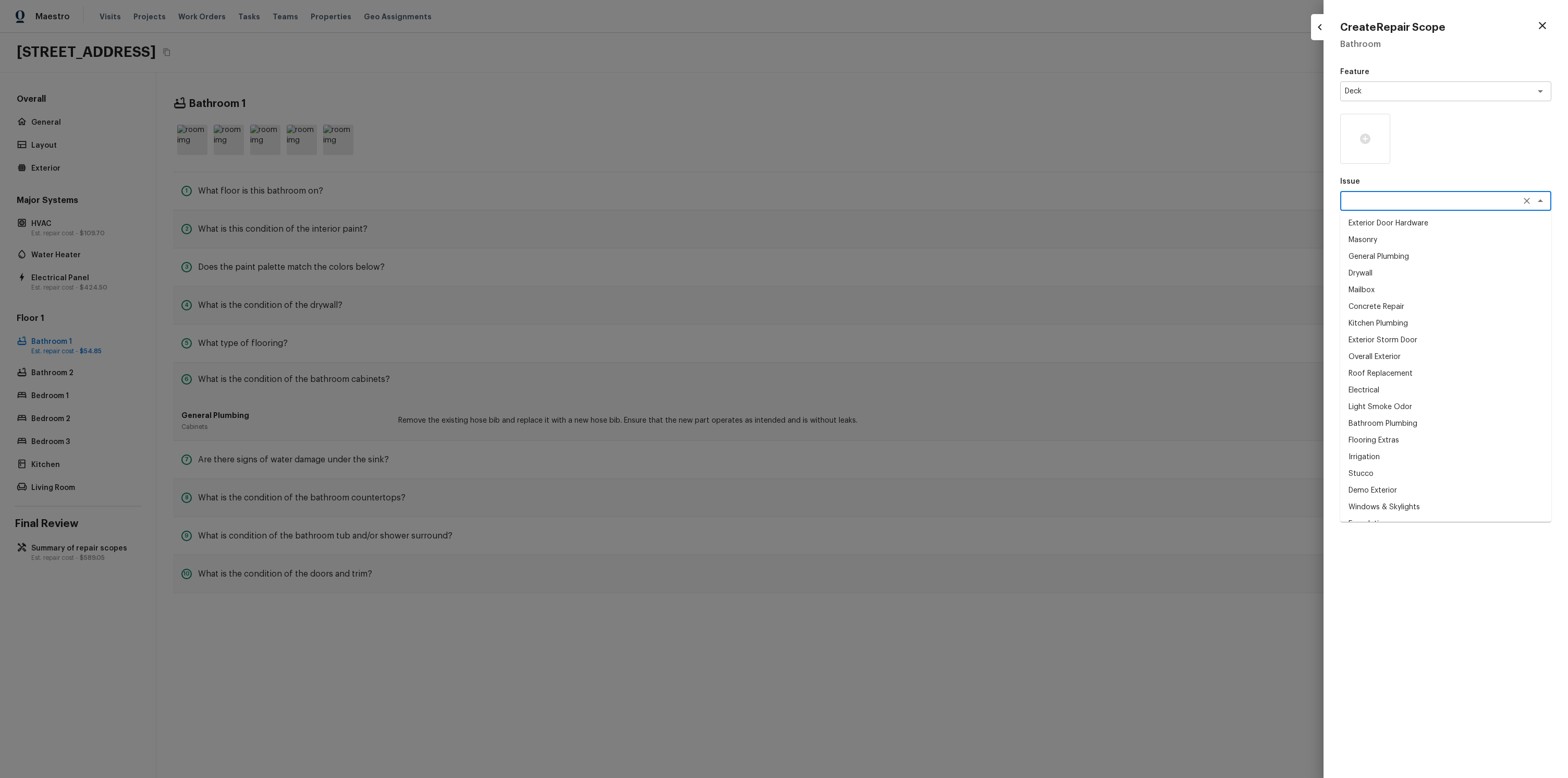
click at [1383, 276] on li "Drywall" at bounding box center [1446, 272] width 212 height 16
type textarea "Drywall"
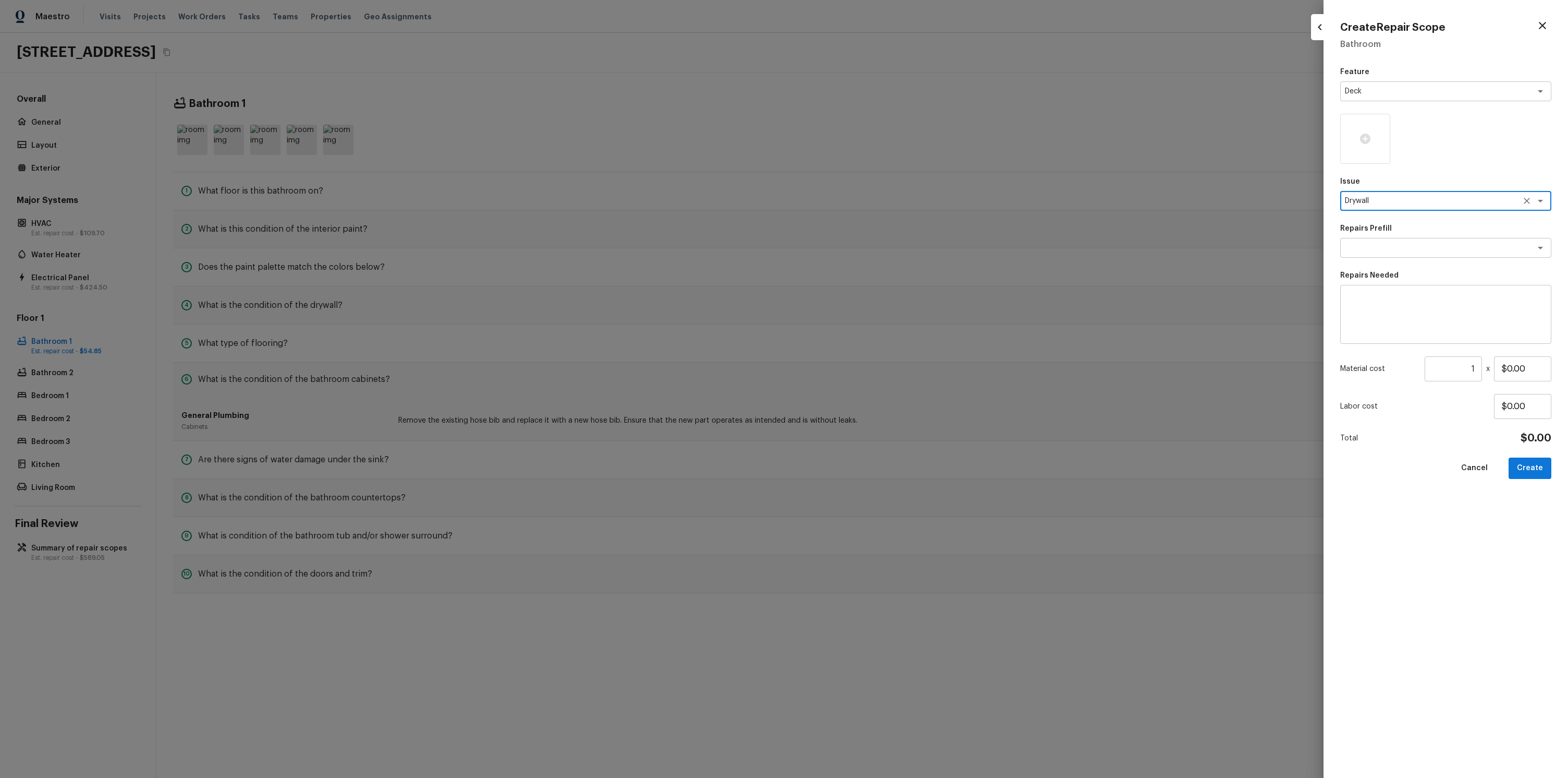
click at [1402, 259] on div "Feature Deck x ​ Issue Drywall x ​ Repairs Prefill x ​ Repairs Needed x ​ Mater…" at bounding box center [1446, 414] width 212 height 694
click at [1400, 255] on div "x ​" at bounding box center [1446, 247] width 212 height 20
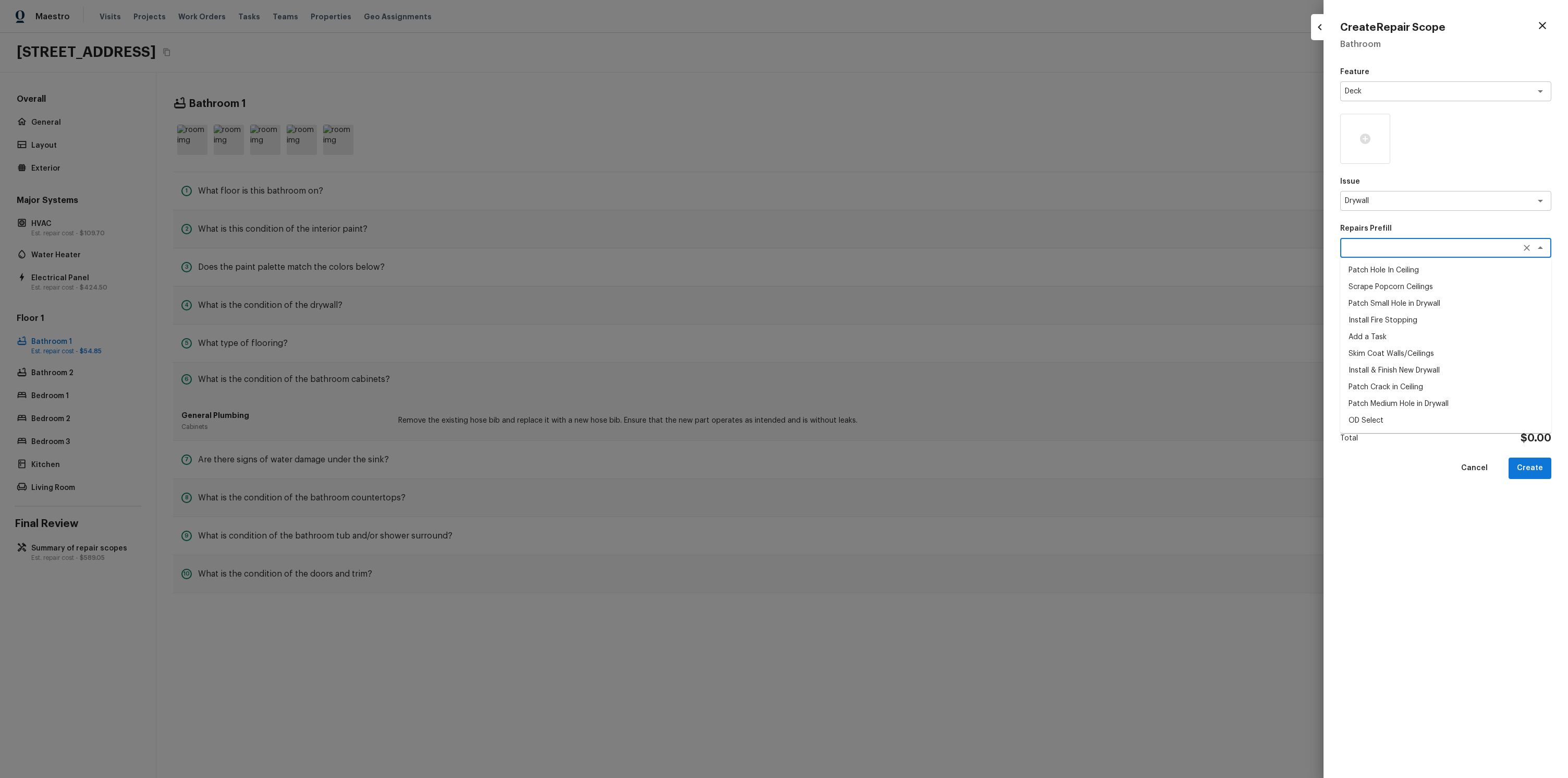
click at [1404, 333] on li "Add a Task" at bounding box center [1446, 337] width 212 height 16
type textarea "Add a Task"
type textarea "HPM to detail"
type input "$1.00"
click at [1529, 472] on button "Create" at bounding box center [1530, 468] width 42 height 21
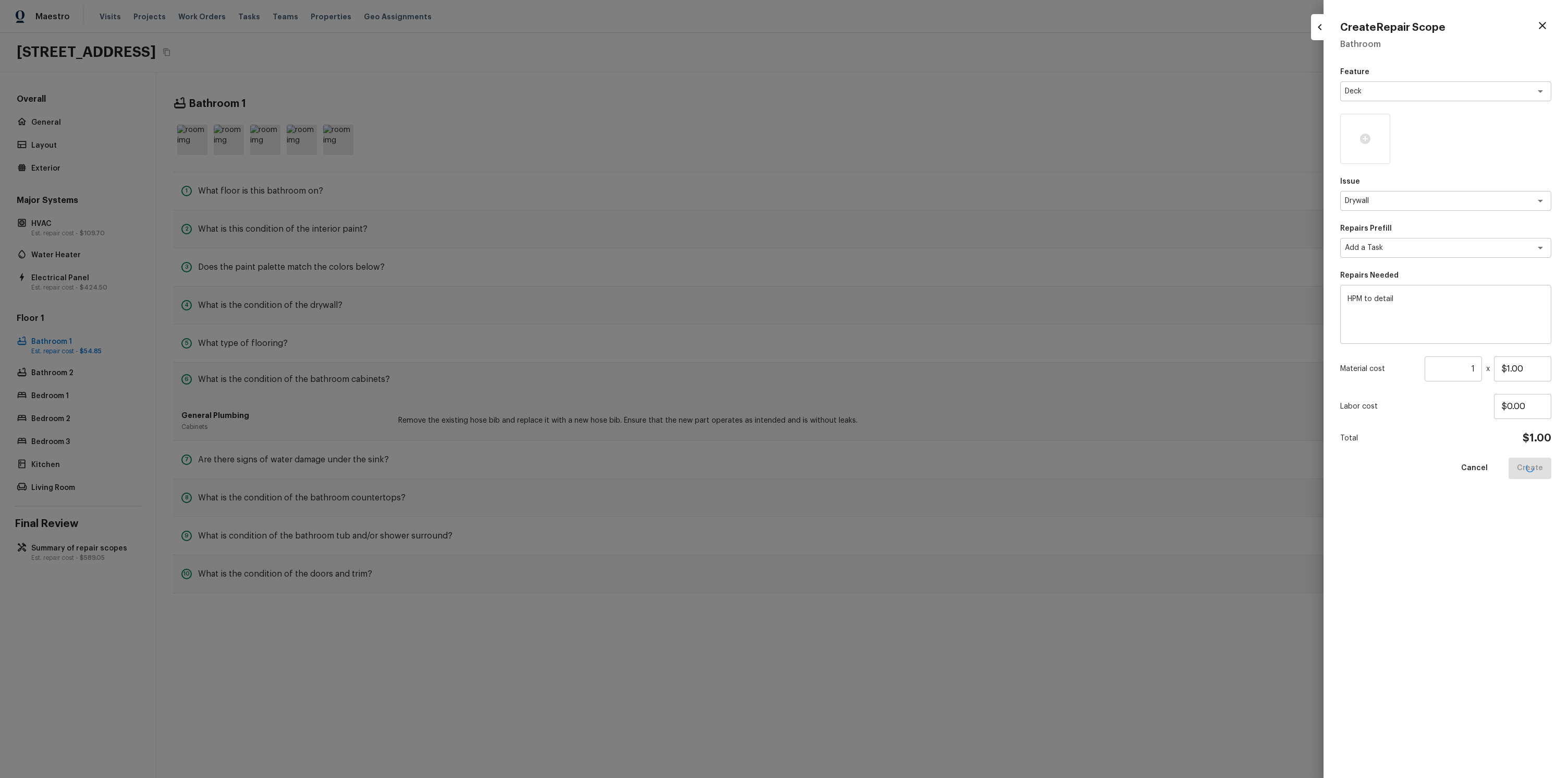
type input "$0.00"
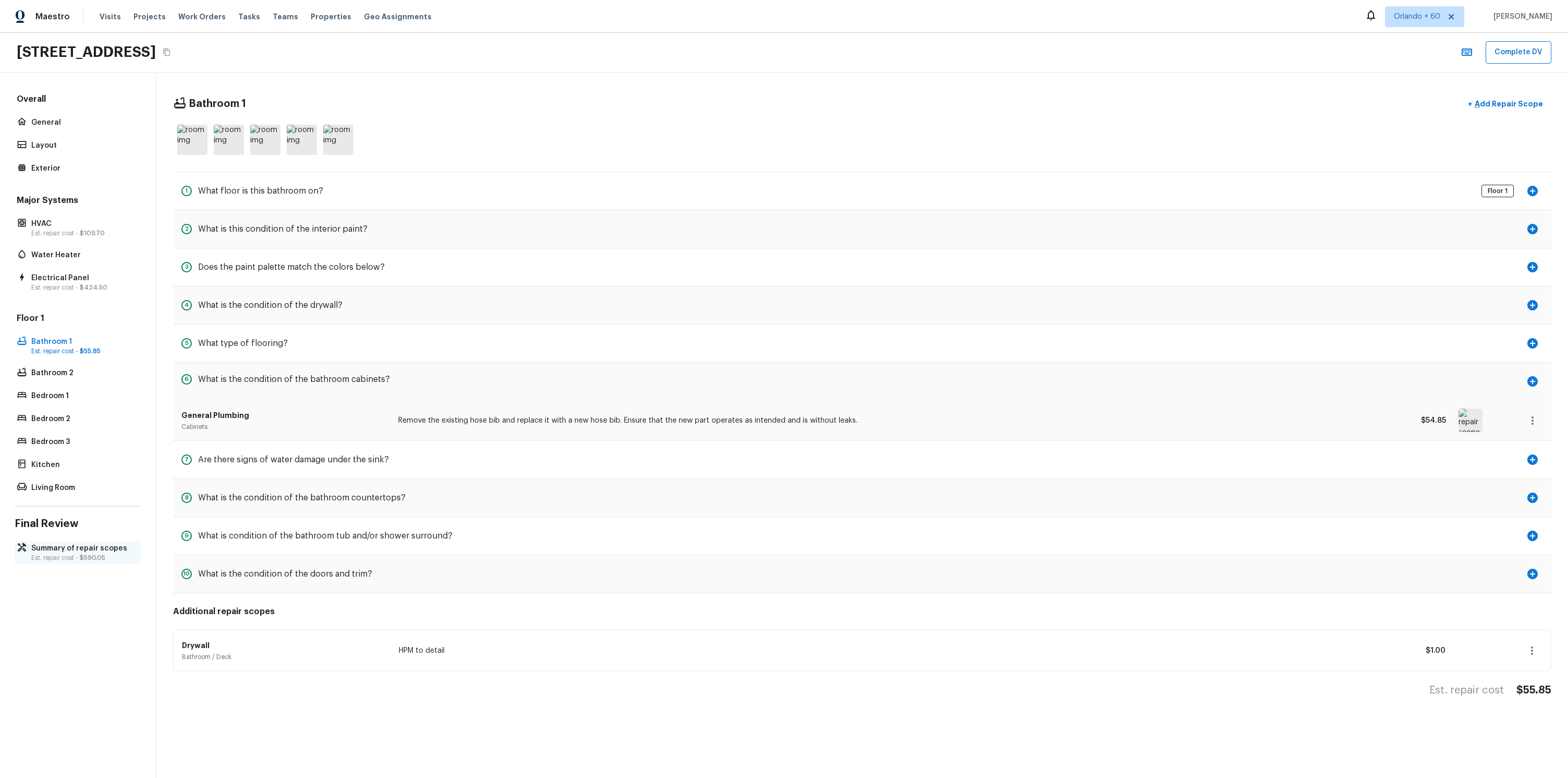
click at [115, 543] on p "Summary of repair scopes" at bounding box center [84, 548] width 104 height 11
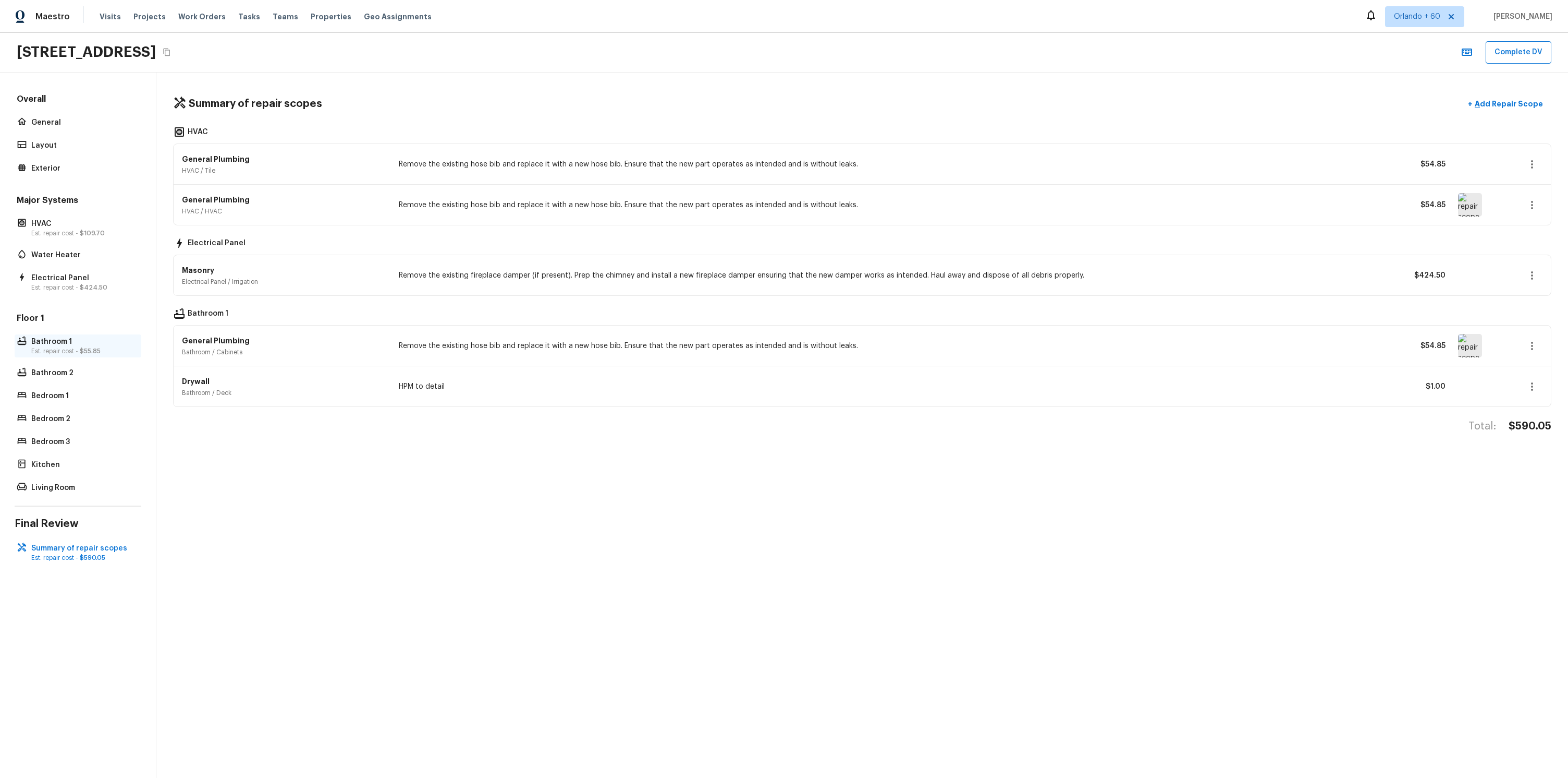
click at [64, 344] on p "Bathroom 1" at bounding box center [84, 341] width 104 height 11
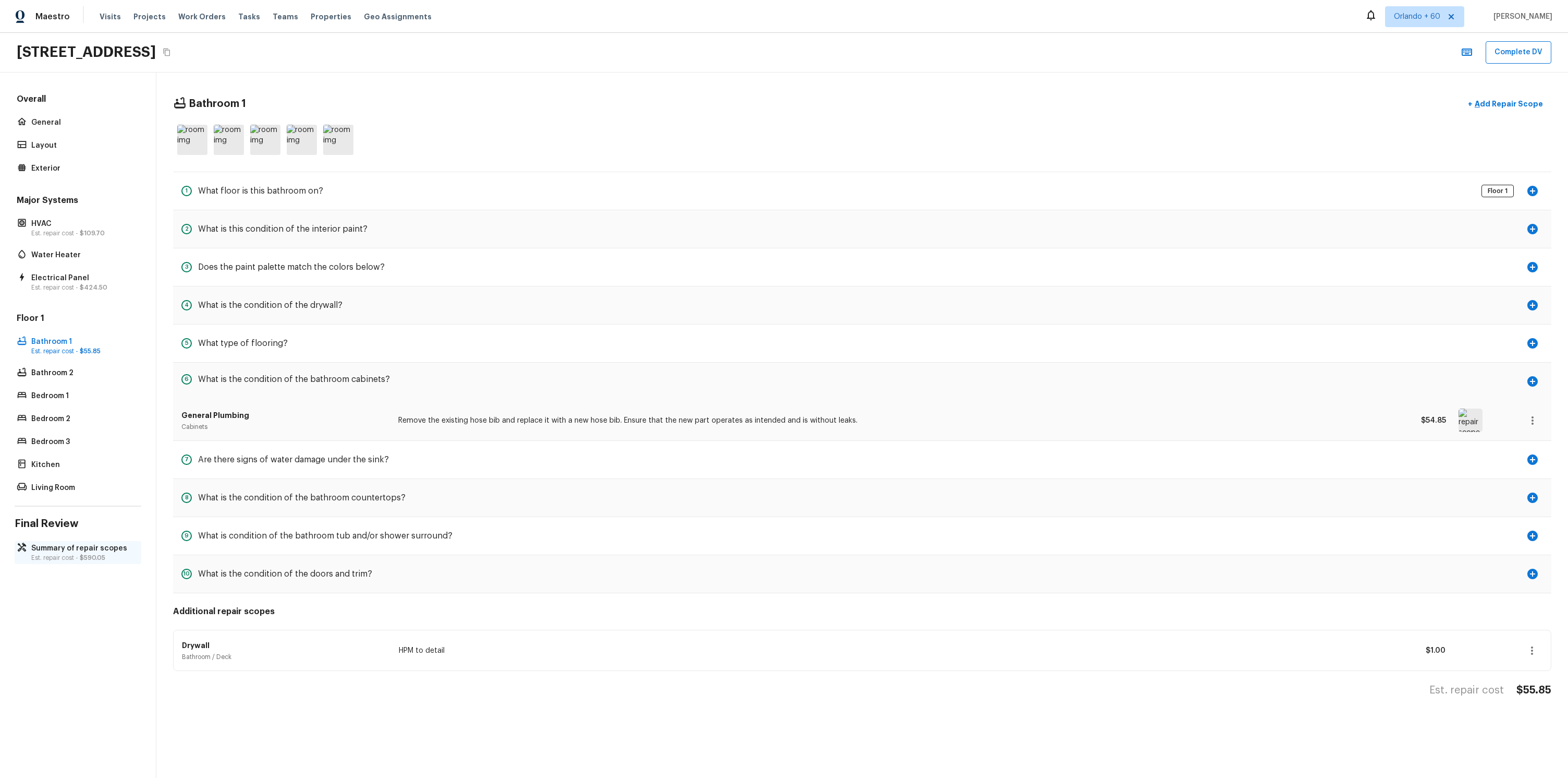
click at [86, 550] on p "Summary of repair scopes" at bounding box center [84, 548] width 104 height 11
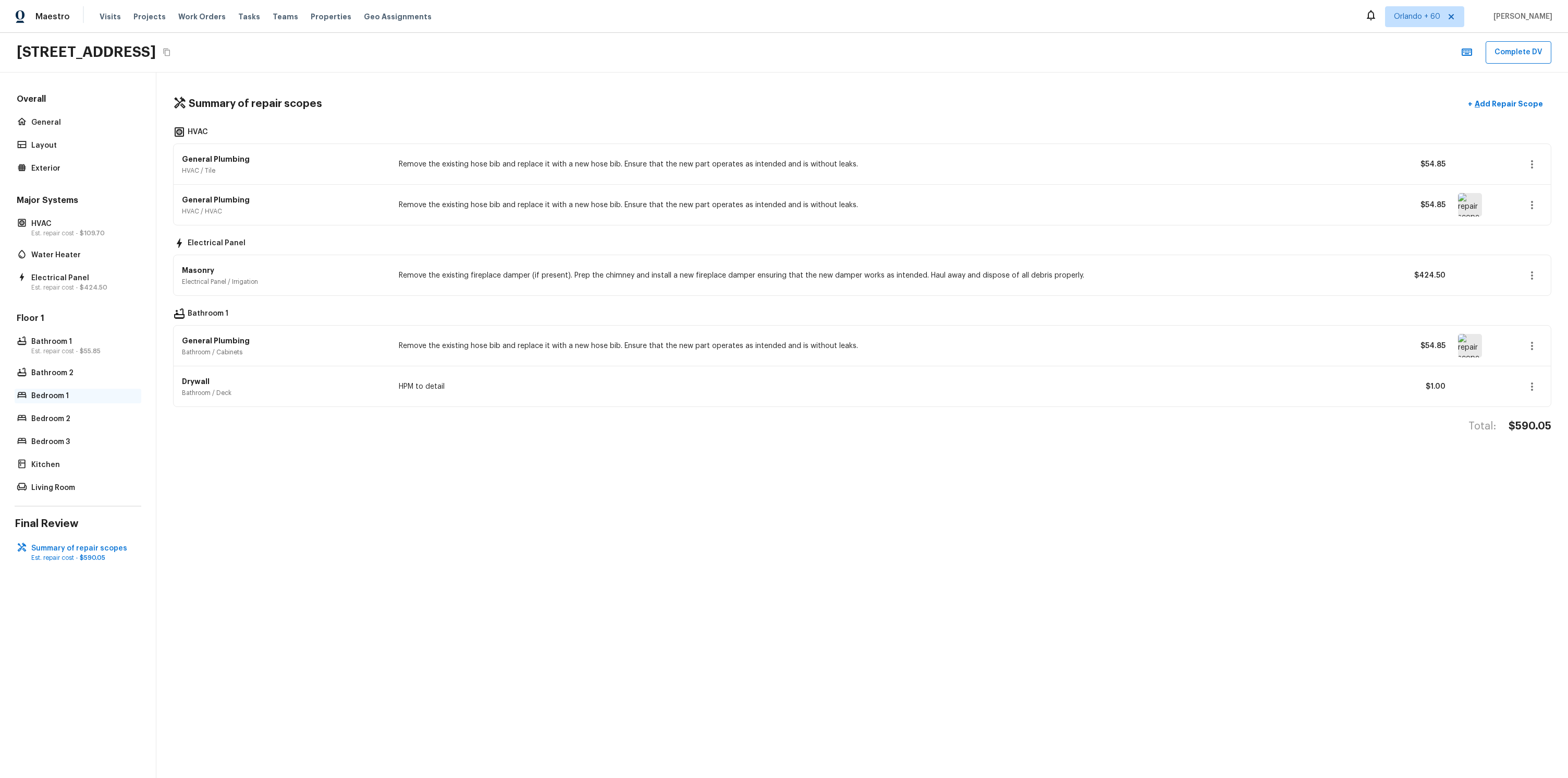
click at [78, 401] on div "Bedroom 1" at bounding box center [78, 395] width 127 height 14
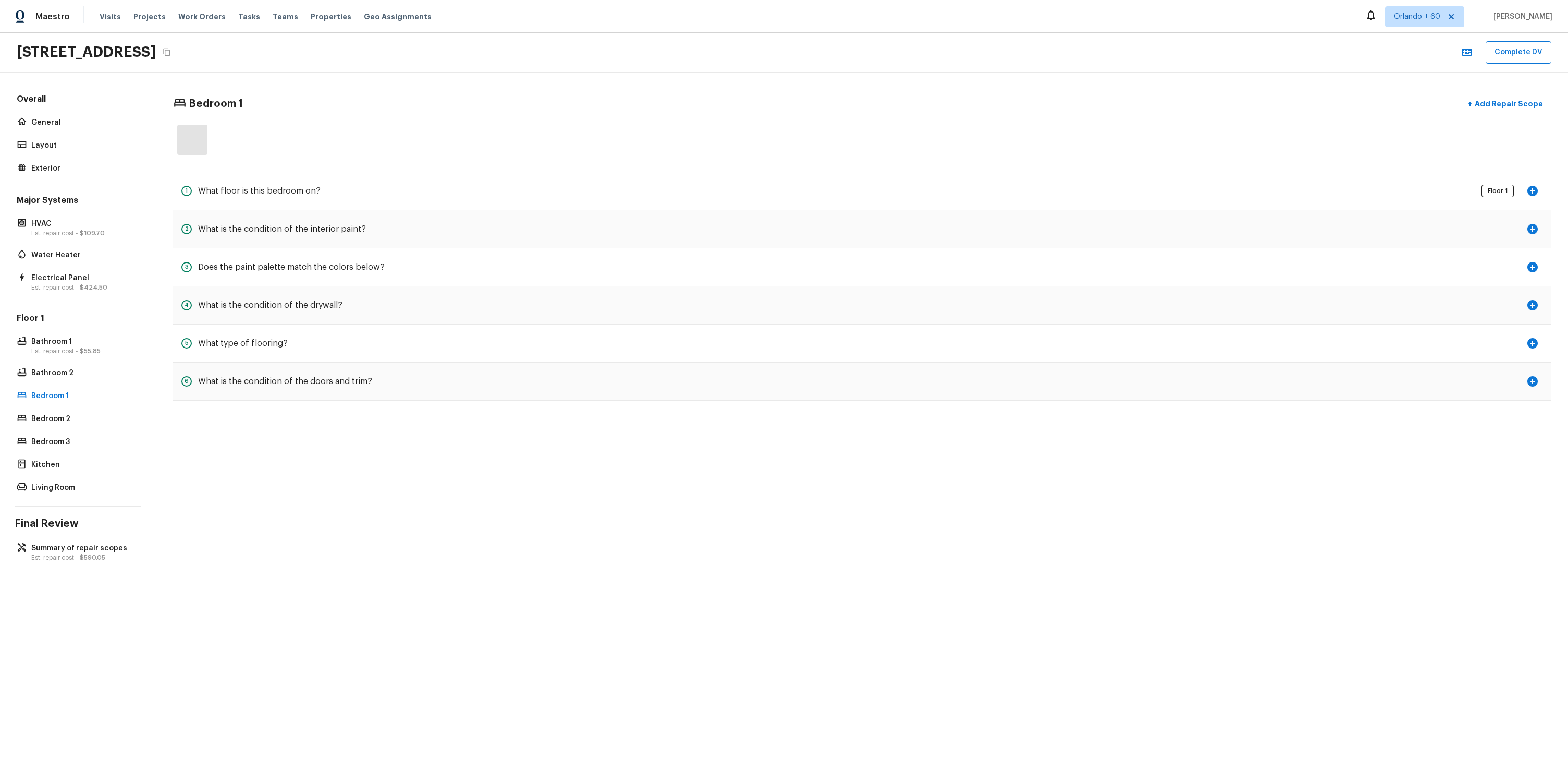
click at [83, 382] on div "Floor 1 Bathroom 1 Est. repair cost - $55.85 Bathroom 2 Bedroom 1 Bedroom 2 Bed…" at bounding box center [78, 404] width 127 height 183
click at [86, 372] on p "Bathroom 2" at bounding box center [84, 372] width 104 height 11
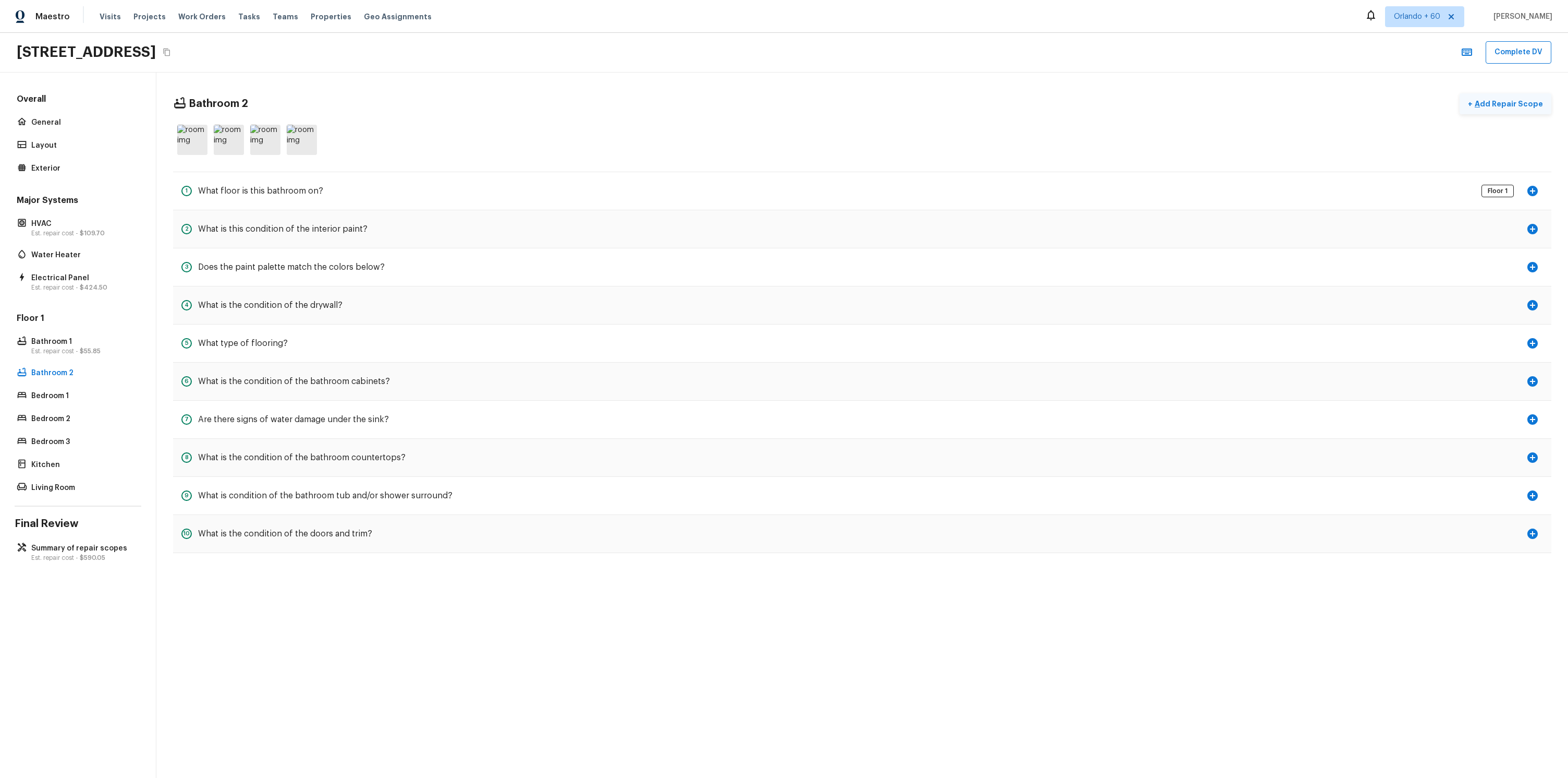
click at [1532, 98] on p "Add Repair Scope" at bounding box center [1507, 103] width 70 height 11
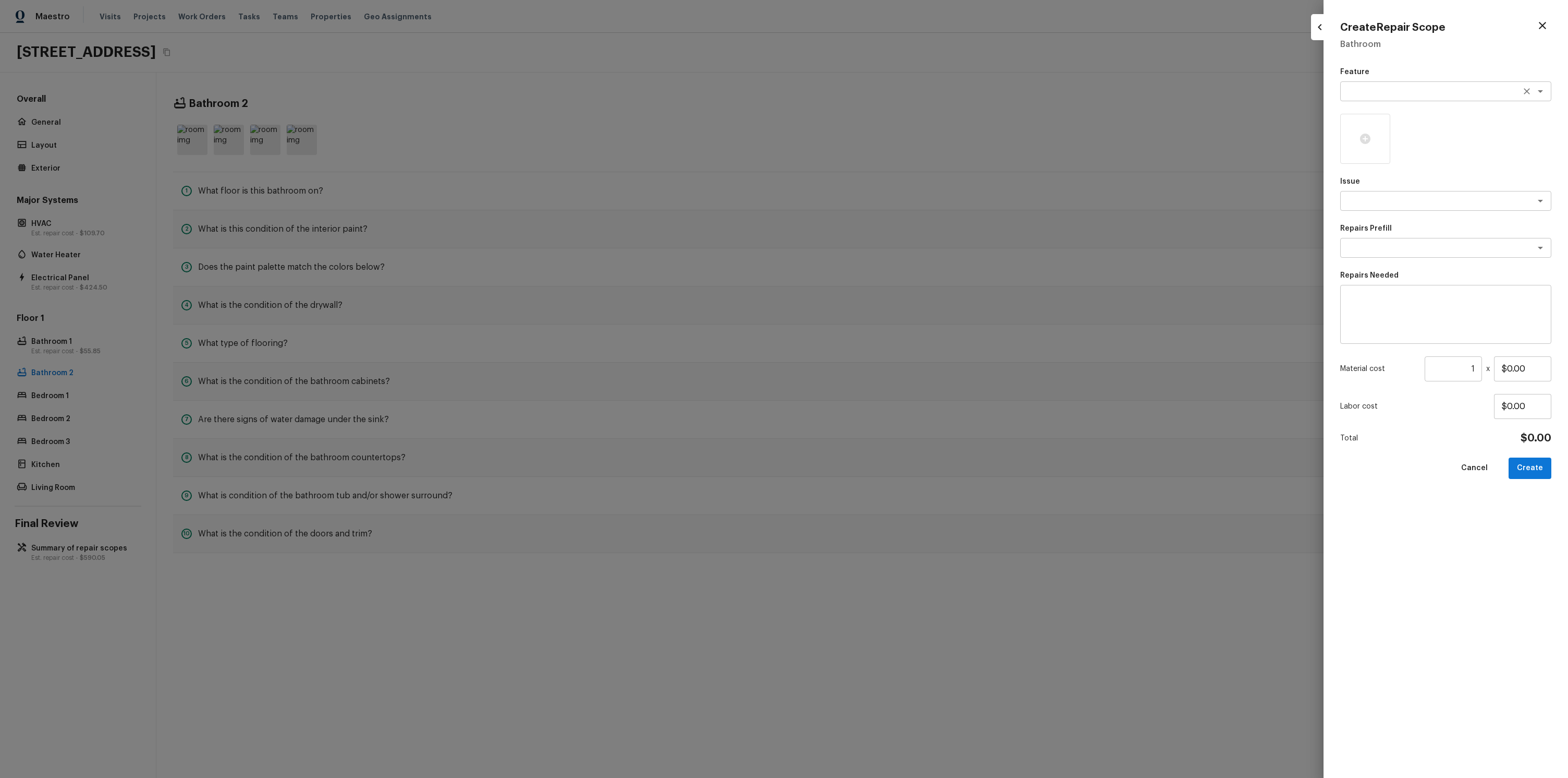
click at [1365, 90] on textarea at bounding box center [1431, 90] width 173 height 11
click at [1380, 149] on li "Pests" at bounding box center [1446, 146] width 212 height 16
type textarea "Pests"
click at [1368, 142] on icon at bounding box center [1365, 138] width 11 height 11
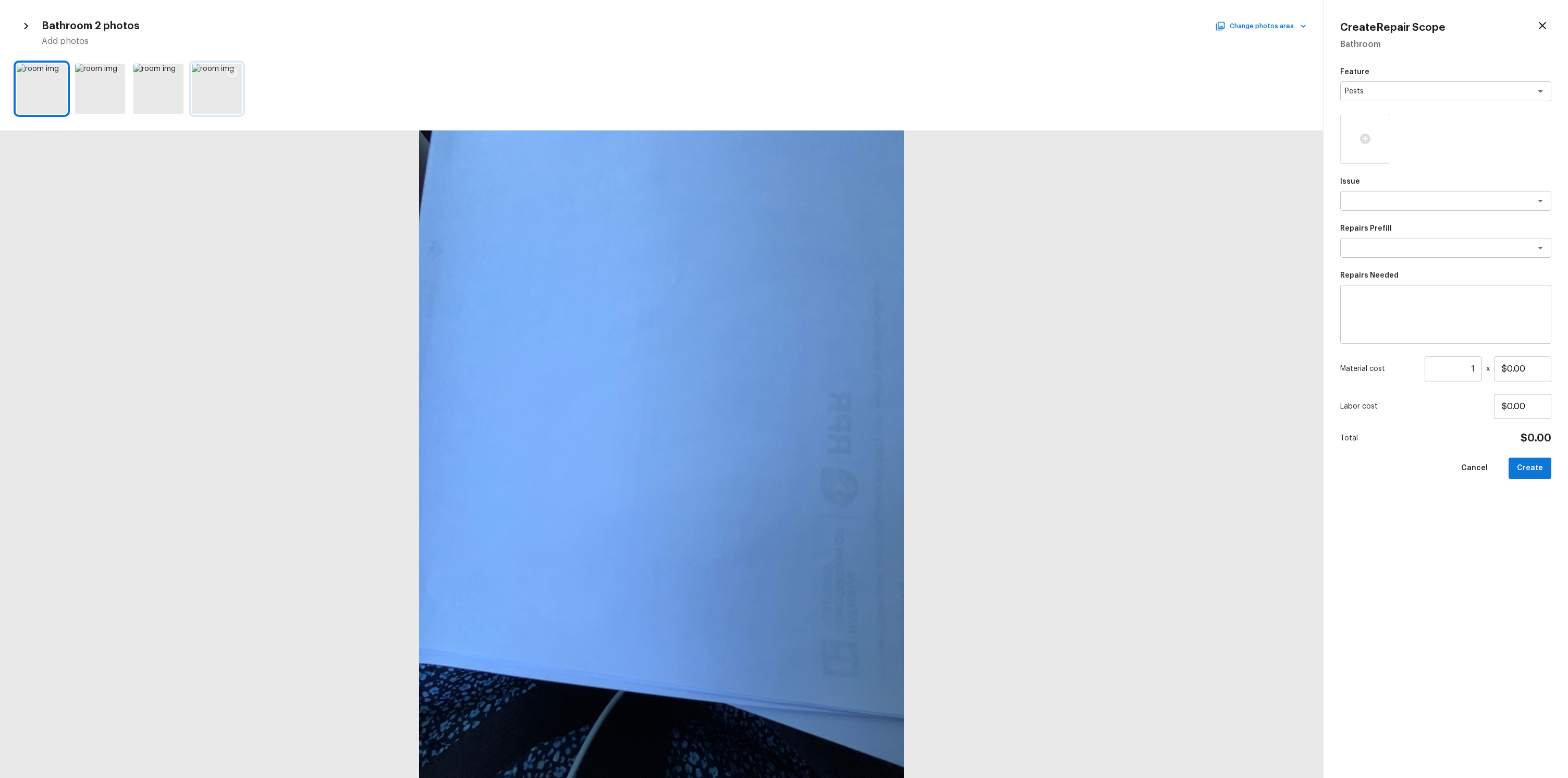
click at [236, 65] on div at bounding box center [233, 74] width 19 height 22
click at [159, 98] on div at bounding box center [159, 88] width 50 height 50
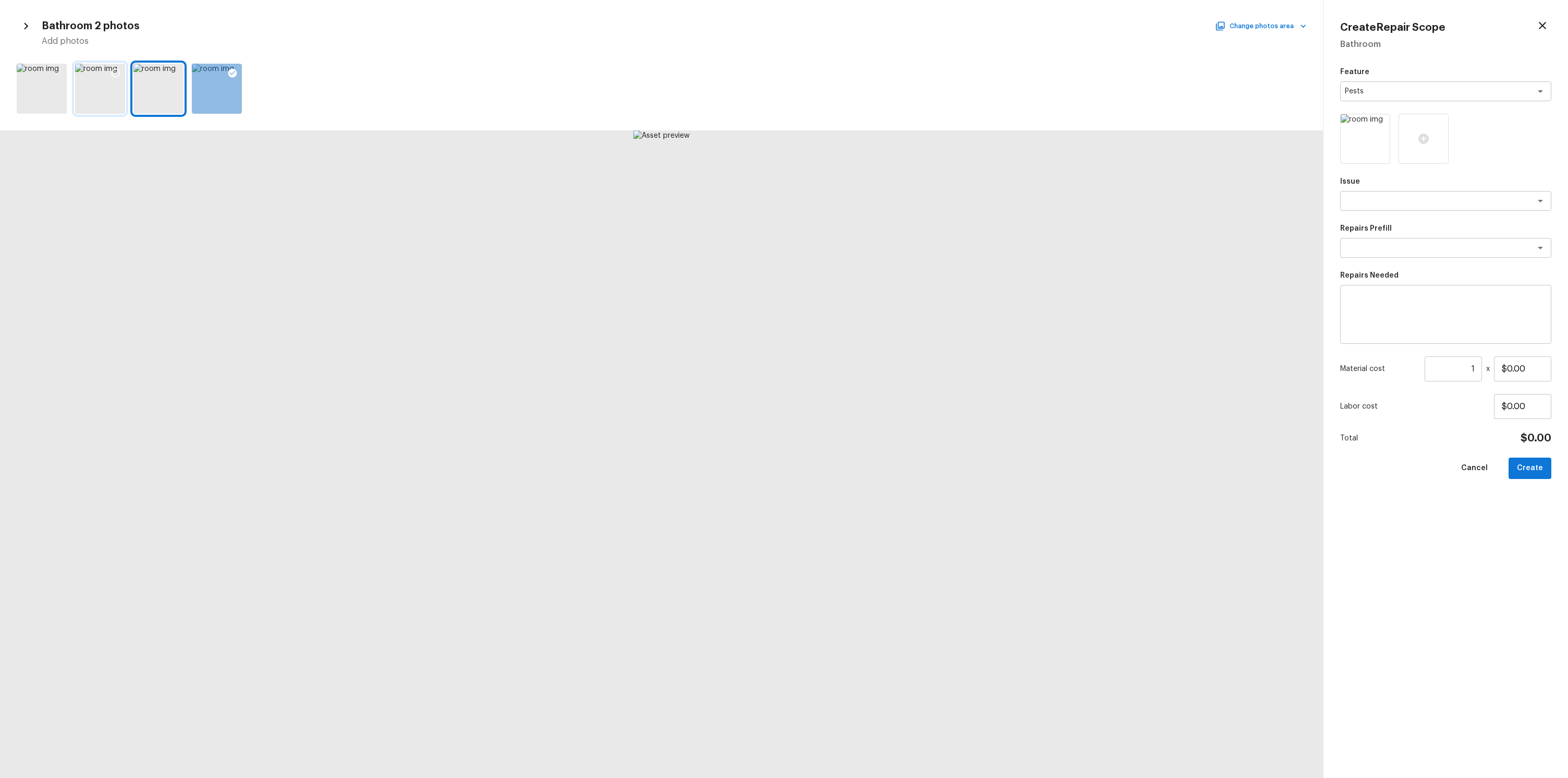
click at [88, 98] on div at bounding box center [100, 88] width 50 height 50
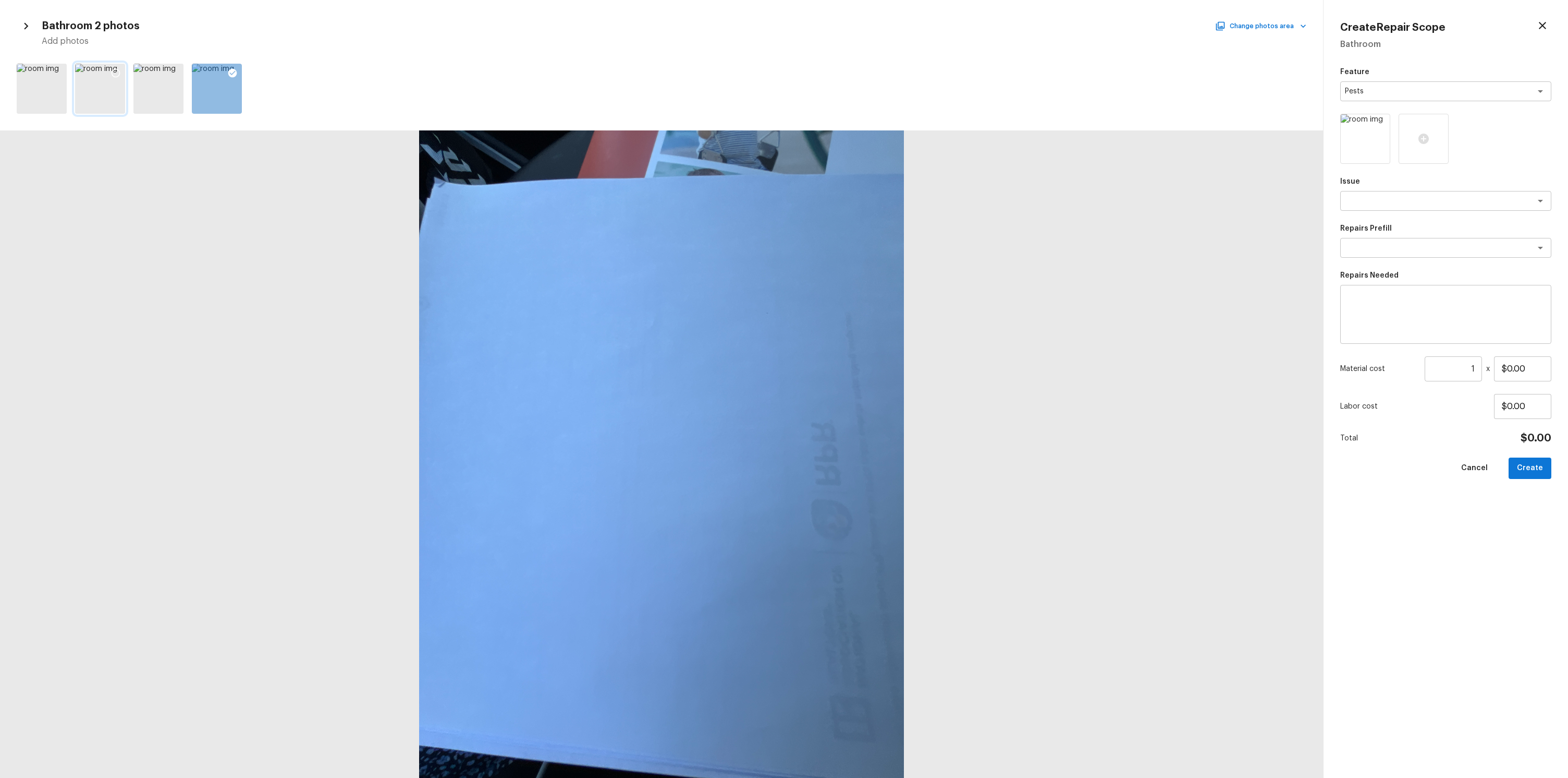
click at [117, 76] on icon at bounding box center [115, 73] width 9 height 9
click at [46, 71] on div at bounding box center [41, 88] width 50 height 50
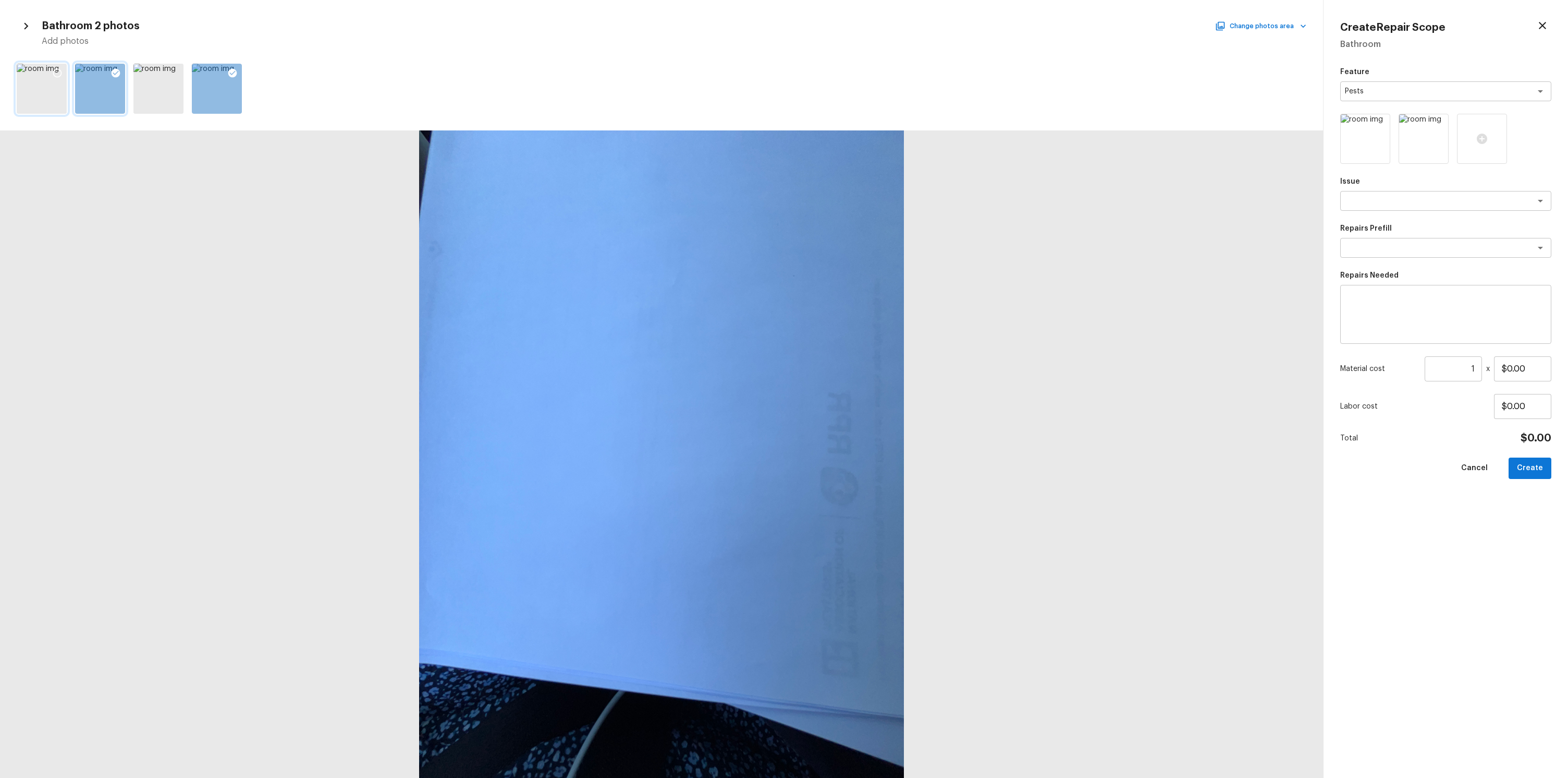
click at [58, 71] on icon at bounding box center [57, 73] width 11 height 11
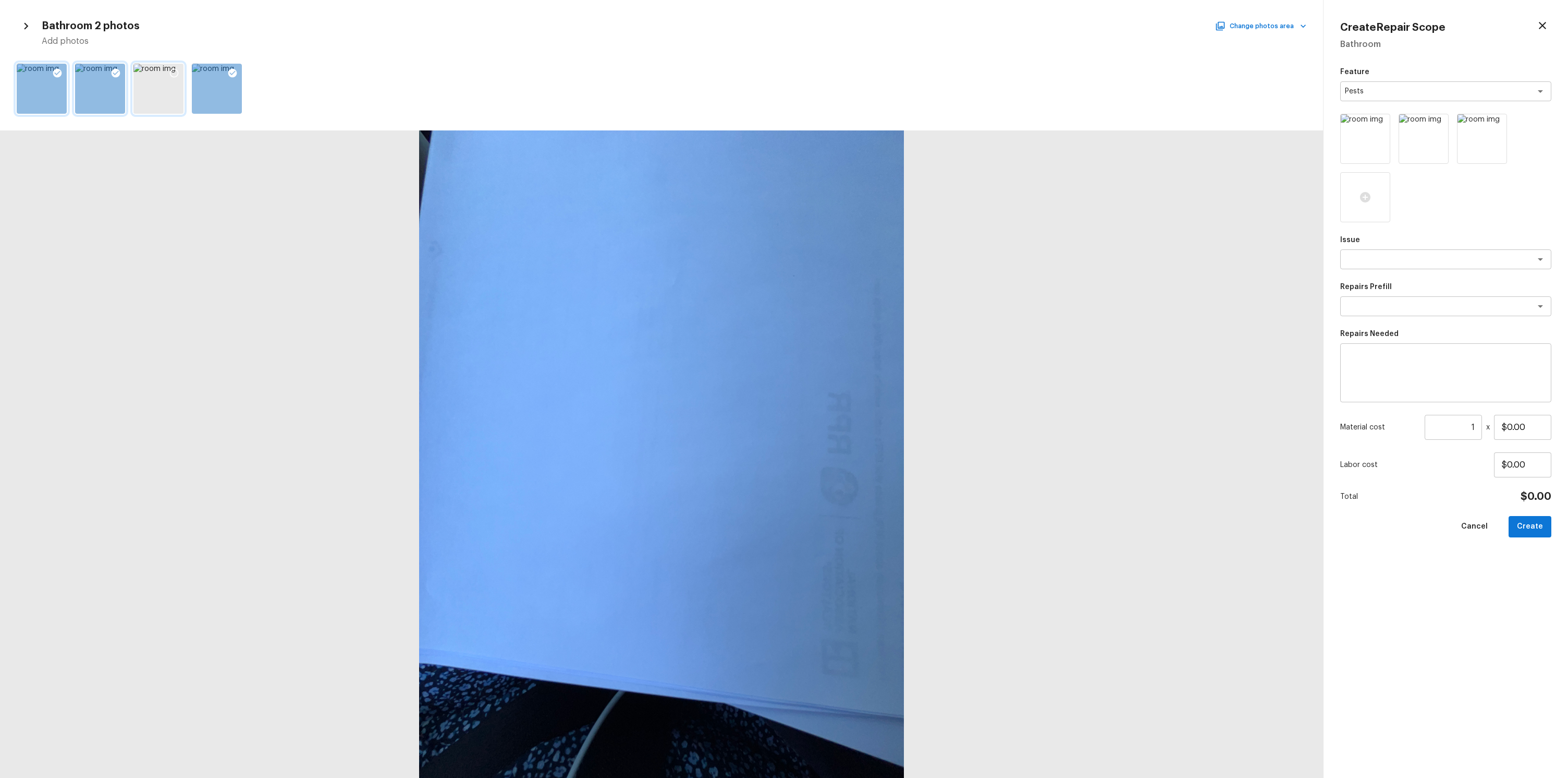
click at [169, 73] on icon at bounding box center [174, 73] width 11 height 11
click at [1355, 254] on textarea at bounding box center [1431, 259] width 173 height 11
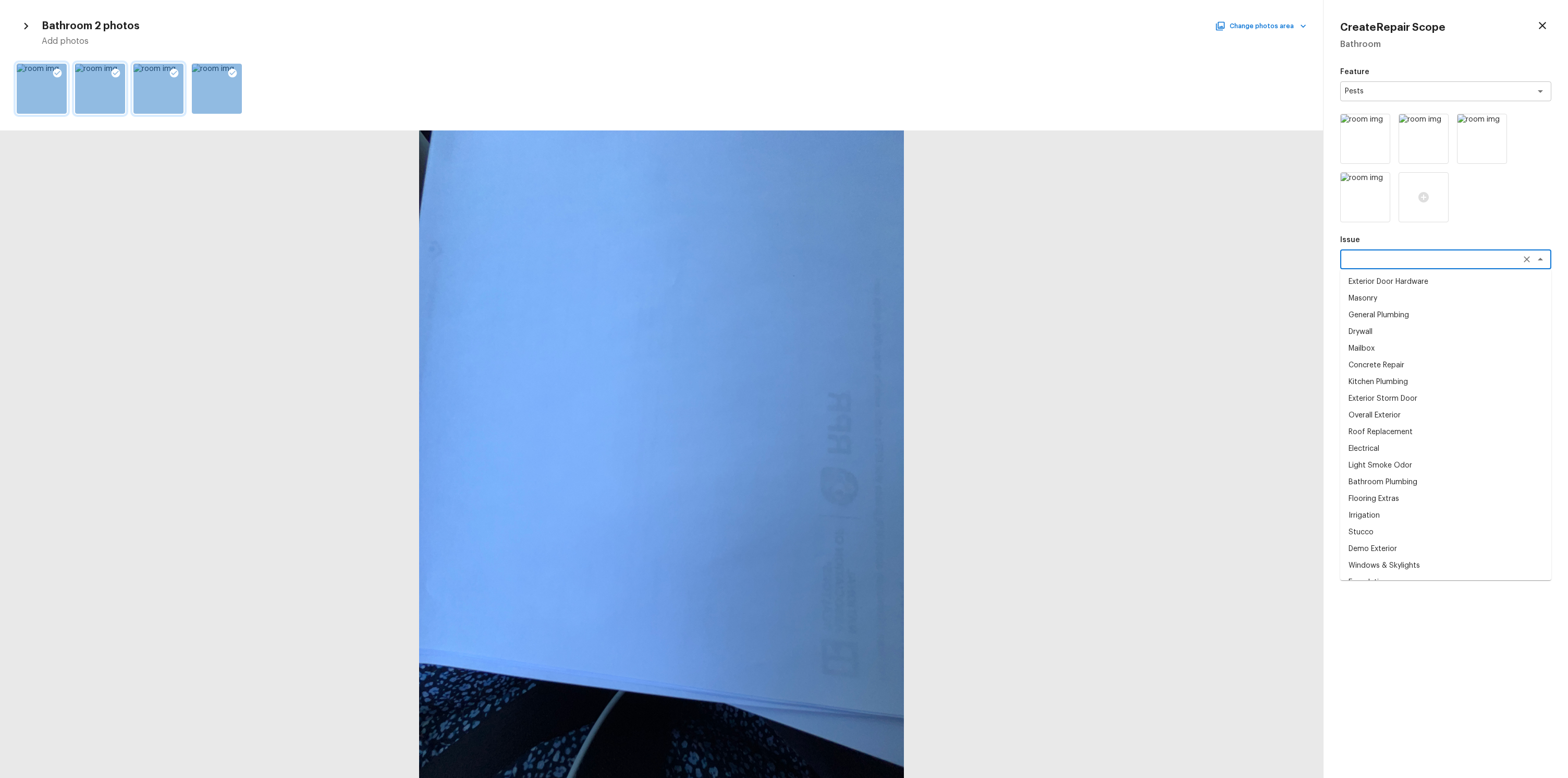
click at [1381, 301] on li "Masonry" at bounding box center [1446, 298] width 212 height 16
type textarea "Masonry"
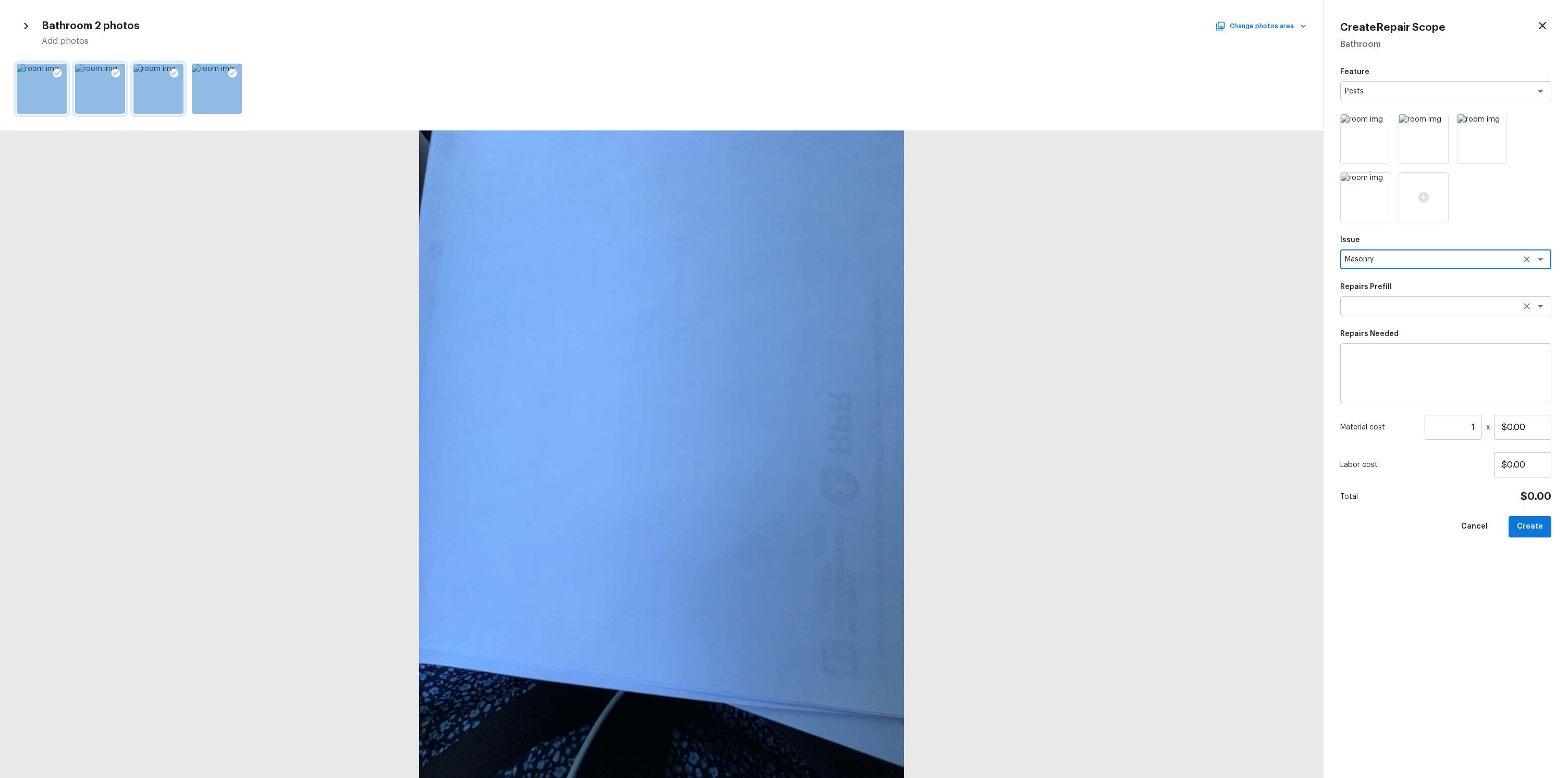
click at [1398, 314] on div "x ​" at bounding box center [1446, 306] width 212 height 20
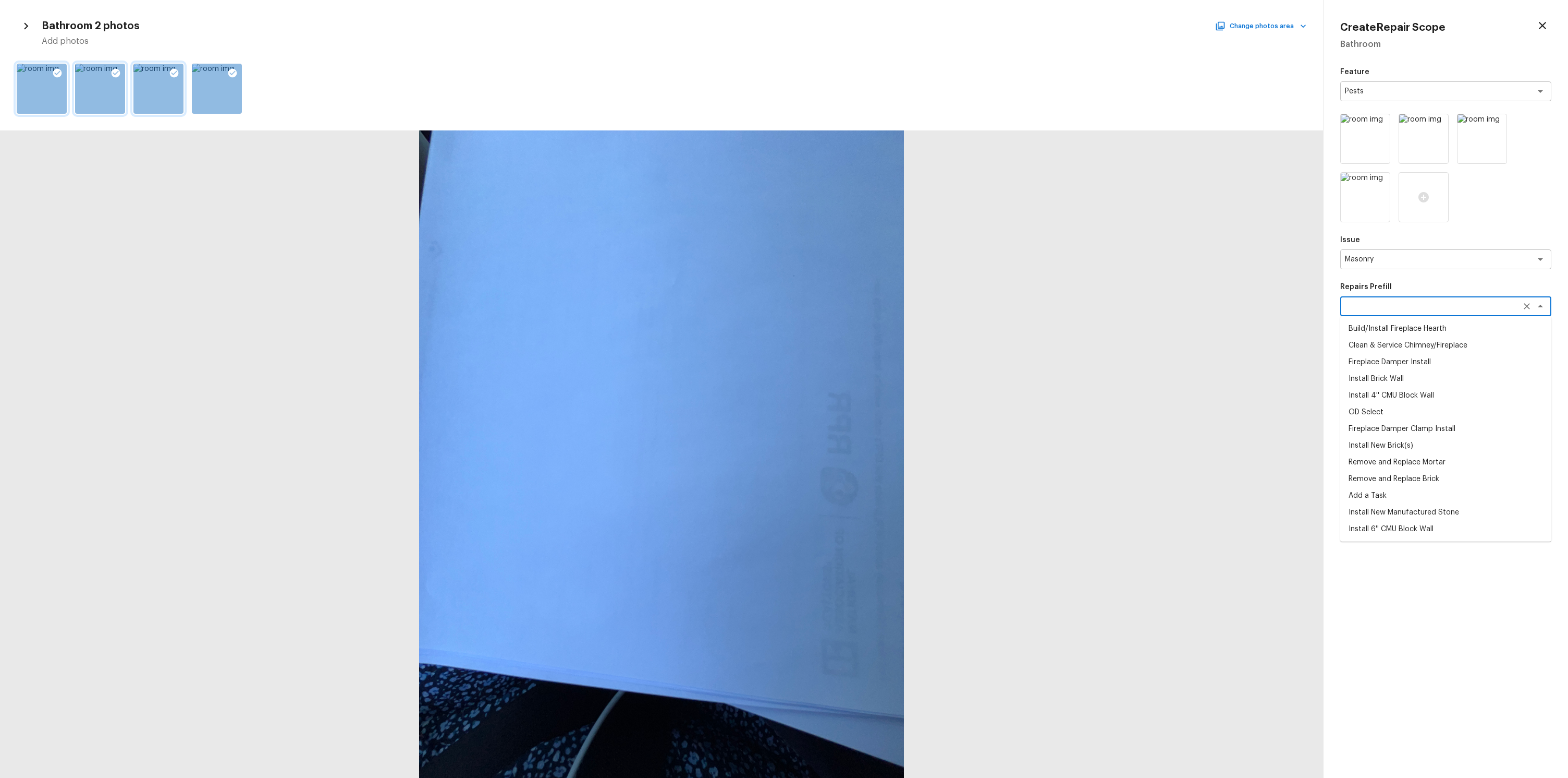
click at [1400, 358] on li "Fireplace Damper Install" at bounding box center [1446, 362] width 212 height 16
type textarea "Fireplace Damper Install"
type textarea "Remove the existing fireplace damper (if present). Prep the chimney and install…"
type input "$424.50"
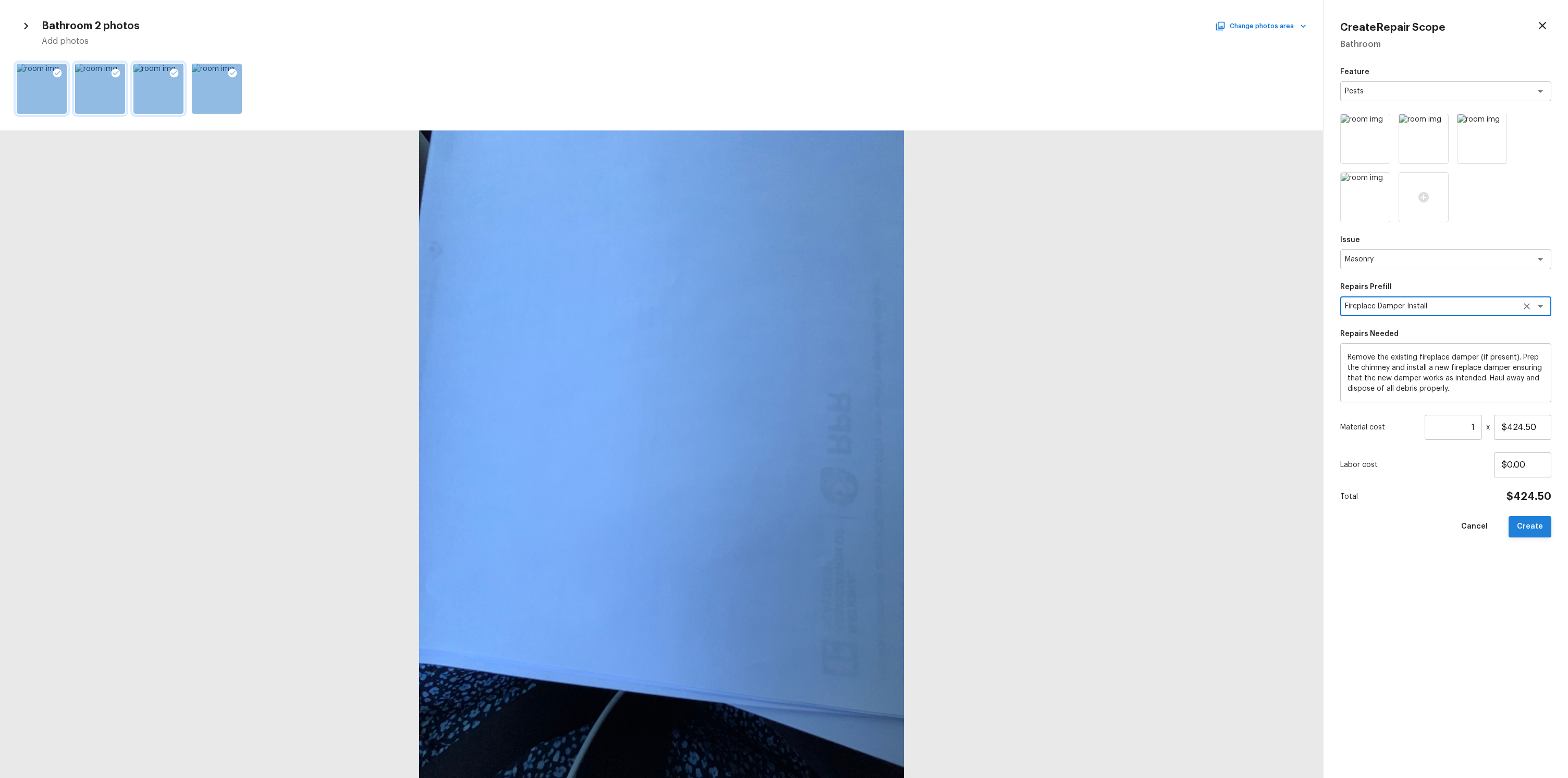
click at [1529, 516] on button "Create" at bounding box center [1530, 526] width 42 height 21
type input "$0.00"
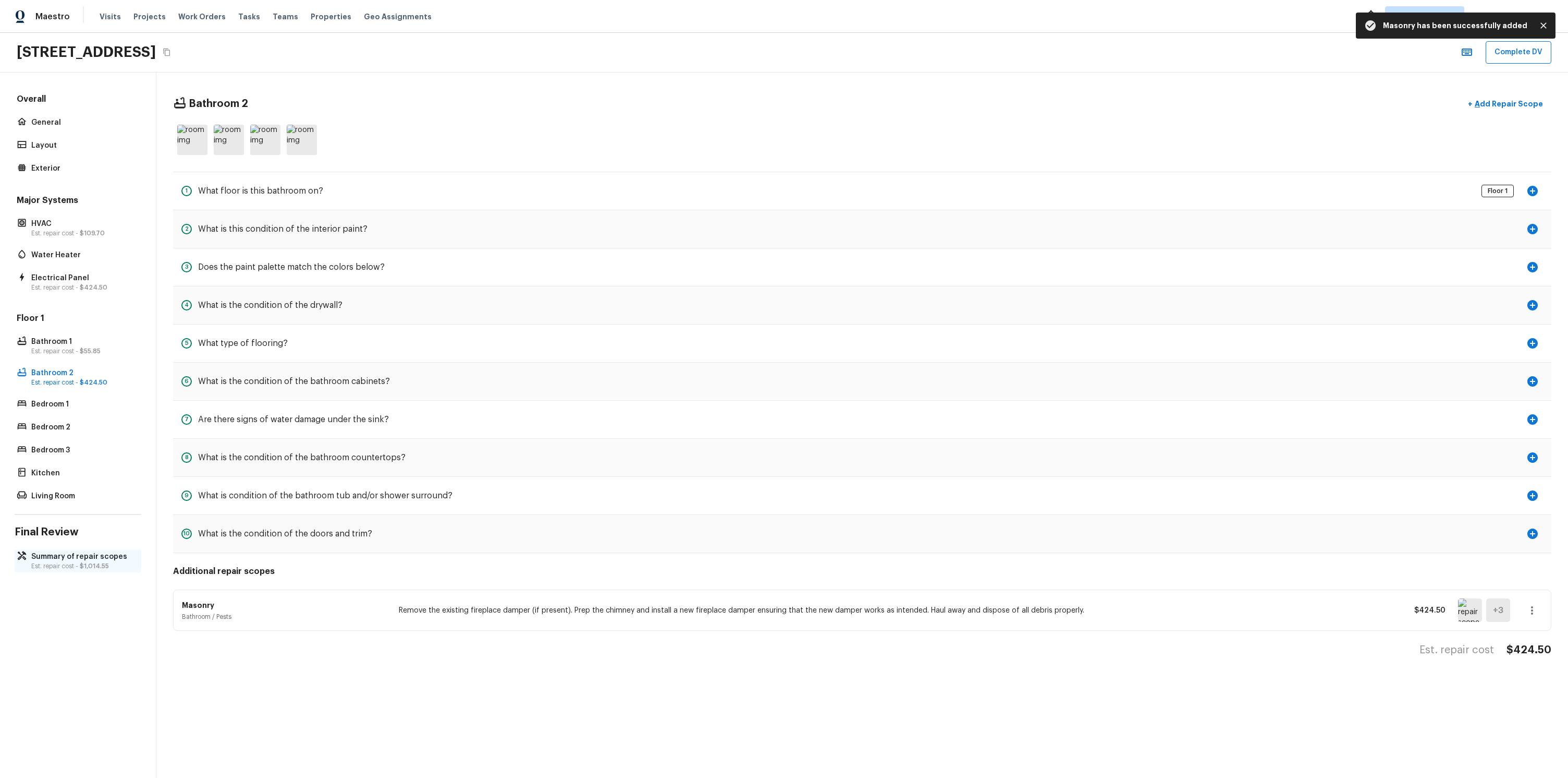
click at [72, 556] on p "Summary of repair scopes" at bounding box center [84, 556] width 104 height 11
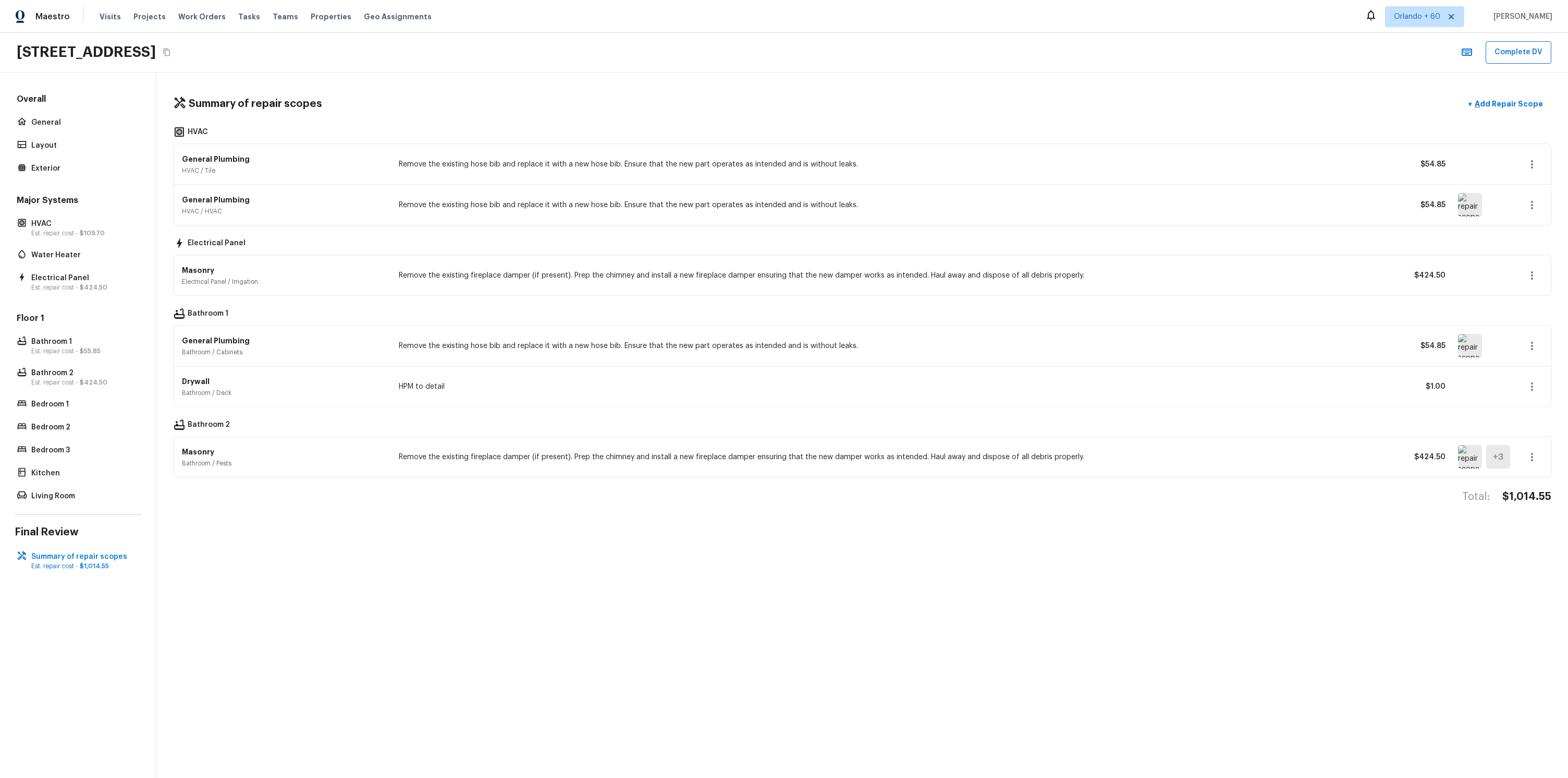
click at [1497, 456] on h5 "+ 3" at bounding box center [1498, 457] width 11 height 12
click at [1476, 454] on img at bounding box center [1470, 457] width 24 height 23
click at [1495, 457] on h5 "+ 3" at bounding box center [1498, 457] width 11 height 12
click at [1463, 456] on img at bounding box center [1470, 457] width 24 height 23
click at [1506, 453] on div "+ 3" at bounding box center [1498, 457] width 24 height 23
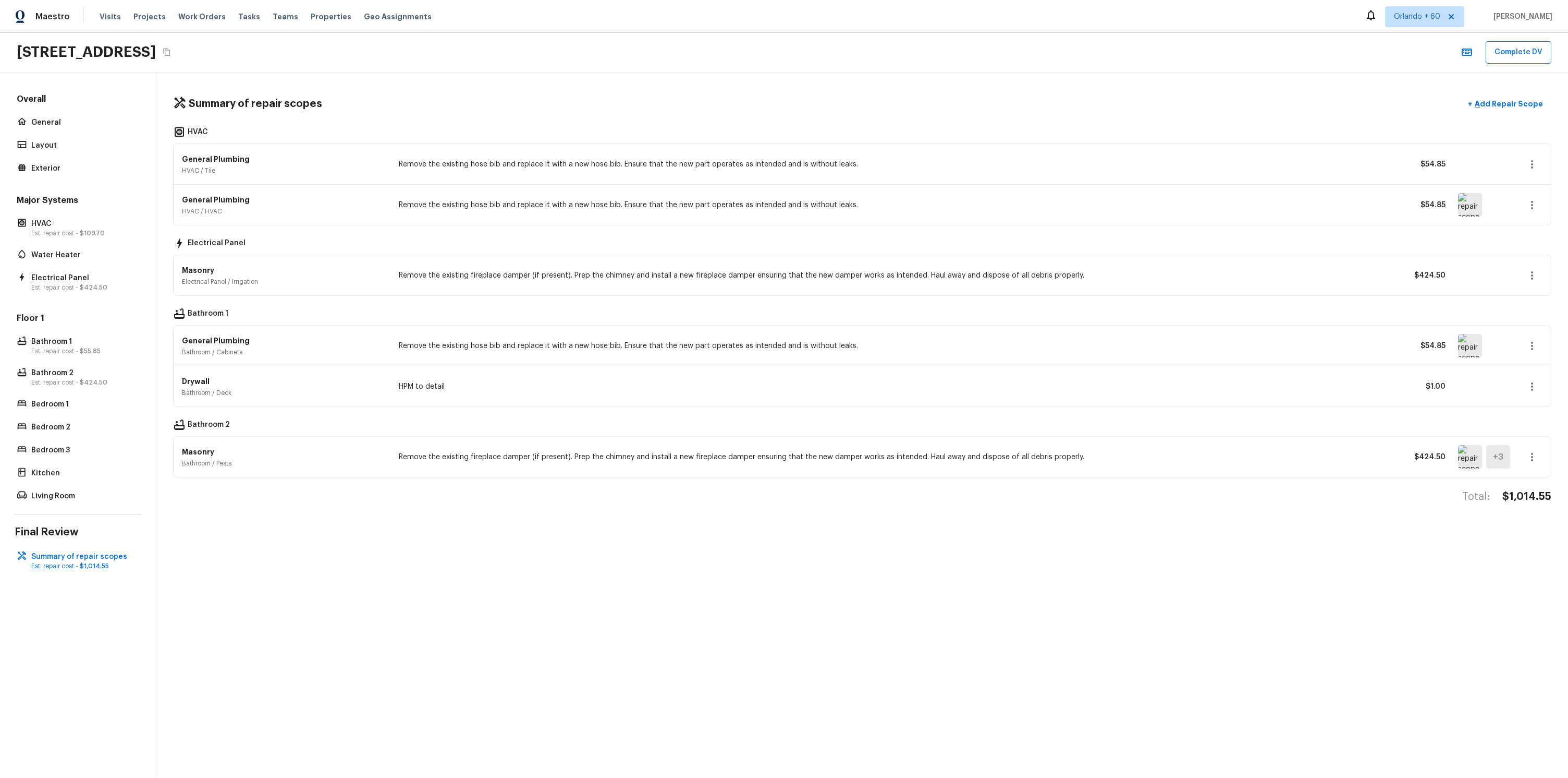
click at [1485, 455] on div "+ 3" at bounding box center [1484, 457] width 52 height 23
click at [1476, 456] on img at bounding box center [1470, 457] width 24 height 23
click at [1472, 451] on img at bounding box center [1470, 457] width 24 height 23
click at [1470, 453] on img at bounding box center [1470, 457] width 24 height 23
click at [1469, 453] on img at bounding box center [1470, 457] width 24 height 23
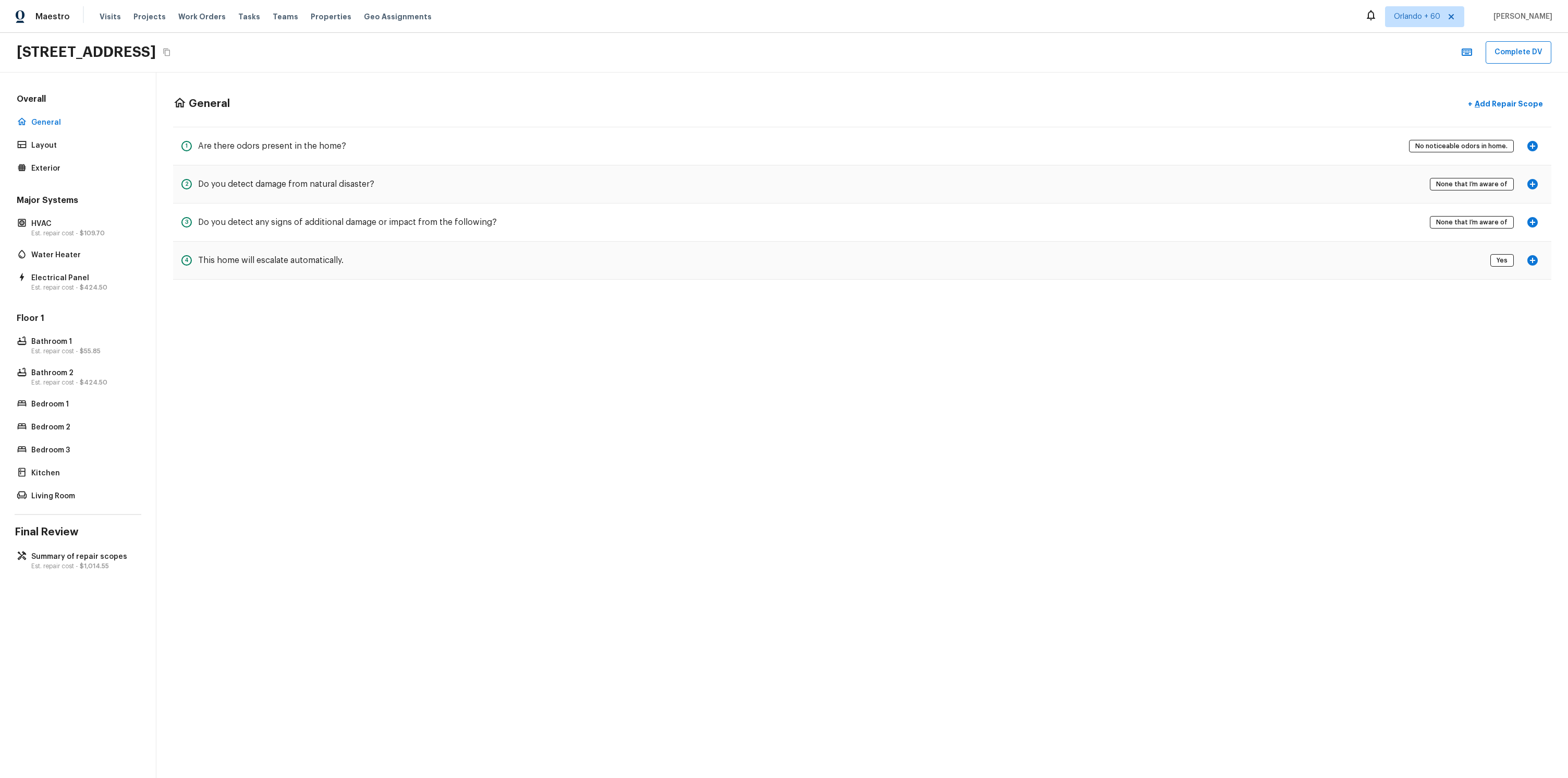
click at [639, 365] on div "General + Add Repair Scope 1 Are there odors present in the home? No noticeable…" at bounding box center [862, 424] width 1412 height 705
click at [474, 111] on div "General + Add Repair Scope" at bounding box center [862, 104] width 1379 height 21
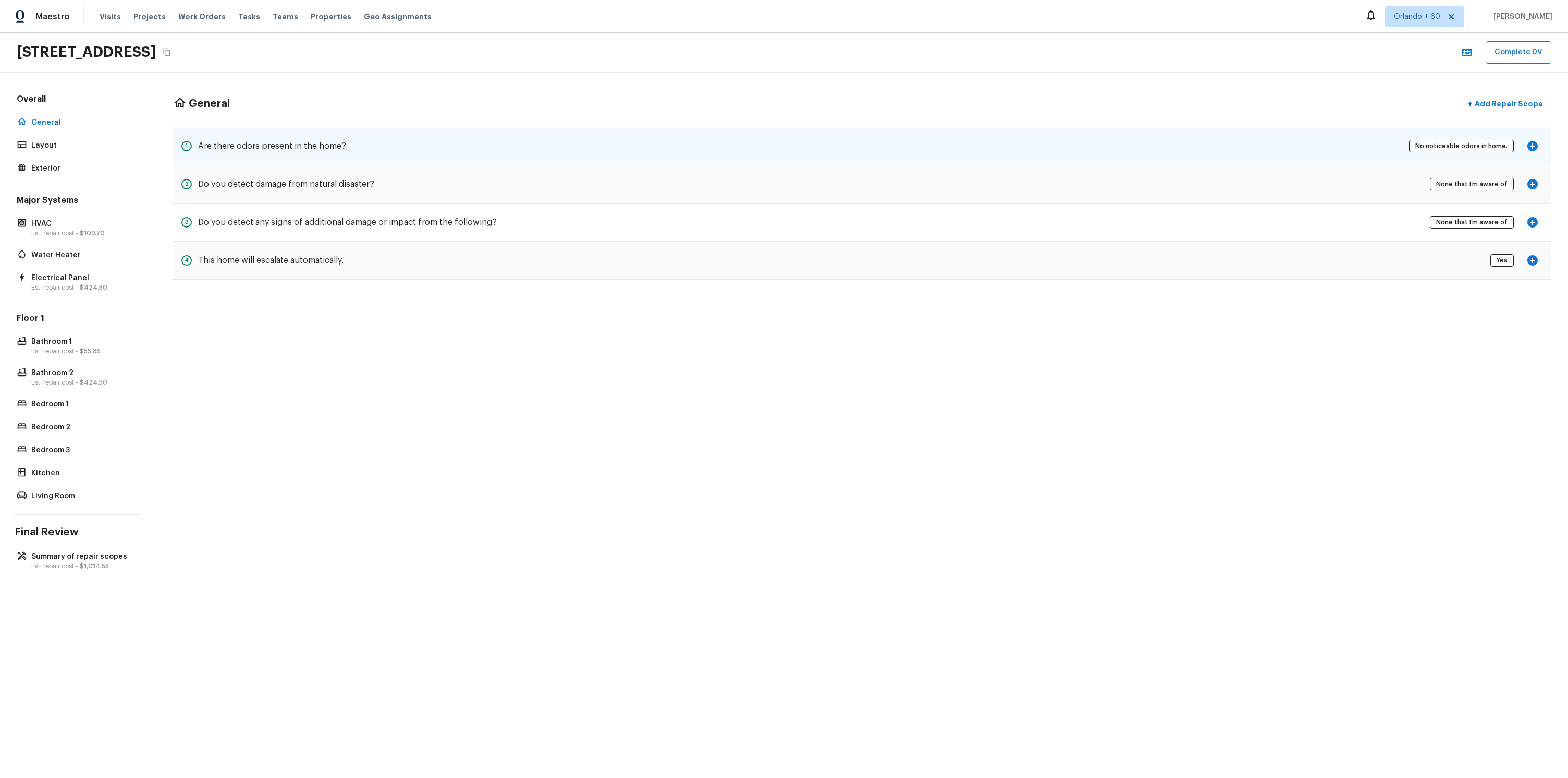
click at [1529, 145] on icon "button" at bounding box center [1532, 145] width 11 height 11
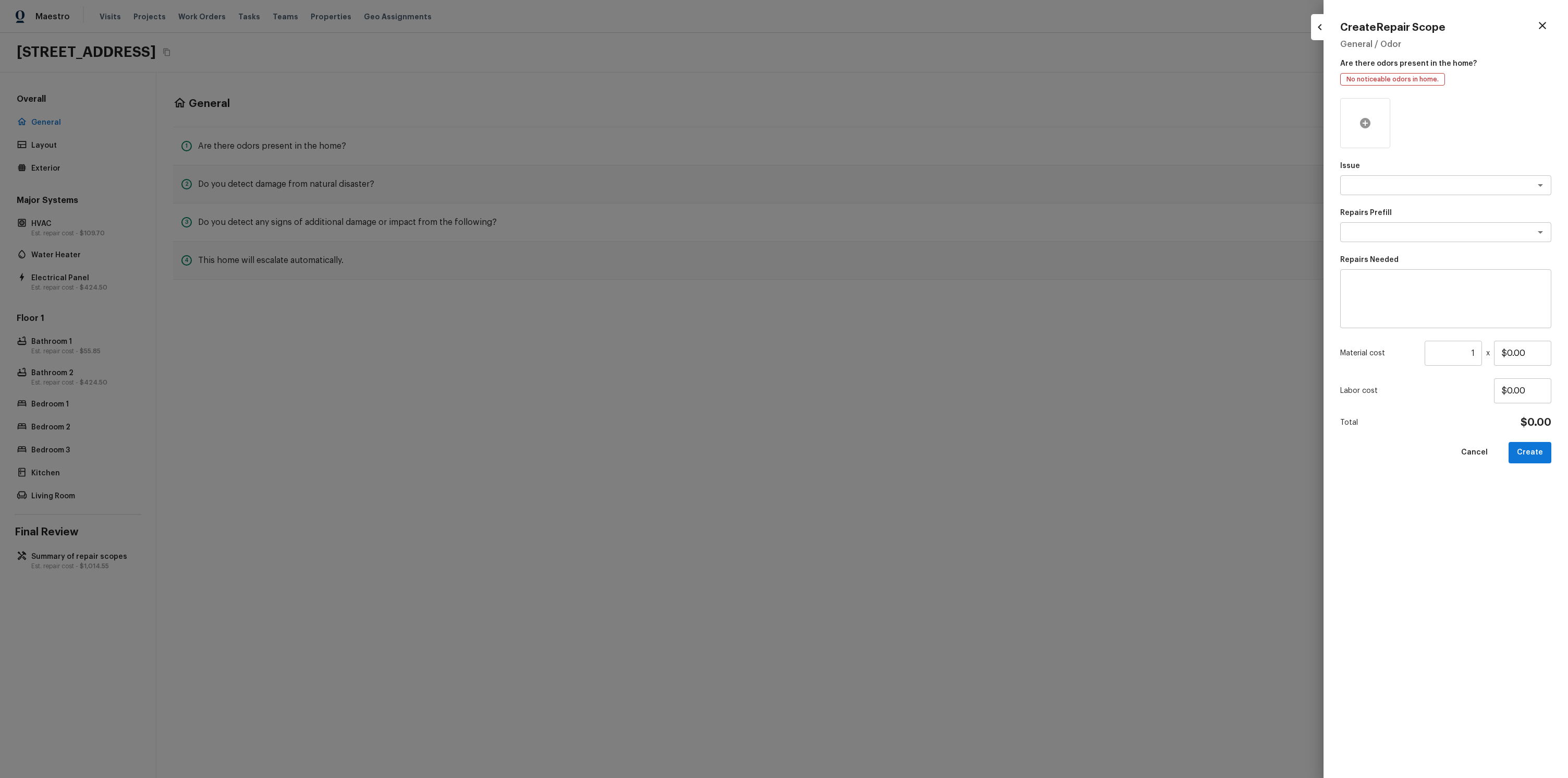
click at [1363, 138] on div at bounding box center [1365, 123] width 50 height 50
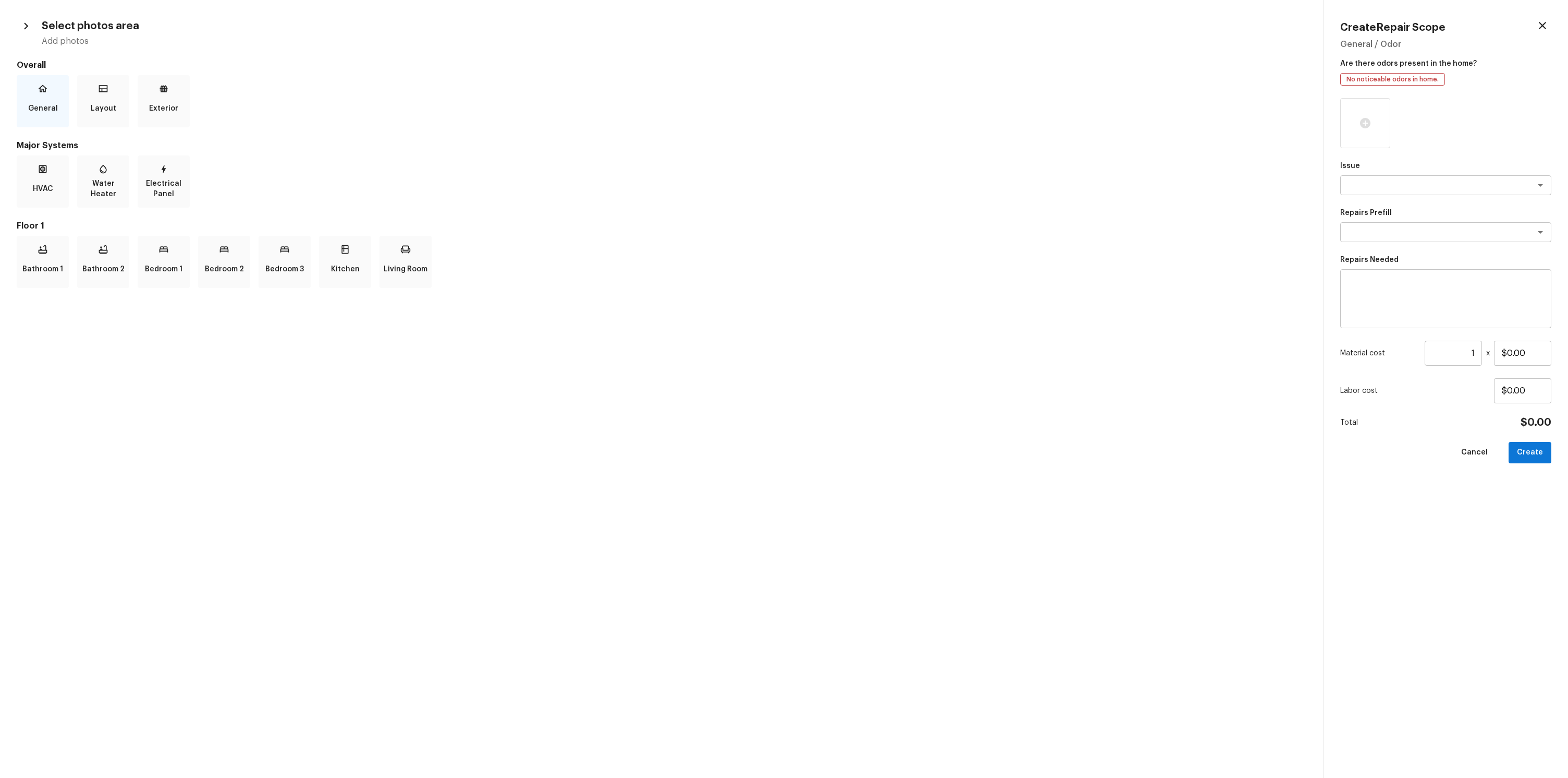
click at [60, 96] on div "General" at bounding box center [42, 101] width 52 height 52
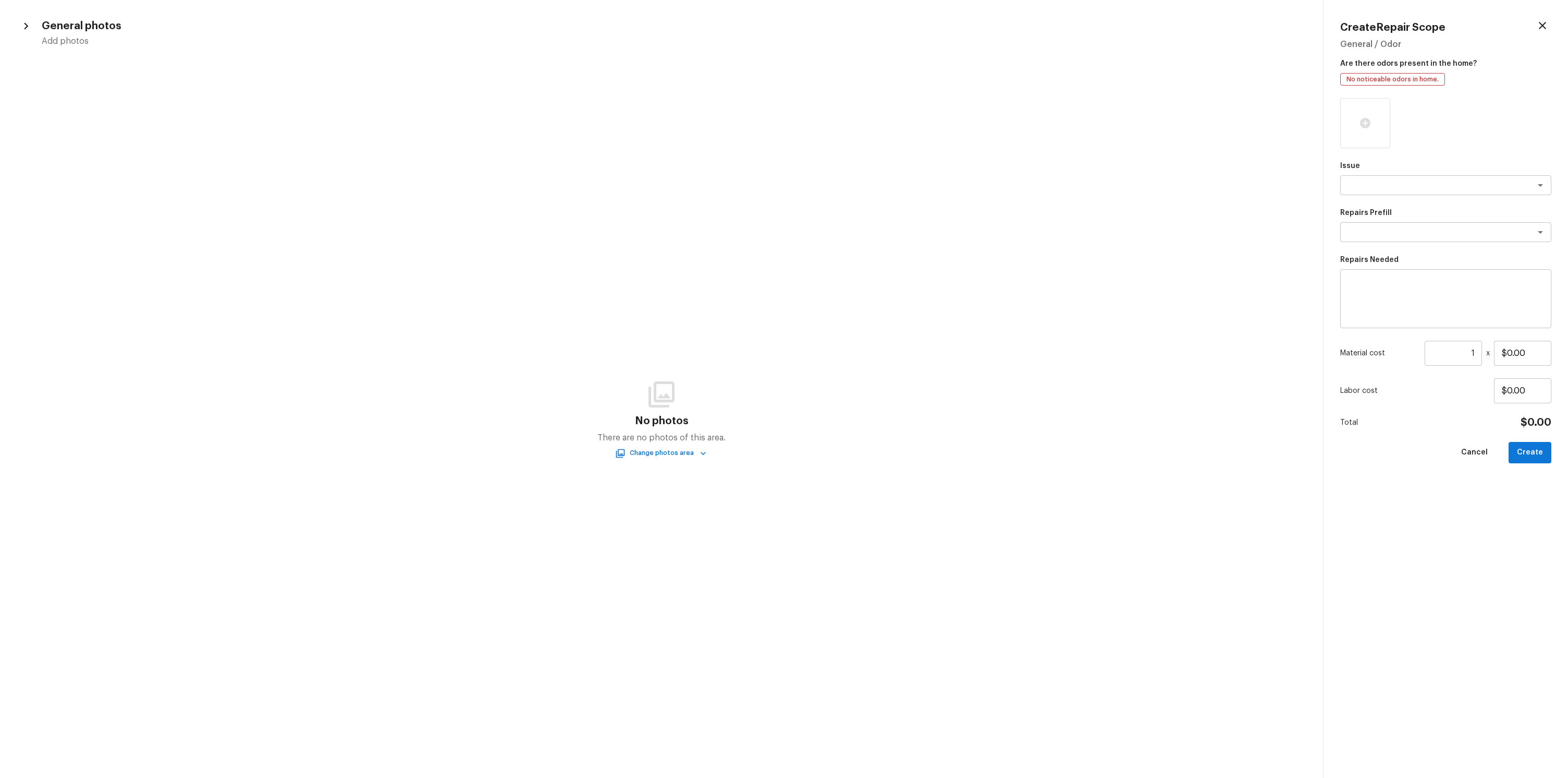
click at [15, 23] on div "General photos Add photos" at bounding box center [661, 31] width 1323 height 30
click at [22, 24] on icon "button" at bounding box center [26, 26] width 13 height 13
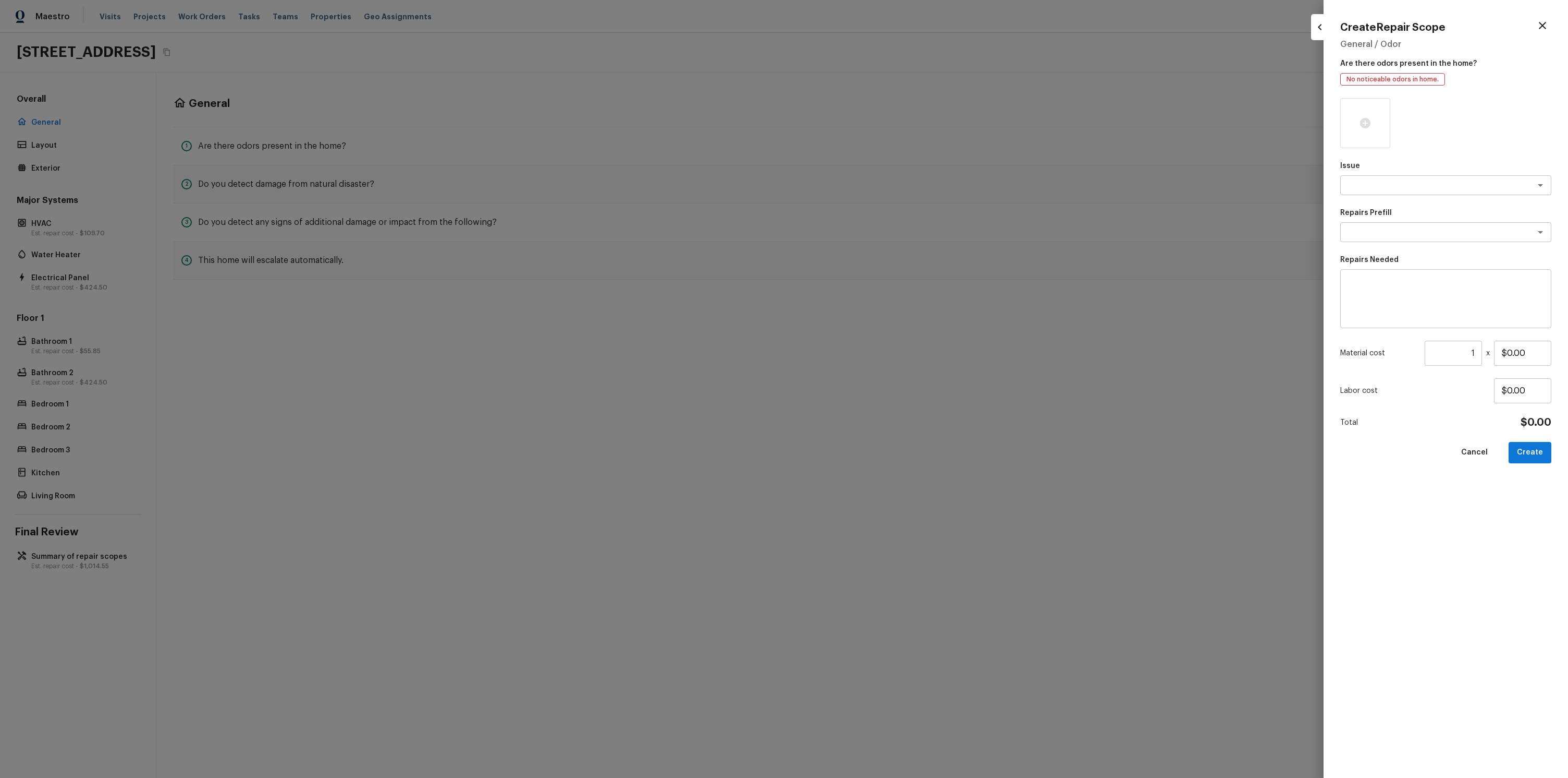
click at [1393, 109] on div at bounding box center [1446, 123] width 212 height 50
click at [1371, 113] on div at bounding box center [1365, 123] width 50 height 50
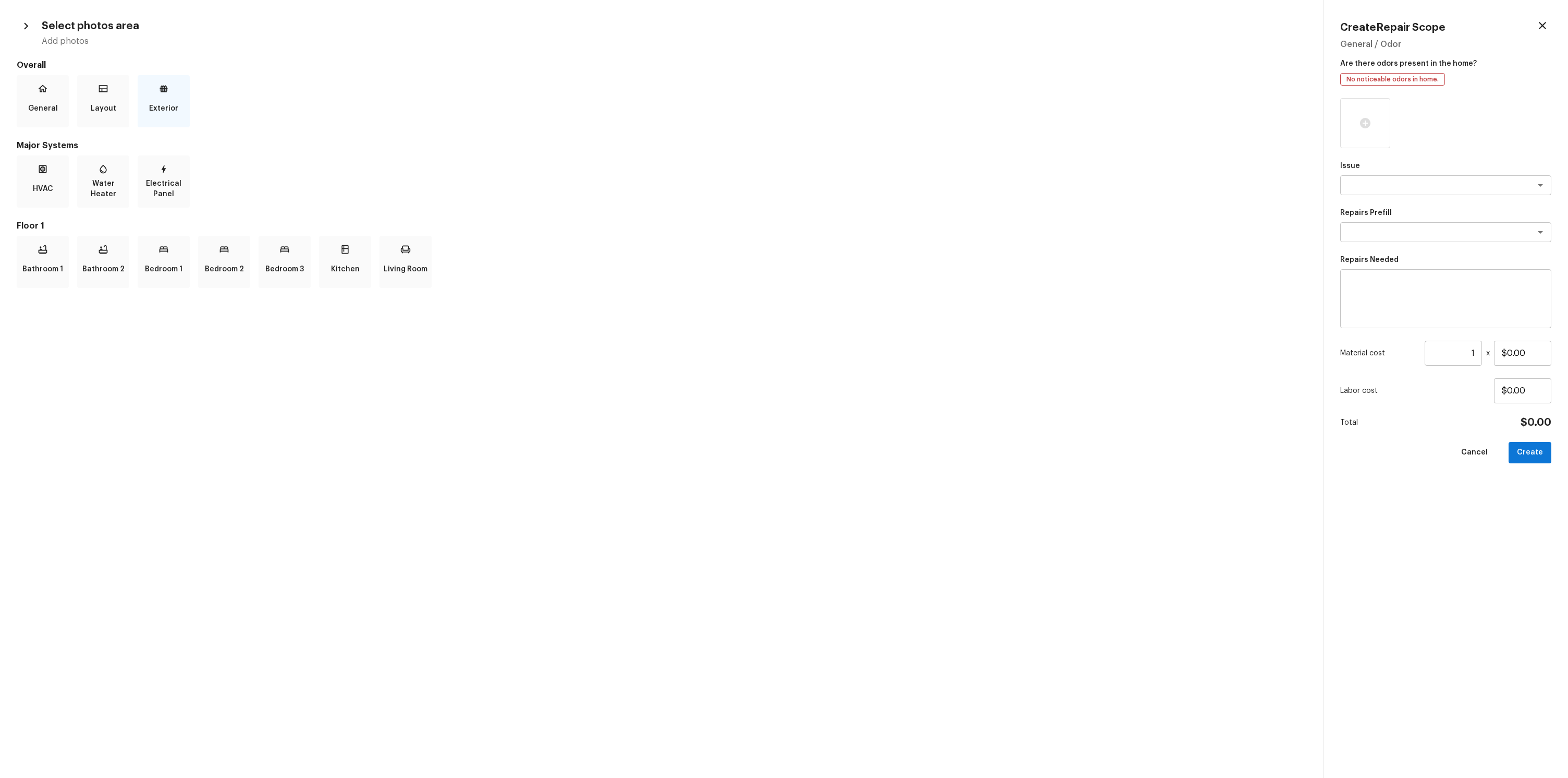
click at [177, 101] on p "Exterior" at bounding box center [163, 109] width 29 height 21
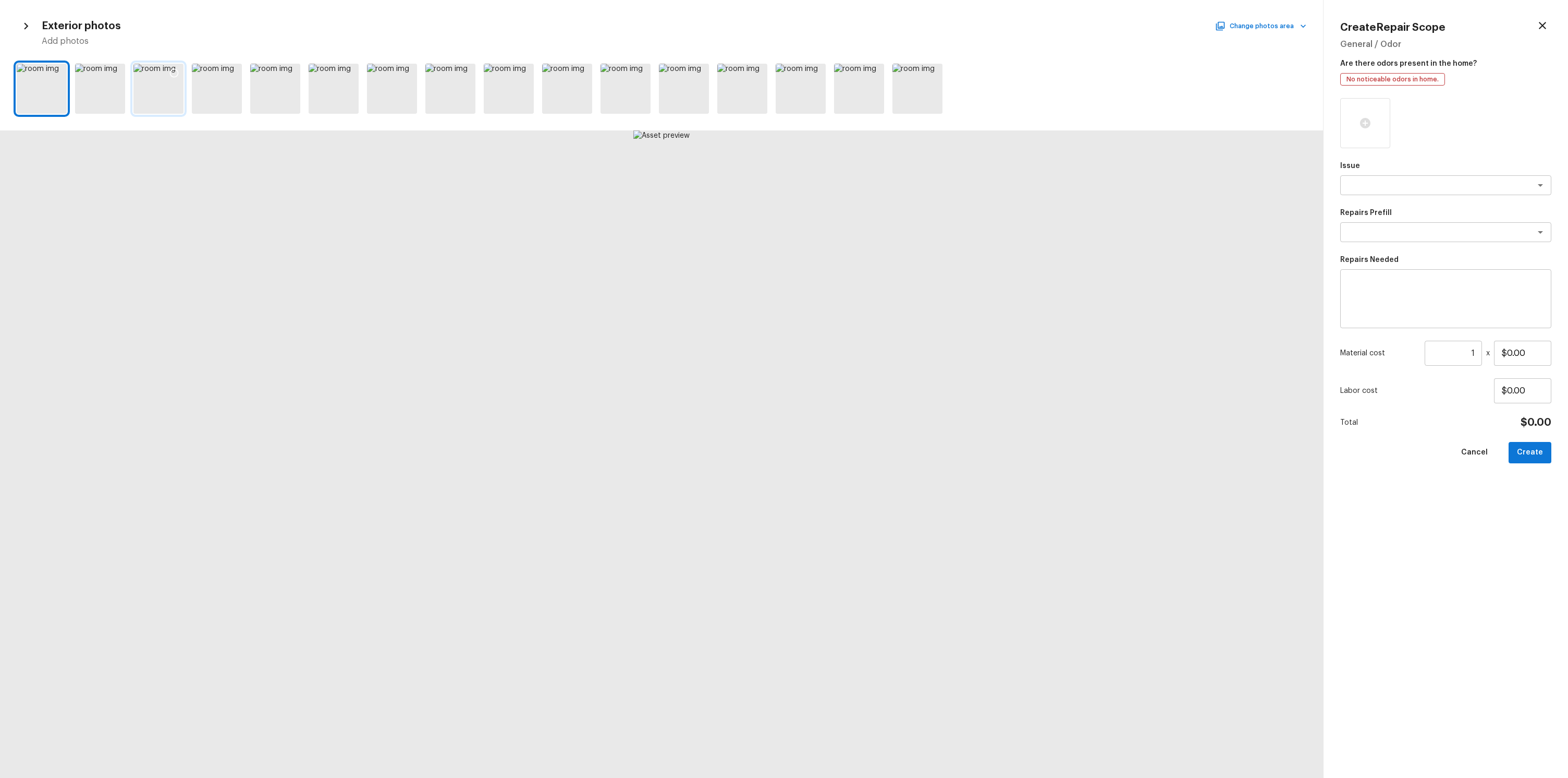
click at [169, 75] on icon at bounding box center [174, 73] width 11 height 11
click at [237, 73] on icon at bounding box center [232, 73] width 11 height 11
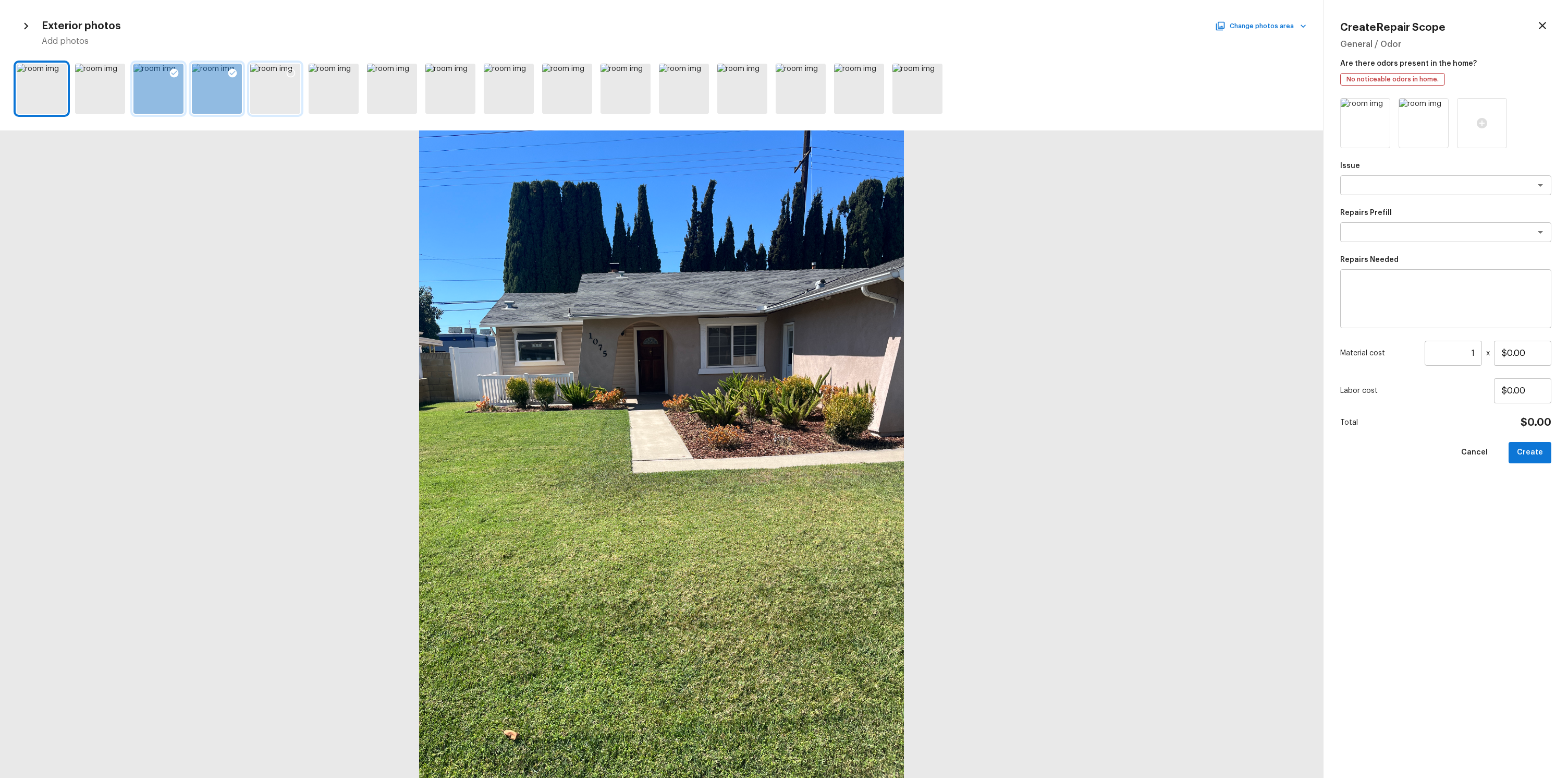
click at [276, 76] on div at bounding box center [275, 88] width 50 height 50
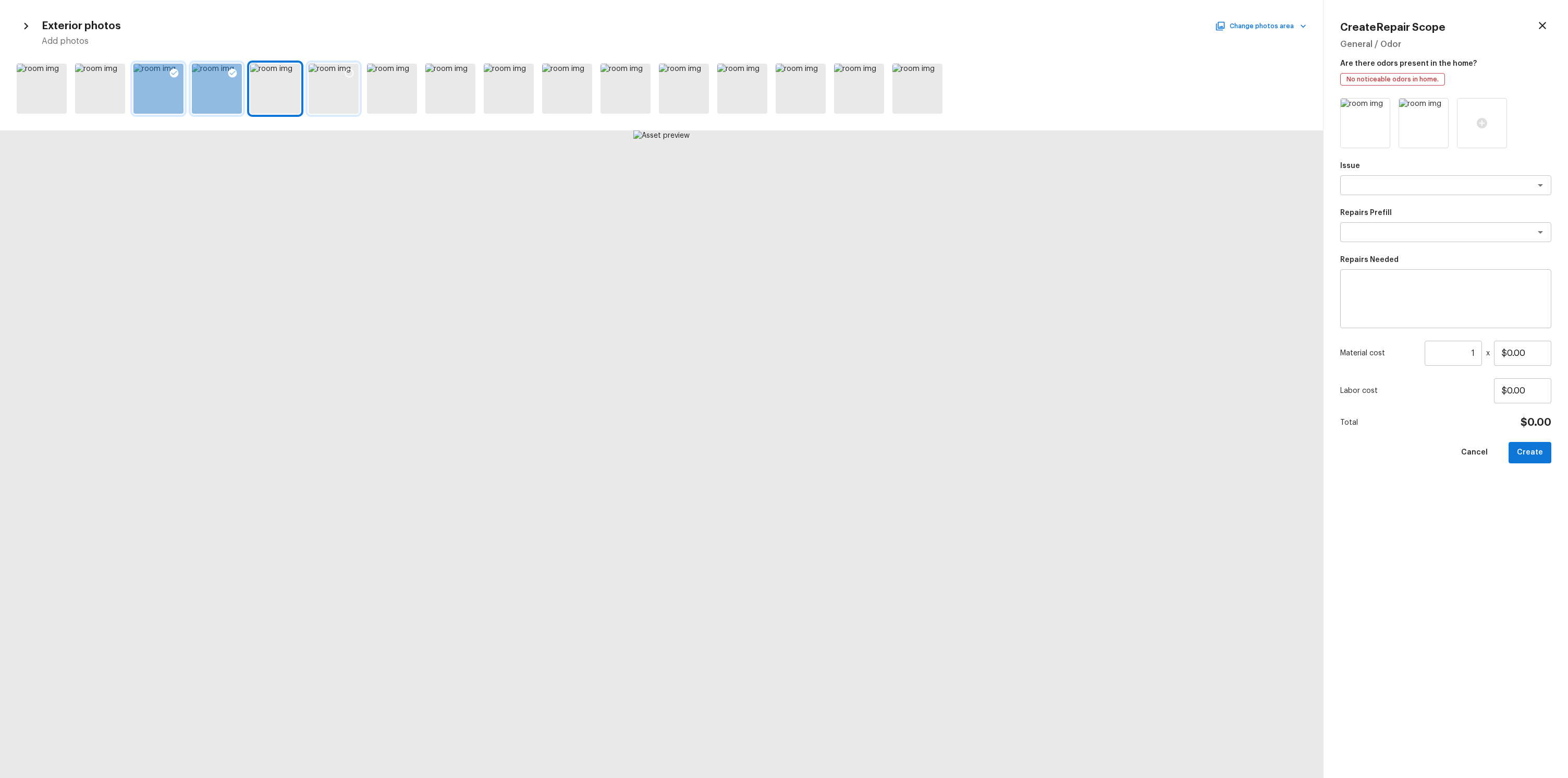
click at [353, 79] on div at bounding box center [350, 74] width 19 height 22
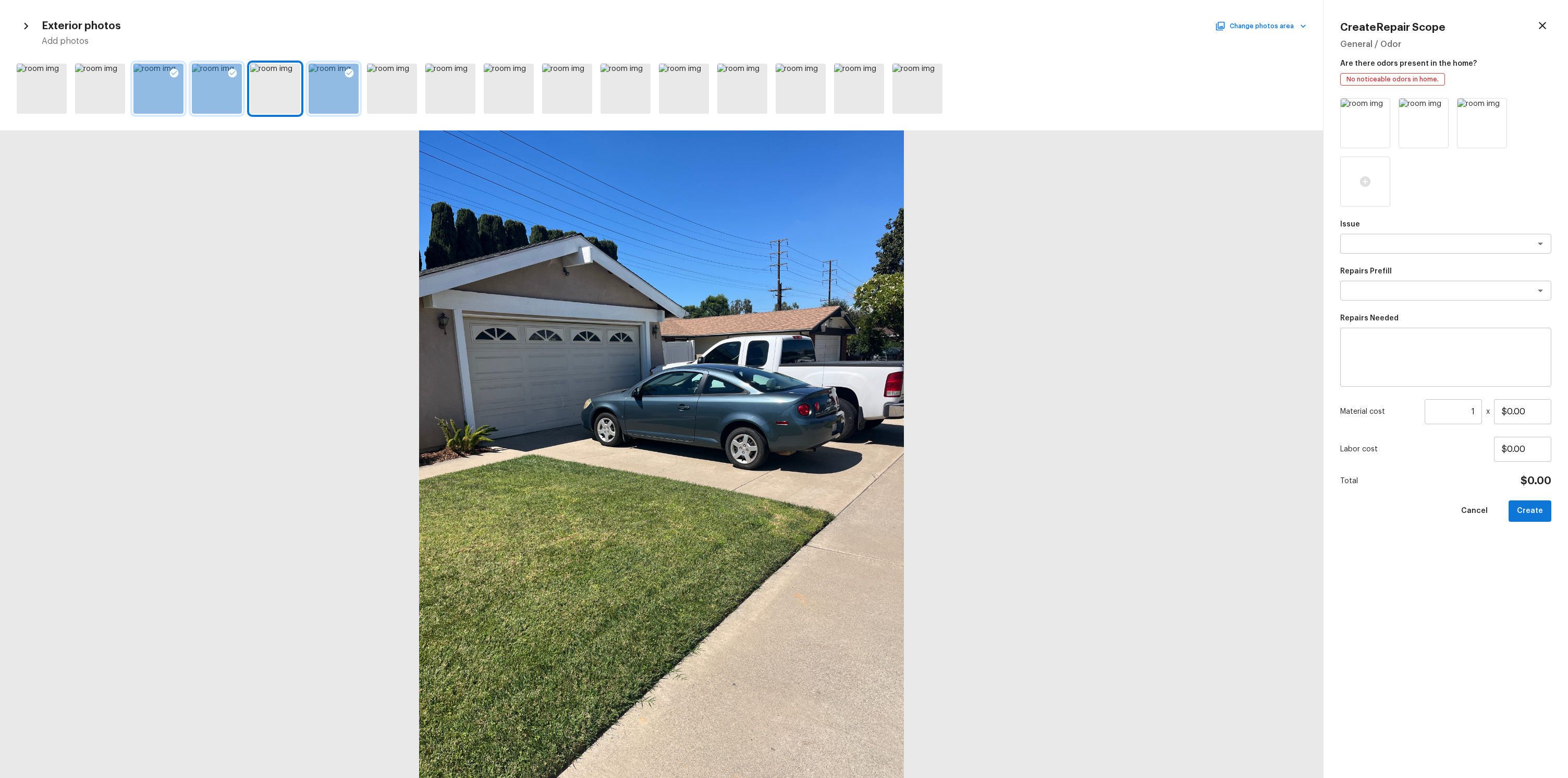
click at [336, 76] on div at bounding box center [334, 88] width 50 height 50
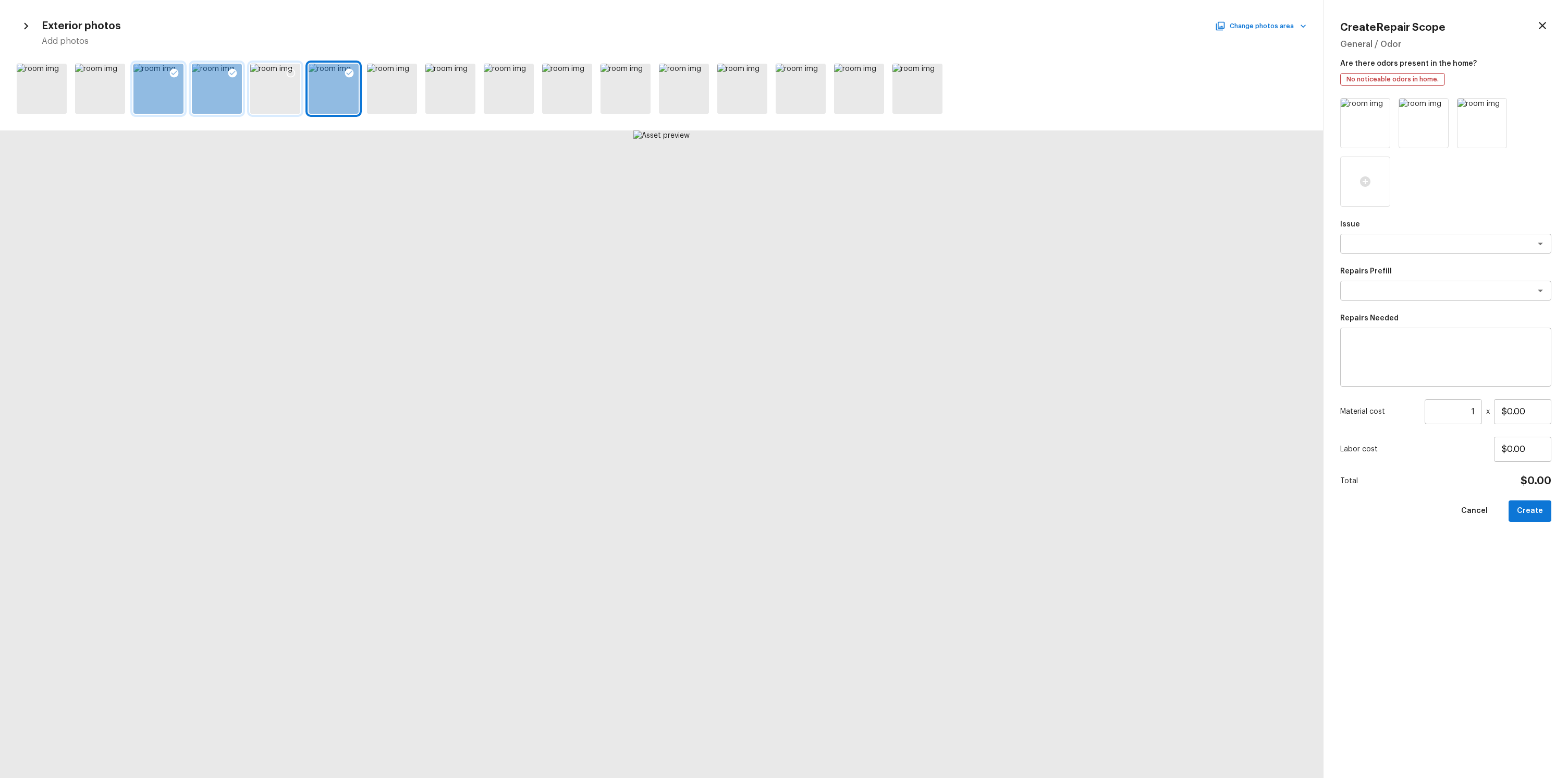
click at [268, 79] on div at bounding box center [275, 88] width 50 height 50
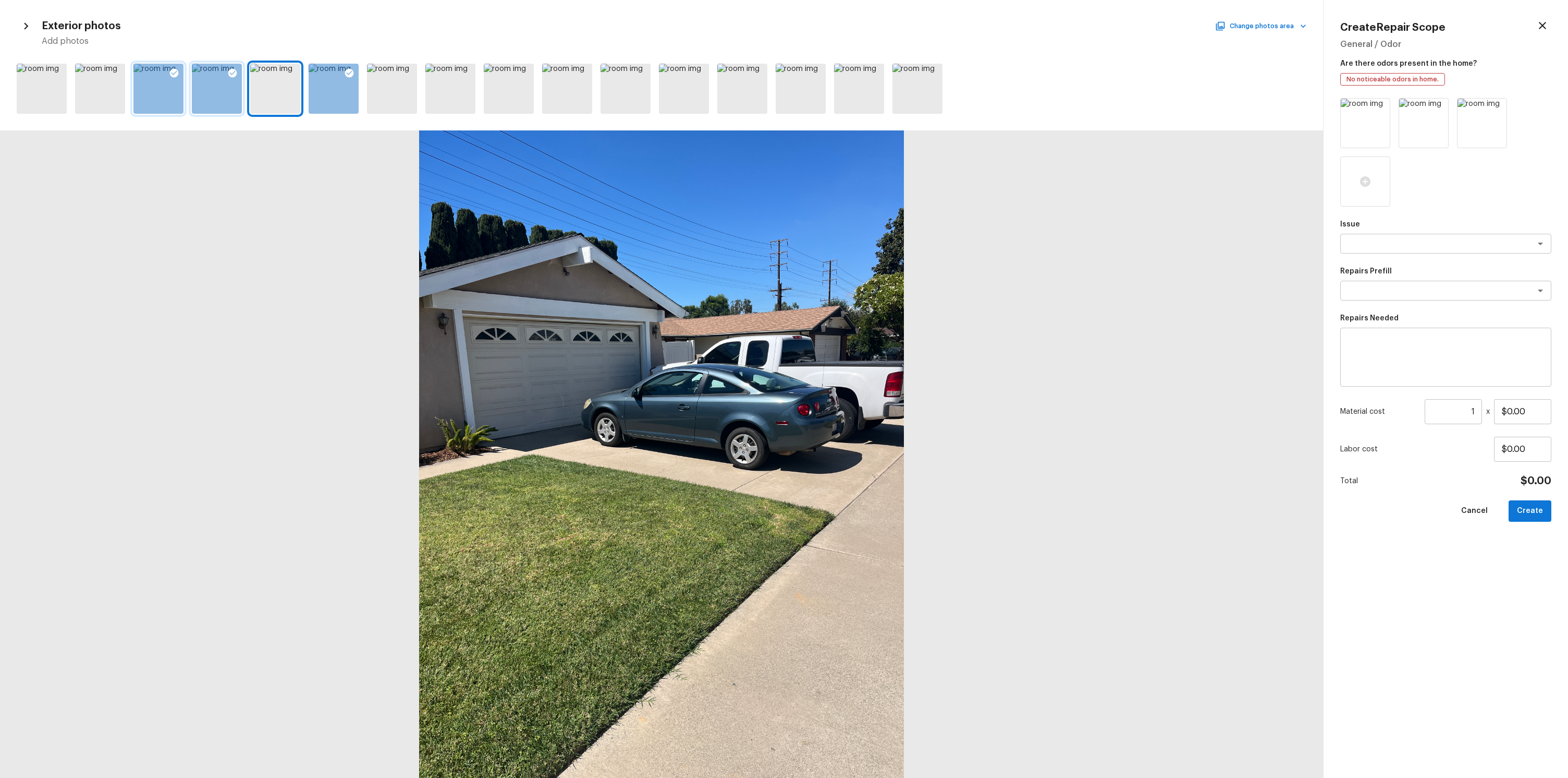
click at [127, 78] on div at bounding box center [661, 88] width 1323 height 59
click at [63, 81] on div at bounding box center [58, 74] width 19 height 22
click at [415, 75] on div at bounding box center [408, 74] width 19 height 22
click at [463, 76] on icon at bounding box center [465, 73] width 11 height 11
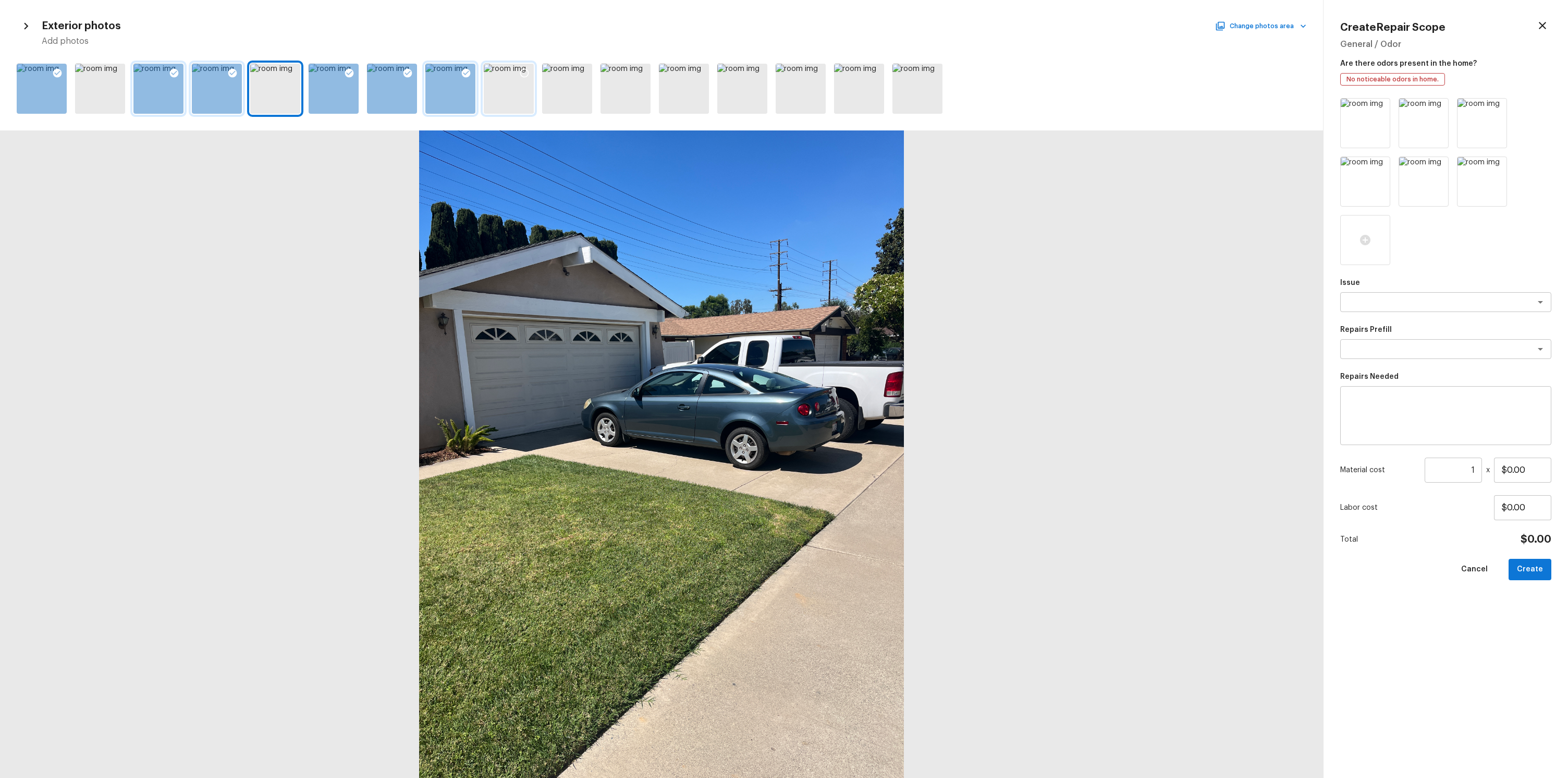
click at [523, 74] on icon at bounding box center [524, 73] width 11 height 11
click at [1404, 309] on div "x ​" at bounding box center [1446, 302] width 212 height 20
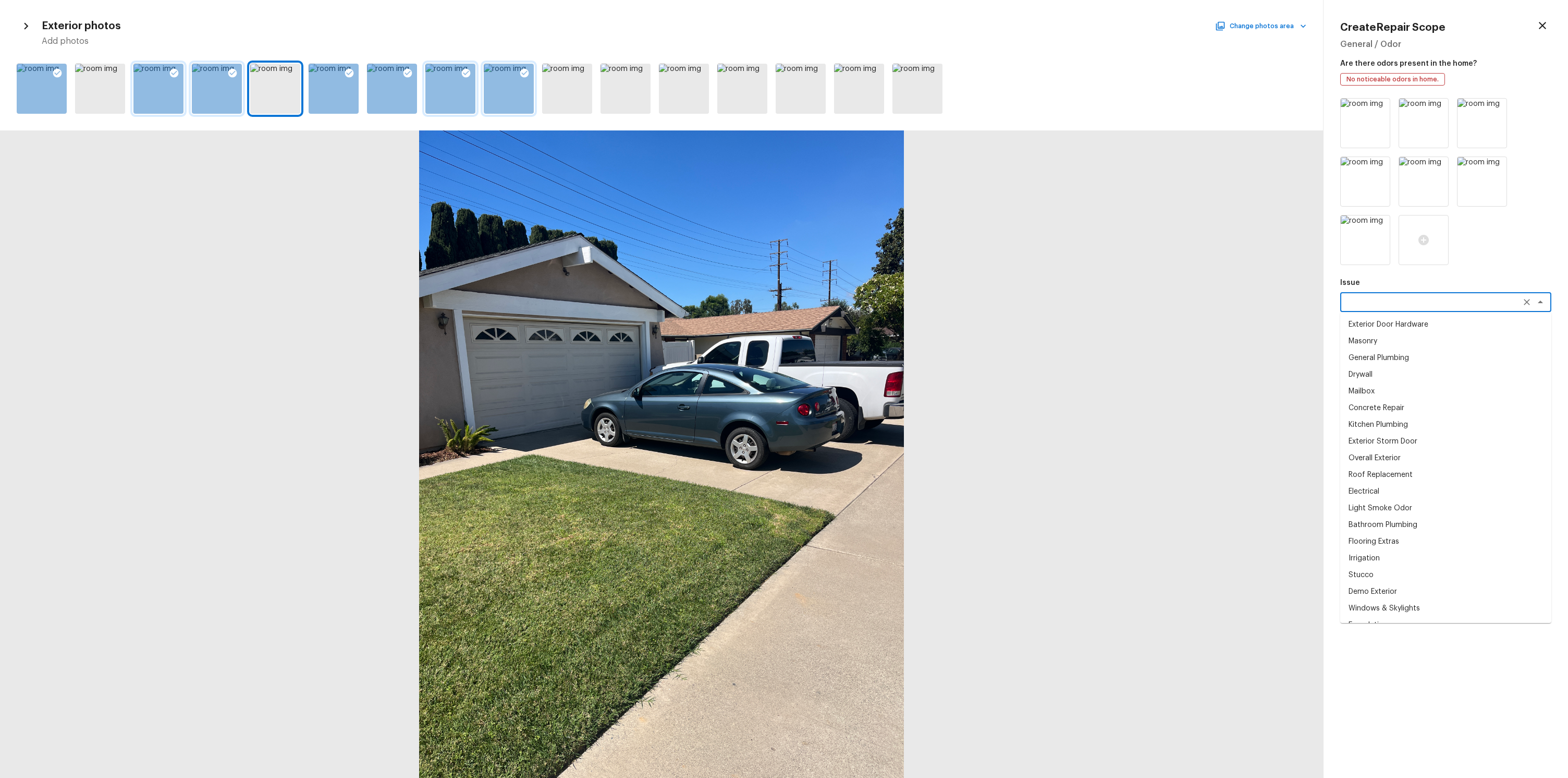
click at [1393, 328] on li "Exterior Door Hardware" at bounding box center [1446, 324] width 212 height 16
type textarea "Exterior Door Hardware"
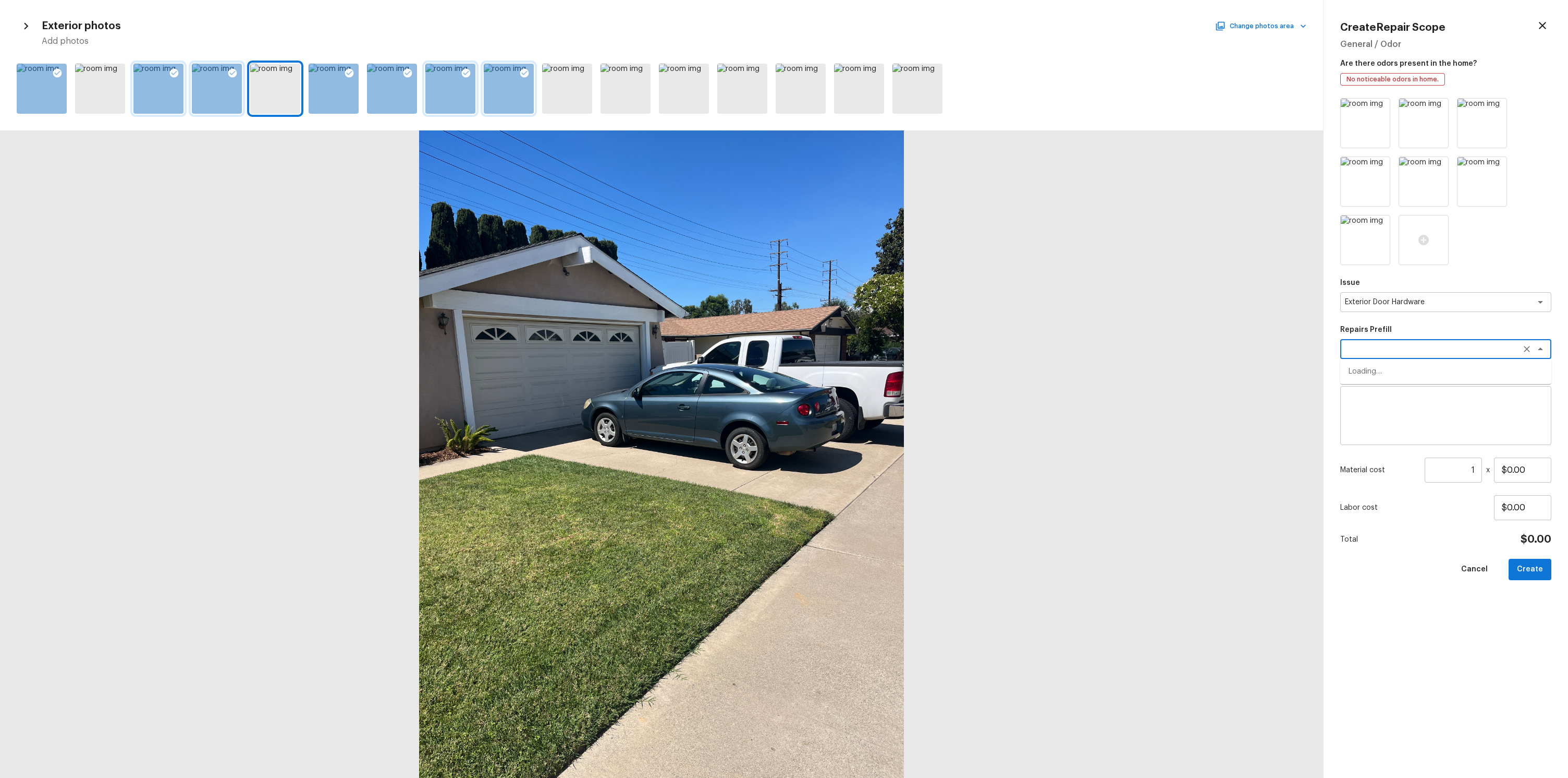
click at [1395, 349] on textarea at bounding box center [1431, 348] width 173 height 11
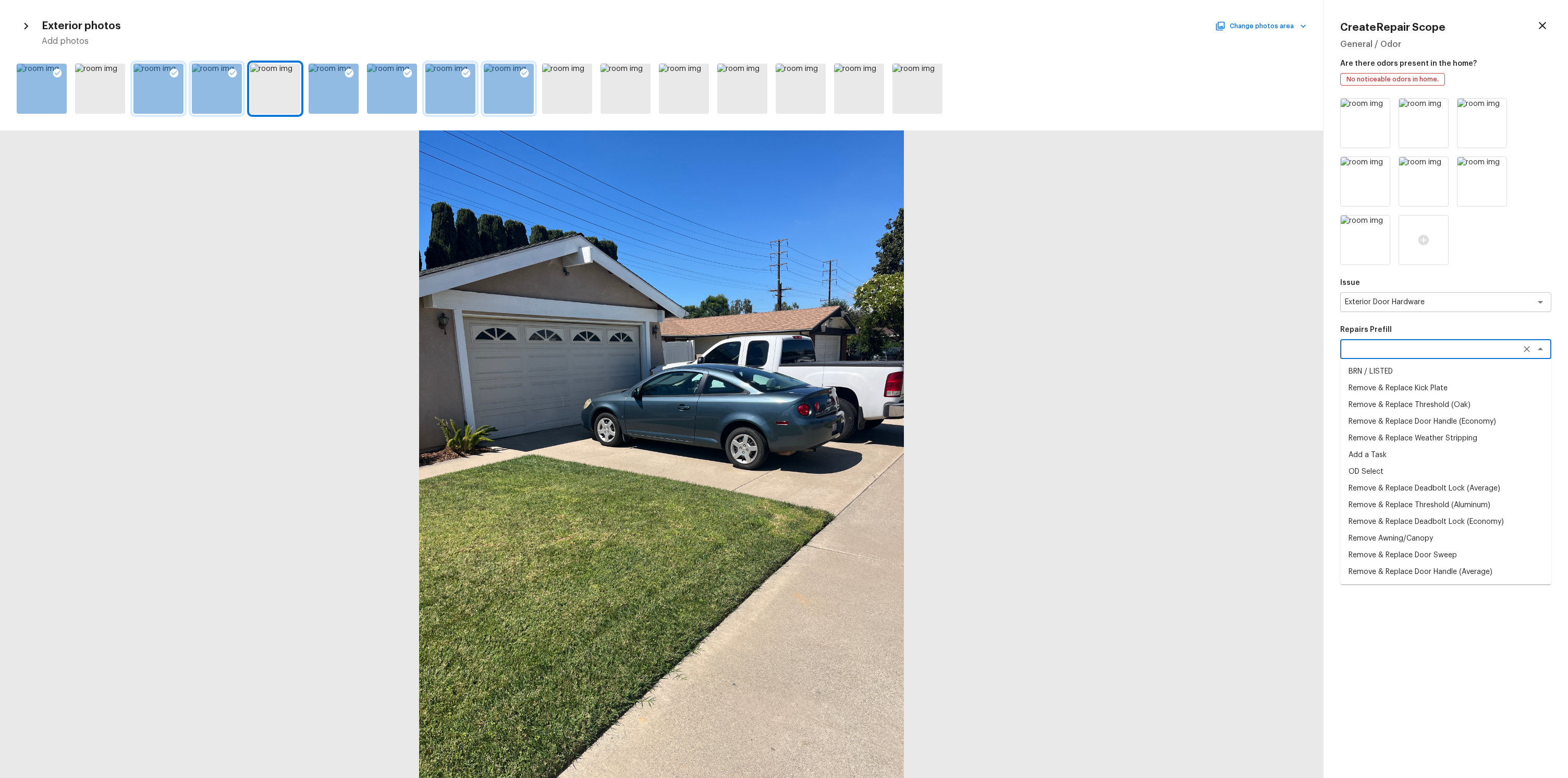
click at [1401, 398] on li "Remove & Replace Threshold (Oak)" at bounding box center [1446, 404] width 212 height 16
type textarea "Remove & Replace Threshold (Oak)"
type textarea "Remove the existing threshold, prep the area, apply a thick bead of exterior se…"
type input "$17.50"
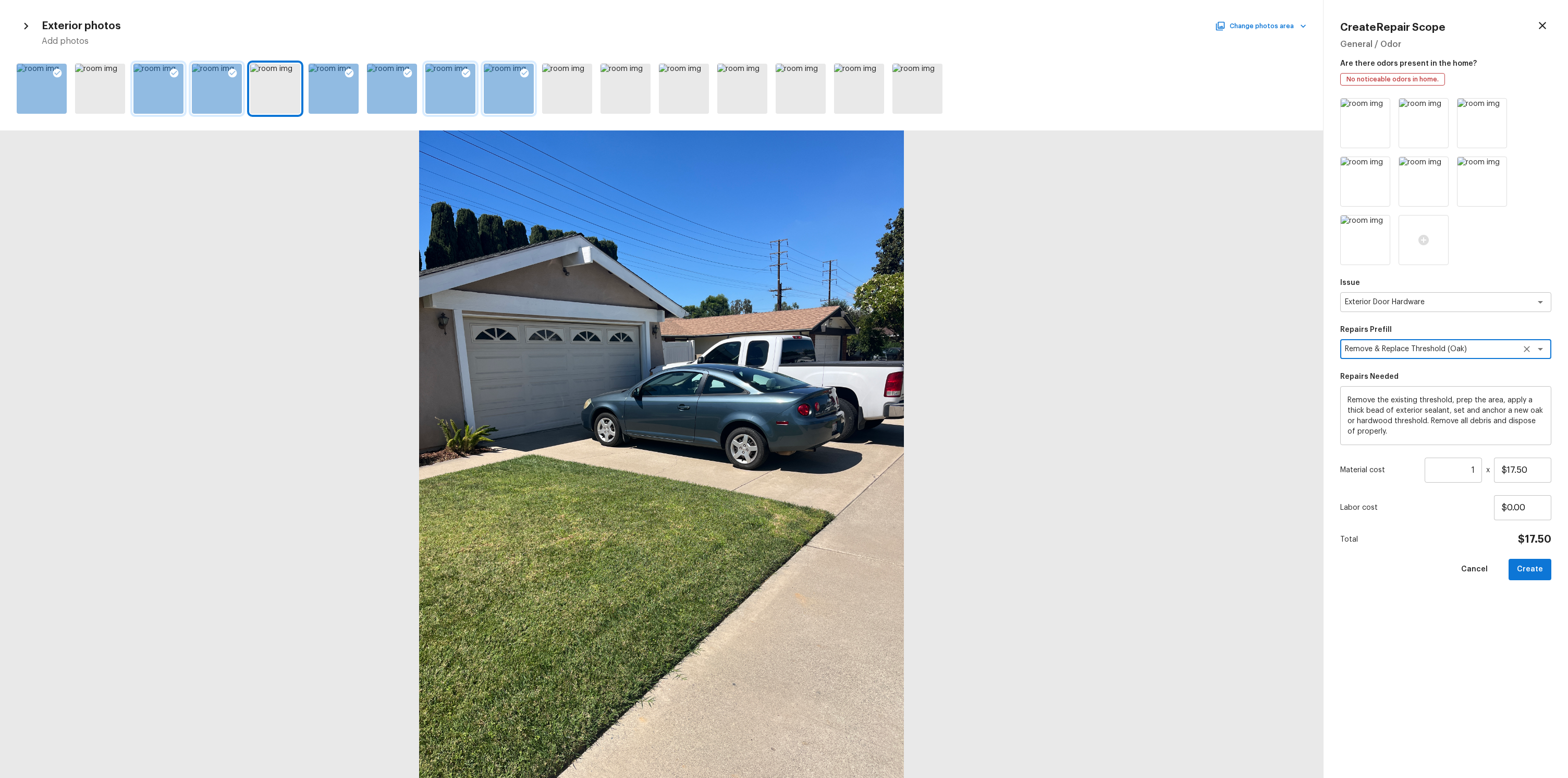
click at [1406, 431] on textarea "Remove the existing threshold, prep the area, apply a thick bead of exterior se…" at bounding box center [1446, 415] width 196 height 41
click at [1516, 572] on button "Create" at bounding box center [1530, 569] width 42 height 21
type input "$0.00"
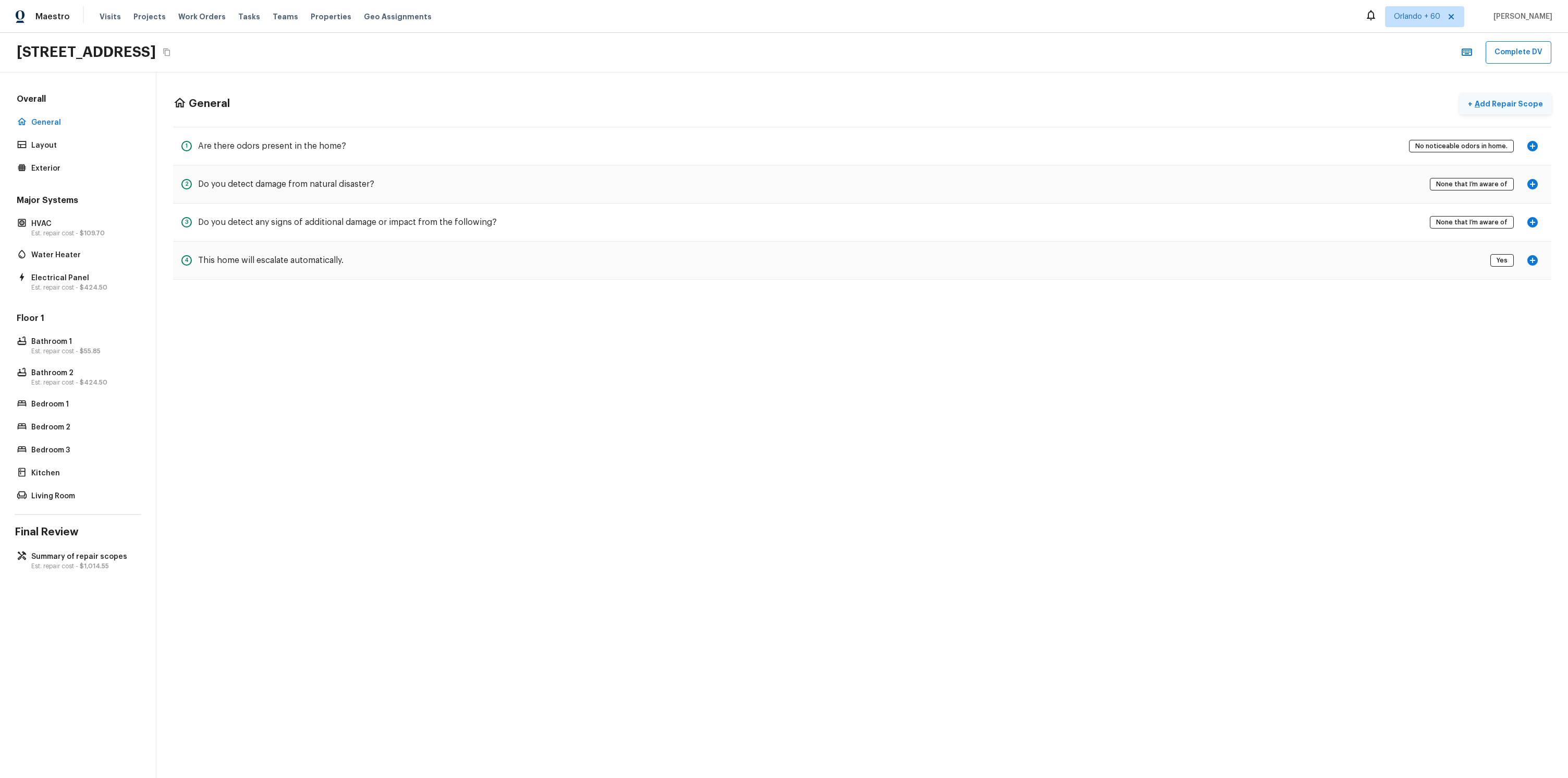
click at [1521, 105] on p "Add Repair Scope" at bounding box center [1507, 103] width 70 height 11
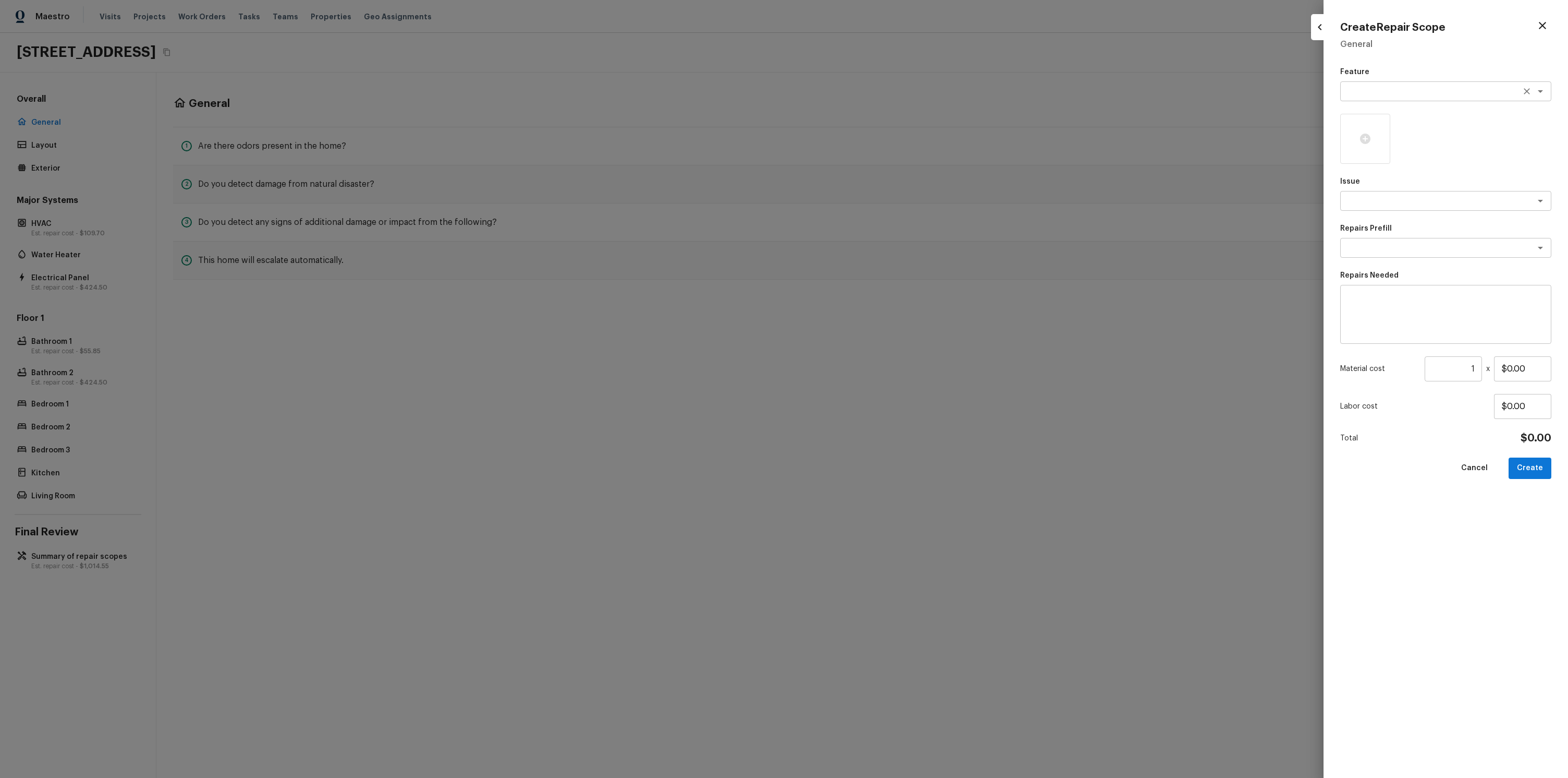
click at [1401, 95] on textarea at bounding box center [1431, 90] width 173 height 11
click at [1369, 150] on li "Pests" at bounding box center [1446, 146] width 212 height 16
type textarea "Pests"
click at [1403, 199] on textarea at bounding box center [1431, 200] width 173 height 11
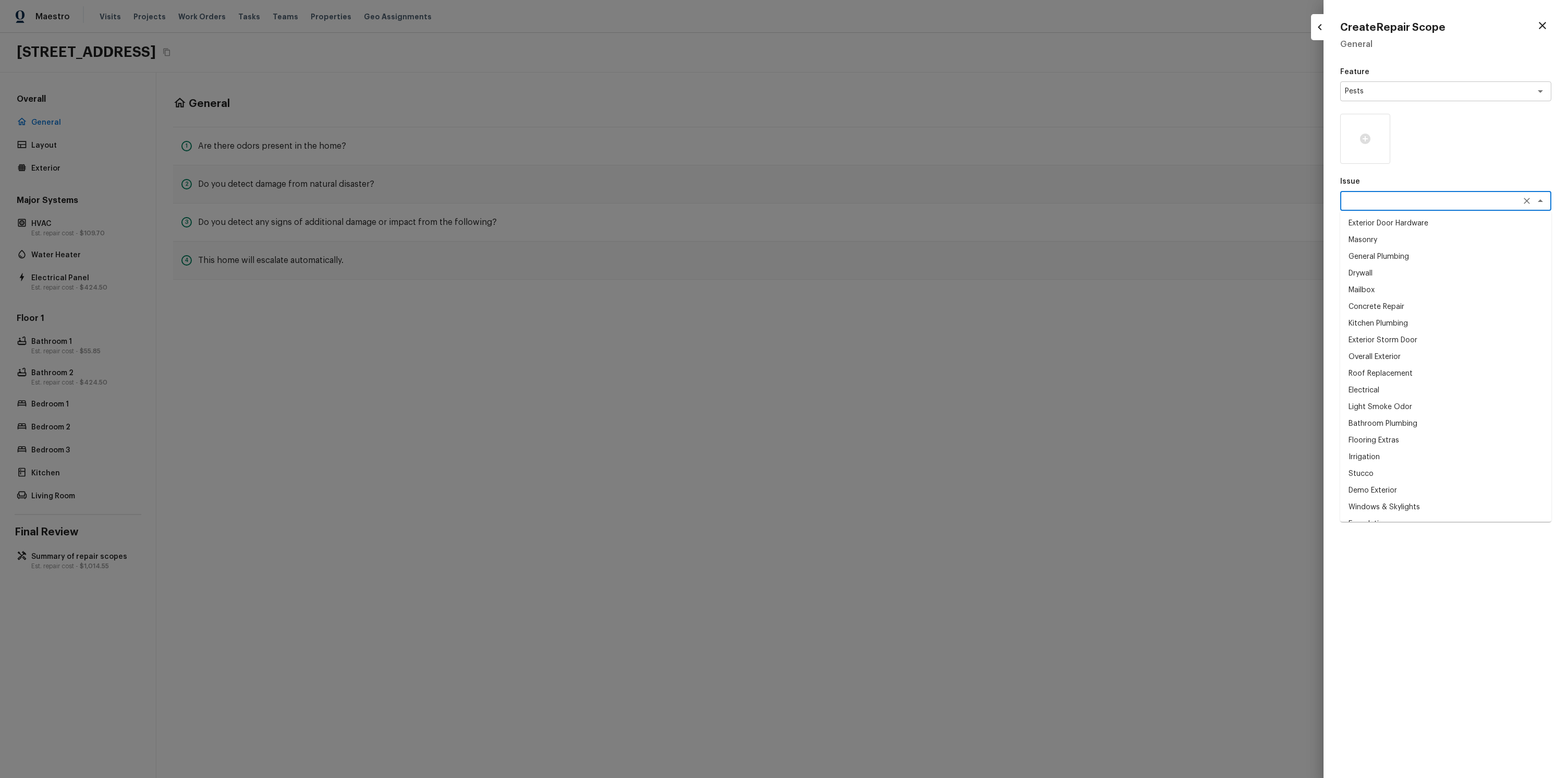
click at [1390, 242] on li "Masonry" at bounding box center [1446, 239] width 212 height 16
type textarea "Masonry"
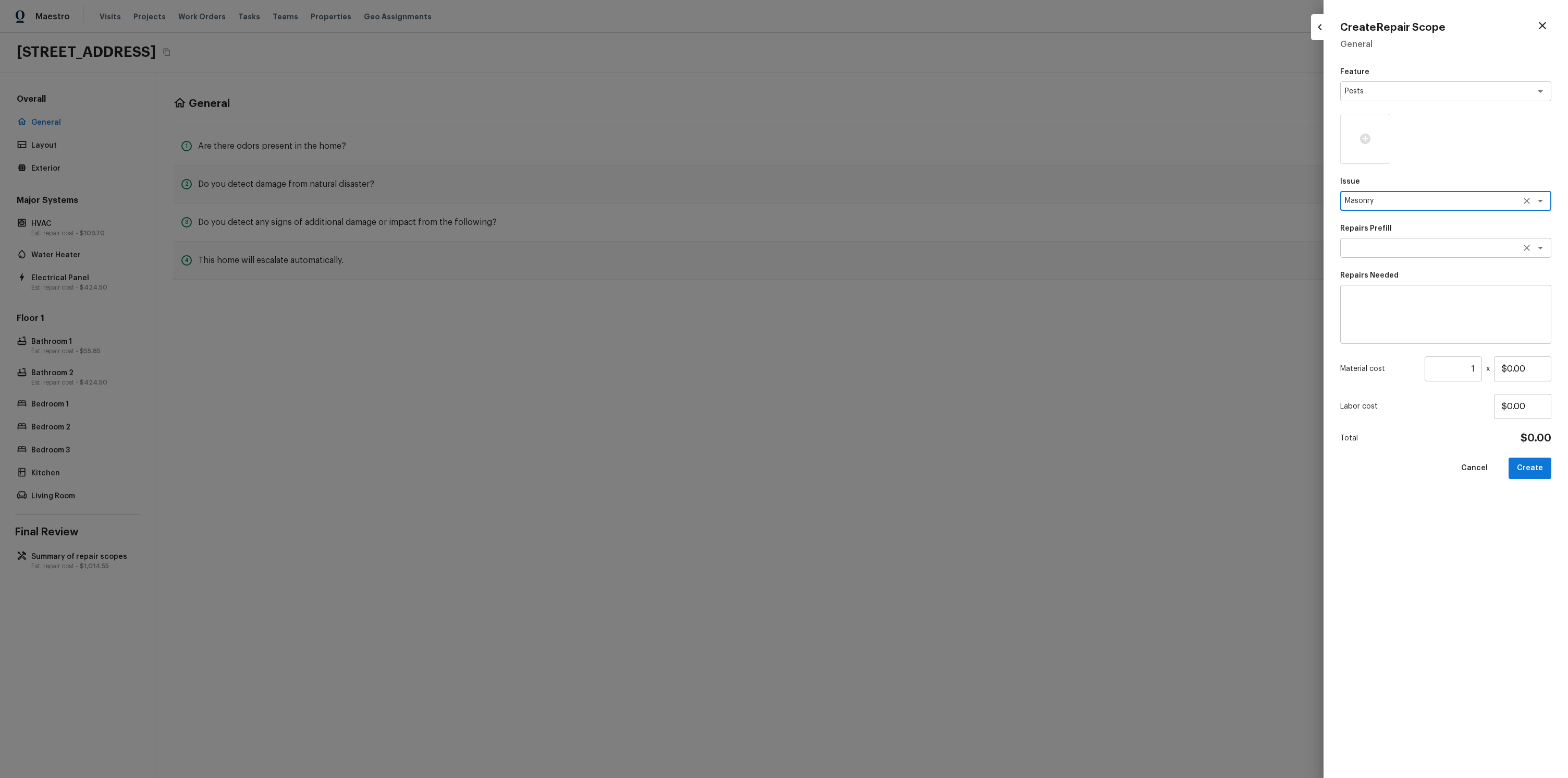
click at [1392, 257] on div "x ​" at bounding box center [1446, 247] width 212 height 20
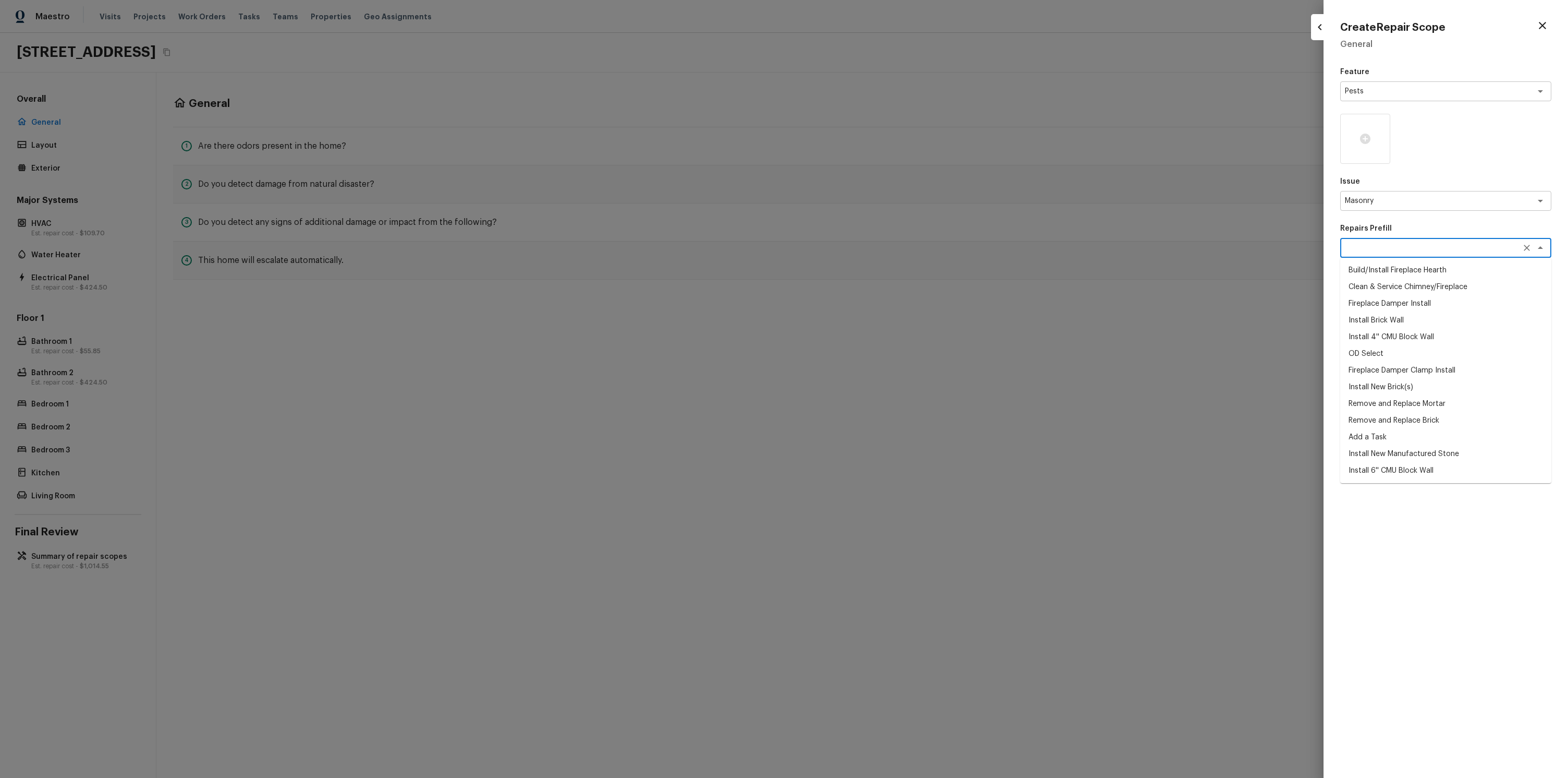
click at [1396, 307] on li "Fireplace Damper Install" at bounding box center [1446, 303] width 212 height 16
type textarea "Fireplace Damper Install"
type textarea "Remove the existing fireplace damper (if present). Prep the chimney and install…"
type input "$424.50"
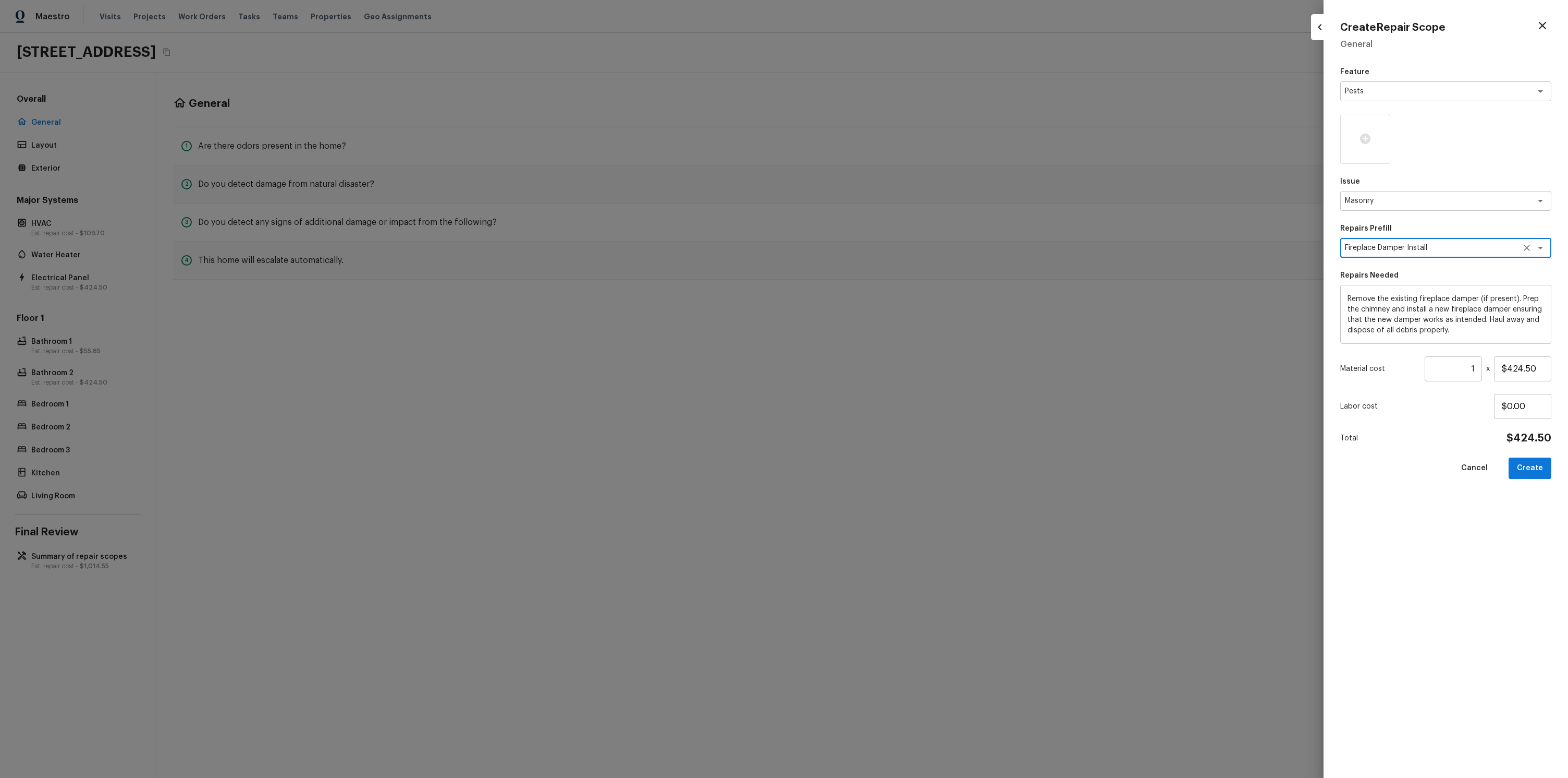
click at [1531, 473] on button "Create" at bounding box center [1530, 468] width 42 height 21
type input "$0.00"
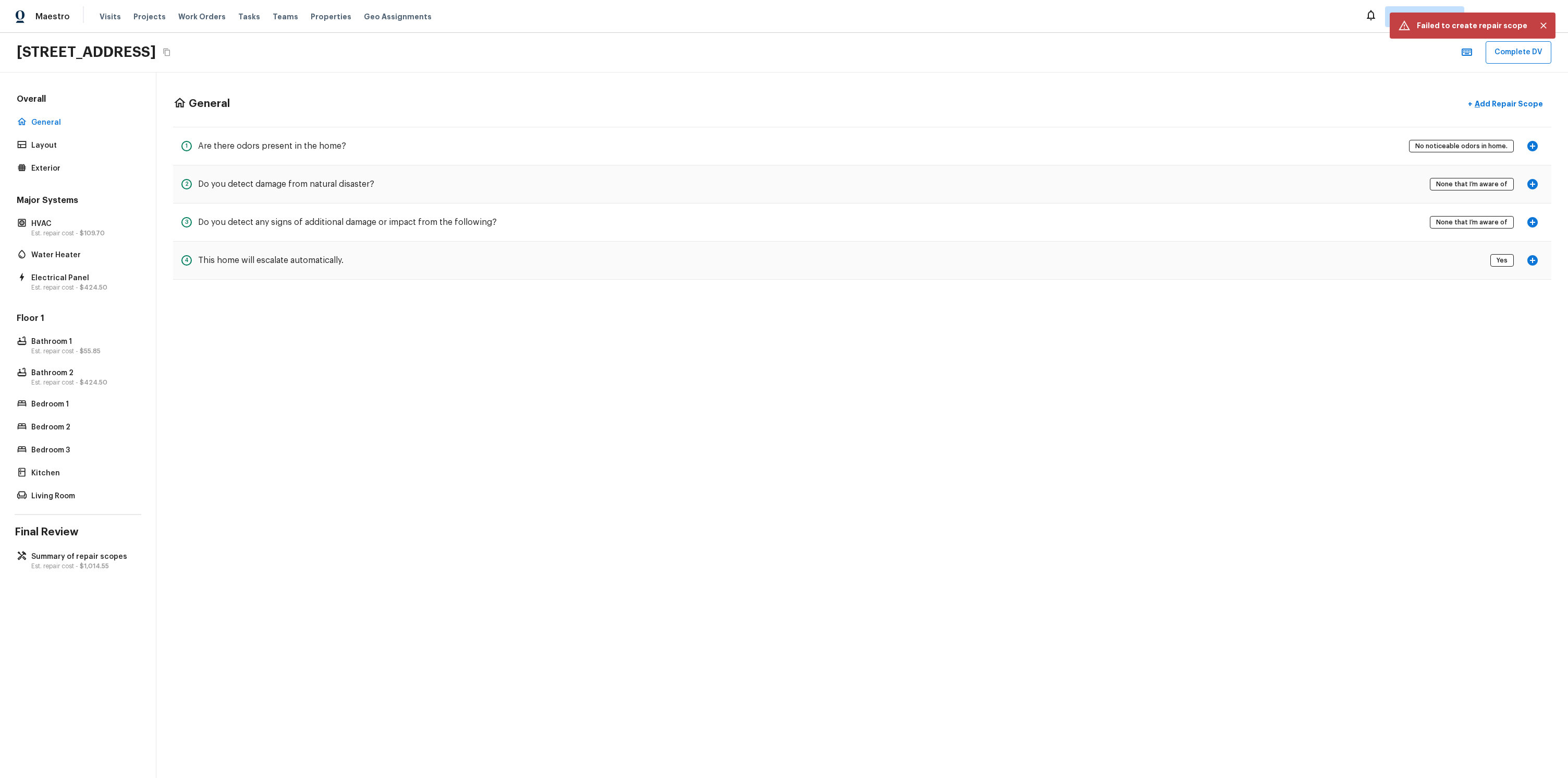
click at [1476, 27] on p "Failed to create repair scope" at bounding box center [1472, 25] width 111 height 11
click at [91, 176] on div "Overall General Layout Exterior Major Systems HVAC Est. repair cost - $109.70 W…" at bounding box center [78, 298] width 127 height 410
click at [90, 175] on div "Exterior" at bounding box center [78, 168] width 127 height 14
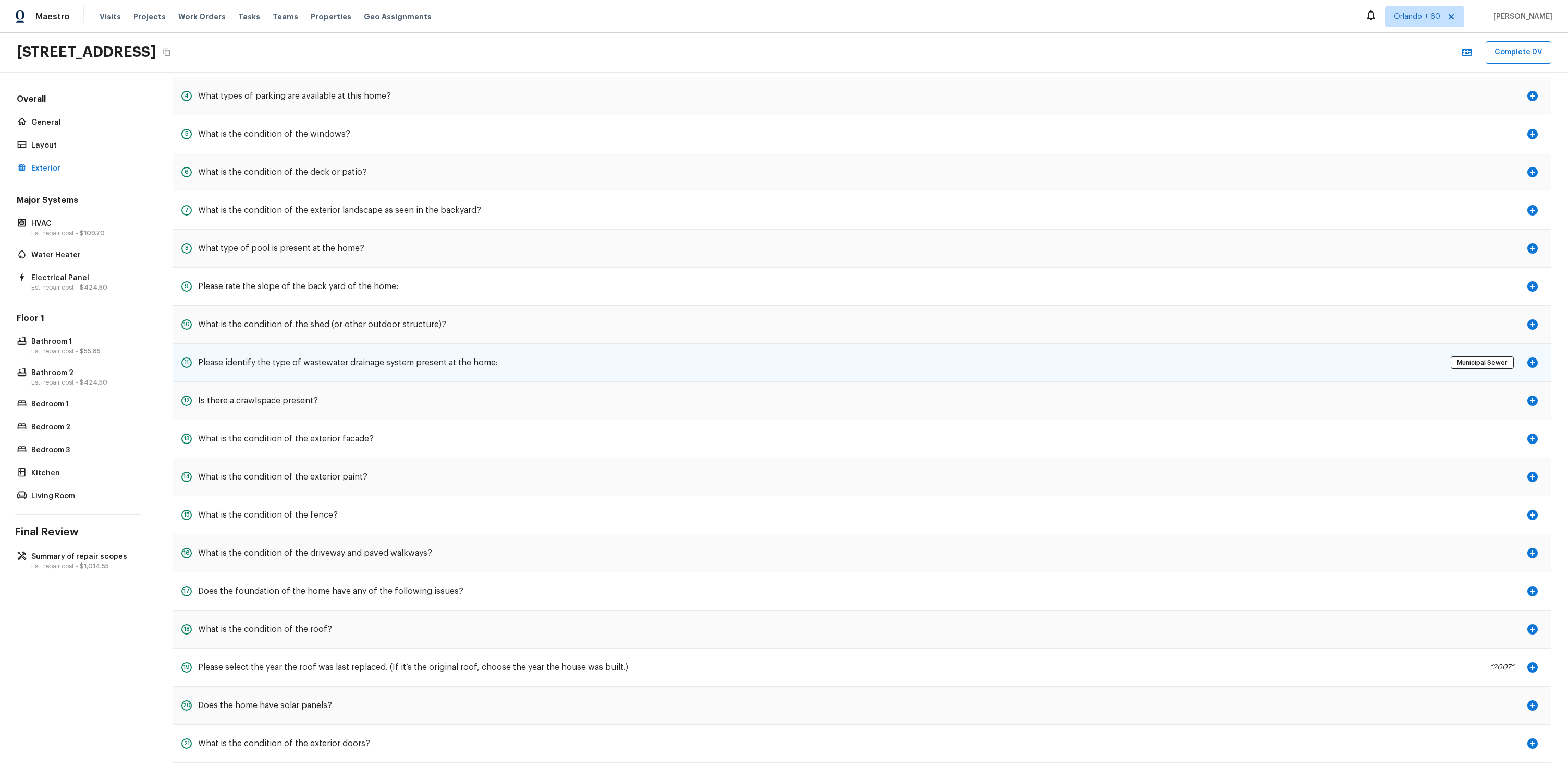
scroll to position [214, 0]
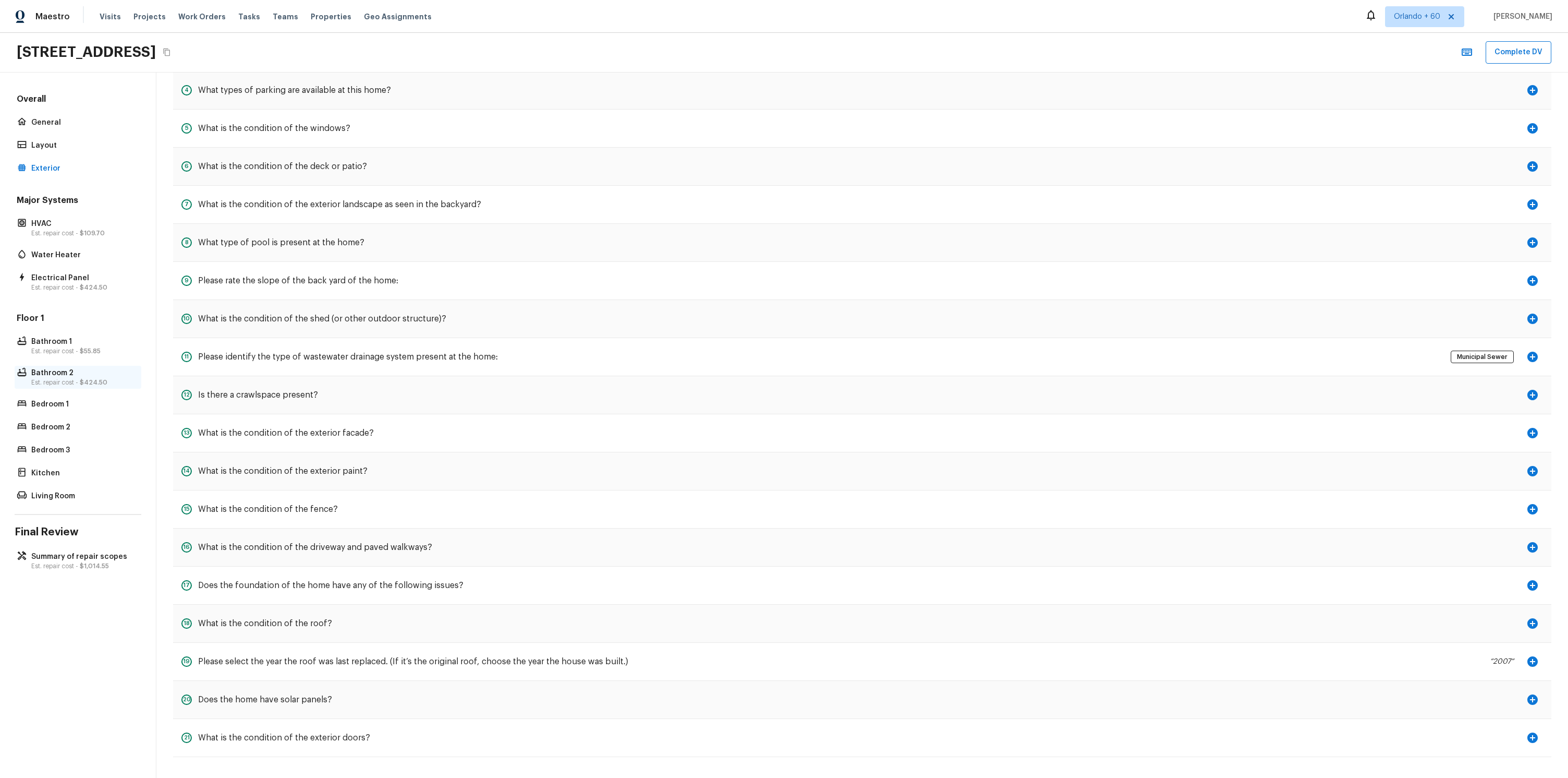
click at [82, 373] on p "Bathroom 2" at bounding box center [84, 372] width 104 height 11
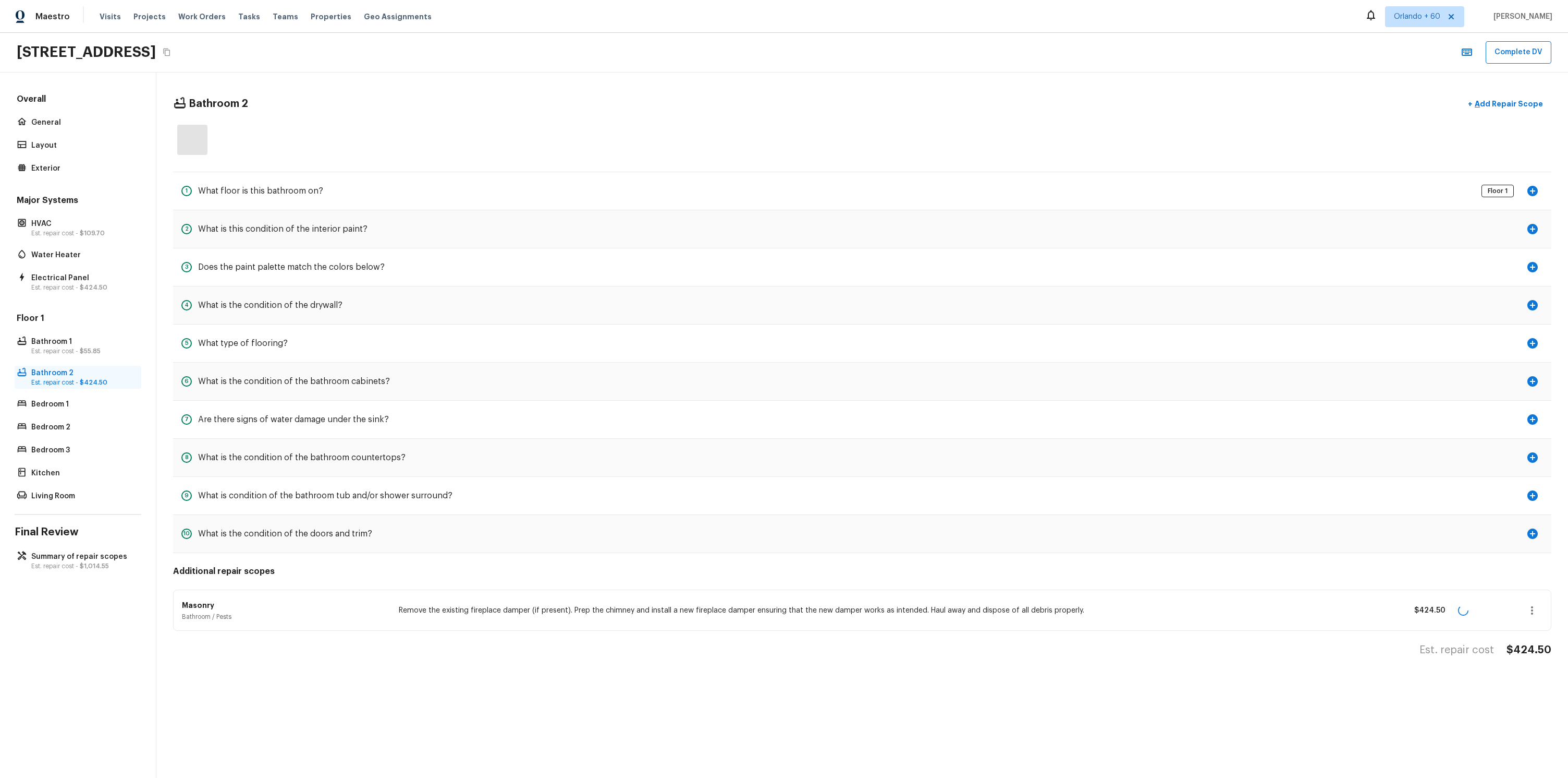
scroll to position [0, 0]
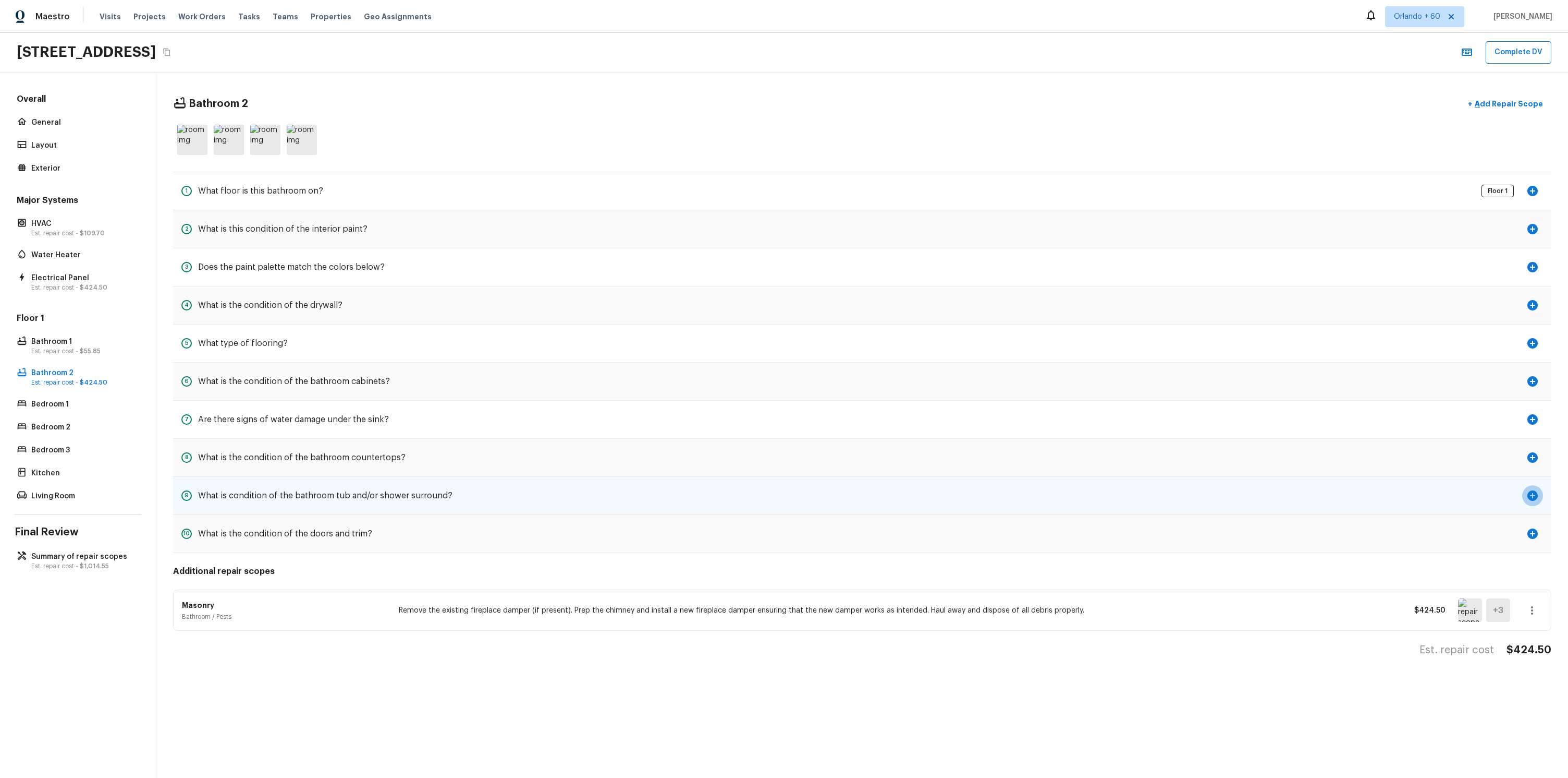
click at [1537, 490] on icon "button" at bounding box center [1532, 495] width 12 height 13
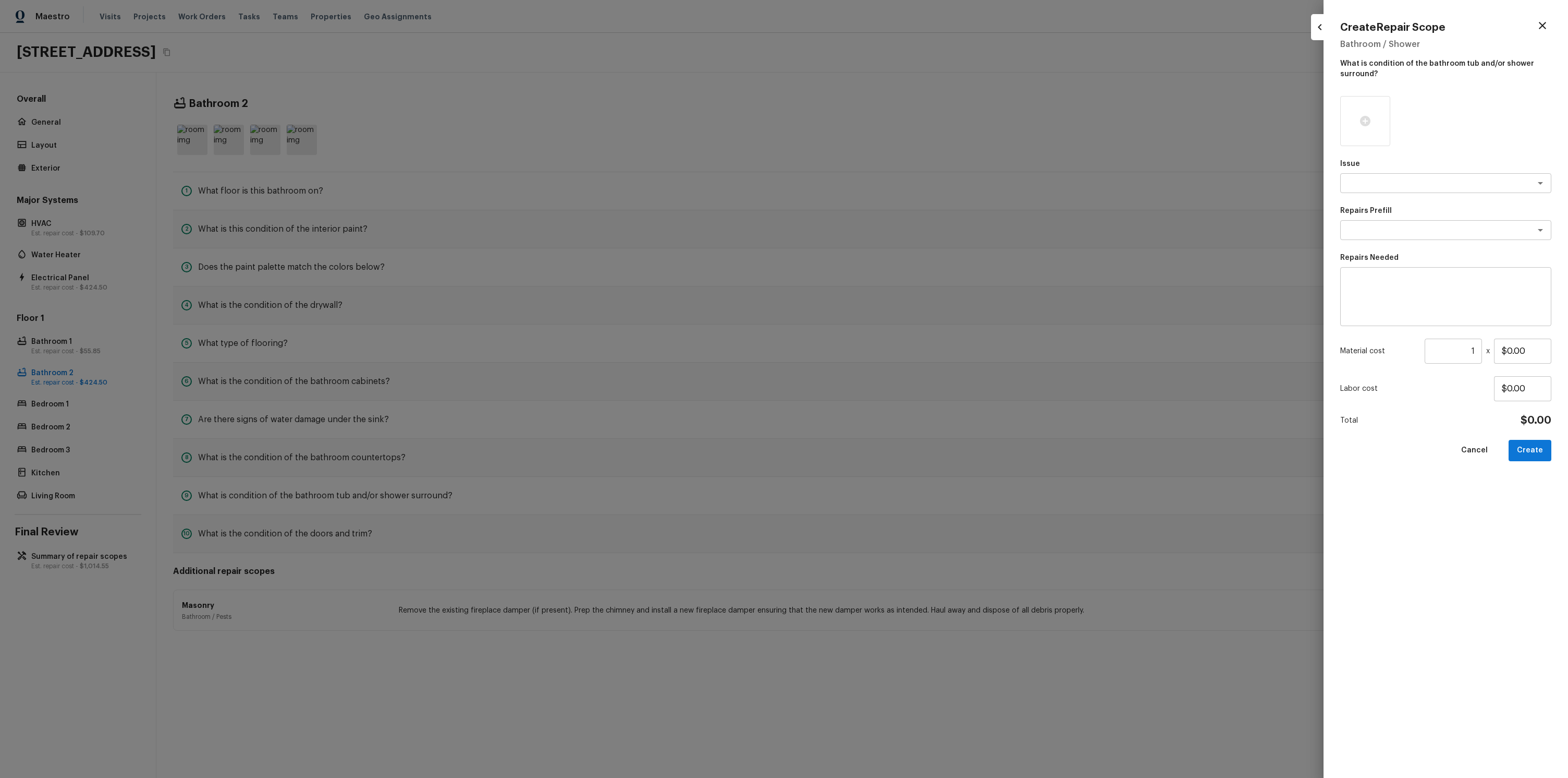
click at [1390, 171] on div "Issue x ​" at bounding box center [1446, 176] width 212 height 35
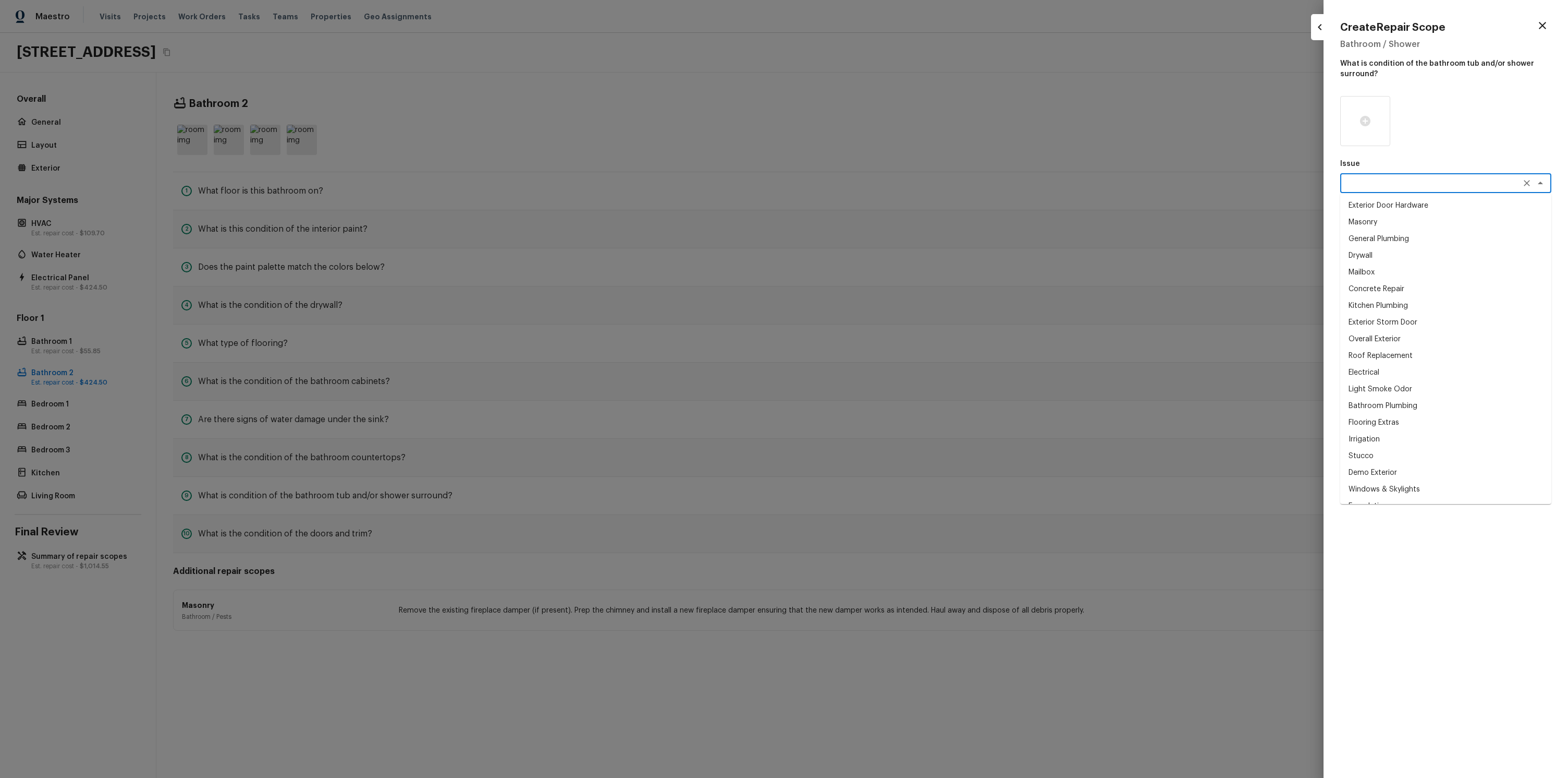
click at [1390, 184] on textarea at bounding box center [1431, 183] width 173 height 11
click at [1386, 231] on li "General Plumbing" at bounding box center [1446, 238] width 212 height 16
type textarea "General Plumbing"
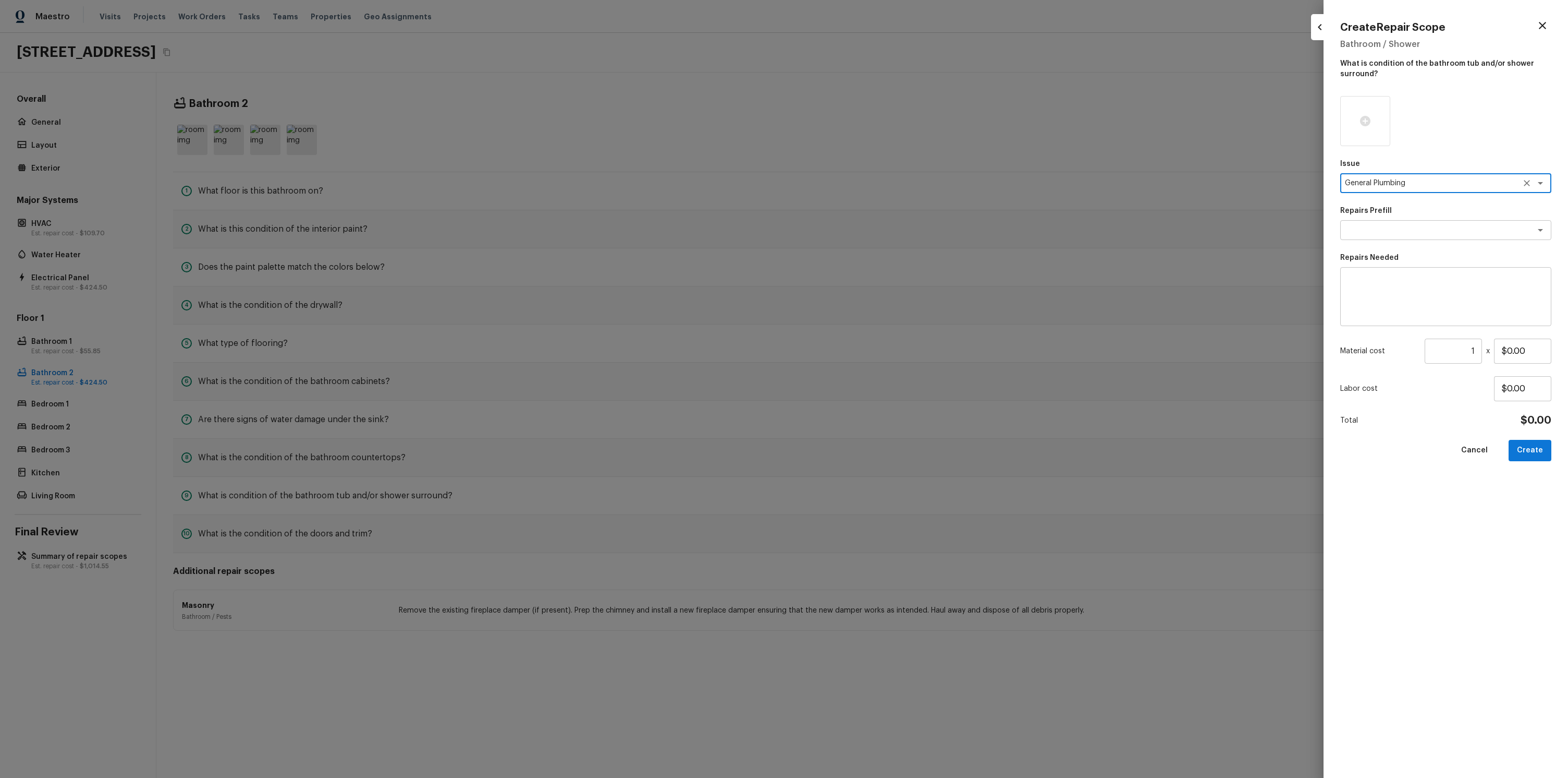
click at [1397, 245] on div "Issue General Plumbing x ​ Repairs Prefill x ​ Repairs Needed x ​ Material cost…" at bounding box center [1446, 428] width 212 height 665
click at [1399, 233] on textarea at bounding box center [1431, 230] width 173 height 11
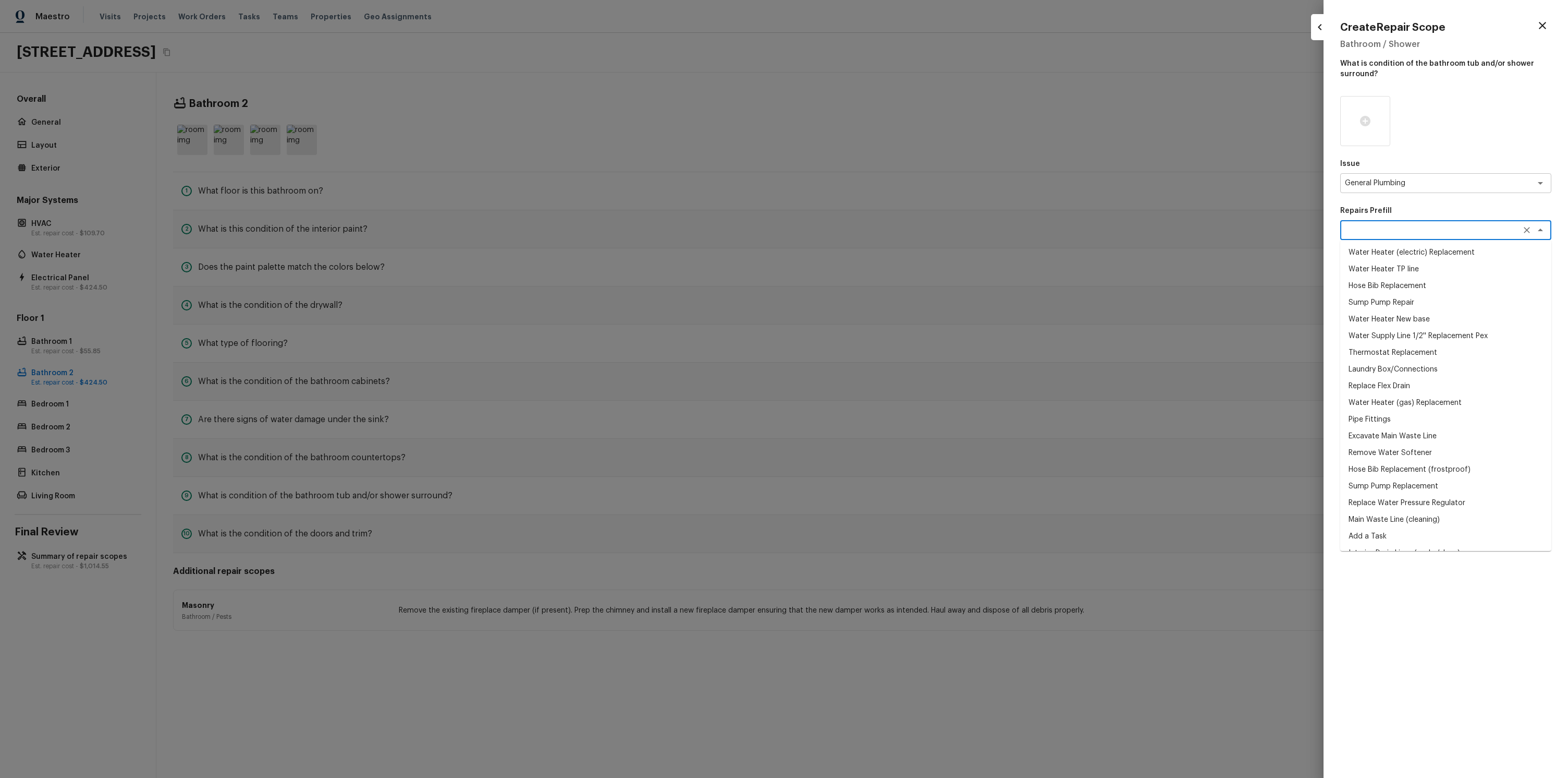
click at [1406, 276] on li "Water Heater TP line" at bounding box center [1446, 268] width 212 height 16
type textarea "Water Heater TP line"
type textarea "Replace bad temp relief valve and add line for drain"
type input "$250.00"
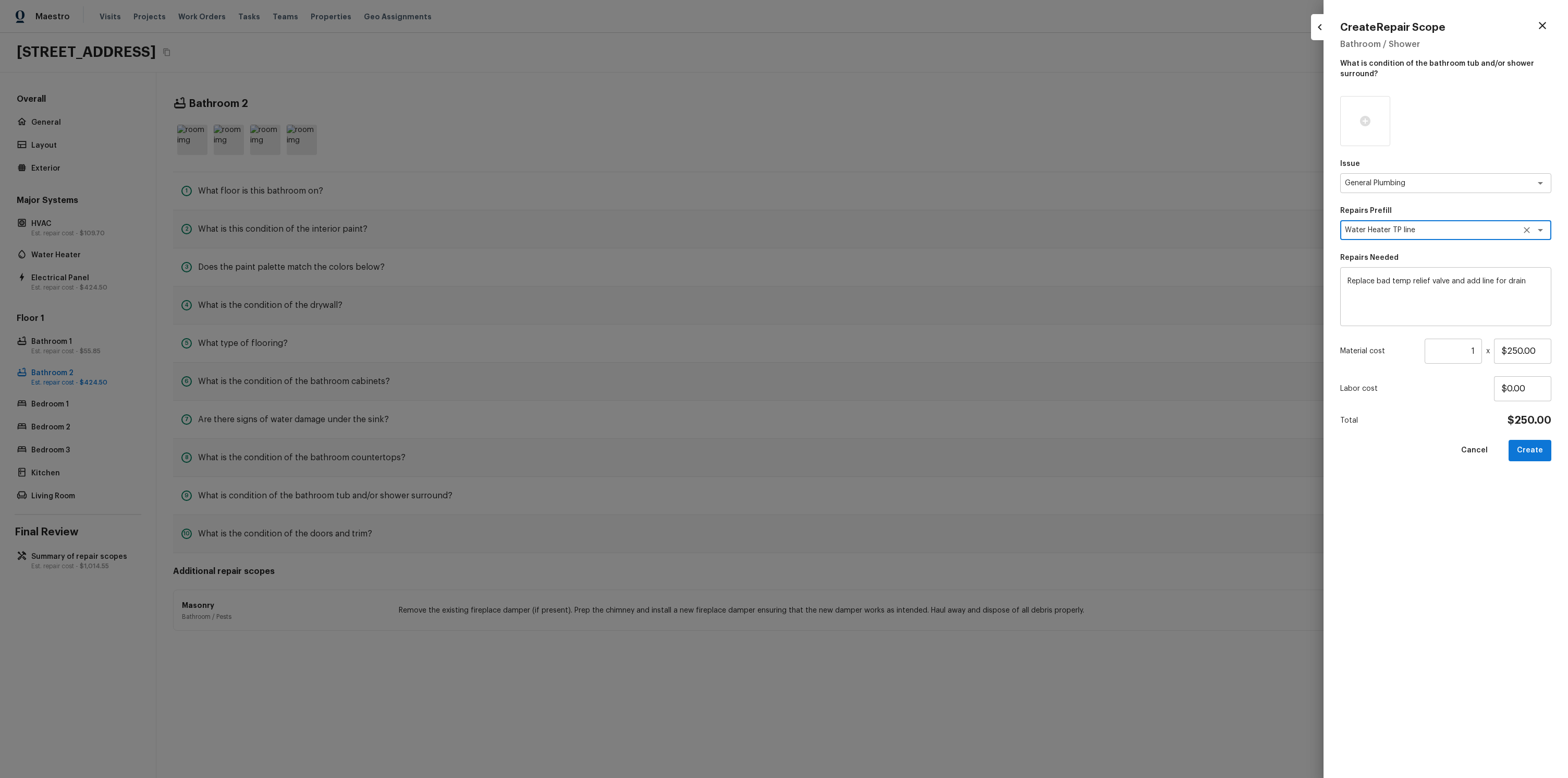
click at [1552, 448] on div "Create Repair Scope Bathroom / Shower What is condition of the bathroom tub and…" at bounding box center [1446, 389] width 244 height 778
click at [1549, 449] on button "Create" at bounding box center [1530, 450] width 42 height 21
type input "$0.00"
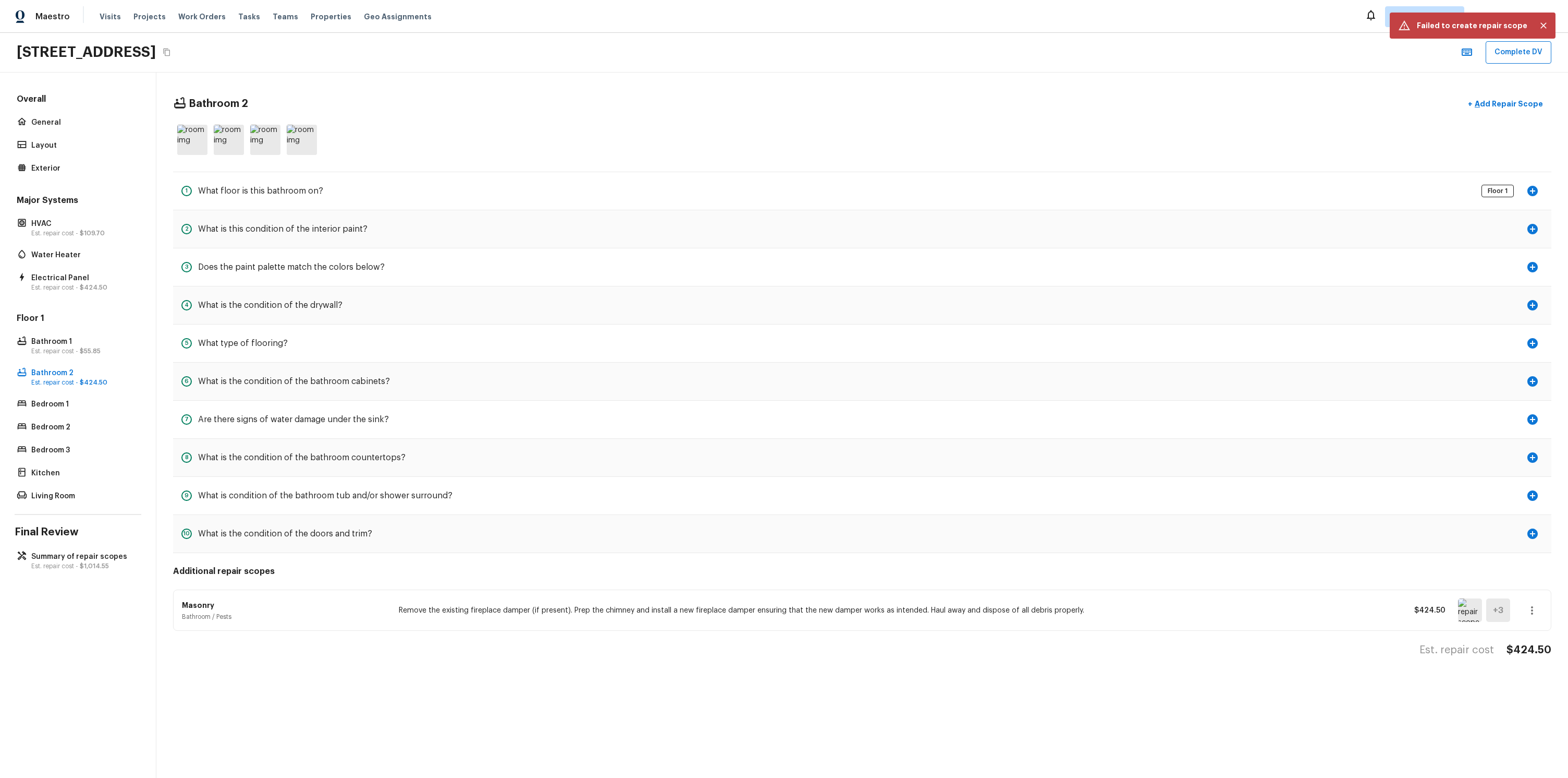
click at [1494, 90] on div "Bathroom 2 + Add Repair Scope 1 What floor is this bathroom on? Floor 1 2 What …" at bounding box center [862, 375] width 1412 height 606
click at [1495, 103] on p "Add Repair Scope" at bounding box center [1507, 103] width 70 height 11
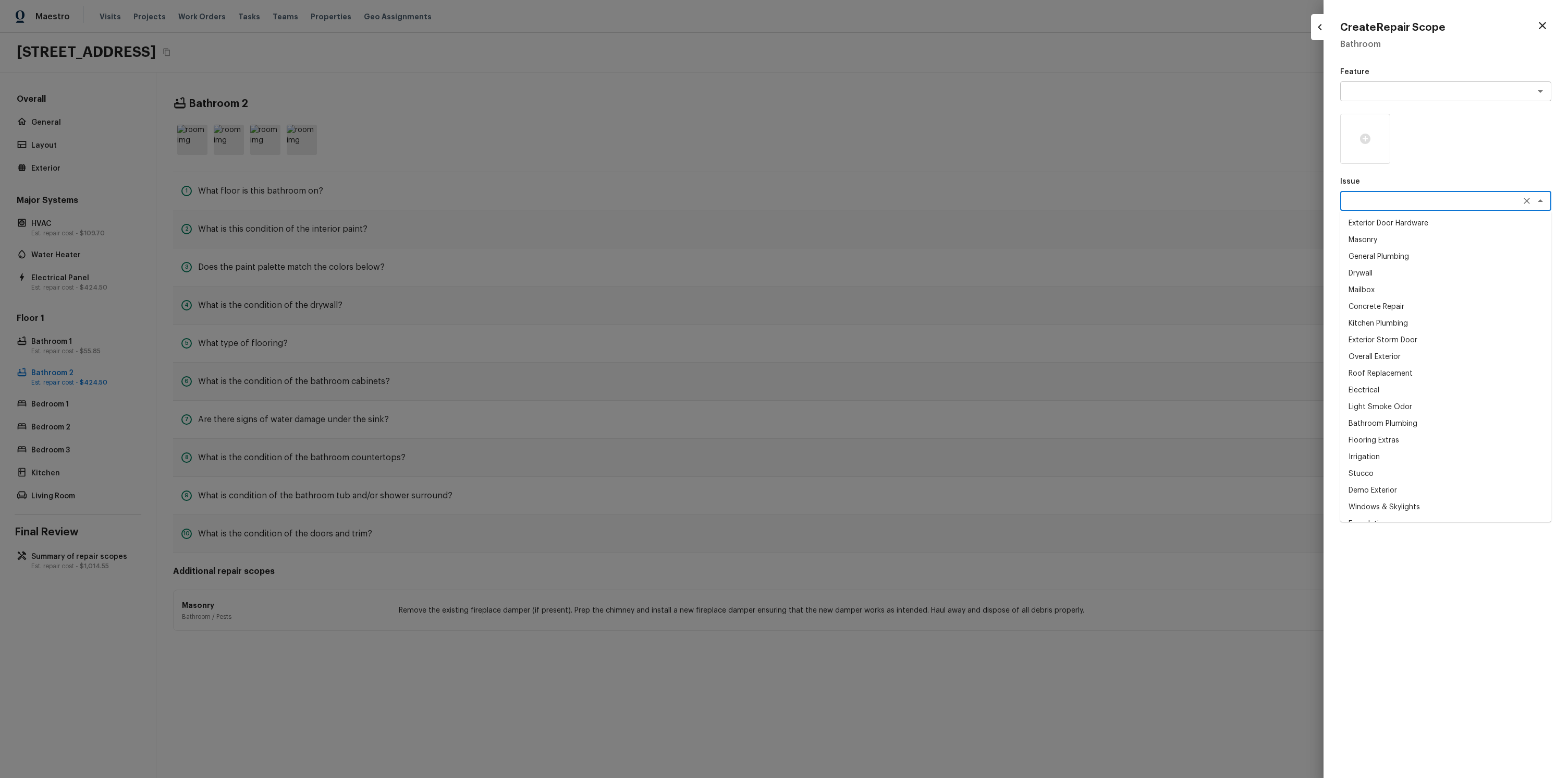
click at [1415, 203] on textarea at bounding box center [1431, 200] width 173 height 11
click at [1406, 242] on li "Masonry" at bounding box center [1446, 239] width 212 height 16
type textarea "Masonry"
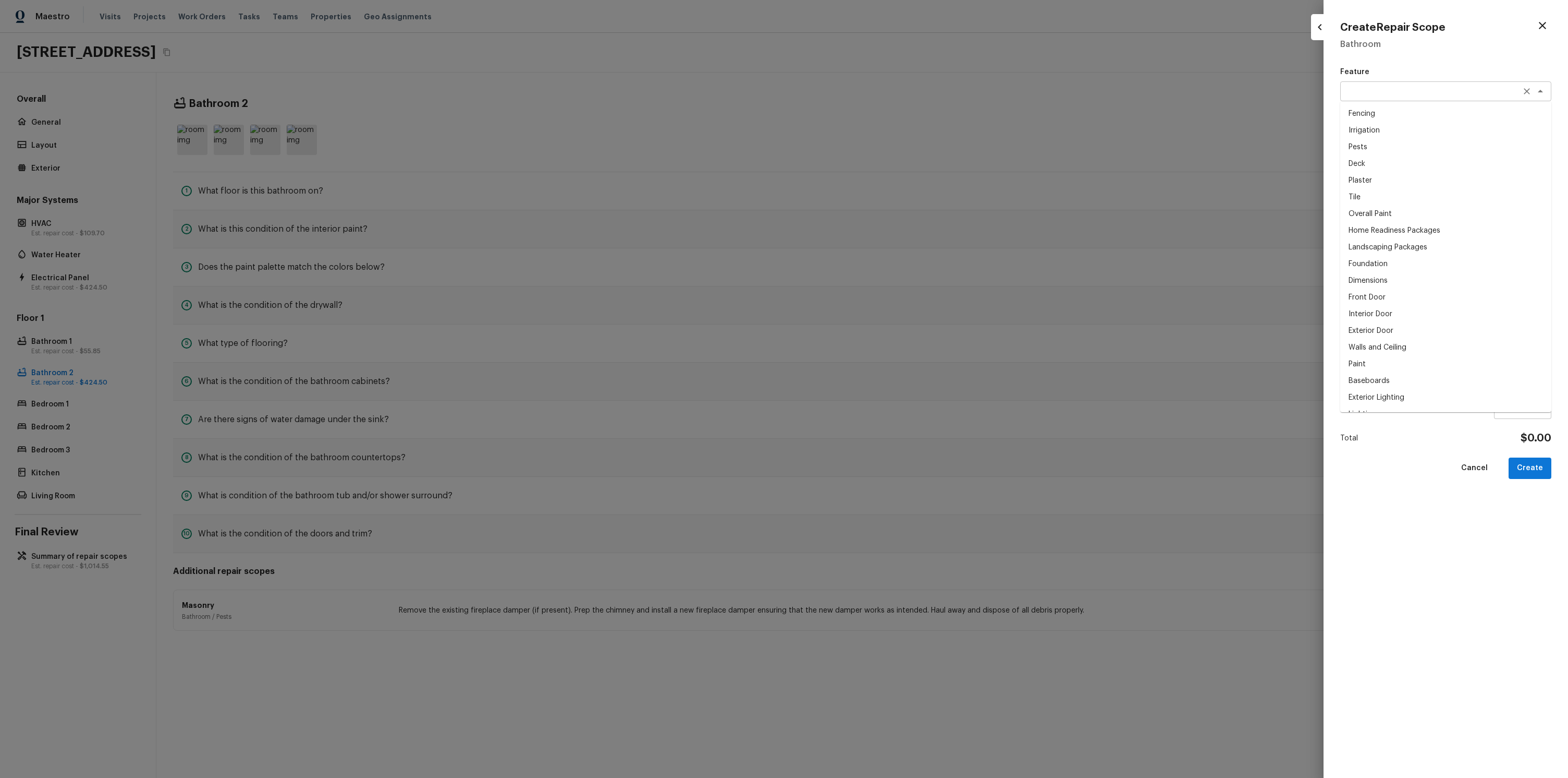
click at [1408, 98] on div "x ​" at bounding box center [1446, 91] width 212 height 20
click at [1411, 142] on li "Pests" at bounding box center [1446, 146] width 212 height 16
type textarea "Pests"
click at [1438, 249] on textarea at bounding box center [1431, 247] width 173 height 11
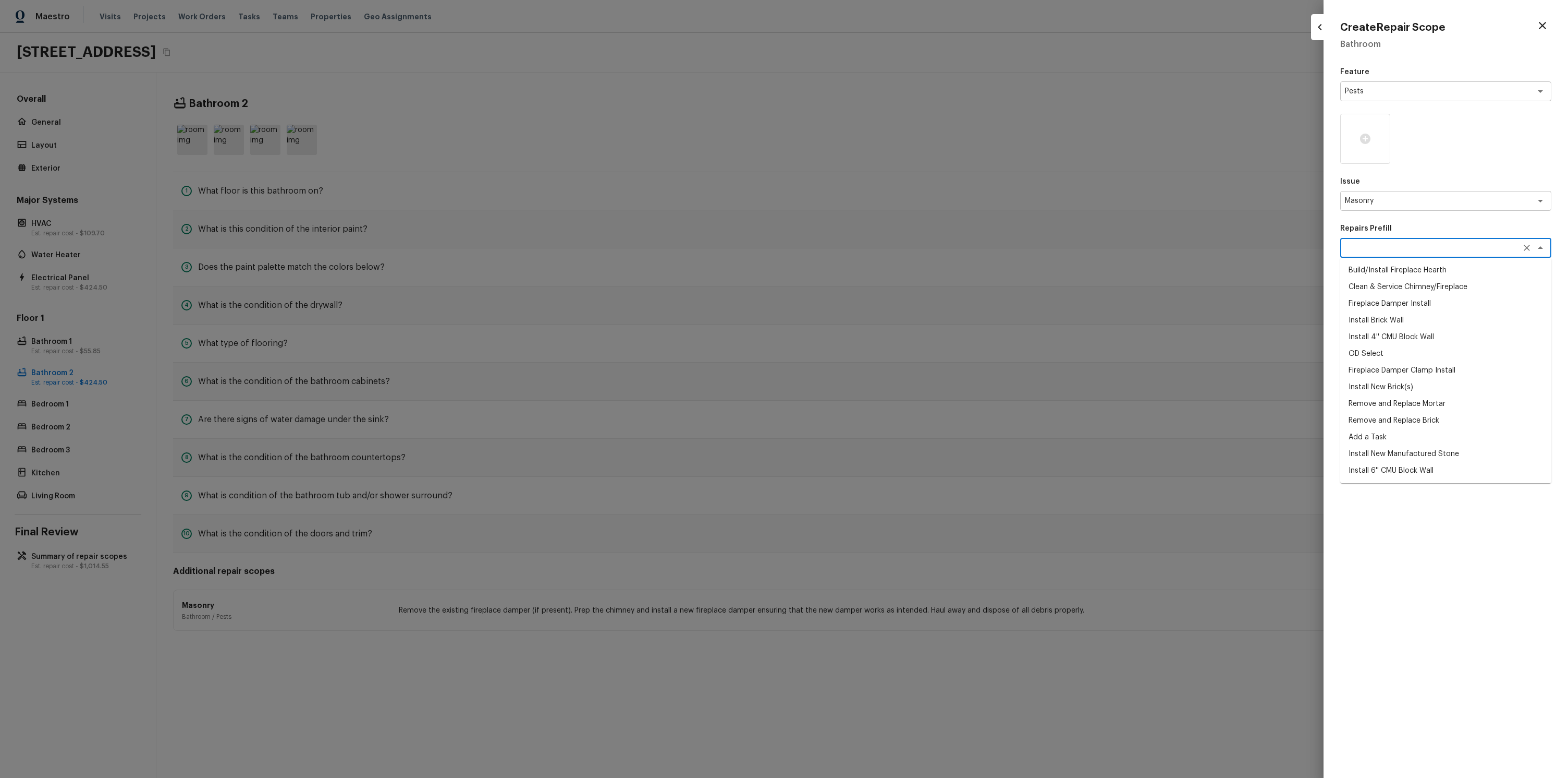
click at [1432, 310] on li "Fireplace Damper Install" at bounding box center [1446, 303] width 212 height 16
type textarea "Fireplace Damper Install"
type textarea "Remove the existing fireplace damper (if present). Prep the chimney and install…"
type input "$424.50"
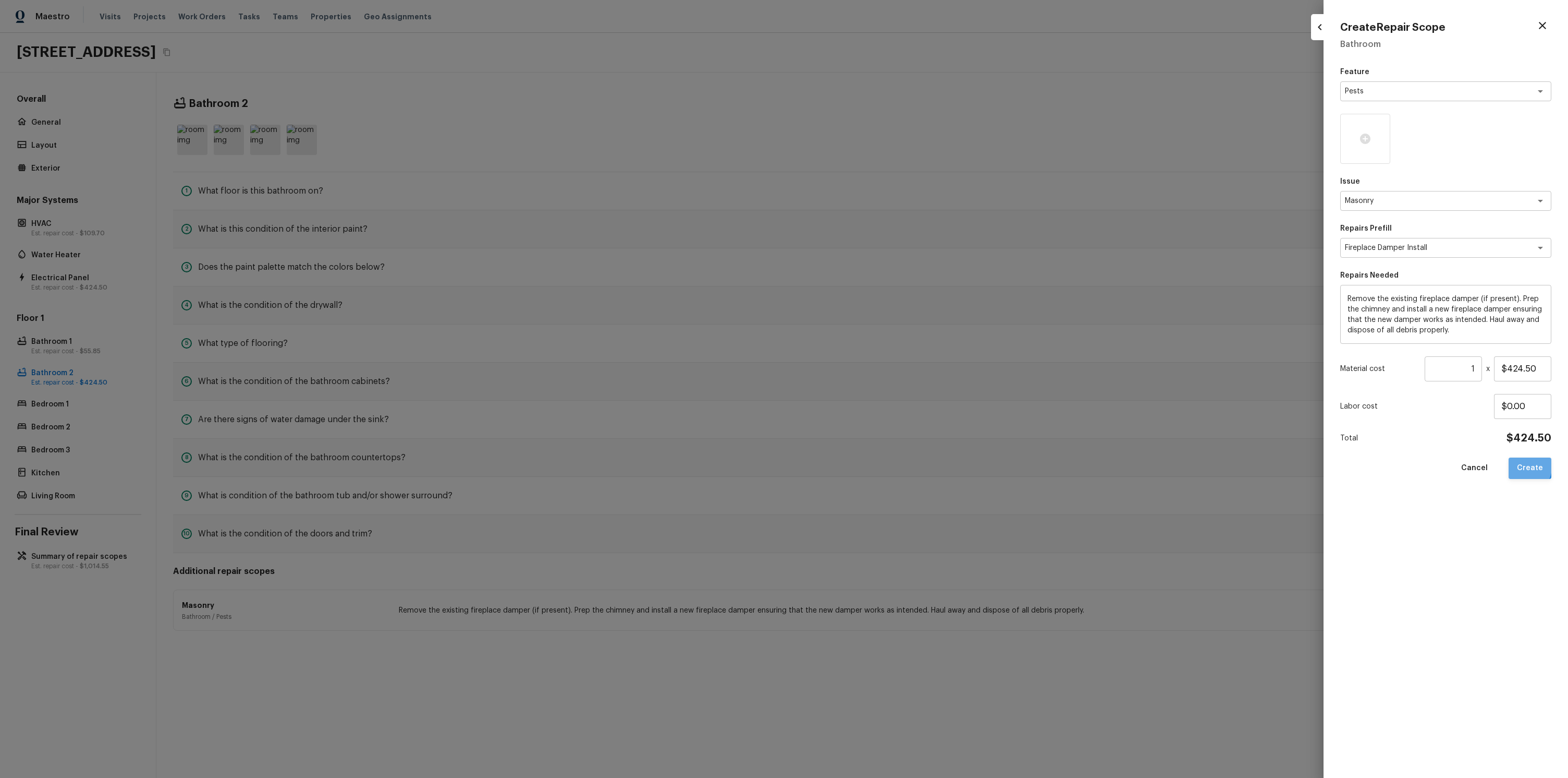
click at [1516, 464] on button "Create" at bounding box center [1530, 468] width 42 height 21
type input "$0.00"
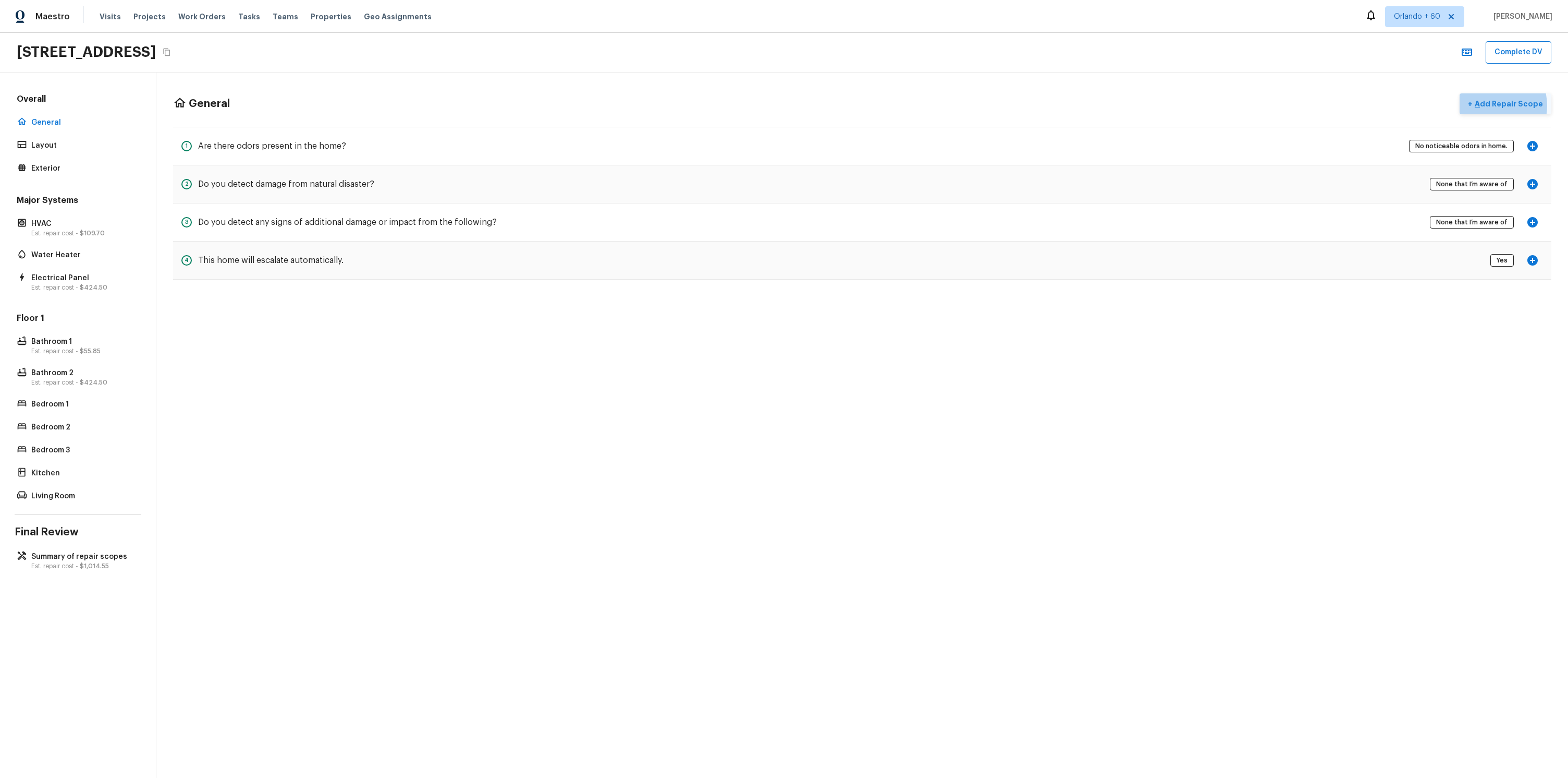
click at [1500, 106] on p "Add Repair Scope" at bounding box center [1507, 103] width 70 height 11
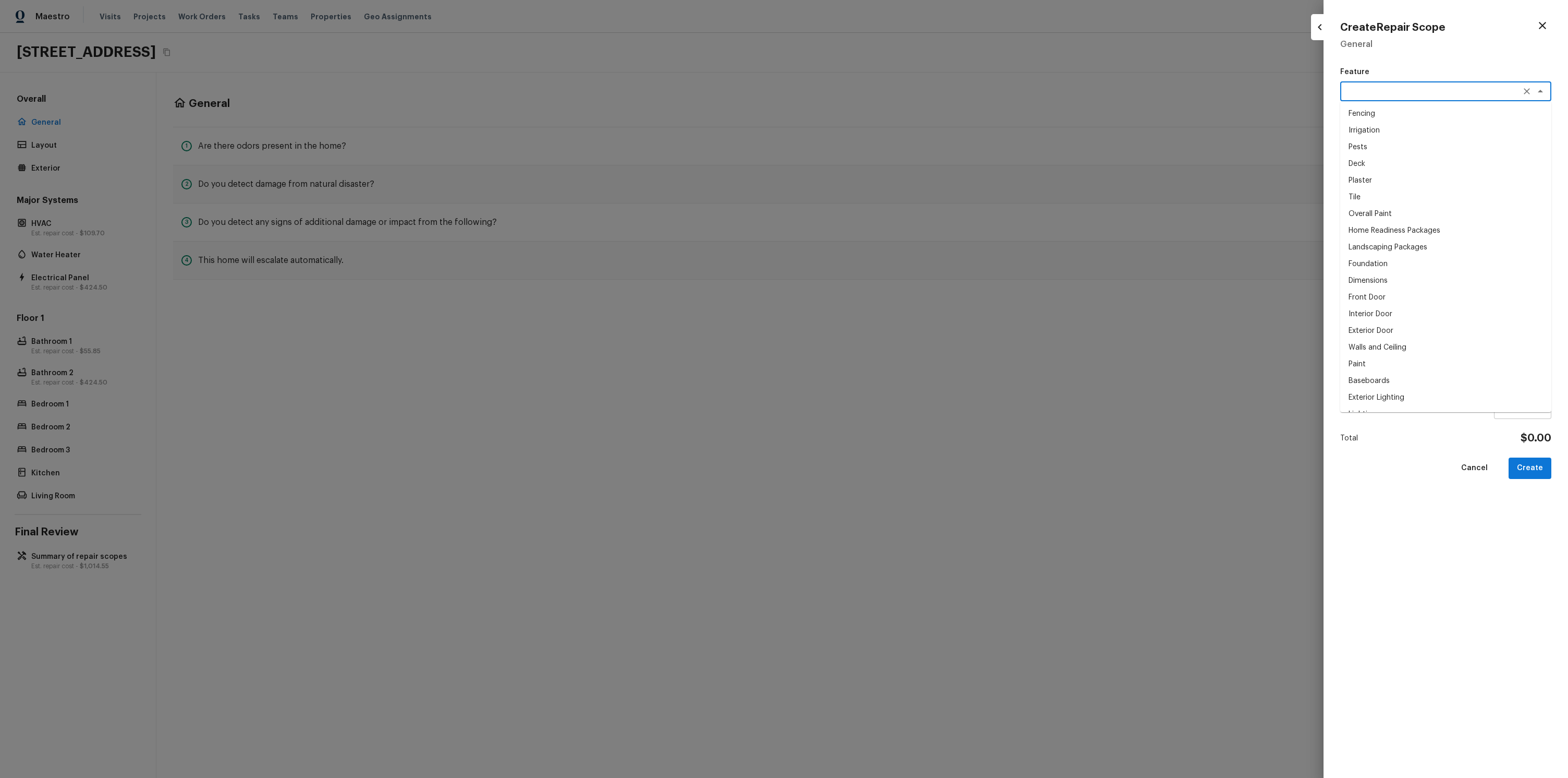
click at [1398, 93] on textarea at bounding box center [1431, 90] width 173 height 11
click at [1383, 163] on li "Deck" at bounding box center [1446, 163] width 212 height 16
type textarea "Deck"
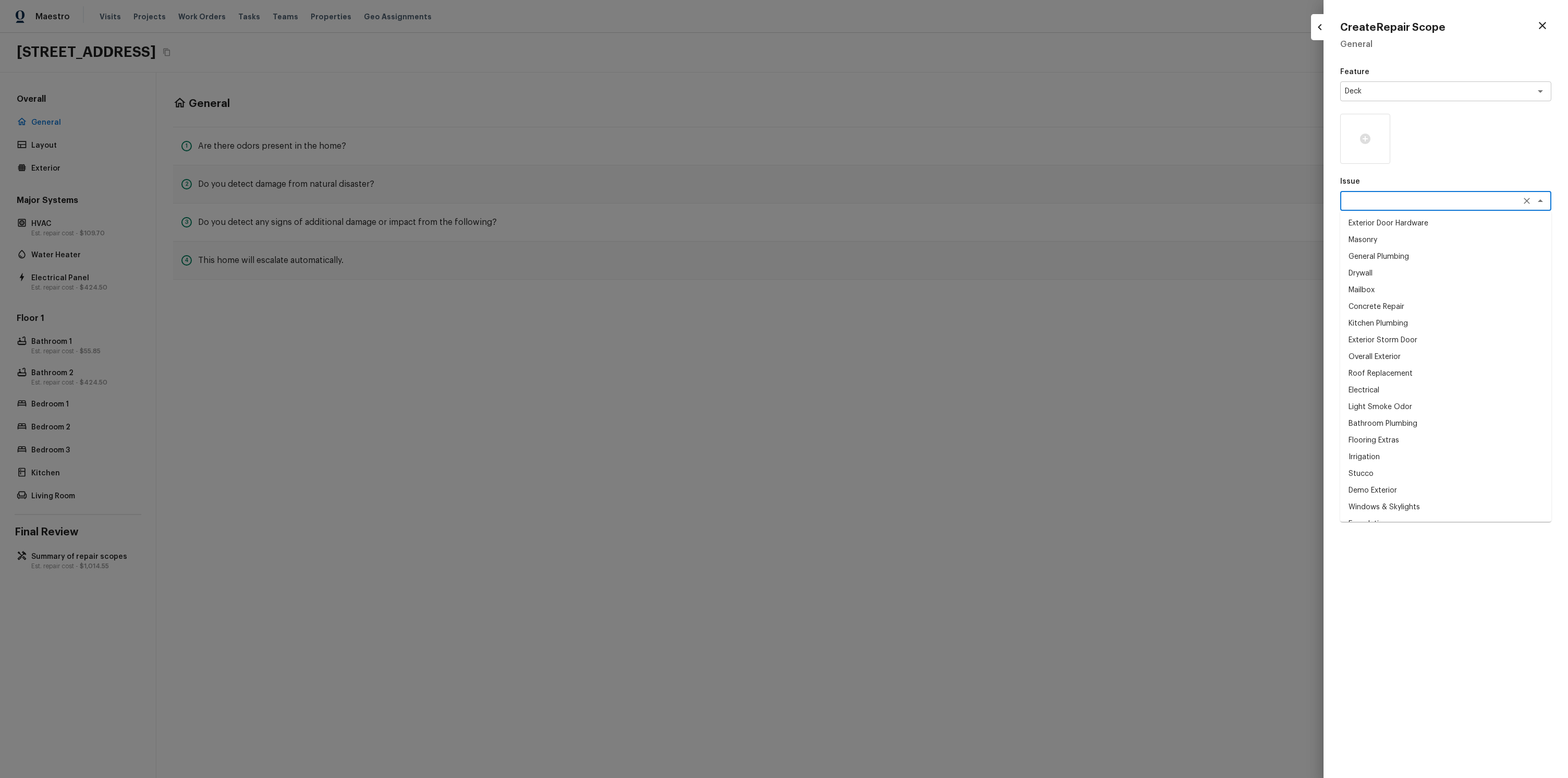
click at [1400, 206] on textarea at bounding box center [1431, 200] width 173 height 11
click at [1398, 259] on li "General Plumbing" at bounding box center [1446, 256] width 212 height 16
type textarea "General Plumbing"
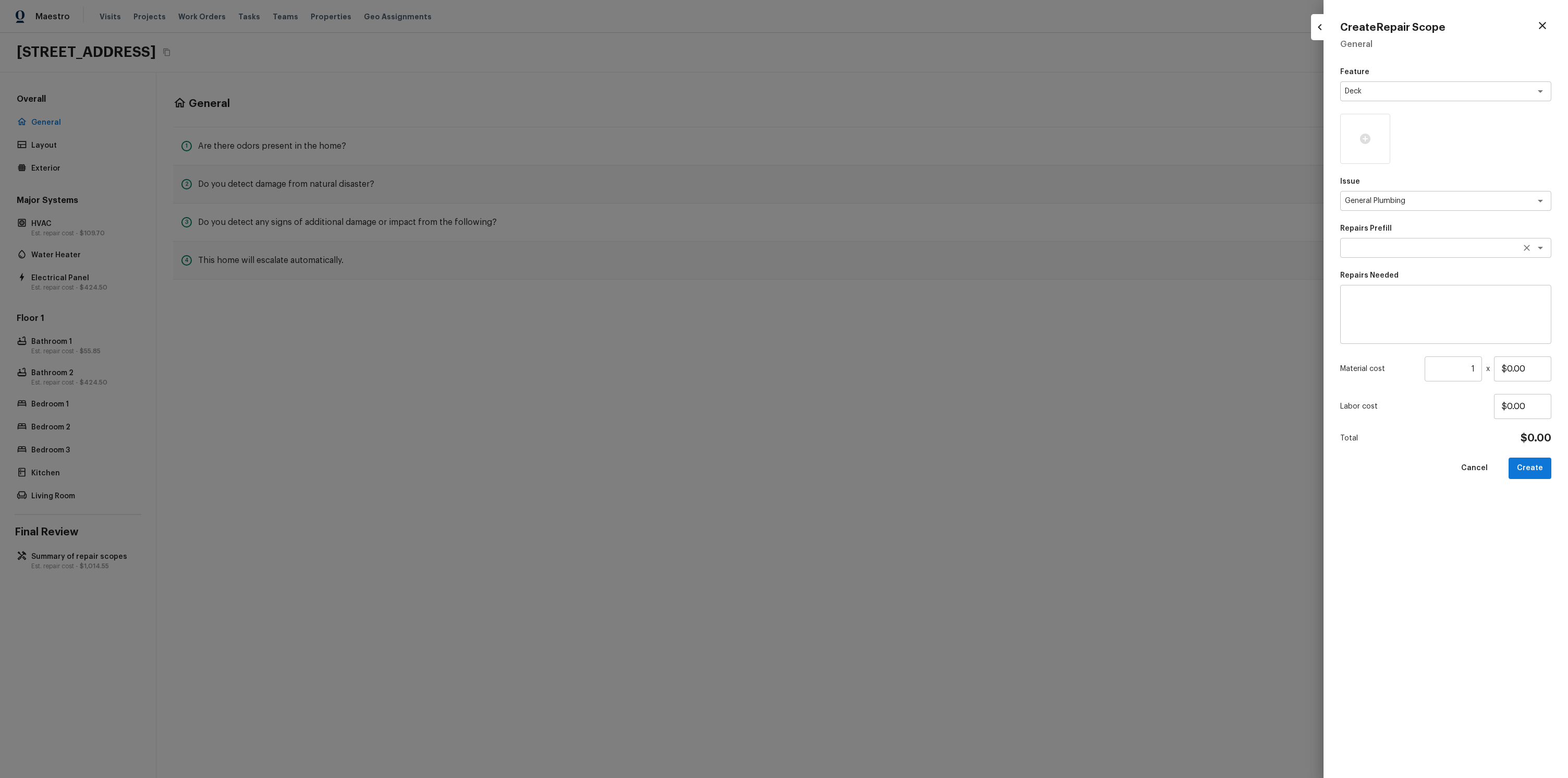
click at [1407, 257] on div "Feature Deck x ​ Issue General Plumbing x ​ Repairs Prefill x ​ Repairs Needed …" at bounding box center [1446, 414] width 212 height 694
click at [1407, 248] on textarea at bounding box center [1431, 247] width 173 height 11
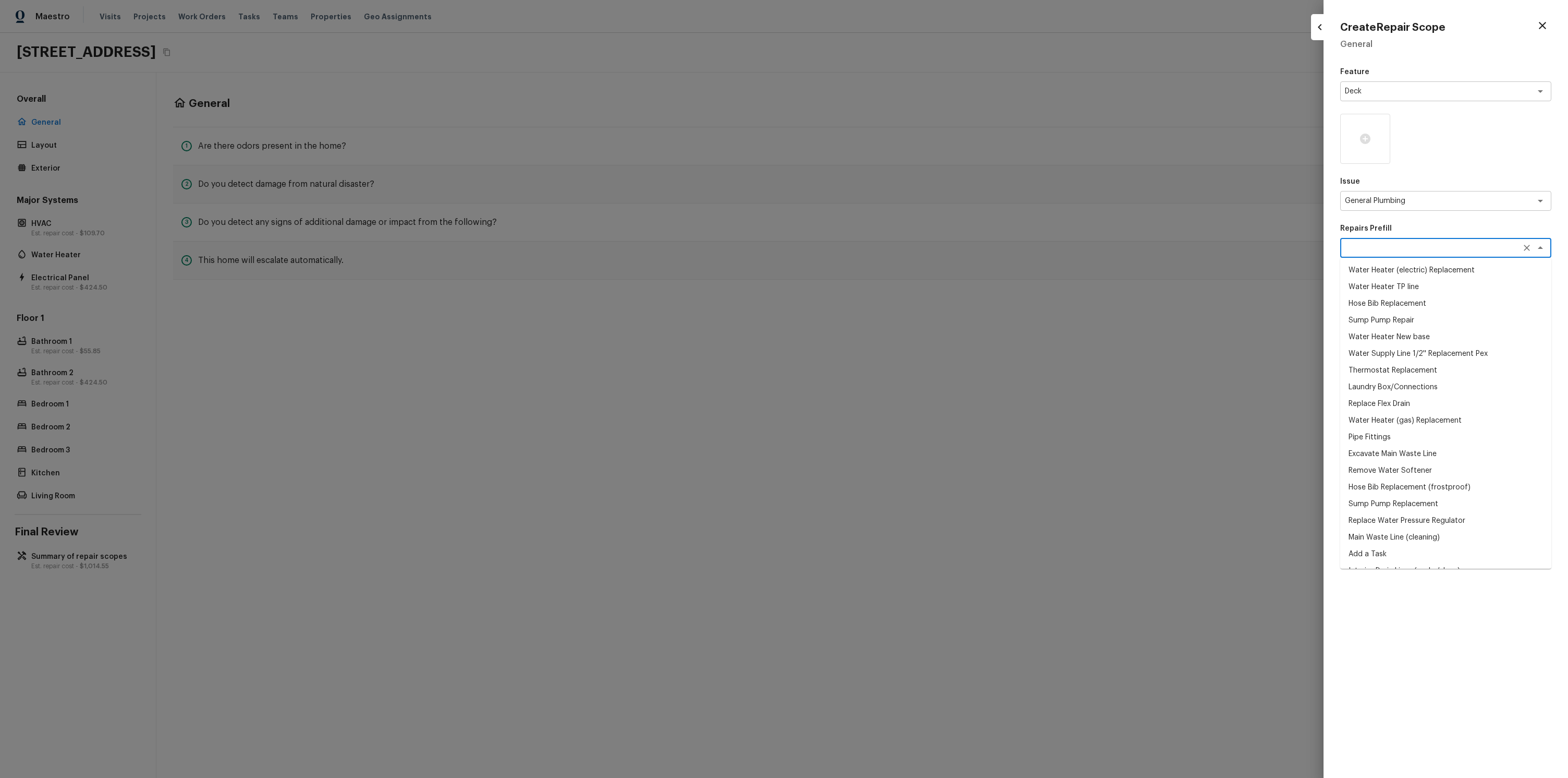
click at [1404, 325] on li "Sump Pump Repair" at bounding box center [1446, 319] width 212 height 16
type textarea "Sump Pump Repair"
type textarea "Remove the existing sump pump,clean and test all mechanical functions and reins…"
type input "$111.00"
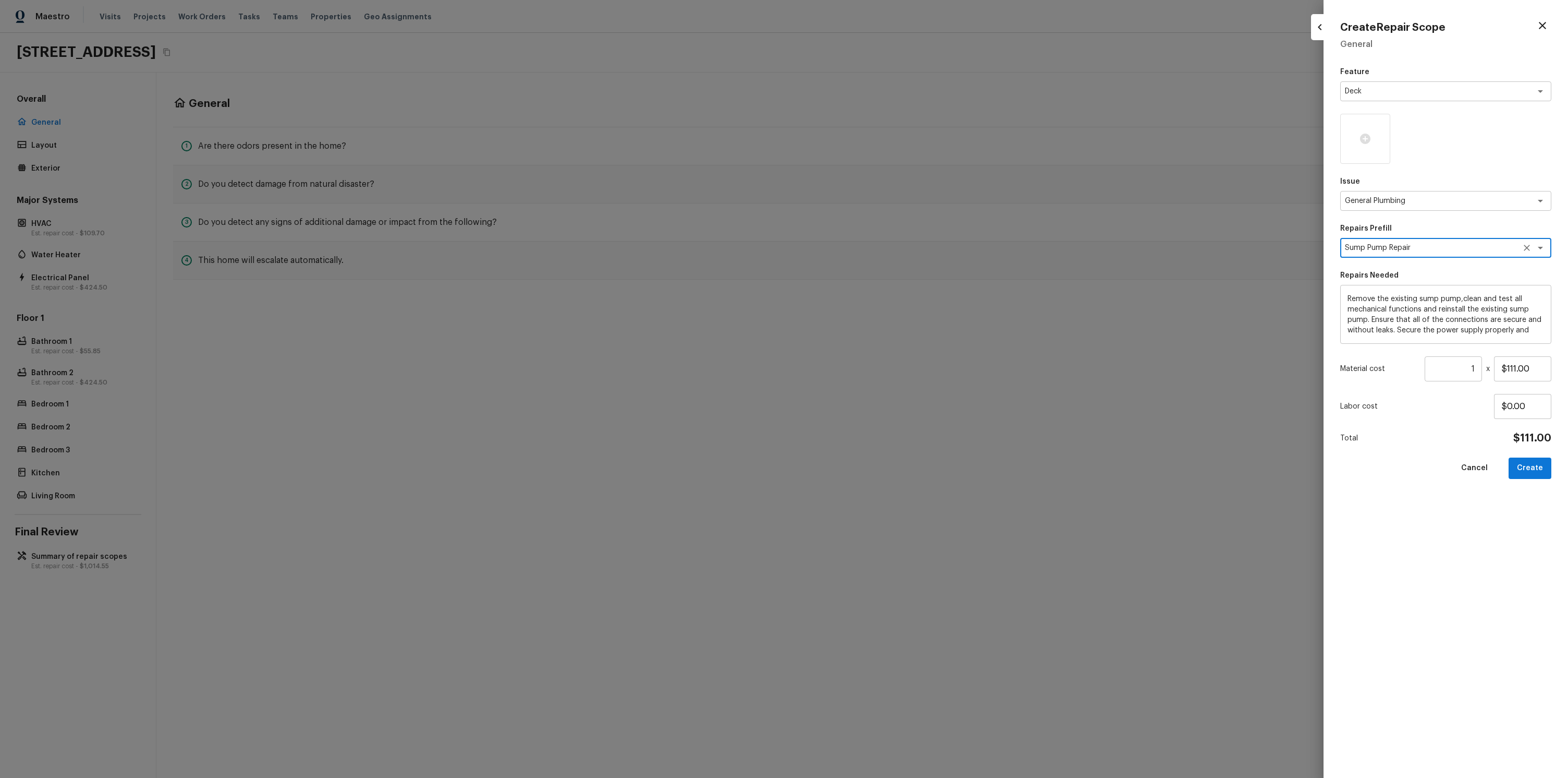
click at [1521, 473] on button "Create" at bounding box center [1530, 468] width 42 height 21
type input "$0.00"
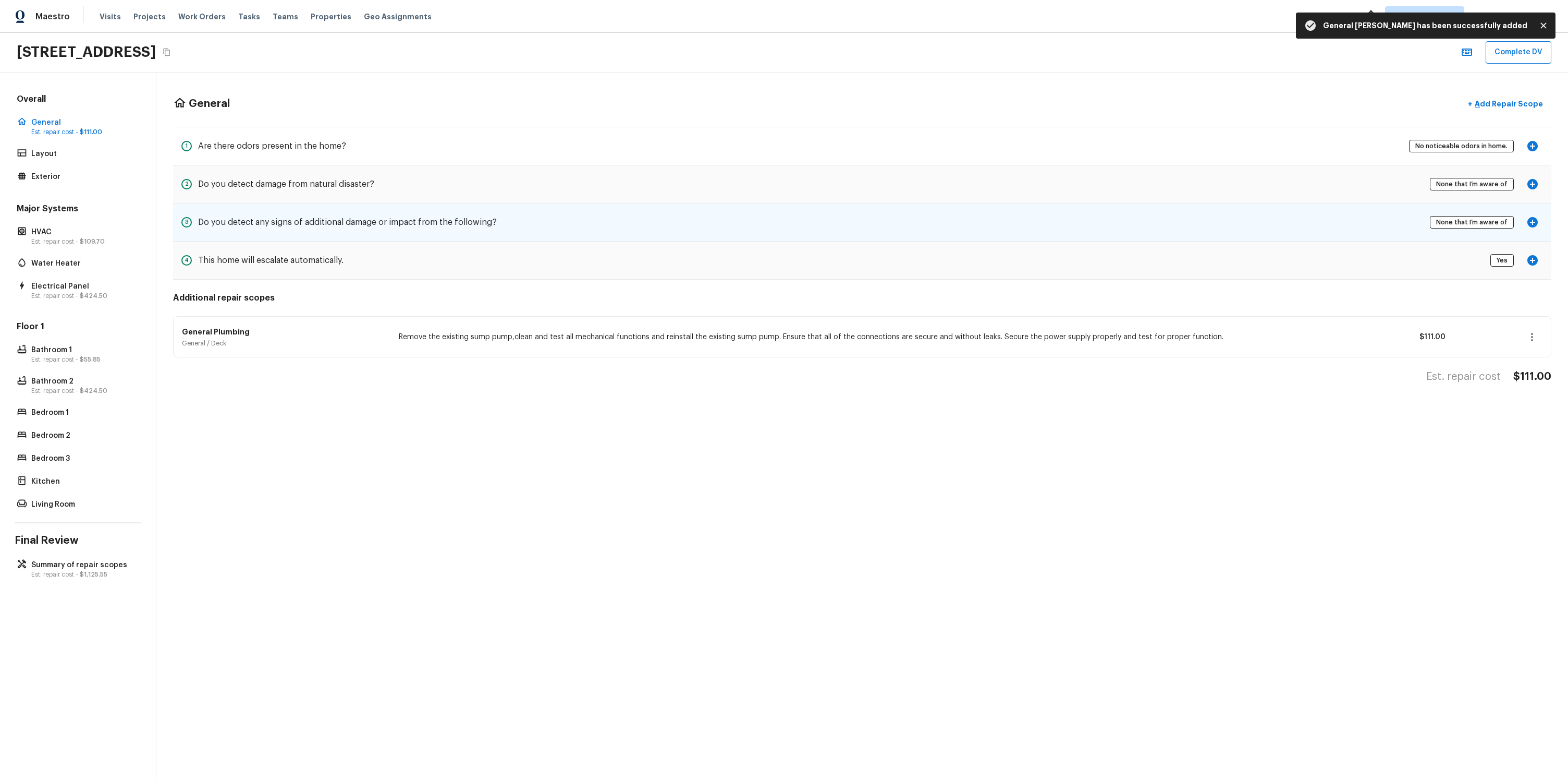
click at [1534, 222] on icon "button" at bounding box center [1532, 222] width 12 height 13
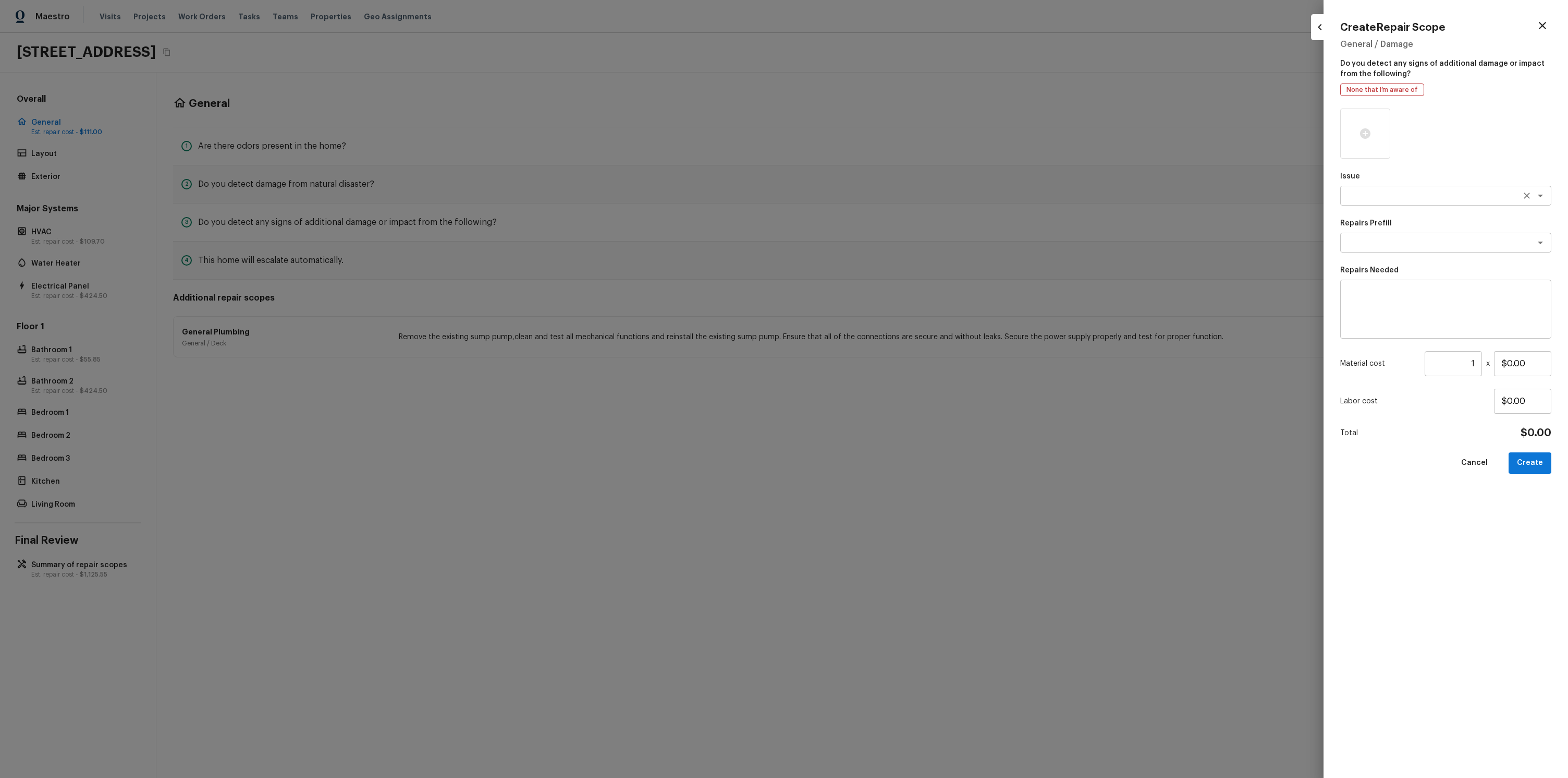
click at [1402, 198] on textarea at bounding box center [1431, 195] width 173 height 11
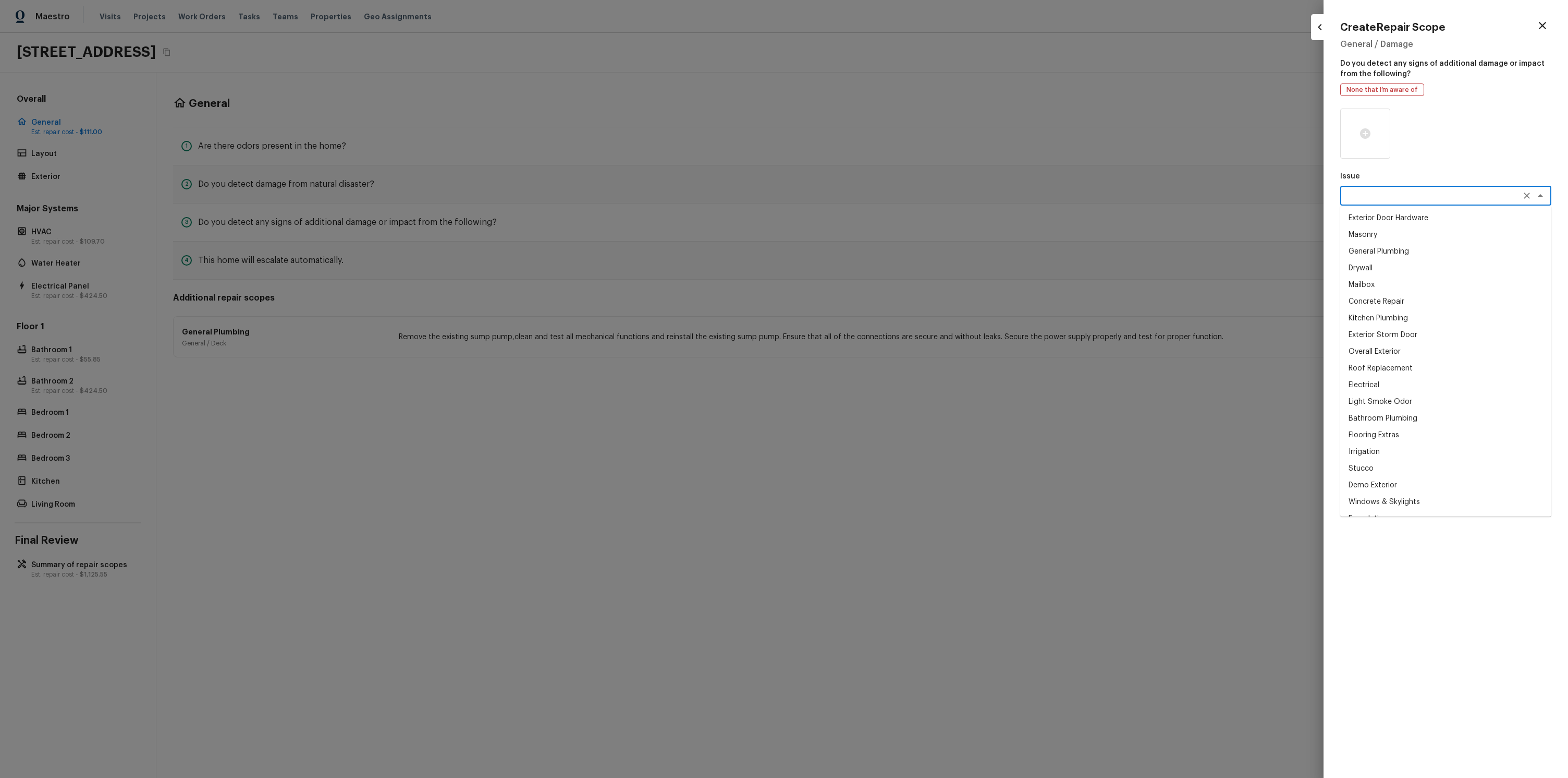
click at [1394, 238] on li "Masonry" at bounding box center [1446, 234] width 212 height 16
type textarea "Masonry"
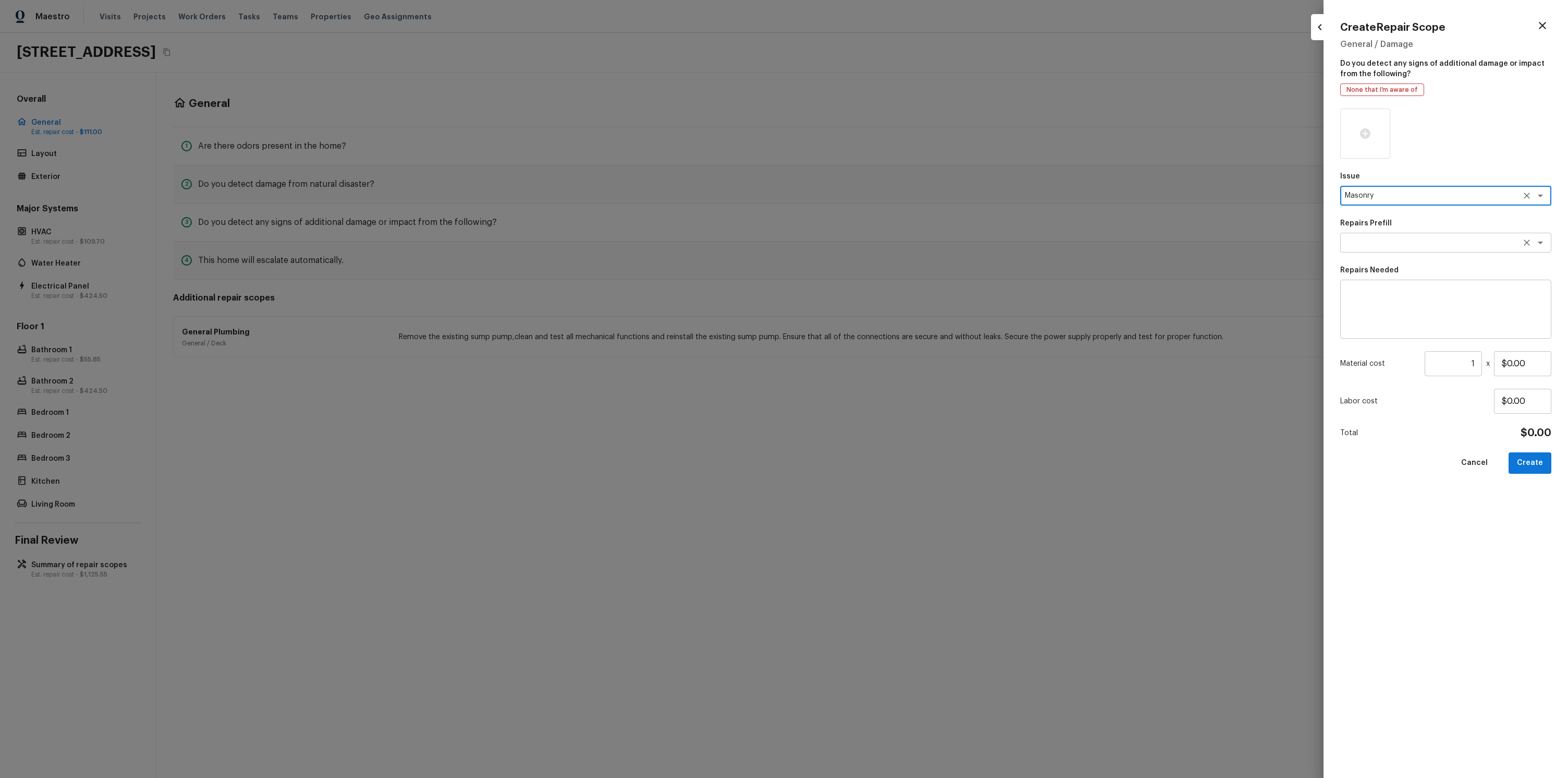
click at [1394, 245] on textarea at bounding box center [1431, 242] width 173 height 11
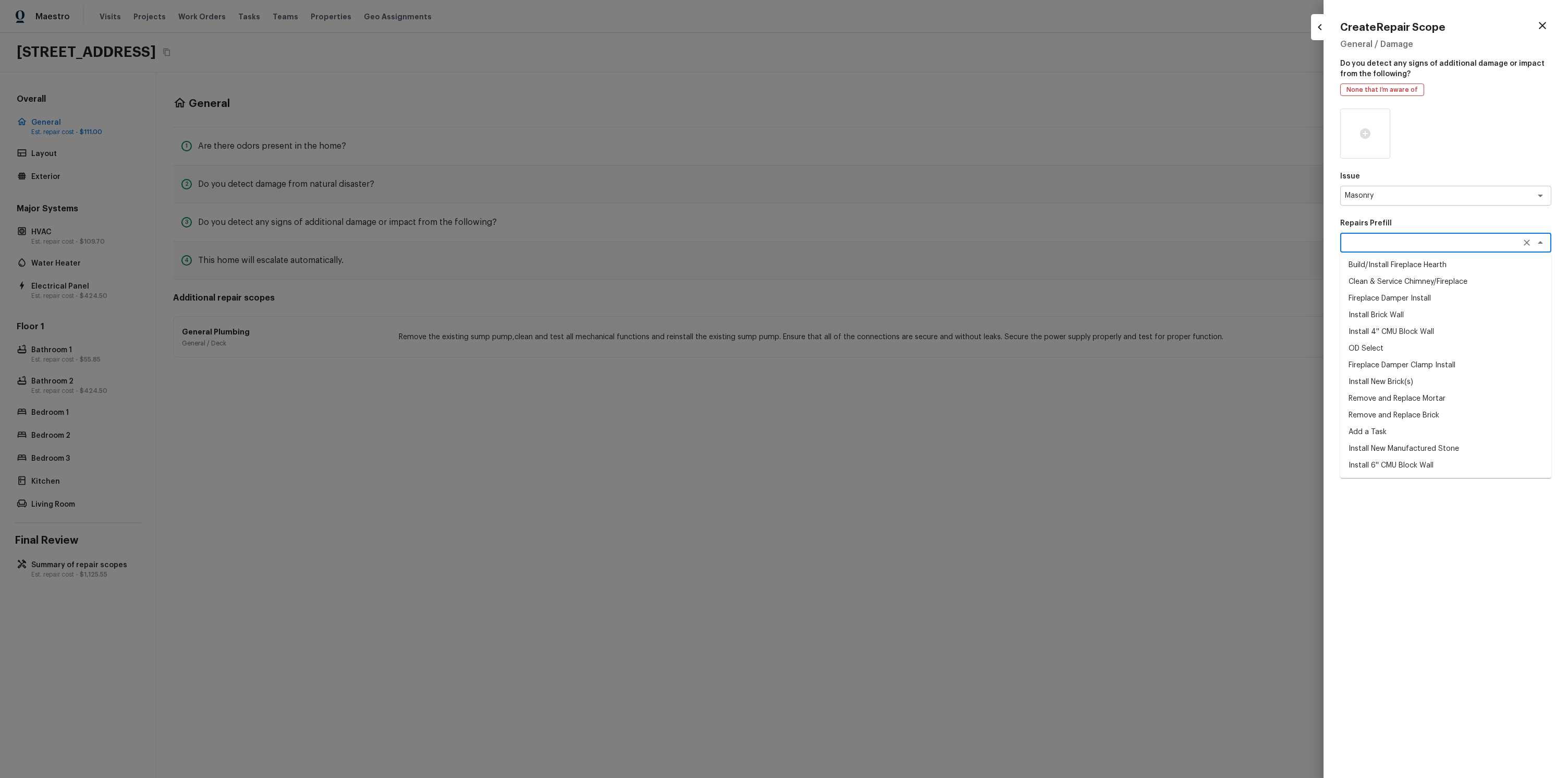
click at [1397, 287] on li "Clean & Service Chimney/Fireplace" at bounding box center [1446, 281] width 212 height 16
type textarea "Clean & Service Chimney/Fireplace"
type textarea "Clean and service the fireplace. Diagnose and notify the PM of any additional r…"
type input "$85.00"
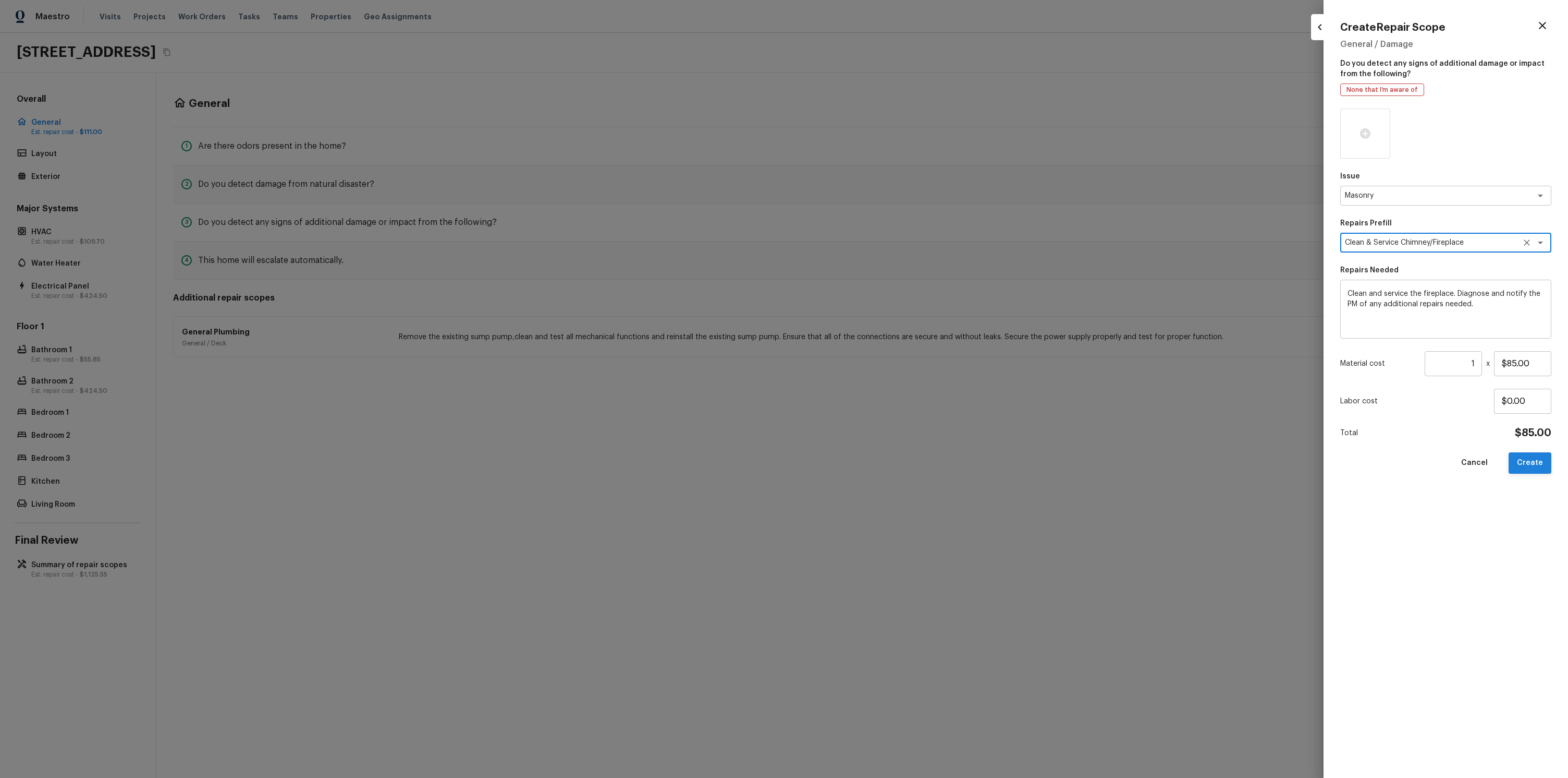
click at [1529, 457] on button "Create" at bounding box center [1530, 463] width 42 height 21
type input "$0.00"
